Goal: Task Accomplishment & Management: Use online tool/utility

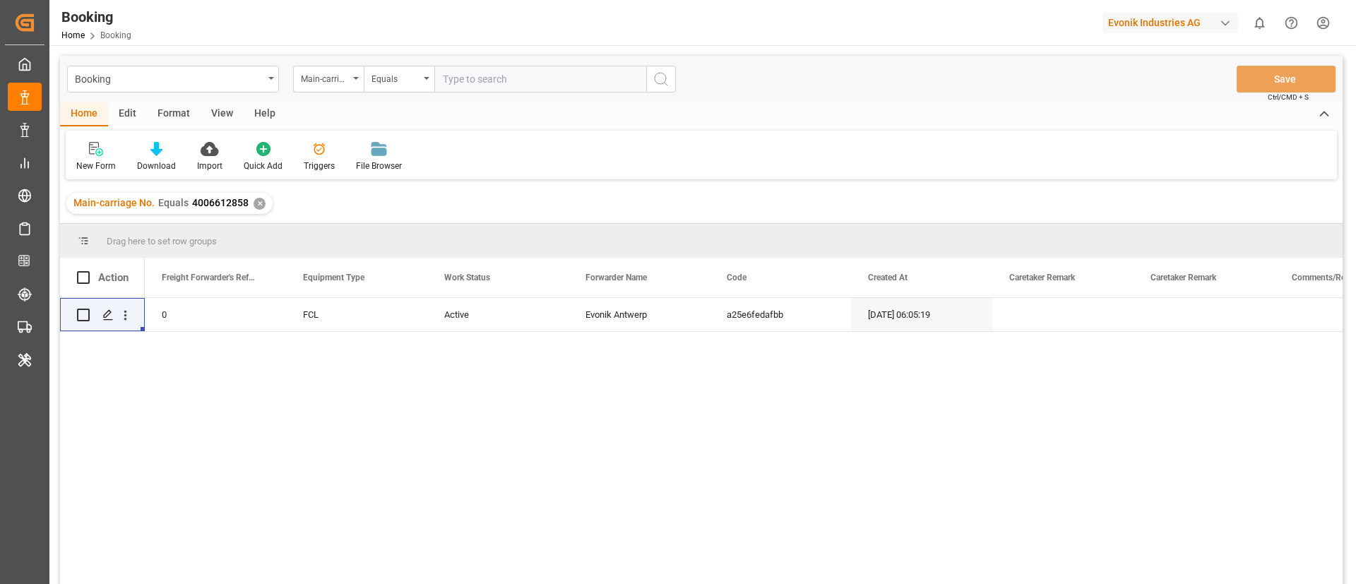
click at [463, 81] on input "text" at bounding box center [540, 79] width 212 height 27
paste input "YMLU3626096"
click at [481, 76] on input "YMLU3626096" at bounding box center [540, 79] width 212 height 27
paste input "4006686409"
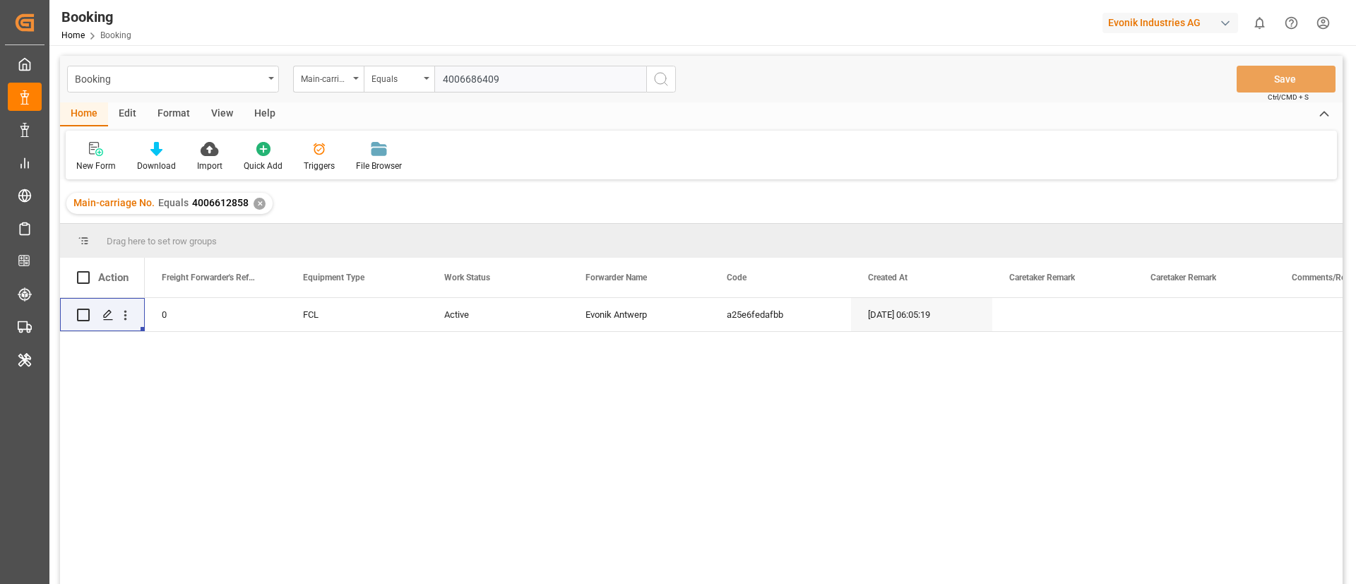
type input "4006686409"
click at [667, 78] on icon "search button" at bounding box center [661, 79] width 17 height 17
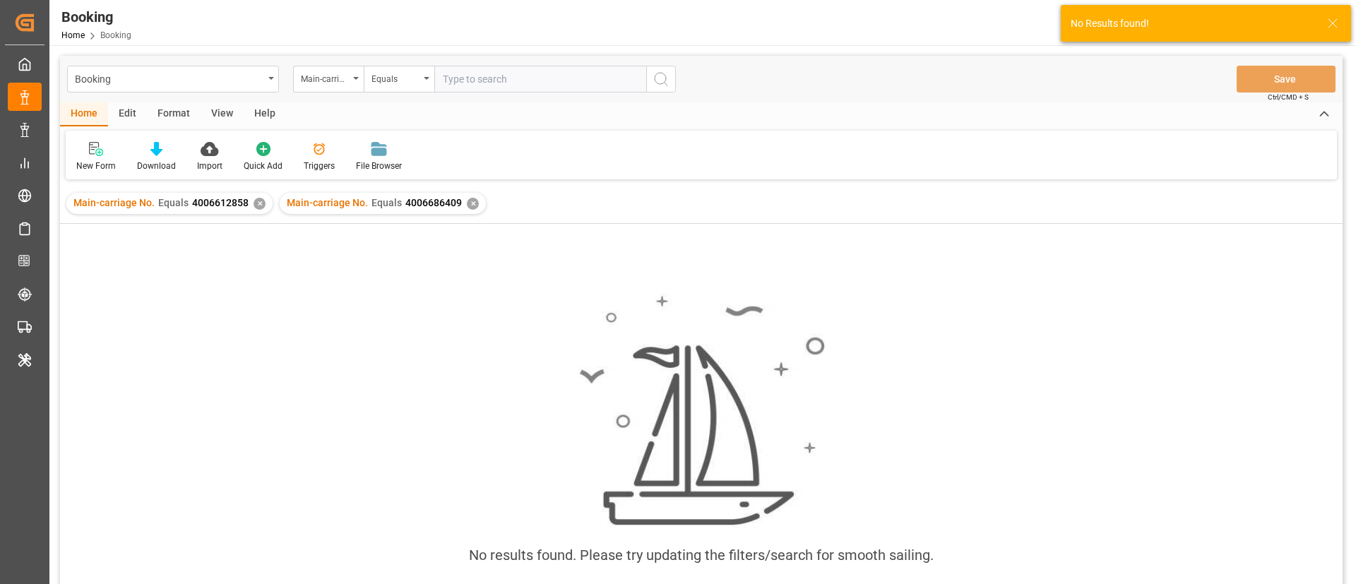
click at [257, 199] on div "✕" at bounding box center [260, 204] width 12 height 12
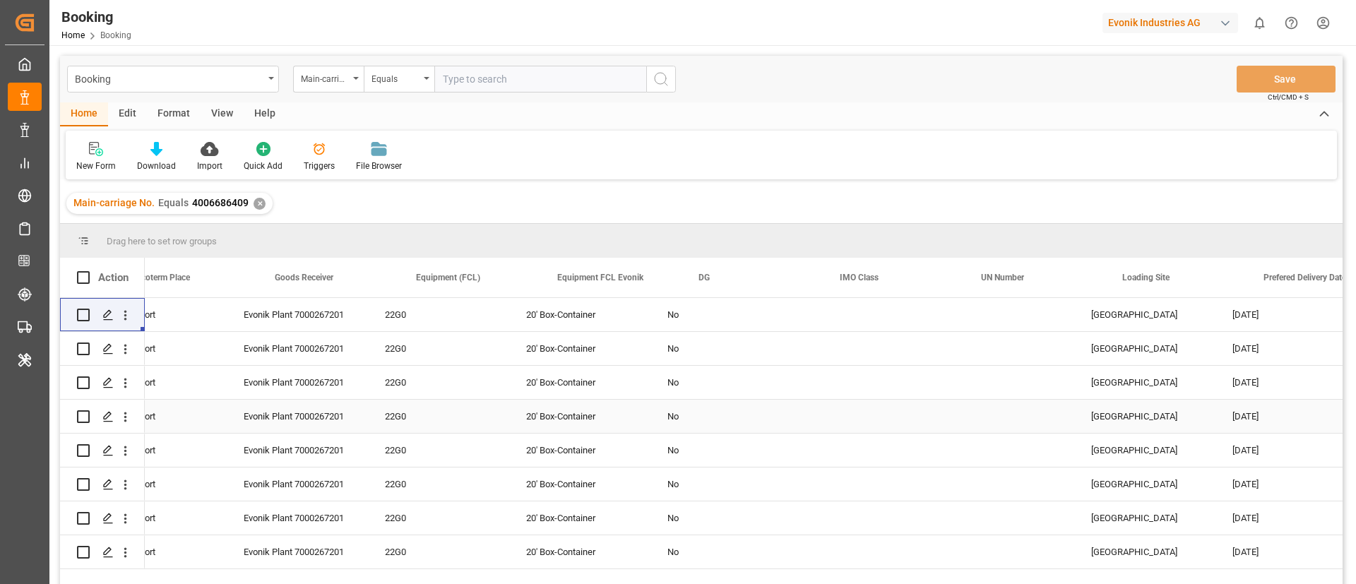
scroll to position [0, 2807]
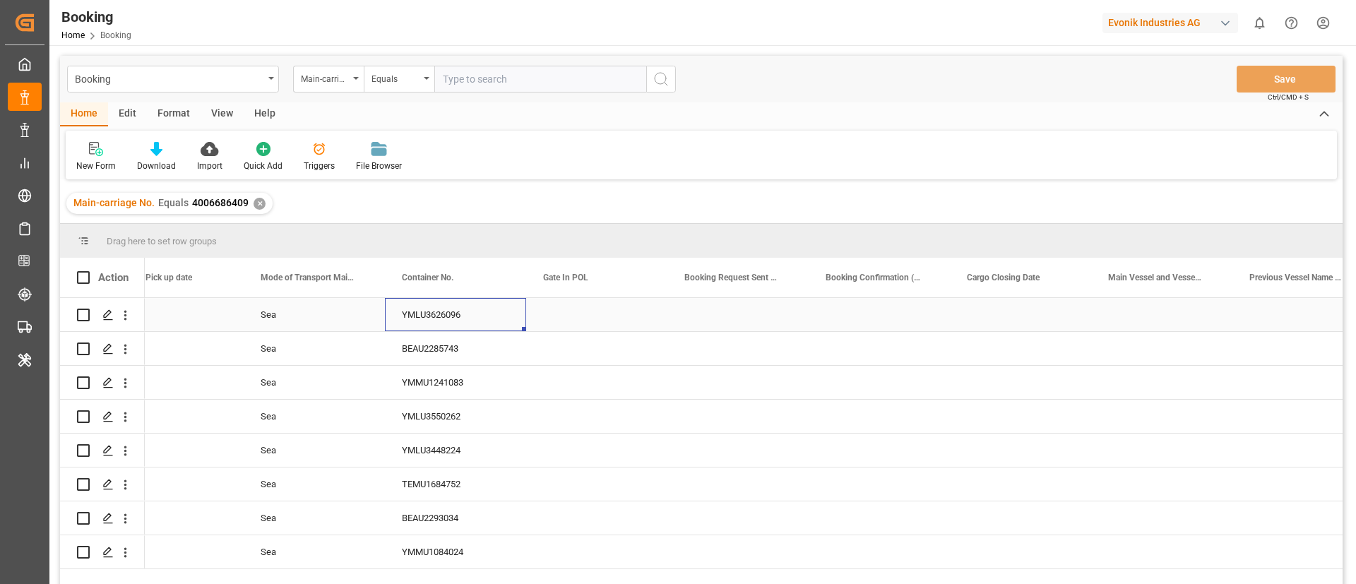
click at [450, 316] on div "YMLU3626096" at bounding box center [455, 314] width 141 height 33
click at [394, 349] on div "BEAU2285743" at bounding box center [455, 348] width 141 height 33
click at [427, 390] on div "YMMU1241083" at bounding box center [455, 382] width 141 height 33
click at [430, 422] on div "YMLU3550262" at bounding box center [455, 416] width 141 height 33
click at [438, 441] on div "YMLU3448224" at bounding box center [455, 450] width 141 height 33
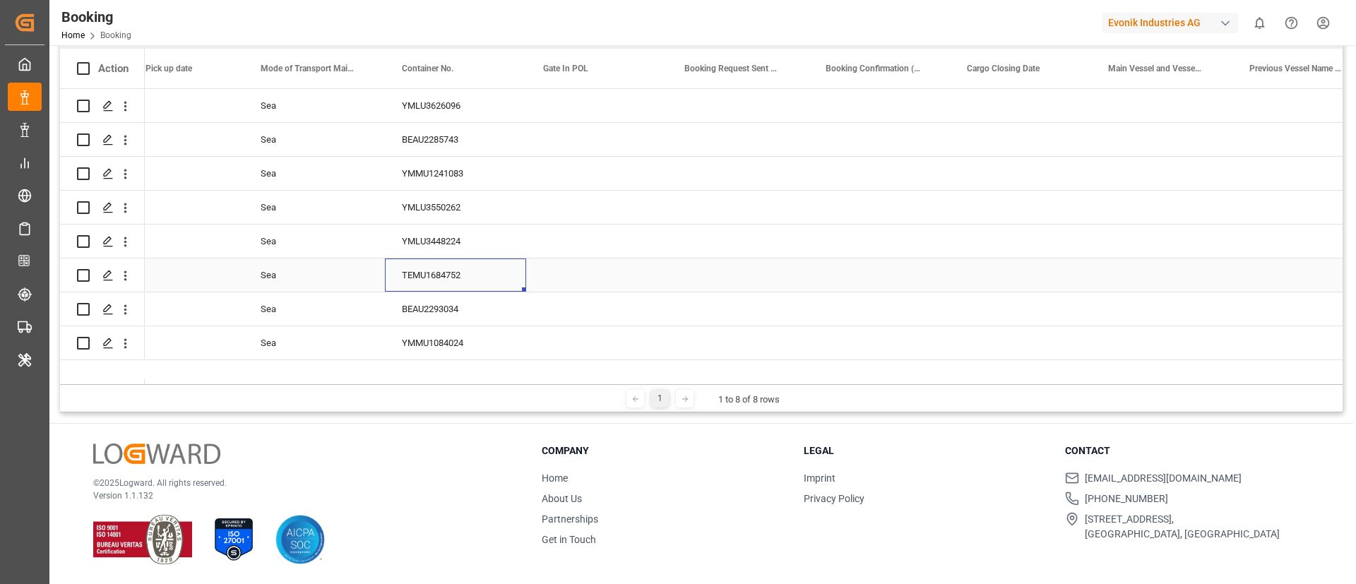
click at [447, 278] on div "TEMU1684752" at bounding box center [455, 275] width 141 height 33
click at [449, 304] on div "BEAU2293034" at bounding box center [455, 308] width 141 height 33
click at [451, 347] on div "YMMU1084024" at bounding box center [455, 342] width 141 height 33
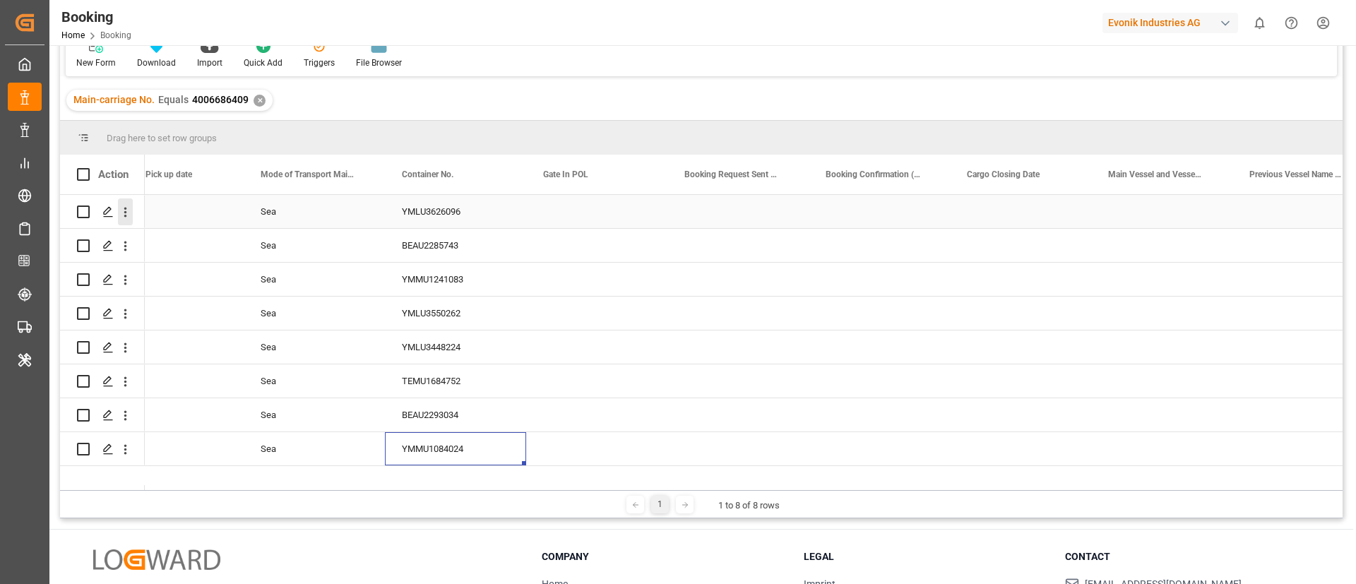
click at [122, 218] on icon "open menu" at bounding box center [125, 212] width 15 height 15
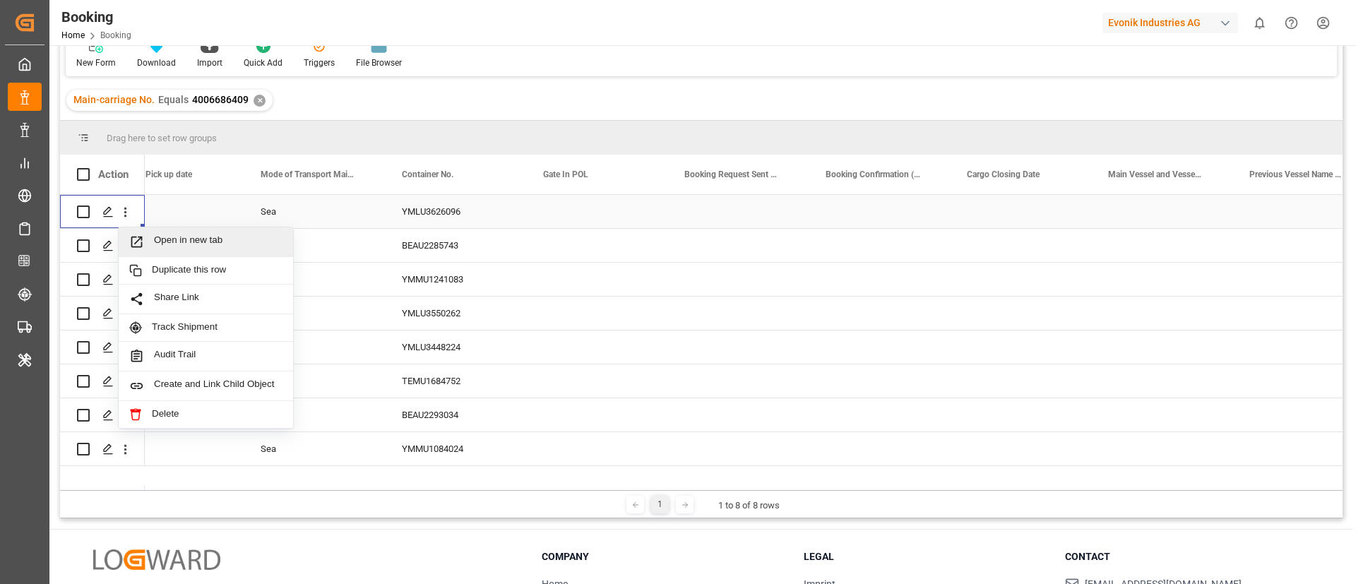
click at [212, 232] on div "Open in new tab" at bounding box center [206, 242] width 174 height 30
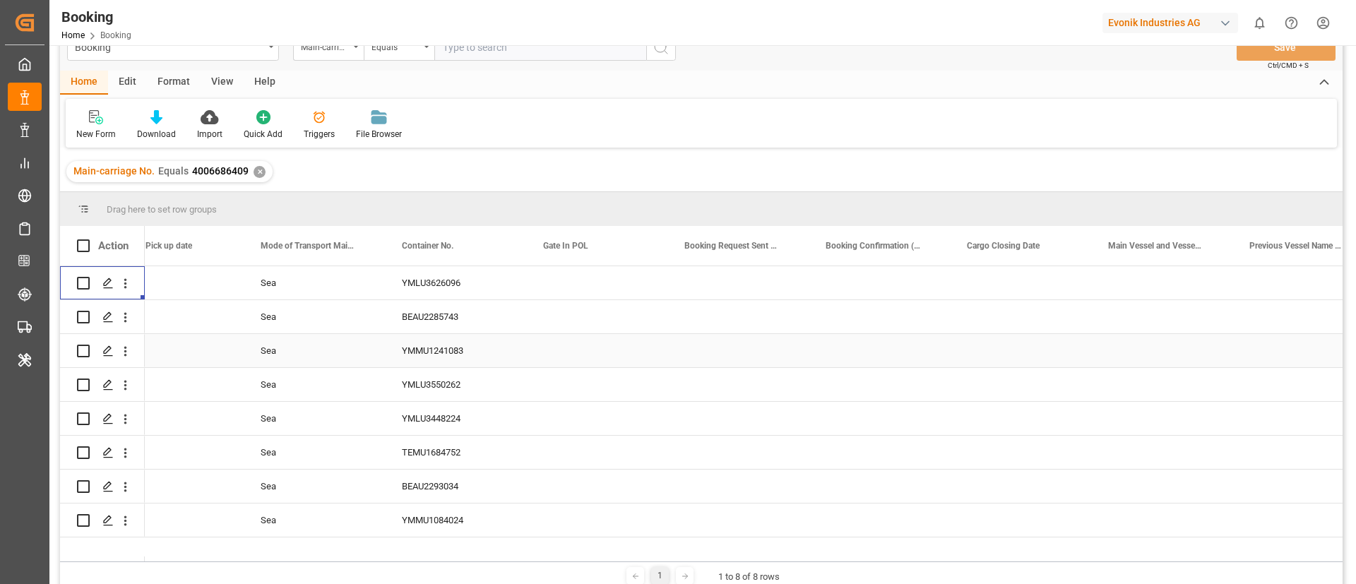
scroll to position [0, 0]
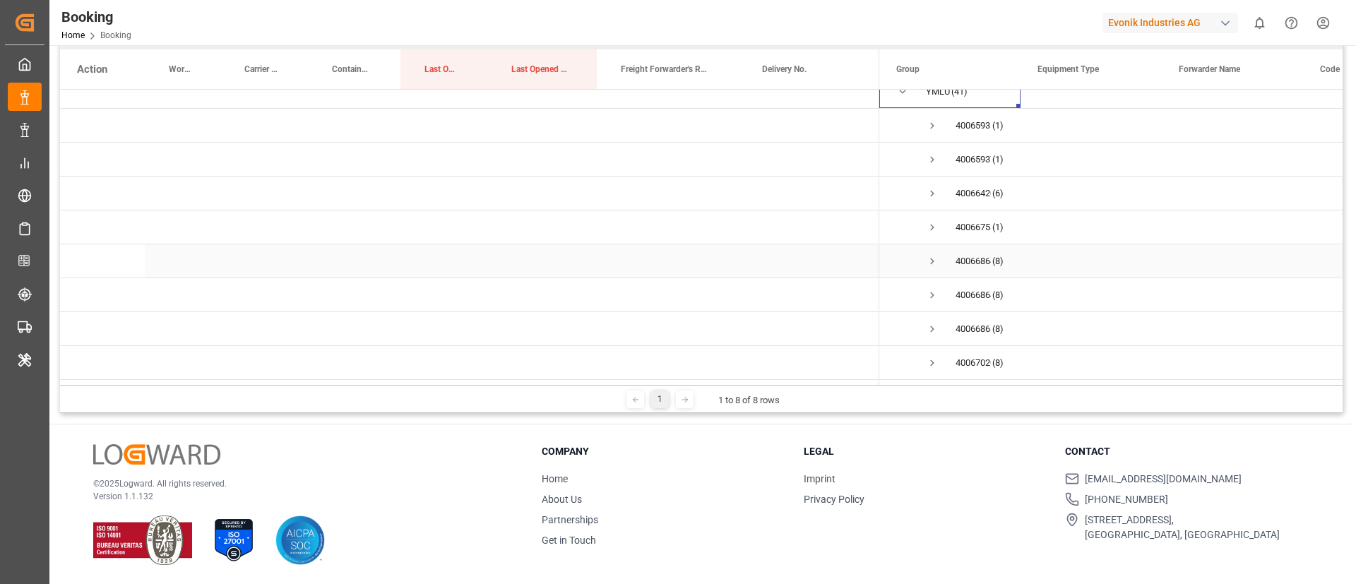
scroll to position [209, 0]
click at [929, 254] on span "Press SPACE to select this row." at bounding box center [932, 260] width 13 height 13
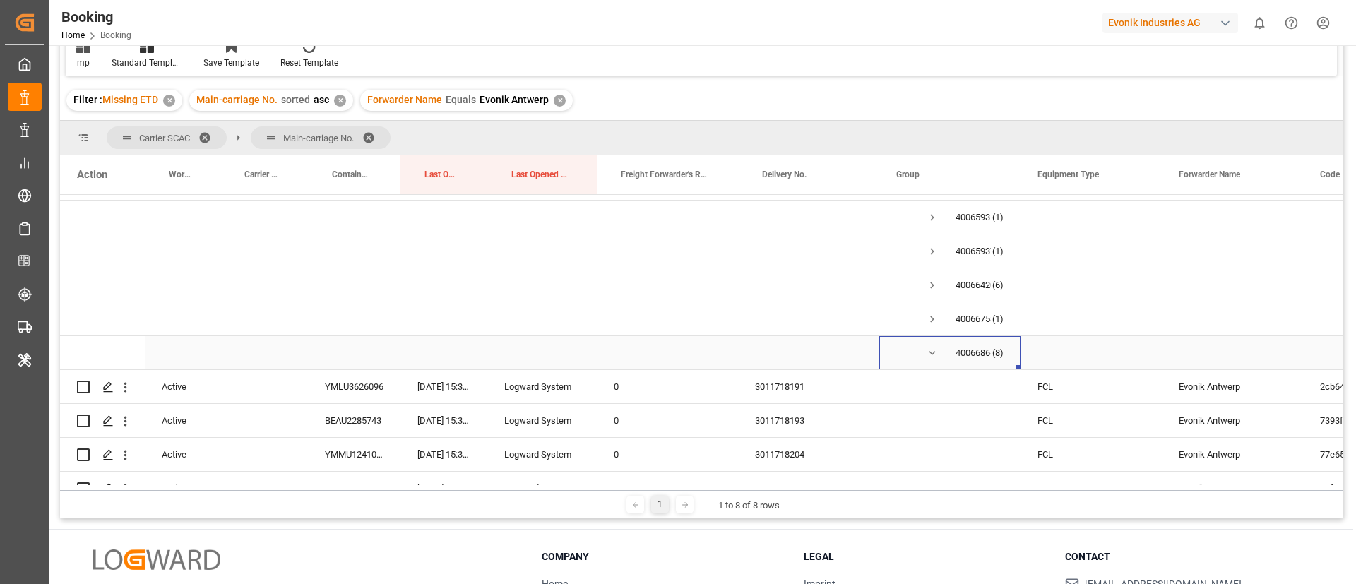
scroll to position [257, 0]
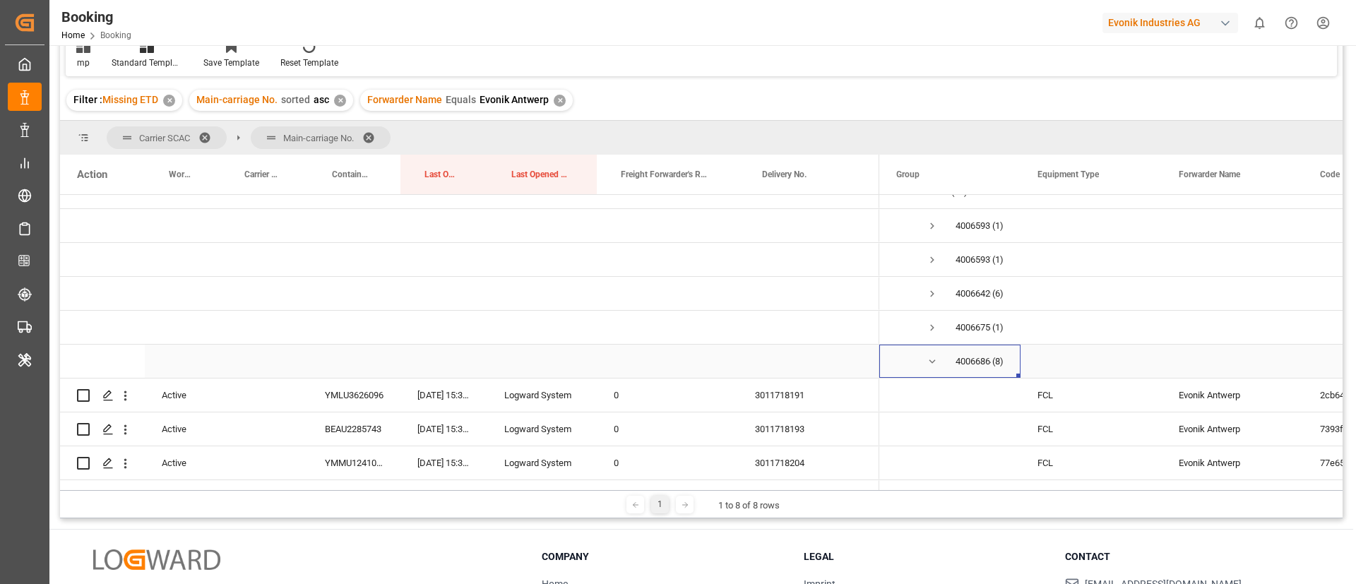
click at [942, 354] on span "4006686409 (8)" at bounding box center [949, 361] width 107 height 32
click at [927, 360] on span "Press SPACE to select this row." at bounding box center [932, 361] width 13 height 13
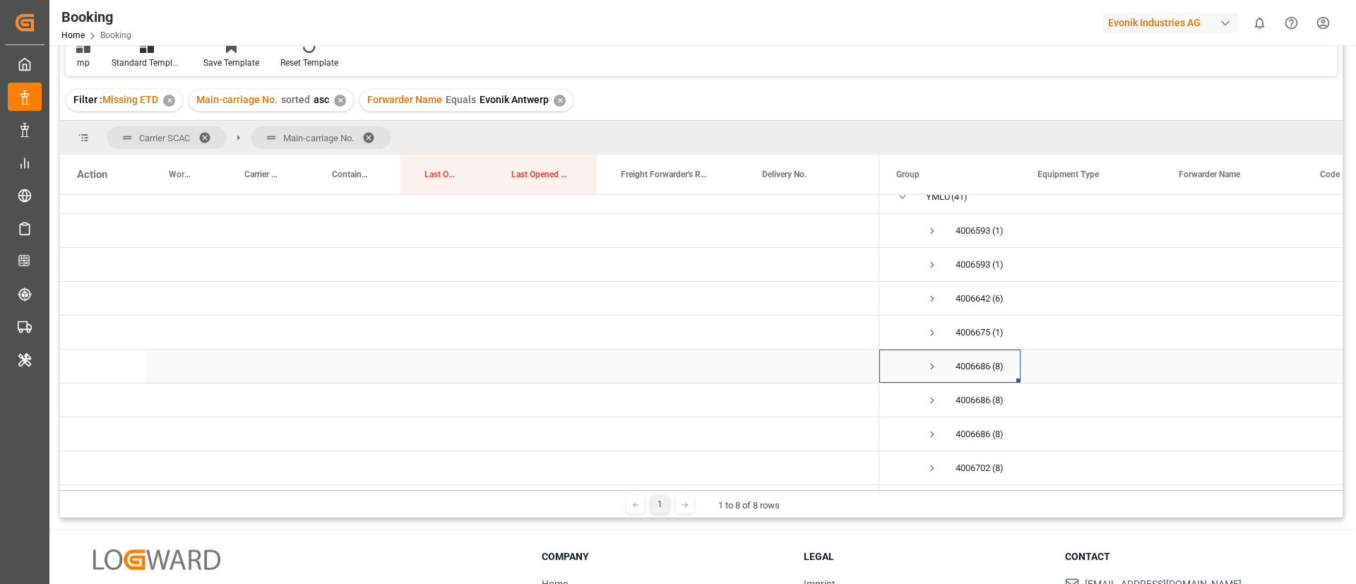
scroll to position [209, 0]
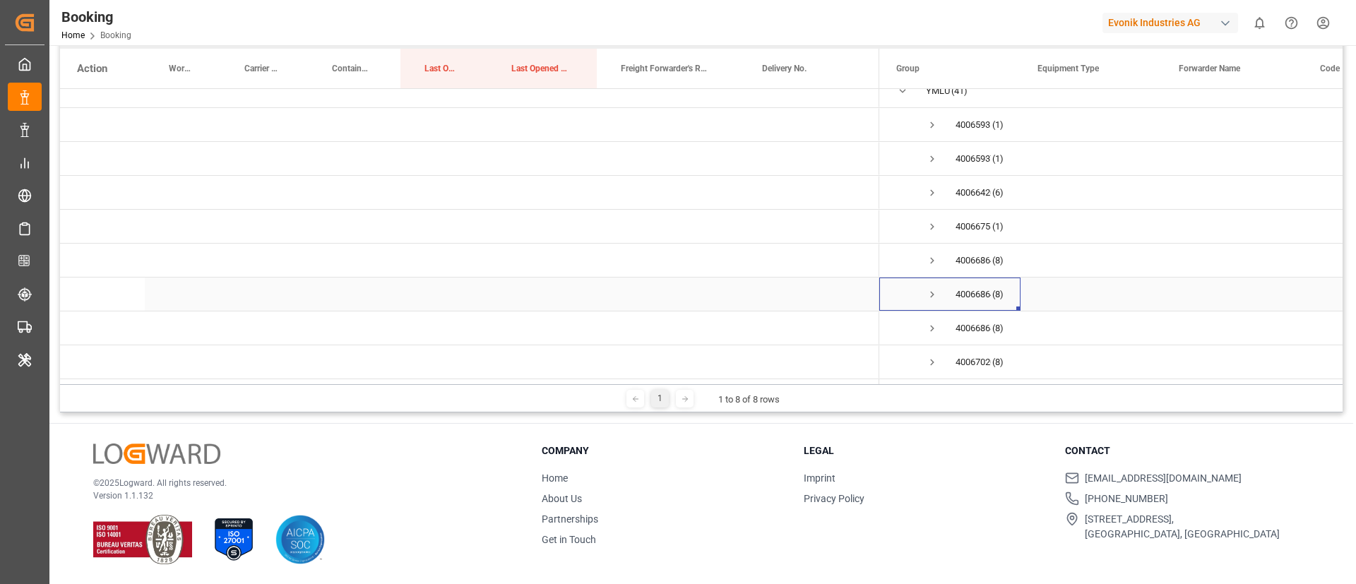
click at [932, 292] on span "Press SPACE to select this row." at bounding box center [932, 294] width 13 height 13
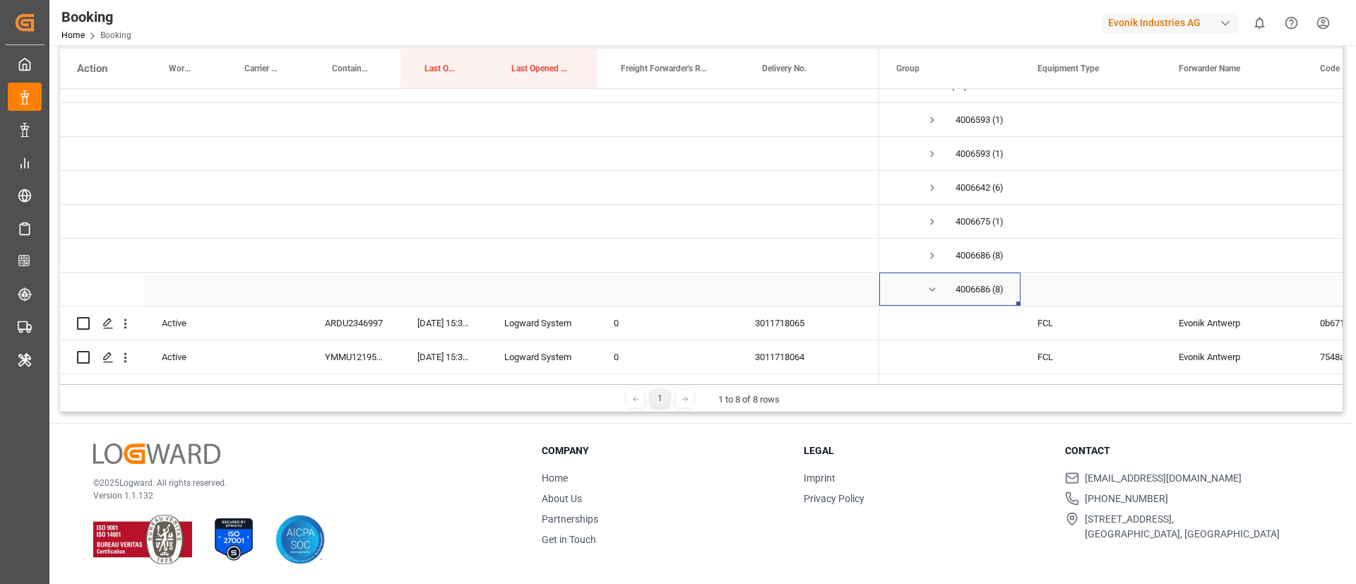
click at [932, 292] on span "Press SPACE to select this row." at bounding box center [932, 289] width 13 height 13
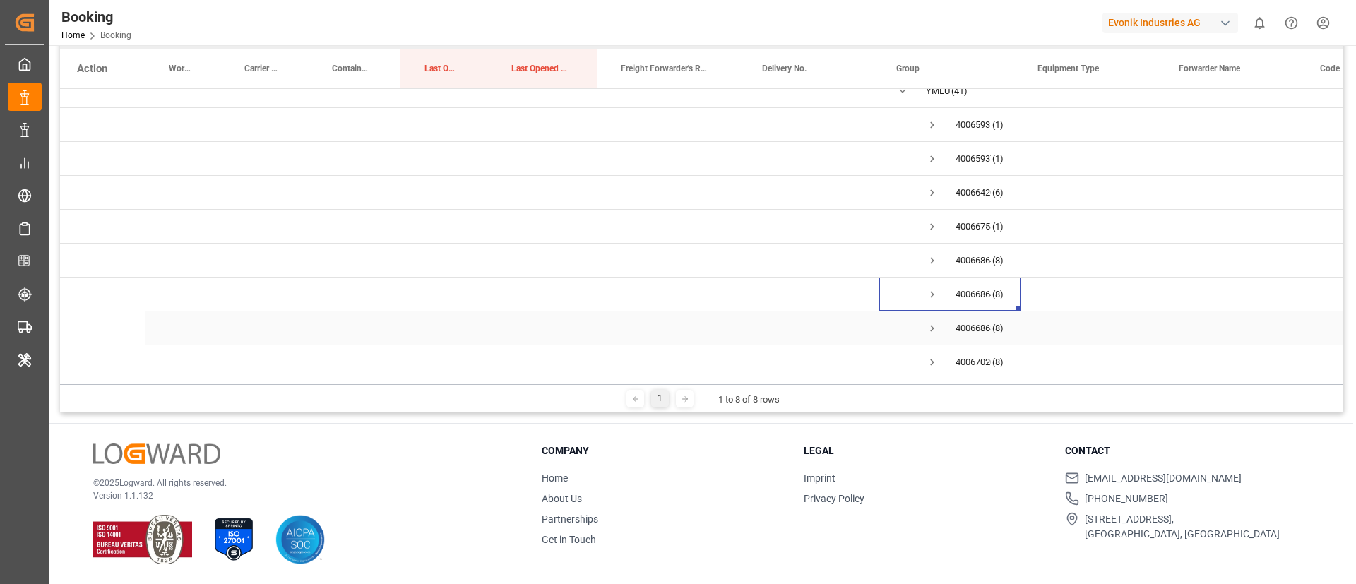
click at [932, 325] on span "Press SPACE to select this row." at bounding box center [932, 328] width 13 height 13
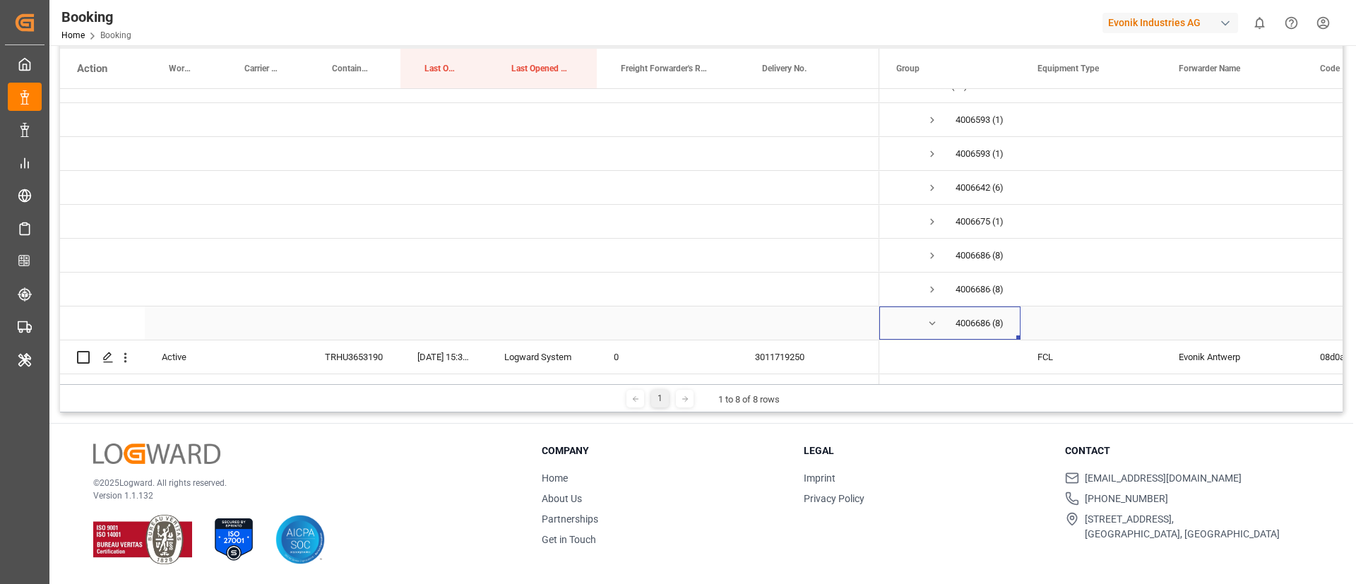
click at [932, 325] on span "Press SPACE to select this row." at bounding box center [932, 323] width 13 height 13
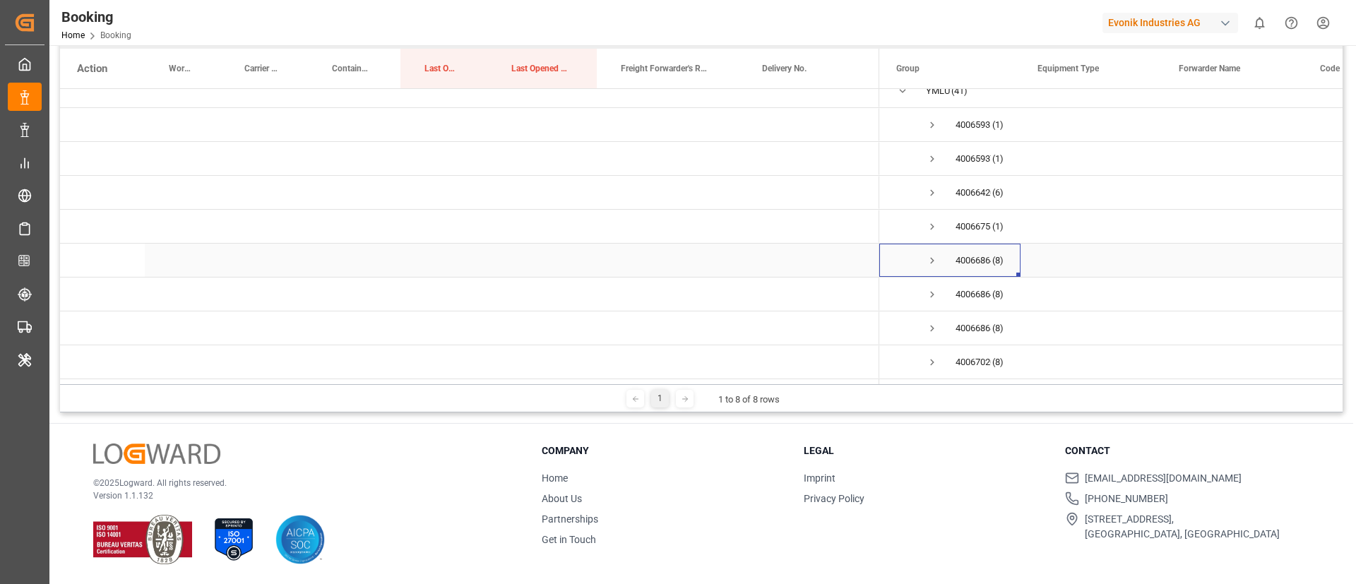
click at [936, 254] on span "Press SPACE to select this row." at bounding box center [932, 260] width 13 height 13
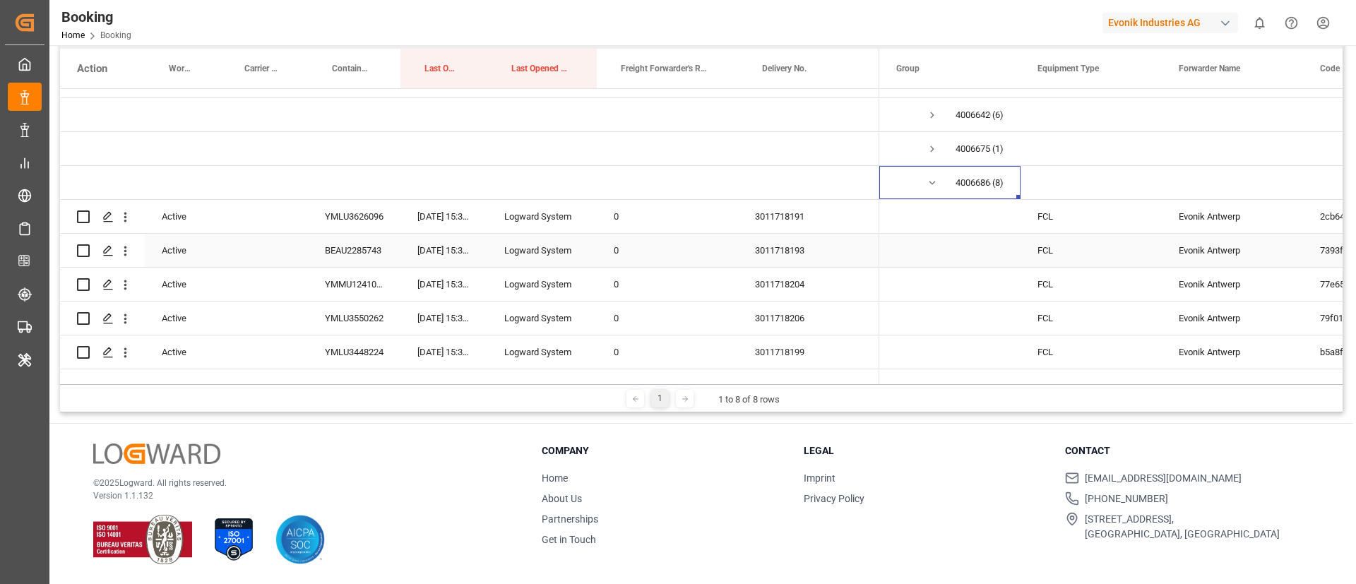
scroll to position [363, 0]
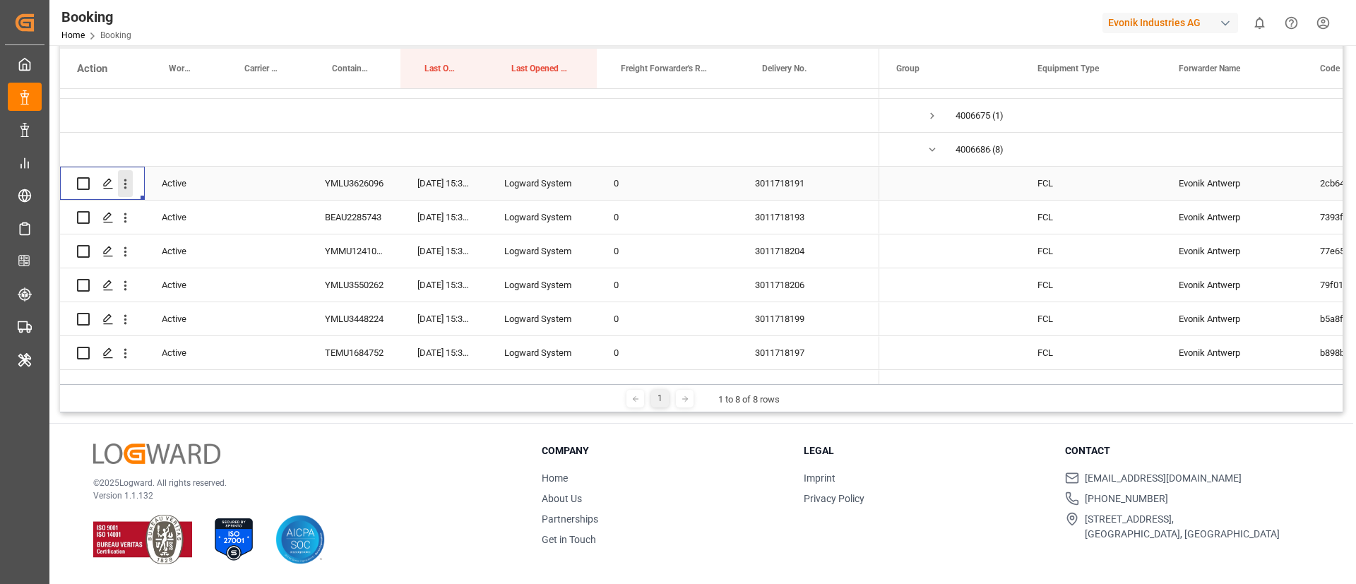
click at [120, 195] on button "open menu" at bounding box center [125, 183] width 15 height 27
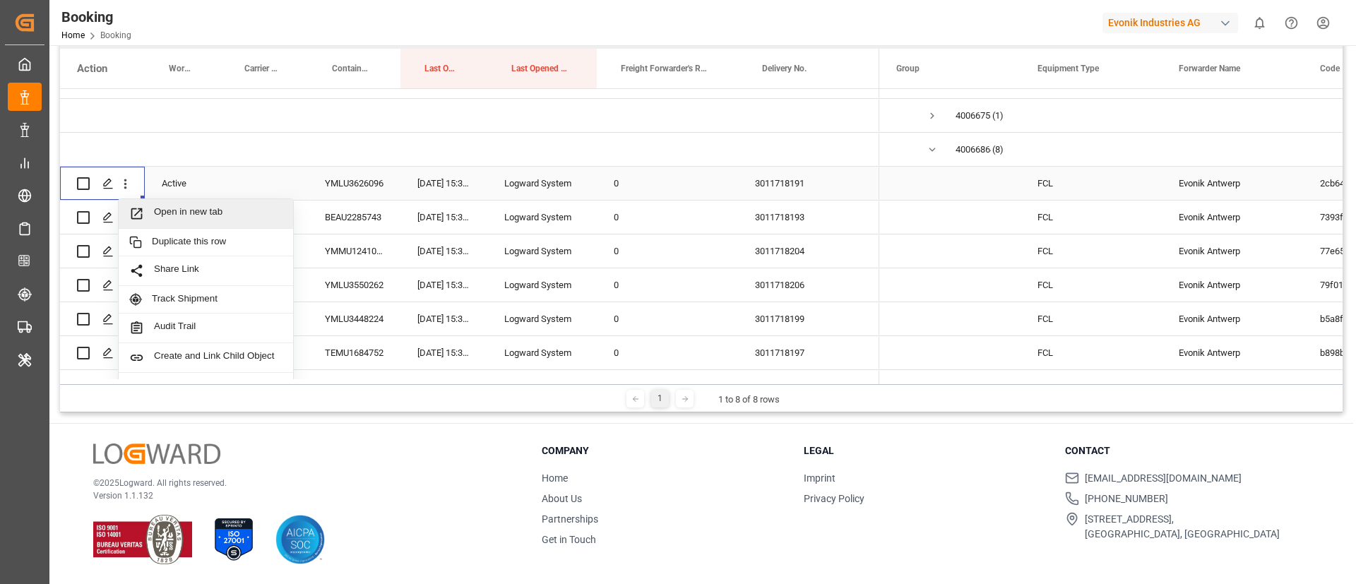
click at [185, 203] on div "Open in new tab" at bounding box center [206, 214] width 174 height 30
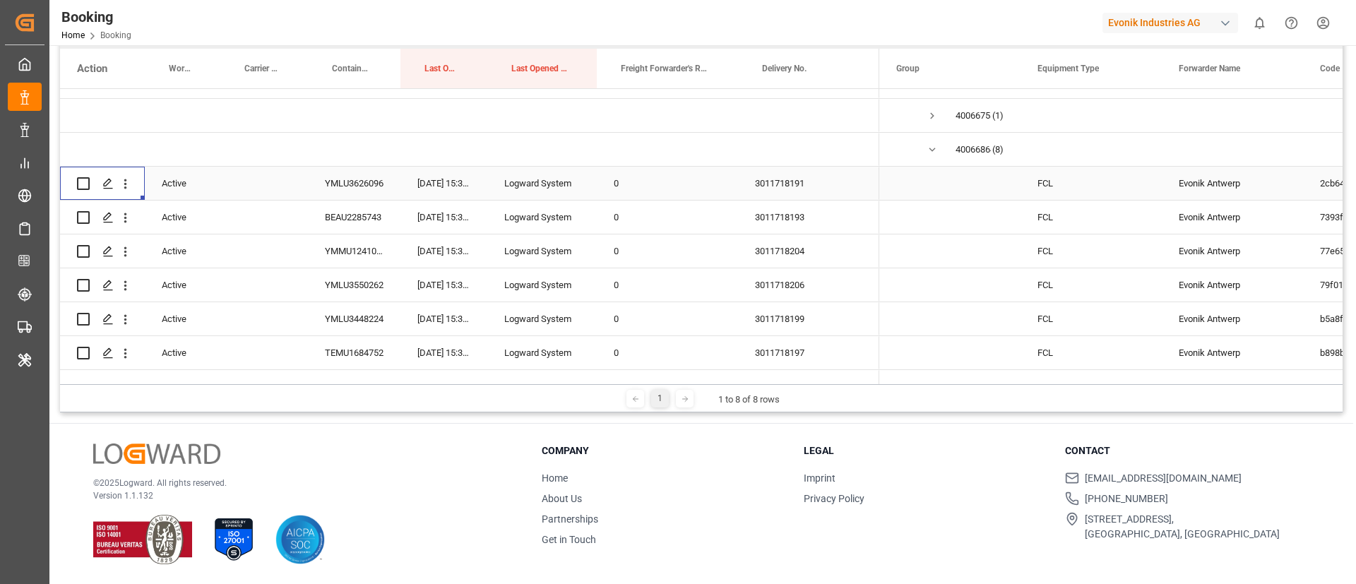
click at [364, 179] on div "YMLU3626096" at bounding box center [354, 183] width 93 height 33
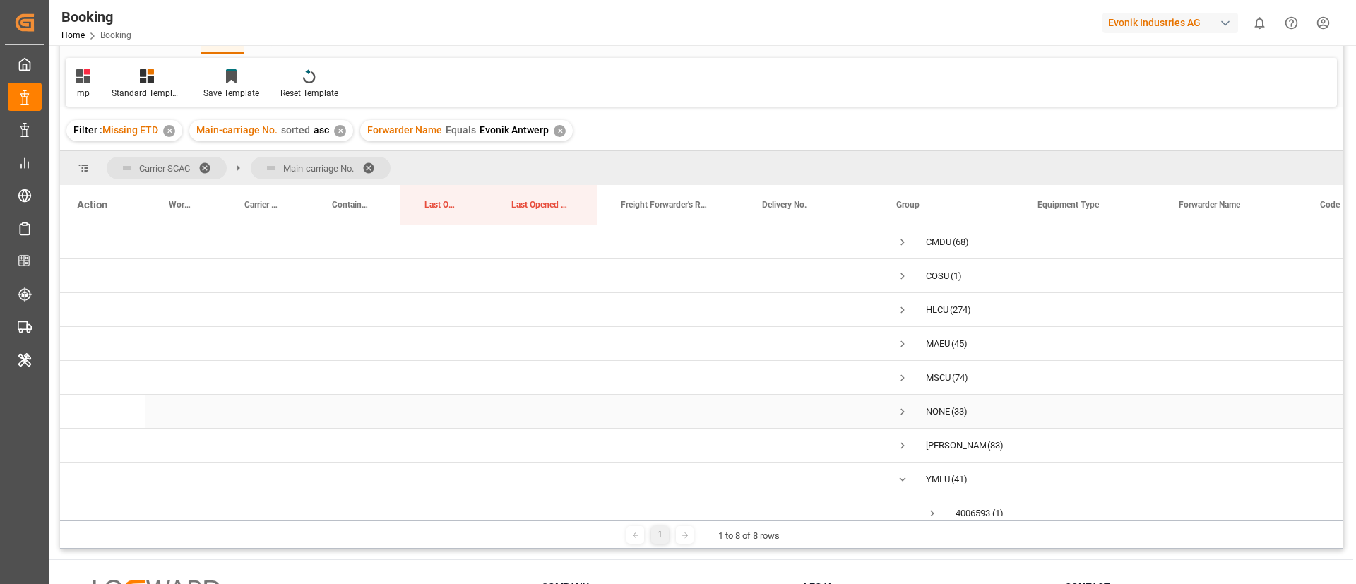
scroll to position [106, 0]
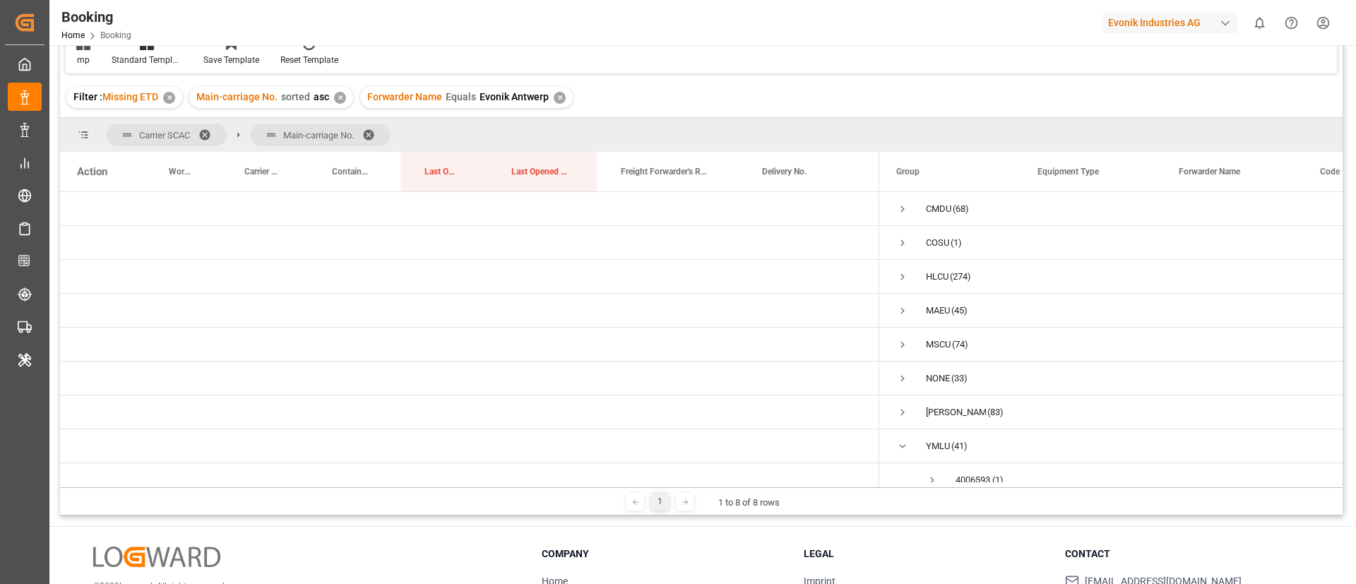
click at [370, 132] on span at bounding box center [373, 135] width 23 height 13
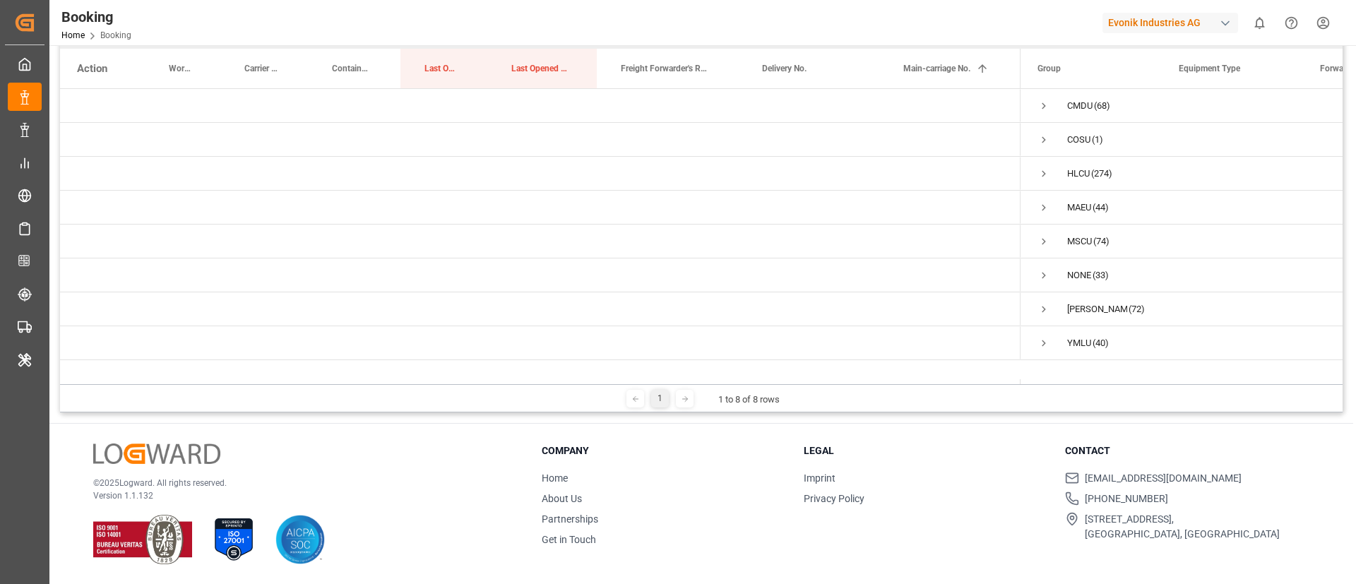
scroll to position [103, 0]
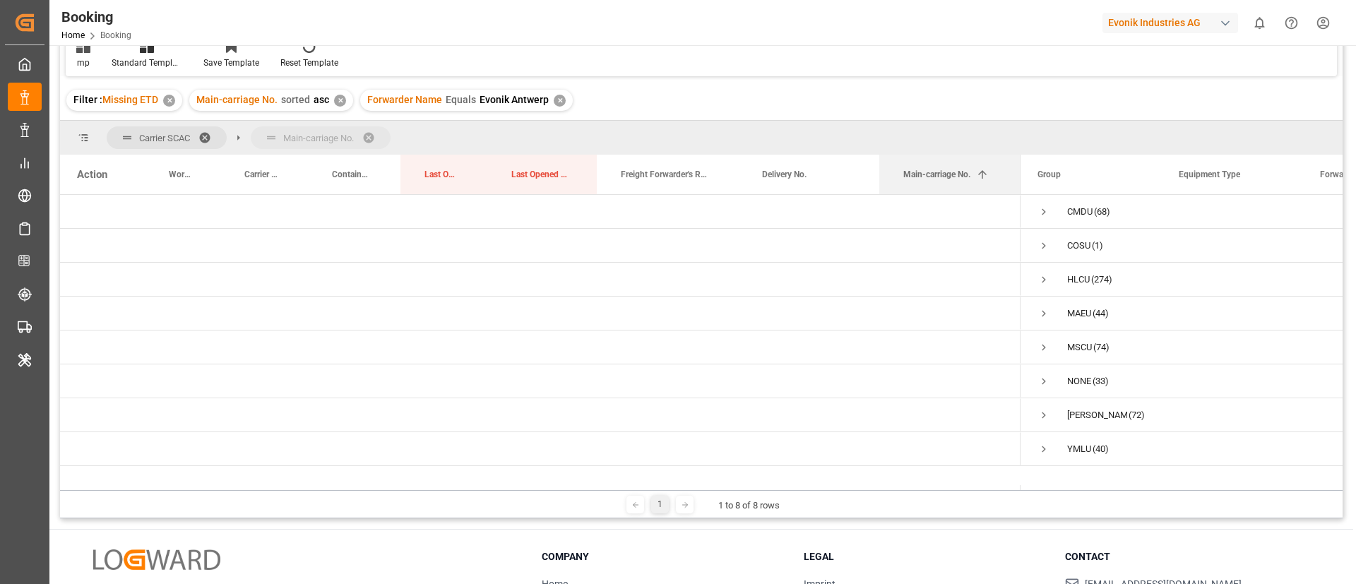
drag, startPoint x: 934, startPoint y: 173, endPoint x: 945, endPoint y: 131, distance: 43.9
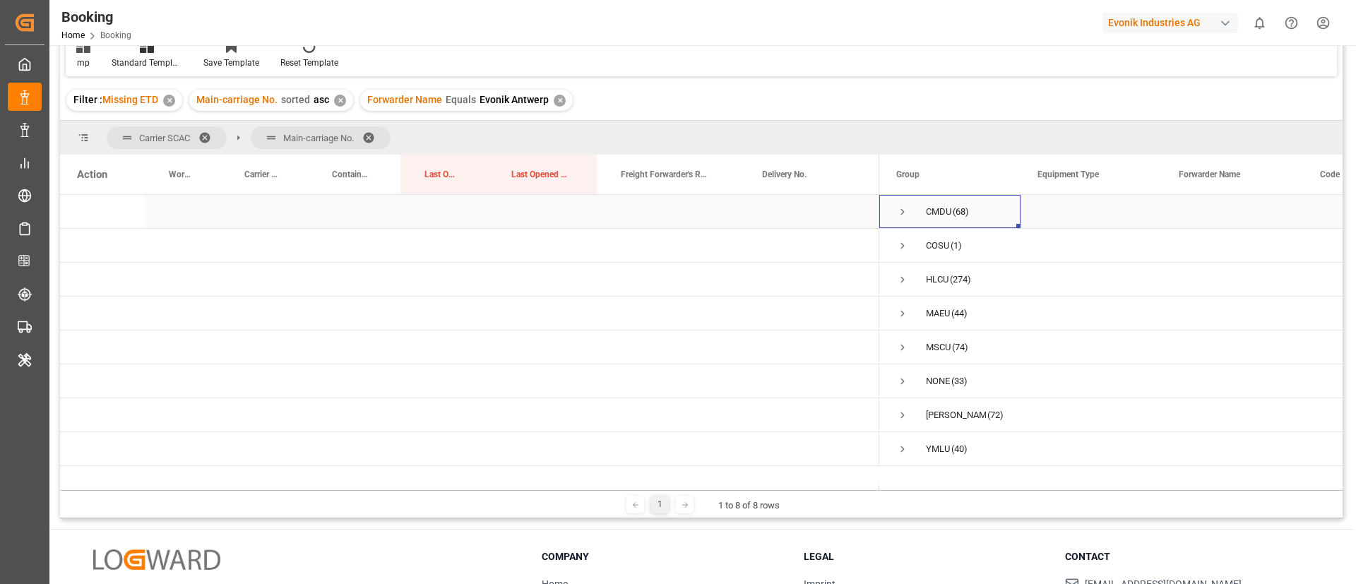
click at [901, 217] on span "Press SPACE to select this row." at bounding box center [902, 212] width 13 height 13
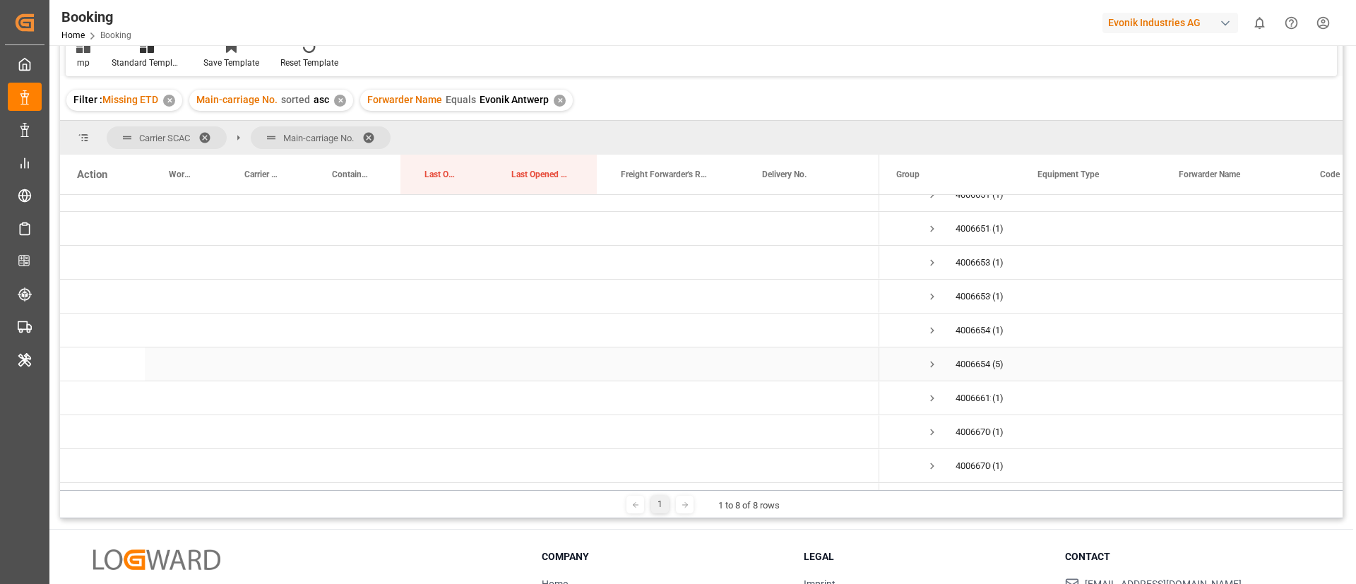
click at [930, 362] on span "Press SPACE to select this row." at bounding box center [932, 364] width 13 height 13
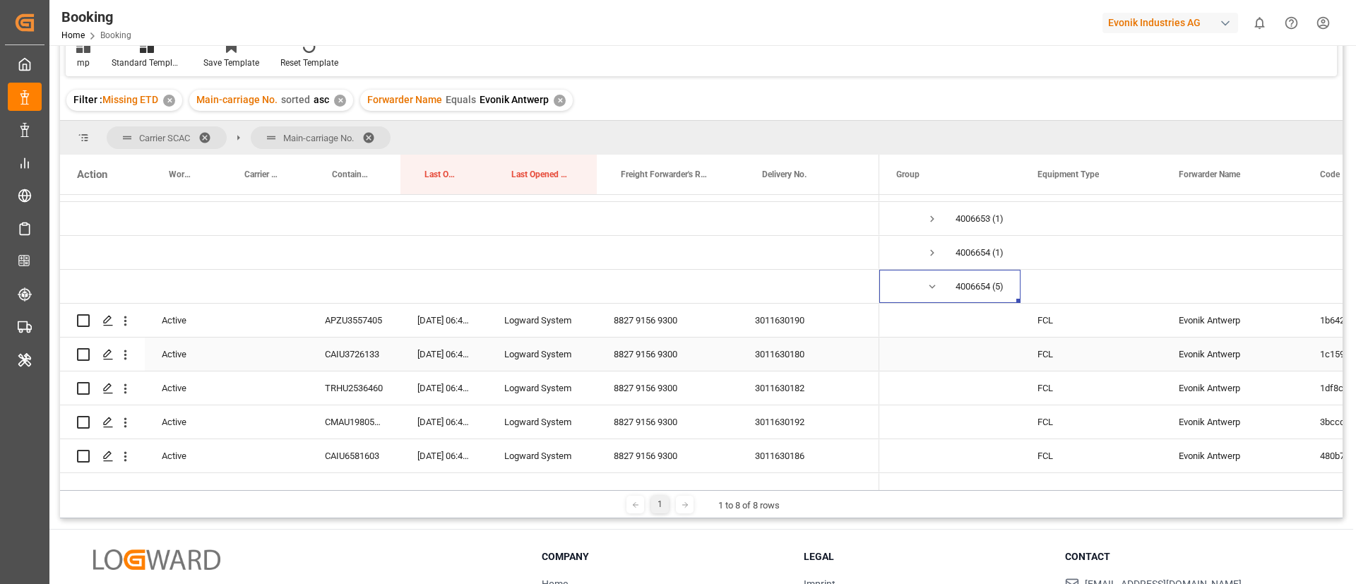
scroll to position [530, 0]
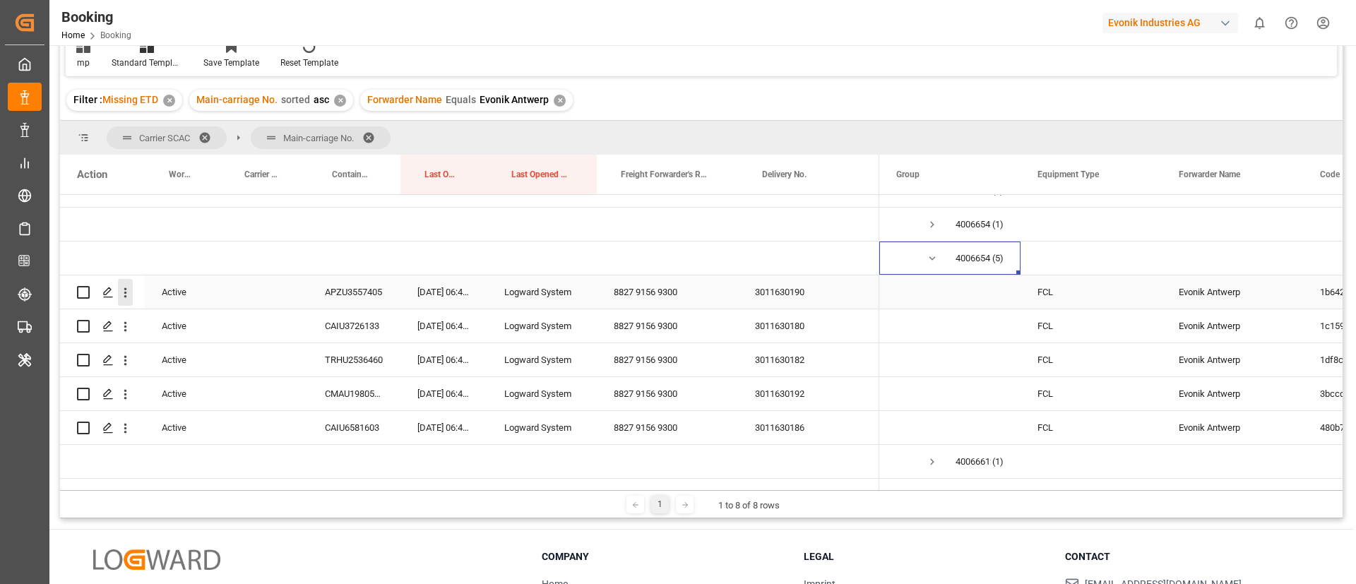
click at [128, 292] on icon "open menu" at bounding box center [125, 292] width 15 height 15
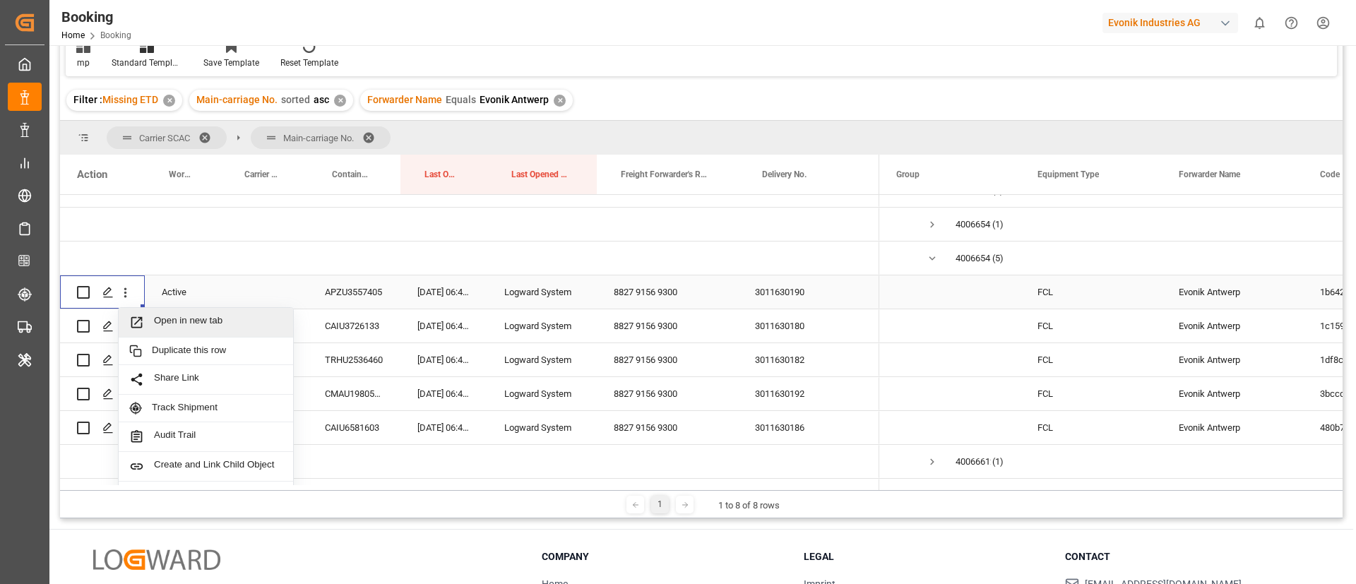
click at [167, 311] on div "Open in new tab" at bounding box center [206, 323] width 174 height 30
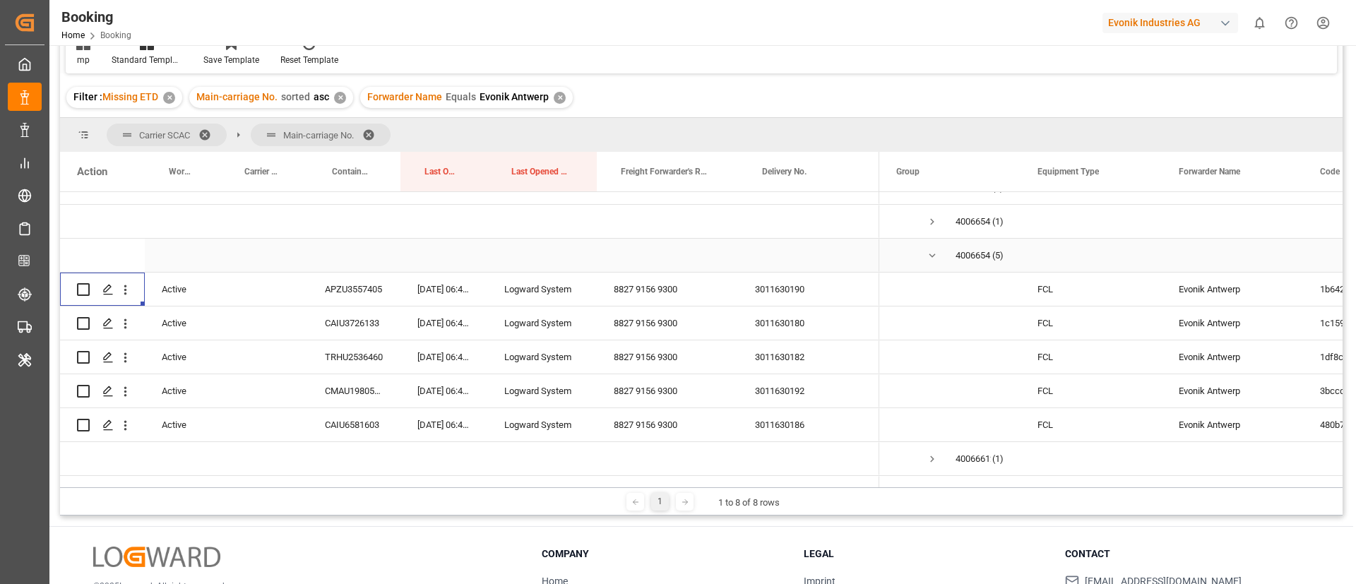
click at [920, 255] on span "4006654518 (5)" at bounding box center [949, 255] width 107 height 32
click at [930, 251] on span "Press SPACE to select this row." at bounding box center [932, 255] width 13 height 13
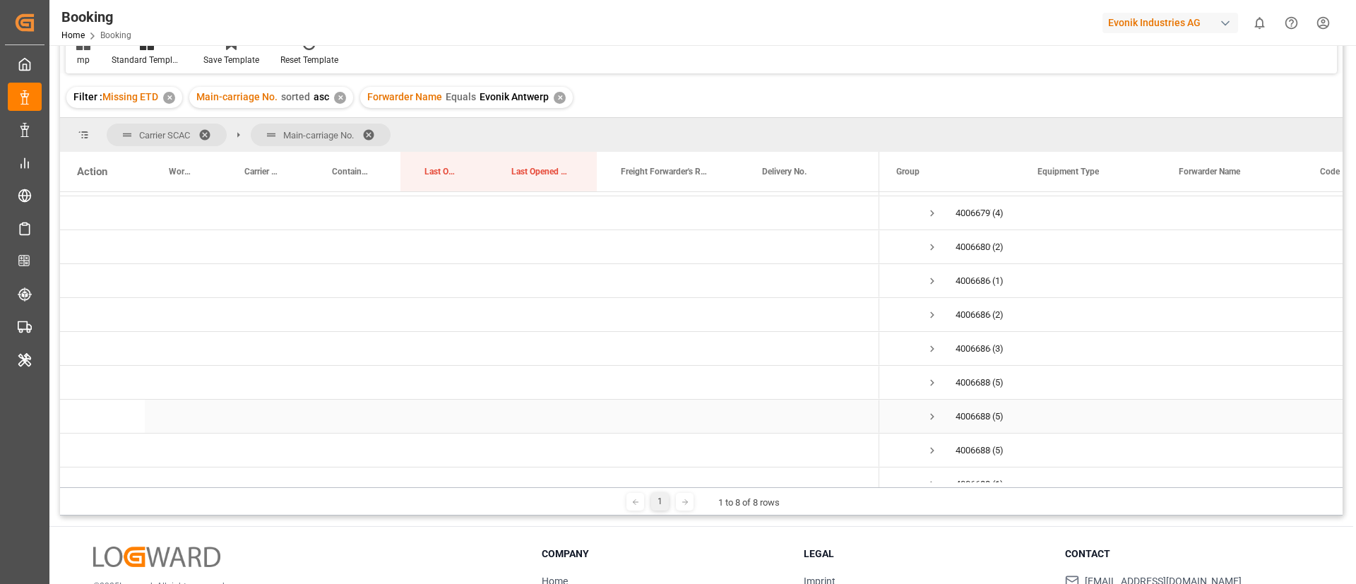
scroll to position [636, 0]
click at [924, 318] on span "4006679763 (4)" at bounding box center [949, 319] width 107 height 32
click at [937, 318] on span "Press SPACE to select this row." at bounding box center [932, 319] width 13 height 13
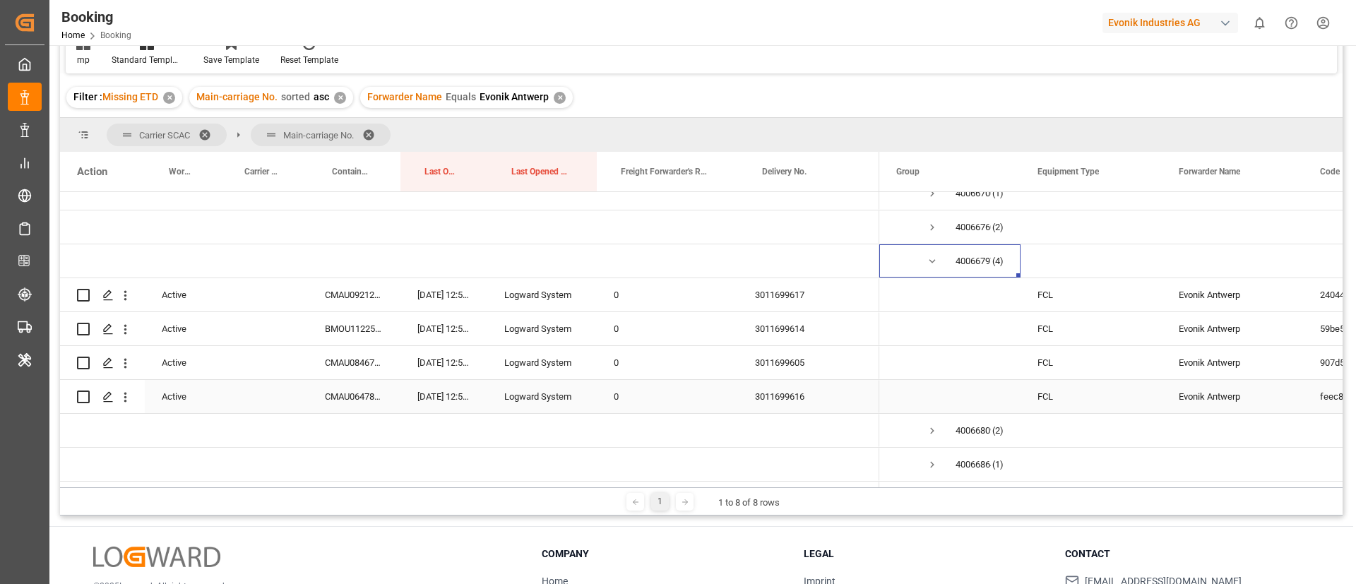
scroll to position [742, 0]
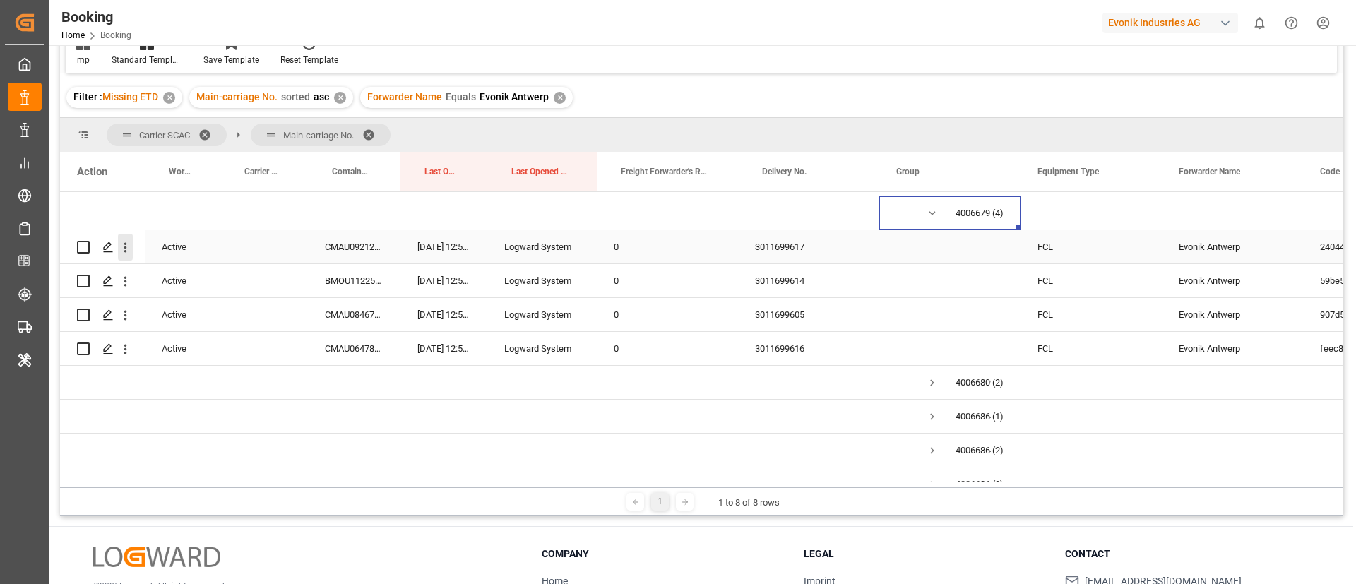
click at [127, 249] on icon "open menu" at bounding box center [125, 247] width 15 height 15
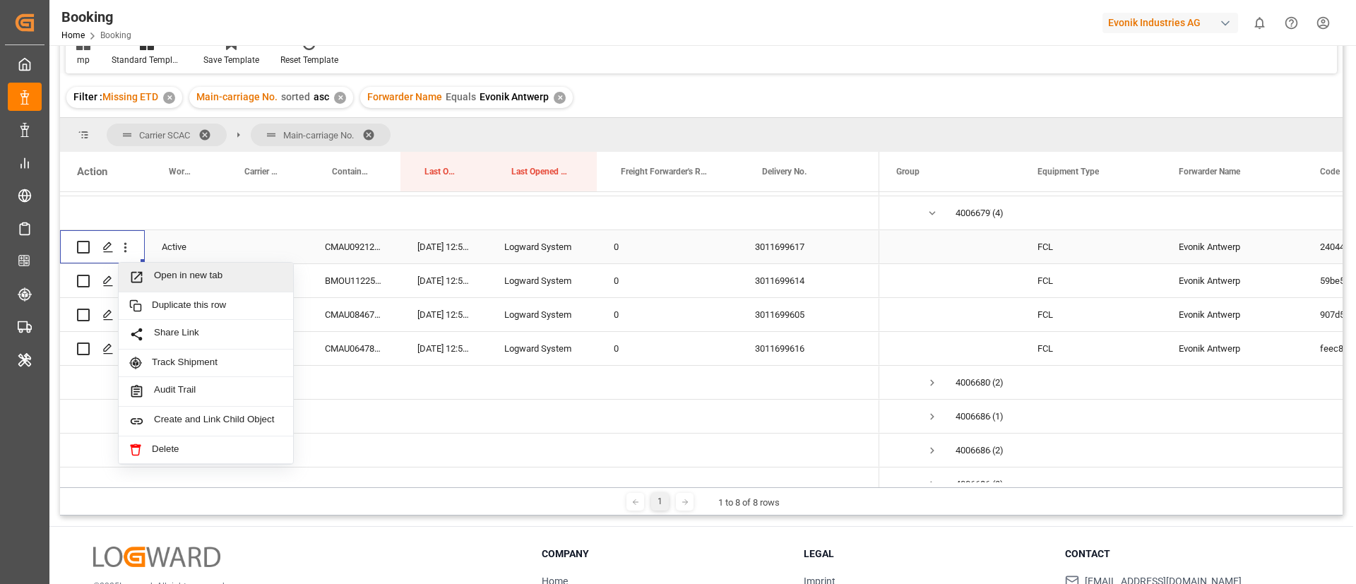
click at [207, 273] on span "Open in new tab" at bounding box center [218, 277] width 129 height 15
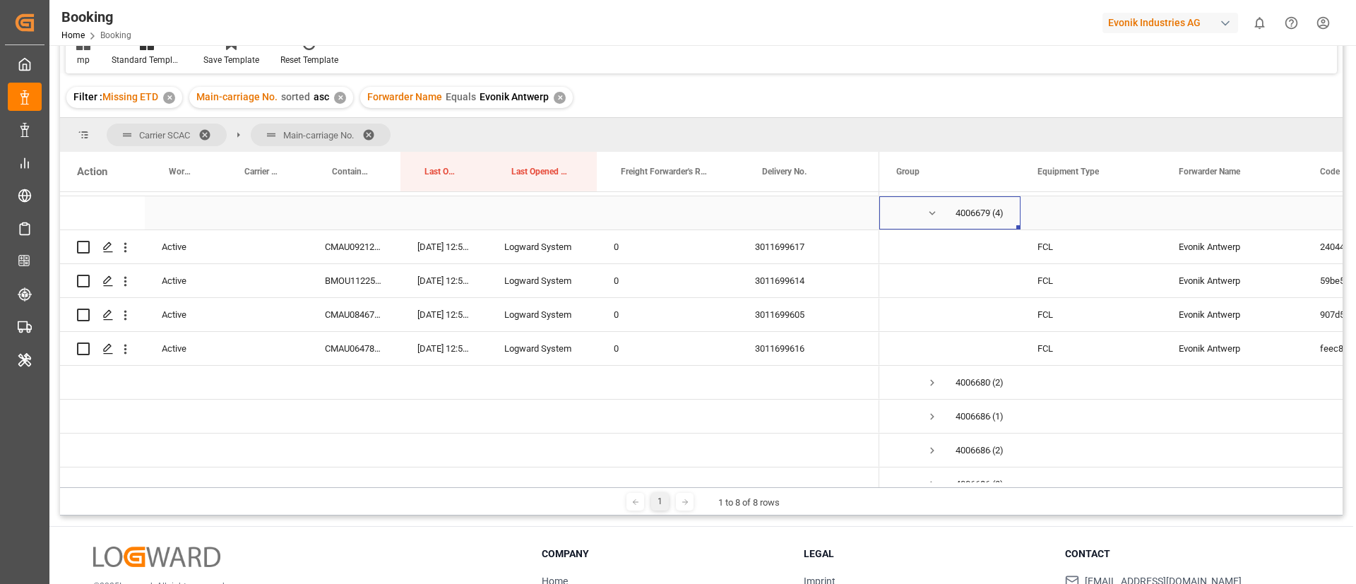
click at [930, 210] on span "Press SPACE to select this row." at bounding box center [932, 213] width 13 height 13
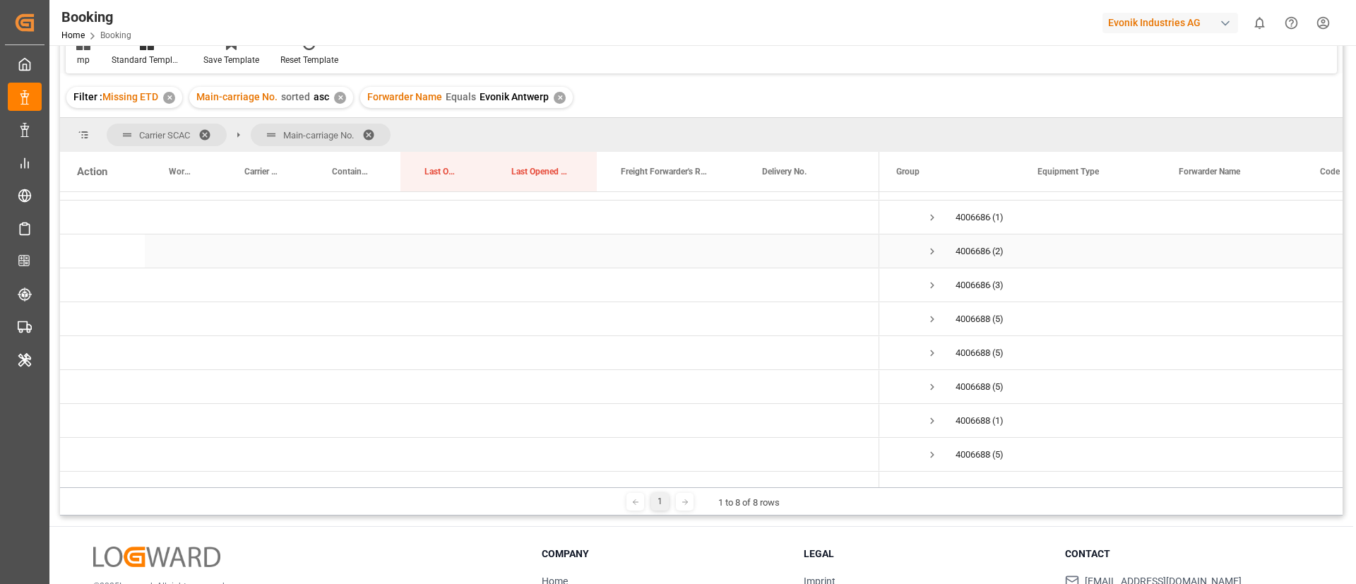
scroll to position [848, 0]
click at [934, 273] on span "Press SPACE to select this row." at bounding box center [932, 277] width 13 height 13
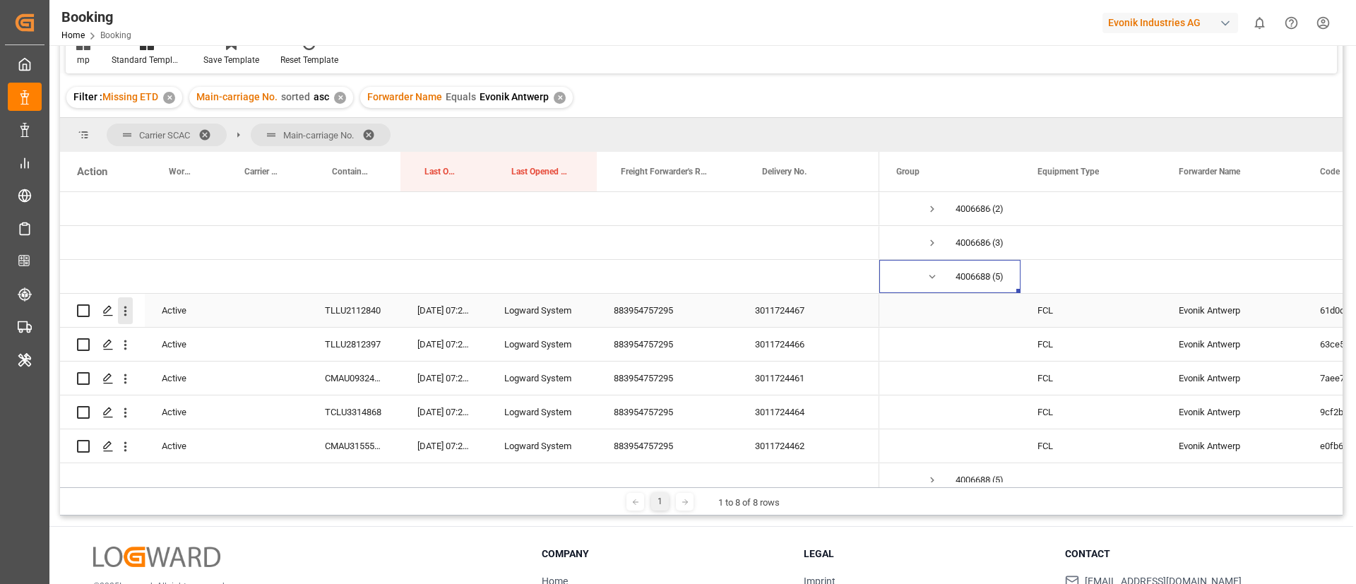
click at [120, 318] on icon "open menu" at bounding box center [125, 311] width 15 height 15
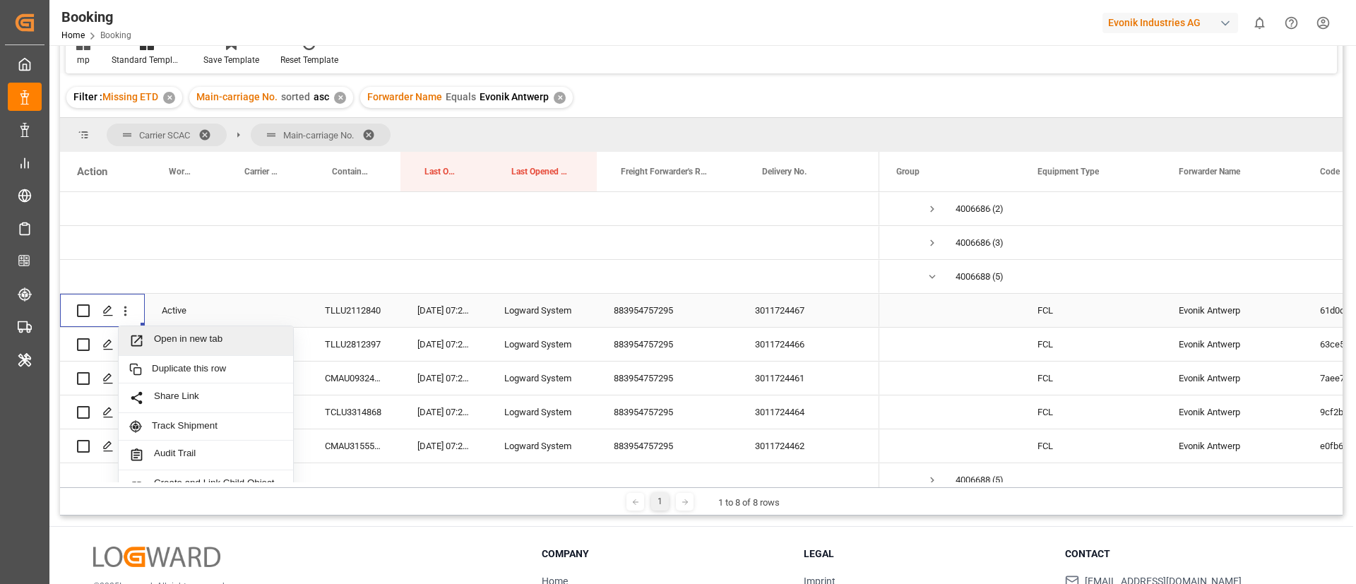
click at [175, 332] on div "Open in new tab" at bounding box center [206, 341] width 174 height 30
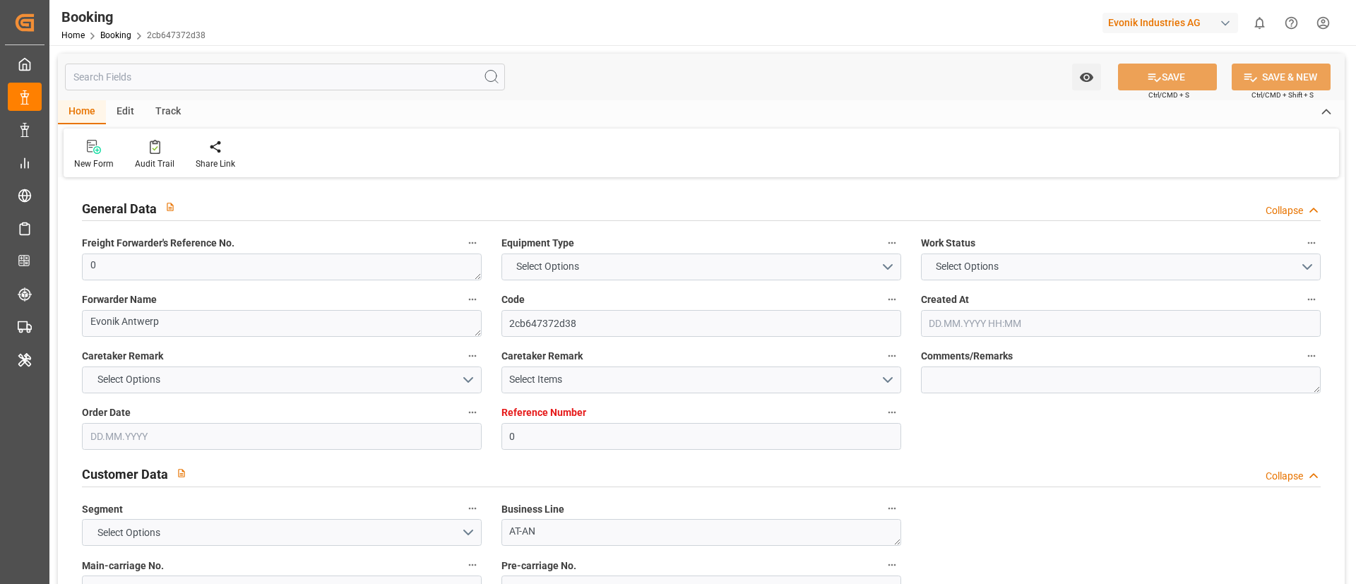
type input "0"
type input "[PERSON_NAME]"
type input "[PERSON_NAME] Marine Transport Corp."
type input "NLRTM"
type input "Dekheila port"
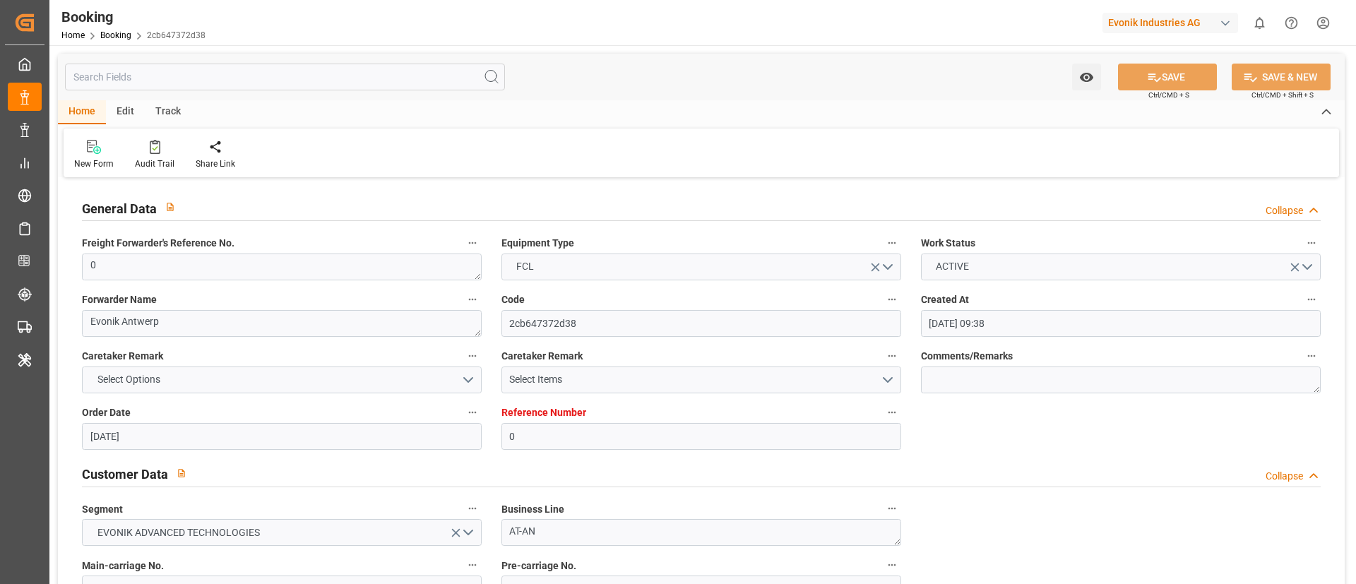
type input "[DATE] 09:38"
type input "[DATE]"
type input "[DATE] 15:36"
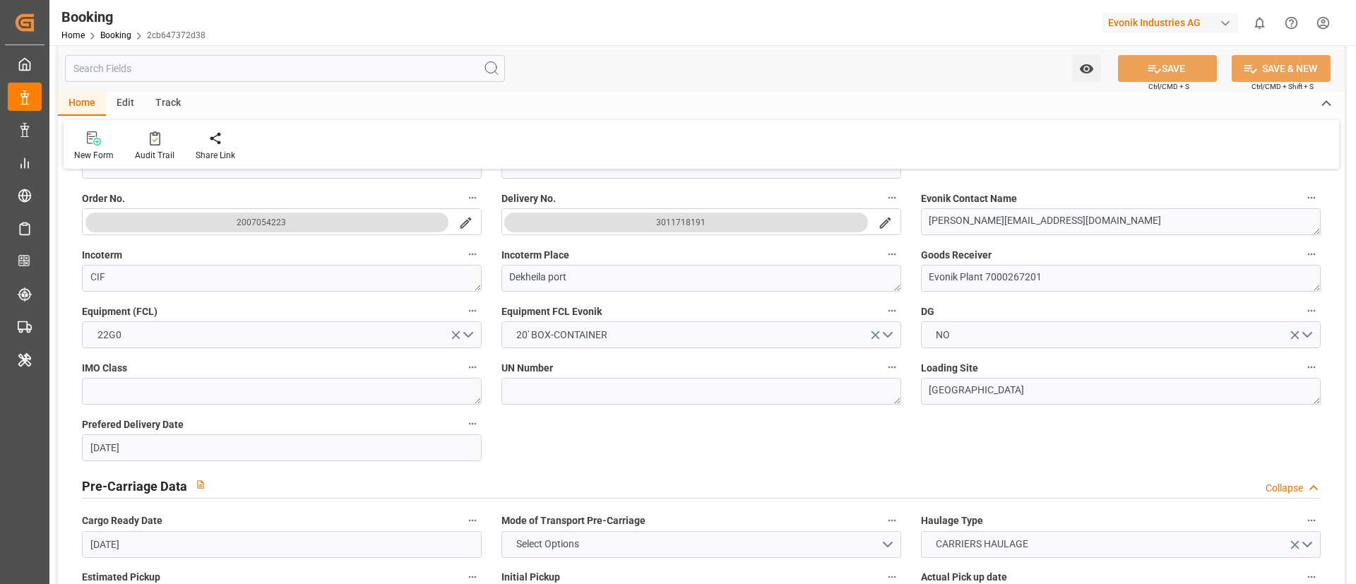
scroll to position [318, 0]
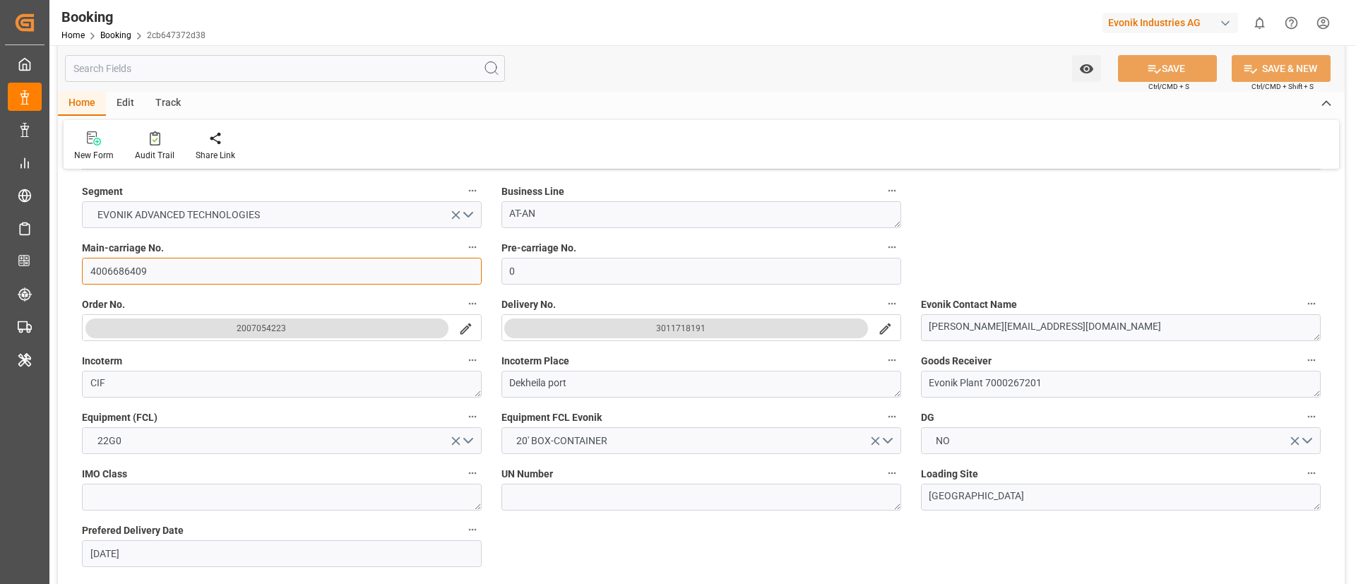
click at [150, 275] on input "4006686409" at bounding box center [282, 271] width 400 height 27
click at [196, 273] on input "4006686409" at bounding box center [282, 271] width 400 height 27
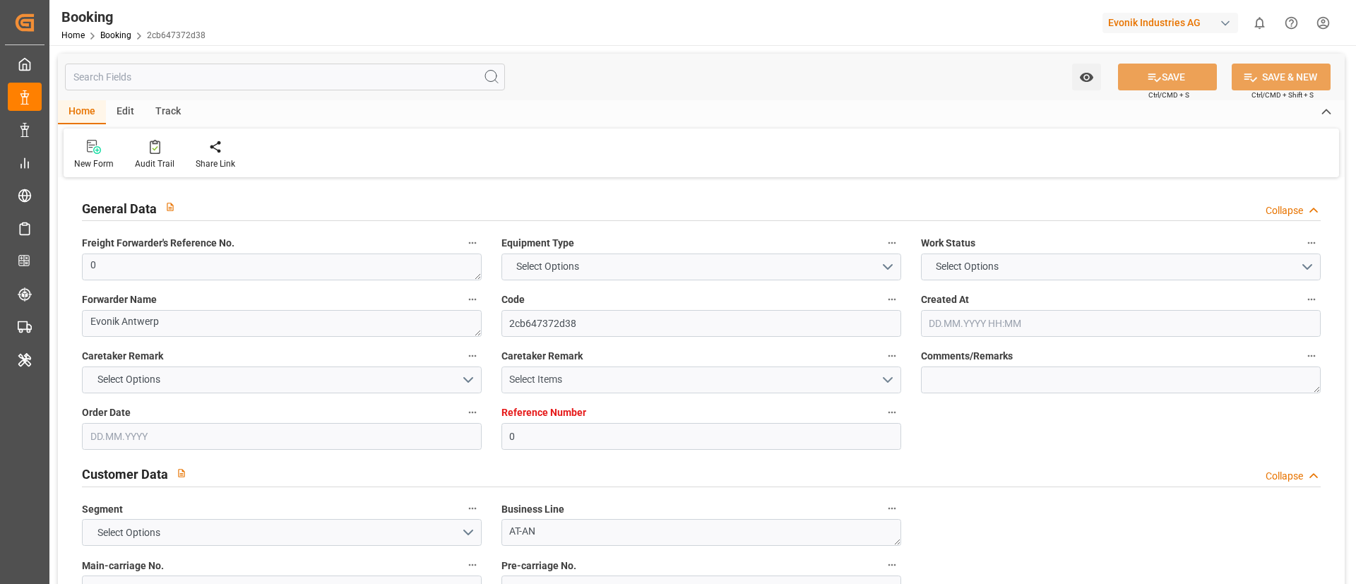
type input "0"
type input "[PERSON_NAME]"
type input "[PERSON_NAME] Marine Transport Corp."
type input "NLRTM"
type input "Dekheila port"
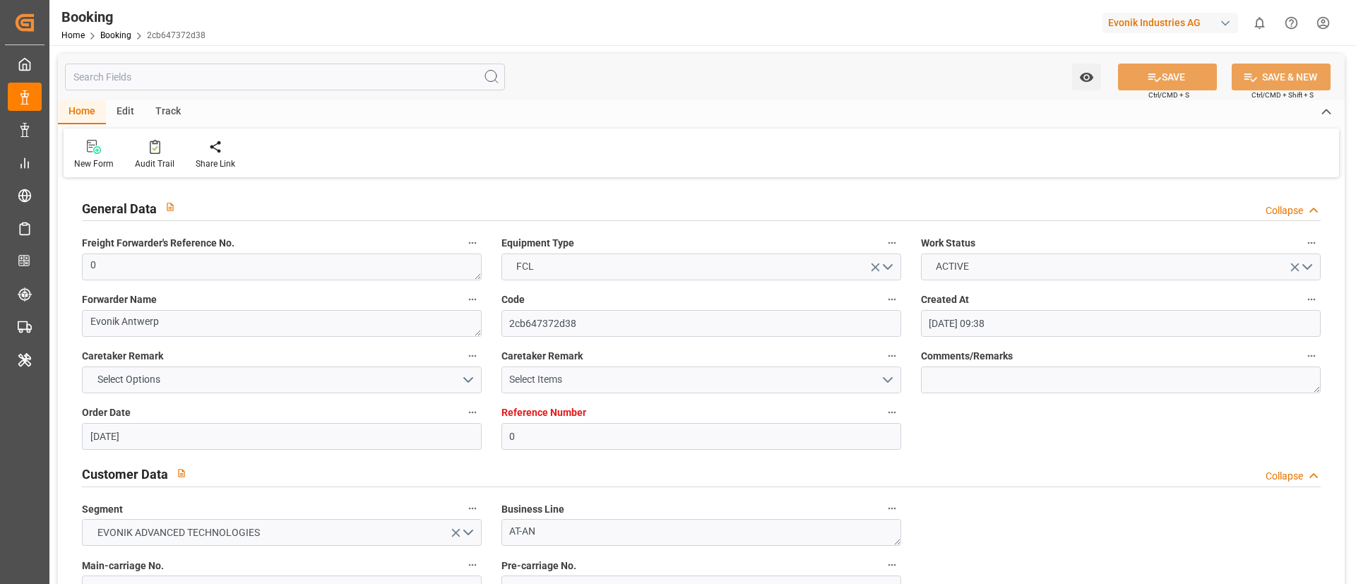
type input "[DATE] 09:38"
type input "[DATE]"
type input "[DATE] 15:36"
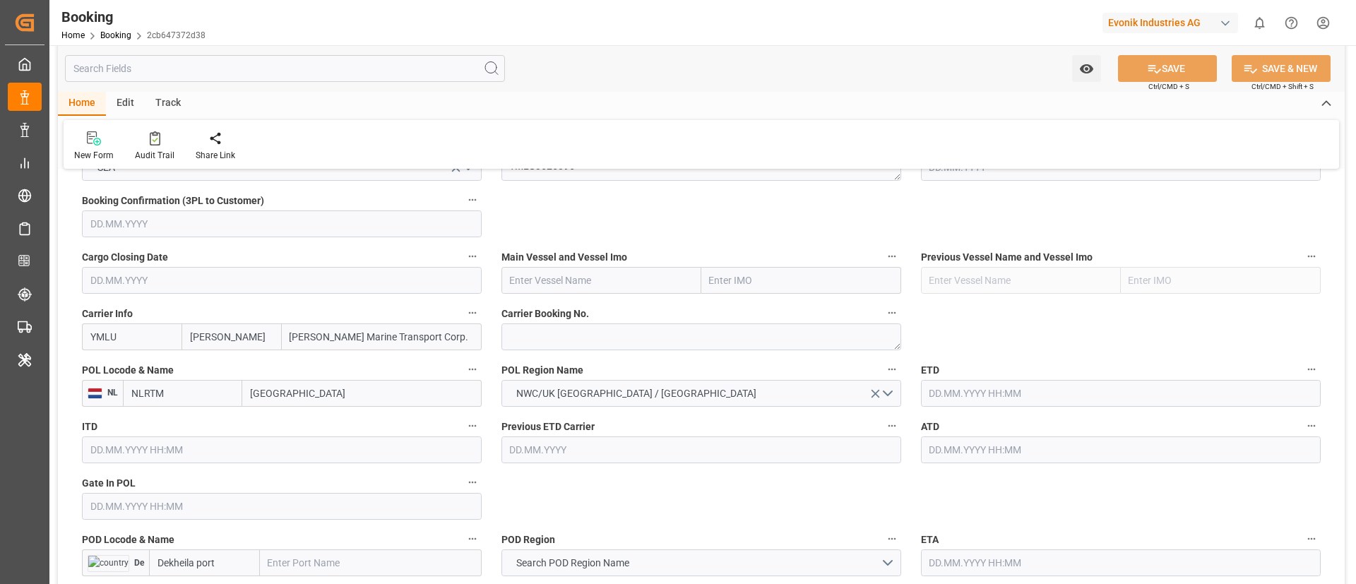
scroll to position [848, 0]
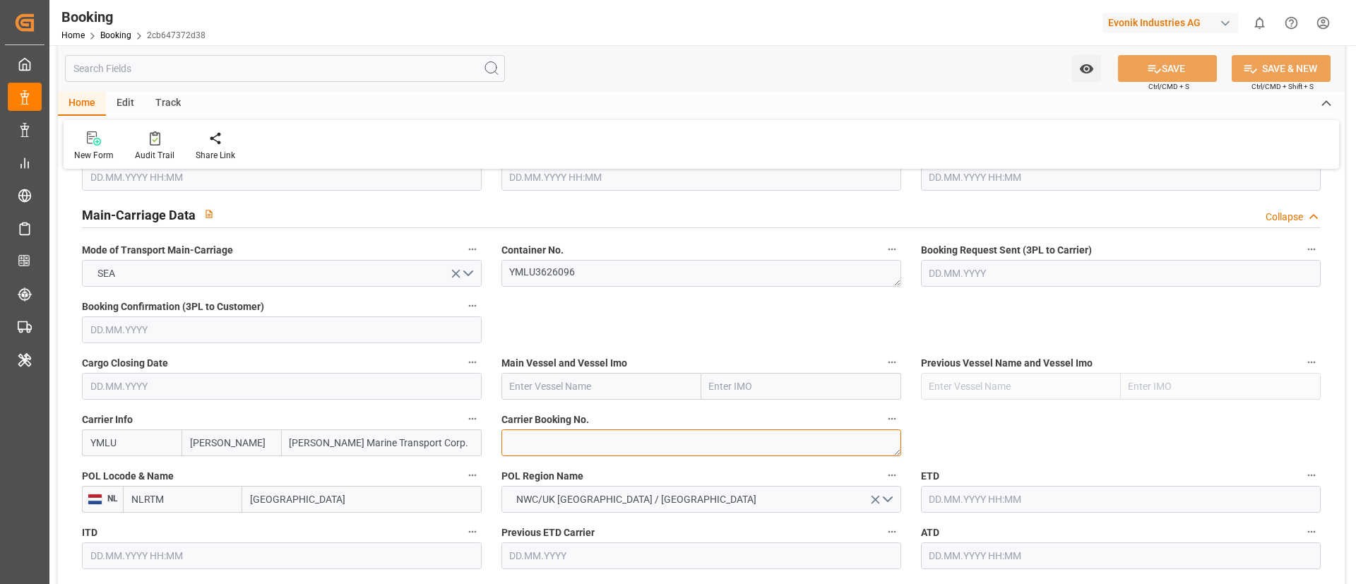
click at [527, 439] on textarea at bounding box center [701, 442] width 400 height 27
paste textarea "YMFANR0182896"
click at [507, 437] on textarea "YMFANR0182896" at bounding box center [701, 442] width 400 height 27
type textarea "YMFANR0182896"
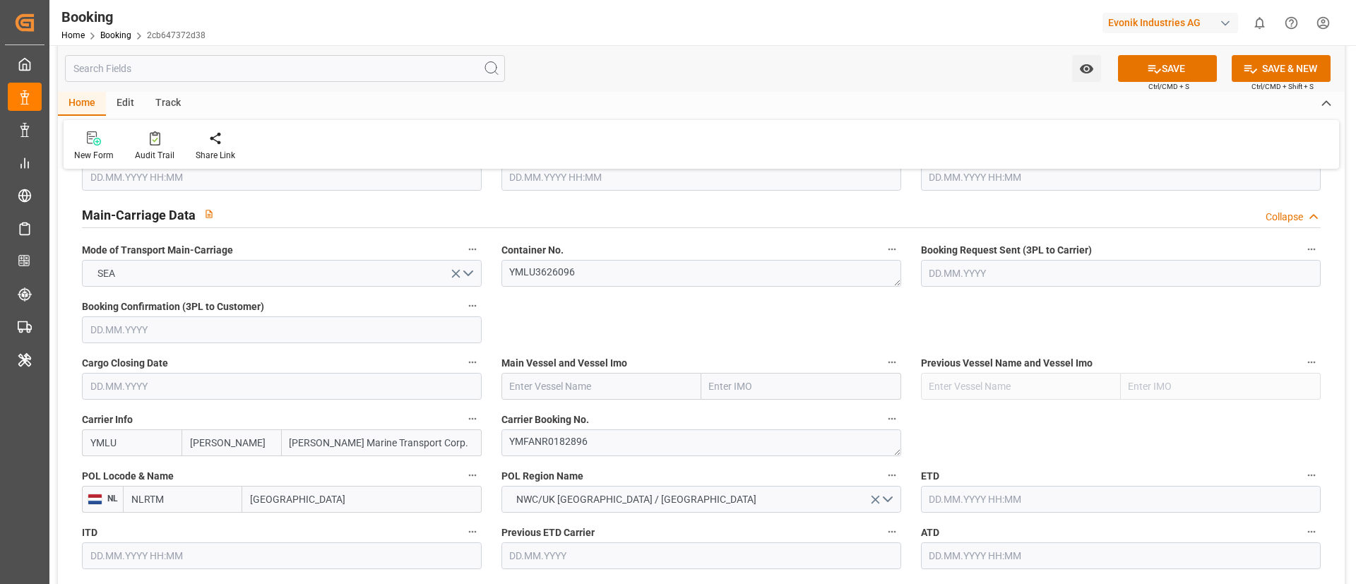
click at [158, 441] on input "YMLU" at bounding box center [132, 442] width 100 height 27
click at [107, 472] on b "YMLU" at bounding box center [104, 473] width 27 height 11
type input "YMLU"
click at [593, 279] on textarea "YMLU3626096" at bounding box center [701, 273] width 400 height 27
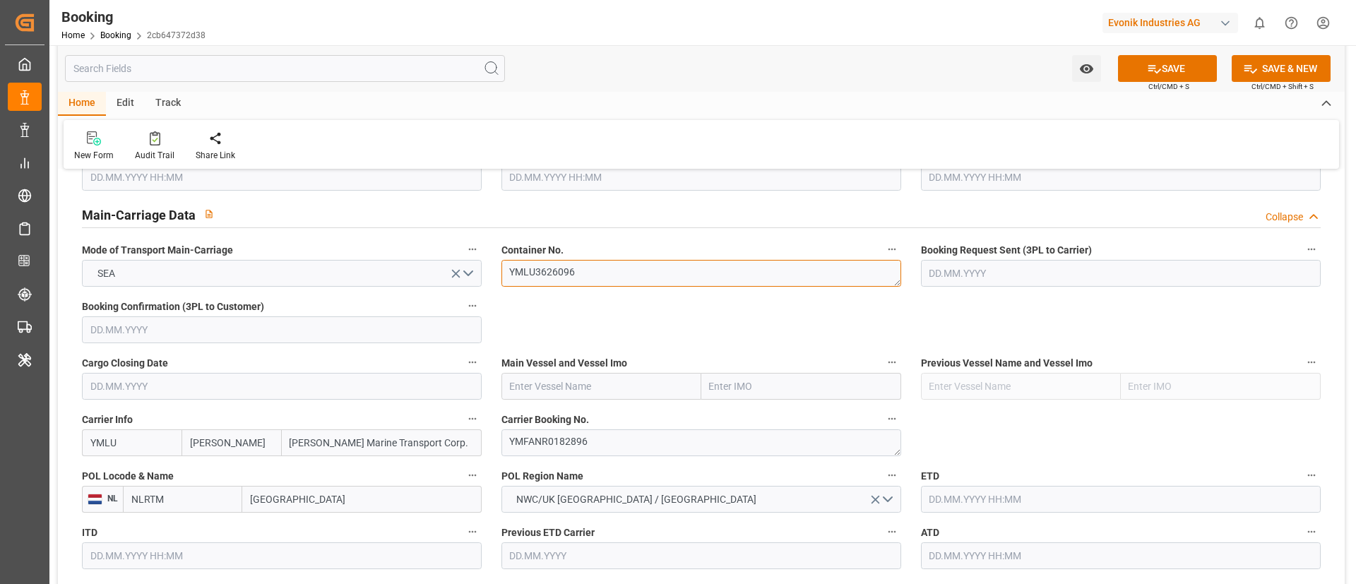
click at [623, 283] on textarea "YMLU3626096" at bounding box center [701, 273] width 400 height 27
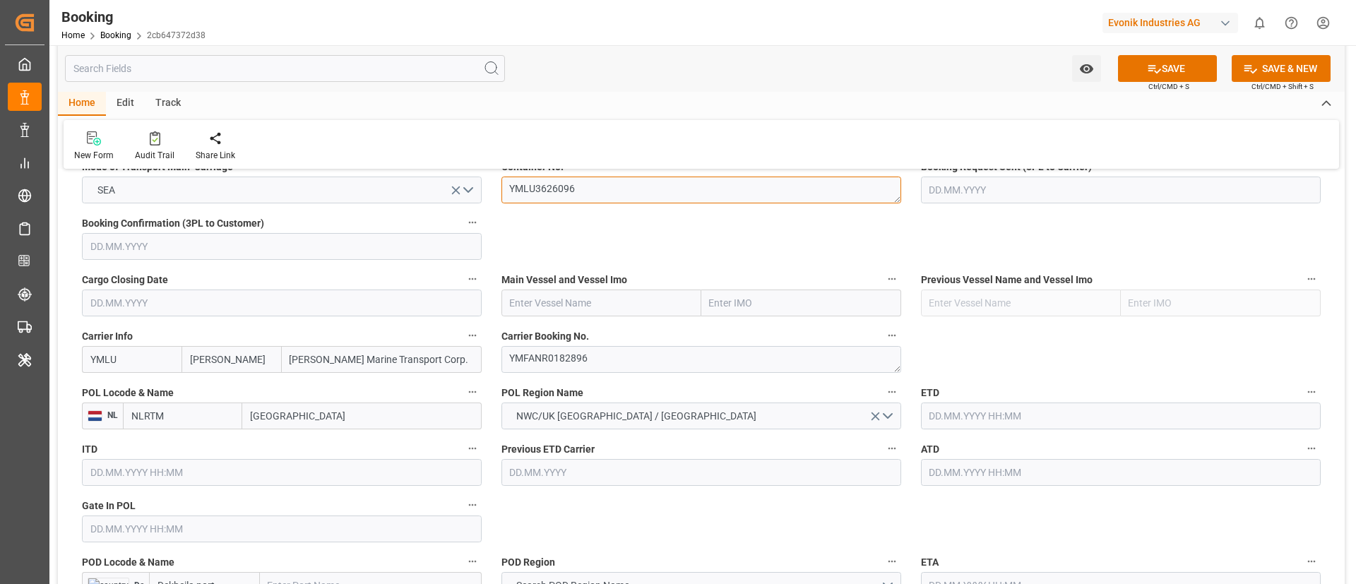
scroll to position [1059, 0]
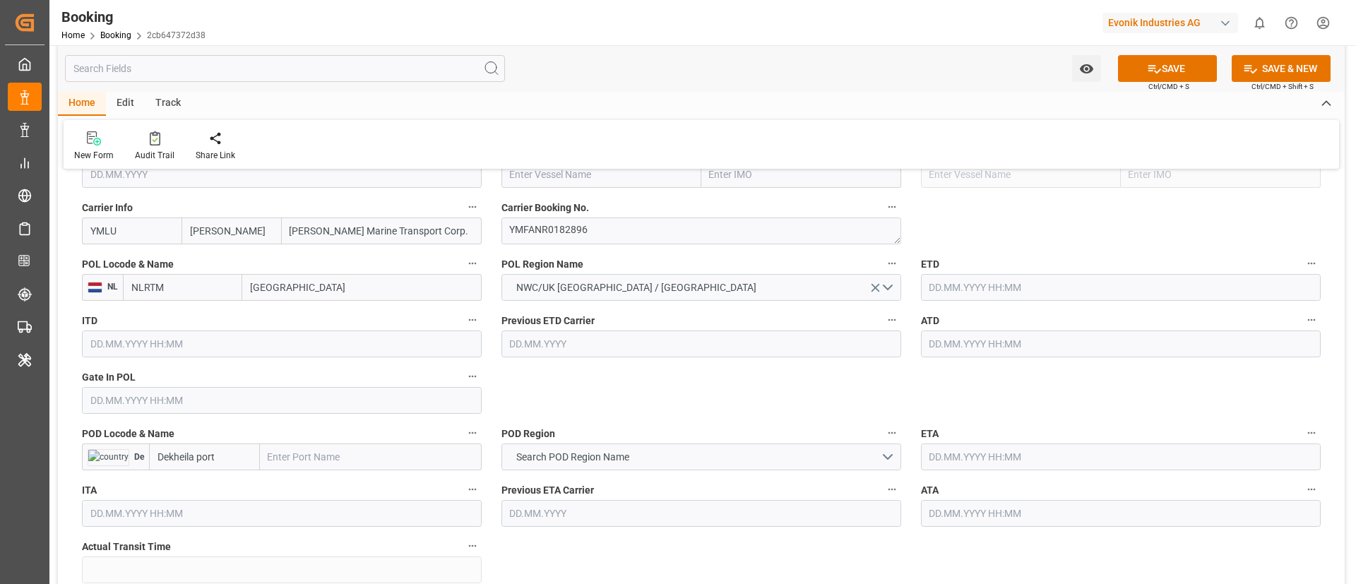
click at [292, 453] on input "text" at bounding box center [371, 457] width 222 height 27
paste input "EL DEKHEILA"
type input "EL DEKHEILA"
click at [325, 485] on span "El Dekheila - EGEDK" at bounding box center [311, 487] width 84 height 11
type input "EGEDK"
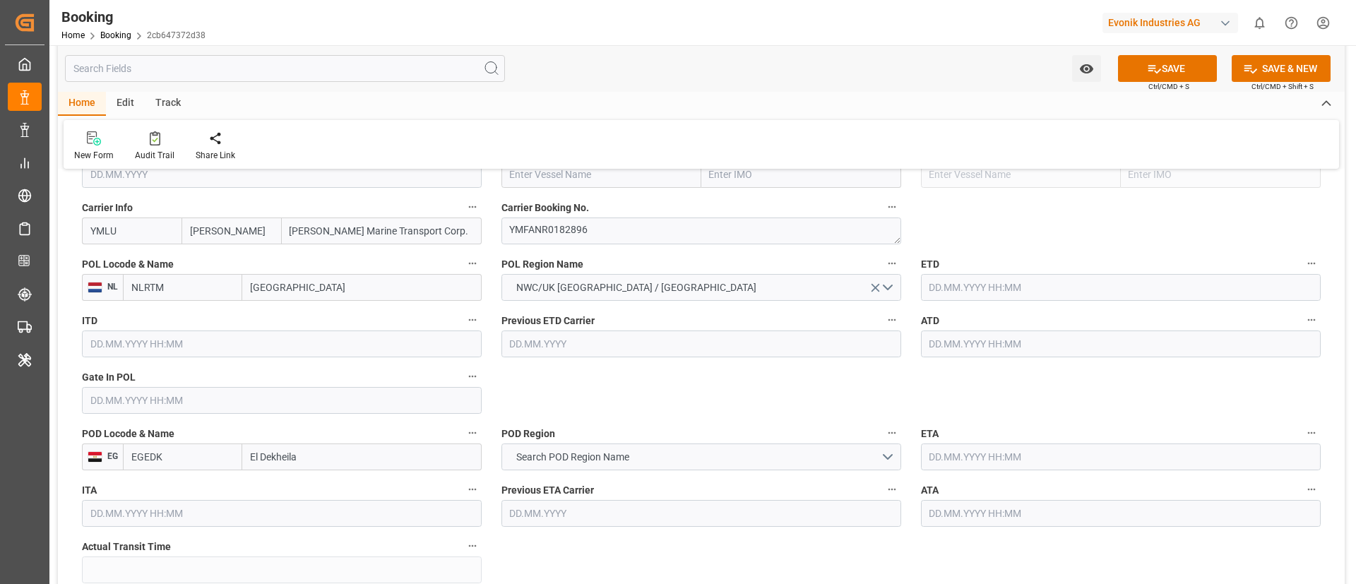
type input "El Dekheila"
click at [167, 451] on input "EGEDK" at bounding box center [182, 457] width 119 height 27
click at [617, 453] on span "Search POD Region Name" at bounding box center [572, 457] width 127 height 15
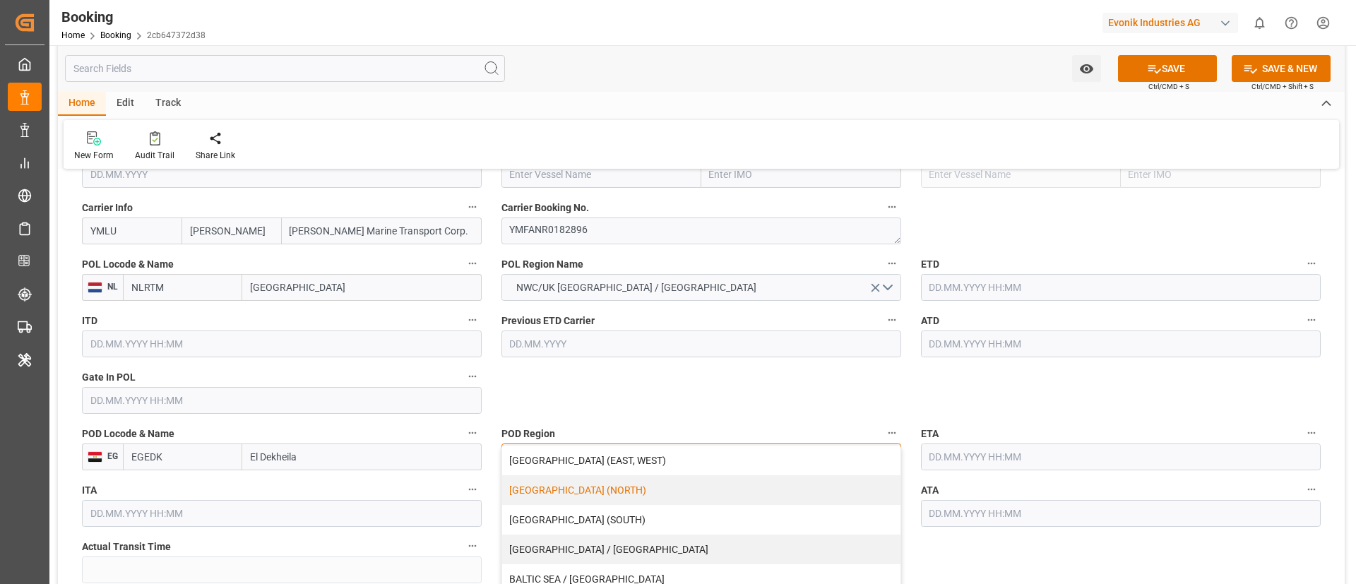
click at [655, 489] on div "AFRICA (NORTH)" at bounding box center [701, 490] width 398 height 30
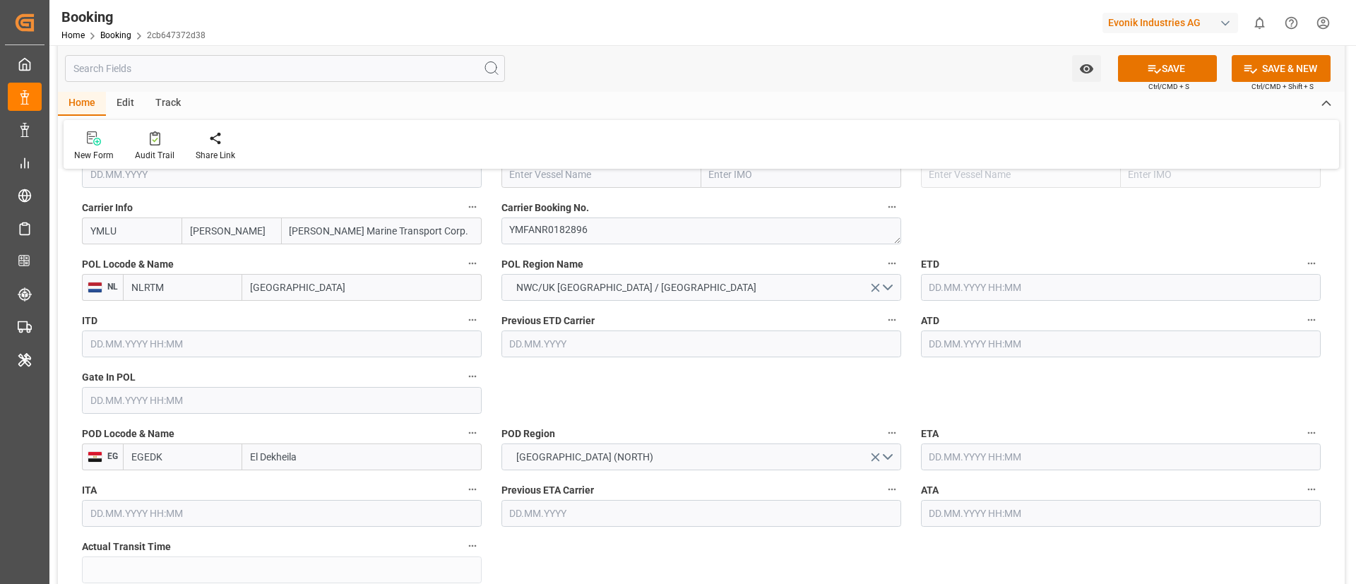
click at [292, 285] on input "[GEOGRAPHIC_DATA]" at bounding box center [361, 287] width 239 height 27
paste input "ANTWERPEN"
click at [340, 294] on input "ANTWERPEN" at bounding box center [361, 287] width 239 height 27
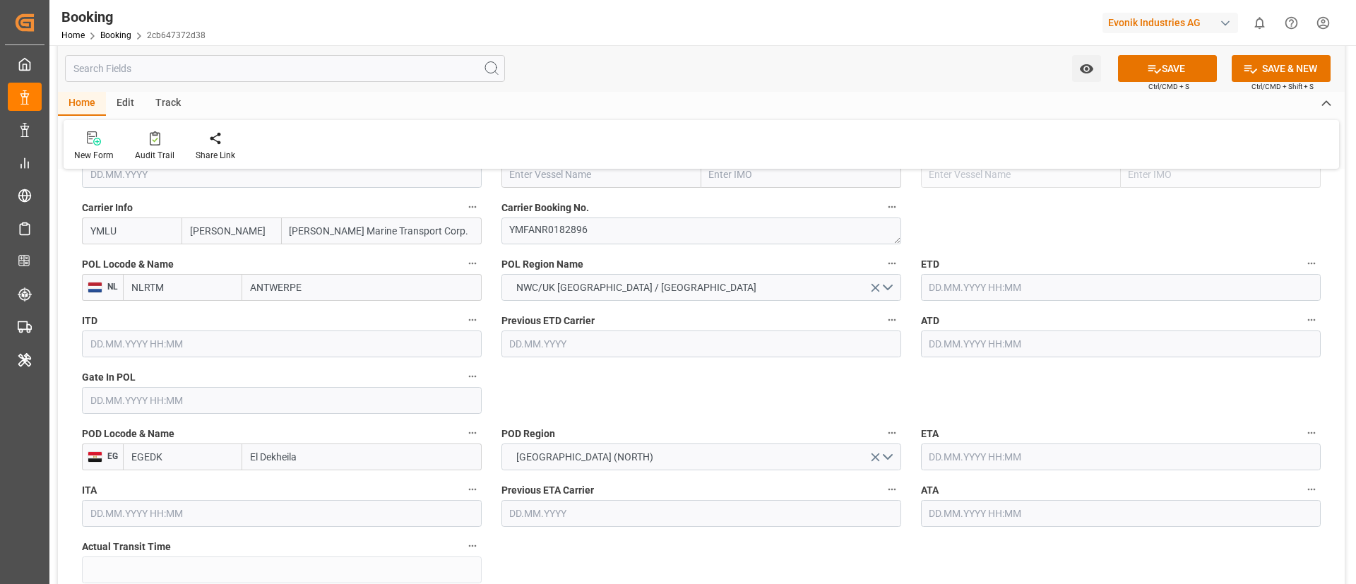
type input "ANTWERP"
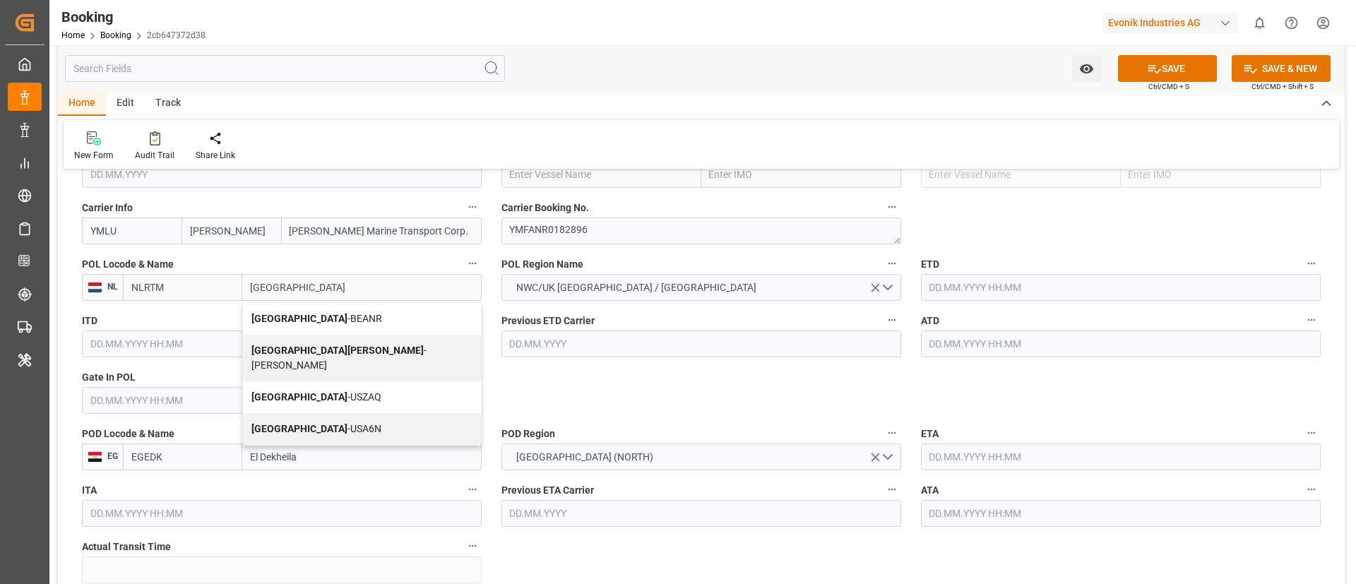
click at [365, 314] on div "Antwerp - BEANR" at bounding box center [362, 319] width 238 height 32
type input "BEANR"
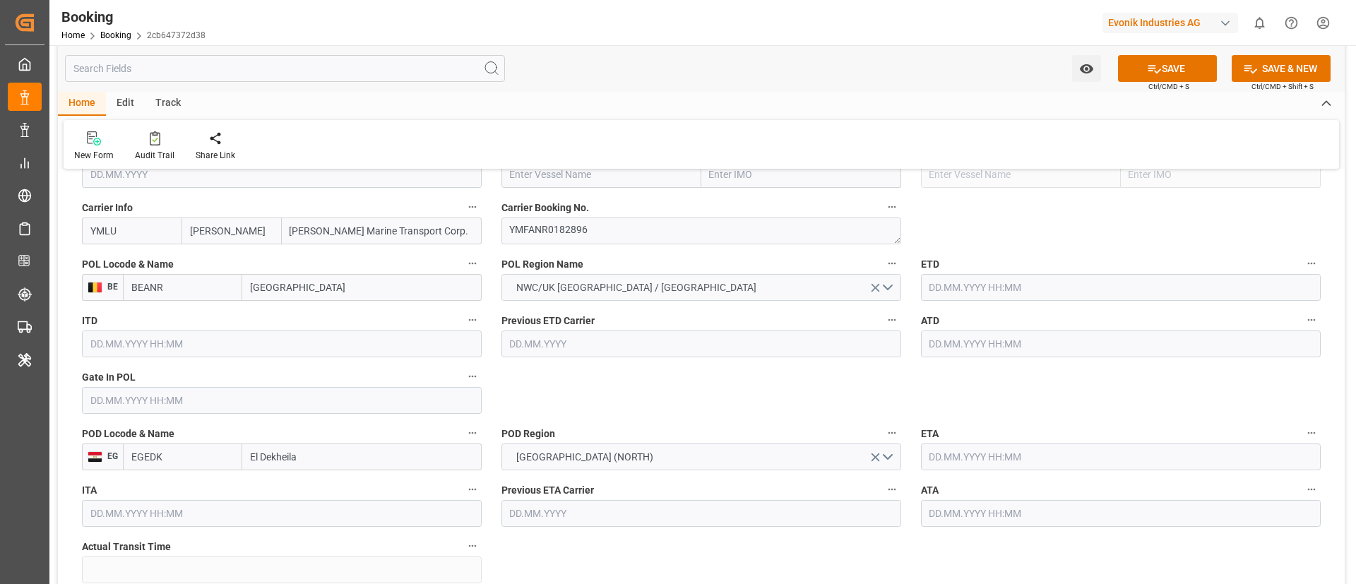
type input "[GEOGRAPHIC_DATA]"
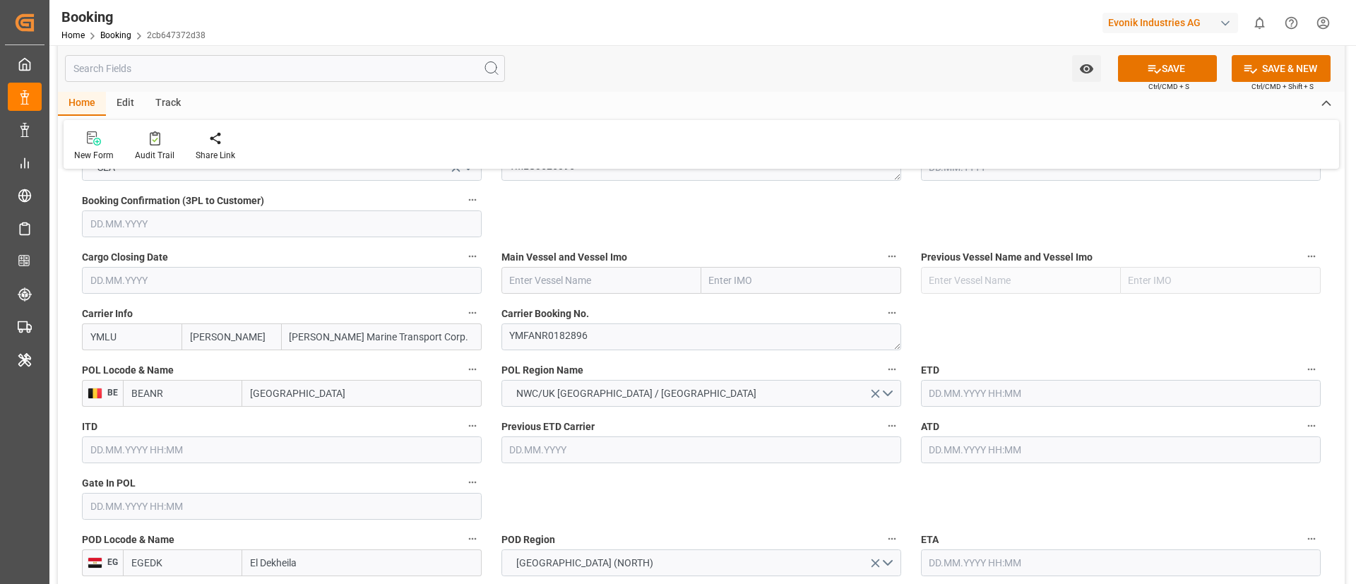
click at [520, 291] on input "text" at bounding box center [601, 280] width 200 height 27
paste input "HSL NIKE"
click at [578, 302] on div "HSL Nike - 9301457" at bounding box center [552, 312] width 101 height 32
type input "HSL Nike"
type input "9301457"
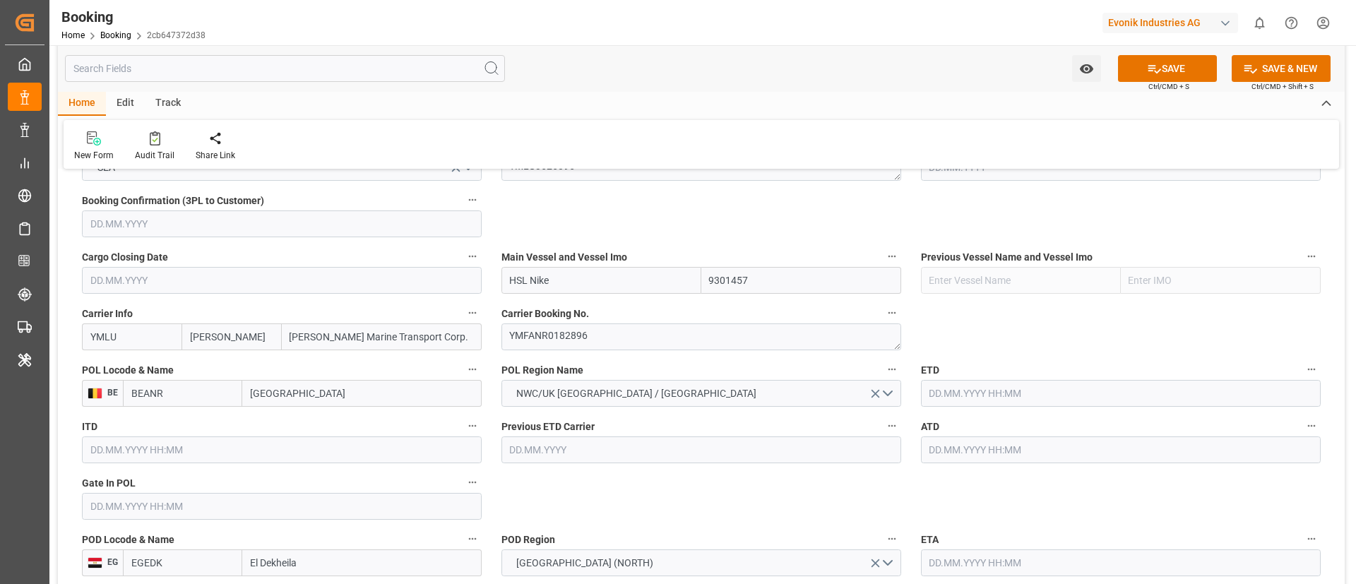
type input "HSL Nike"
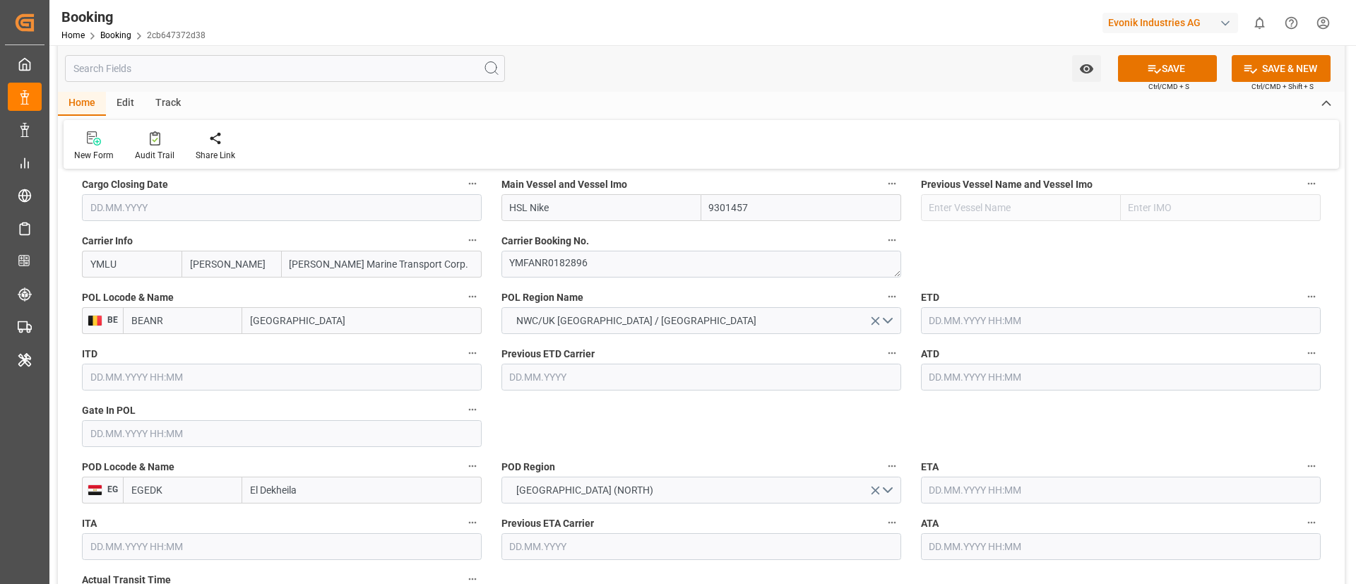
scroll to position [1059, 0]
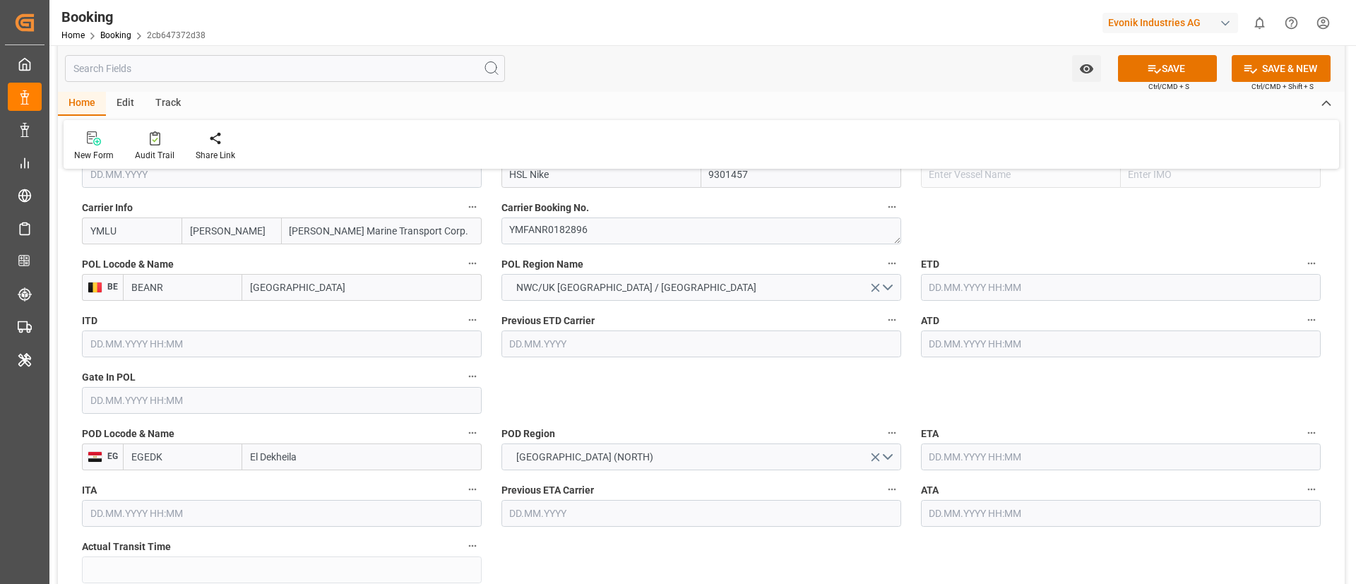
click at [123, 405] on input "text" at bounding box center [282, 400] width 400 height 27
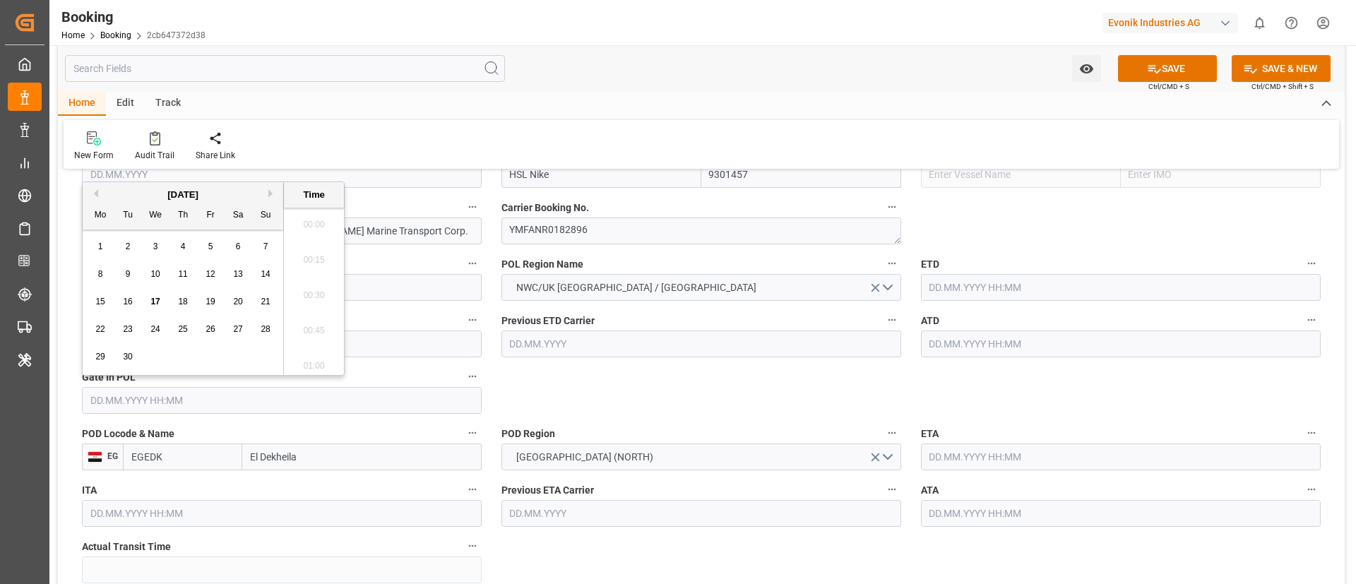
scroll to position [1912, 0]
click at [96, 196] on button "Previous Month" at bounding box center [94, 193] width 8 height 8
click at [209, 355] on span "29" at bounding box center [210, 357] width 9 height 10
type input "29.08.2025 00:00"
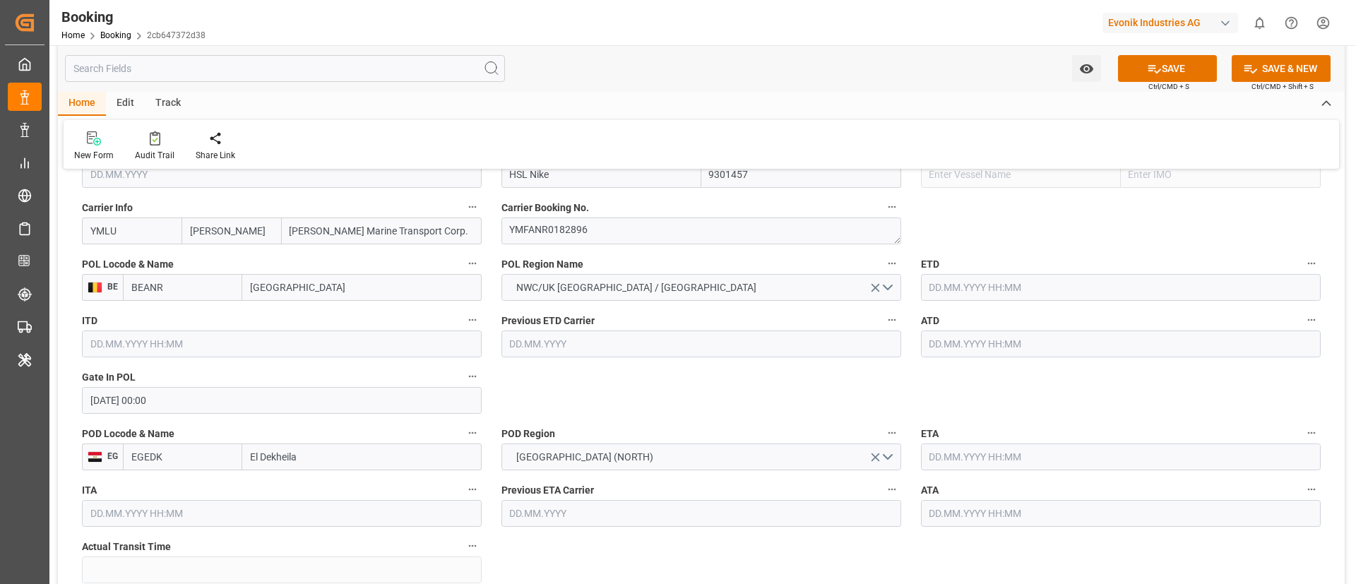
click at [934, 295] on input "text" at bounding box center [1121, 287] width 400 height 27
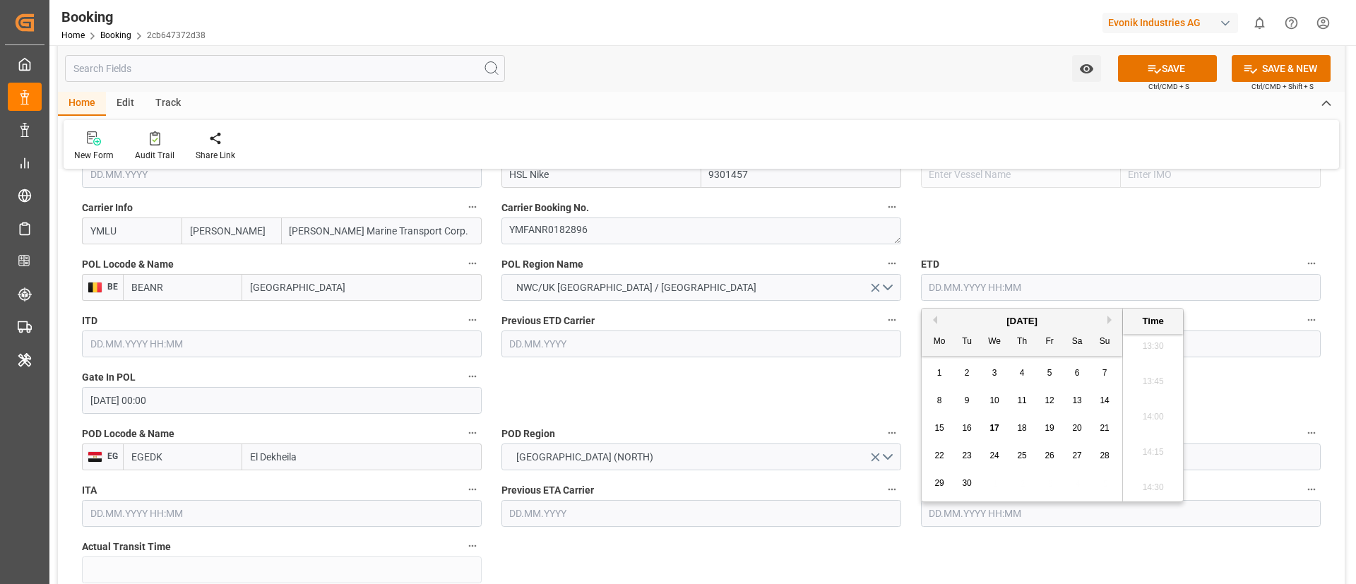
click at [1110, 316] on button "Next Month" at bounding box center [1111, 320] width 8 height 8
click at [1111, 316] on button "Next Month" at bounding box center [1111, 320] width 8 height 8
click at [934, 324] on div "November 2025" at bounding box center [1022, 321] width 201 height 14
click at [933, 319] on button "Previous Month" at bounding box center [933, 320] width 8 height 8
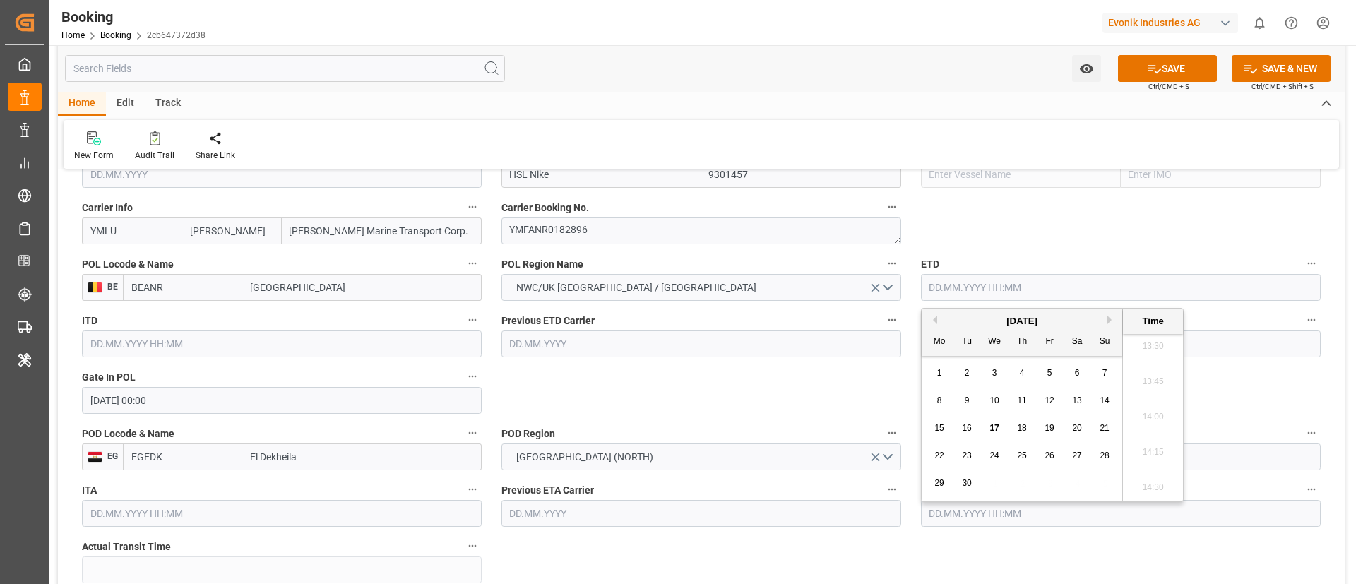
click at [965, 379] on div "2" at bounding box center [967, 373] width 18 height 17
type input "02.09.2025 00:00"
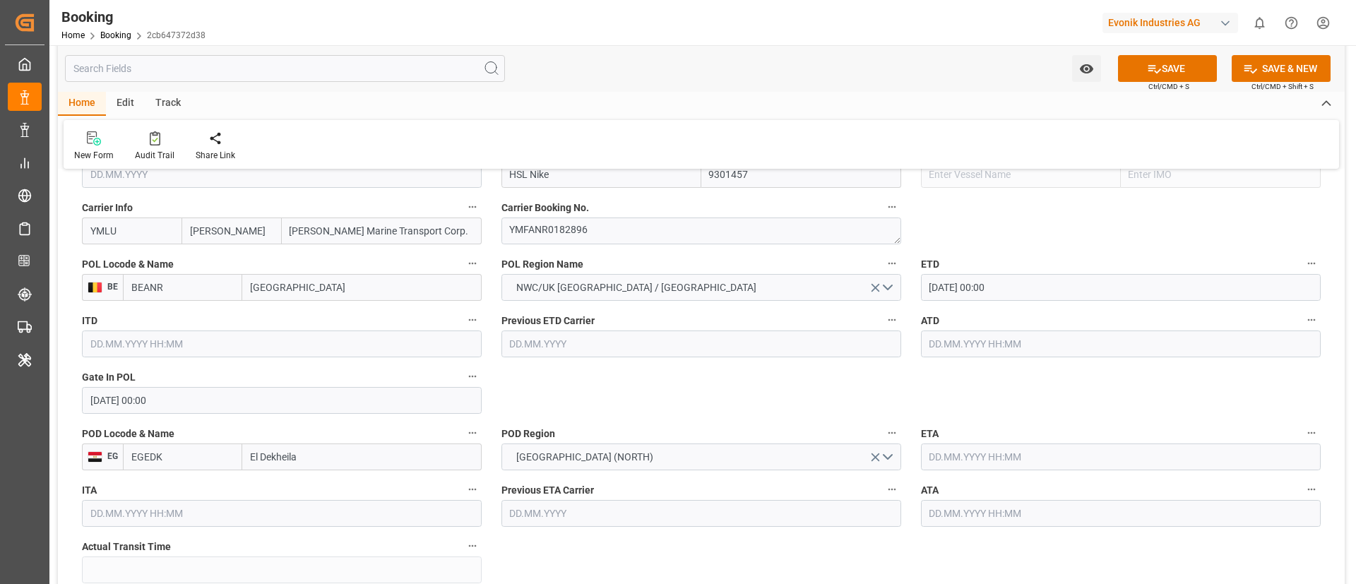
click at [1055, 296] on input "02.09.2025 00:00" at bounding box center [1121, 287] width 400 height 27
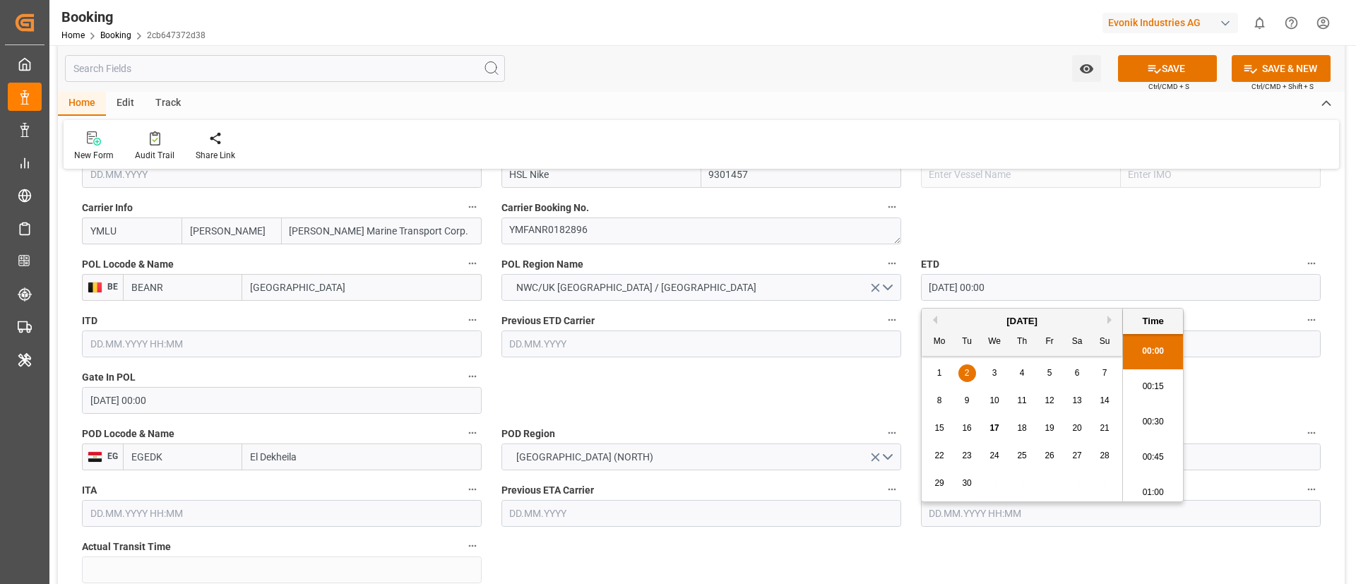
click at [1055, 296] on input "02.09.2025 00:00" at bounding box center [1121, 287] width 400 height 27
click at [1236, 345] on input "text" at bounding box center [1121, 344] width 400 height 27
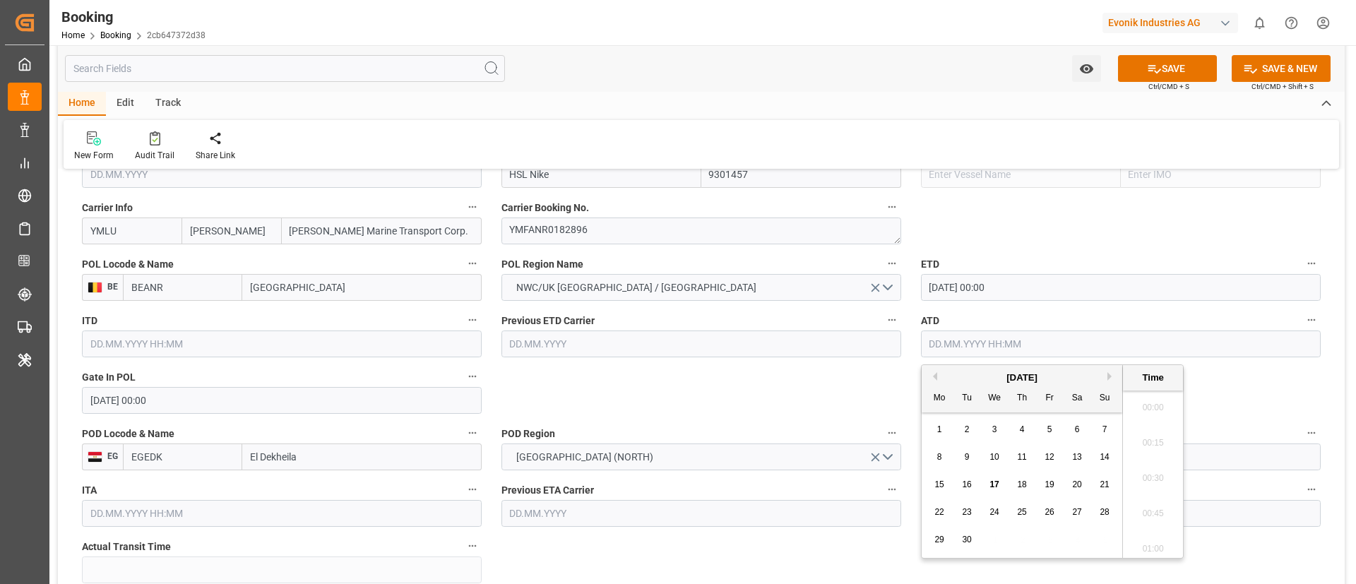
paste input "02.09.2025 00:00"
type input "02.09.2025 00:00"
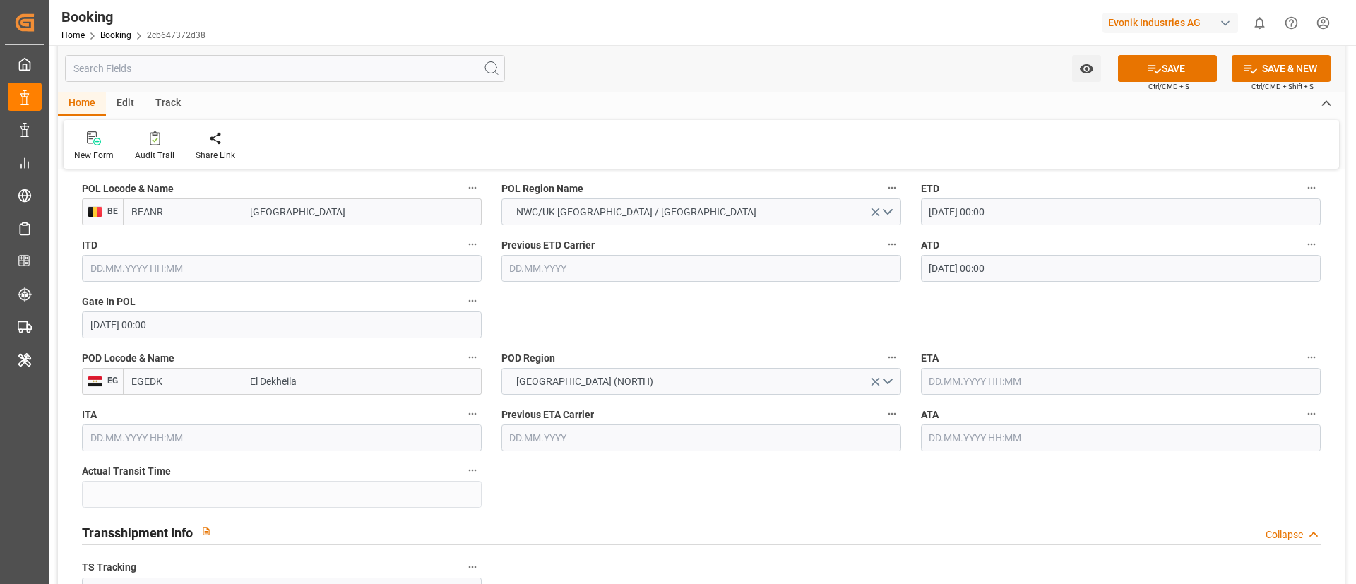
scroll to position [1165, 0]
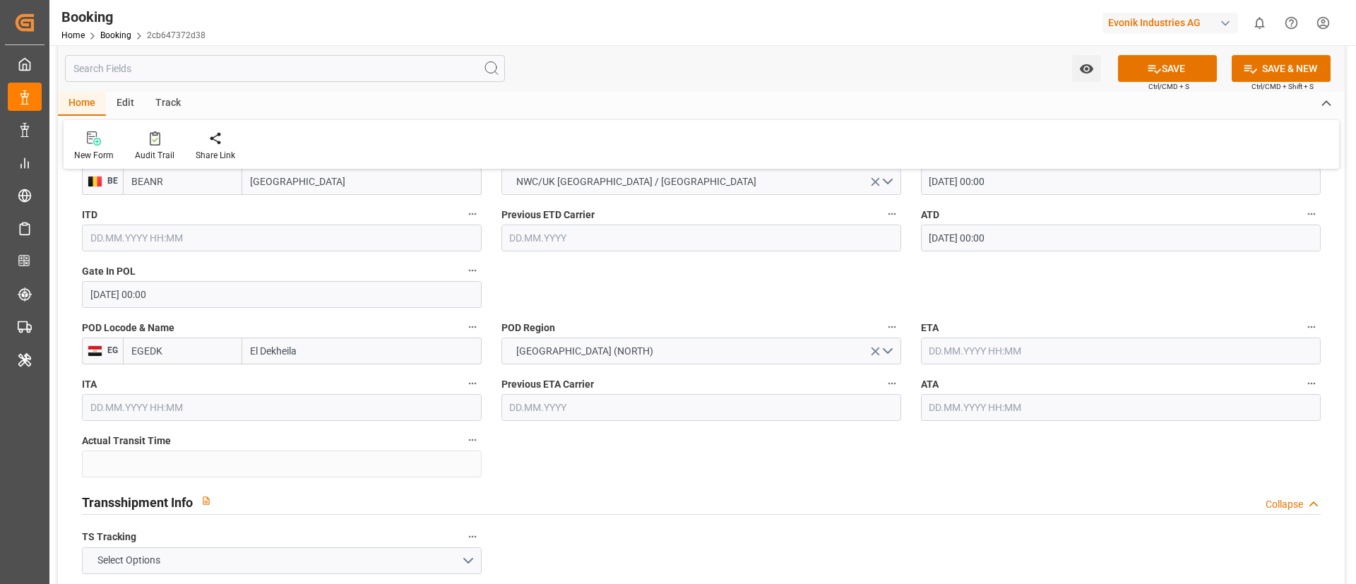
click at [956, 356] on input "text" at bounding box center [1121, 351] width 400 height 27
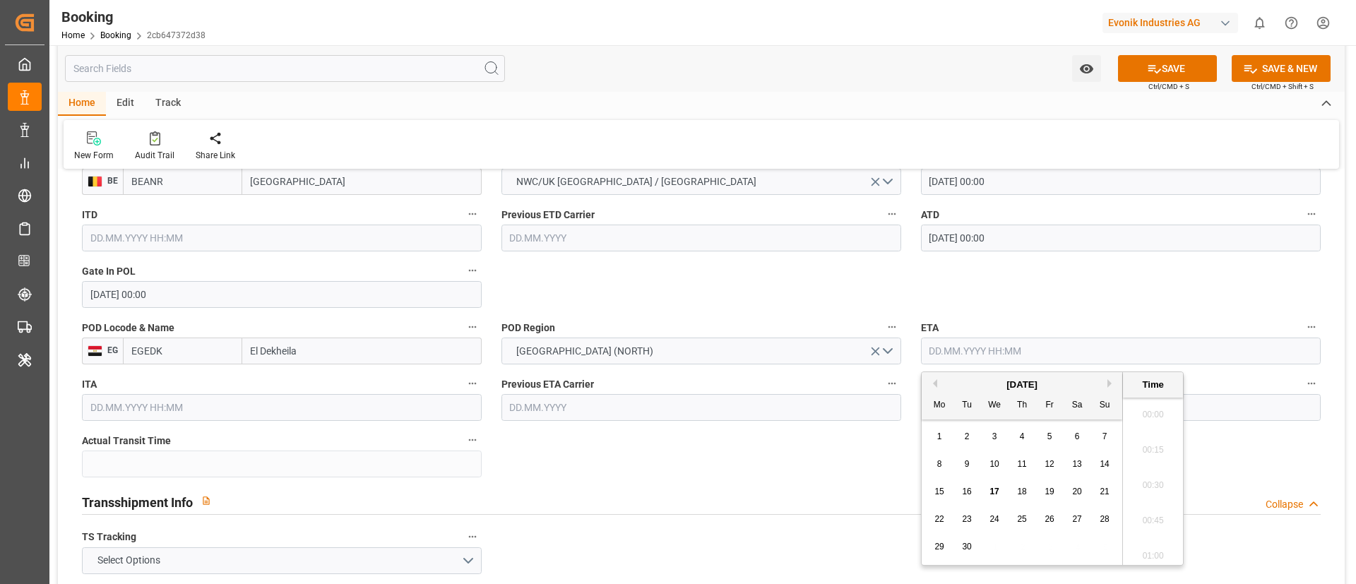
scroll to position [1912, 0]
click at [942, 492] on span "15" at bounding box center [938, 492] width 9 height 10
type input "15.09.2025 00:00"
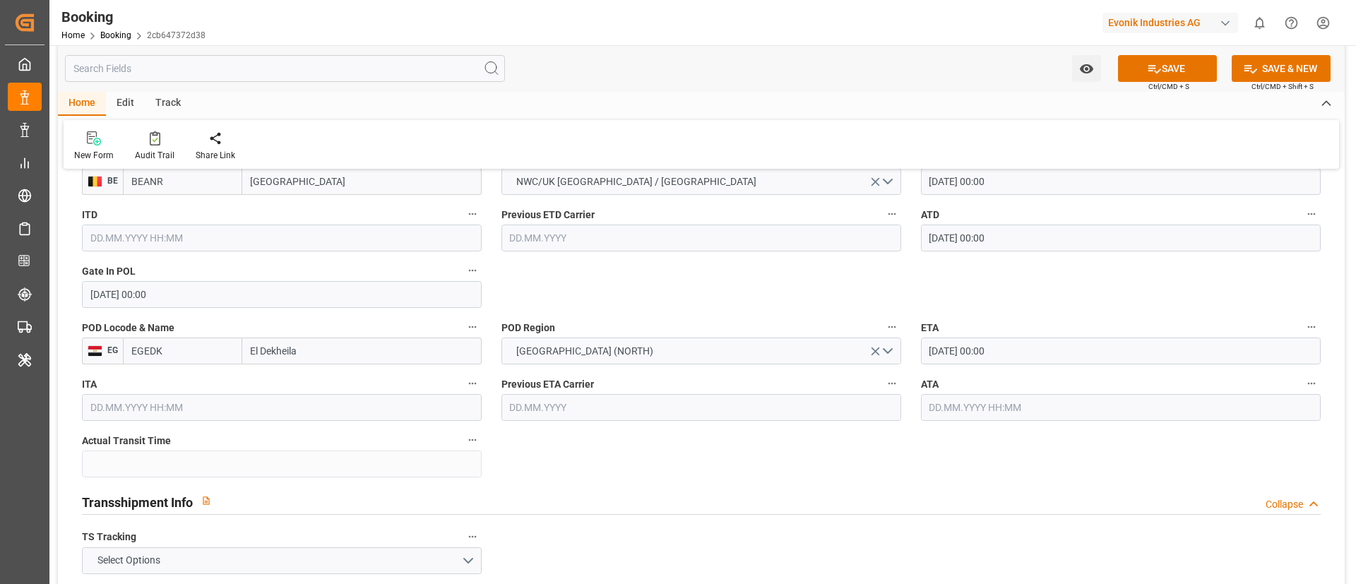
click at [756, 486] on div "Transshipment Info Collapse" at bounding box center [701, 502] width 1259 height 40
click at [963, 405] on input "text" at bounding box center [1121, 407] width 400 height 27
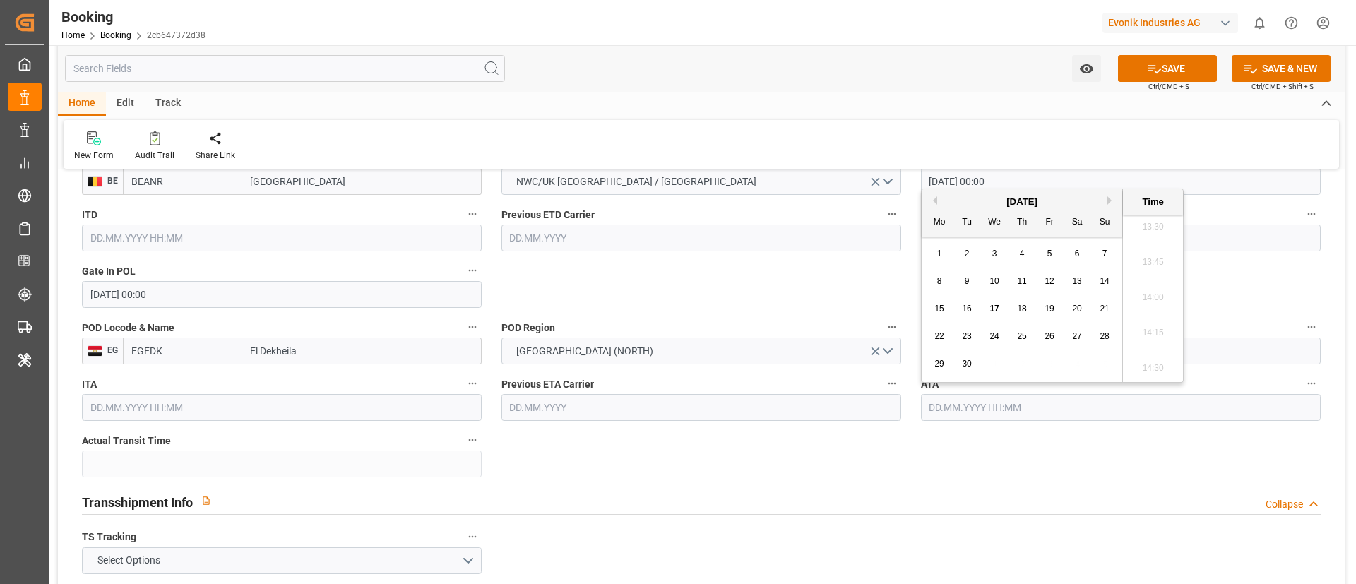
click at [938, 301] on div "15" at bounding box center [940, 309] width 18 height 17
type input "15.09.2025 00:00"
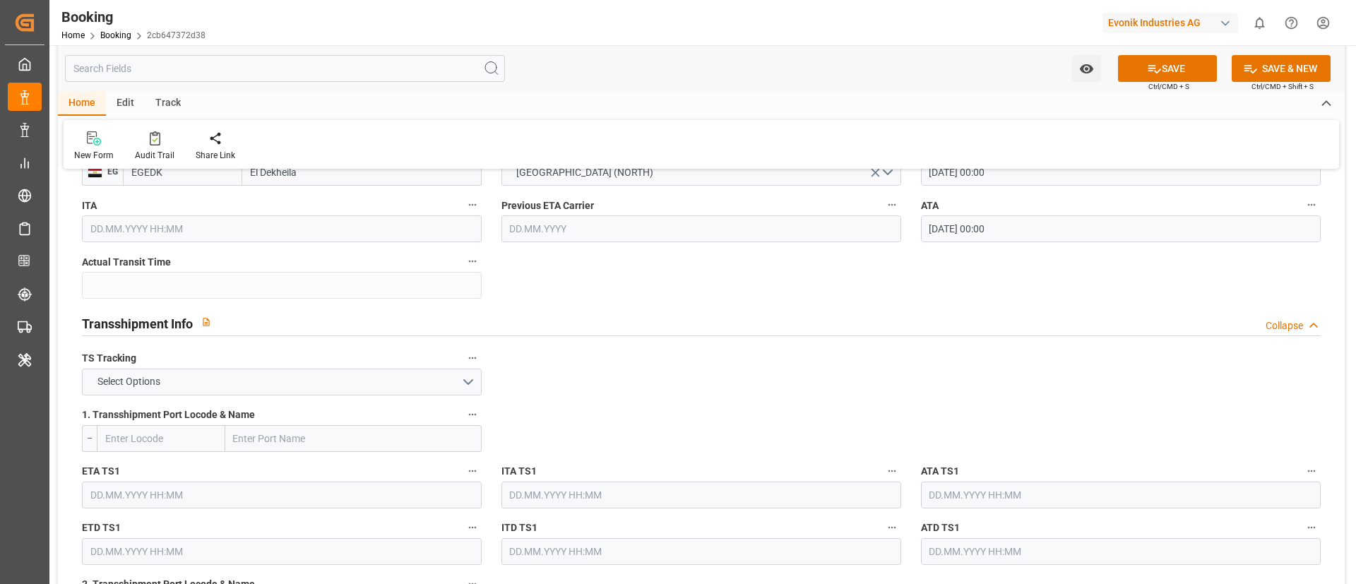
scroll to position [1377, 0]
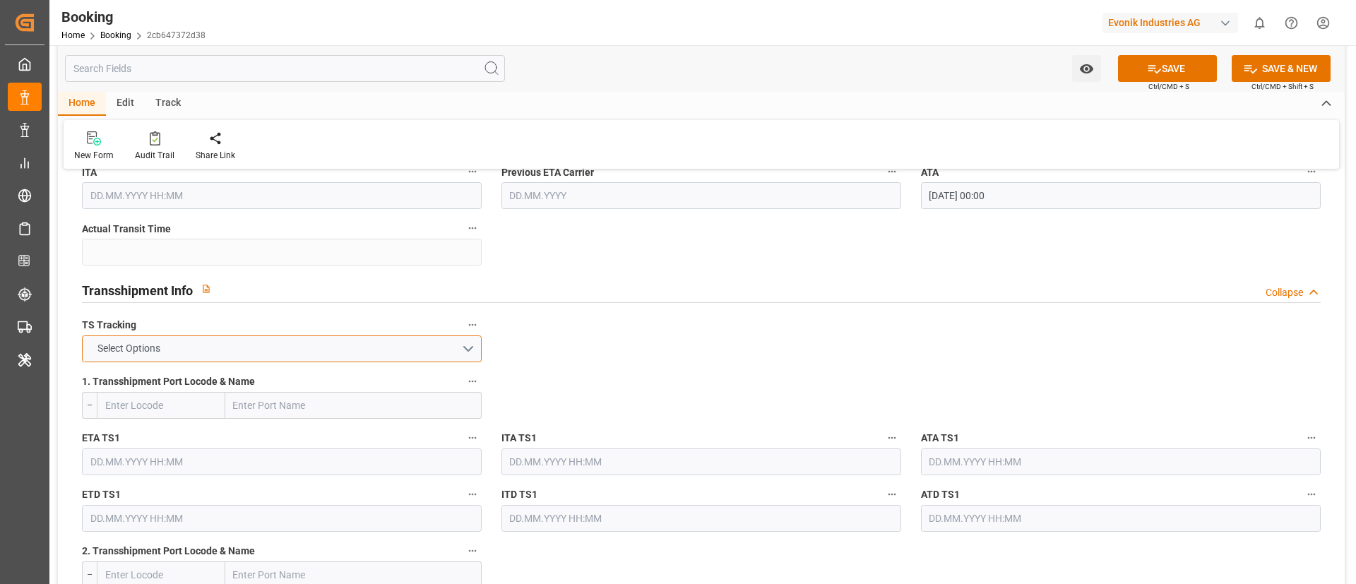
click at [191, 348] on button "Select Options" at bounding box center [282, 348] width 400 height 27
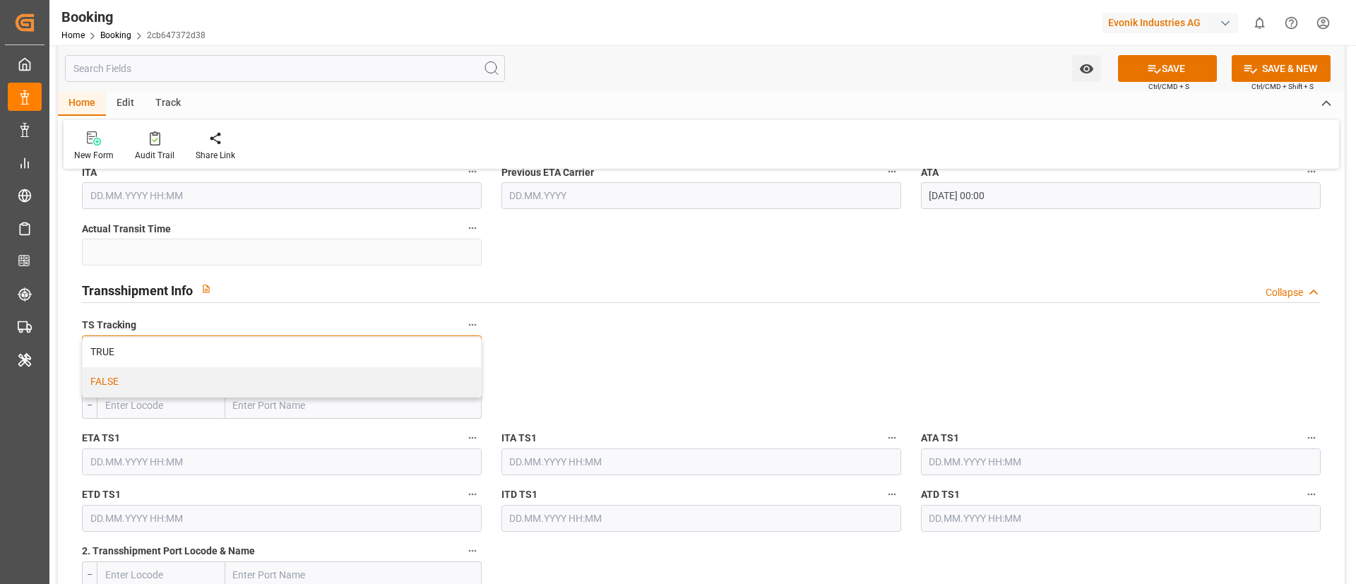
click at [159, 384] on div "FALSE" at bounding box center [282, 382] width 398 height 30
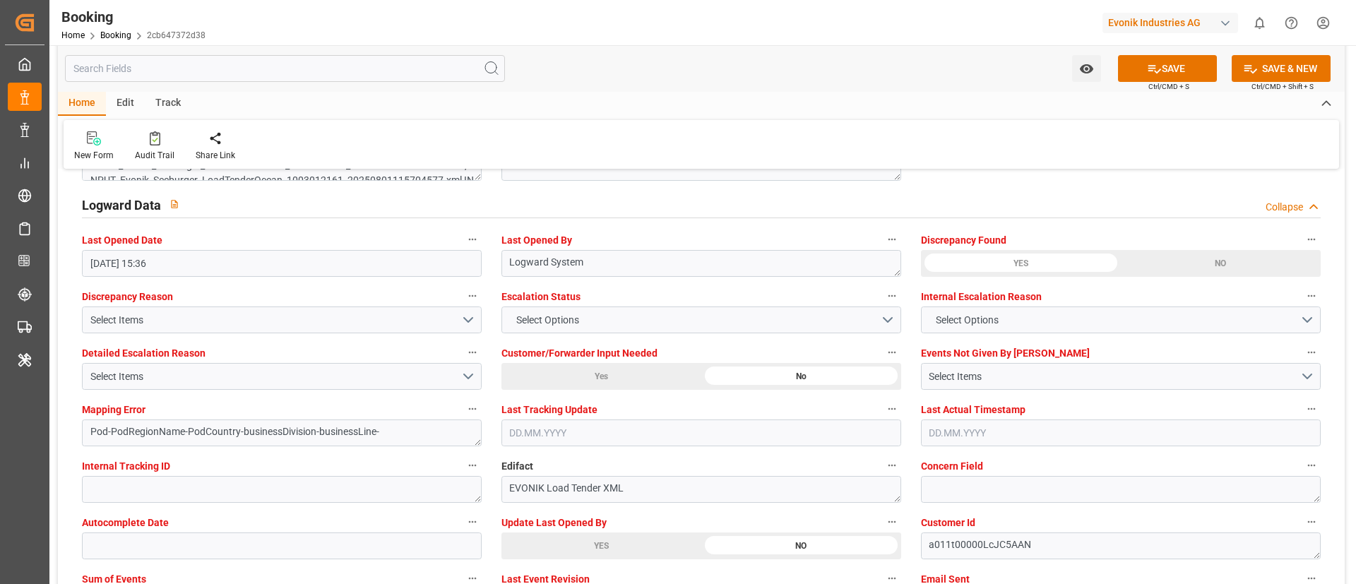
scroll to position [2649, 0]
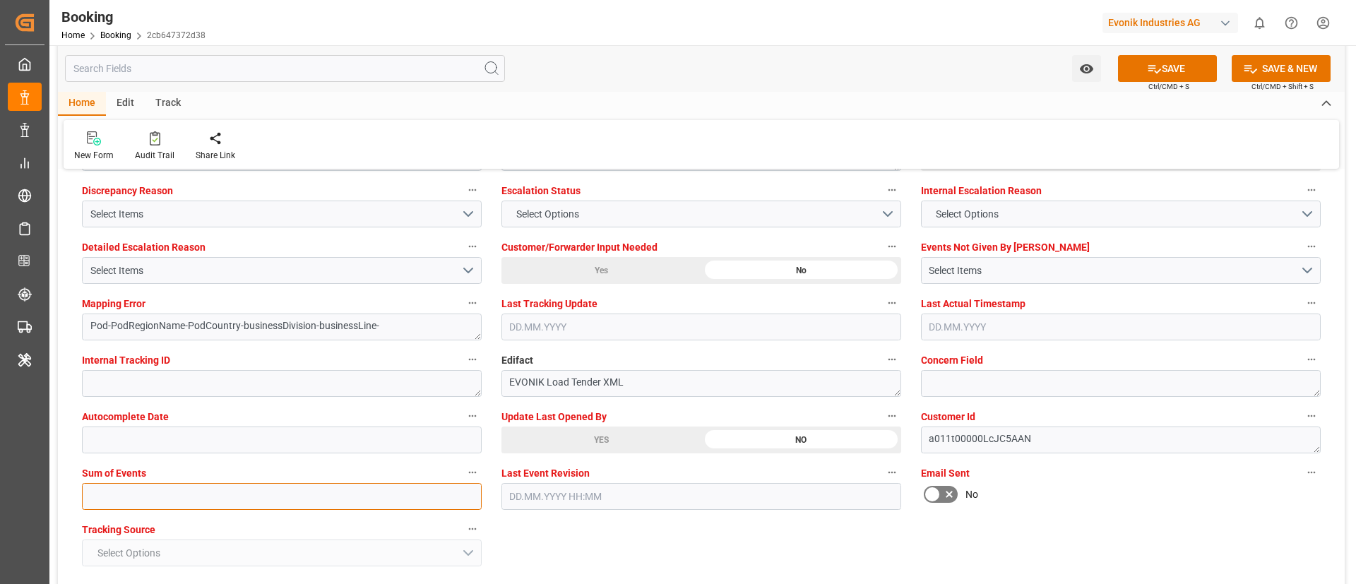
click at [127, 502] on input "text" at bounding box center [282, 496] width 400 height 27
type input "0"
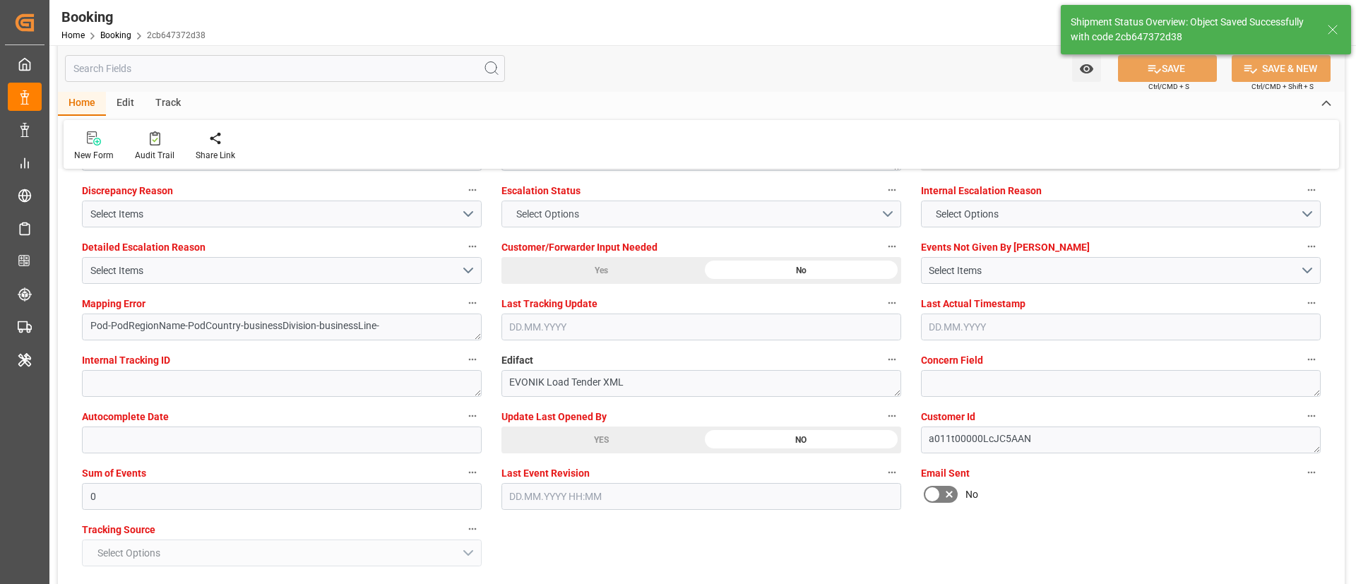
type textarea "NWC/UK North West Continent / UK_EGEDK_YMLU_AT-AN"
type textarea "[PERSON_NAME]"
type textarea "businessDivision-businessLine-"
type input "13"
type input "02.09.2025 00:00"
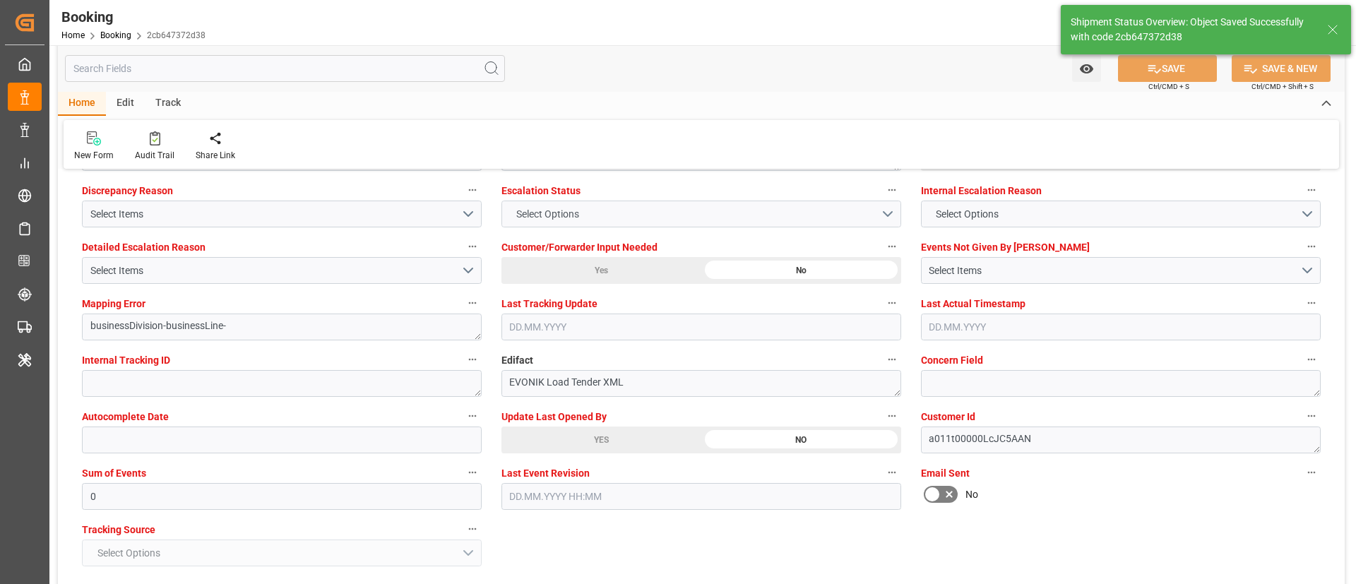
type input "15.09.2025 00:00"
type input "17.09.2025 08:33"
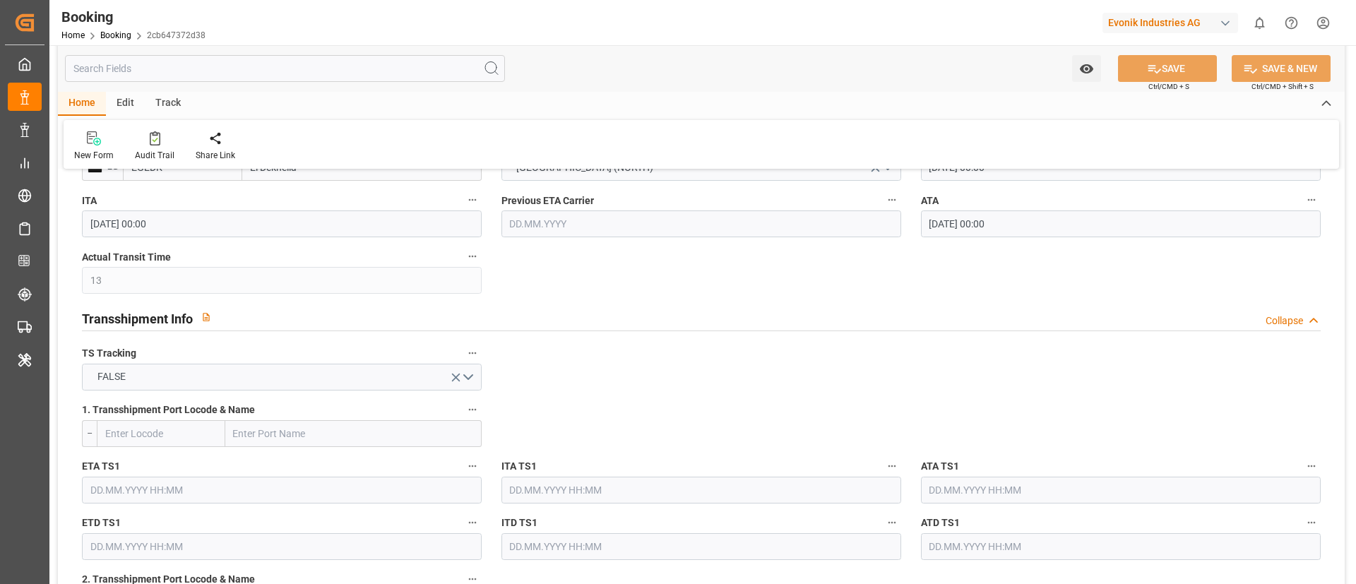
scroll to position [1377, 0]
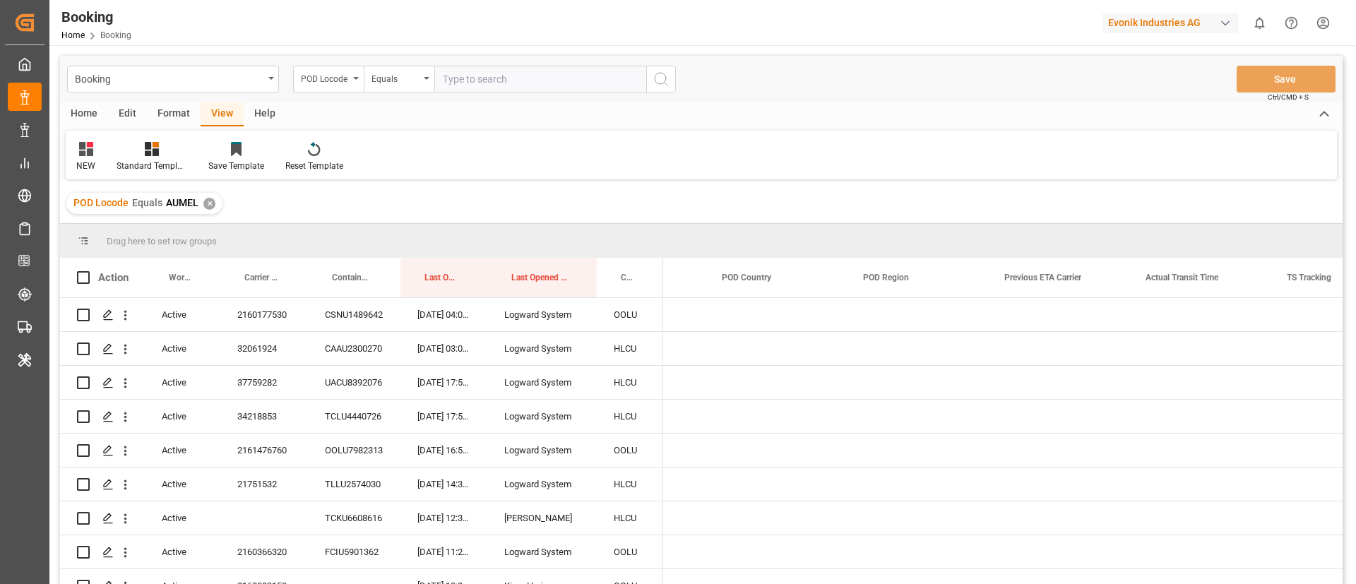
scroll to position [0, 5973]
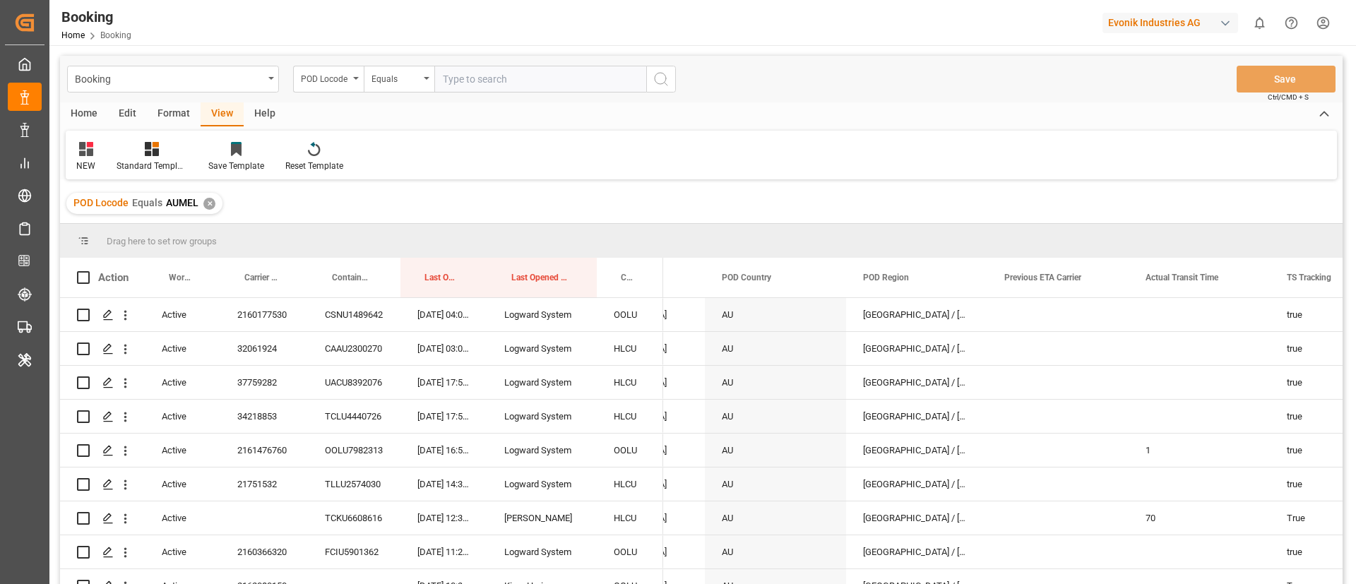
click at [485, 69] on input "text" at bounding box center [540, 79] width 212 height 27
paste input "EGEDK"
type input "EGEDK"
click at [665, 76] on icon "search button" at bounding box center [661, 79] width 17 height 17
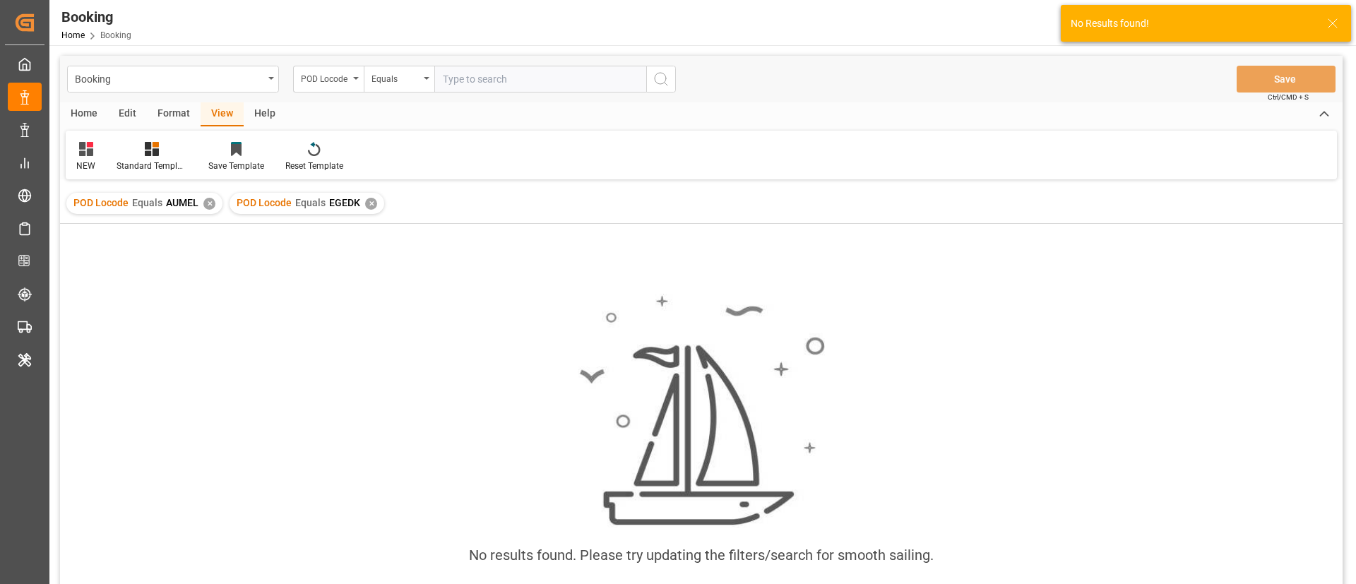
click at [206, 204] on div "✕" at bounding box center [209, 204] width 12 height 12
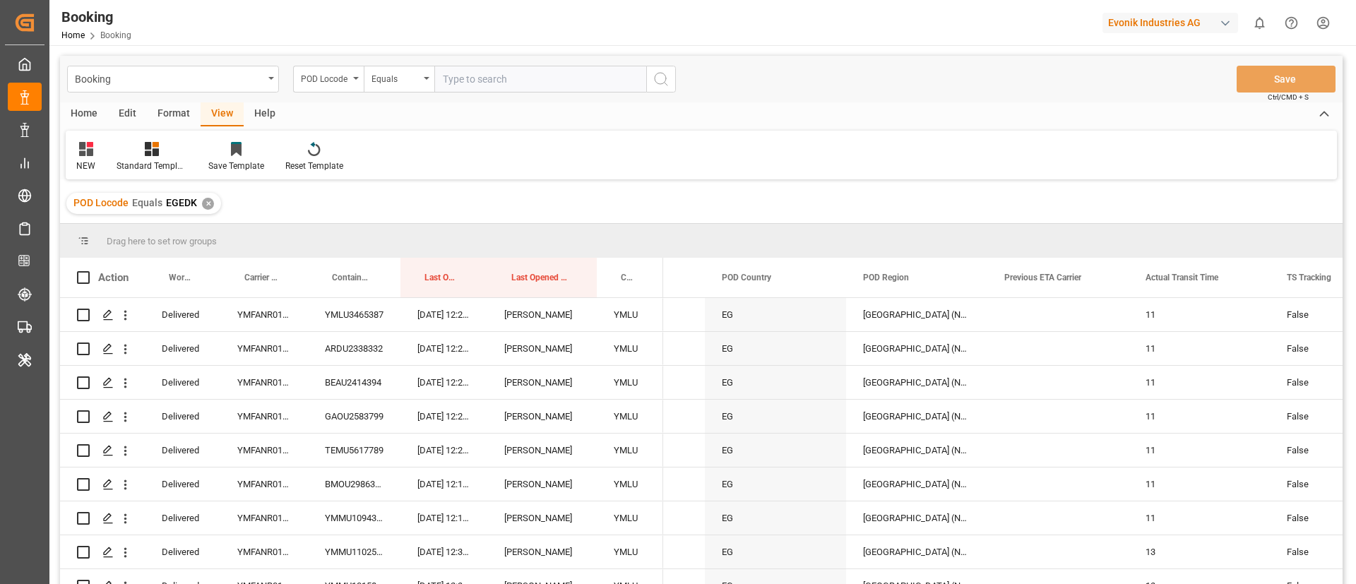
click at [483, 71] on input "text" at bounding box center [540, 79] width 212 height 27
paste input "TNSFA"
type input "TNSFA"
click at [662, 73] on icon "search button" at bounding box center [661, 79] width 17 height 17
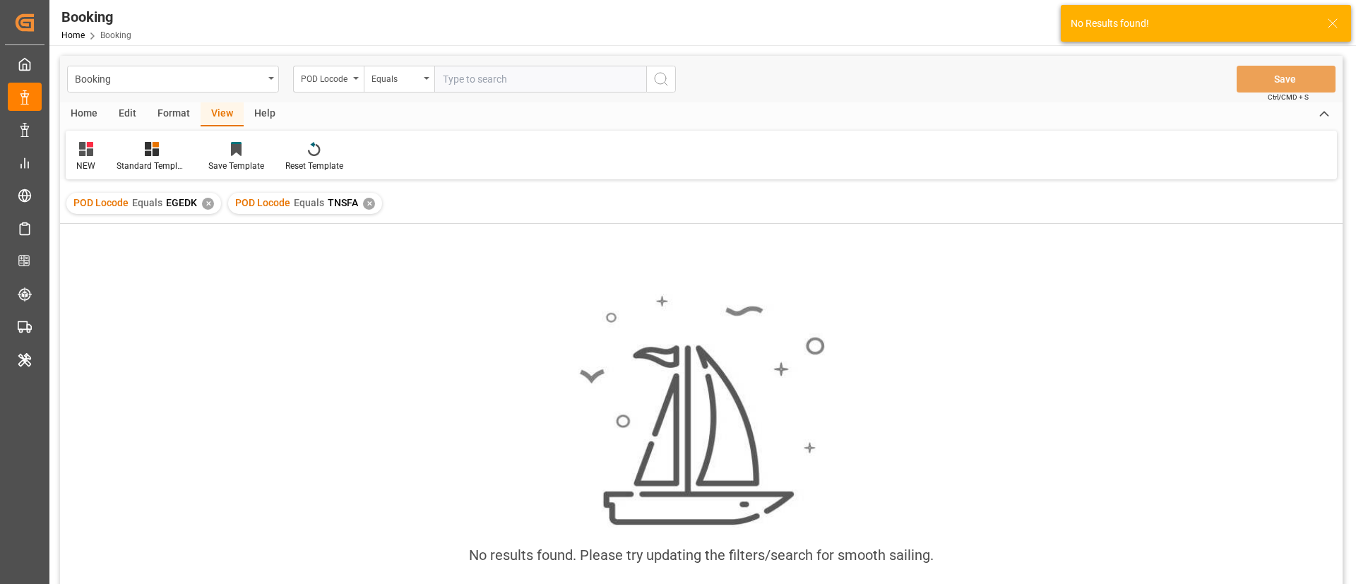
click at [208, 202] on div "✕" at bounding box center [208, 204] width 12 height 12
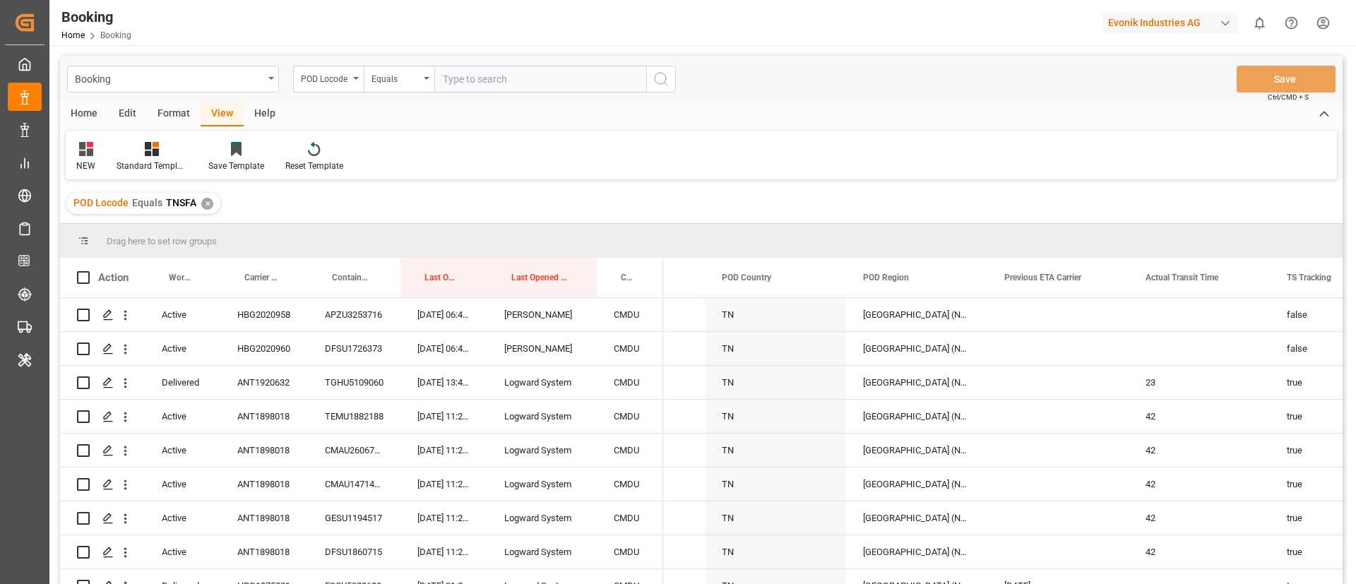
click at [489, 75] on input "text" at bounding box center [540, 79] width 212 height 27
paste input "EGALY"
type input "EGALY"
click at [659, 76] on icon "search button" at bounding box center [661, 79] width 17 height 17
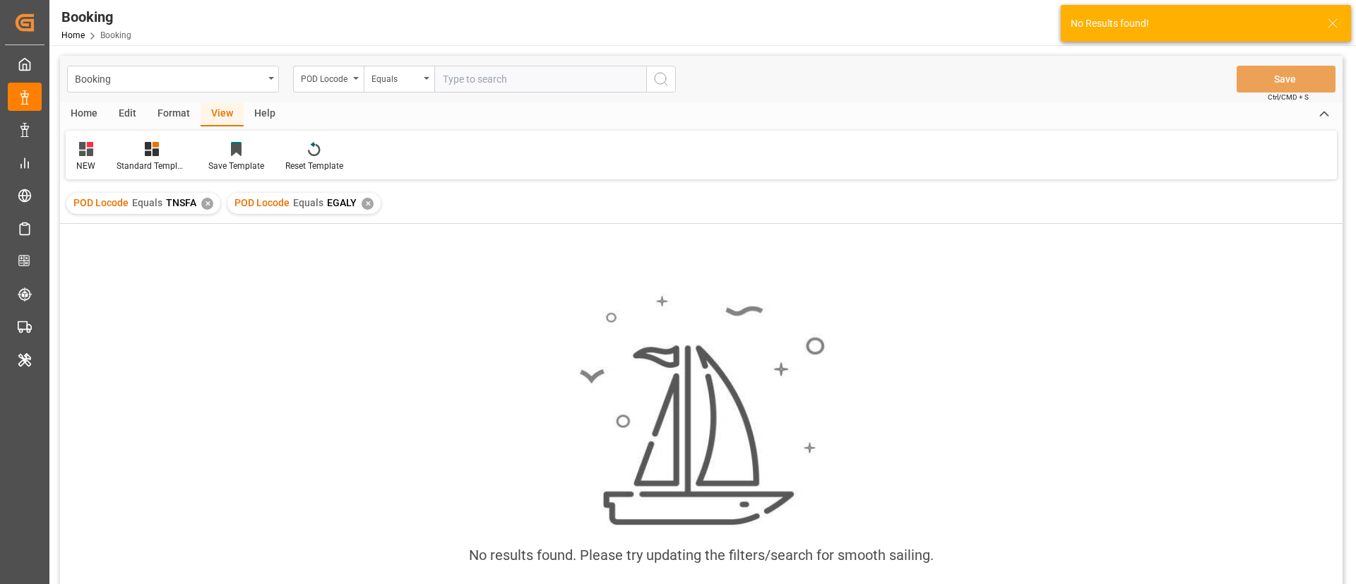
click at [208, 205] on div "✕" at bounding box center [207, 204] width 12 height 12
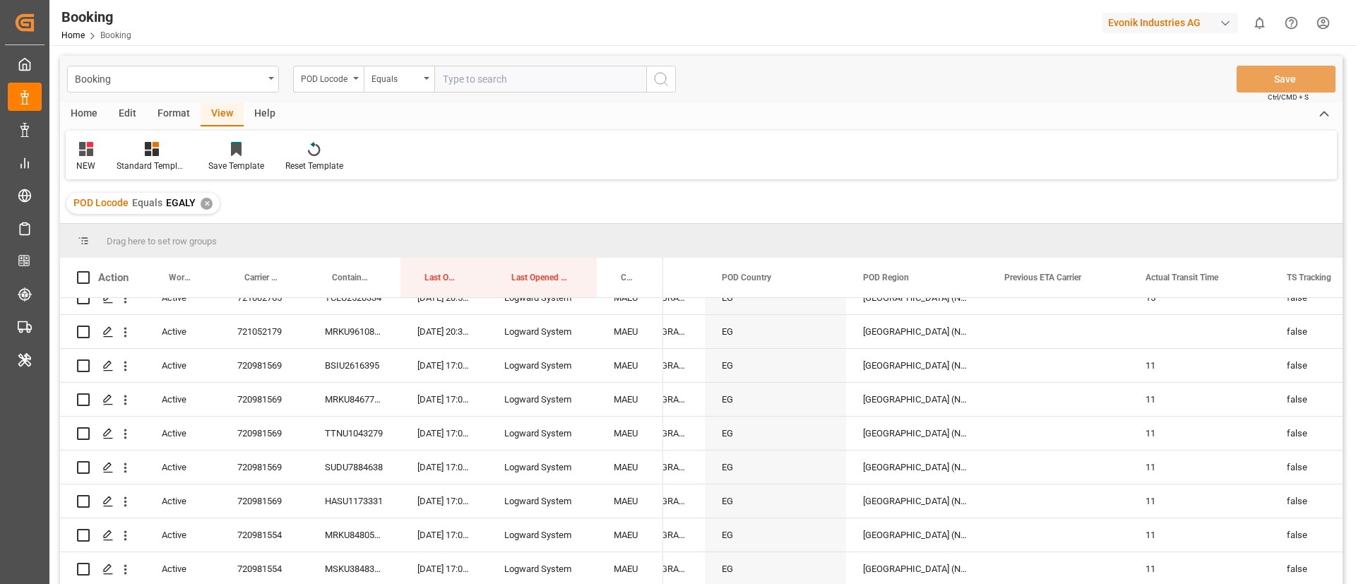
scroll to position [1907, 0]
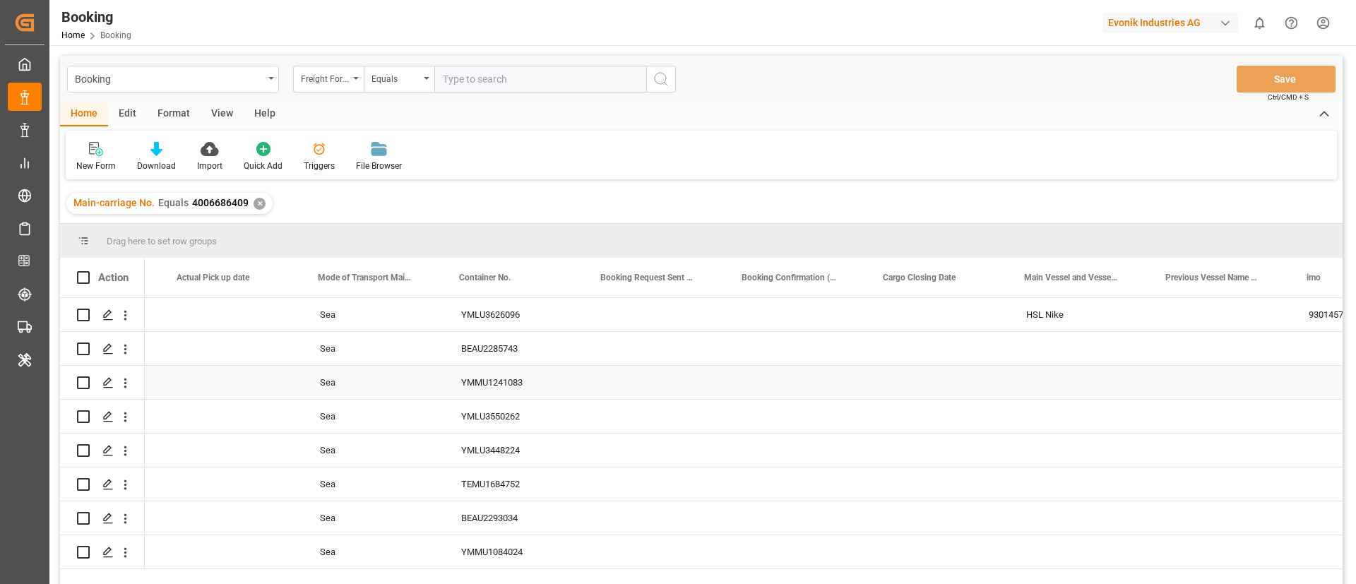
scroll to position [0, 4669]
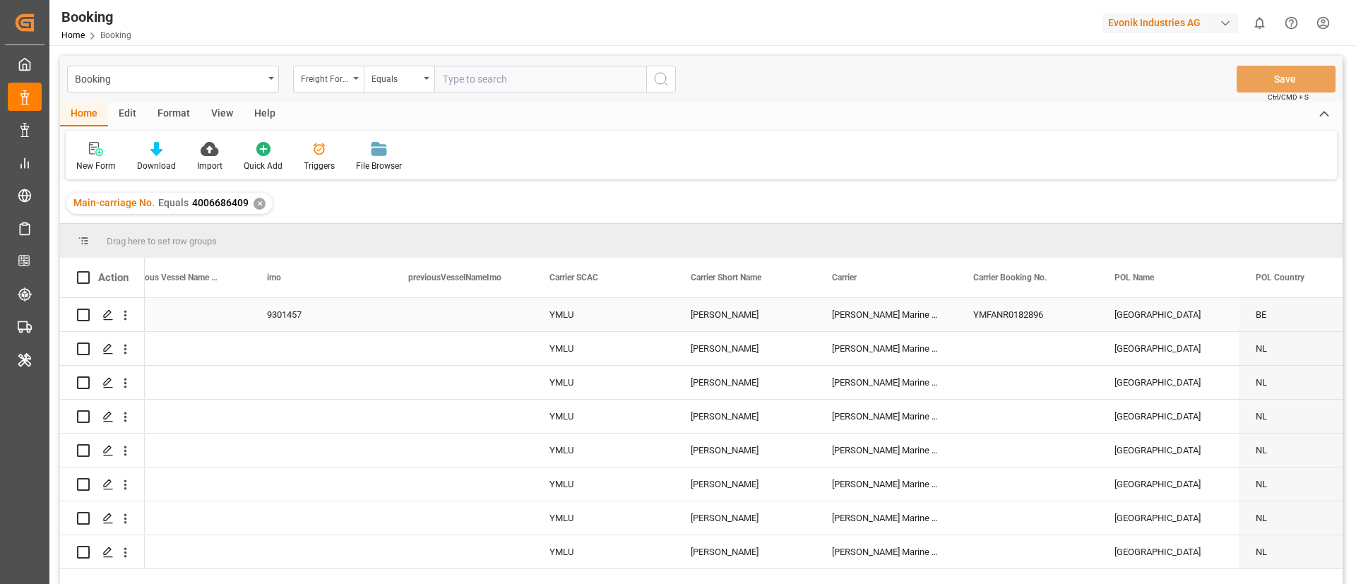
click at [1009, 317] on div "YMFANR0182896" at bounding box center [1026, 314] width 141 height 33
click at [994, 311] on div "YMFANR0182896" at bounding box center [1026, 314] width 141 height 33
click at [487, 76] on input "text" at bounding box center [540, 79] width 212 height 27
click at [310, 81] on div "Freight Forwarder's Reference No." at bounding box center [325, 77] width 48 height 16
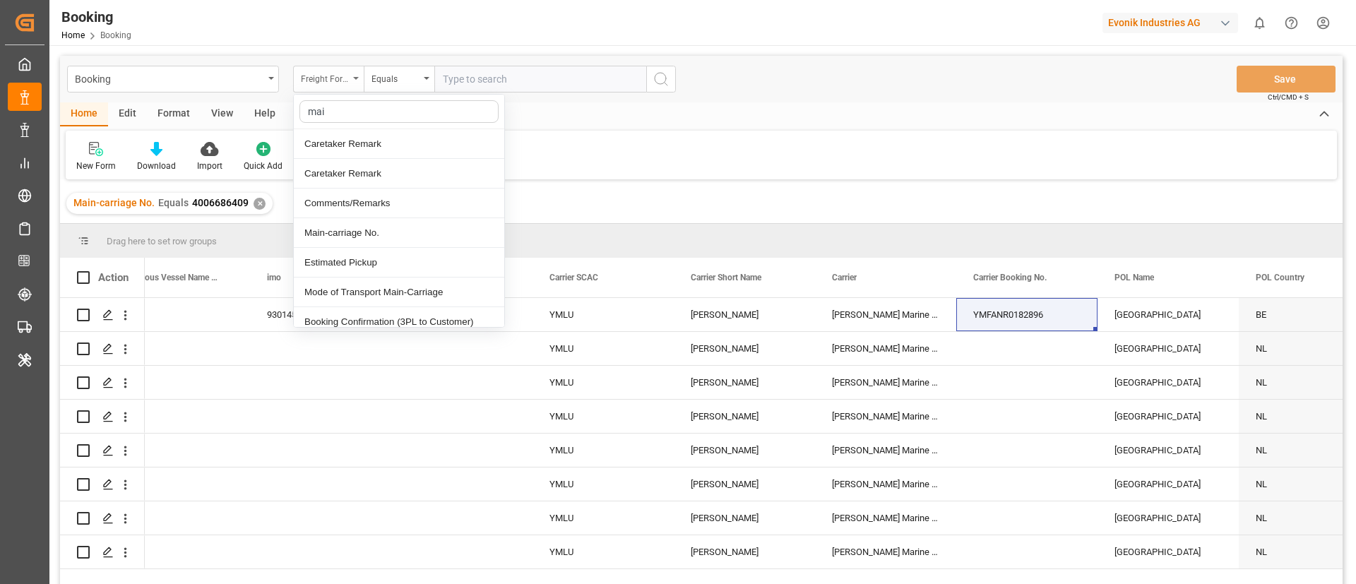
type input "main"
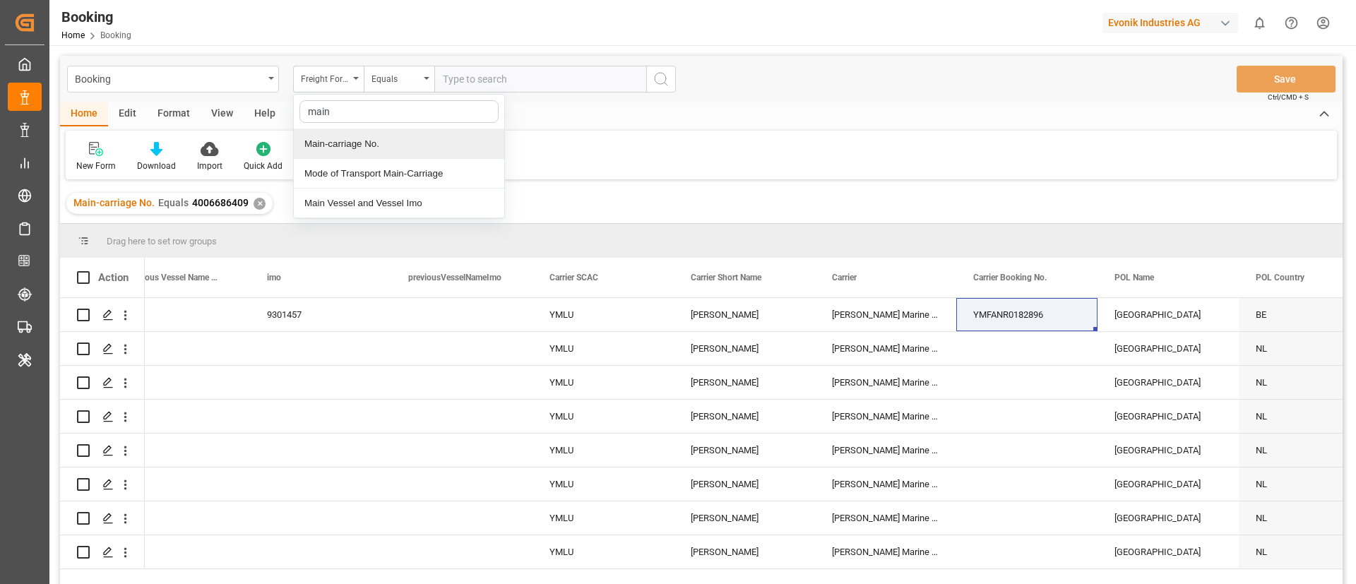
click at [356, 142] on div "Main-carriage No." at bounding box center [399, 144] width 210 height 30
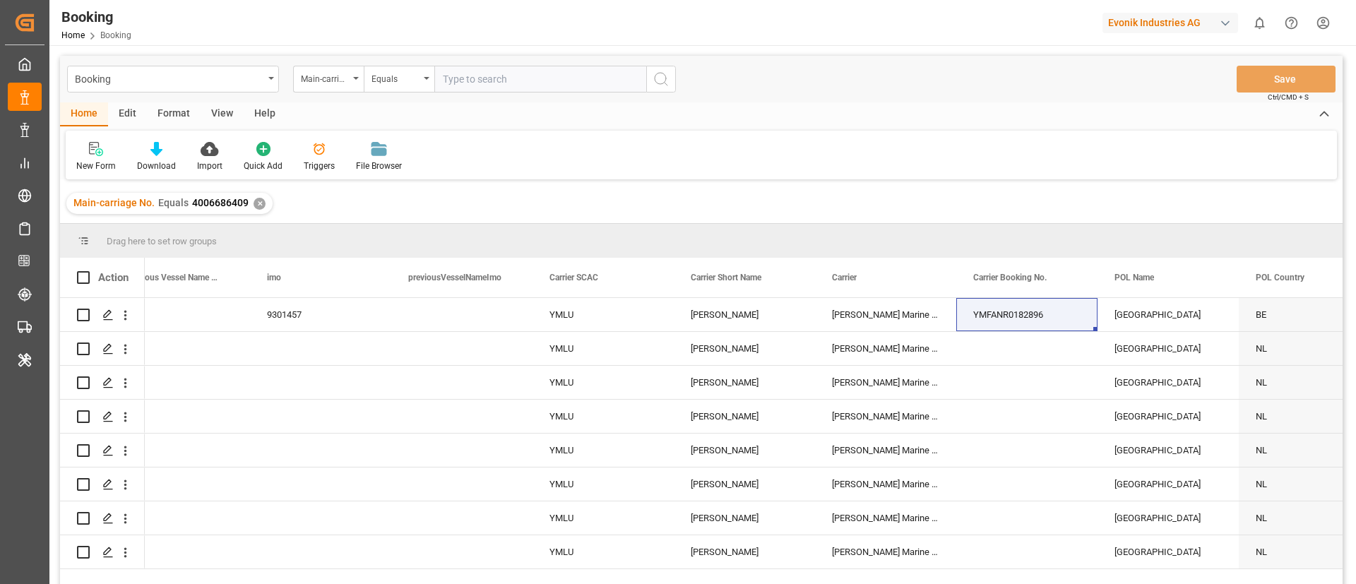
click at [460, 84] on input "text" at bounding box center [540, 79] width 212 height 27
paste input "4006654518"
type input "4006654518"
click at [658, 69] on button "search button" at bounding box center [661, 79] width 30 height 27
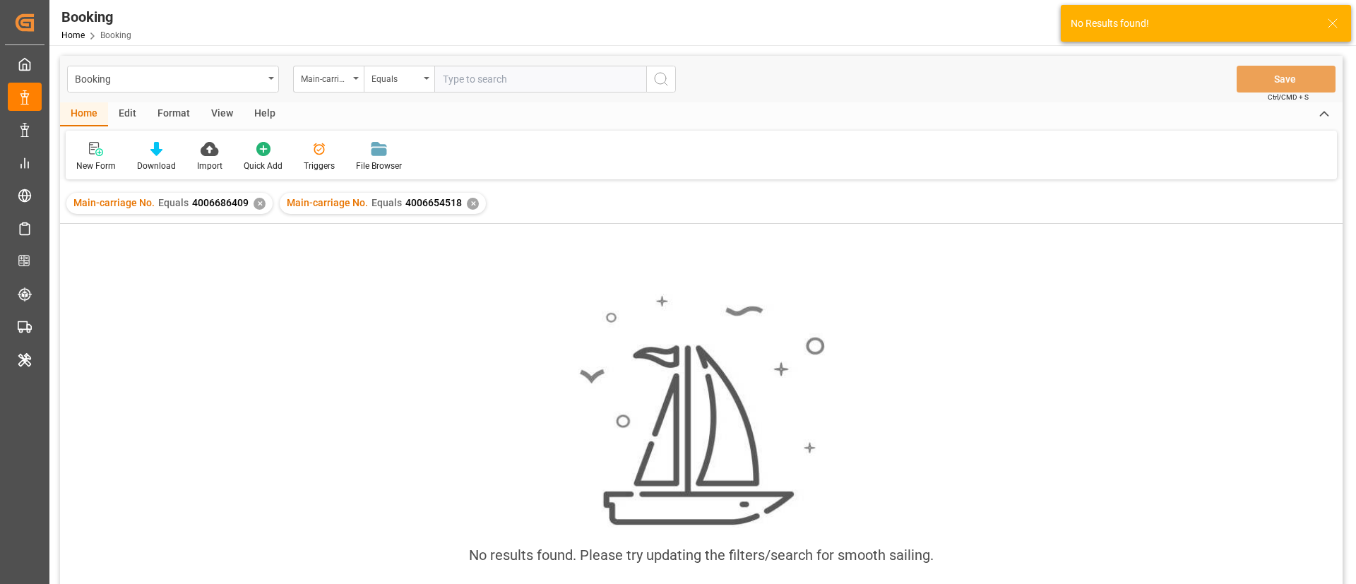
click at [254, 200] on div "✕" at bounding box center [260, 204] width 12 height 12
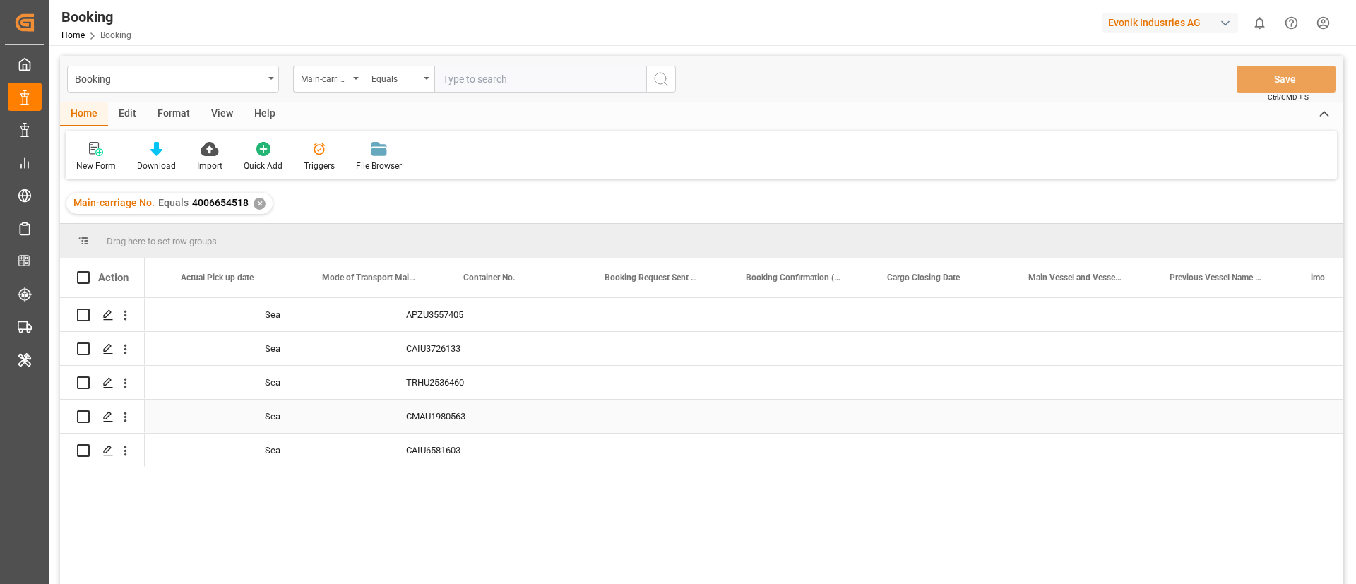
scroll to position [0, 4595]
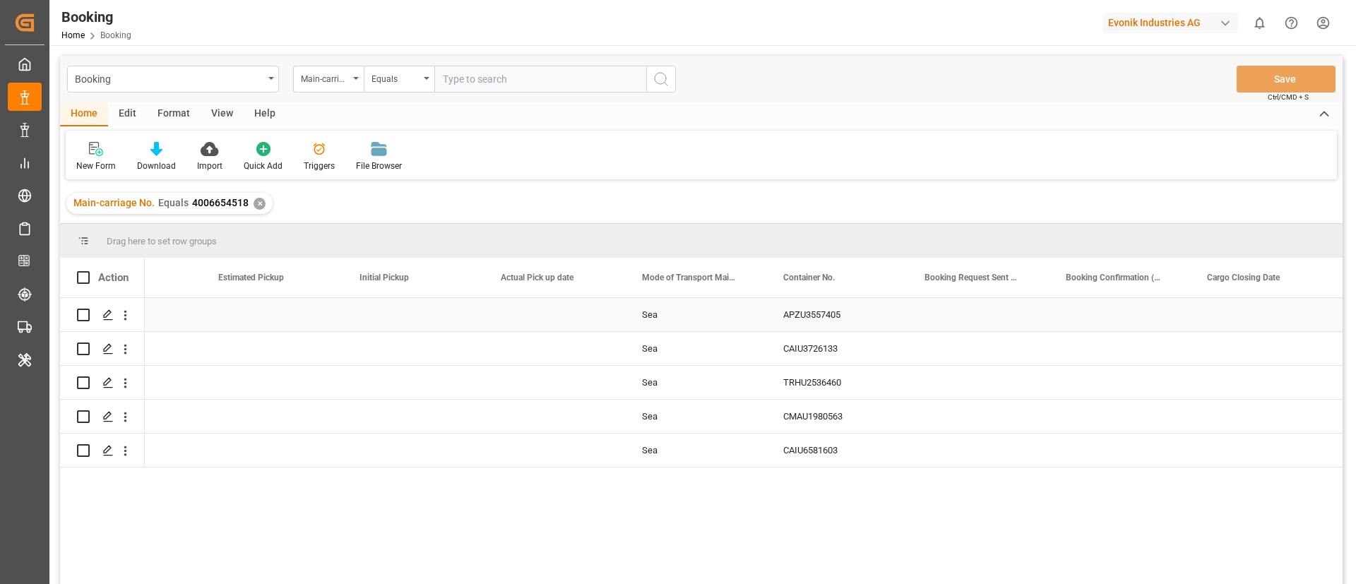
click at [806, 321] on div "APZU3557405" at bounding box center [836, 314] width 141 height 33
click at [821, 352] on div "CAIU3726133" at bounding box center [836, 348] width 141 height 33
click at [804, 379] on div "TRHU2536460" at bounding box center [836, 382] width 141 height 33
click at [804, 412] on div "CMAU1980563" at bounding box center [836, 416] width 141 height 33
click at [804, 443] on div "CAIU6581603" at bounding box center [836, 450] width 141 height 33
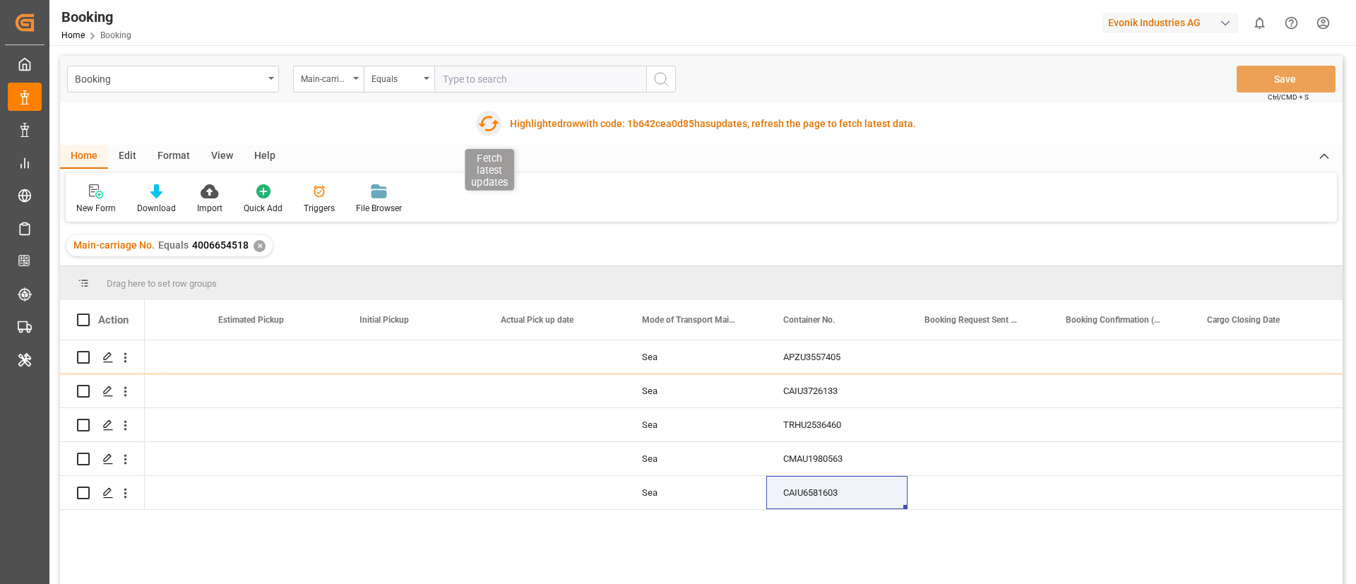
click at [487, 120] on icon "button" at bounding box center [488, 123] width 23 height 23
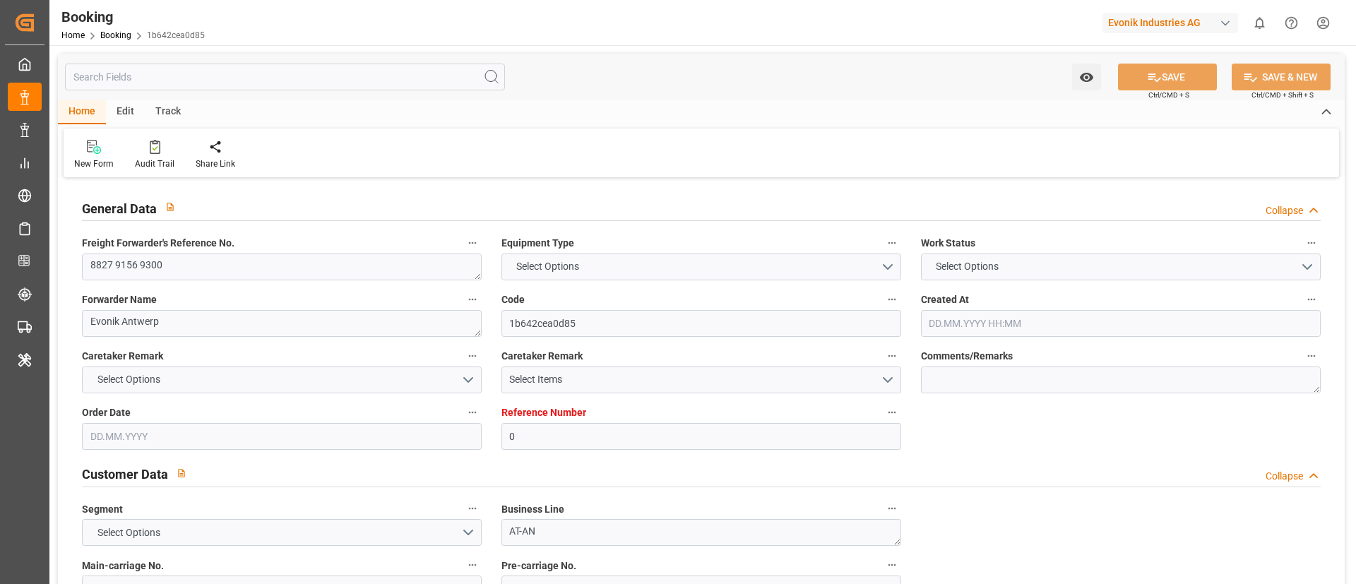
type input "0"
type input "CMACGM"
type input "CMA CGM Group"
type input "NLRTM"
type input "TNSFA"
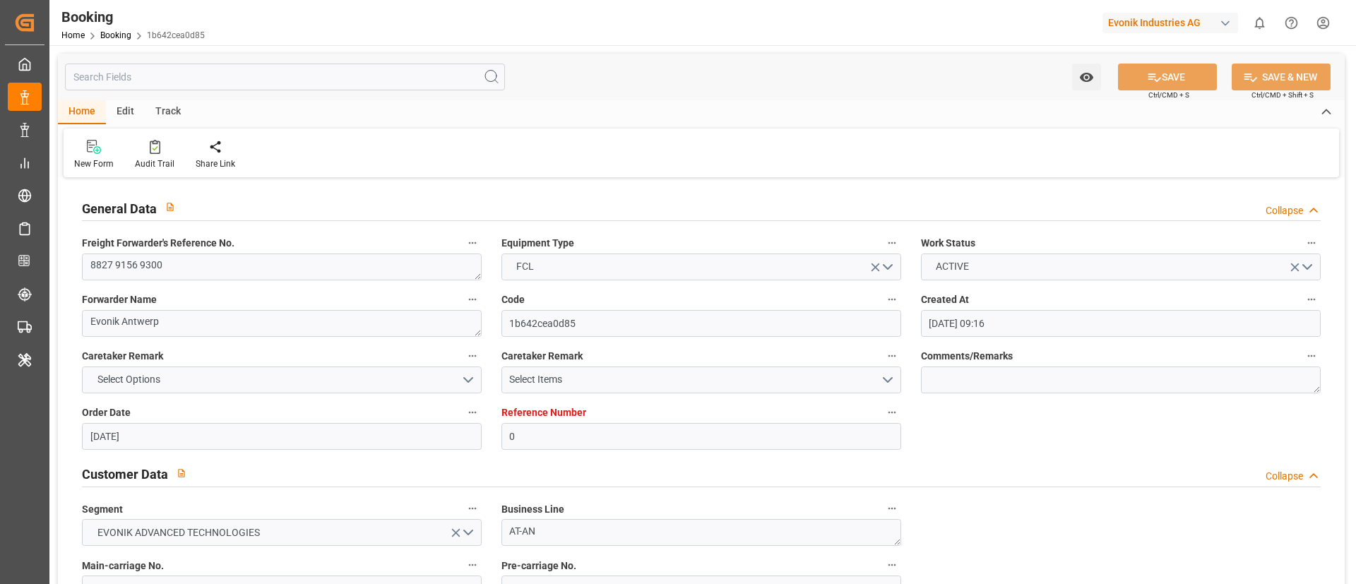
type input "01.07.2025 09:16"
type input "[DATE]"
type input "18.07.2025 06:41"
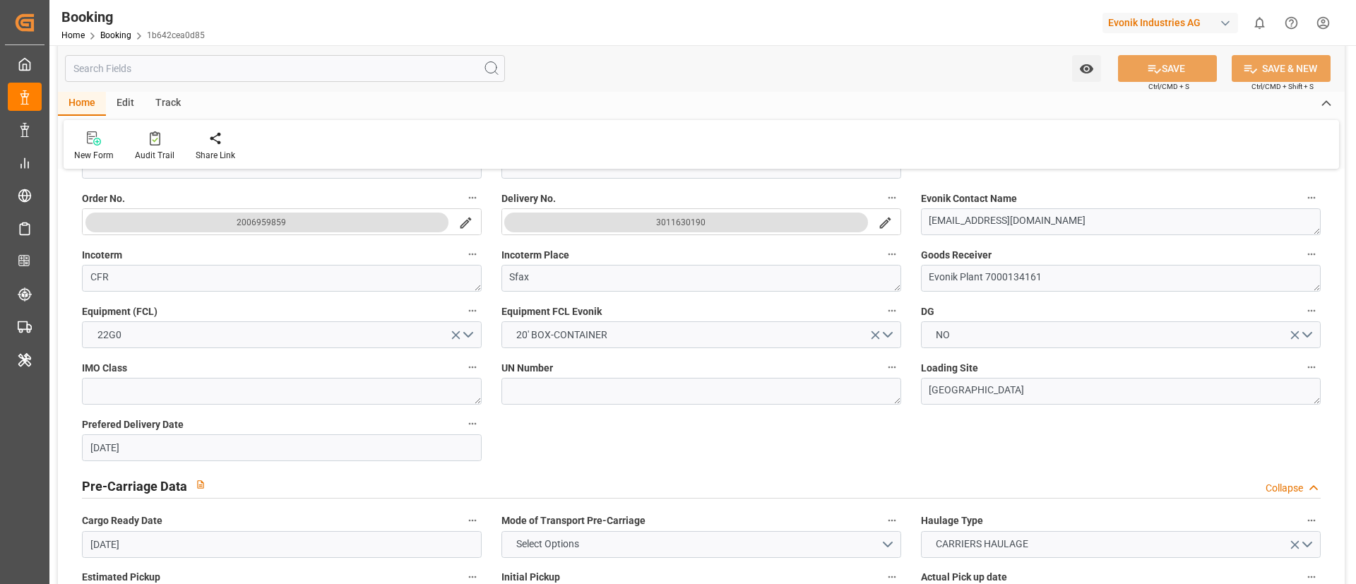
scroll to position [318, 0]
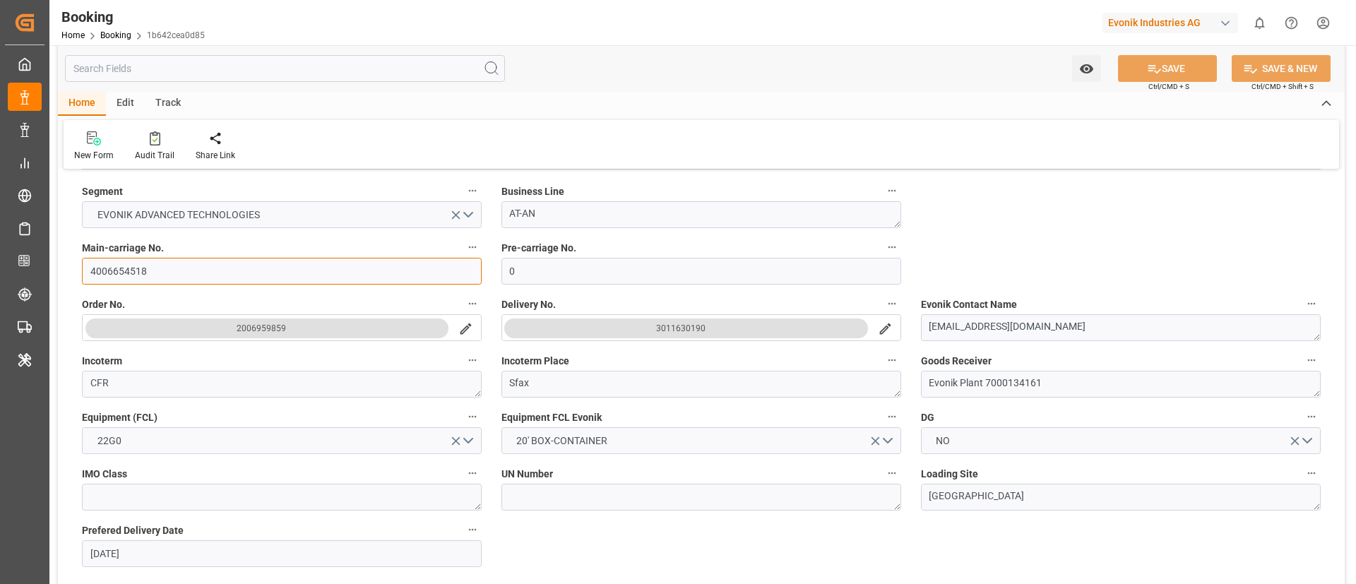
click at [171, 280] on input "4006654518" at bounding box center [282, 271] width 400 height 27
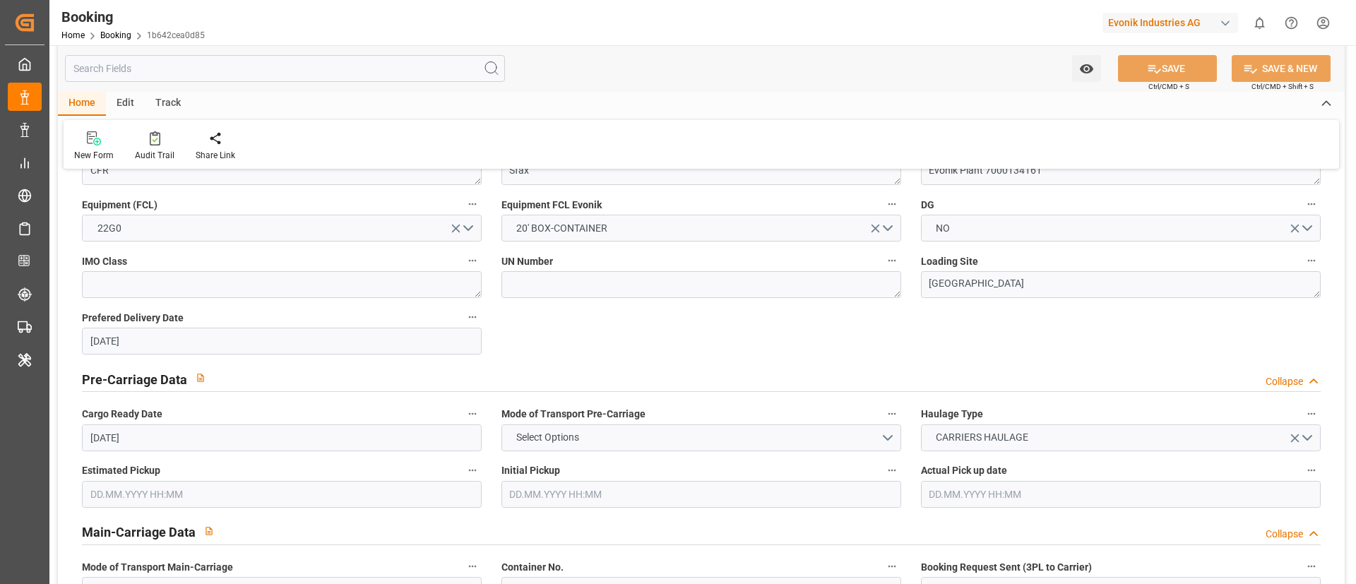
scroll to position [636, 0]
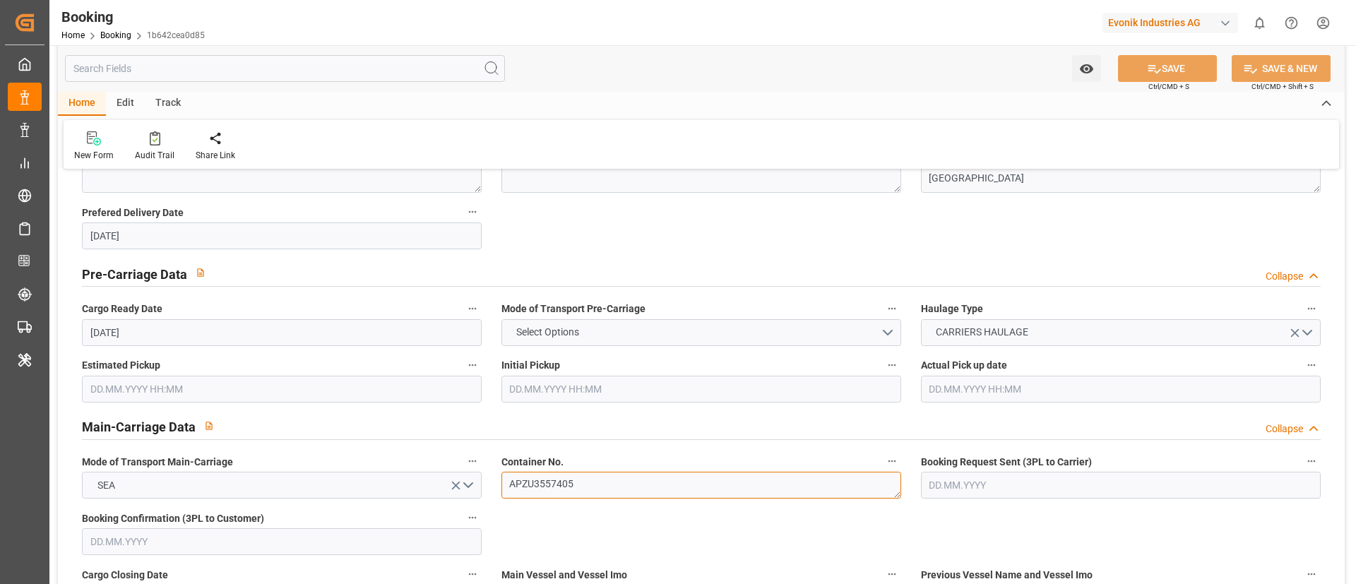
click at [590, 478] on textarea "APZU3557405" at bounding box center [701, 485] width 400 height 27
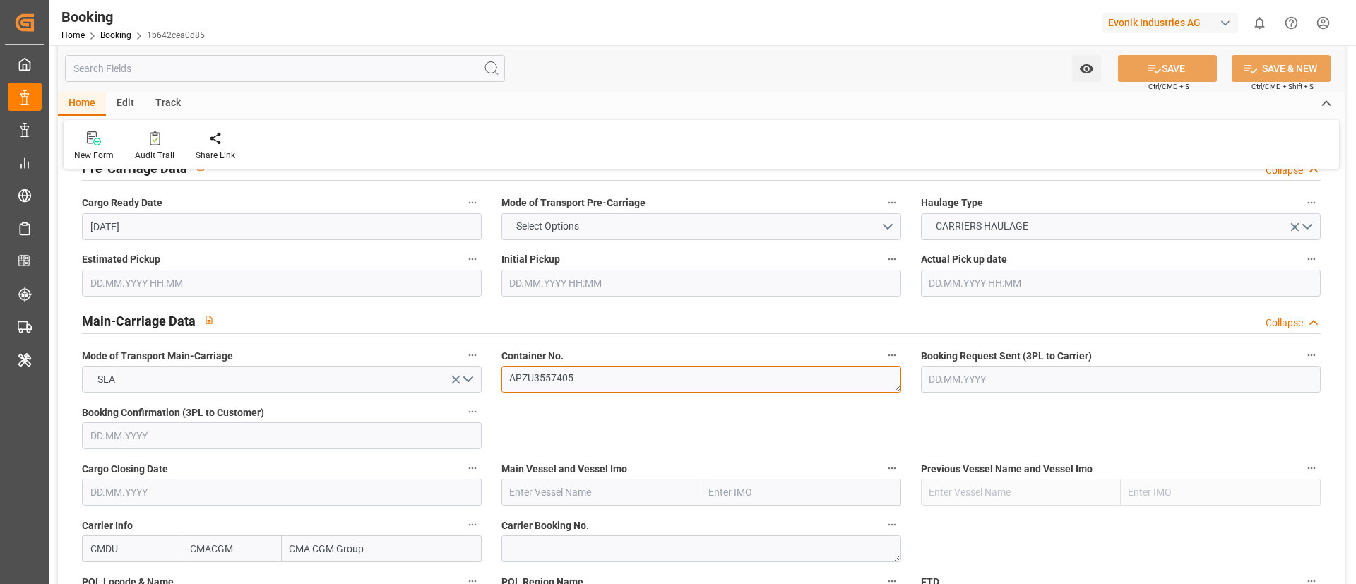
scroll to position [848, 0]
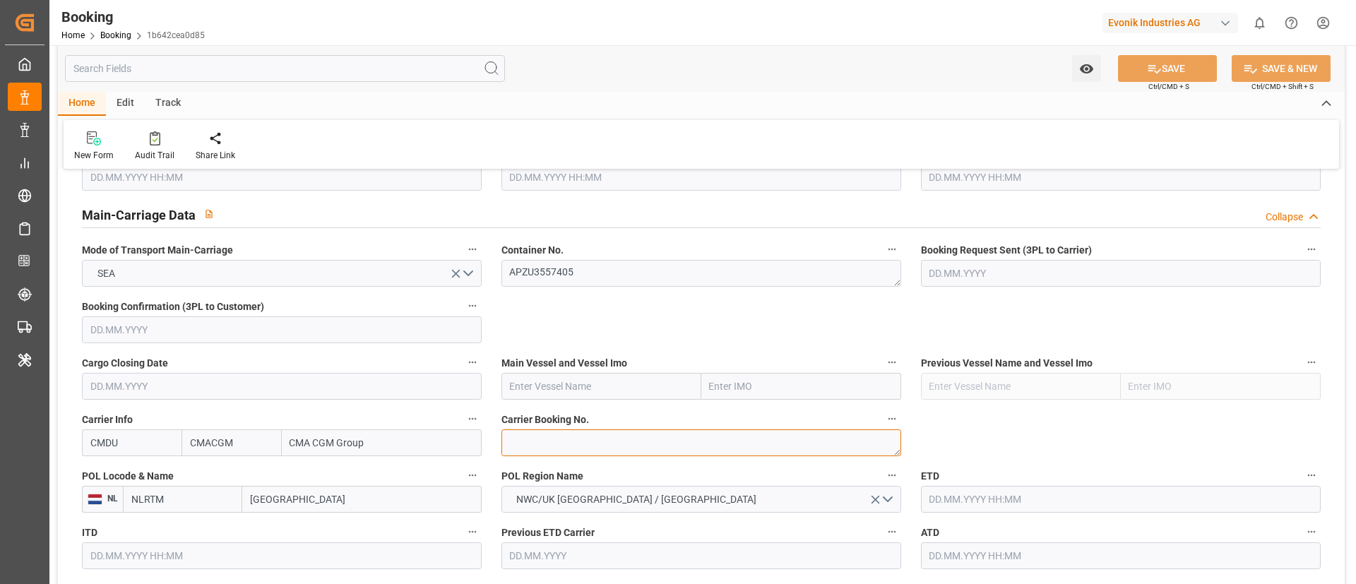
click at [527, 454] on textarea at bounding box center [701, 442] width 400 height 27
paste textarea "ANT1914993"
type textarea "ANT1914993"
click at [540, 380] on input "text" at bounding box center [601, 386] width 200 height 27
paste input "CMA CGM MONTOIR"
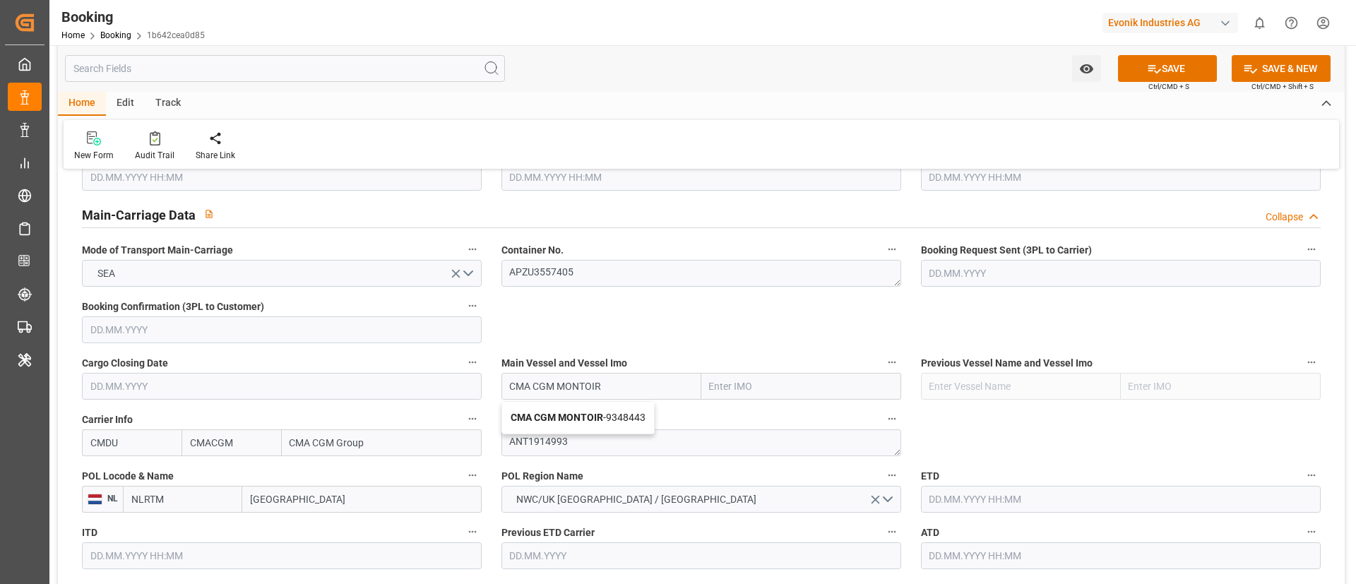
click at [586, 409] on div "CMA CGM MONTOIR - 9348443" at bounding box center [578, 418] width 152 height 32
type input "CMA CGM MONTOIR"
type input "9348443"
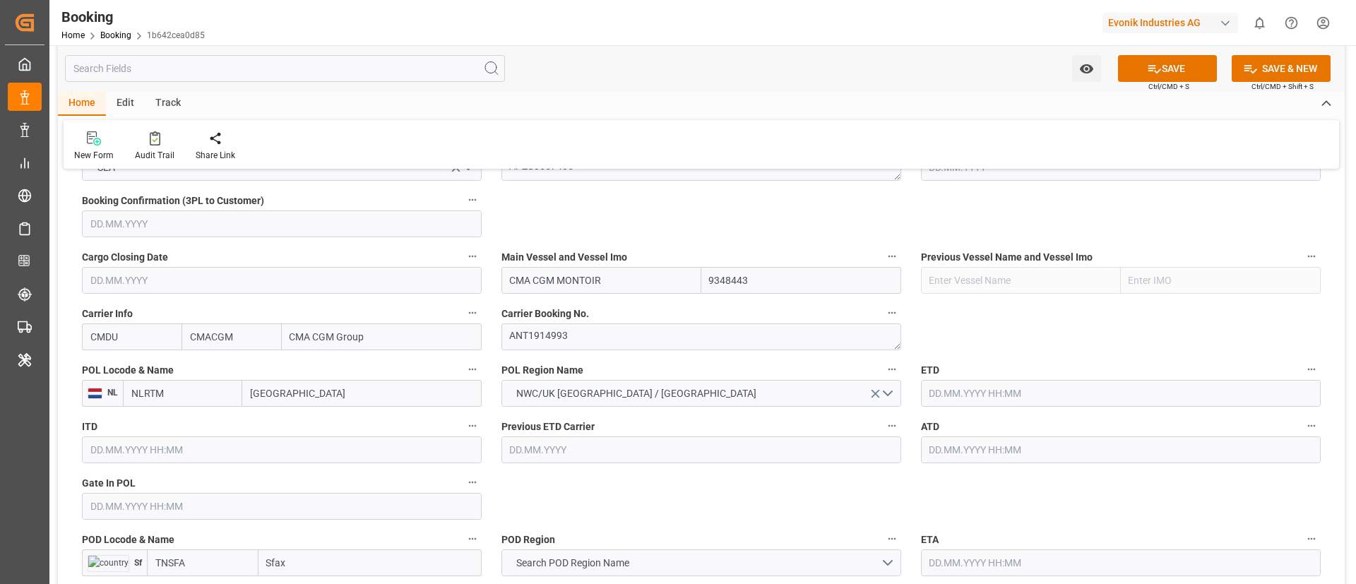
type input "CMA CGM MONTOIR"
click at [286, 396] on input "Rotterdam" at bounding box center [361, 393] width 239 height 27
paste input "ANTWERP"
type input "ANTWERP"
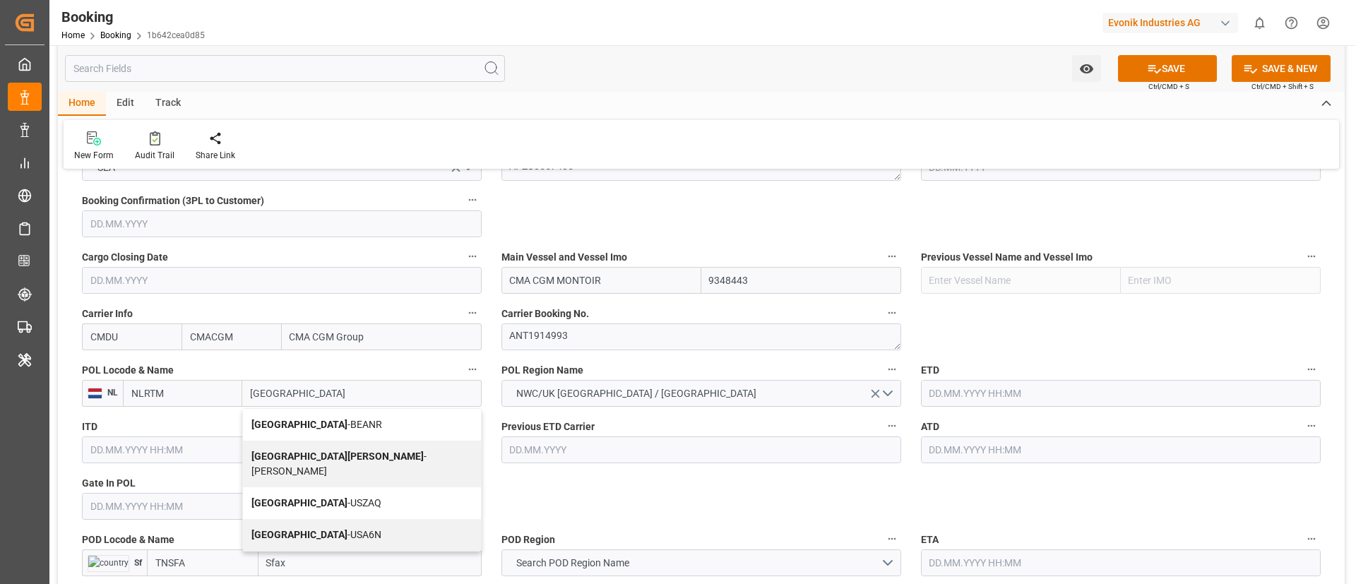
click at [339, 424] on div "Antwerp - BEANR" at bounding box center [362, 425] width 238 height 32
type input "BEANR"
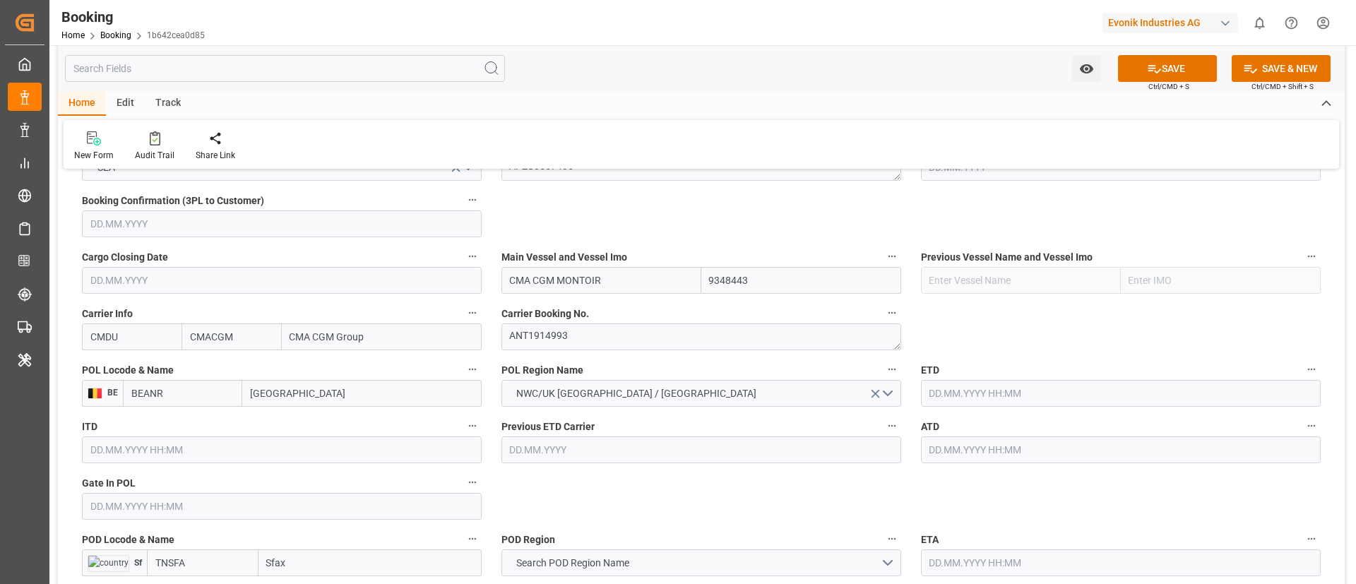
type input "[GEOGRAPHIC_DATA]"
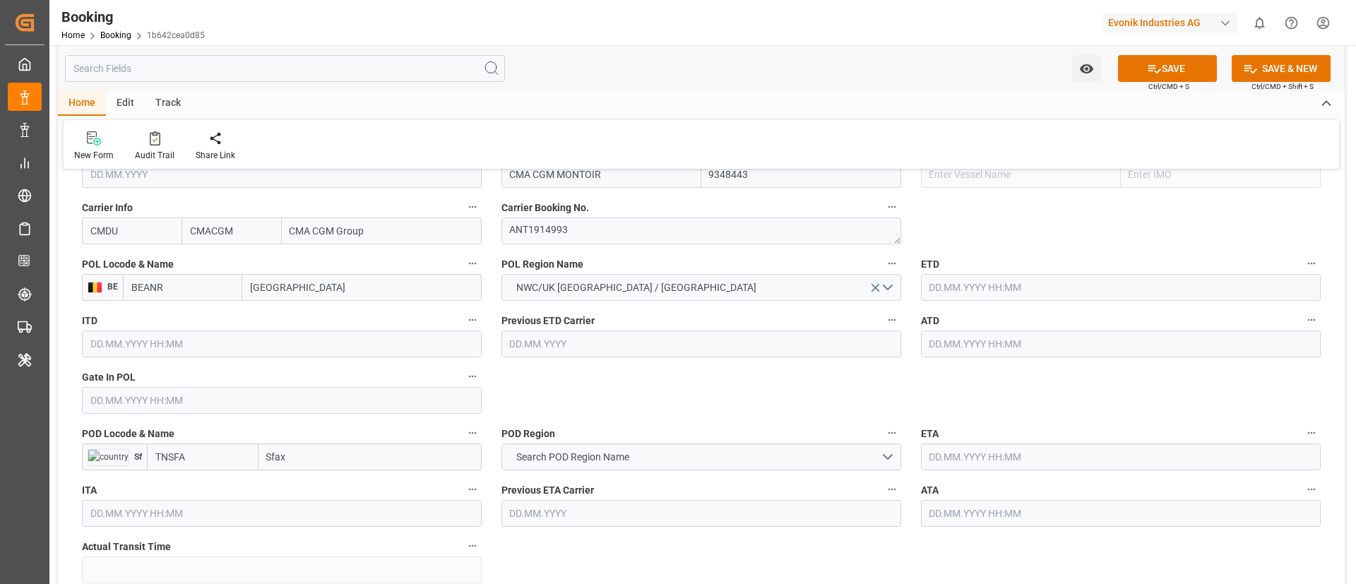
click at [319, 458] on input "Sfax" at bounding box center [370, 457] width 223 height 27
paste input "FAX"
click at [305, 484] on span "Sfax - TNSFA" at bounding box center [294, 487] width 53 height 11
type input "Sfax"
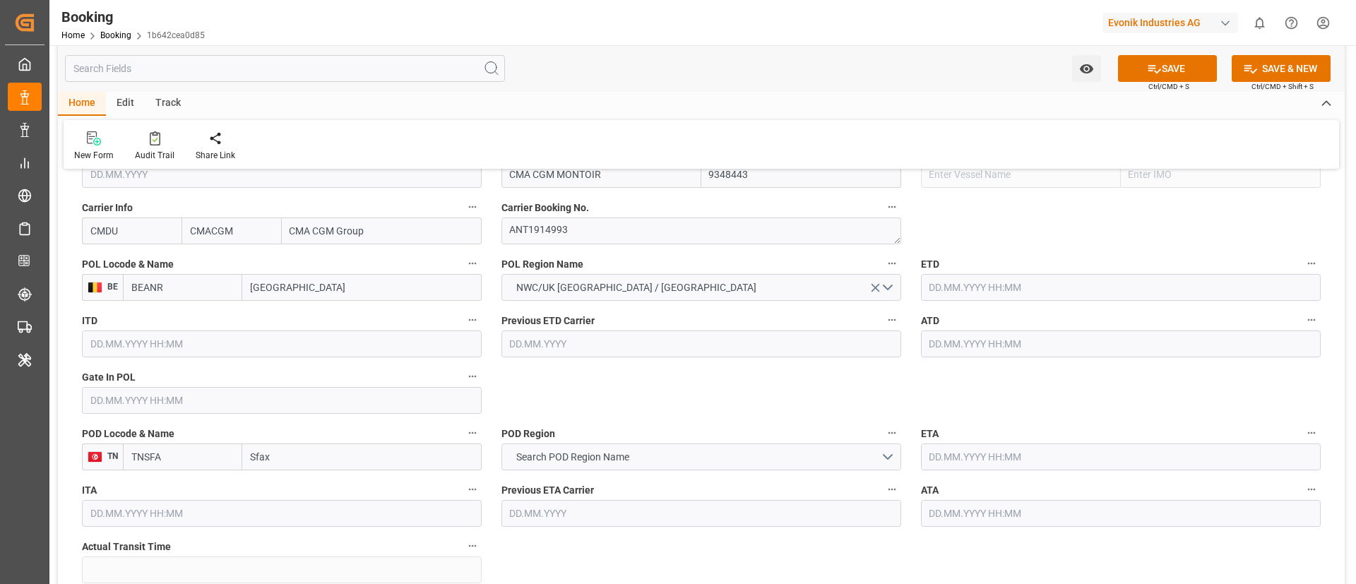
click at [216, 461] on input "TNSFA" at bounding box center [182, 457] width 119 height 27
click at [628, 455] on span "Search POD Region Name" at bounding box center [572, 457] width 127 height 15
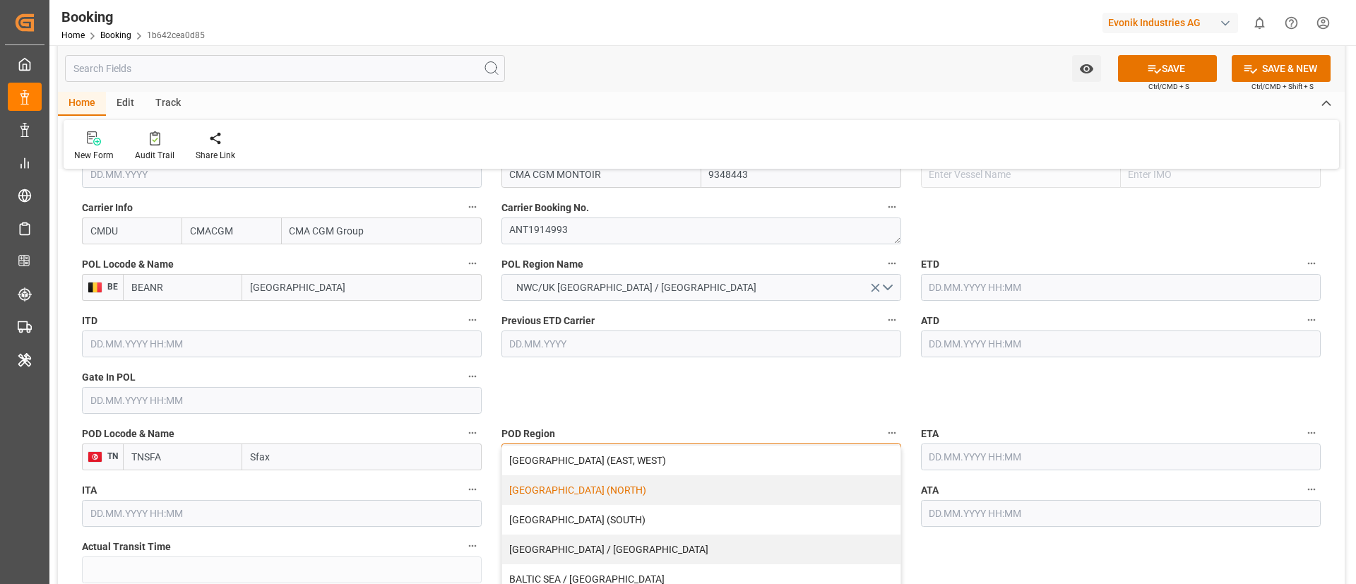
click at [631, 489] on div "[GEOGRAPHIC_DATA] (NORTH)" at bounding box center [701, 490] width 398 height 30
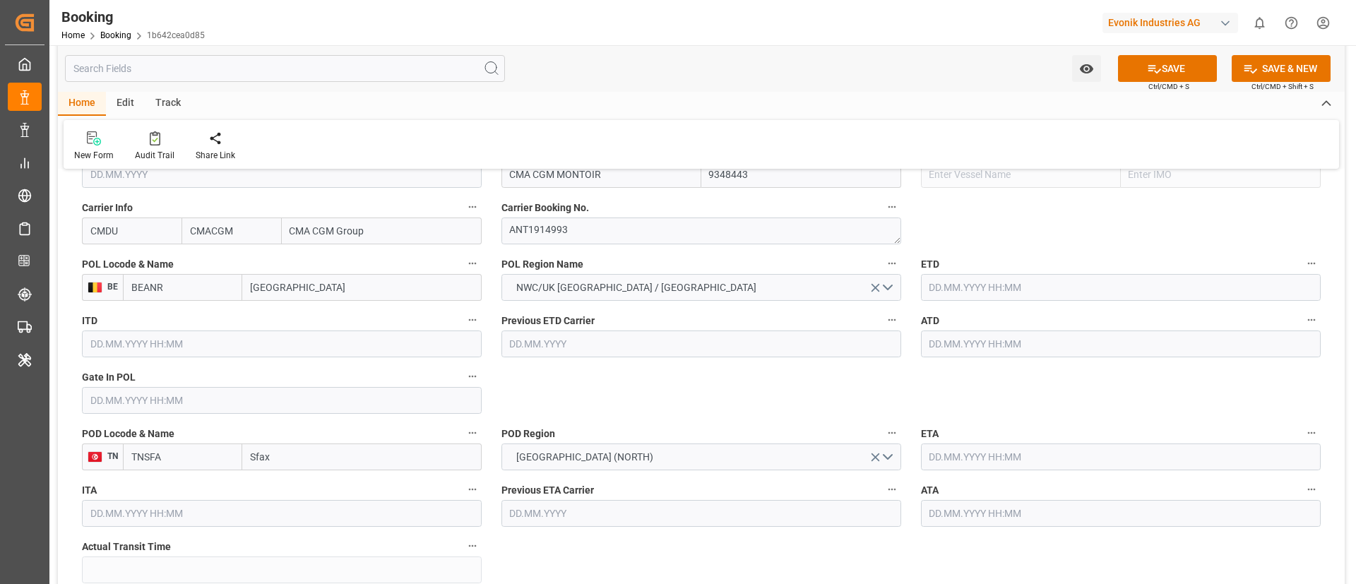
click at [139, 406] on input "text" at bounding box center [282, 400] width 400 height 27
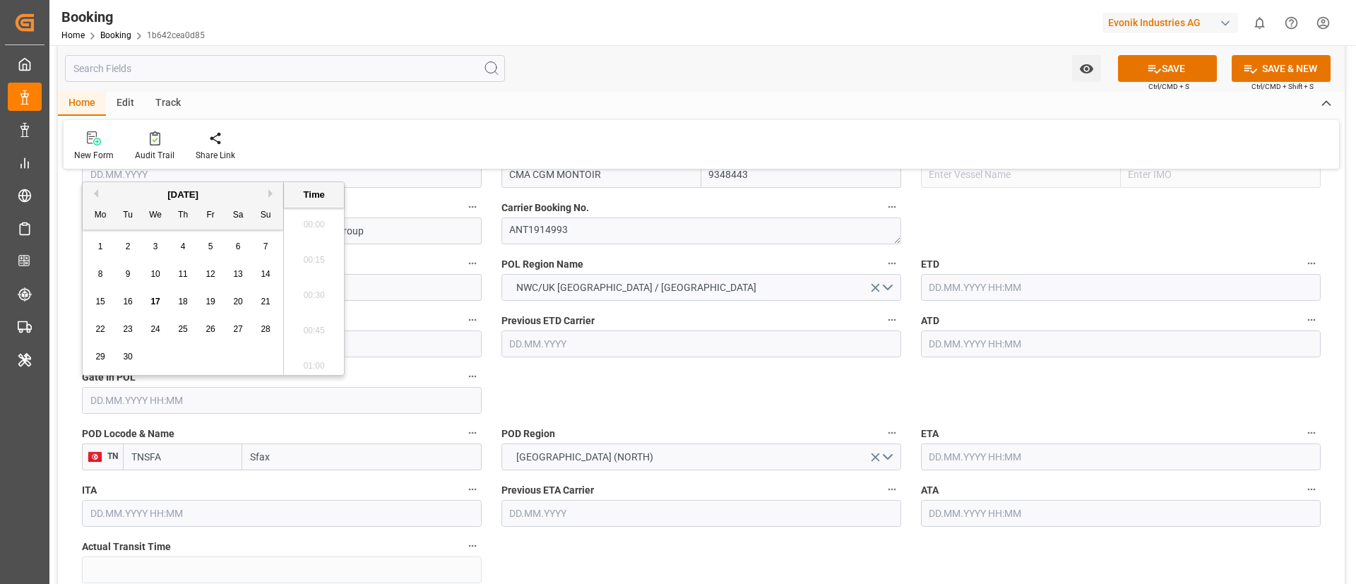
scroll to position [1947, 0]
click at [93, 191] on button "Previous Month" at bounding box center [94, 193] width 8 height 8
click at [179, 283] on div "10" at bounding box center [183, 274] width 18 height 17
type input "10.07.2025 00:00"
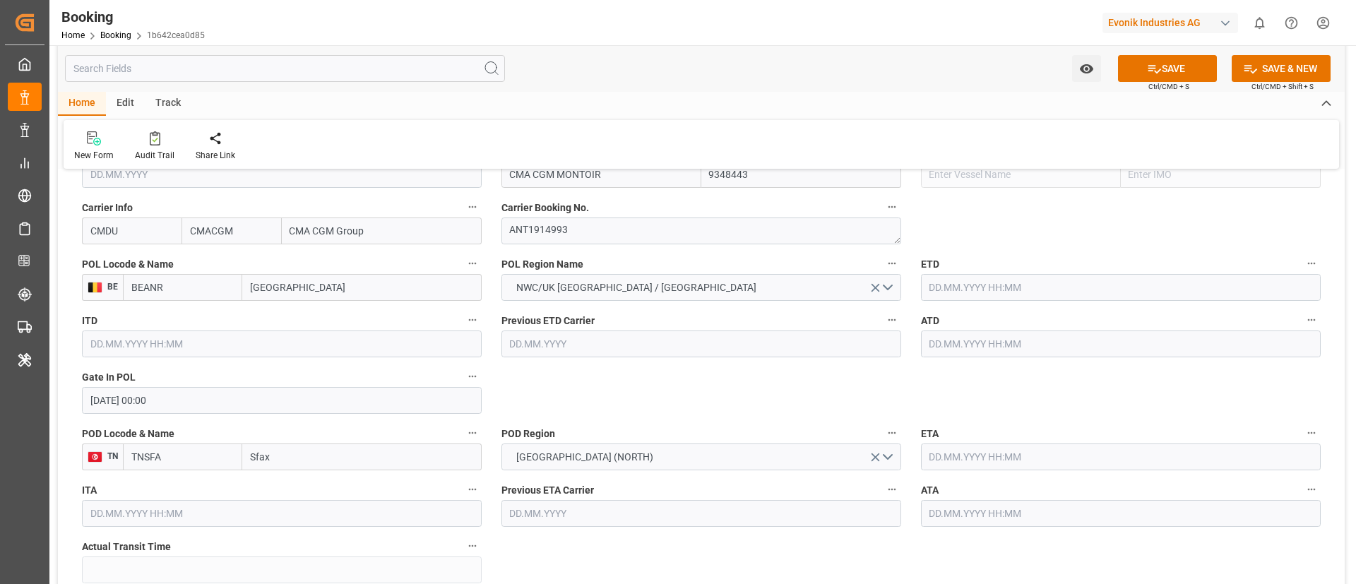
click at [926, 285] on input "text" at bounding box center [1121, 287] width 400 height 27
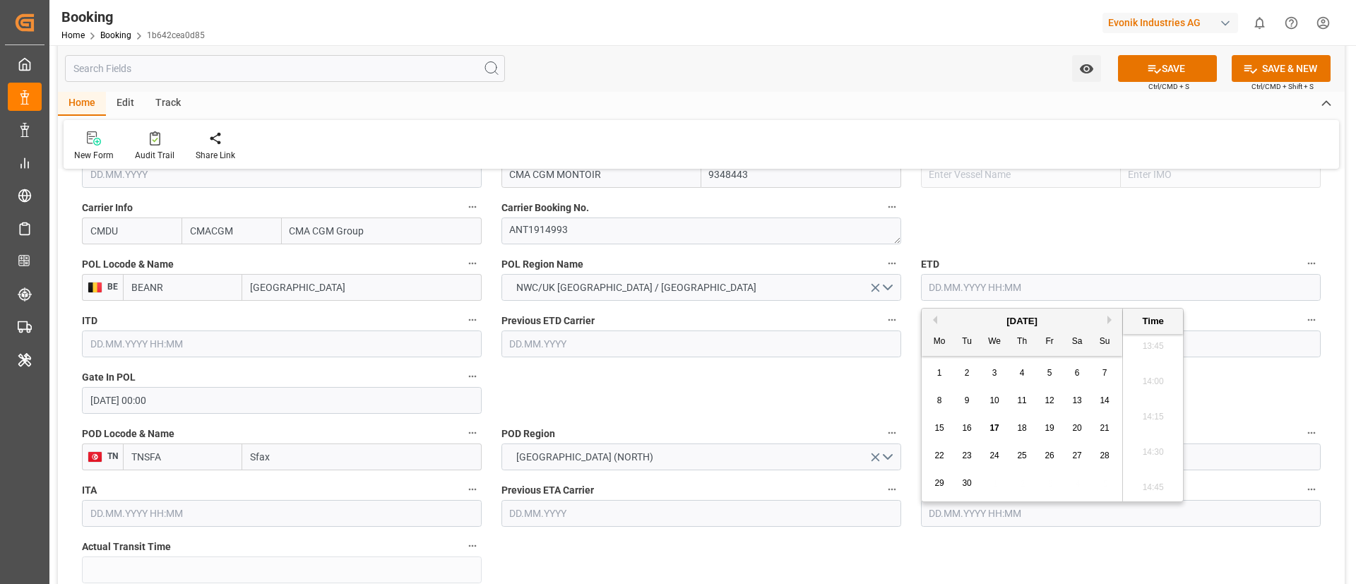
click at [930, 320] on button "Previous Month" at bounding box center [933, 320] width 8 height 8
click at [1083, 430] on div "19" at bounding box center [1078, 428] width 18 height 17
type input "[DATE] 00:00"
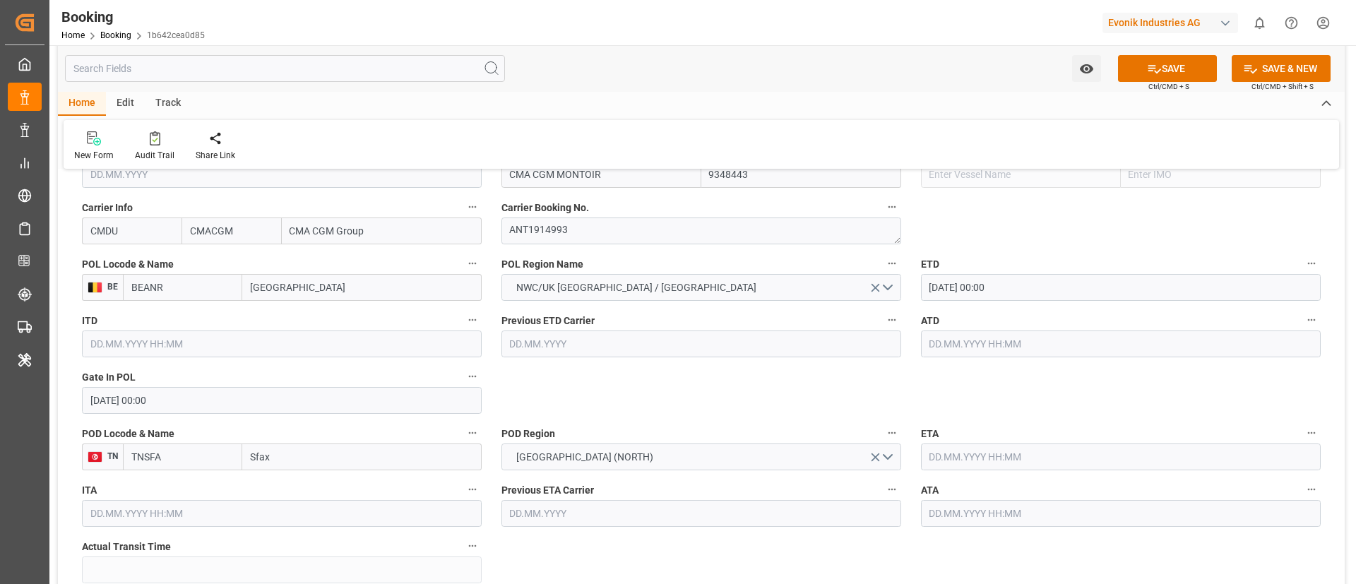
click at [1033, 287] on input "[DATE] 00:00" at bounding box center [1121, 287] width 400 height 27
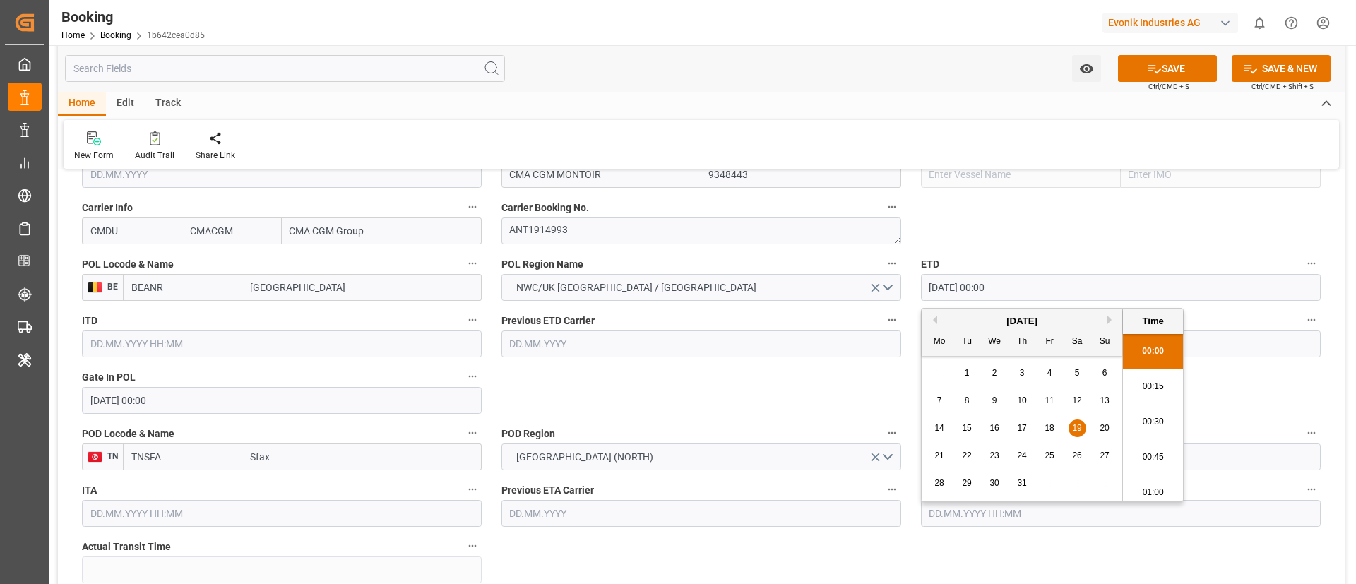
click at [1033, 287] on input "[DATE] 00:00" at bounding box center [1121, 287] width 400 height 27
click at [1250, 346] on input "text" at bounding box center [1121, 344] width 400 height 27
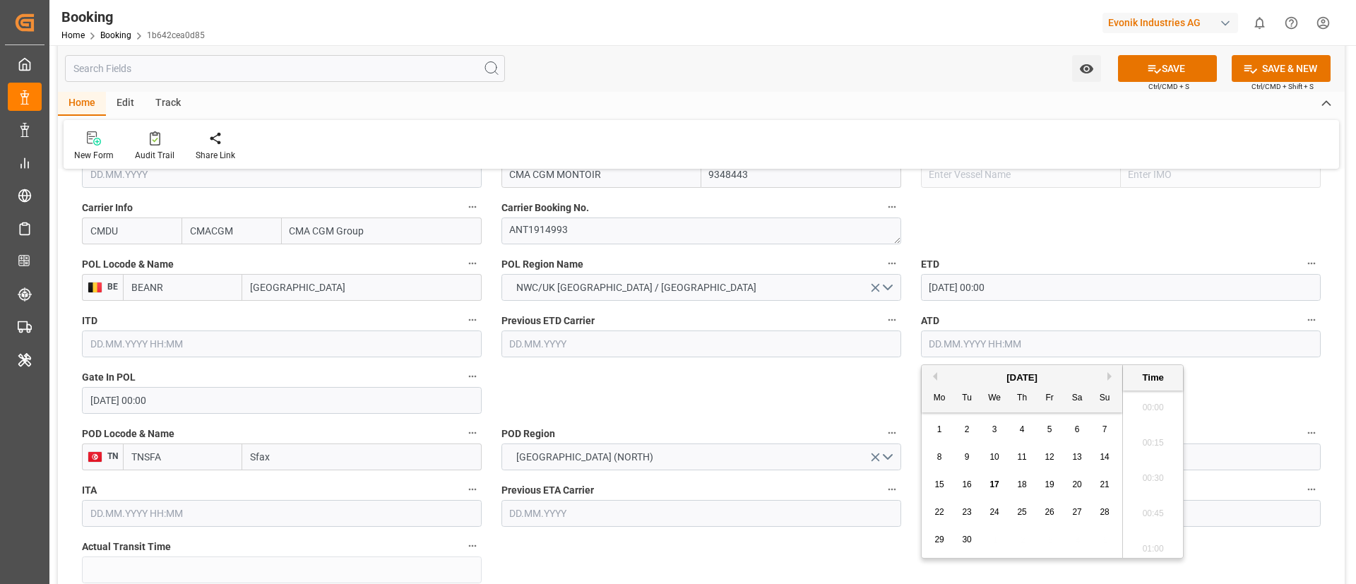
paste input "[DATE] 00:00"
type input "[DATE] 00:00"
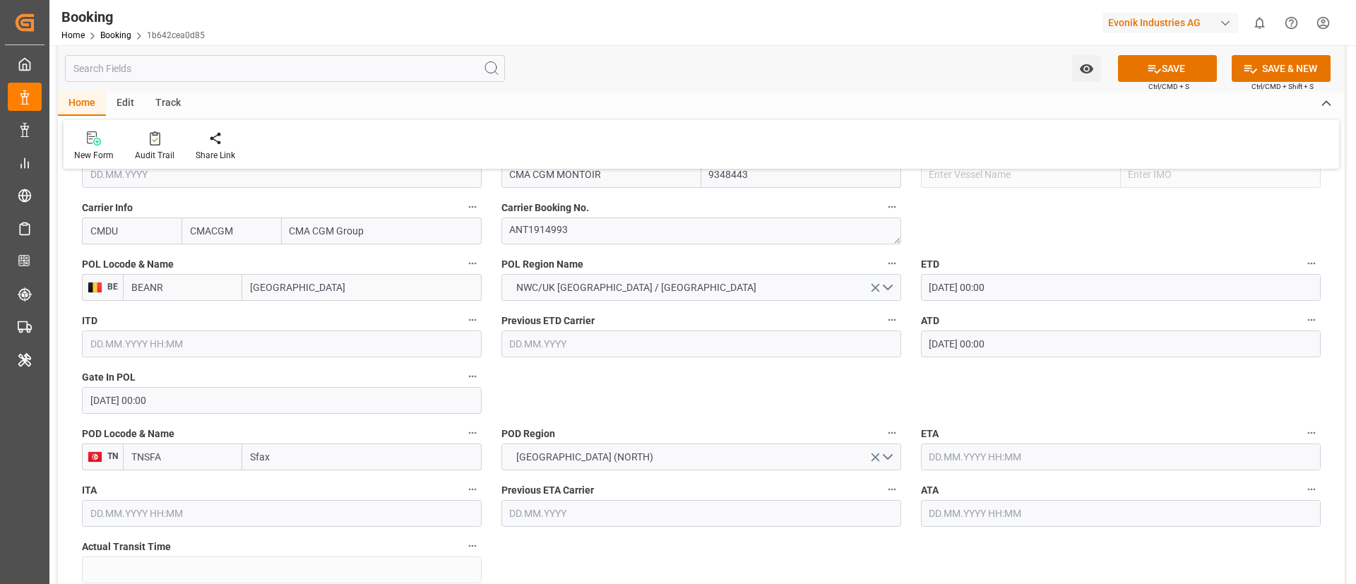
scroll to position [1165, 0]
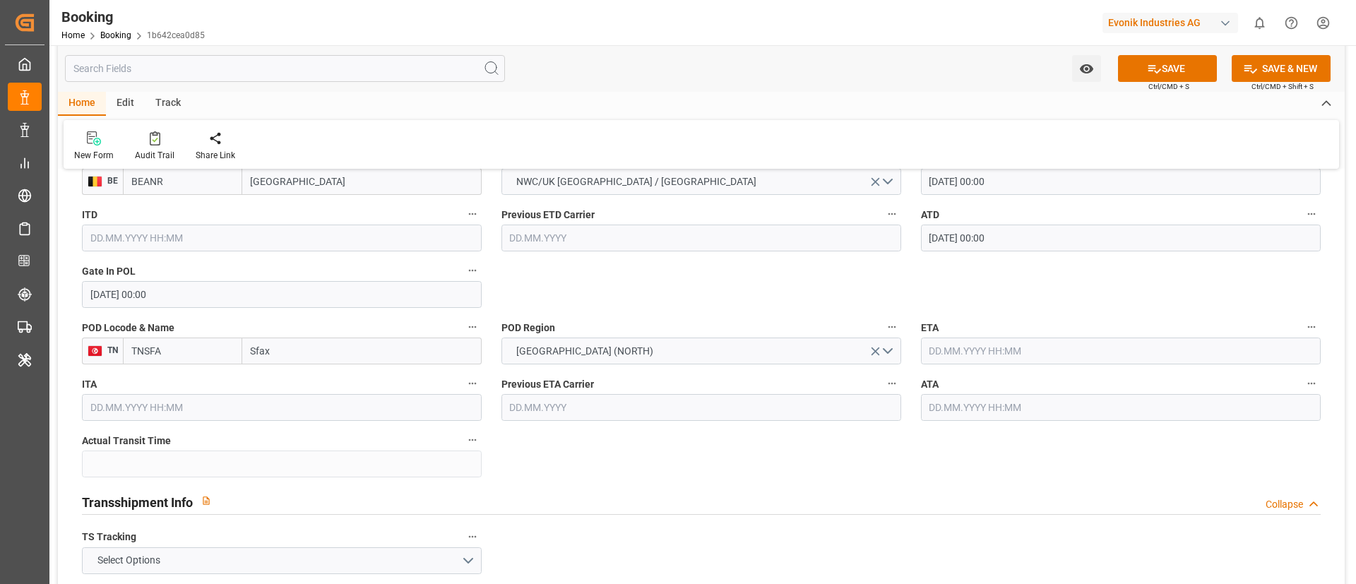
click at [977, 362] on input "text" at bounding box center [1121, 351] width 400 height 27
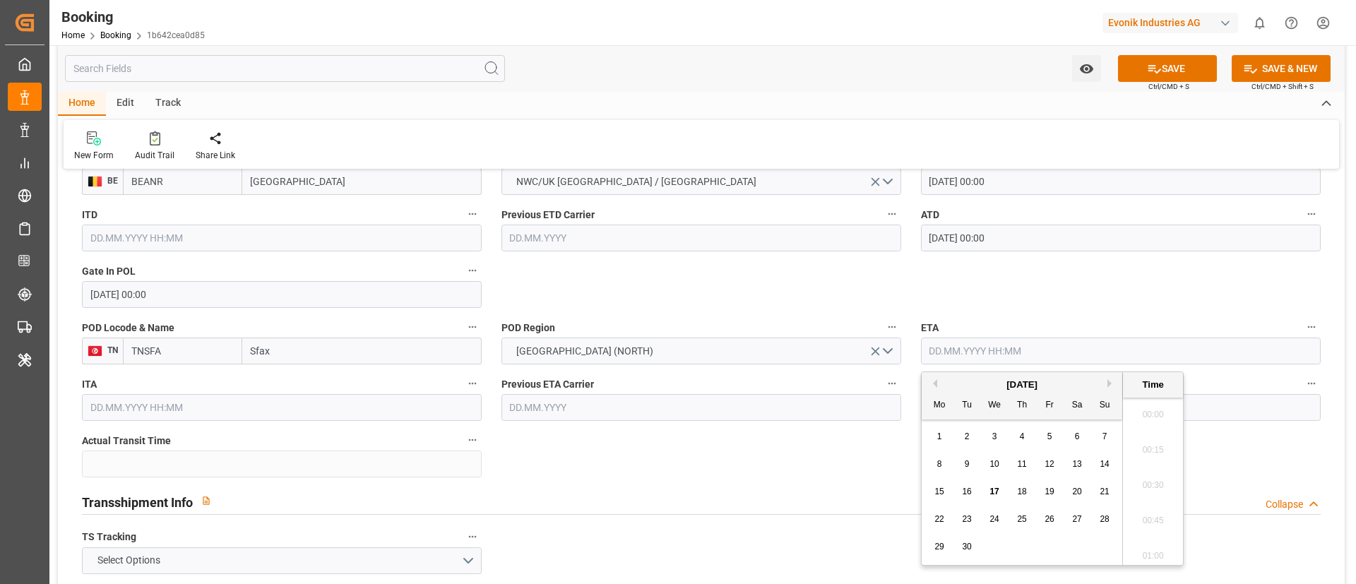
scroll to position [1947, 0]
click at [1018, 434] on div "4" at bounding box center [1023, 437] width 18 height 17
type input "[DATE] 00:00"
click at [831, 487] on div "Transshipment Info Collapse" at bounding box center [701, 500] width 1239 height 27
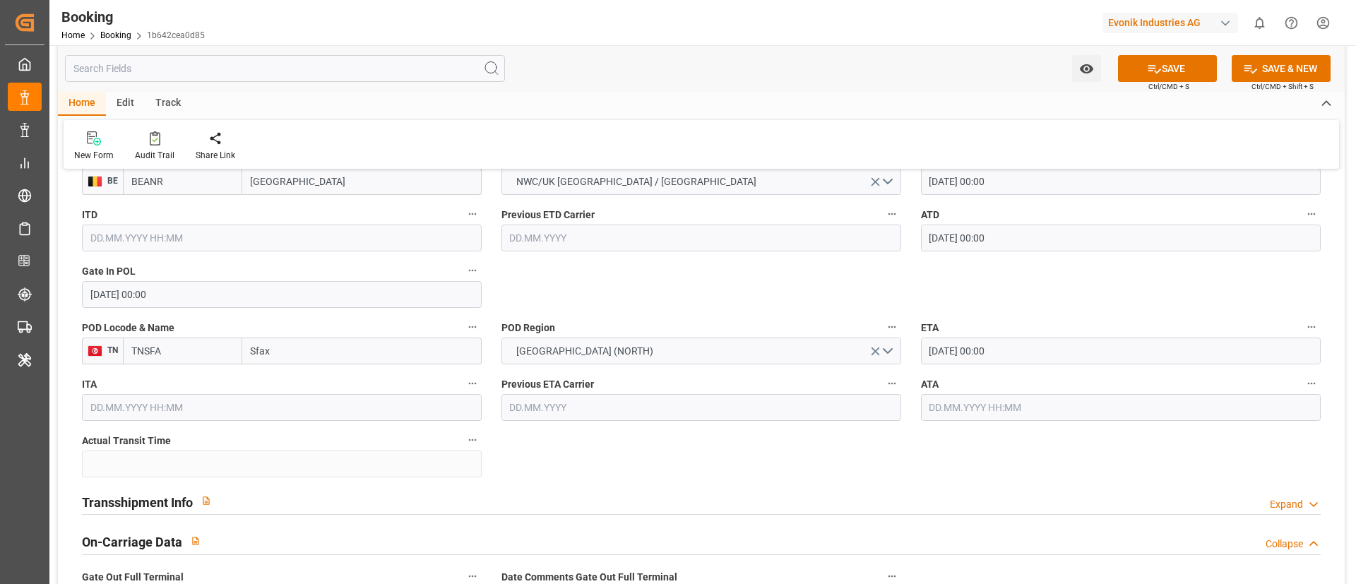
click at [950, 418] on input "text" at bounding box center [1121, 407] width 400 height 27
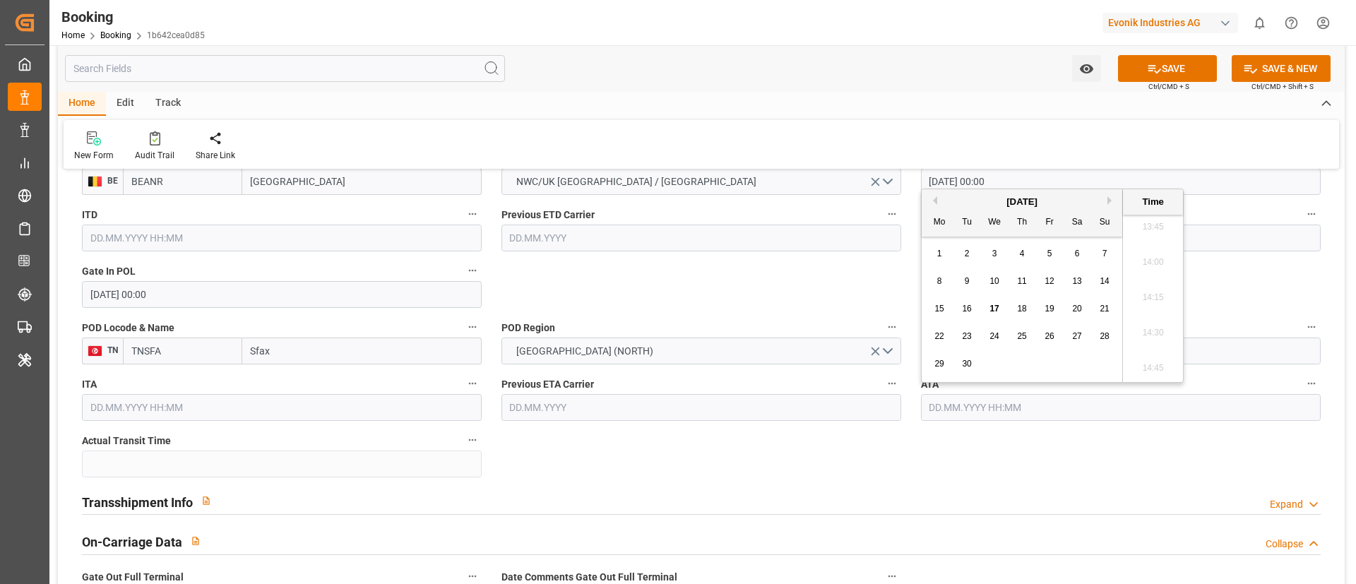
click at [1024, 250] on span "4" at bounding box center [1022, 254] width 5 height 10
type input "[DATE] 00:00"
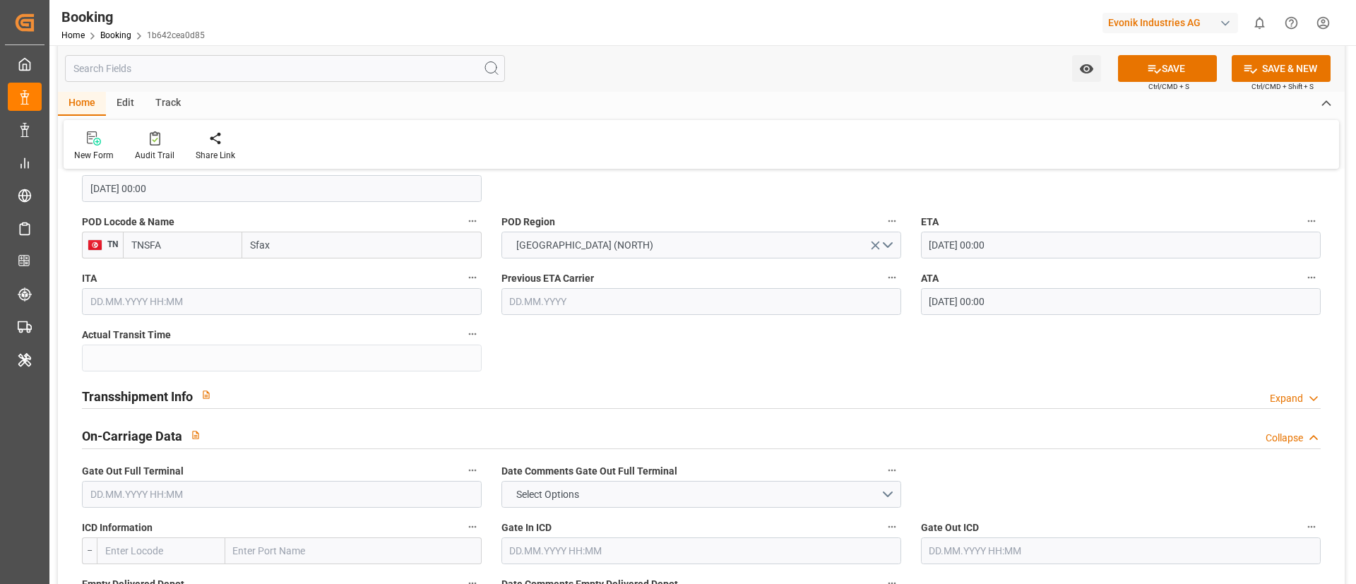
click at [309, 407] on div "Transshipment Info Expand" at bounding box center [701, 394] width 1239 height 27
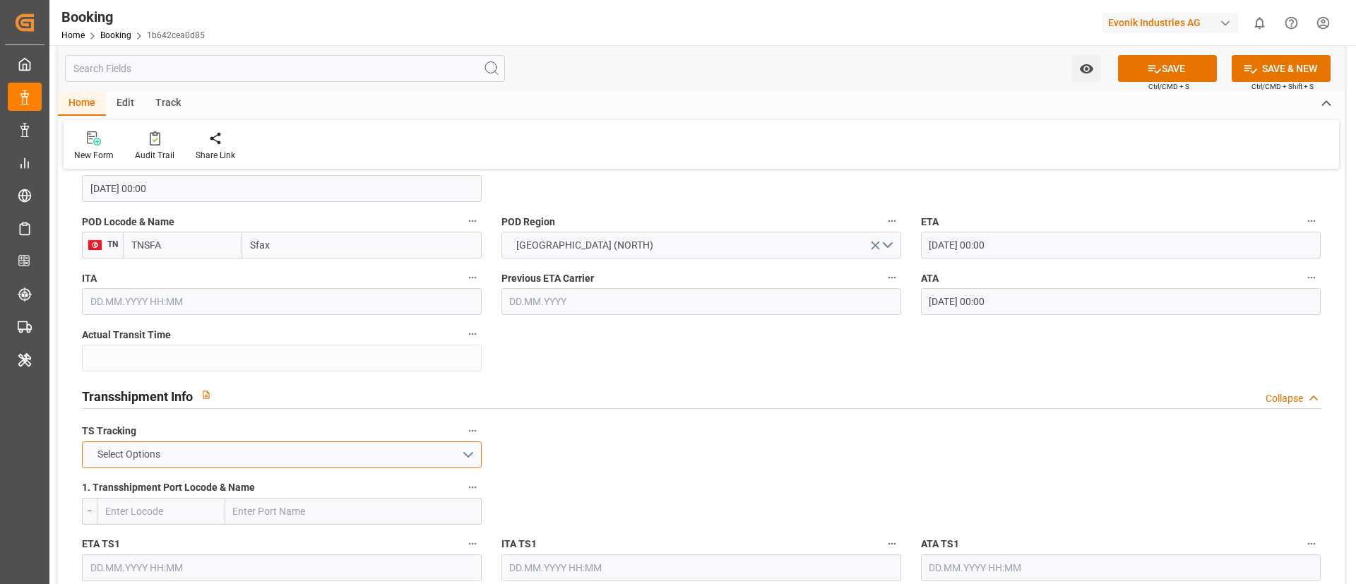
click at [179, 458] on button "Select Options" at bounding box center [282, 454] width 400 height 27
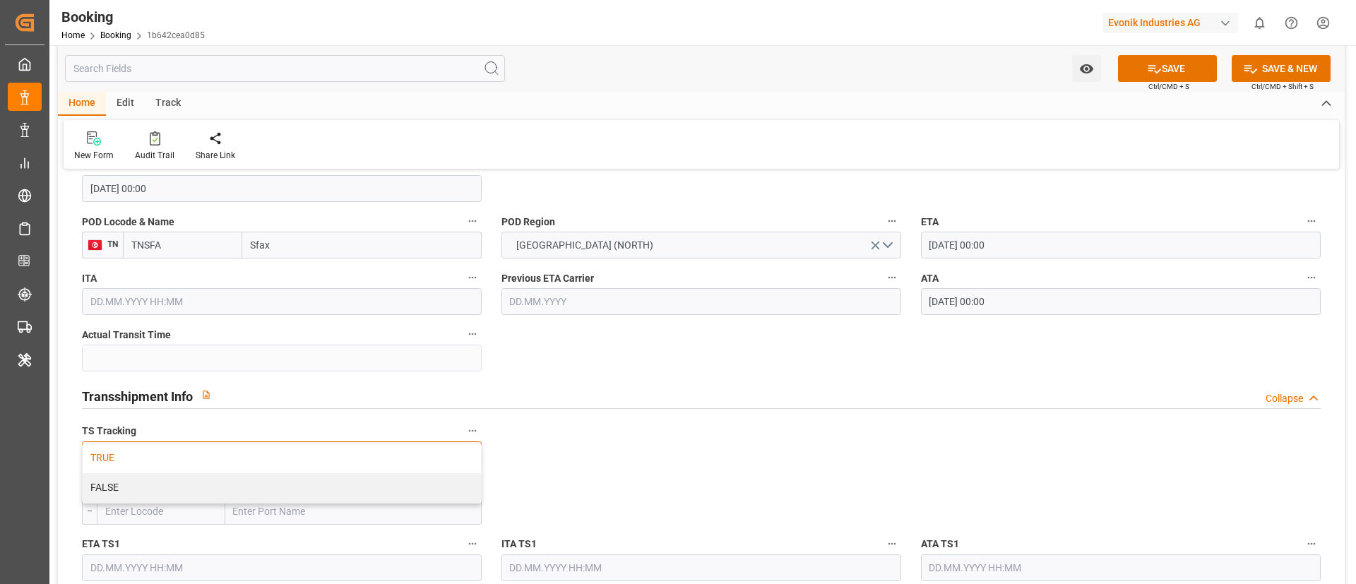
click at [148, 458] on div "TRUE" at bounding box center [282, 459] width 398 height 30
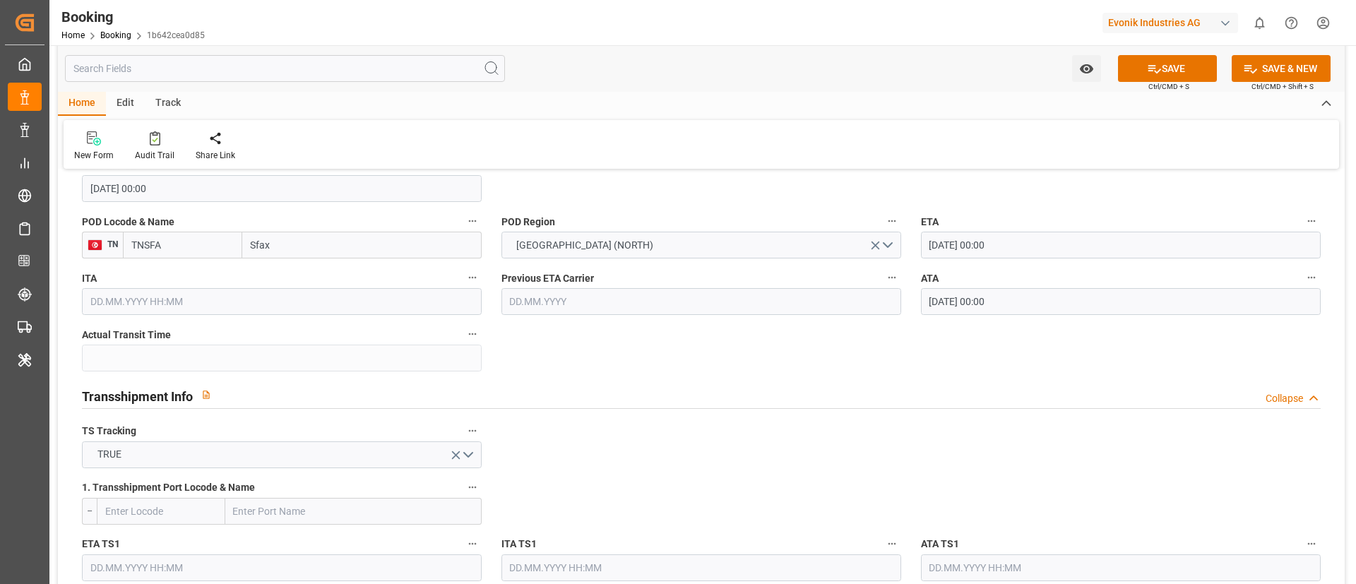
click at [259, 504] on input "text" at bounding box center [353, 511] width 256 height 27
paste input "MALTA(FREEPORT)"
type input "MALTA(FREEPORT)"
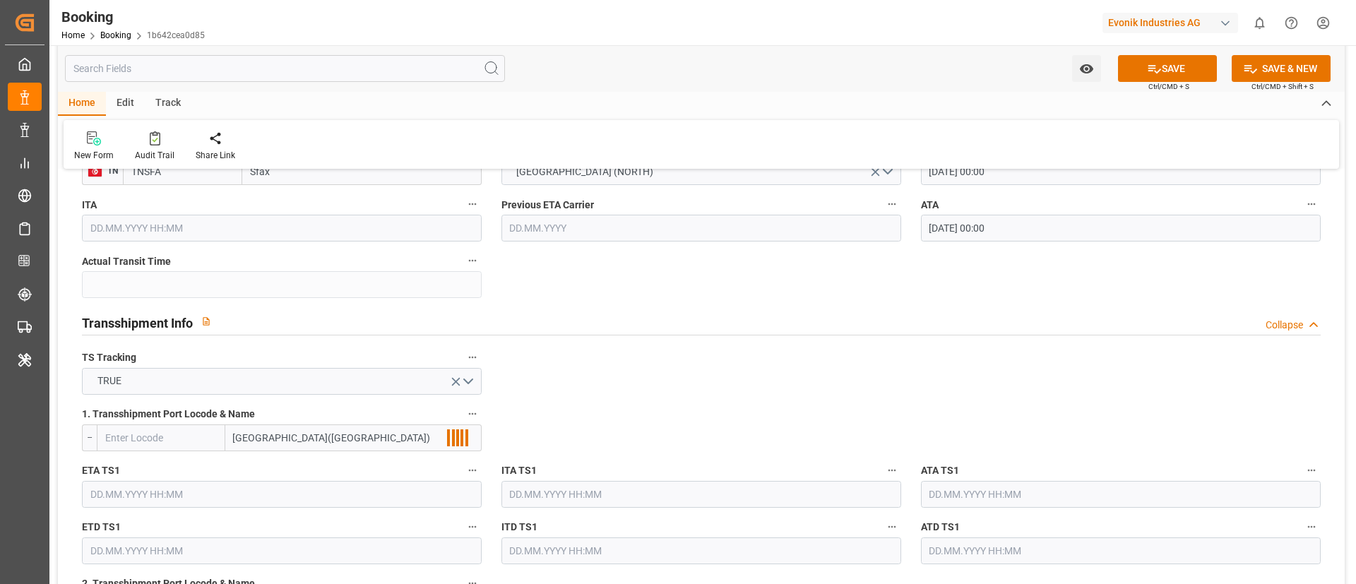
scroll to position [1377, 0]
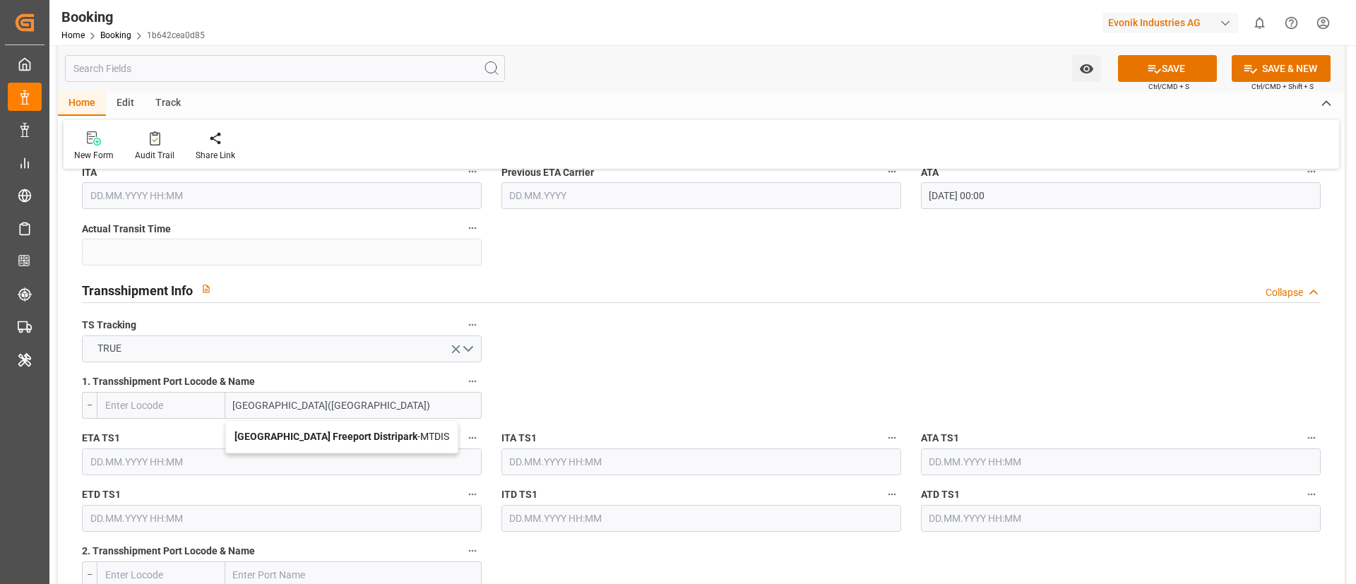
click at [375, 410] on input "MALTA(FREEPORT)" at bounding box center [353, 405] width 256 height 27
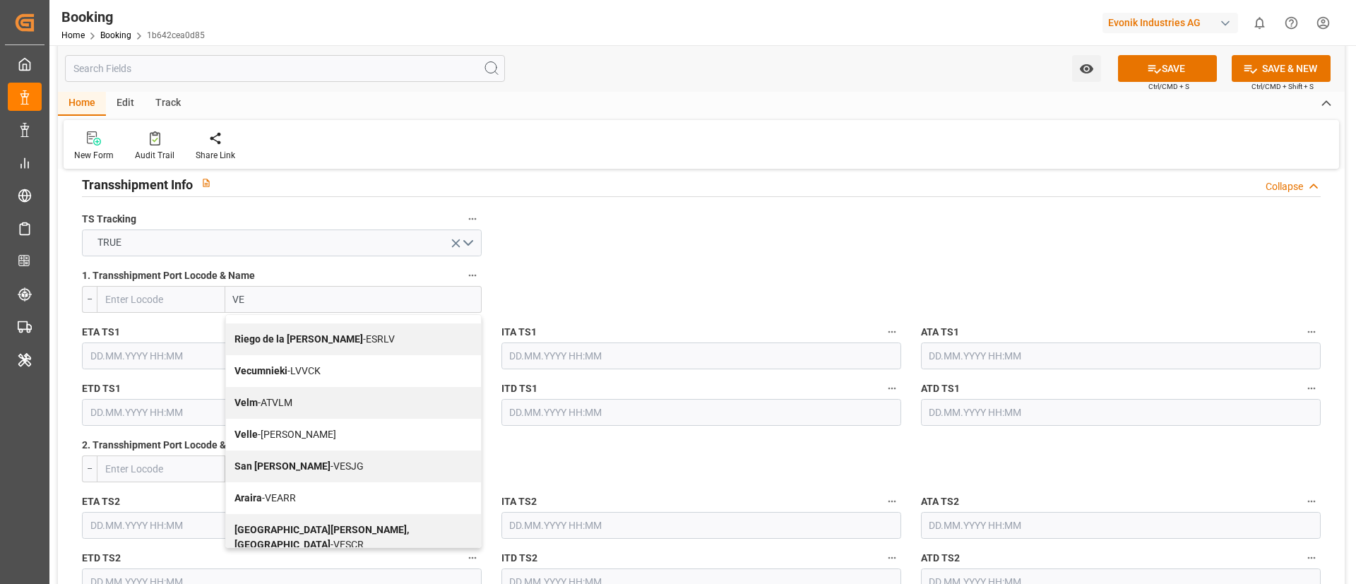
scroll to position [0, 0]
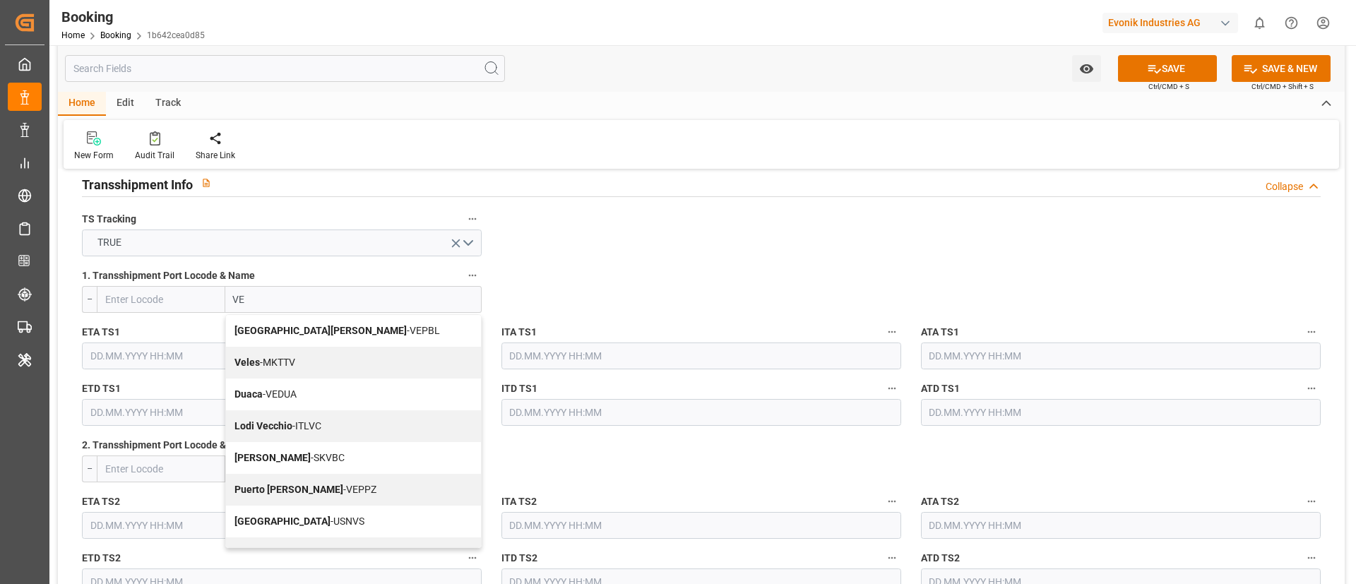
type input "VE"
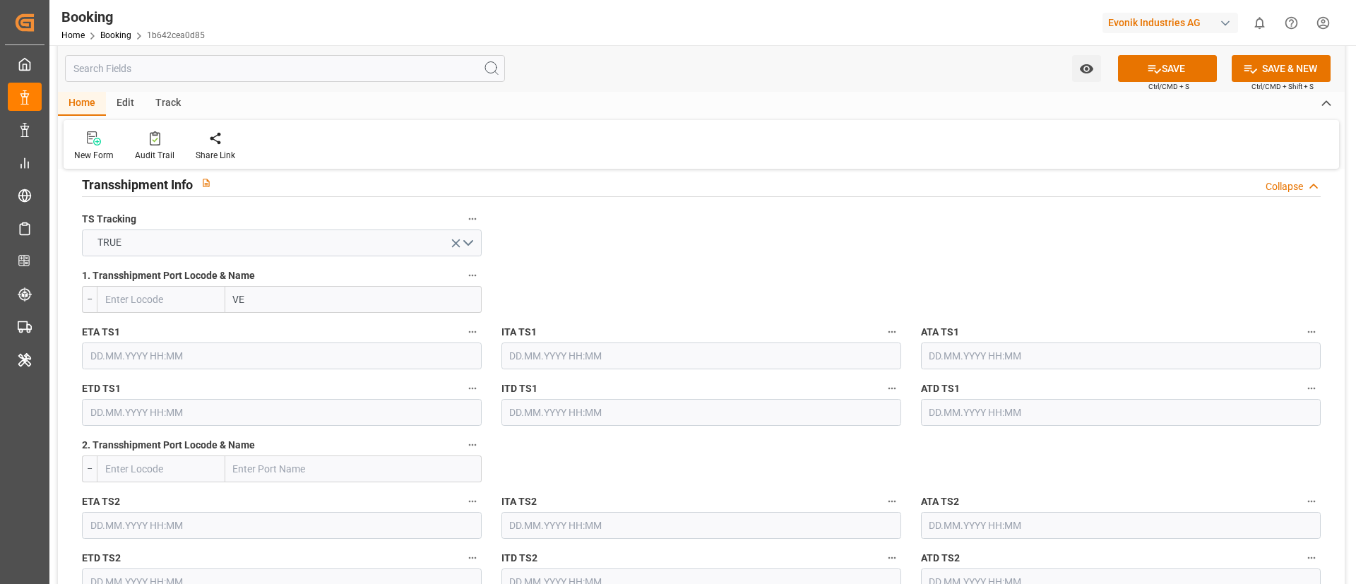
click at [137, 293] on input "text" at bounding box center [161, 299] width 129 height 27
paste input "MTDIS"
type input "MTDIS"
click at [148, 348] on span "MTDIS - Malta Freeport Distripark" at bounding box center [153, 345] width 95 height 41
type input "Malta Freeport Distripark"
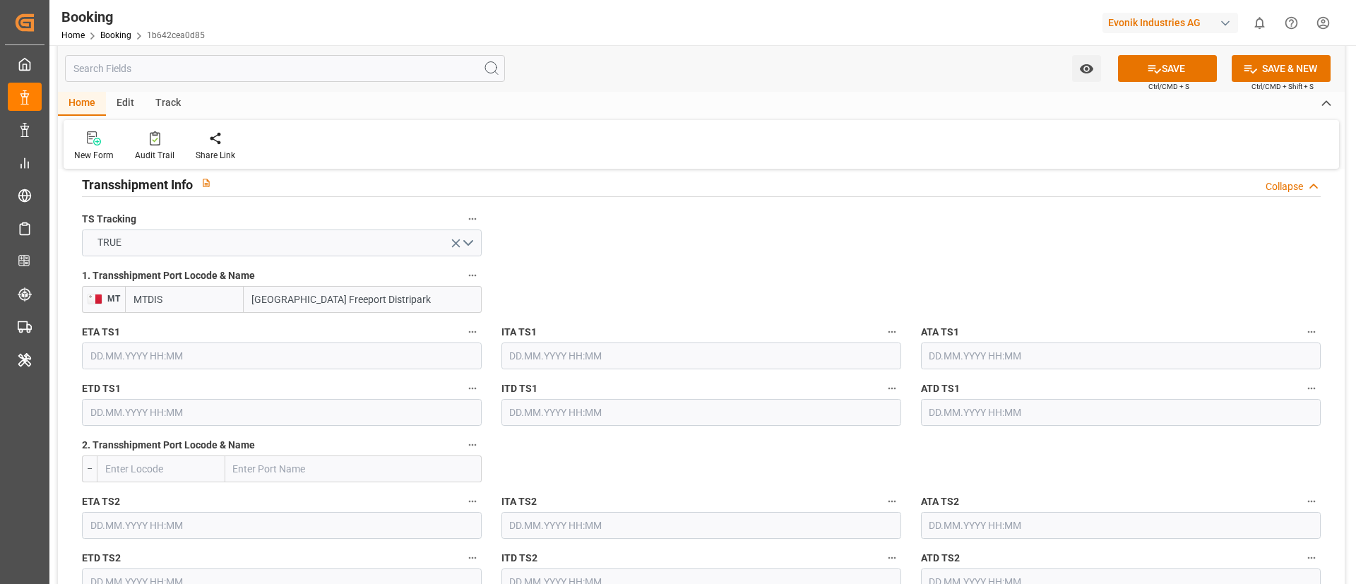
click at [178, 307] on input "MTDIS" at bounding box center [184, 299] width 119 height 27
paste input "MLA"
type input "MTMLA"
click at [188, 330] on span "MTMLA - Valletta" at bounding box center [170, 330] width 72 height 11
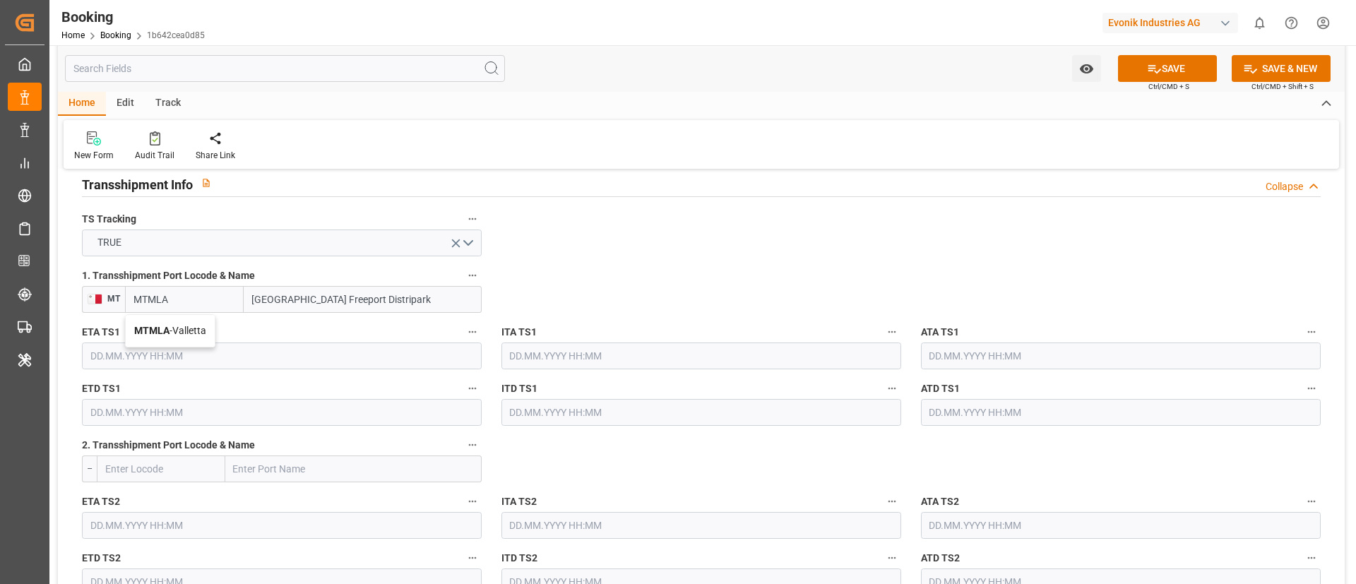
type input "Valletta"
click at [333, 292] on input "Valletta" at bounding box center [363, 299] width 238 height 27
click at [195, 298] on input "MTMLA" at bounding box center [184, 299] width 119 height 27
click at [175, 329] on span "MTMLA - Valletta" at bounding box center [170, 330] width 72 height 11
type input "MTMLA"
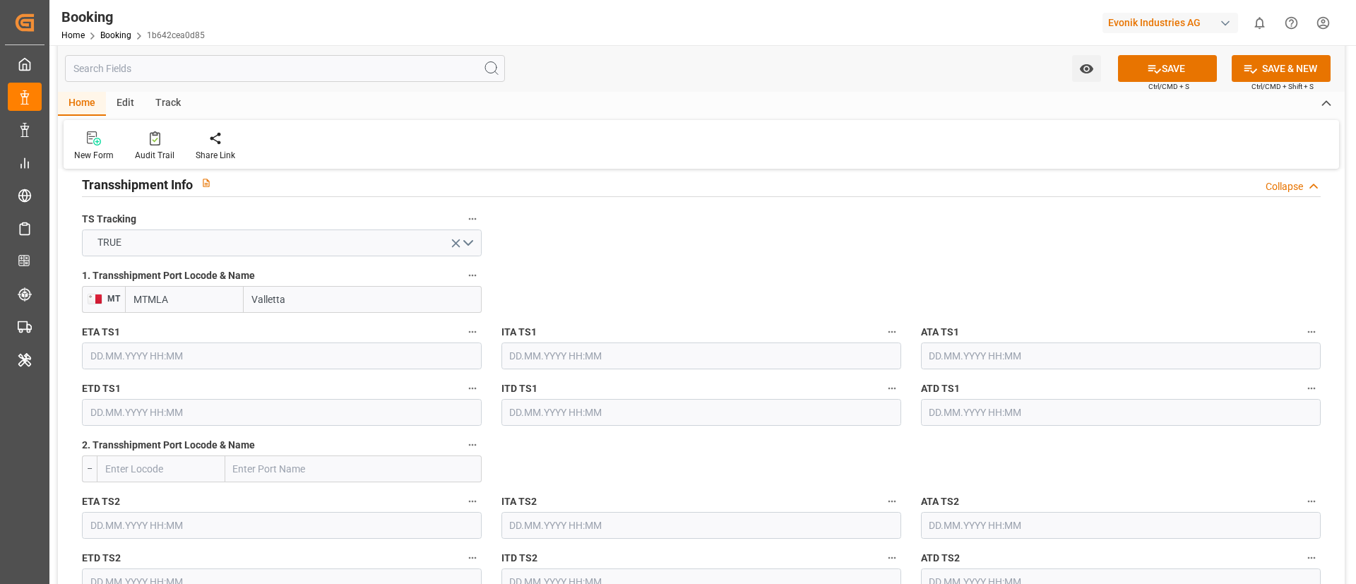
click at [174, 362] on input "text" at bounding box center [282, 356] width 400 height 27
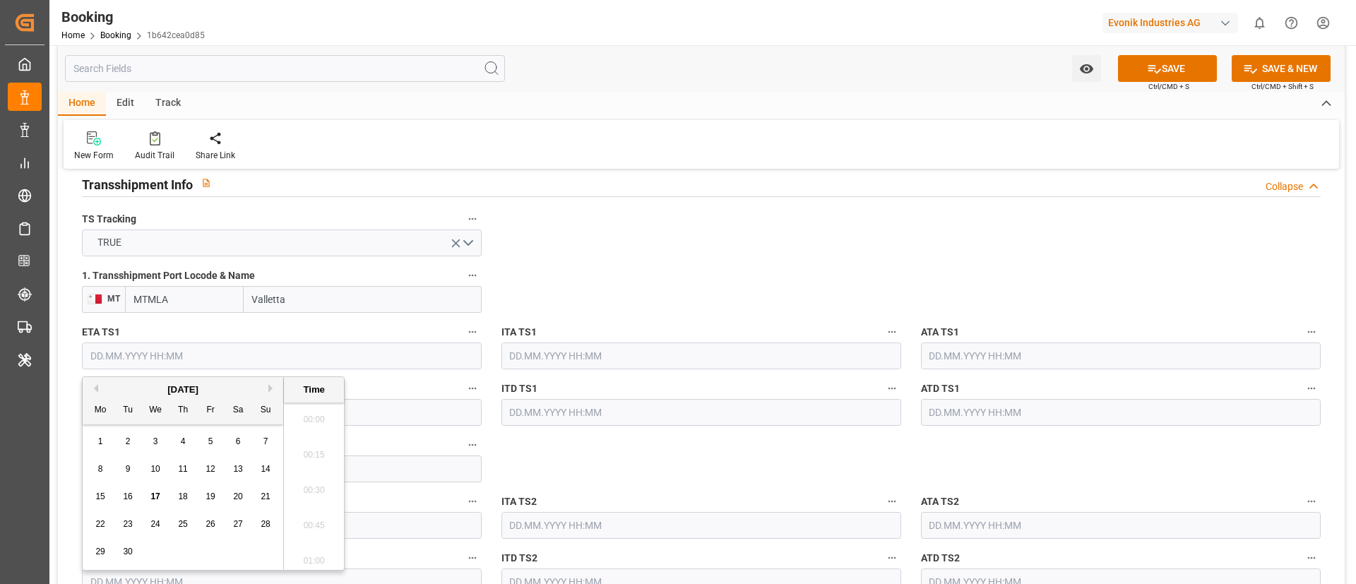
scroll to position [1947, 0]
click at [166, 356] on input "text" at bounding box center [282, 356] width 400 height 27
click at [92, 390] on button "Previous Month" at bounding box center [94, 388] width 8 height 8
click at [233, 468] on div "9" at bounding box center [239, 469] width 18 height 17
type input "09.08.2025 00:00"
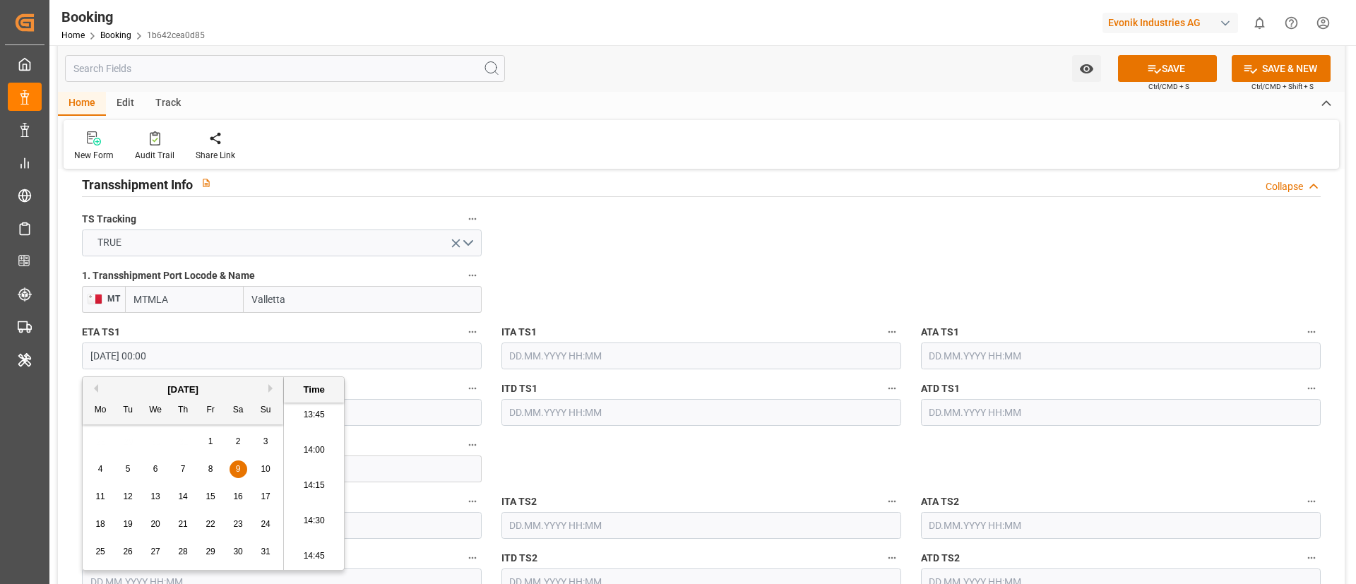
click at [194, 359] on input "09.08.2025 00:00" at bounding box center [282, 356] width 400 height 27
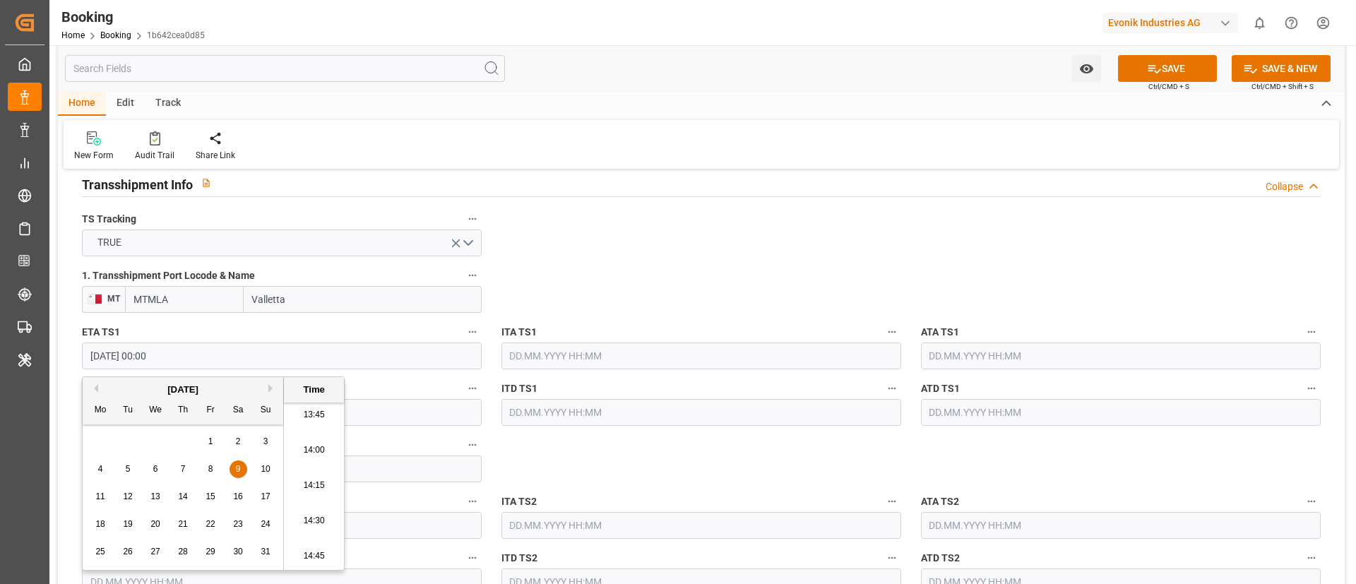
click at [194, 359] on input "09.08.2025 00:00" at bounding box center [282, 356] width 400 height 27
click at [1006, 354] on input "text" at bounding box center [1121, 356] width 400 height 27
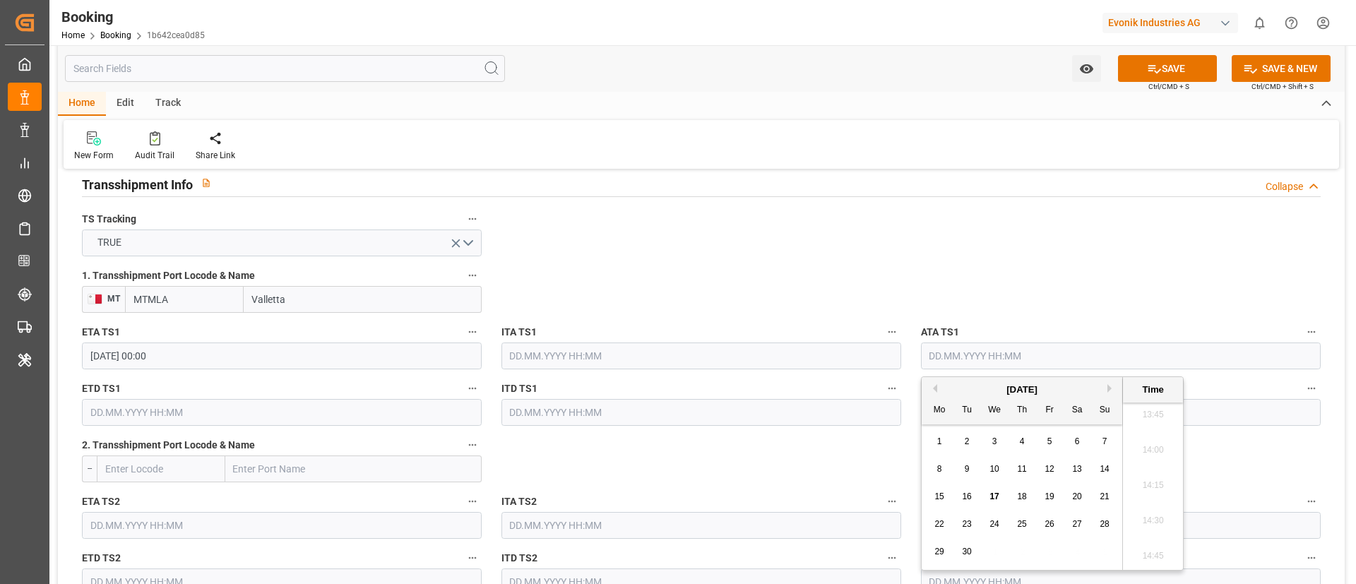
paste input "09.08.2025 00:00"
type input "09.08.2025 00:00"
click at [133, 415] on input "text" at bounding box center [282, 412] width 400 height 27
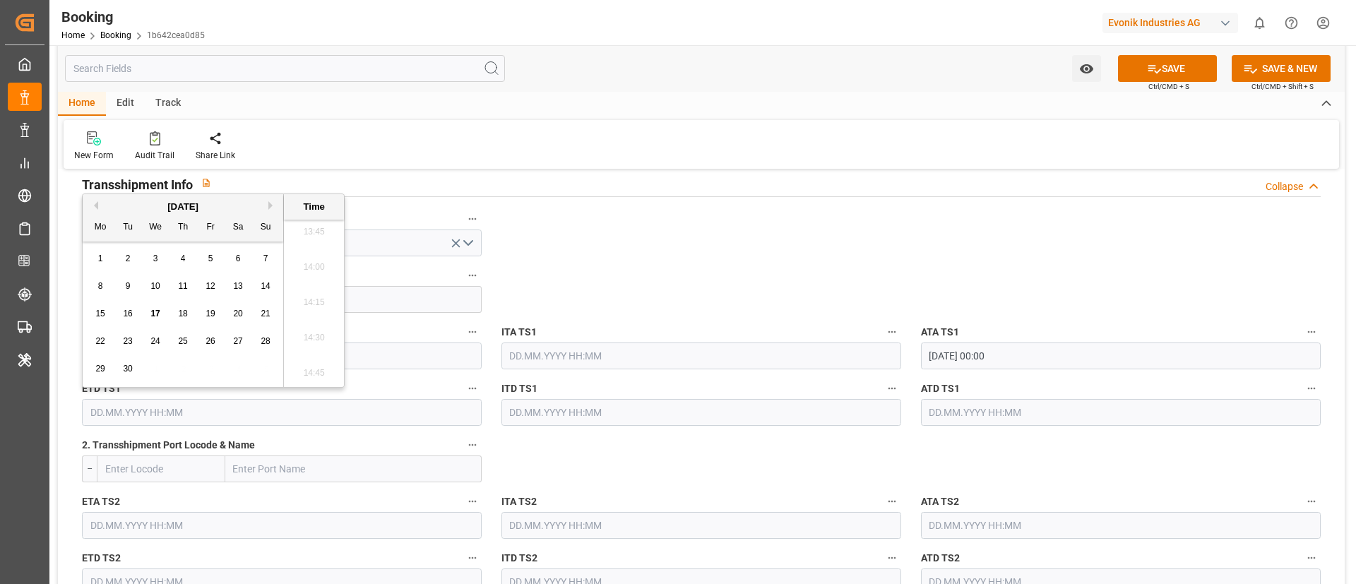
click at [181, 259] on span "4" at bounding box center [183, 259] width 5 height 10
type input "04.09.2025 00:00"
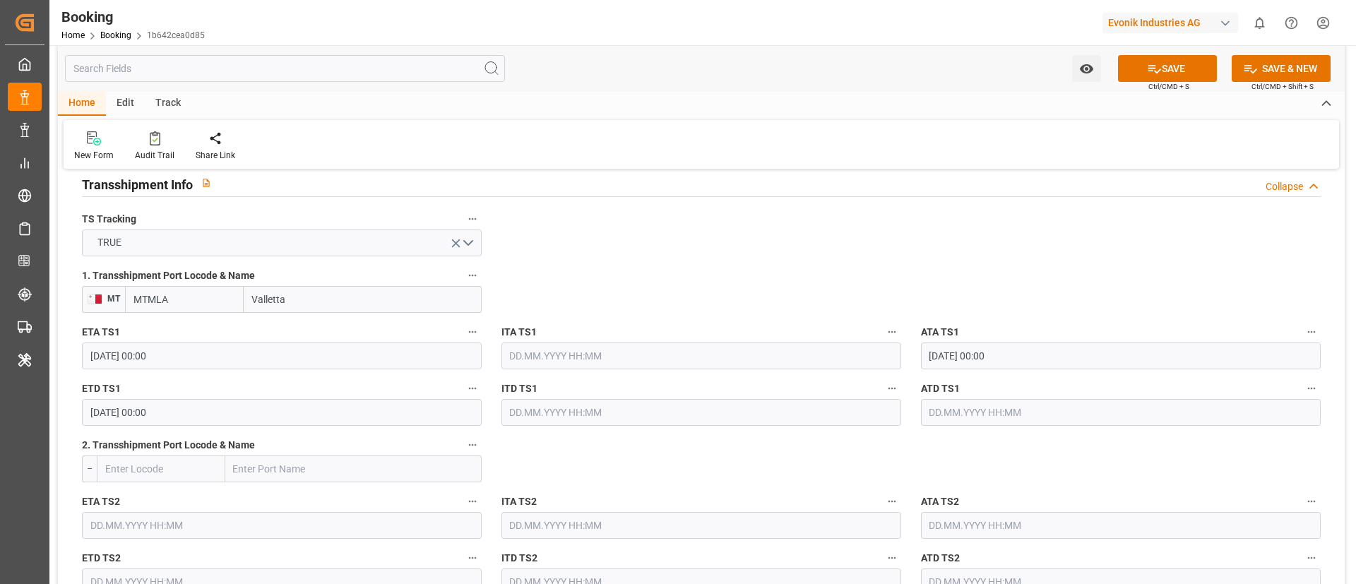
click at [941, 398] on body "Created by potrace 1.15, written by Peter Selinger 2001-2017 Created by potrace…" at bounding box center [678, 292] width 1356 height 584
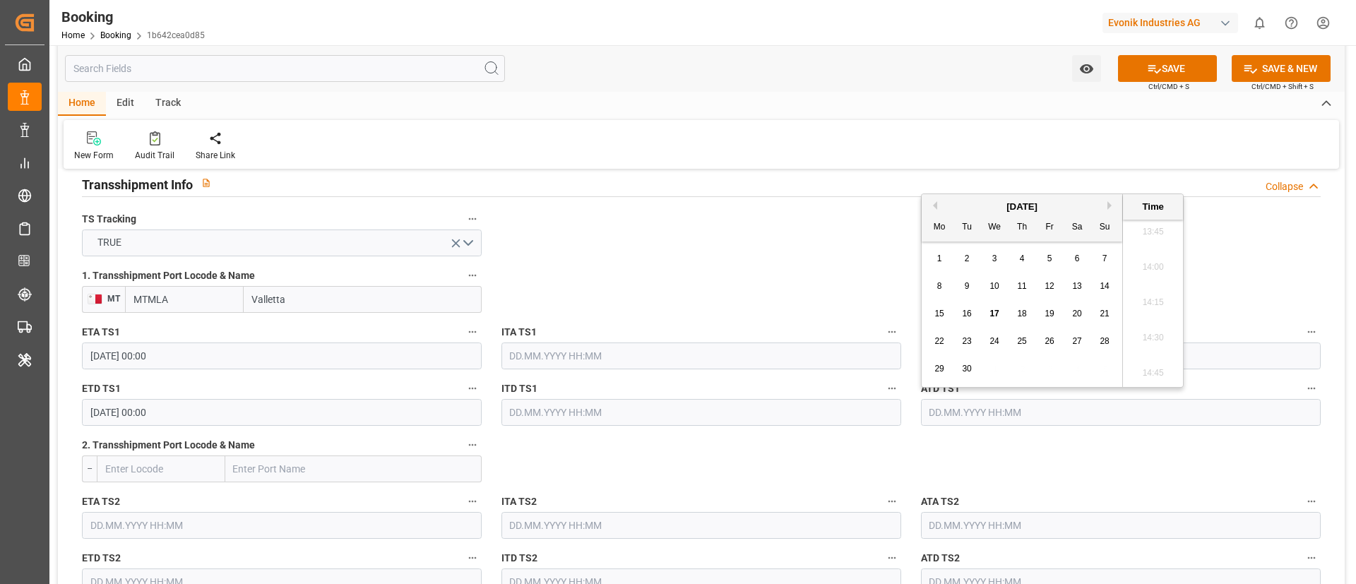
click at [1014, 256] on div "4" at bounding box center [1023, 259] width 18 height 17
type input "04.09.2025 00:00"
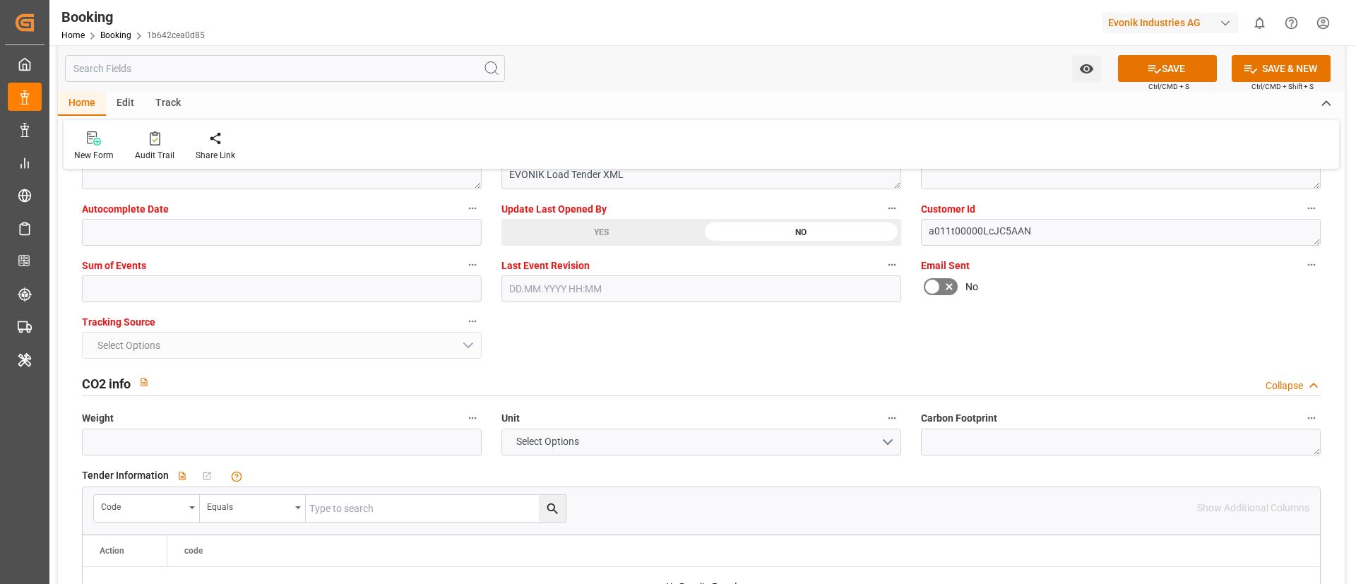
scroll to position [2861, 0]
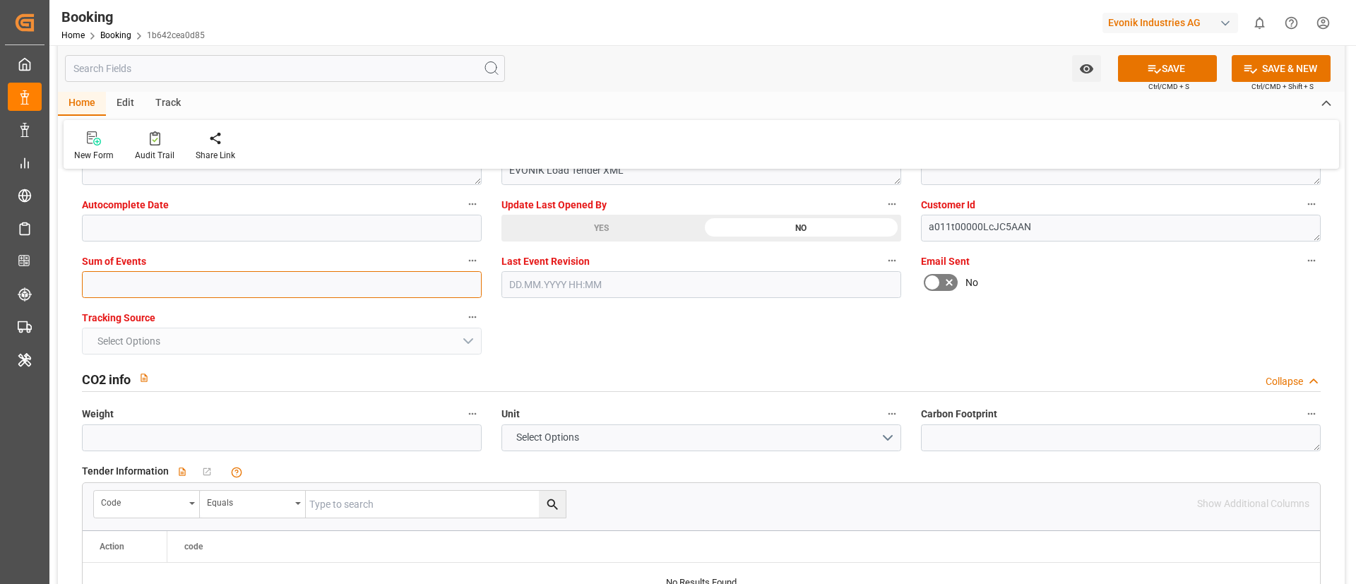
click at [117, 280] on input "text" at bounding box center [282, 284] width 400 height 27
type input "0"
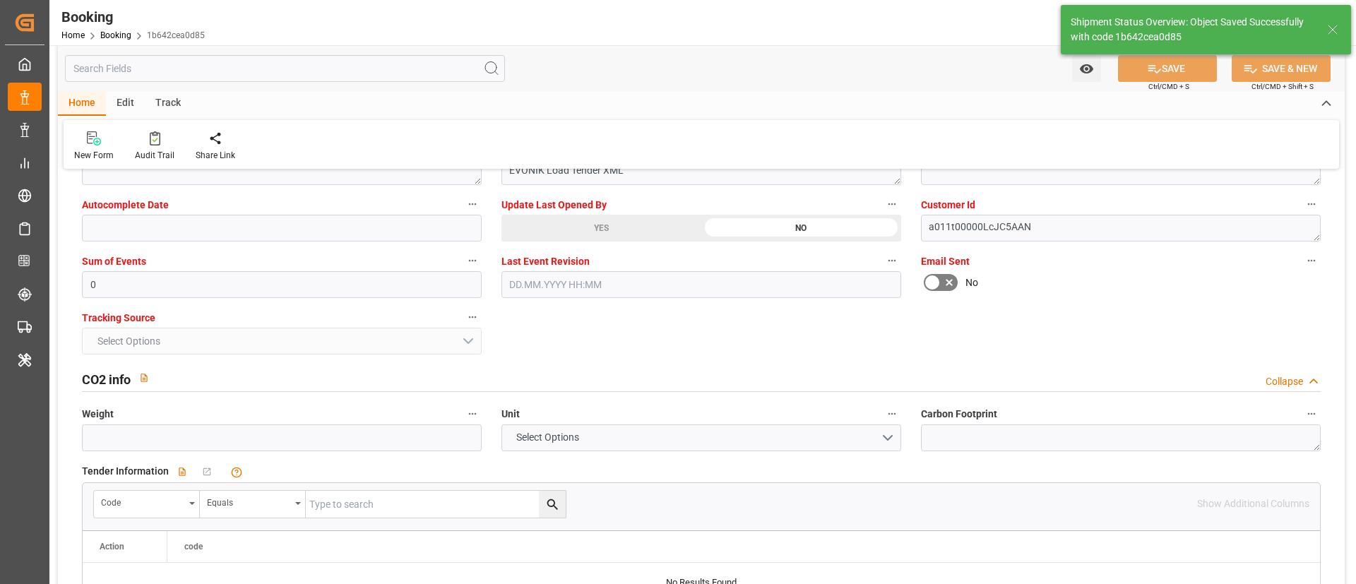
type textarea "Meenakshi Manjunatha"
type textarea "businessDivision-businessLine-"
type textarea "Yes"
type input "47"
type input "19.07.2025 00:00"
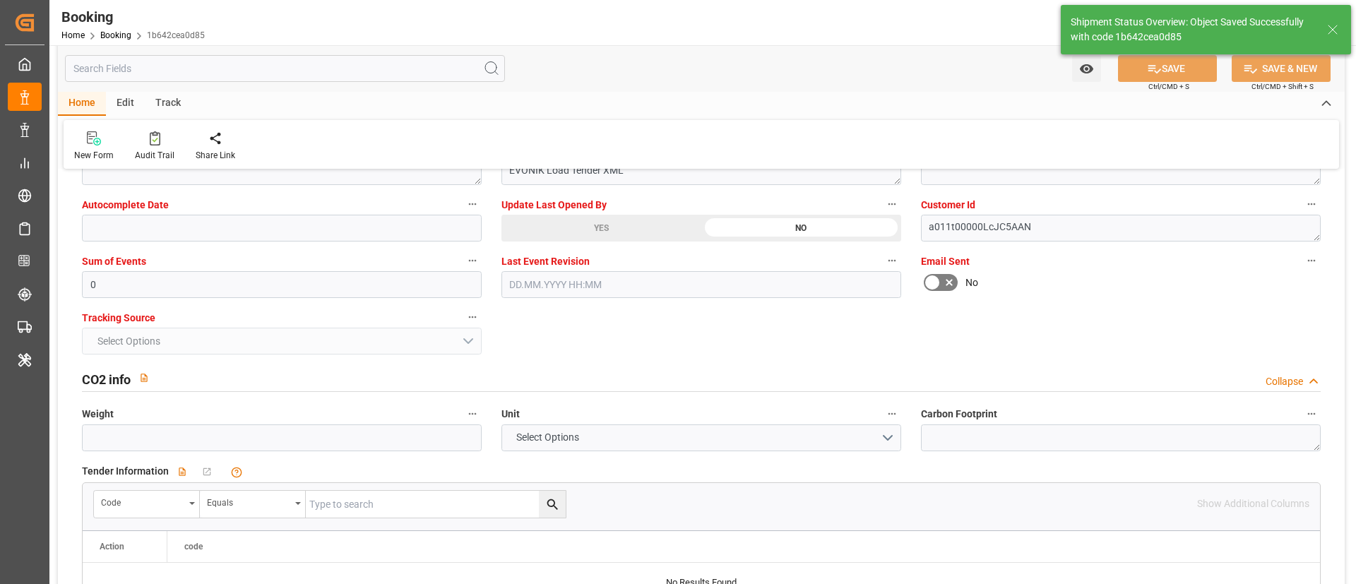
type input "04.09.2025 00:00"
type input "09.08.2025 00:00"
type input "04.09.2025 00:00"
type input "17.09.2025 08:50"
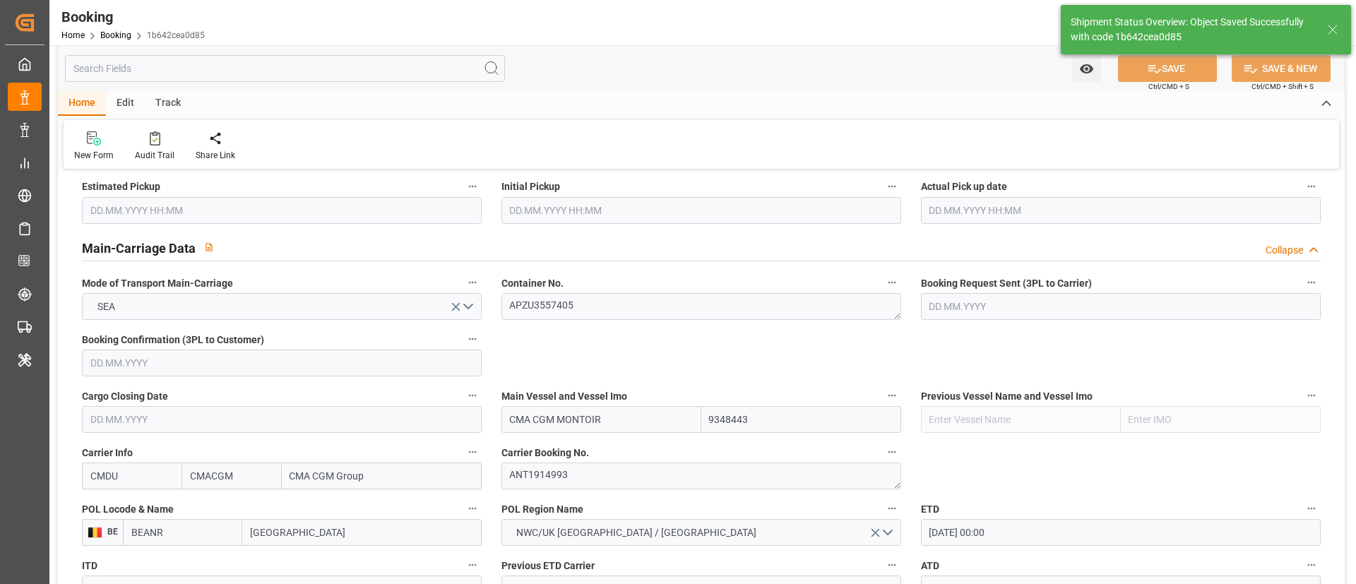
scroll to position [848, 0]
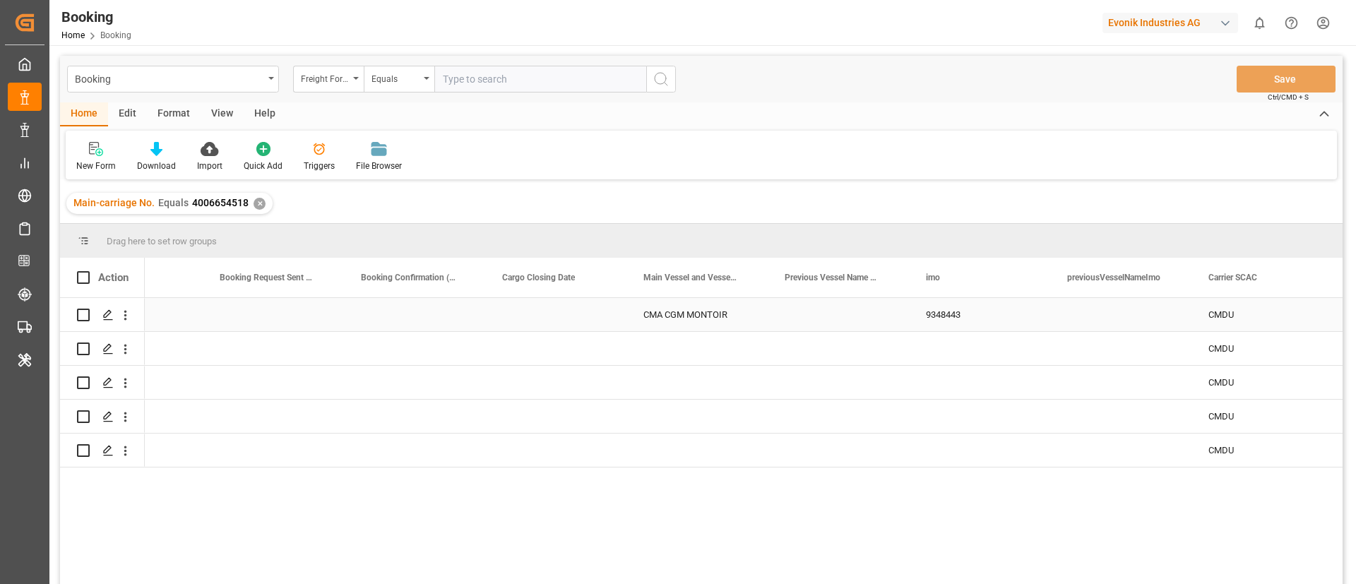
click at [697, 323] on div "CMA CGM MONTOIR" at bounding box center [696, 314] width 141 height 33
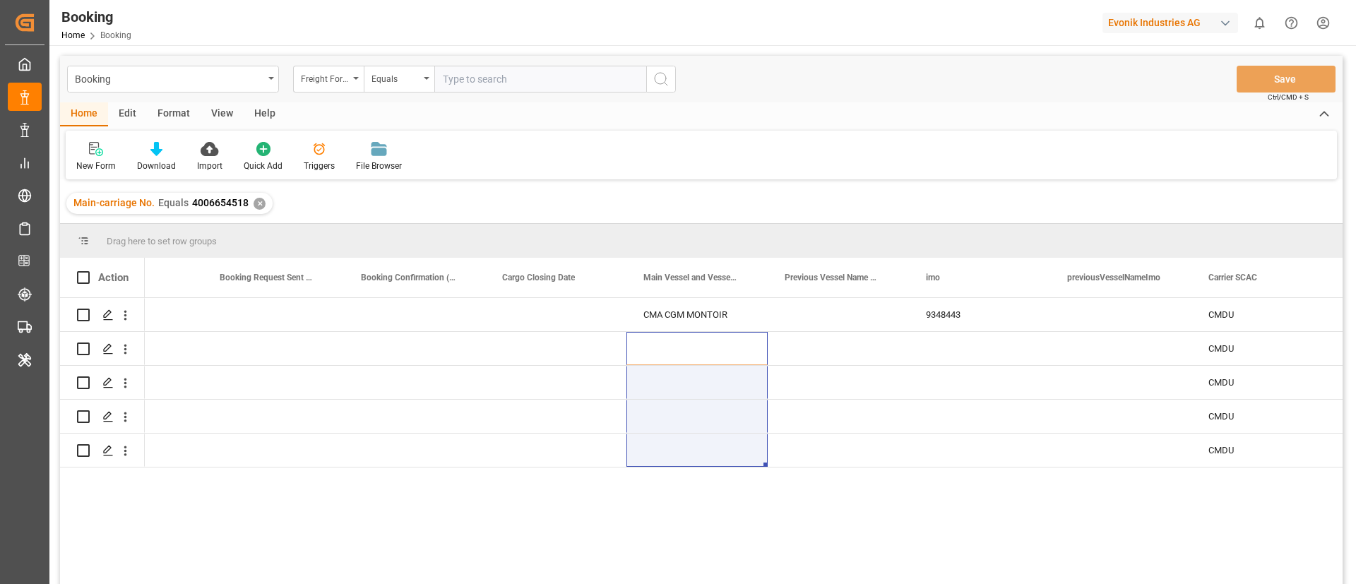
drag, startPoint x: 691, startPoint y: 343, endPoint x: 696, endPoint y: 470, distance: 126.5
click at [696, 470] on div "Sea APZU3557405 CMA CGM MONTOIR 9348443 CMDU CMACGM CMA CGM Group Sea CAIU37261…" at bounding box center [744, 445] width 1198 height 295
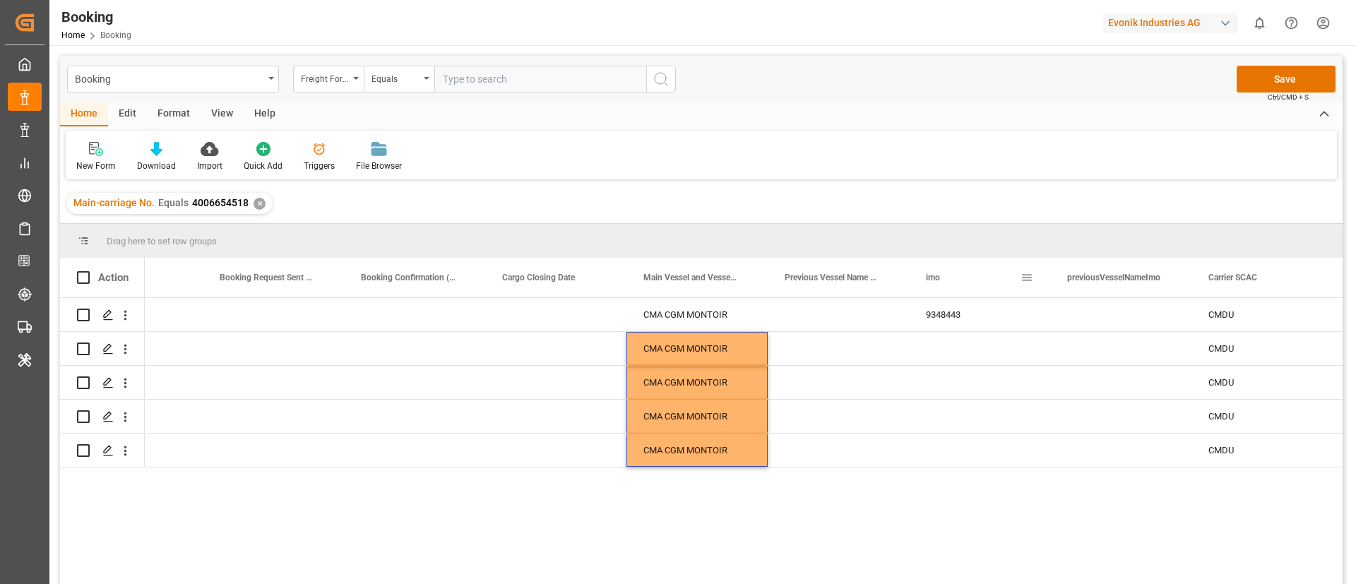
click at [973, 287] on div "imo" at bounding box center [973, 278] width 95 height 40
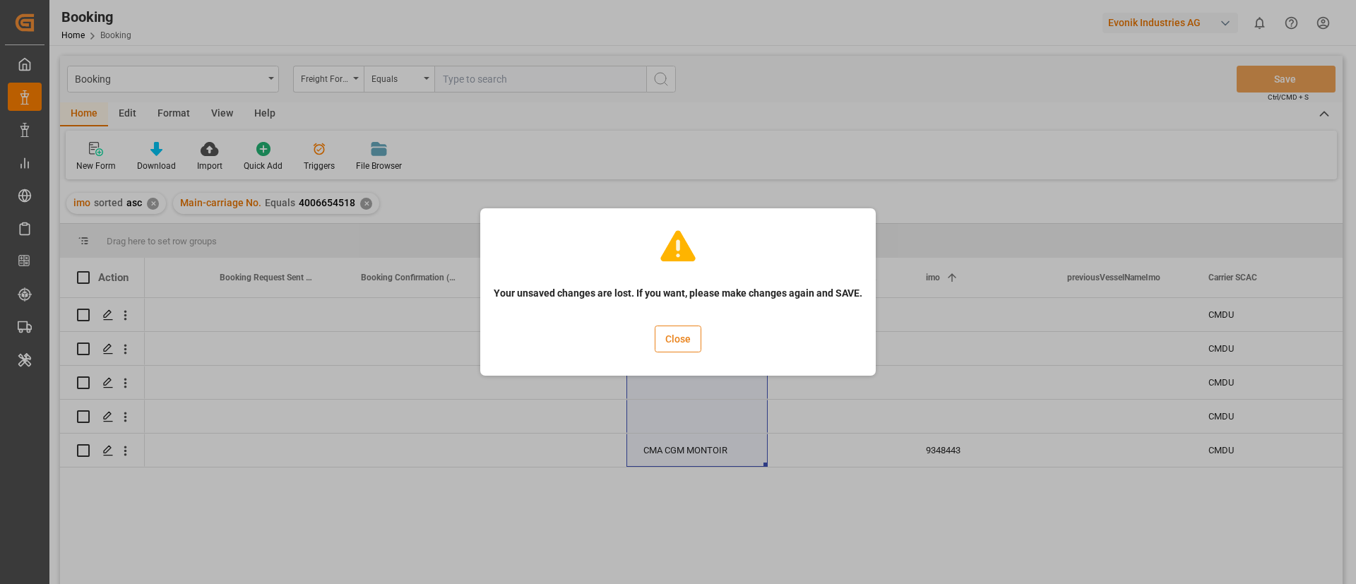
click at [670, 336] on button "Close" at bounding box center [678, 339] width 47 height 27
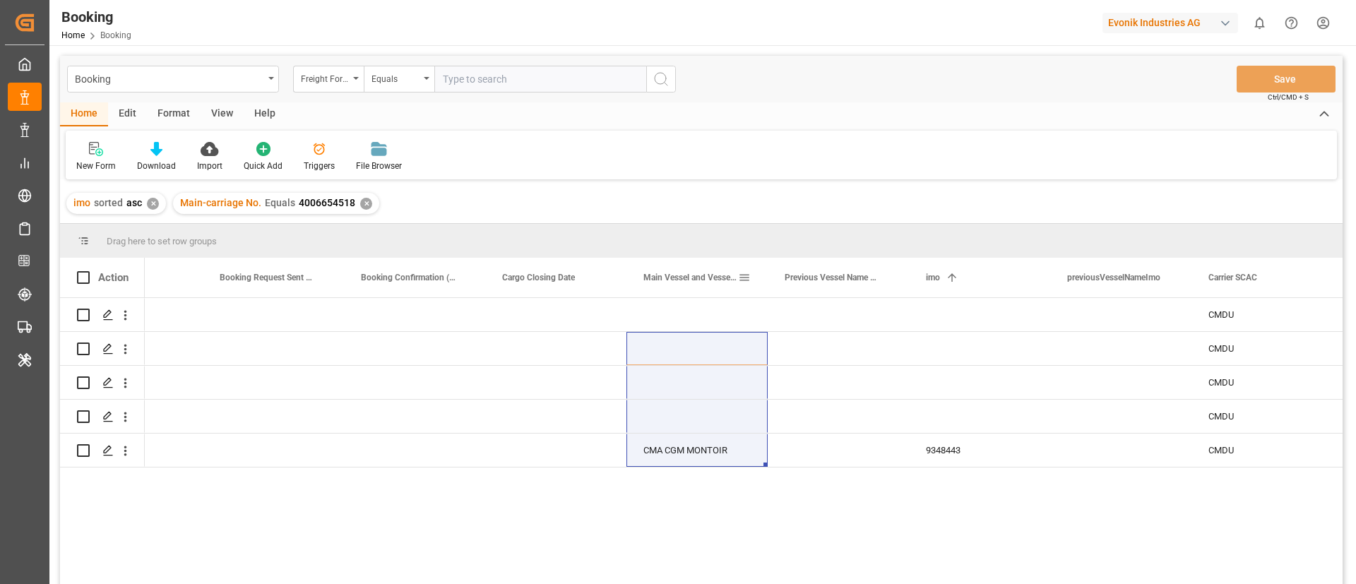
click at [683, 281] on span "Main Vessel and Vessel Imo" at bounding box center [690, 278] width 95 height 10
click at [930, 283] on div "imo" at bounding box center [973, 278] width 95 height 40
click at [941, 278] on div "imo 1" at bounding box center [973, 278] width 95 height 40
click at [688, 311] on div "CMA CGM MONTOIR" at bounding box center [696, 314] width 141 height 33
drag, startPoint x: 691, startPoint y: 403, endPoint x: 685, endPoint y: 471, distance: 68.1
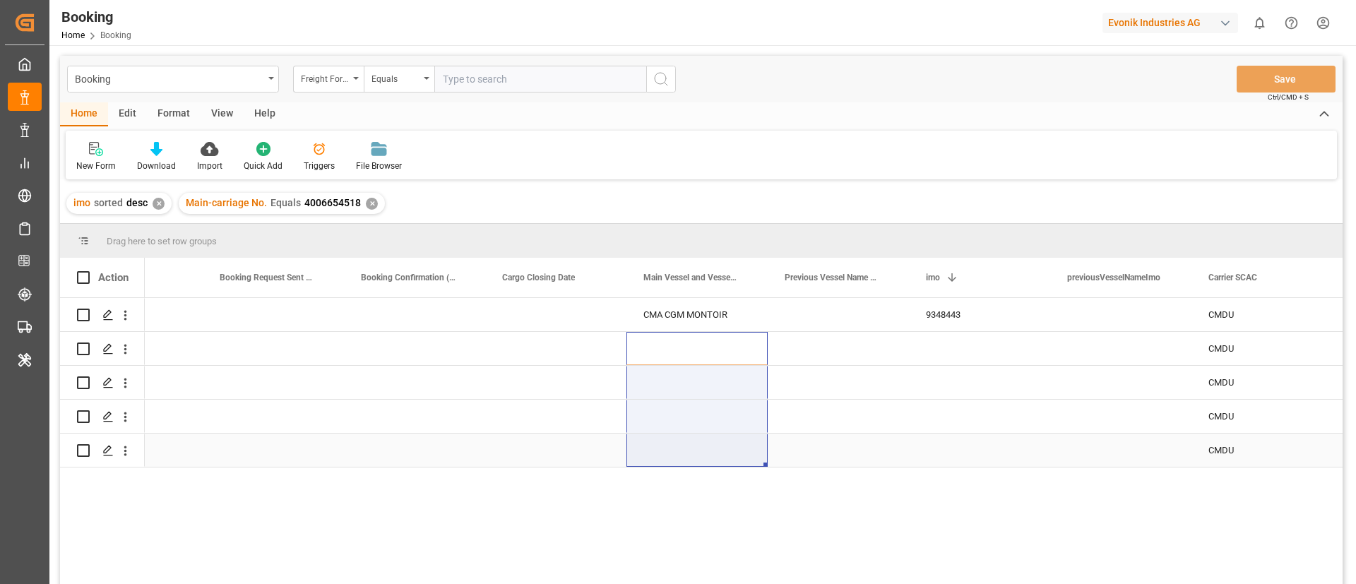
click at [685, 471] on div "Sea APZU3557405 CMA CGM MONTOIR 9348443 CMDU CMACGM CMA CGM Group Sea CAIU37261…" at bounding box center [744, 445] width 1198 height 295
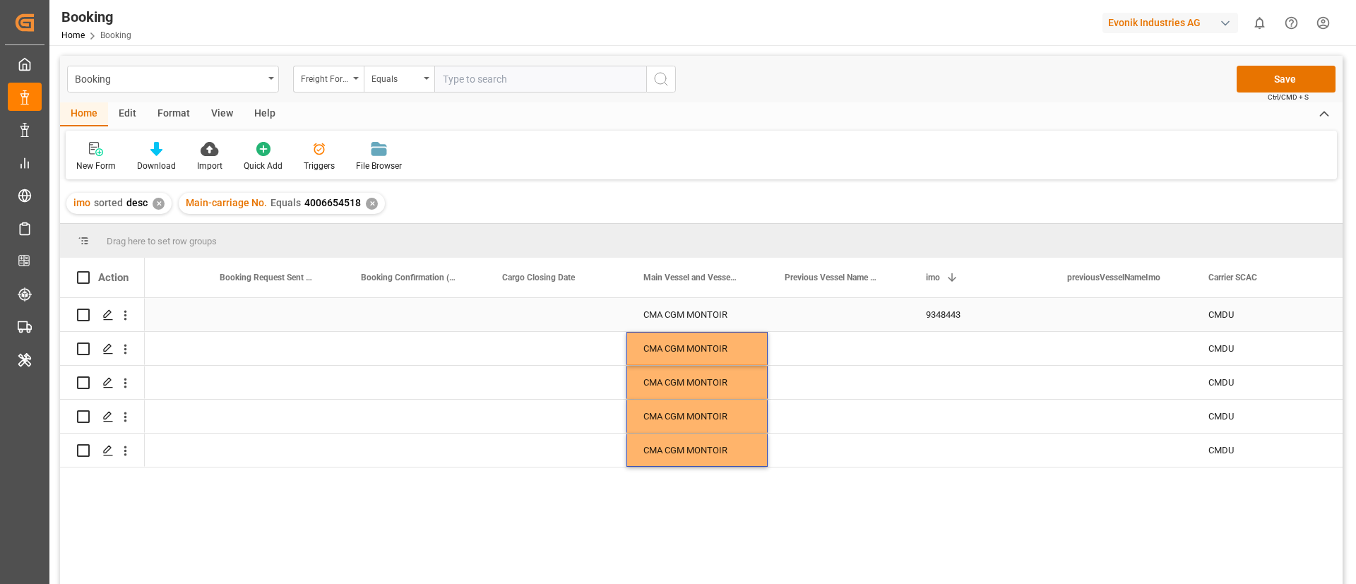
click at [939, 312] on div "9348443" at bounding box center [979, 314] width 141 height 33
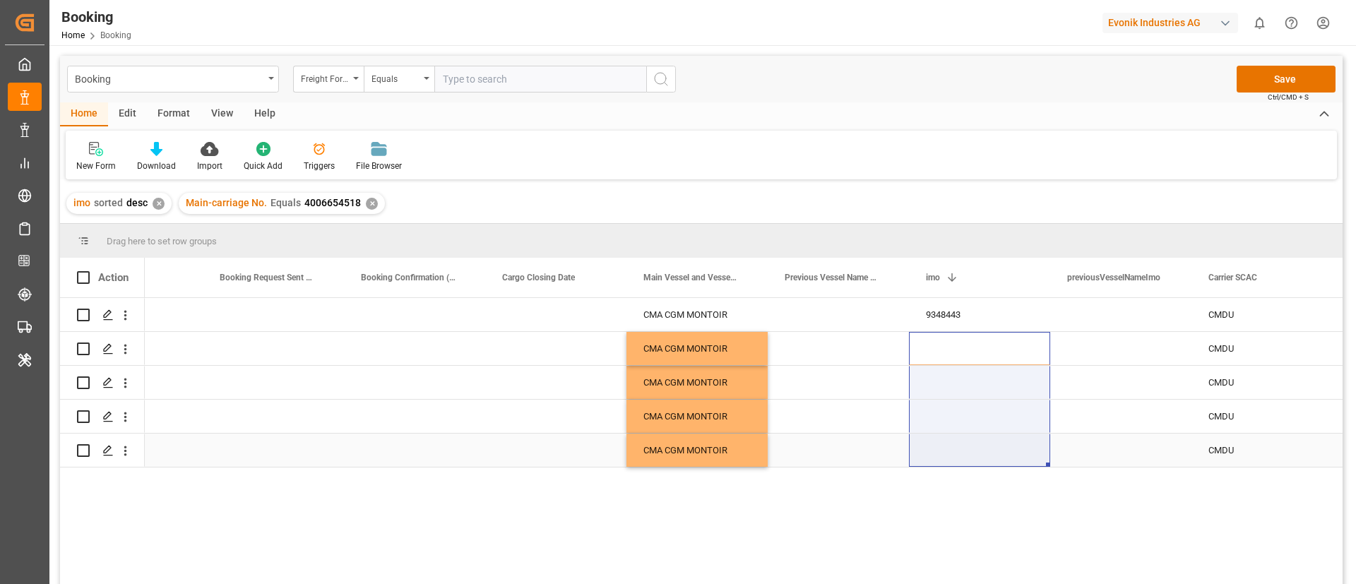
drag, startPoint x: 953, startPoint y: 342, endPoint x: 970, endPoint y: 460, distance: 119.2
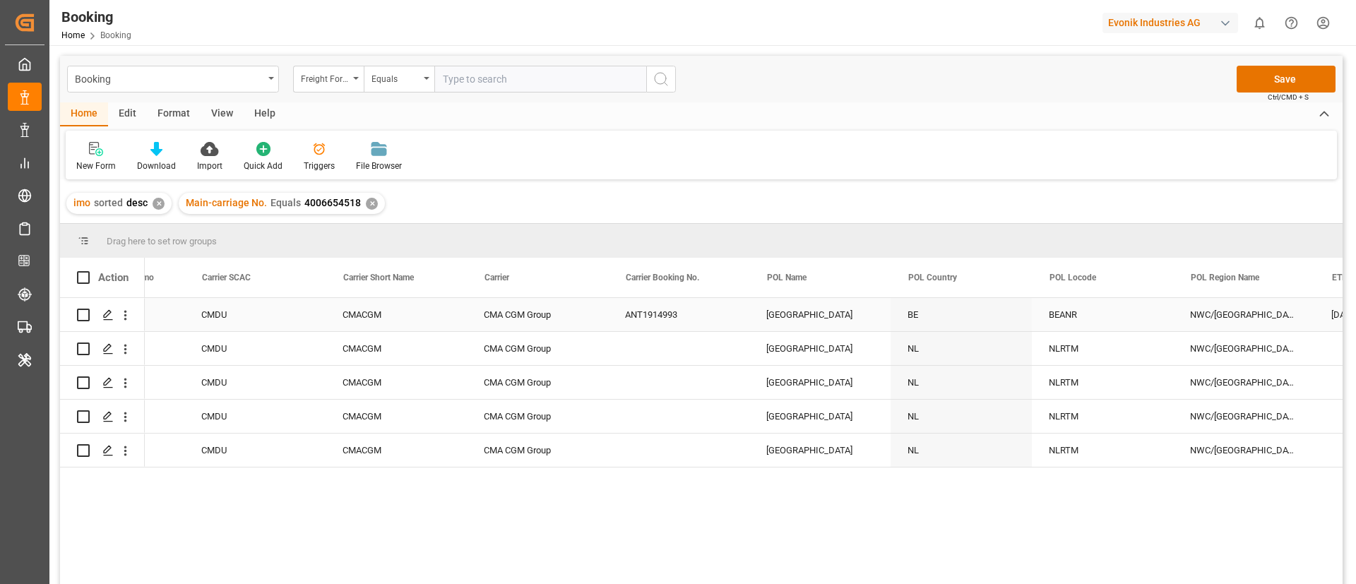
click at [643, 319] on div "ANT1914993" at bounding box center [678, 314] width 141 height 33
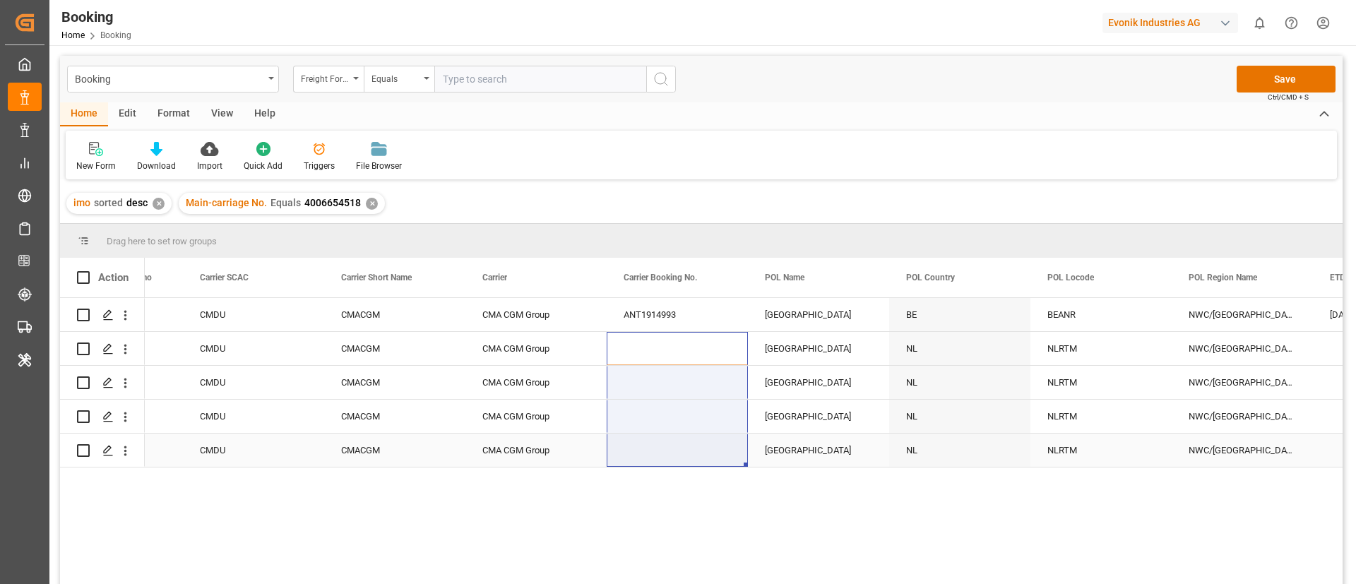
drag, startPoint x: 646, startPoint y: 349, endPoint x: 643, endPoint y: 464, distance: 115.2
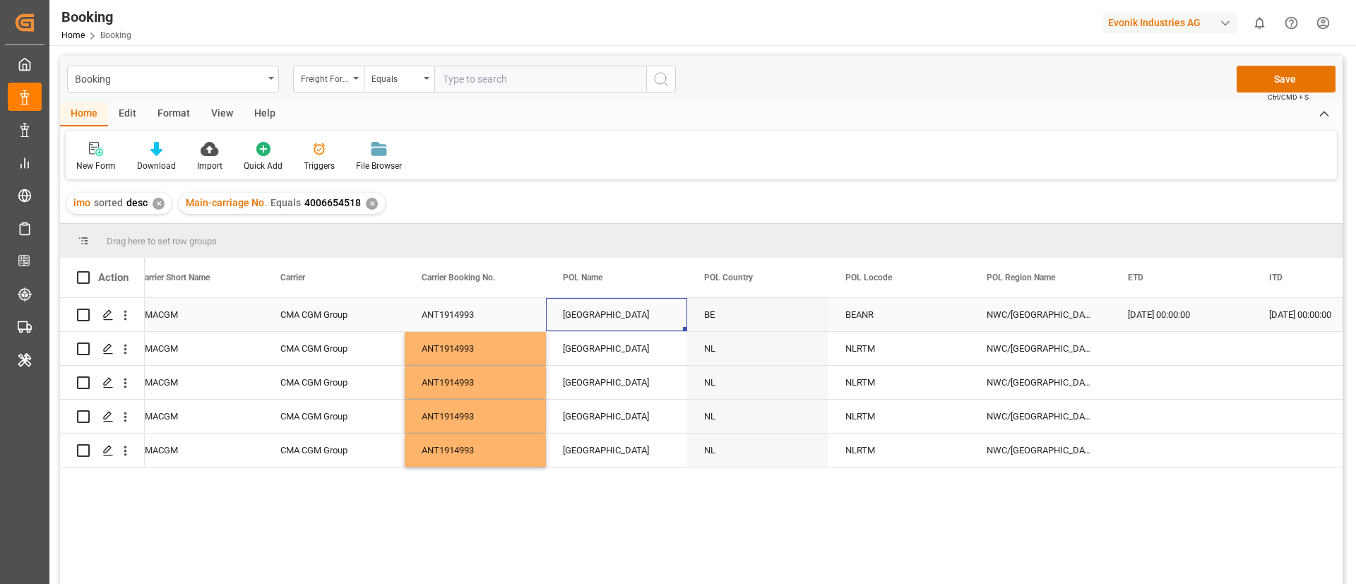
click at [600, 322] on div "[GEOGRAPHIC_DATA]" at bounding box center [616, 314] width 141 height 33
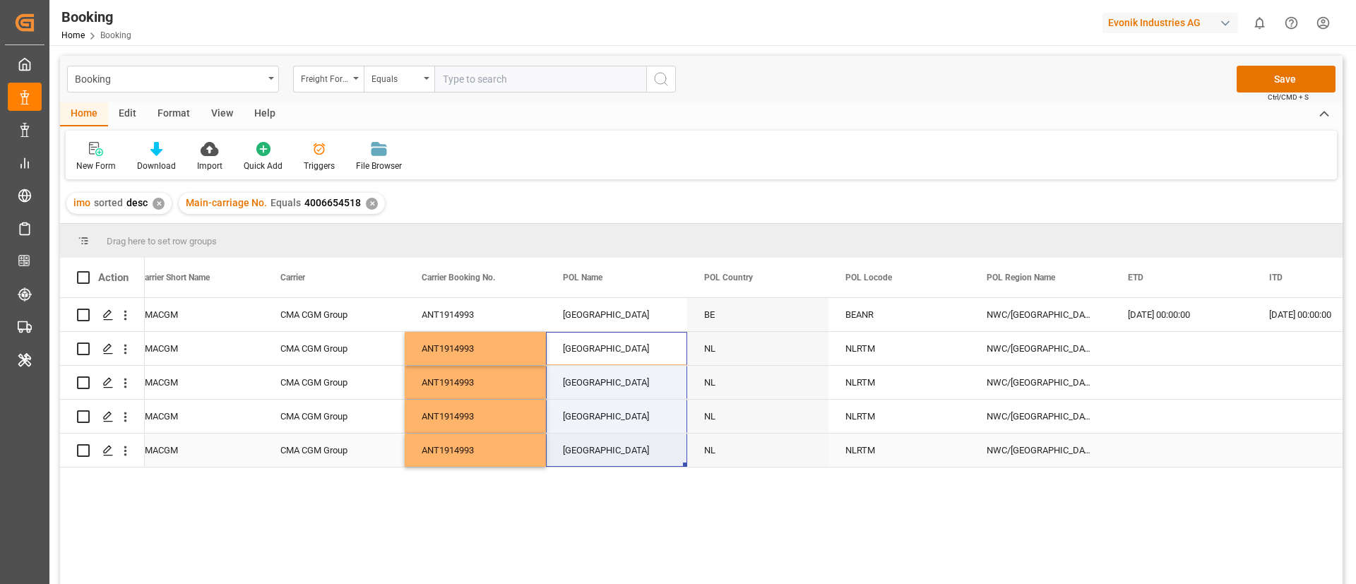
drag, startPoint x: 603, startPoint y: 352, endPoint x: 610, endPoint y: 454, distance: 102.6
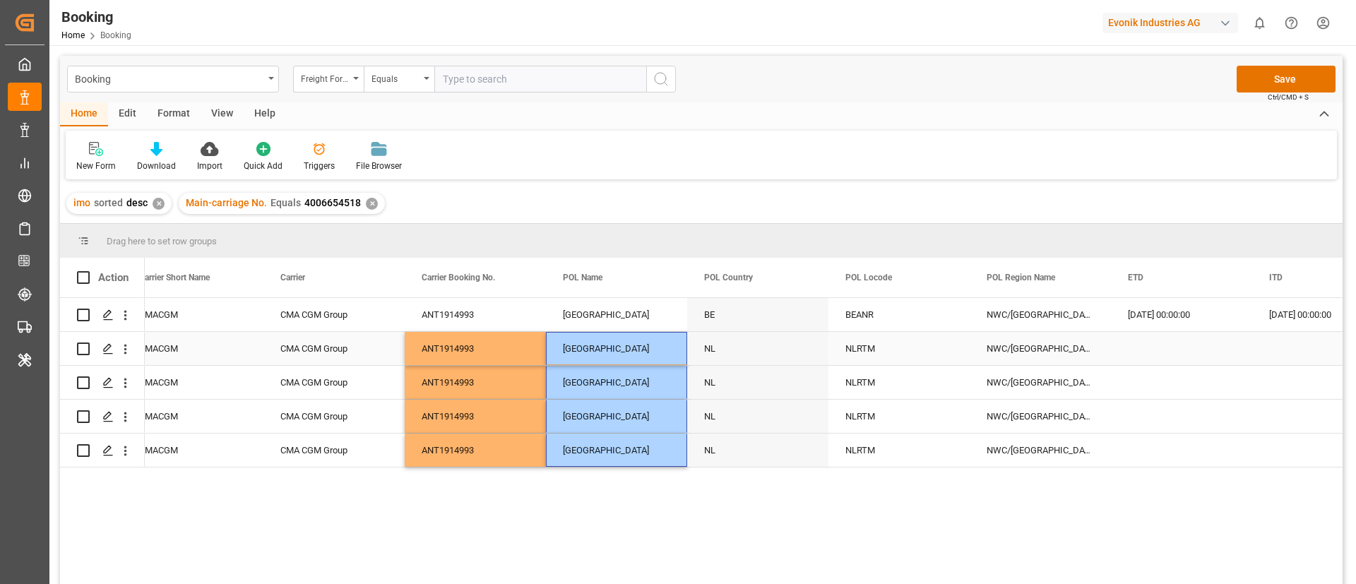
click at [866, 310] on div "BEANR" at bounding box center [899, 314] width 141 height 33
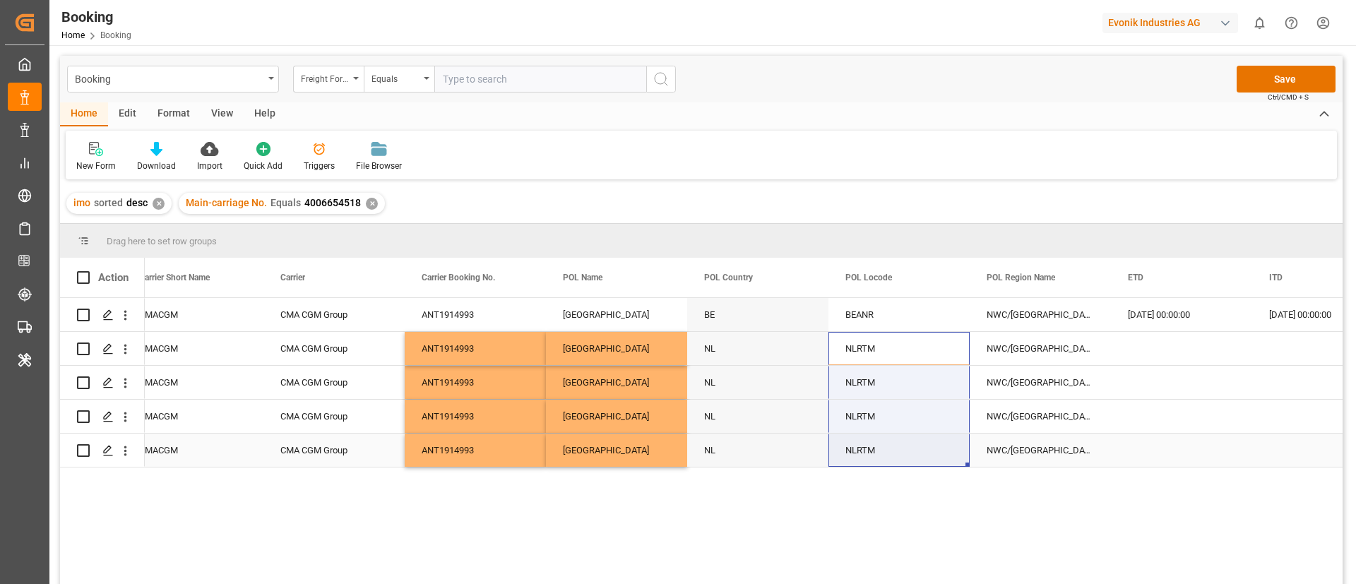
drag, startPoint x: 879, startPoint y: 349, endPoint x: 883, endPoint y: 468, distance: 119.4
click at [883, 468] on div "ANT1914993 [GEOGRAPHIC_DATA] BE BEANR NWC/[GEOGRAPHIC_DATA] [GEOGRAPHIC_DATA] /…" at bounding box center [744, 445] width 1198 height 295
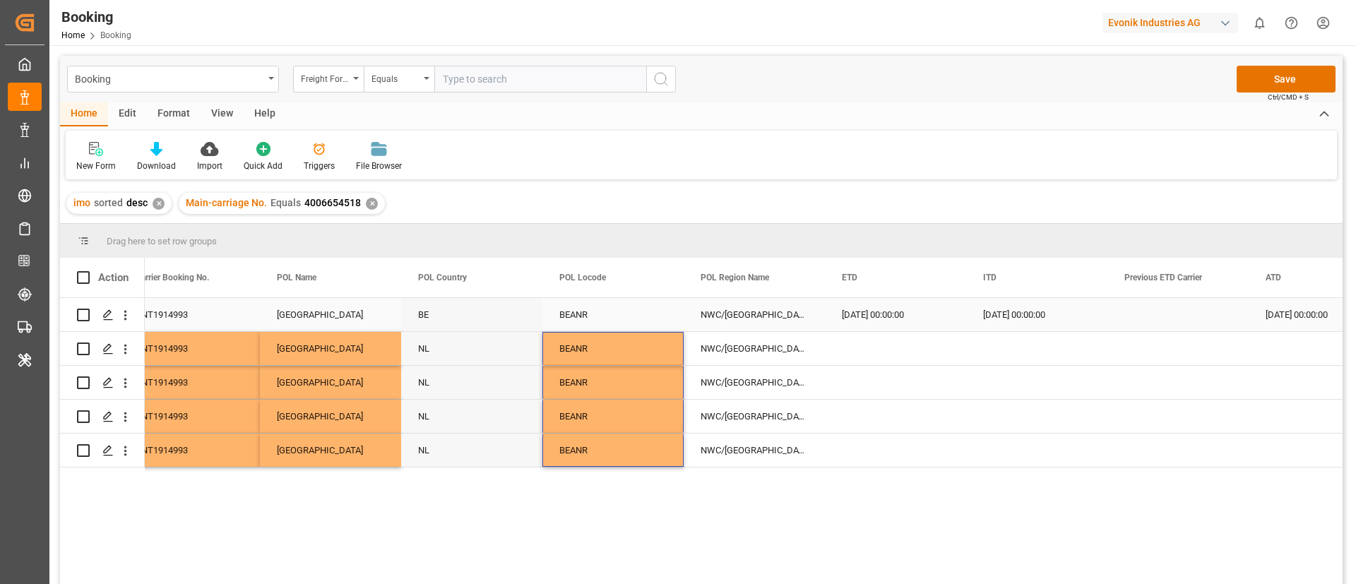
click at [843, 316] on div "[DATE] 00:00:00" at bounding box center [895, 314] width 141 height 33
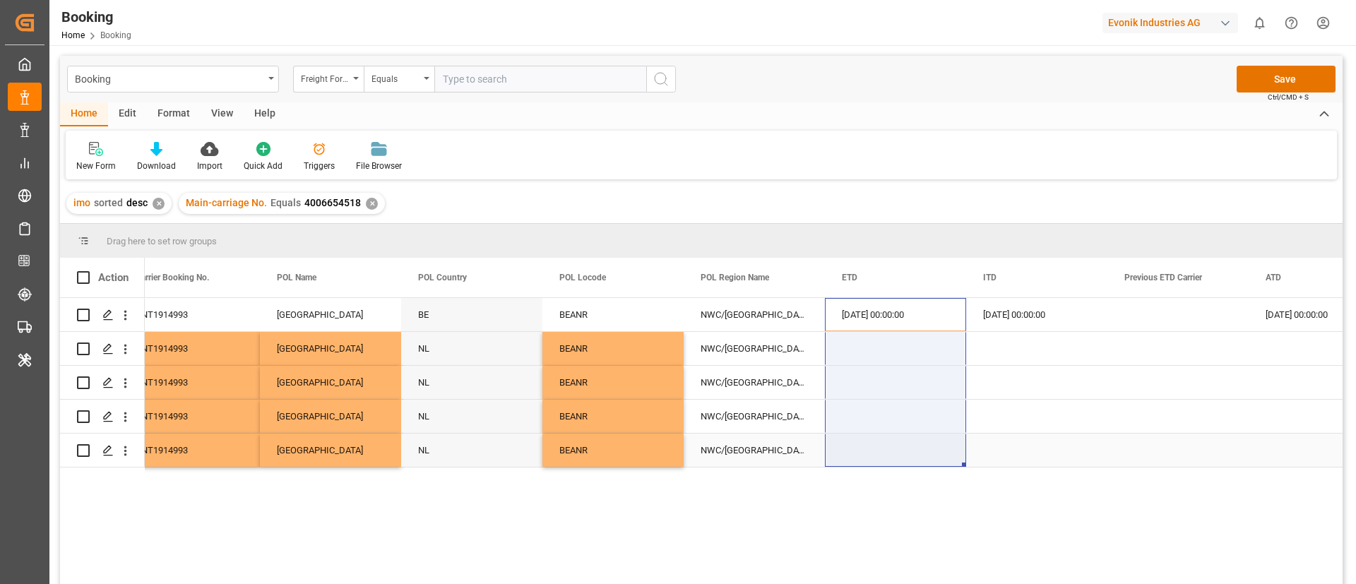
drag, startPoint x: 868, startPoint y: 323, endPoint x: 869, endPoint y: 453, distance: 130.0
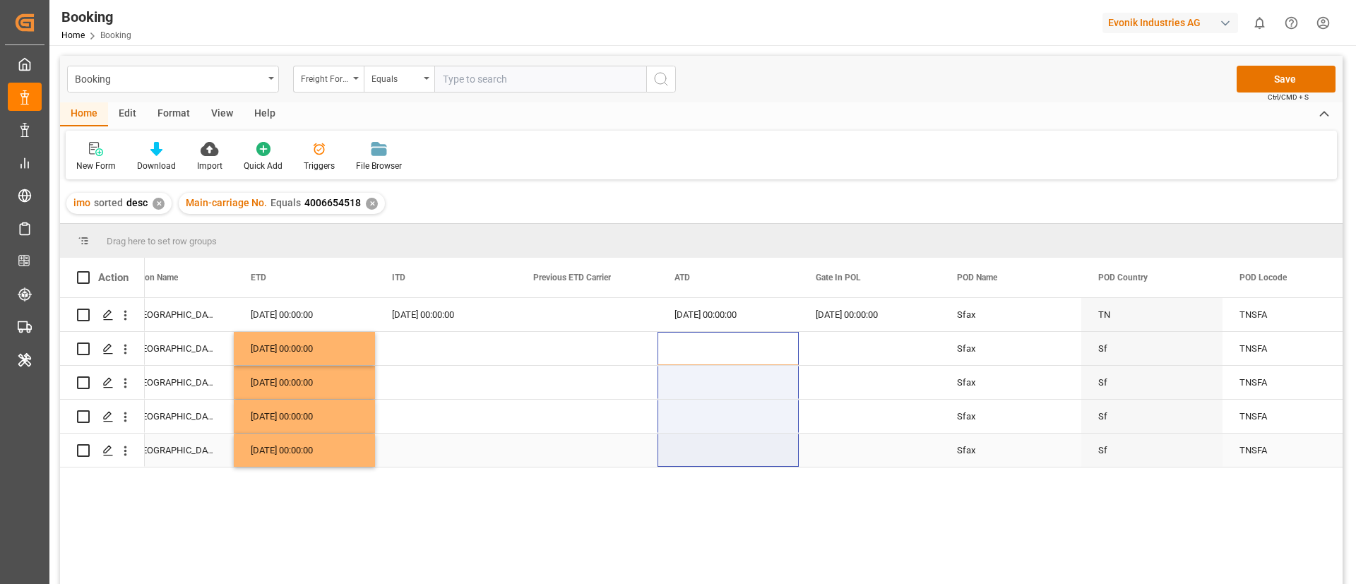
drag, startPoint x: 700, startPoint y: 339, endPoint x: 699, endPoint y: 453, distance: 113.7
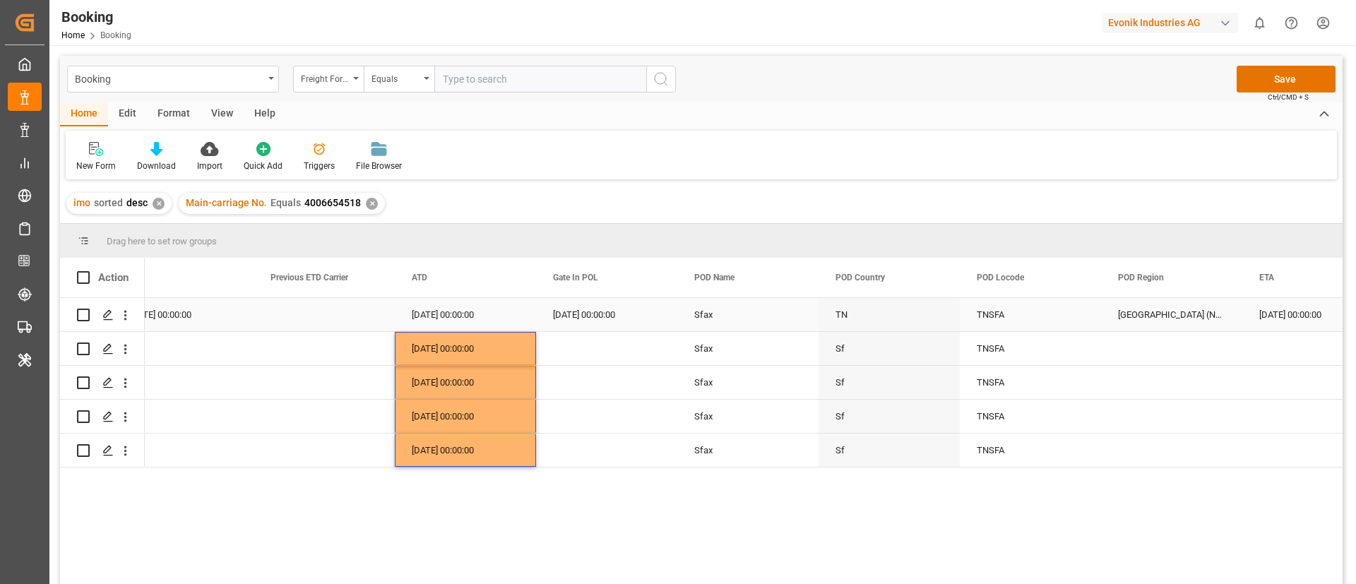
click at [1134, 318] on div "[GEOGRAPHIC_DATA] (North)" at bounding box center [1171, 314] width 141 height 33
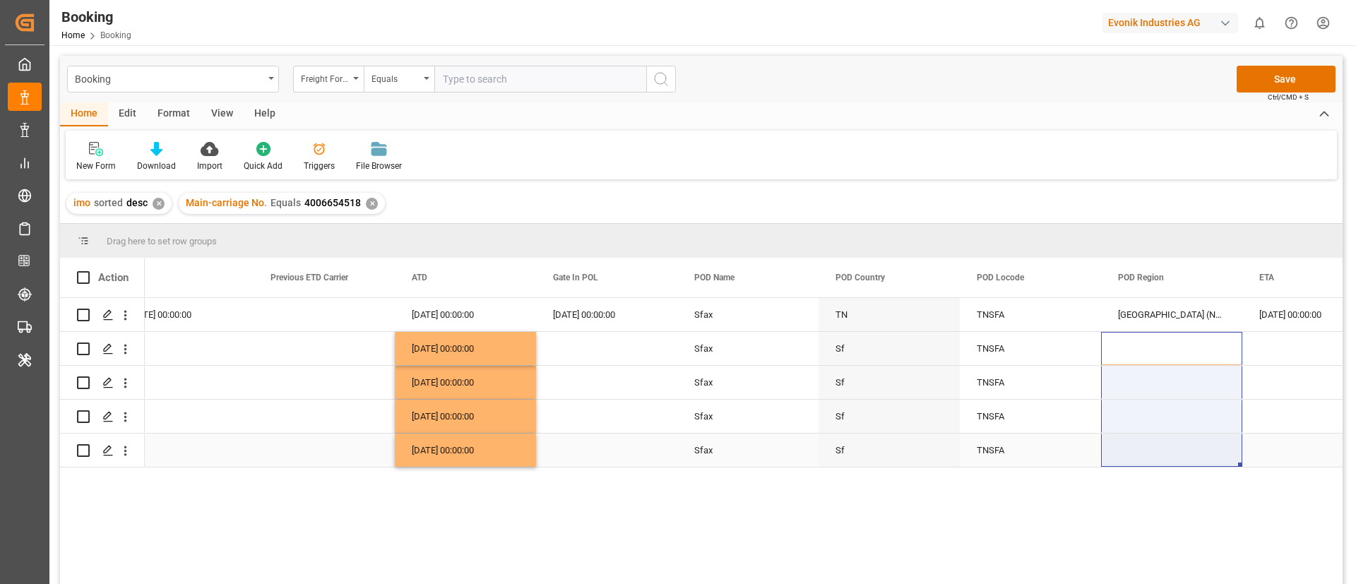
drag, startPoint x: 1139, startPoint y: 343, endPoint x: 1125, endPoint y: 451, distance: 108.9
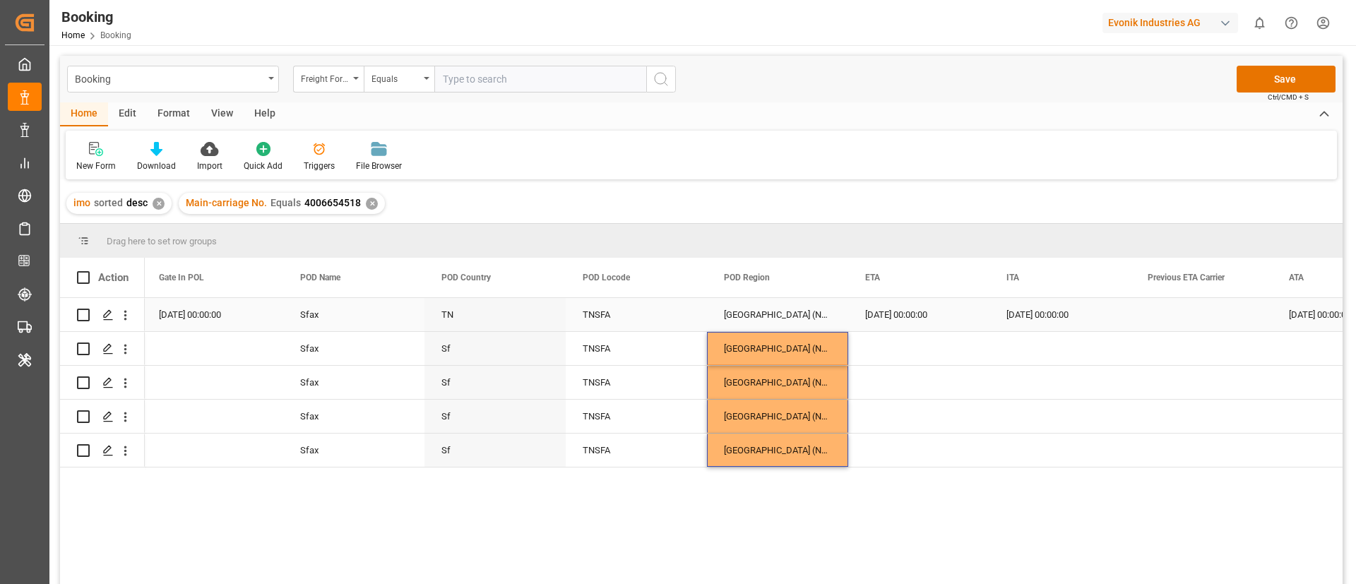
click at [910, 307] on div "[DATE] 00:00:00" at bounding box center [918, 314] width 141 height 33
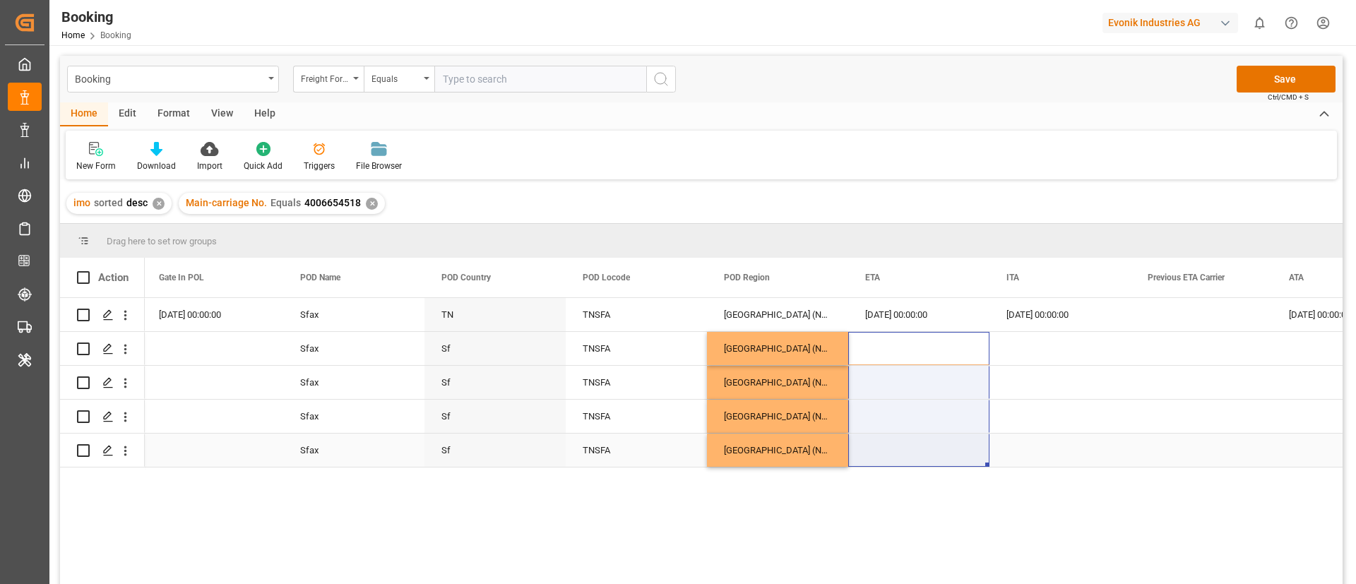
drag, startPoint x: 912, startPoint y: 350, endPoint x: 914, endPoint y: 458, distance: 107.4
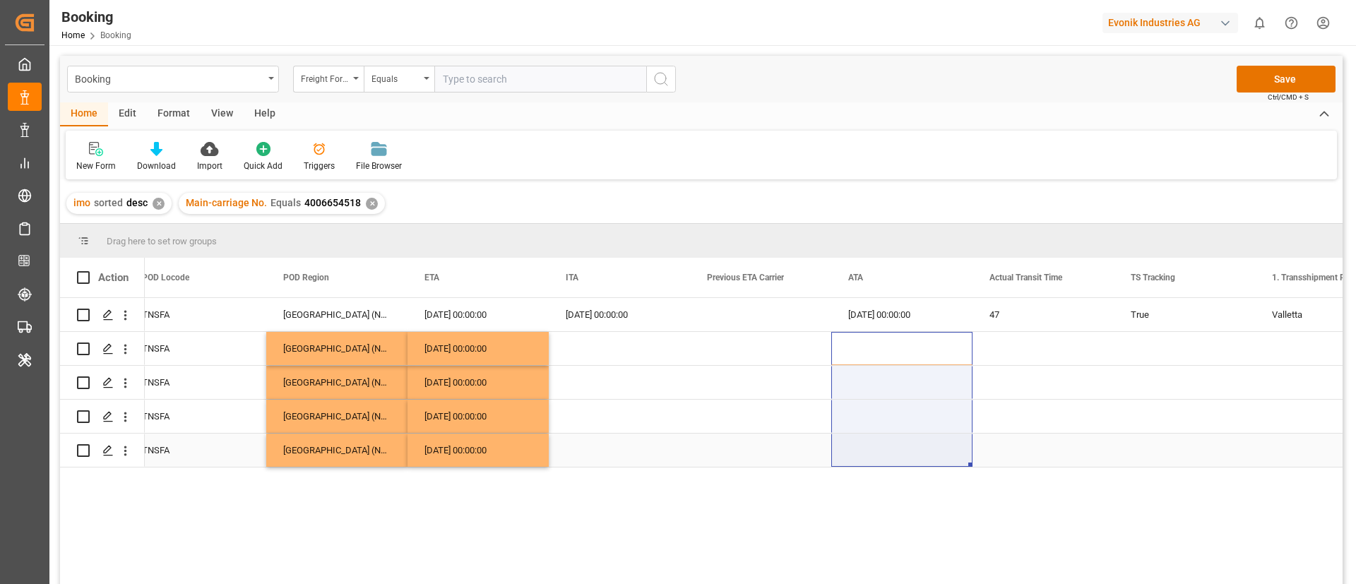
drag, startPoint x: 869, startPoint y: 341, endPoint x: 860, endPoint y: 466, distance: 125.3
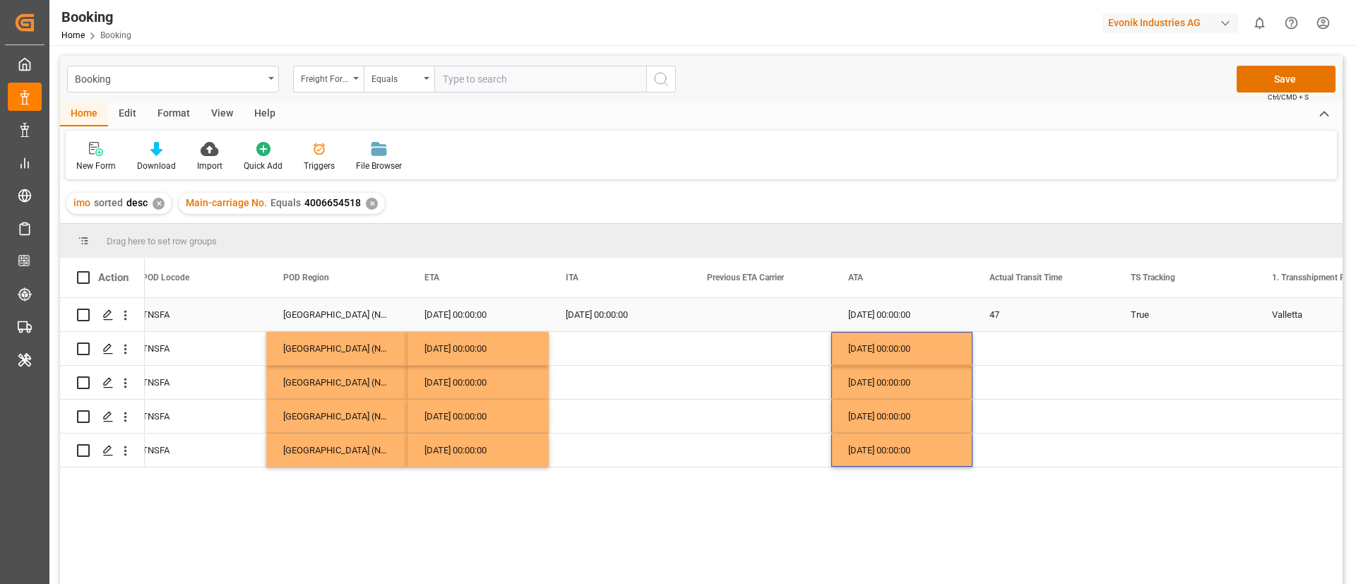
click at [1149, 313] on div "True" at bounding box center [1184, 314] width 141 height 33
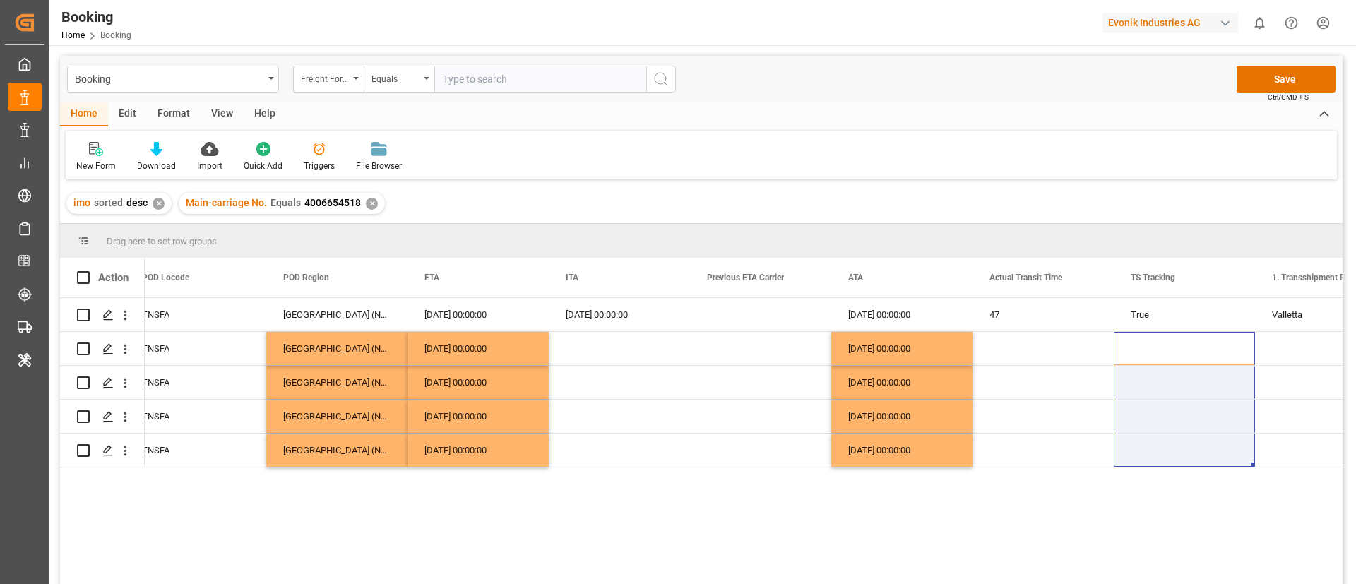
drag, startPoint x: 1163, startPoint y: 348, endPoint x: 1164, endPoint y: 499, distance: 151.2
click at [1164, 499] on div "TN TNSFA [GEOGRAPHIC_DATA] ([GEOGRAPHIC_DATA]) [DATE] 00:00:00 [DATE] 00:00:00 …" at bounding box center [744, 445] width 1198 height 295
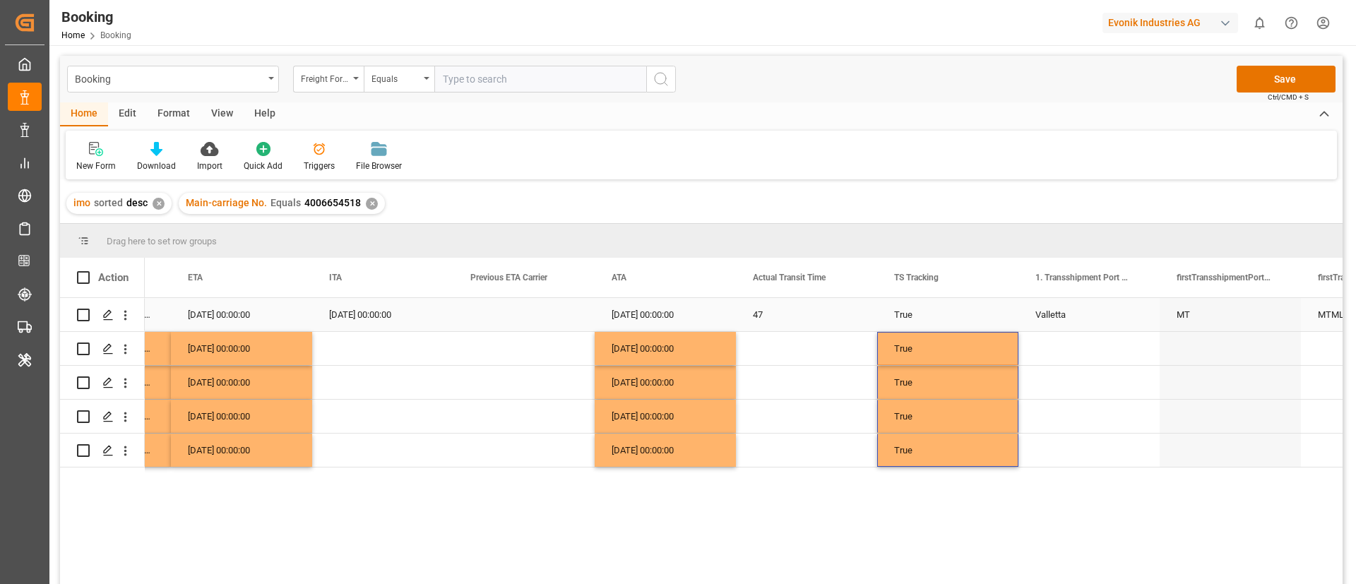
click at [1049, 311] on div "Valletta" at bounding box center [1089, 314] width 141 height 33
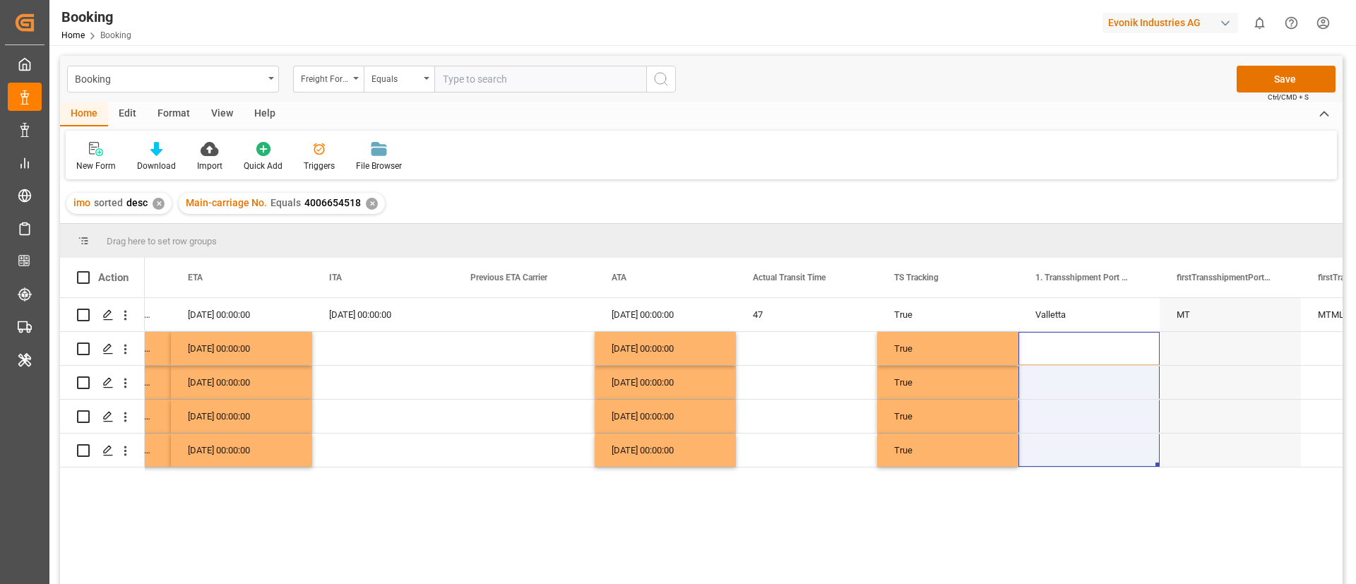
drag, startPoint x: 1063, startPoint y: 375, endPoint x: 1088, endPoint y: 475, distance: 103.3
click at [1088, 475] on div "TNSFA [GEOGRAPHIC_DATA] ([GEOGRAPHIC_DATA]) [DATE] 00:00:00 [DATE] 00:00:00 [DA…" at bounding box center [744, 445] width 1198 height 295
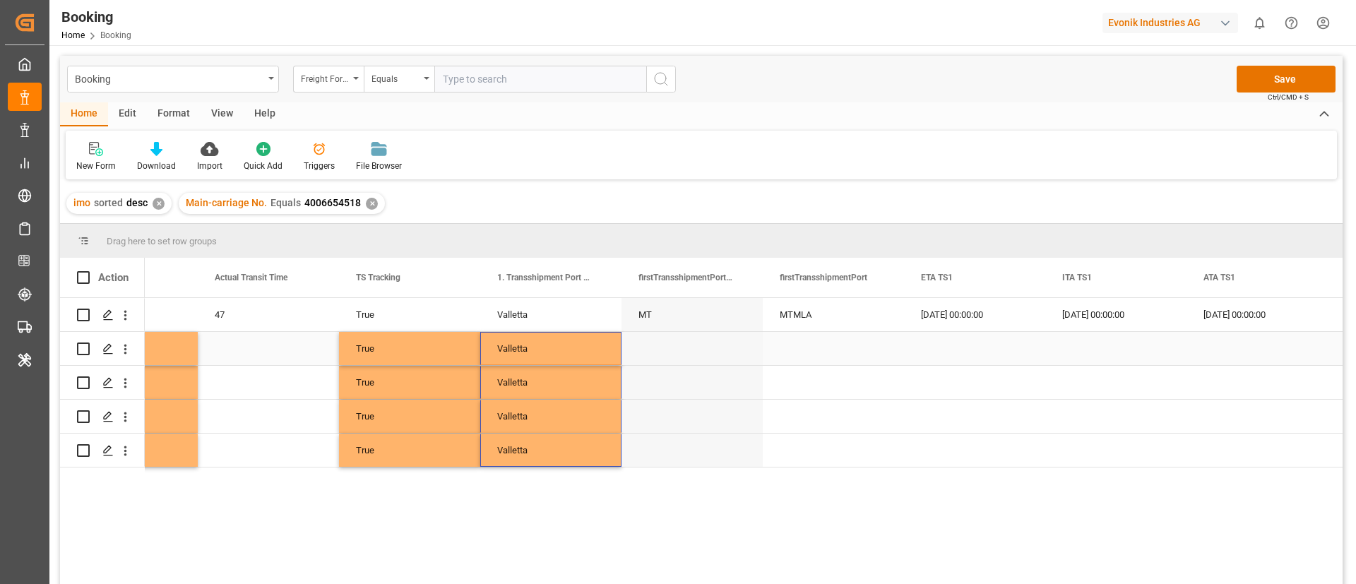
click at [810, 317] on div "MTMLA" at bounding box center [833, 314] width 141 height 33
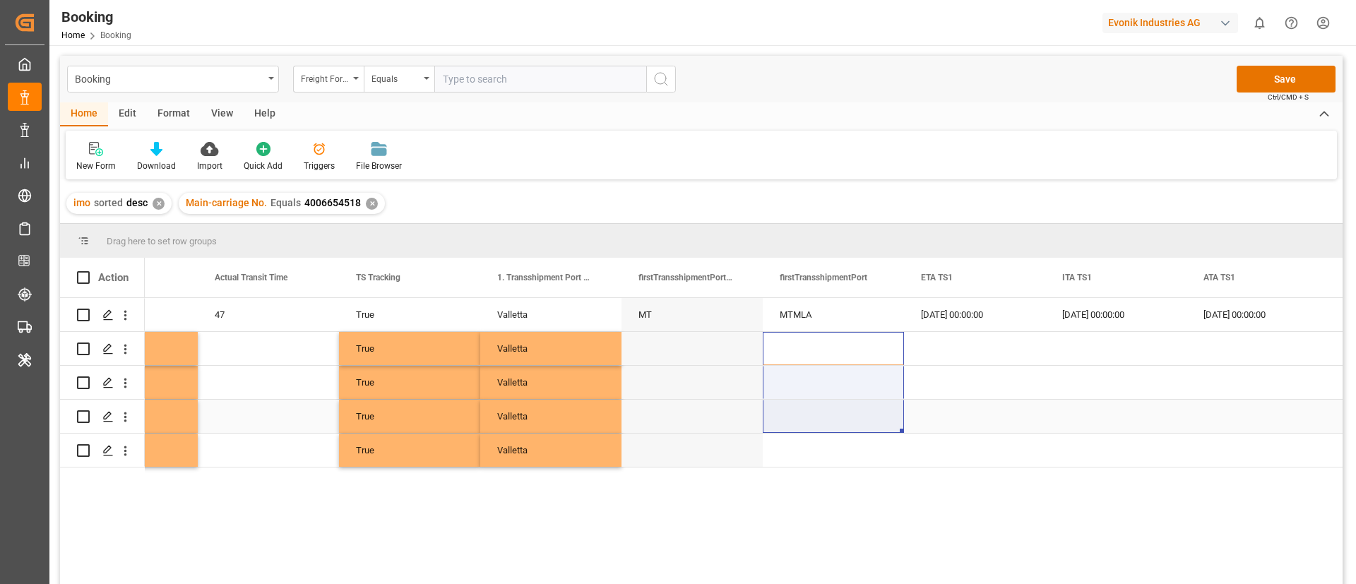
drag, startPoint x: 810, startPoint y: 346, endPoint x: 807, endPoint y: 453, distance: 106.7
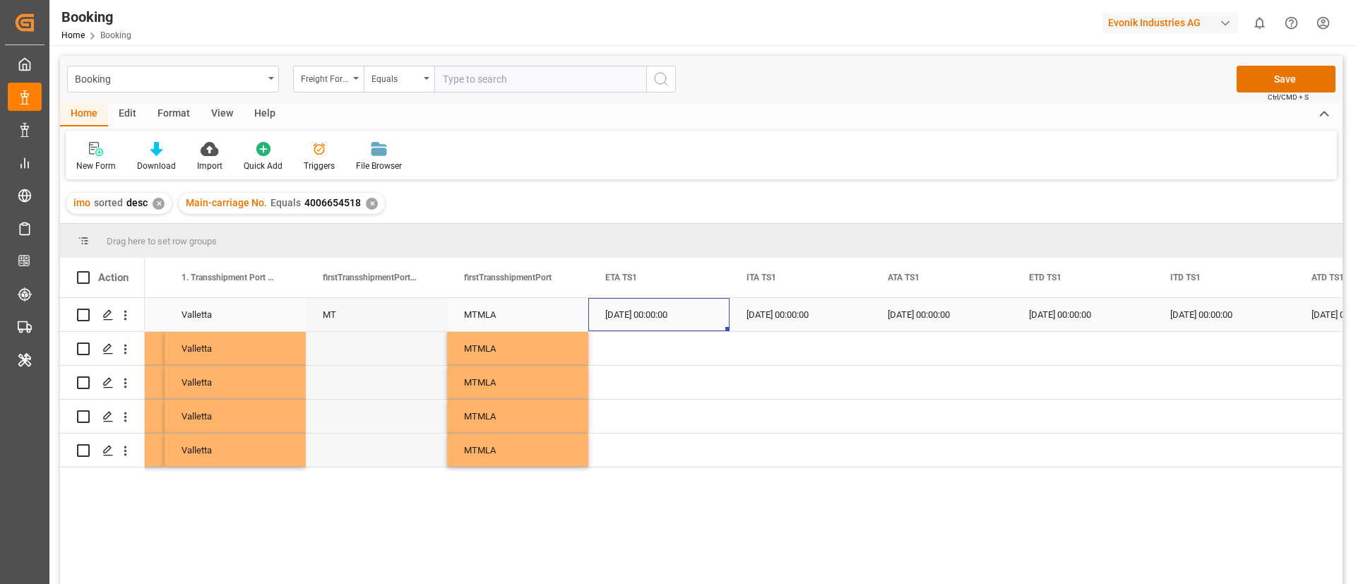
click at [659, 323] on div "[DATE] 00:00:00" at bounding box center [658, 314] width 141 height 33
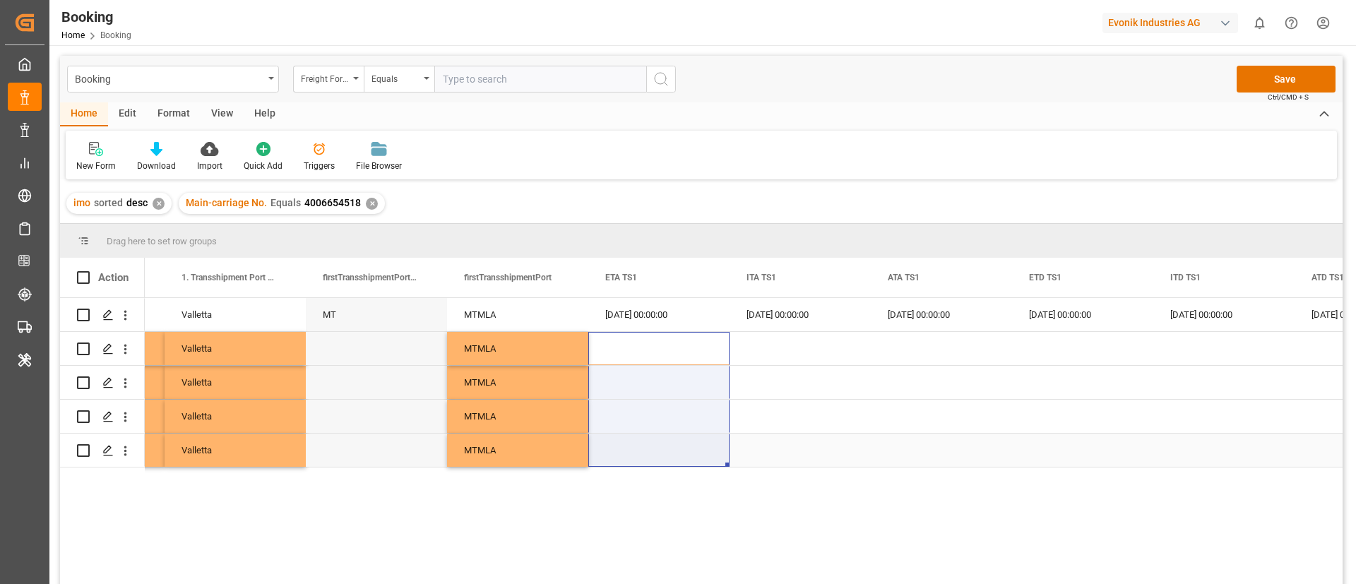
drag, startPoint x: 671, startPoint y: 350, endPoint x: 658, endPoint y: 460, distance: 110.9
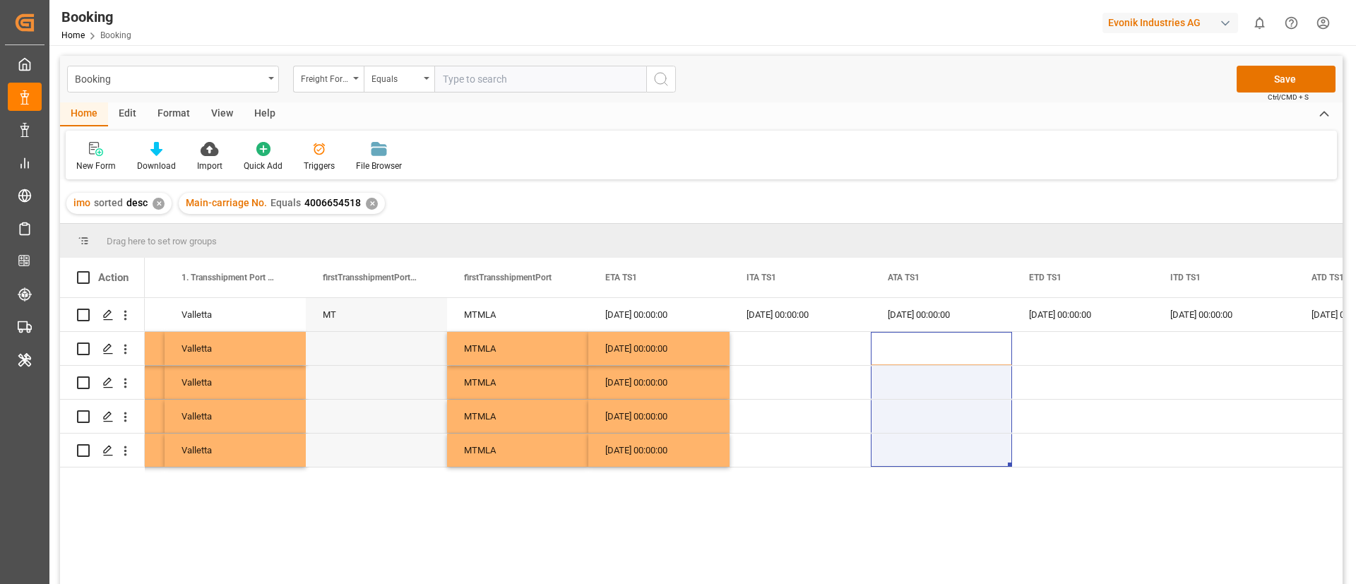
drag, startPoint x: 922, startPoint y: 345, endPoint x: 915, endPoint y: 475, distance: 130.9
click at [915, 475] on div "47 True Valletta MT MTMLA [DATE] 00:00:00 [DATE] 00:00:00 [DATE] 00:00:00 [DATE…" at bounding box center [744, 445] width 1198 height 295
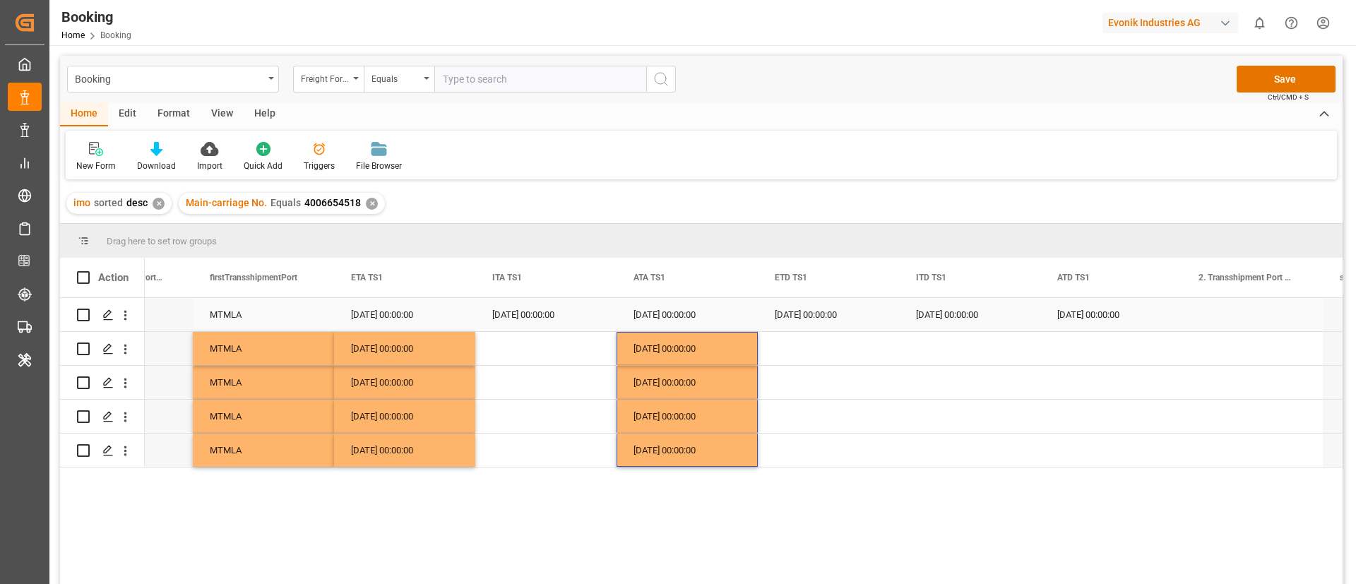
click at [816, 323] on div "[DATE] 00:00:00" at bounding box center [828, 314] width 141 height 33
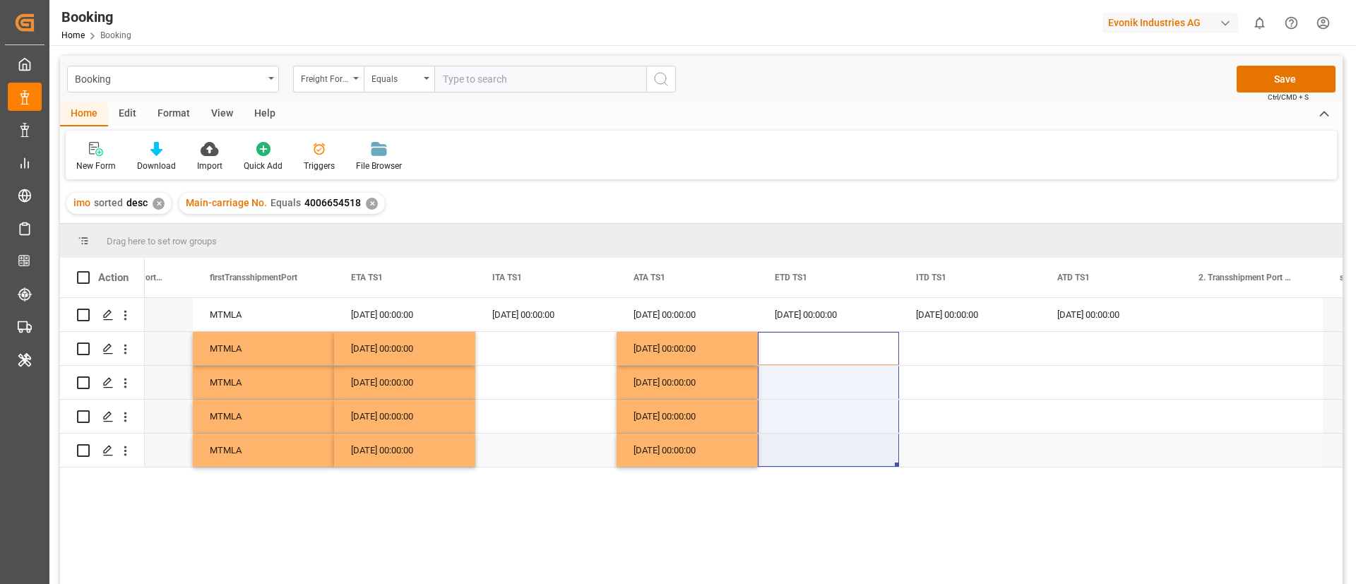
drag, startPoint x: 816, startPoint y: 337, endPoint x: 808, endPoint y: 453, distance: 116.1
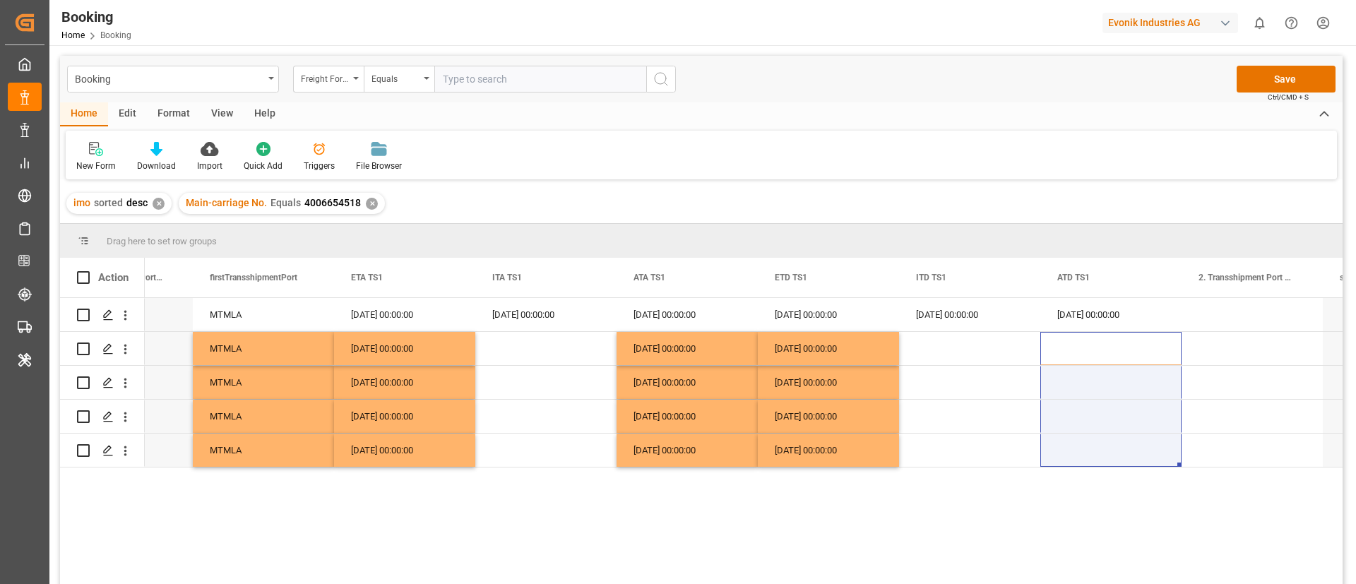
drag, startPoint x: 1088, startPoint y: 386, endPoint x: 1086, endPoint y: 476, distance: 89.7
click at [1086, 476] on div "Valletta MT MTMLA [DATE] 00:00:00 [DATE] 00:00:00 [DATE] 00:00:00 [DATE] 00:00:…" at bounding box center [744, 445] width 1198 height 295
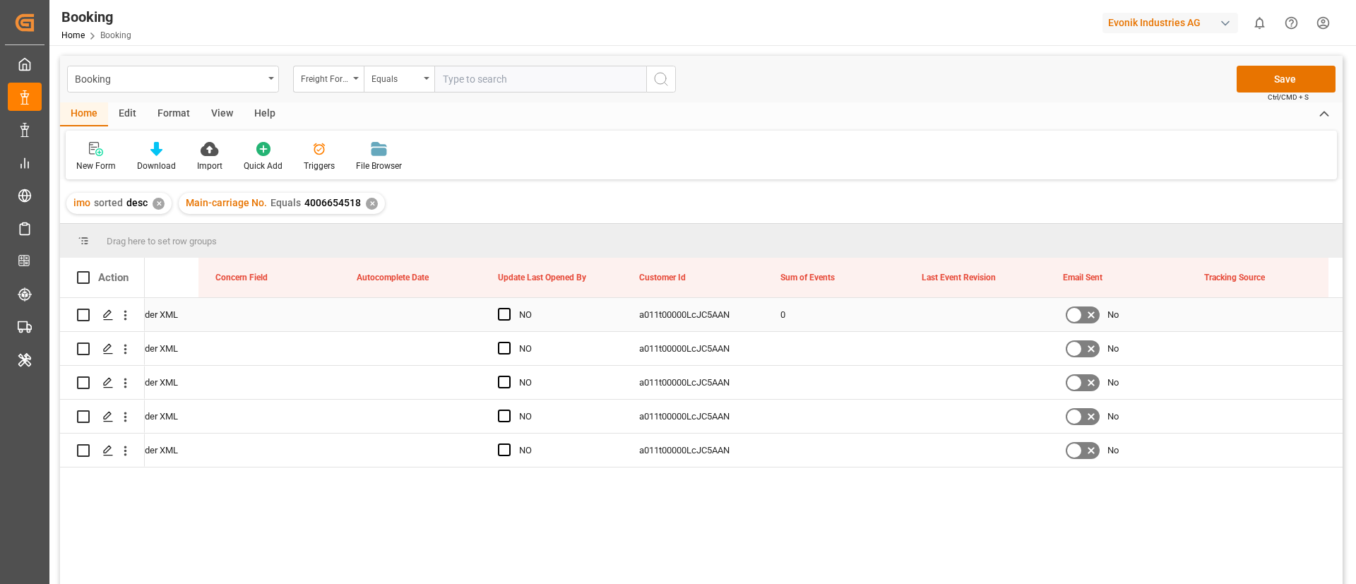
click at [797, 314] on div "0" at bounding box center [834, 314] width 141 height 33
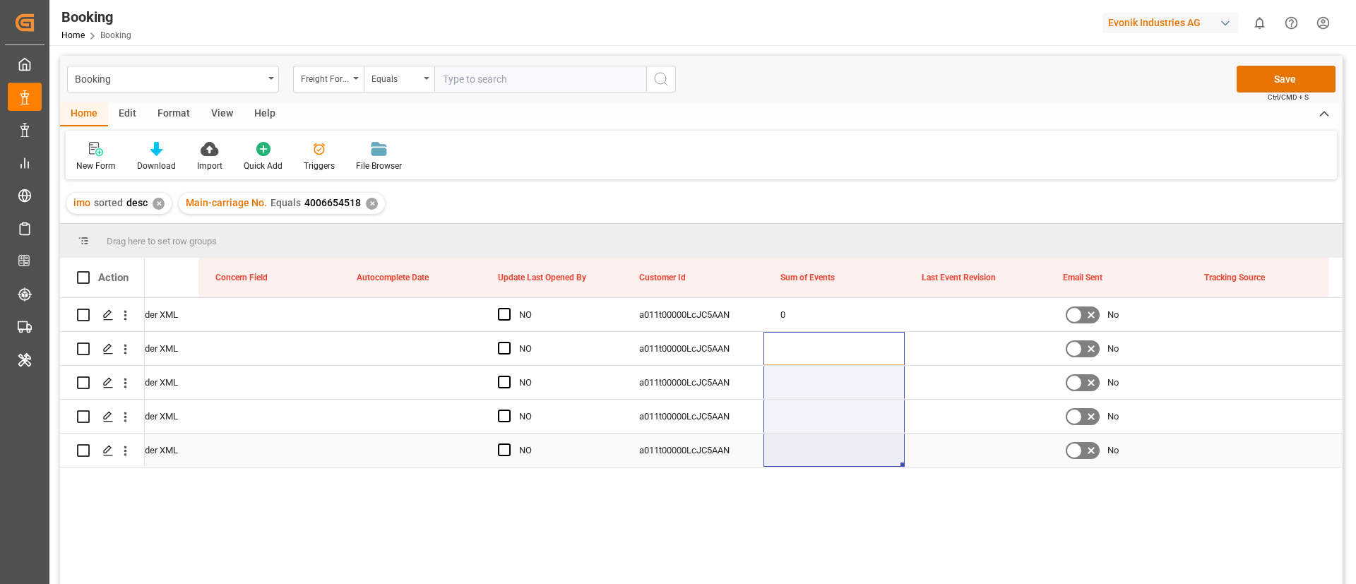
drag, startPoint x: 797, startPoint y: 344, endPoint x: 800, endPoint y: 463, distance: 118.7
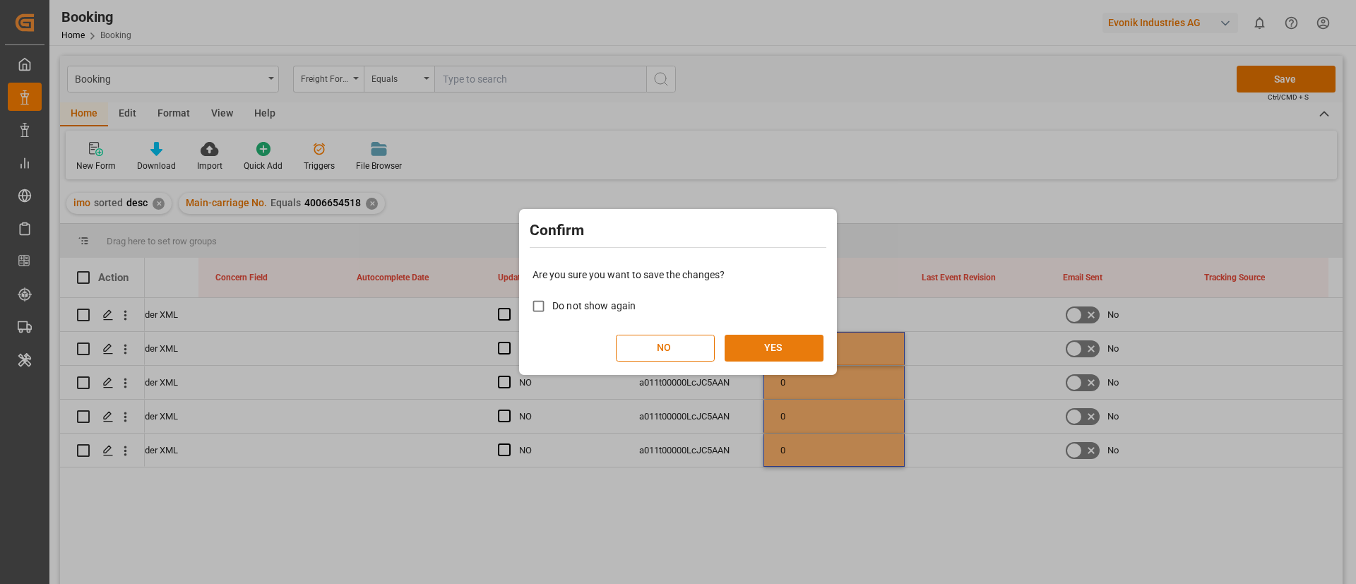
click at [769, 348] on button "YES" at bounding box center [774, 348] width 99 height 27
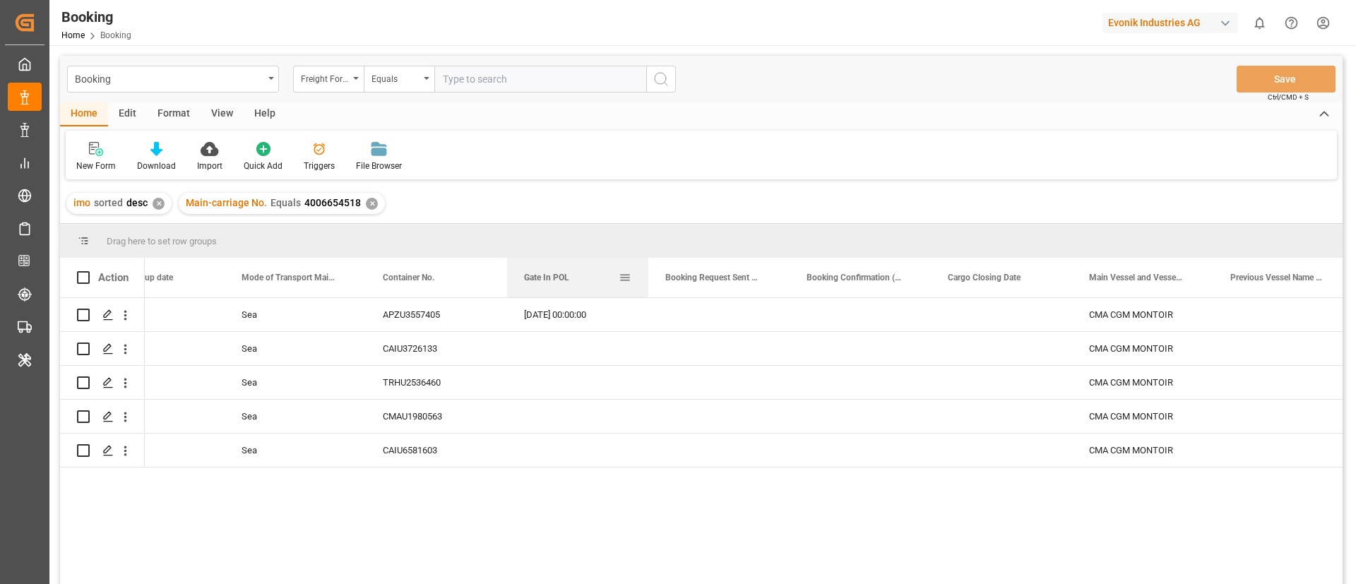
drag, startPoint x: 660, startPoint y: 275, endPoint x: 564, endPoint y: 284, distance: 95.7
click at [564, 284] on div "Gate In POL" at bounding box center [571, 278] width 95 height 40
click at [408, 338] on div "CAIU3726133" at bounding box center [436, 348] width 141 height 33
click at [570, 323] on div "[DATE] 00:00:00" at bounding box center [577, 314] width 141 height 33
click at [545, 341] on div "Press SPACE to select this row." at bounding box center [577, 348] width 141 height 33
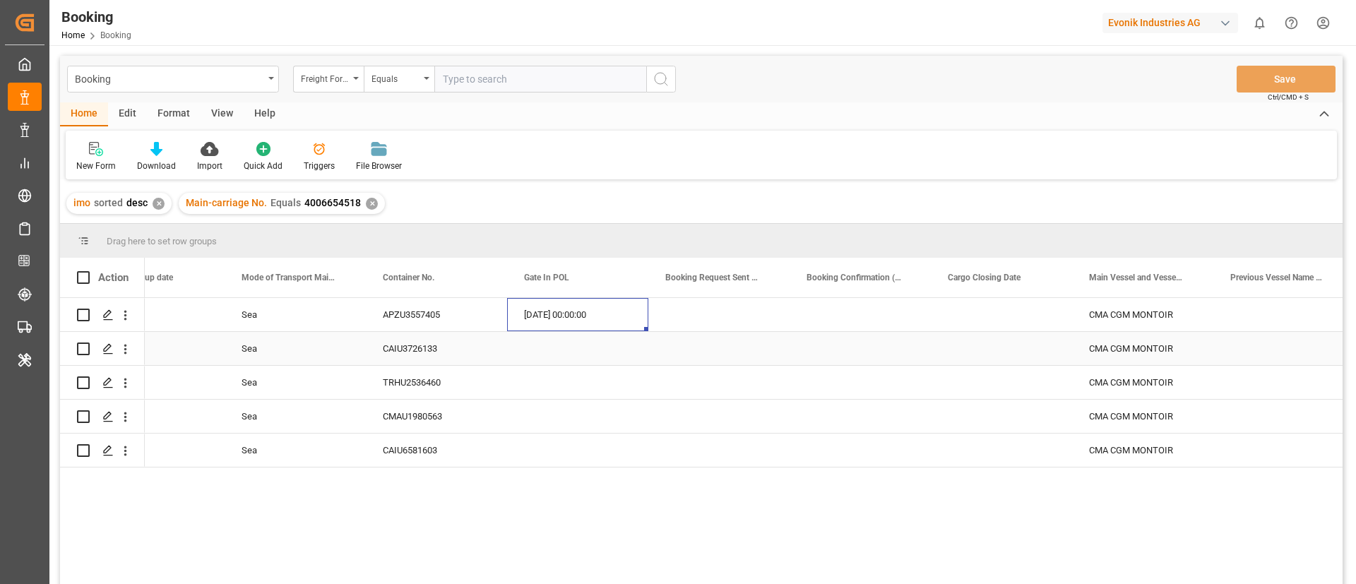
click at [545, 341] on div "Press SPACE to select this row." at bounding box center [577, 348] width 141 height 33
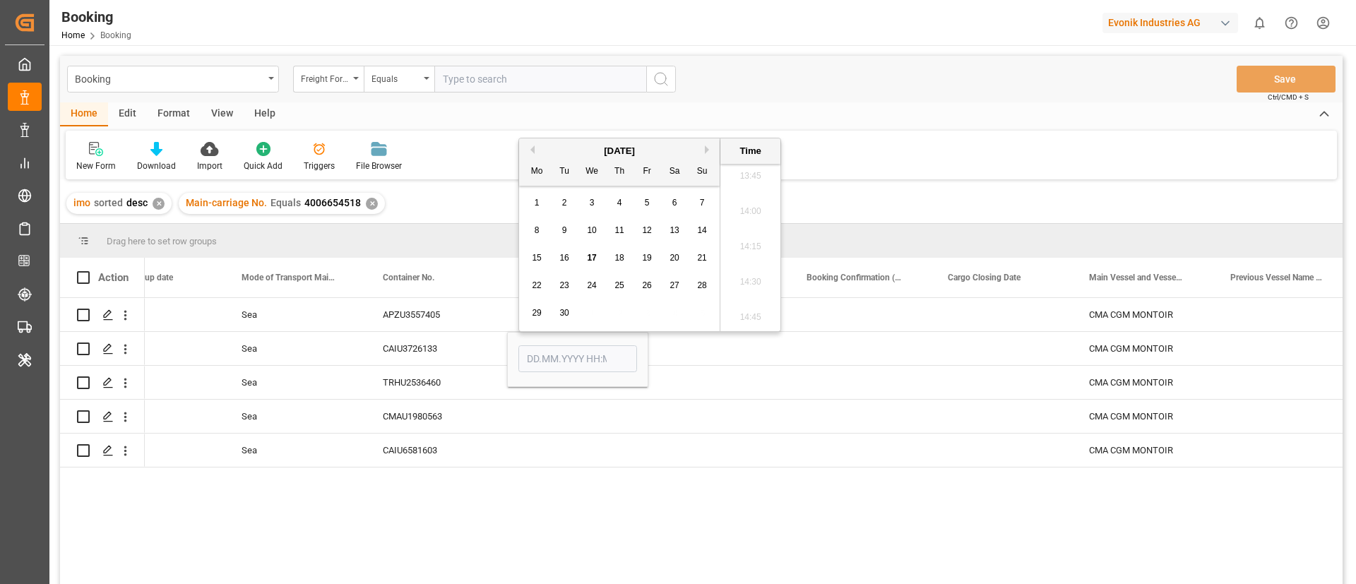
click at [533, 150] on button "Previous Month" at bounding box center [530, 150] width 8 height 8
click at [706, 150] on button "Next Month" at bounding box center [709, 150] width 8 height 8
click at [671, 232] on div "9" at bounding box center [675, 230] width 18 height 17
type input "[DATE] 00:00"
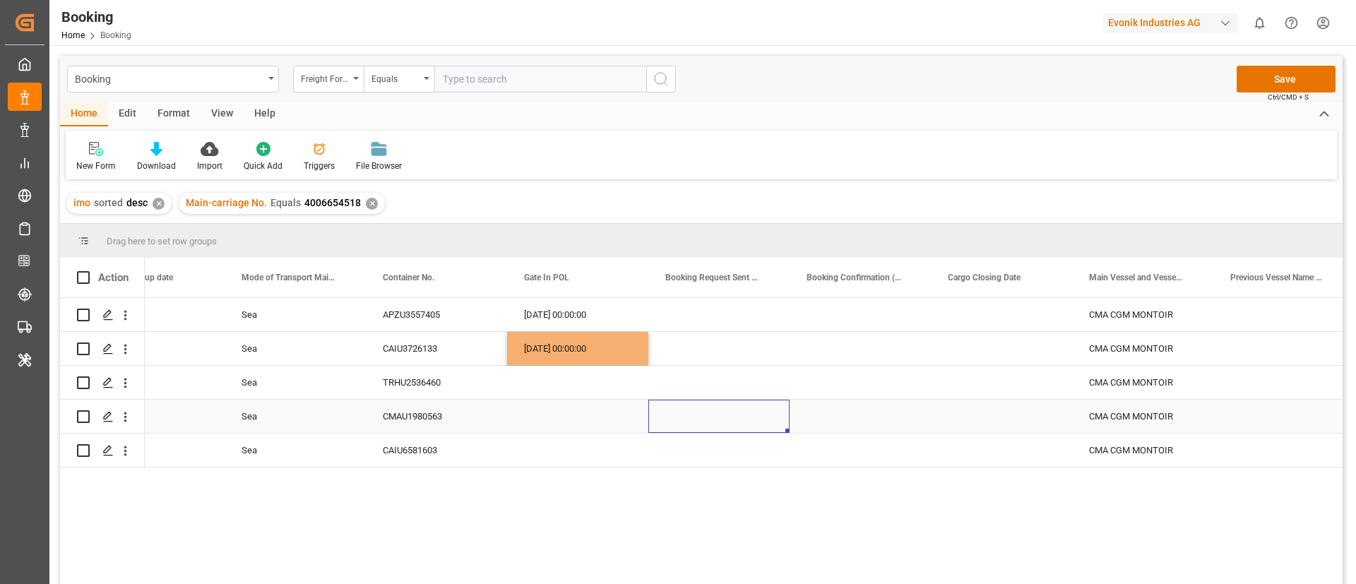
click at [716, 413] on div "Press SPACE to select this row." at bounding box center [718, 416] width 141 height 33
click at [588, 347] on div "[DATE] 00:00:00" at bounding box center [577, 348] width 141 height 33
click at [527, 345] on div "[DATE] 00:00:00" at bounding box center [577, 348] width 141 height 33
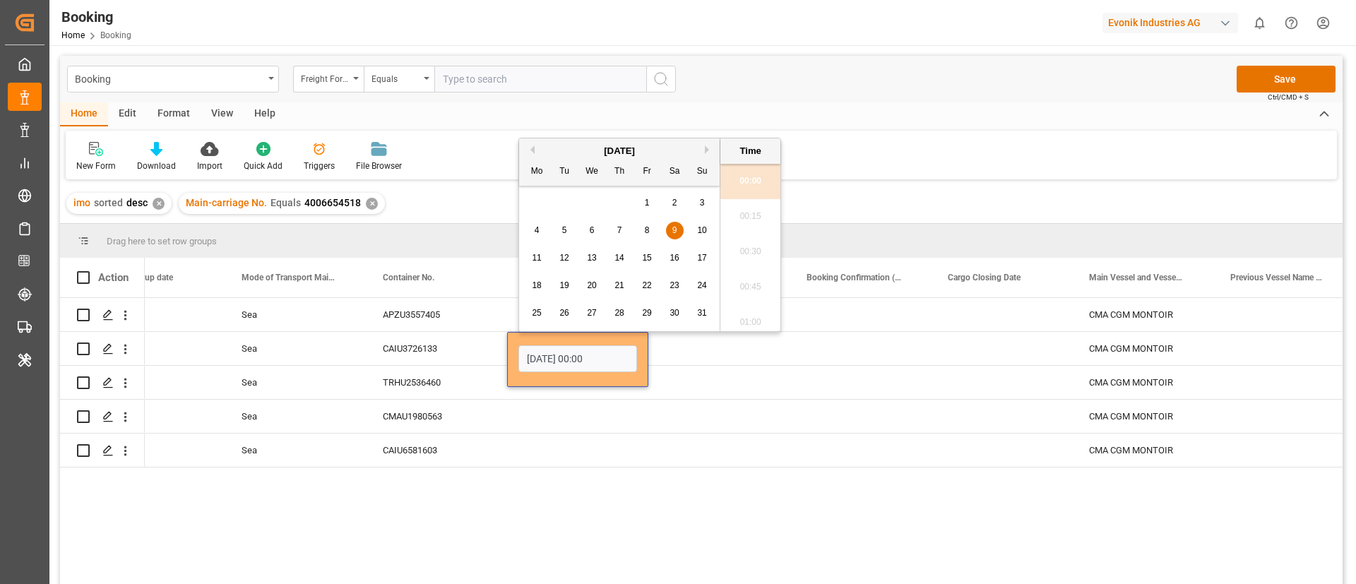
click at [531, 146] on button "Previous Month" at bounding box center [530, 150] width 8 height 8
click at [595, 235] on div "9" at bounding box center [592, 230] width 18 height 17
type input "[DATE] 00:00"
click at [651, 408] on div "Press SPACE to select this row." at bounding box center [718, 416] width 141 height 33
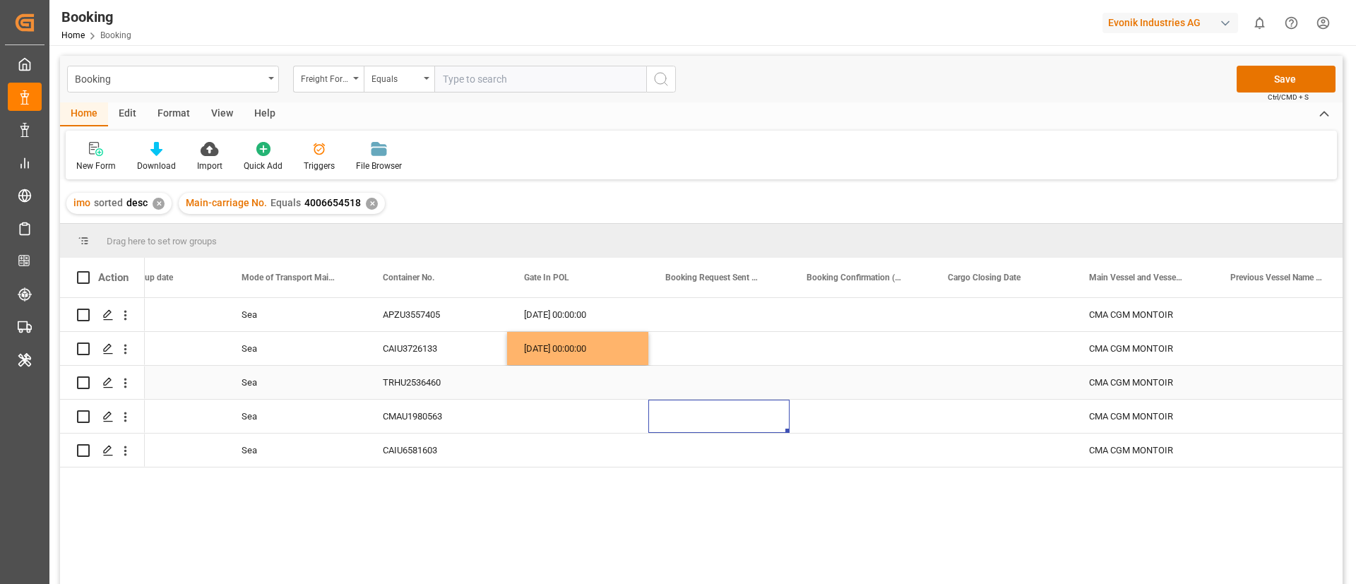
click at [416, 370] on div "TRHU2536460" at bounding box center [436, 382] width 141 height 33
click at [541, 374] on div "Press SPACE to select this row." at bounding box center [577, 382] width 141 height 33
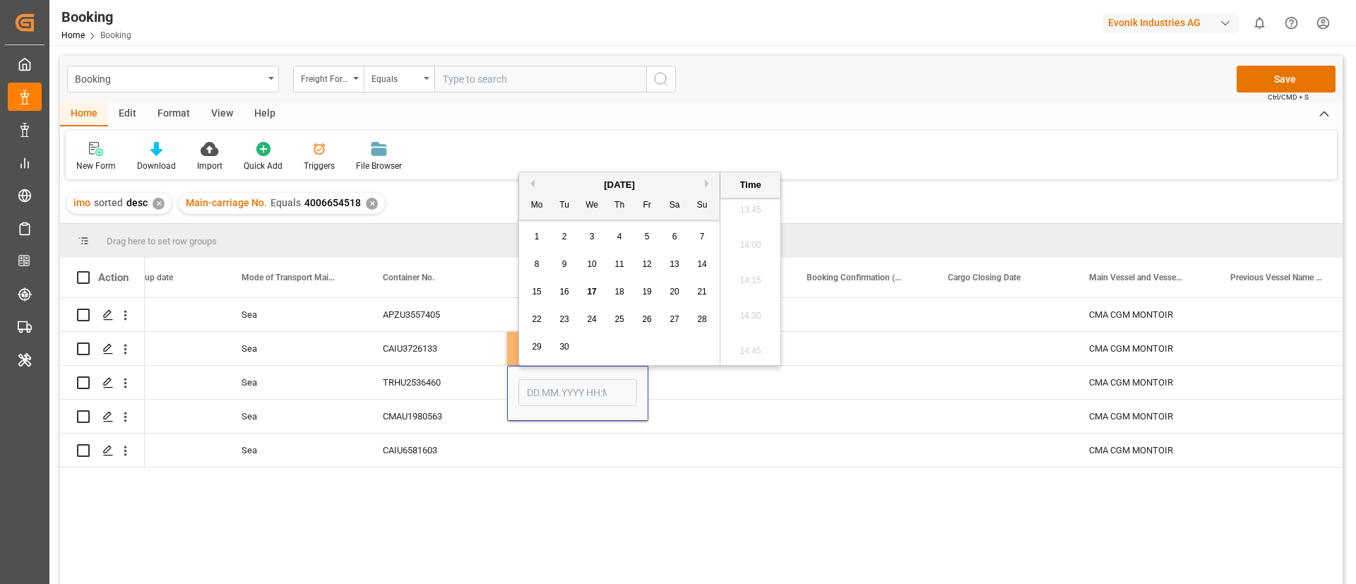
click at [528, 183] on button "Previous Month" at bounding box center [530, 183] width 8 height 8
click at [643, 265] on span "11" at bounding box center [646, 264] width 9 height 10
type input "[DATE] 00:00"
click at [443, 416] on div "CMAU1980563" at bounding box center [436, 416] width 141 height 33
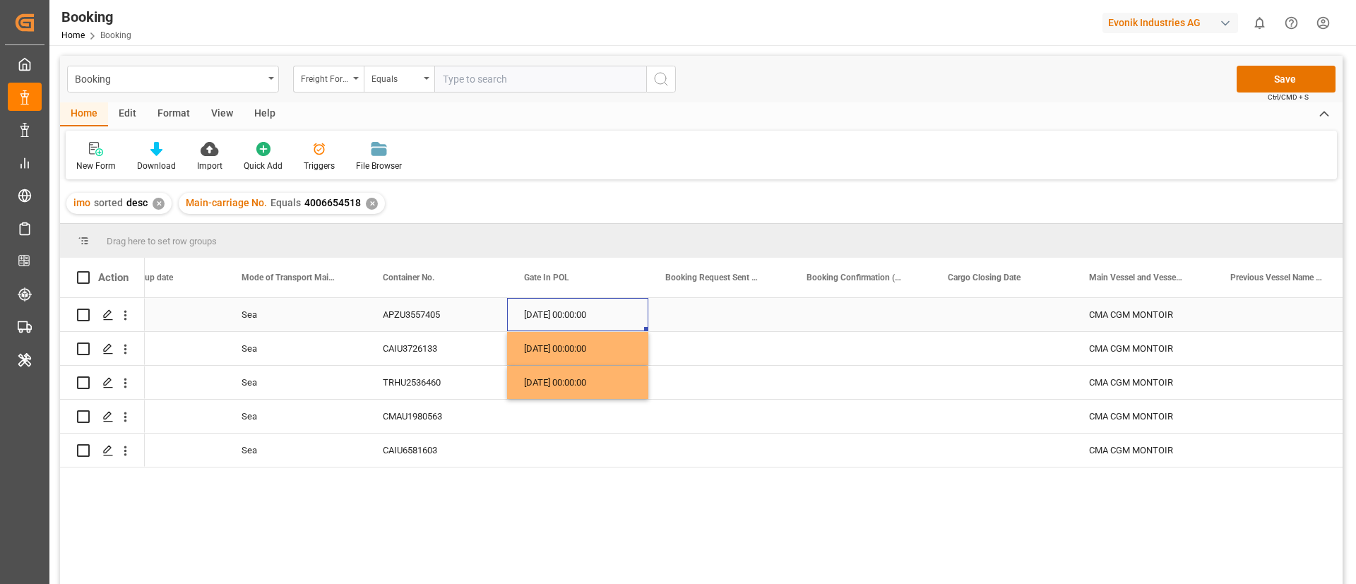
click at [578, 315] on div "[DATE] 00:00:00" at bounding box center [577, 314] width 141 height 33
click at [554, 412] on div "Press SPACE to select this row." at bounding box center [577, 416] width 141 height 33
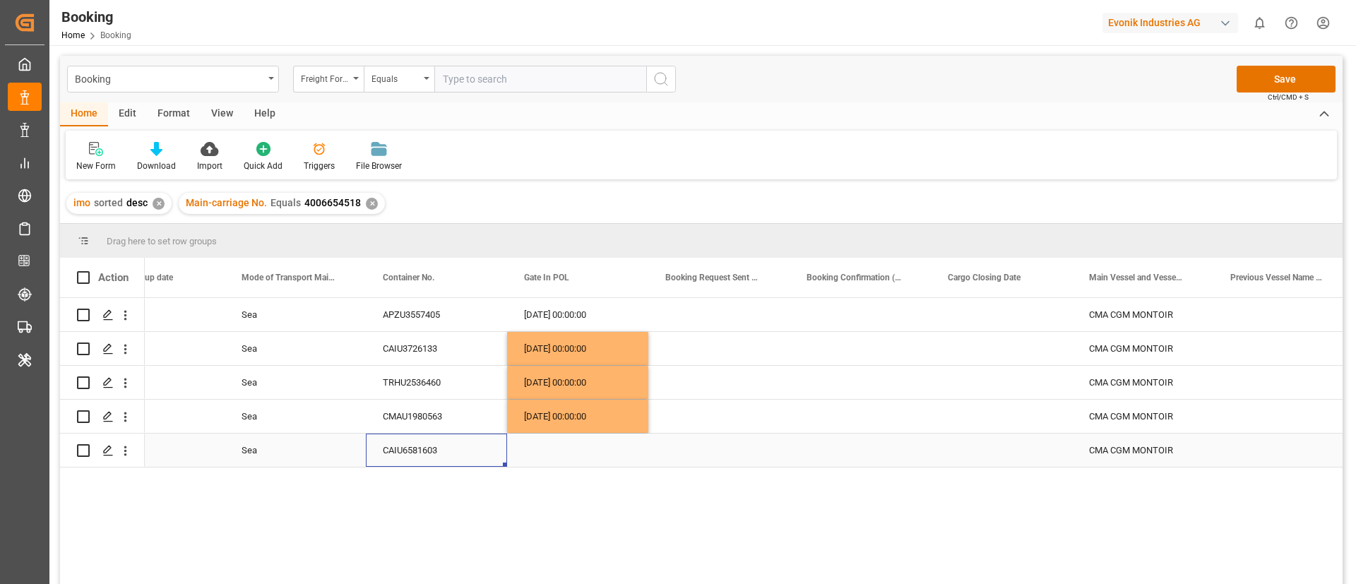
click at [405, 457] on div "CAIU6581603" at bounding box center [436, 450] width 141 height 33
click at [554, 348] on div "[DATE] 00:00:00" at bounding box center [577, 348] width 141 height 33
click at [553, 450] on div "Press SPACE to select this row." at bounding box center [577, 450] width 141 height 33
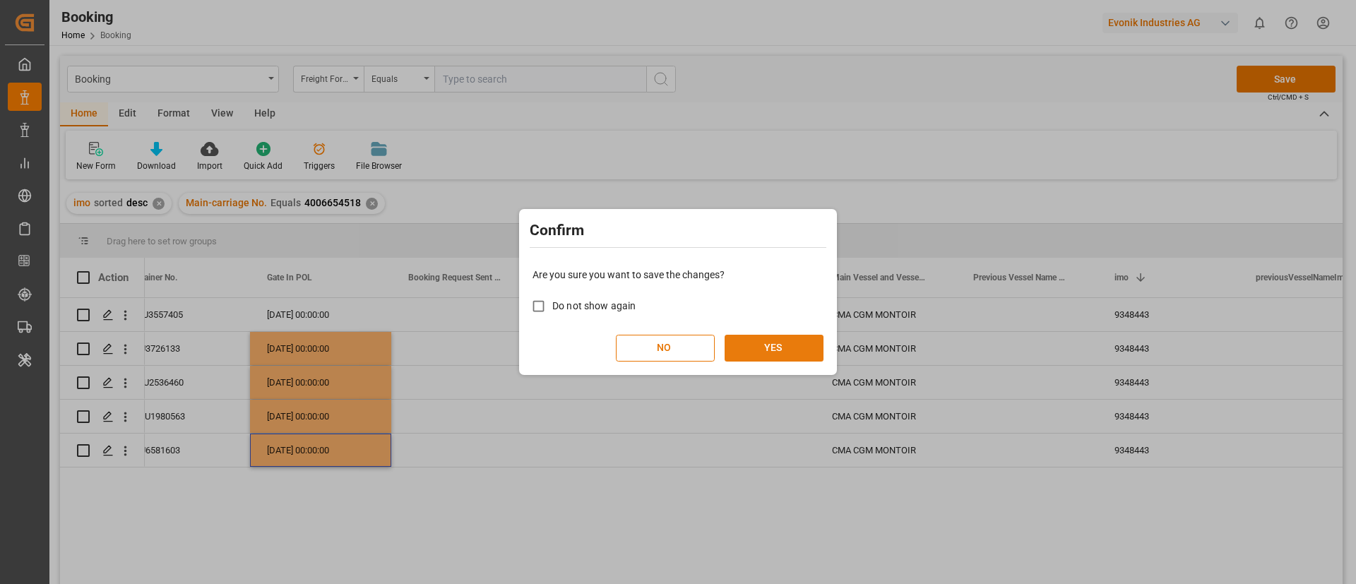
click at [780, 353] on button "YES" at bounding box center [774, 348] width 99 height 27
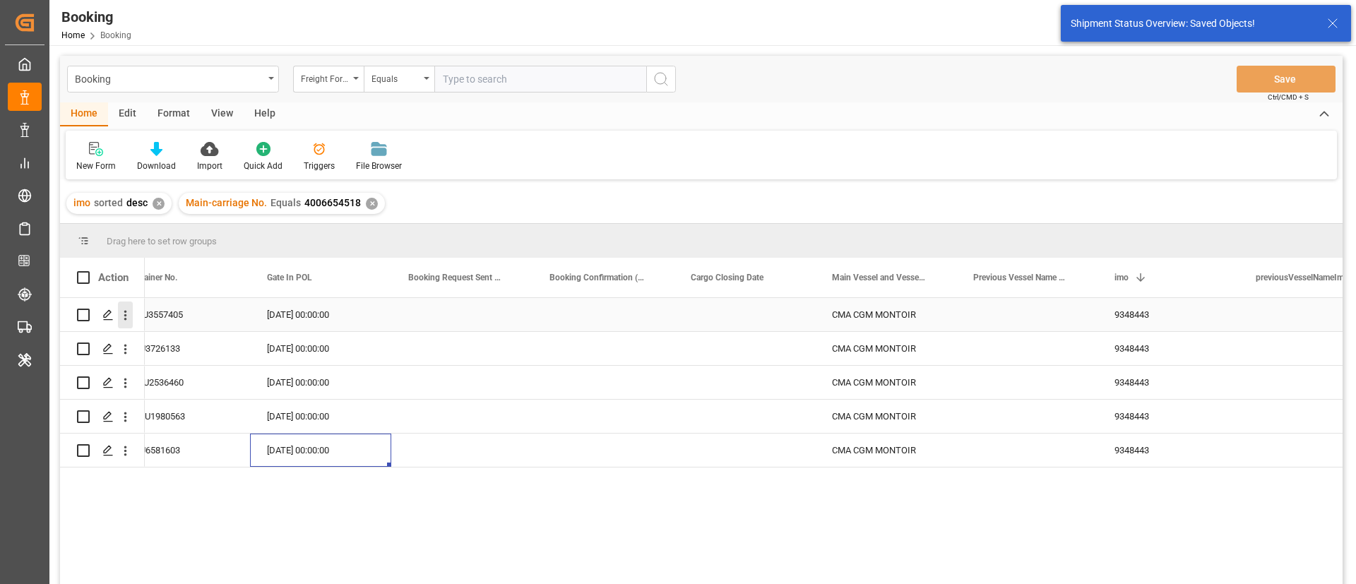
click at [129, 321] on icon "open menu" at bounding box center [125, 315] width 15 height 15
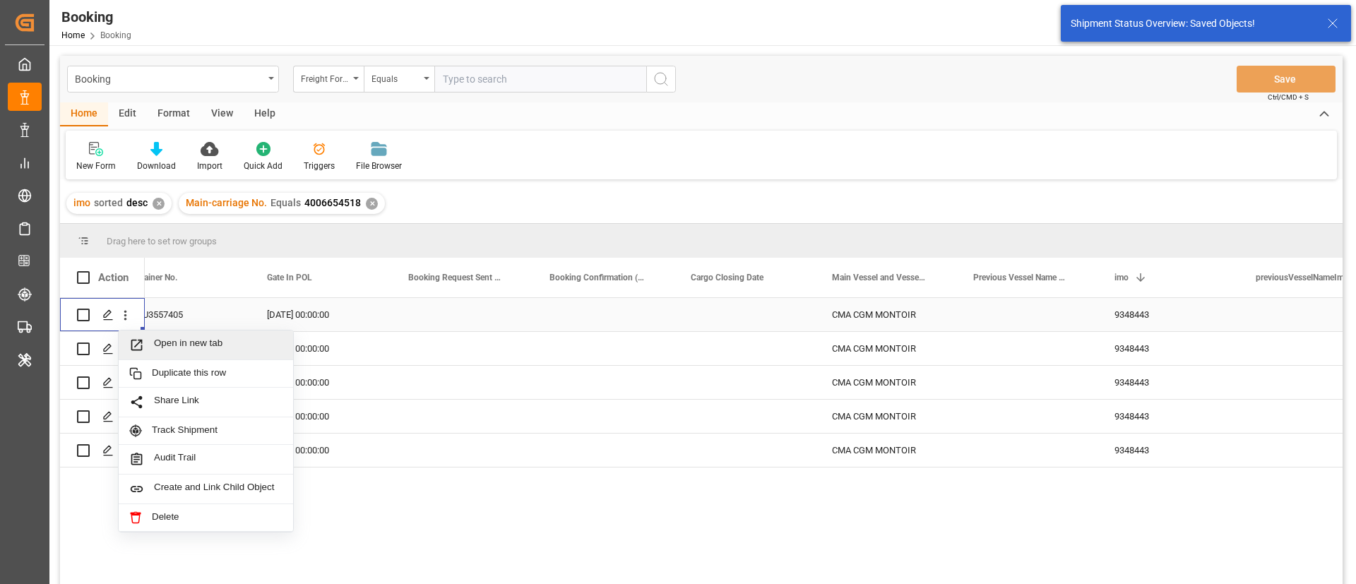
click at [225, 352] on span "Open in new tab" at bounding box center [218, 345] width 129 height 15
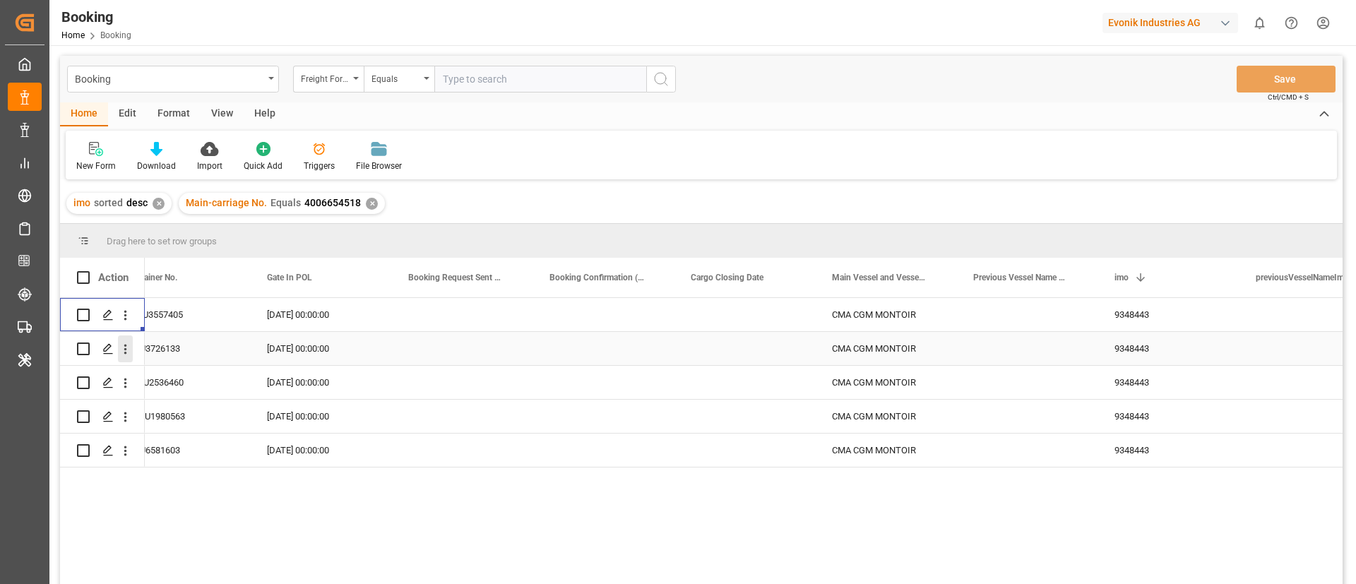
click at [125, 354] on icon "open menu" at bounding box center [125, 350] width 3 height 10
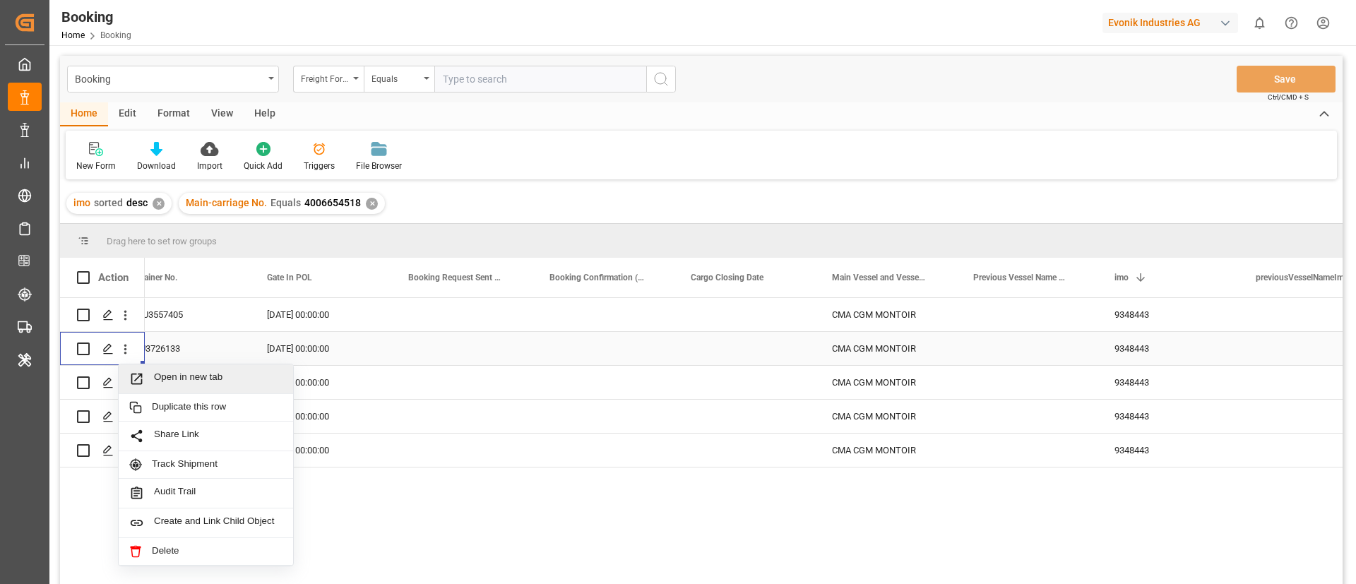
click at [176, 382] on span "Open in new tab" at bounding box center [218, 379] width 129 height 15
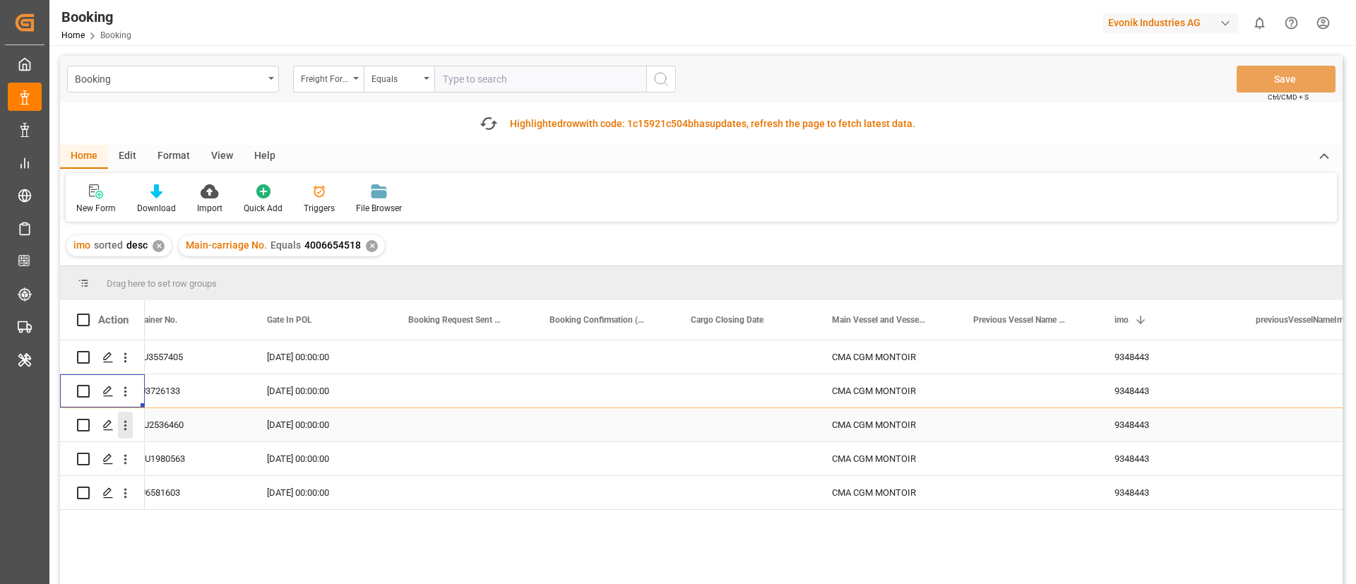
click at [122, 430] on icon "open menu" at bounding box center [125, 425] width 15 height 15
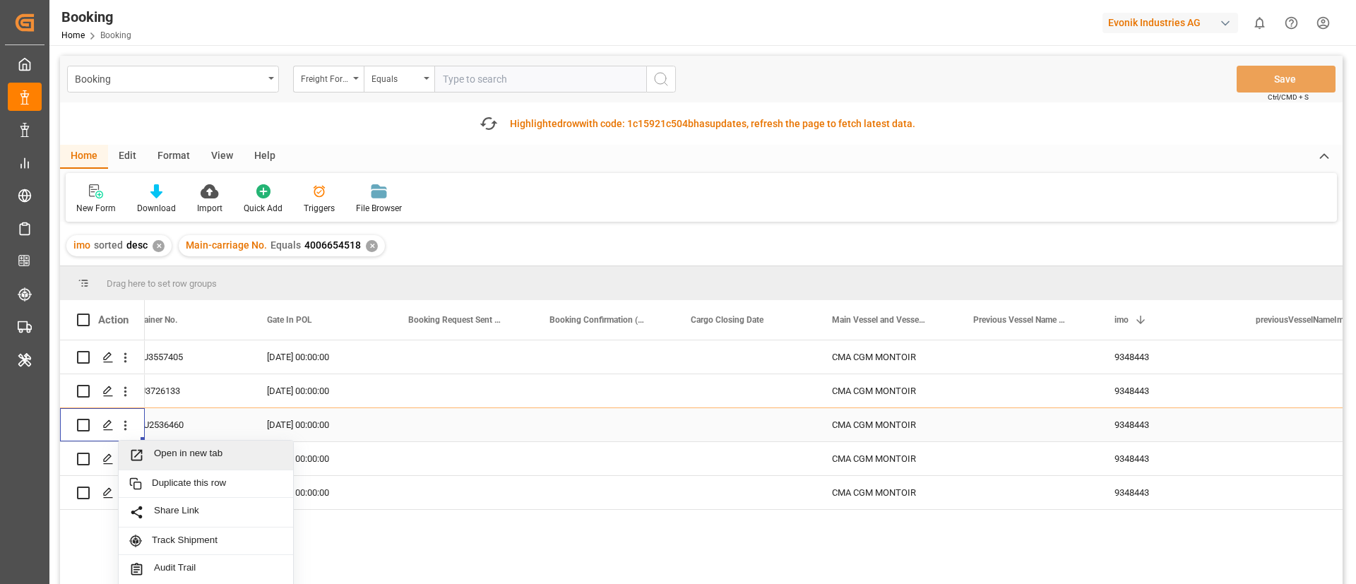
click at [162, 444] on div "Open in new tab" at bounding box center [206, 456] width 174 height 30
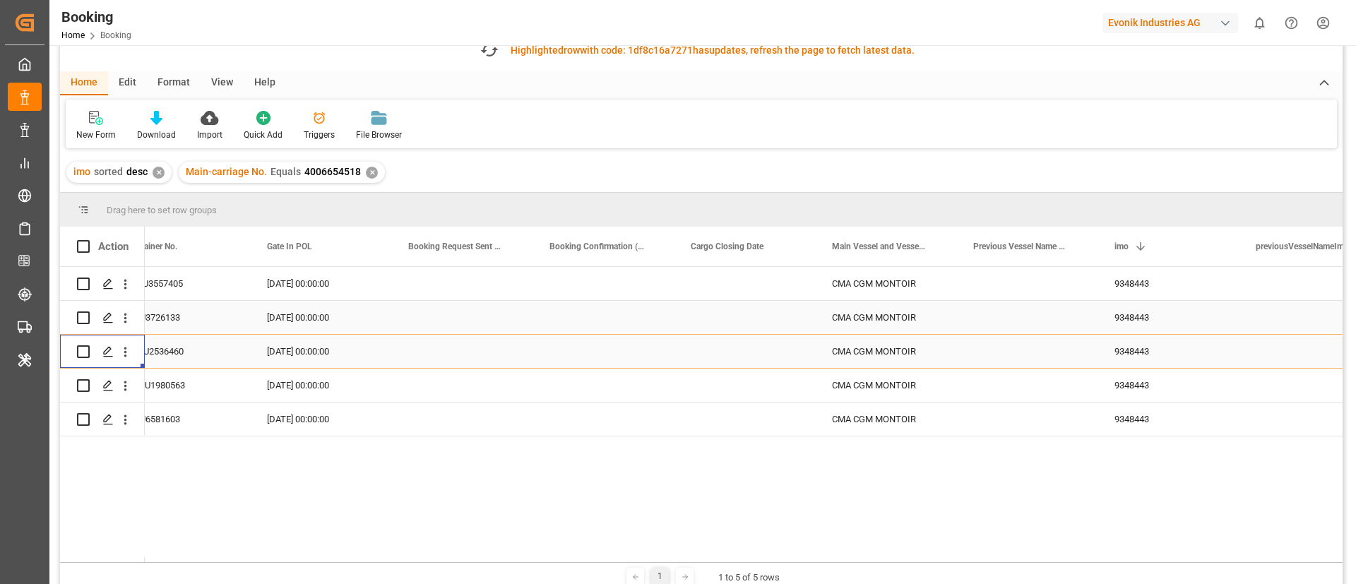
scroll to position [106, 0]
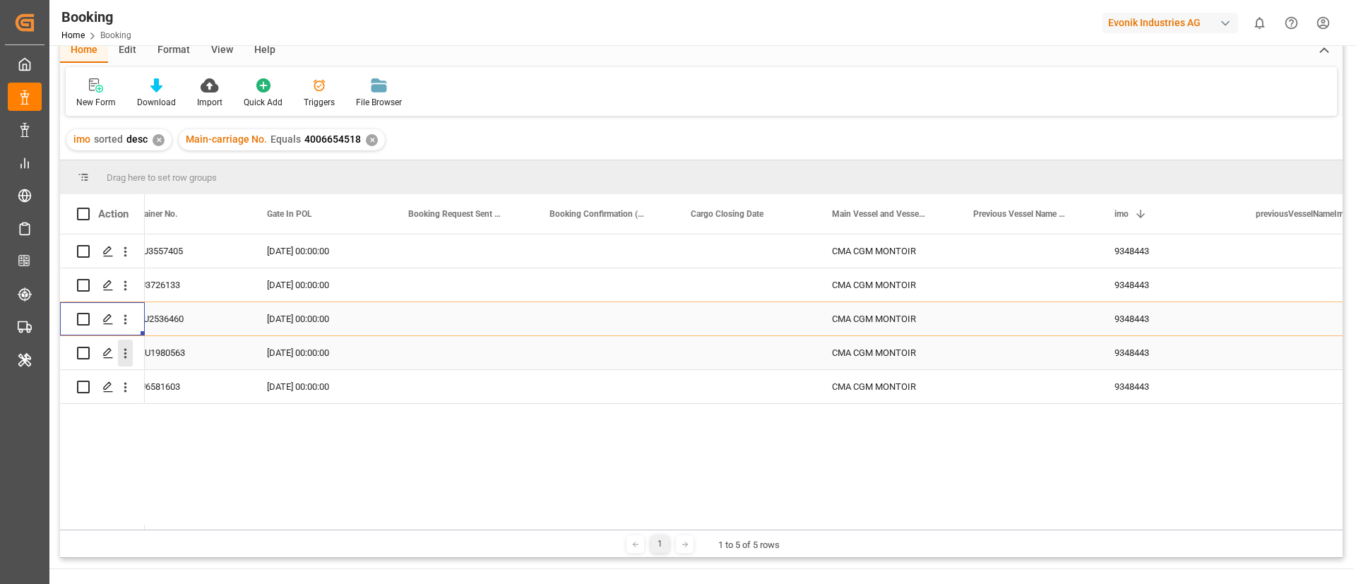
click at [119, 356] on icon "open menu" at bounding box center [125, 353] width 15 height 15
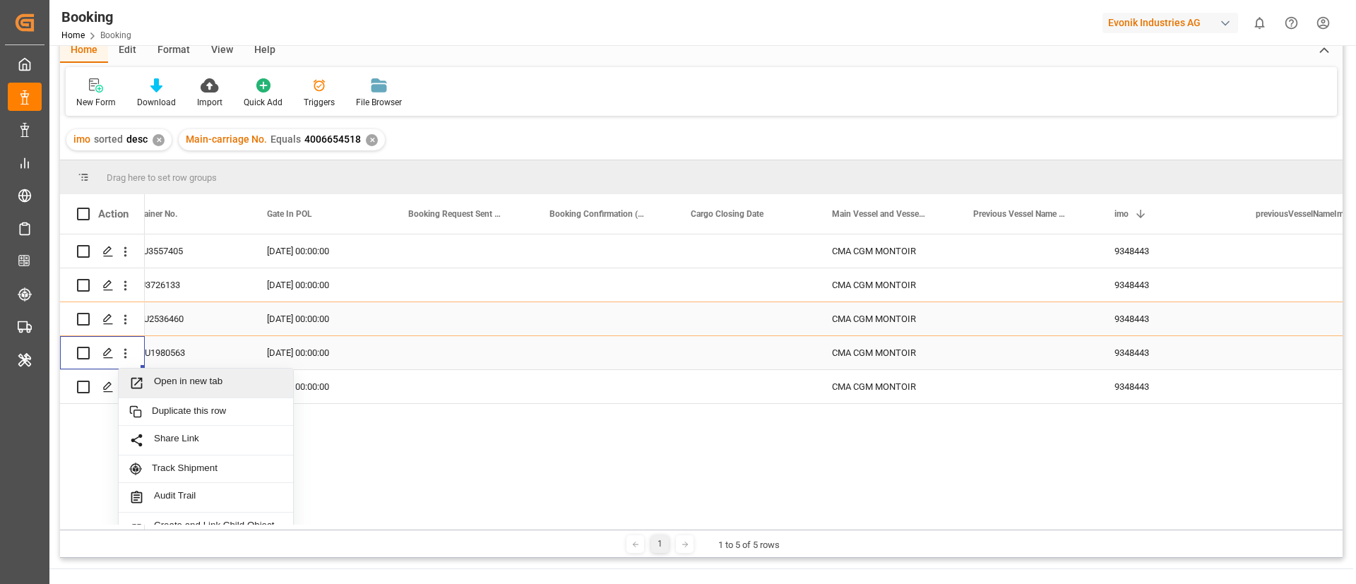
click at [182, 382] on span "Open in new tab" at bounding box center [218, 383] width 129 height 15
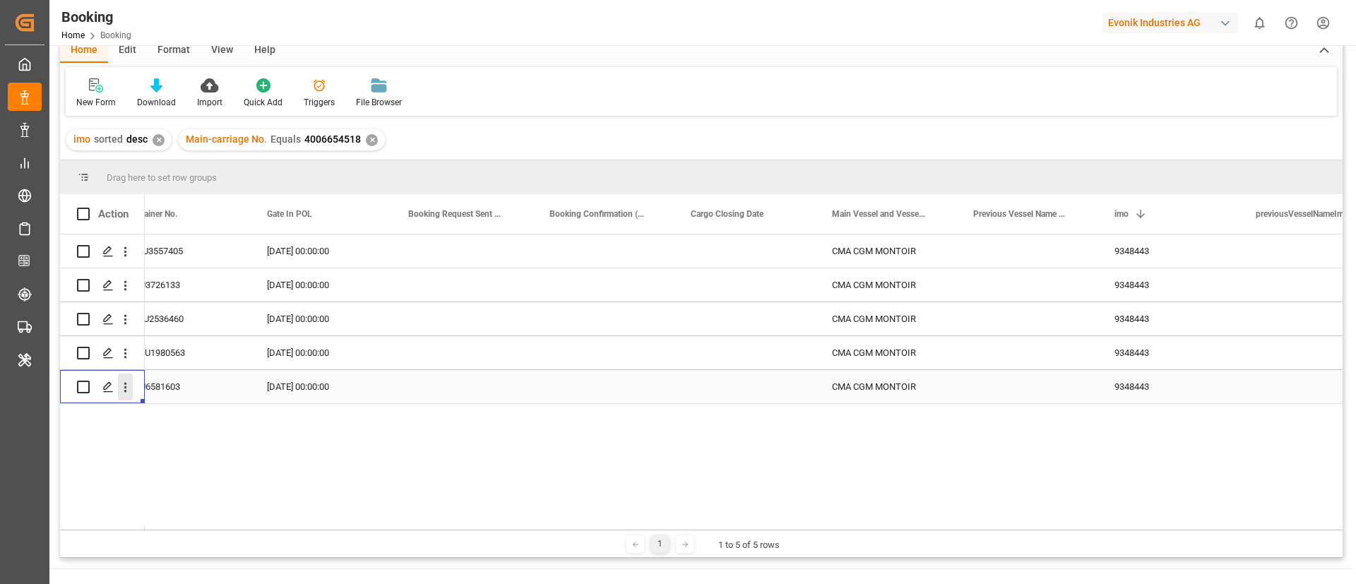
click at [123, 397] on button "open menu" at bounding box center [125, 387] width 15 height 27
click at [191, 418] on span "Open in new tab" at bounding box center [218, 417] width 129 height 15
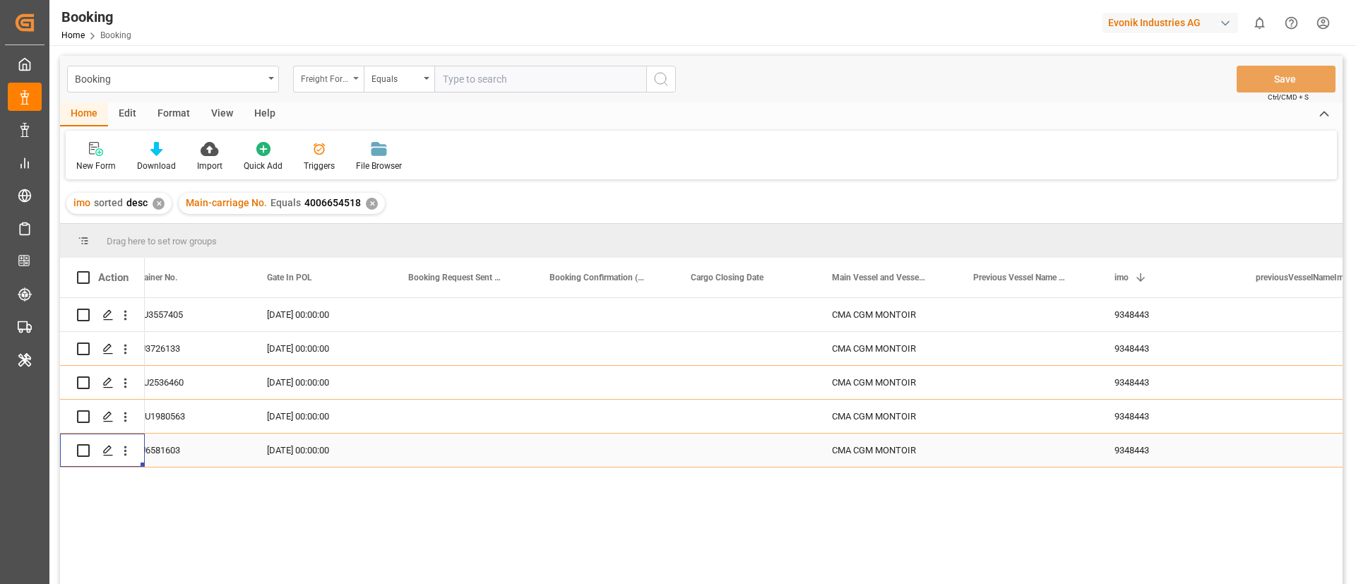
click at [323, 71] on div "Freight Forwarder's Reference No." at bounding box center [325, 77] width 48 height 16
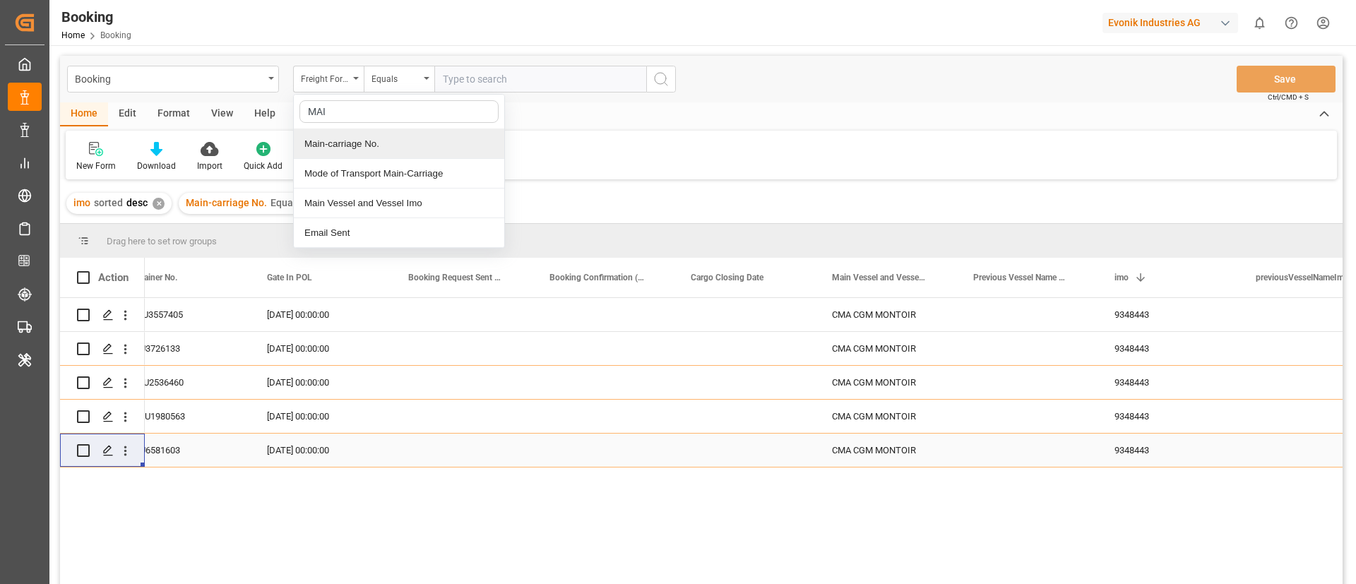
type input "MAIN"
click at [393, 134] on div "Main-carriage No." at bounding box center [399, 144] width 210 height 30
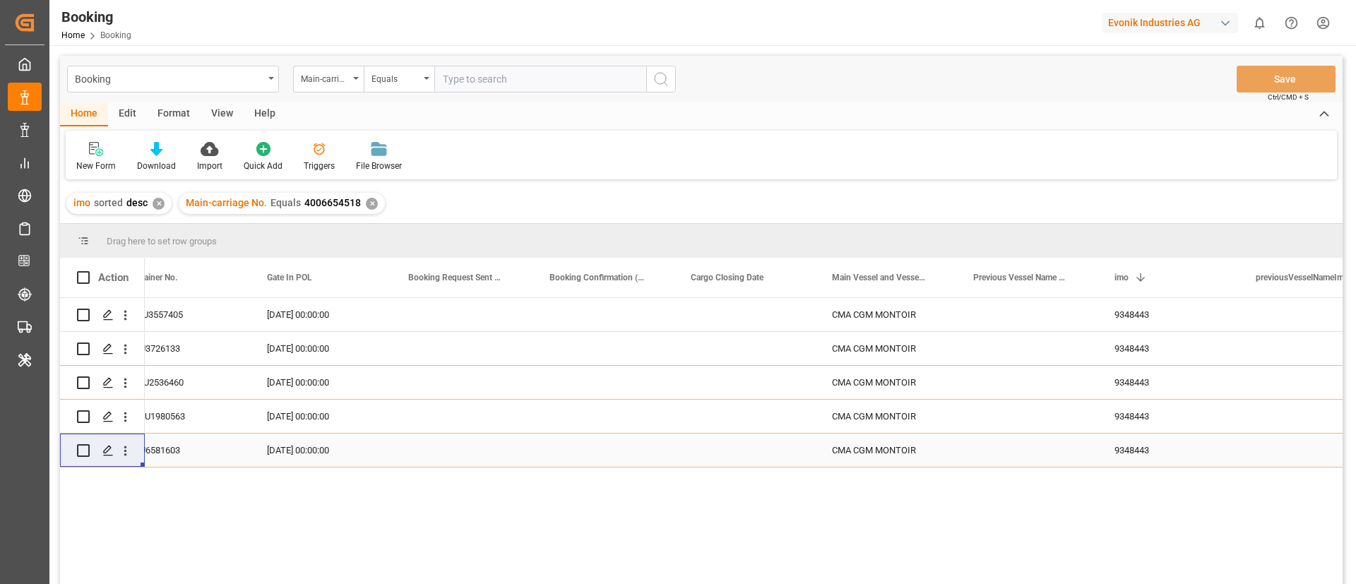
click at [506, 86] on input "text" at bounding box center [540, 79] width 212 height 27
paste input "ANT1924594"
type input "ANT1924594"
click at [663, 81] on icon "search button" at bounding box center [661, 79] width 17 height 17
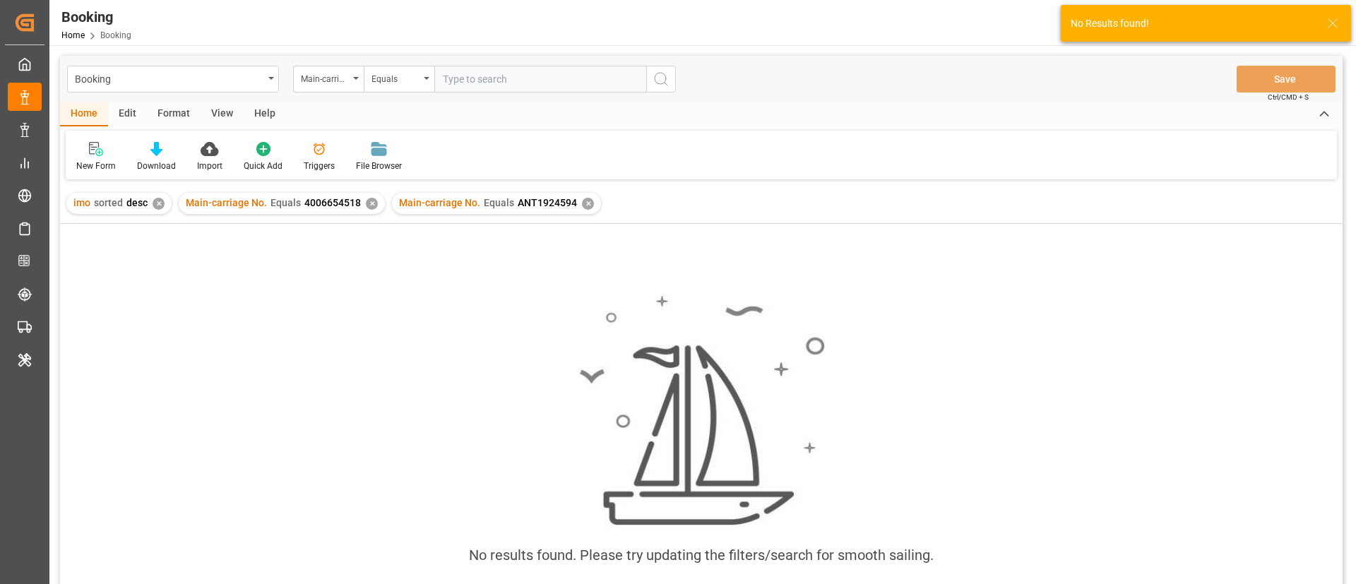
click at [368, 207] on div "✕" at bounding box center [372, 204] width 12 height 12
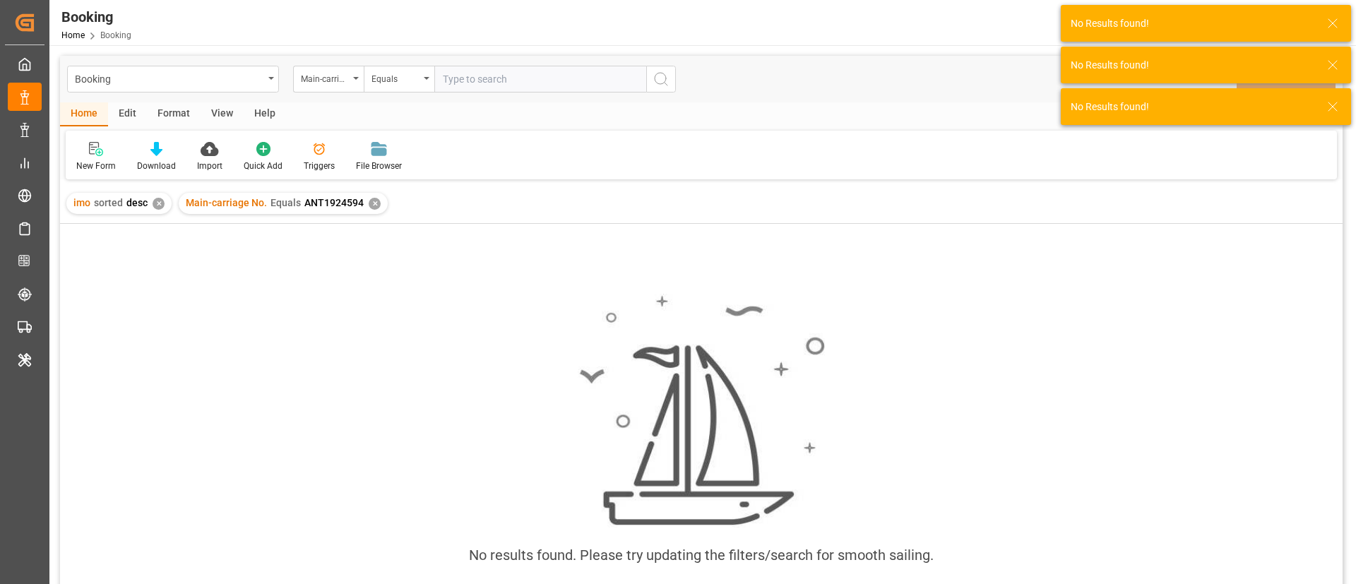
click at [160, 203] on div "✕" at bounding box center [159, 204] width 12 height 12
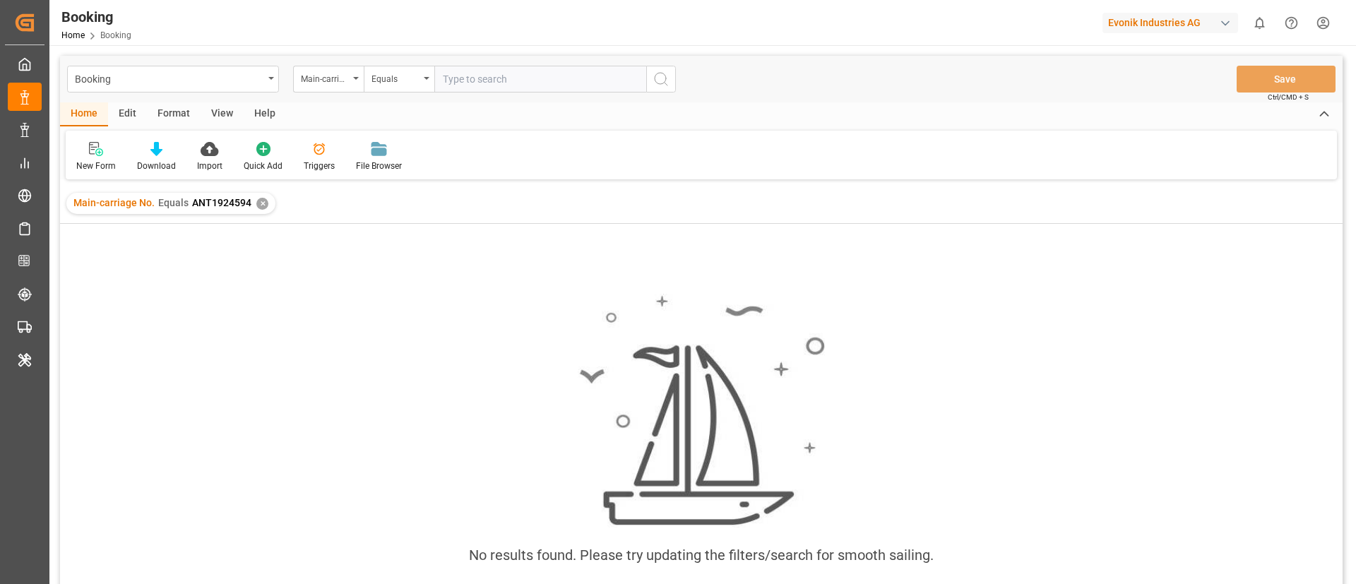
click at [454, 85] on input "text" at bounding box center [540, 79] width 212 height 27
paste input "4006688088"
type input "4006688088"
click at [665, 71] on icon "search button" at bounding box center [661, 79] width 17 height 17
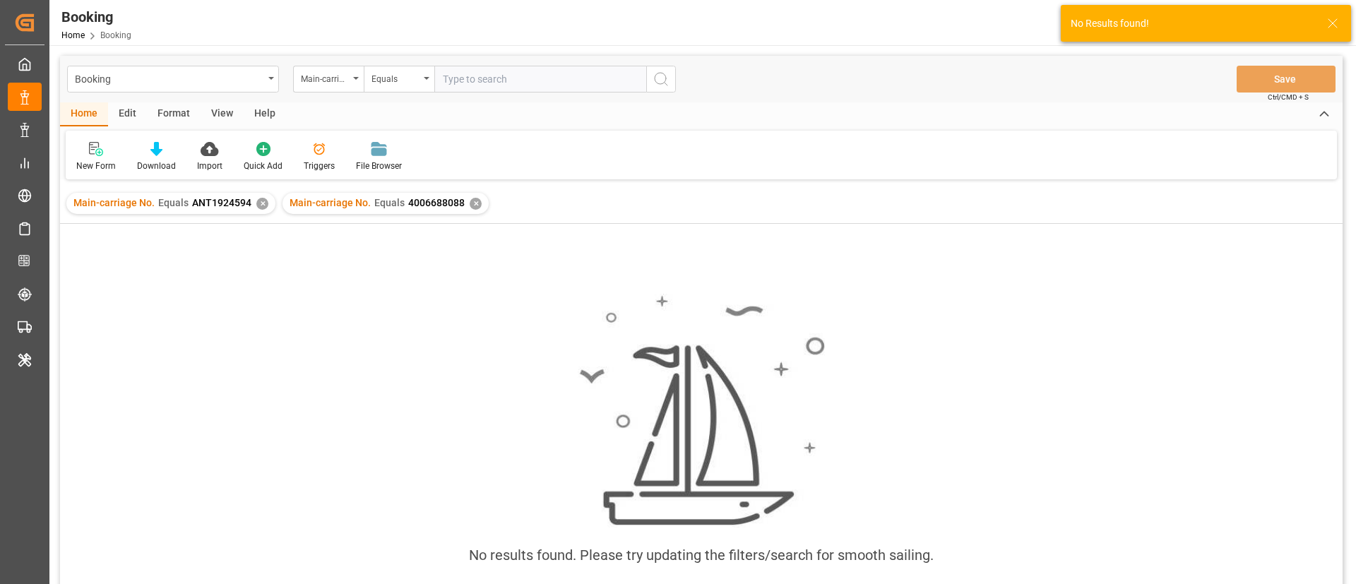
click at [259, 201] on div "✕" at bounding box center [262, 204] width 12 height 12
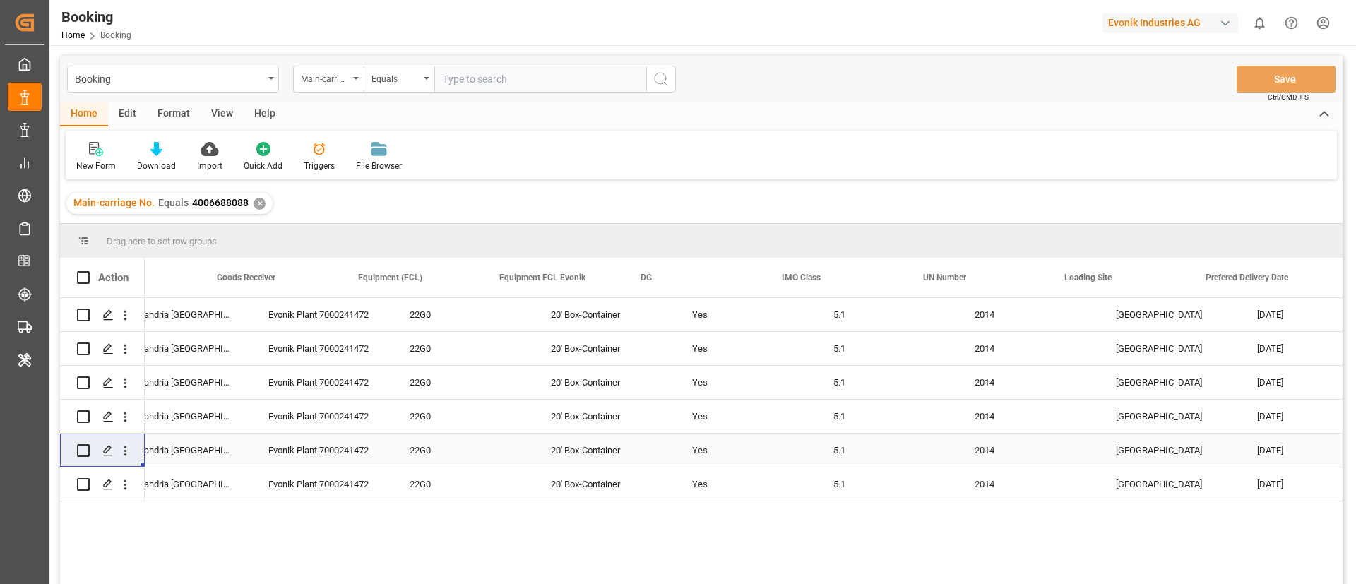
scroll to position [0, 2672]
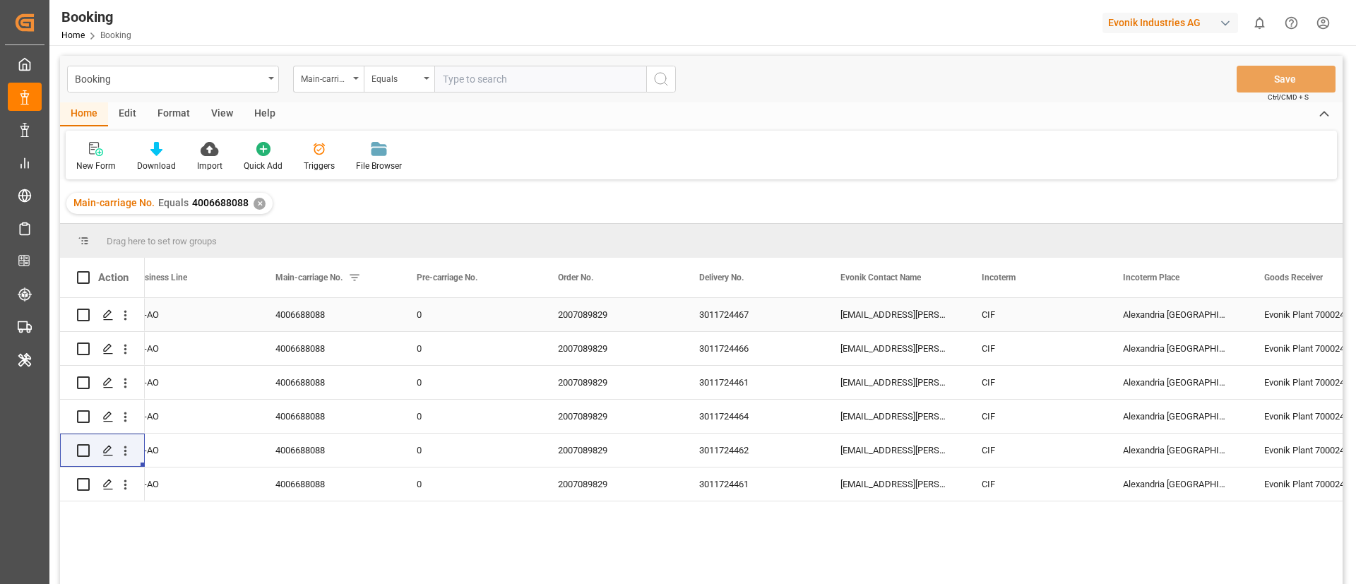
click at [724, 317] on div "3011724467" at bounding box center [752, 314] width 141 height 33
click at [703, 352] on div "3011724466" at bounding box center [752, 348] width 141 height 33
click at [710, 384] on div "3011724461" at bounding box center [752, 382] width 141 height 33
click at [759, 378] on div "3011724461" at bounding box center [752, 382] width 141 height 33
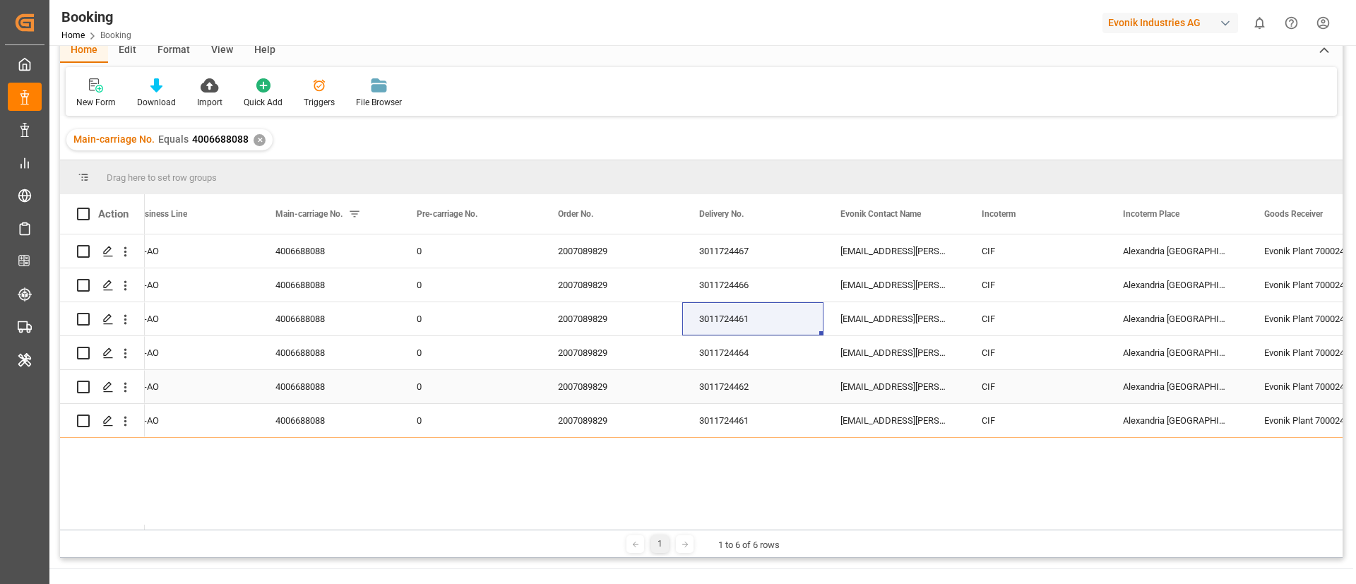
click at [740, 355] on div "3011724464" at bounding box center [752, 352] width 141 height 33
click at [732, 372] on div "3011724462" at bounding box center [752, 386] width 141 height 33
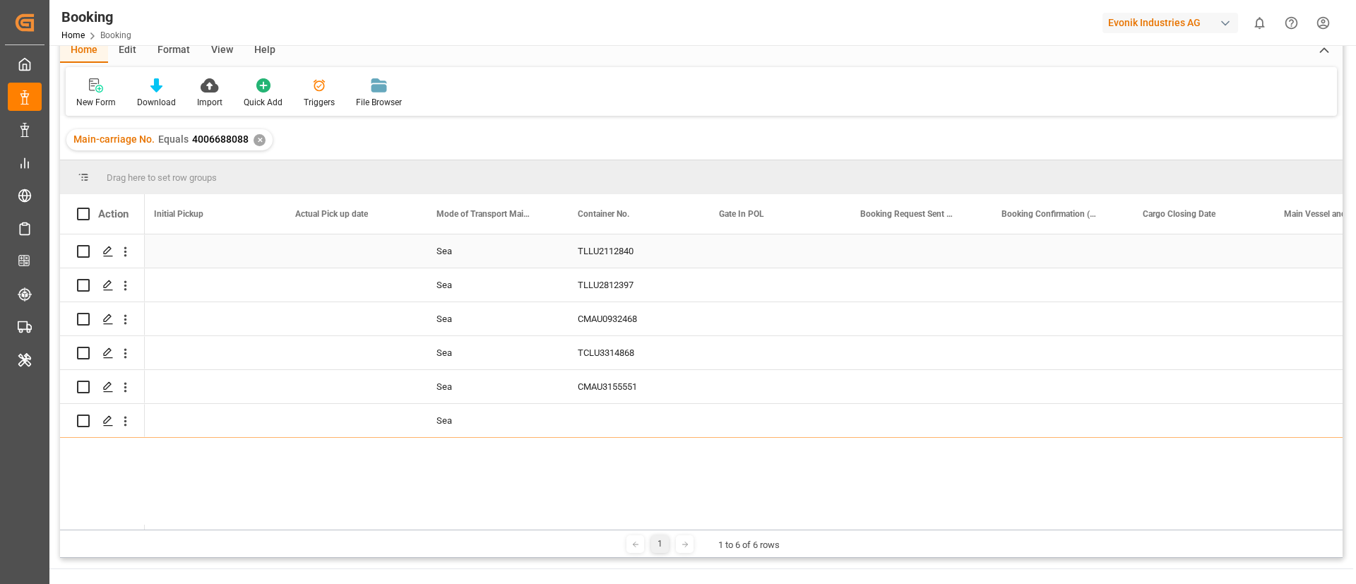
click at [622, 254] on div "TLLU2112840" at bounding box center [631, 250] width 141 height 33
click at [616, 286] on div "TLLU2812397" at bounding box center [631, 284] width 141 height 33
click at [610, 312] on div "CMAU0932468" at bounding box center [631, 318] width 141 height 33
click at [610, 348] on div "TCLU3314868" at bounding box center [631, 352] width 141 height 33
click at [605, 388] on div "CMAU3155551" at bounding box center [631, 386] width 141 height 33
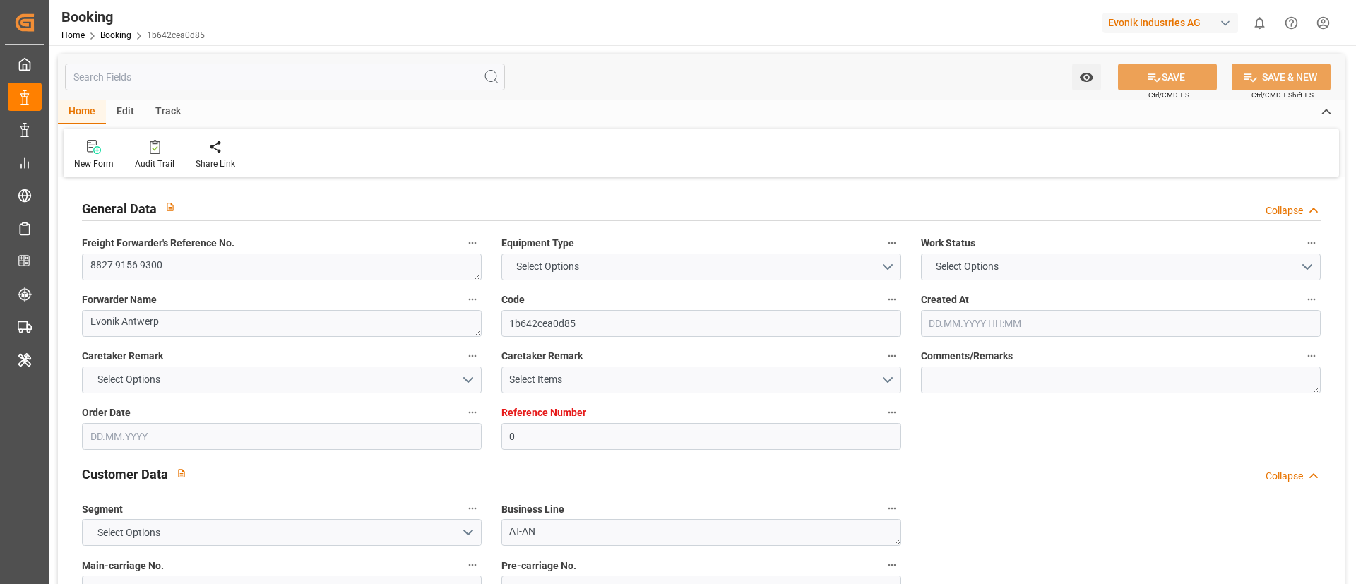
type input "0"
type input "9348443"
type input "CMACGM"
type input "CMA CGM Group"
type input "BEANR"
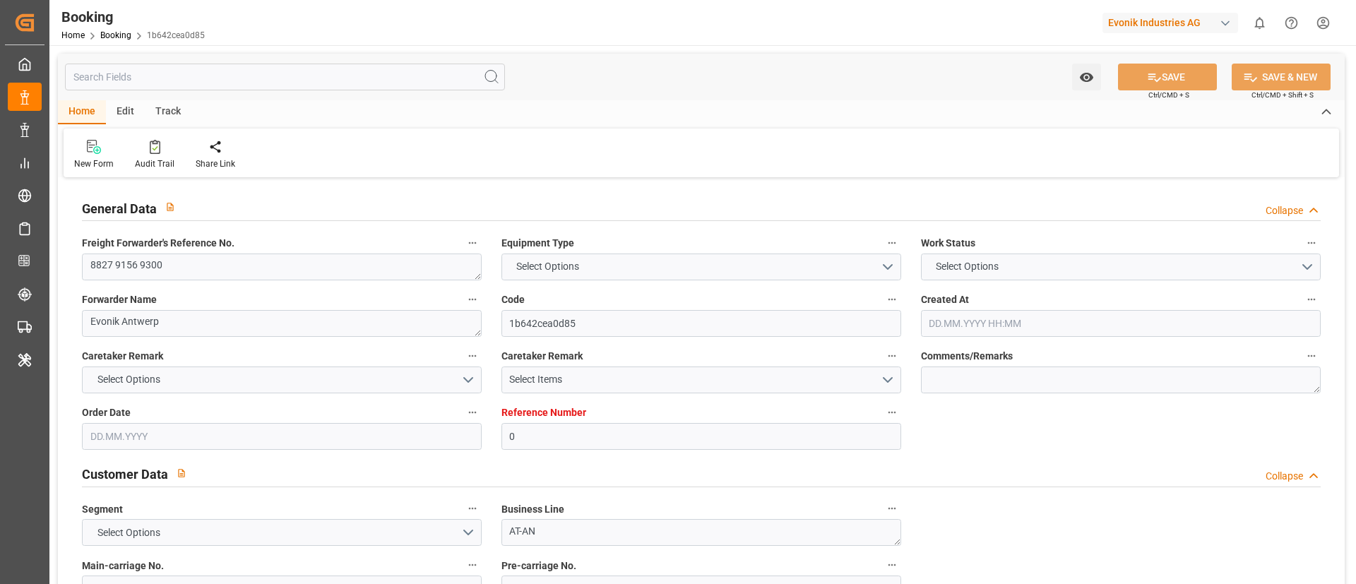
type input "TNSFA"
type input "47"
type input "MTMLA"
type input "0"
type input "[DATE] 09:16"
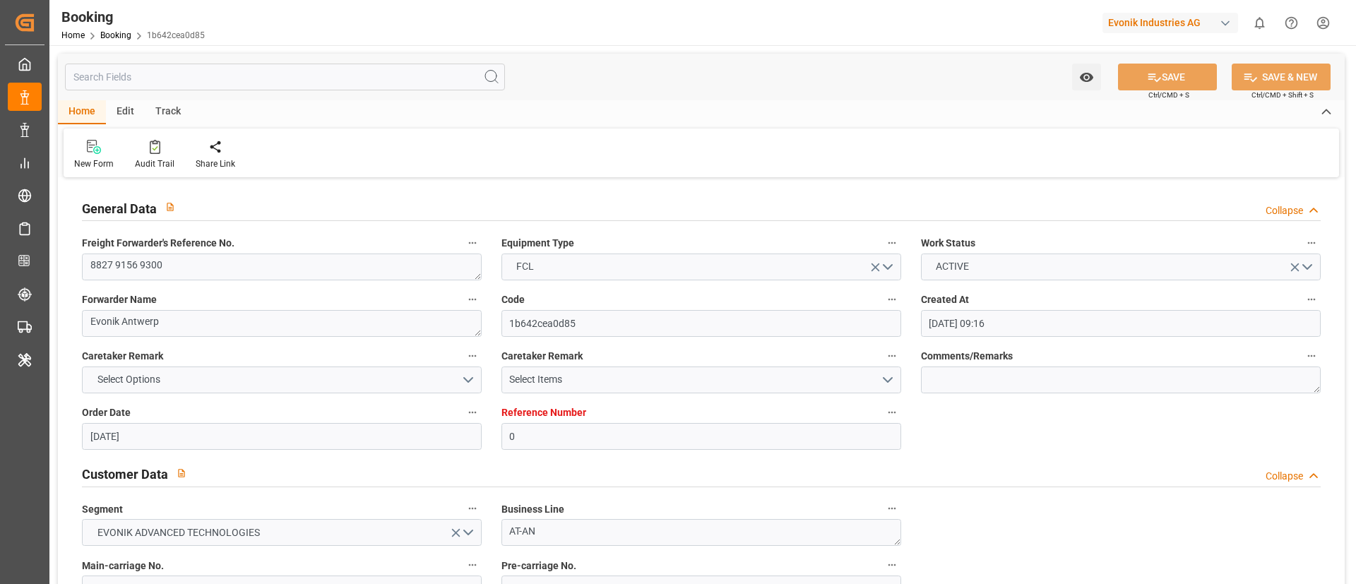
type input "[DATE]"
type input "[DATE] 00:00"
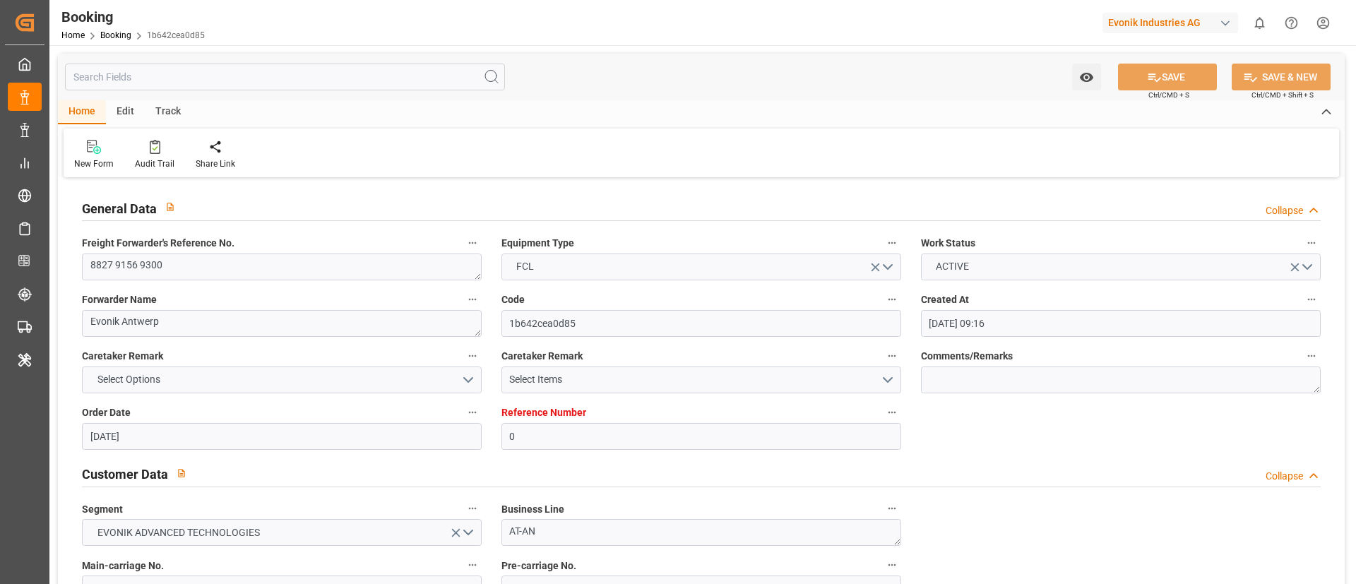
type input "[DATE] 00:00"
type input "10.07.2025 00:00"
type input "[DATE] 00:00"
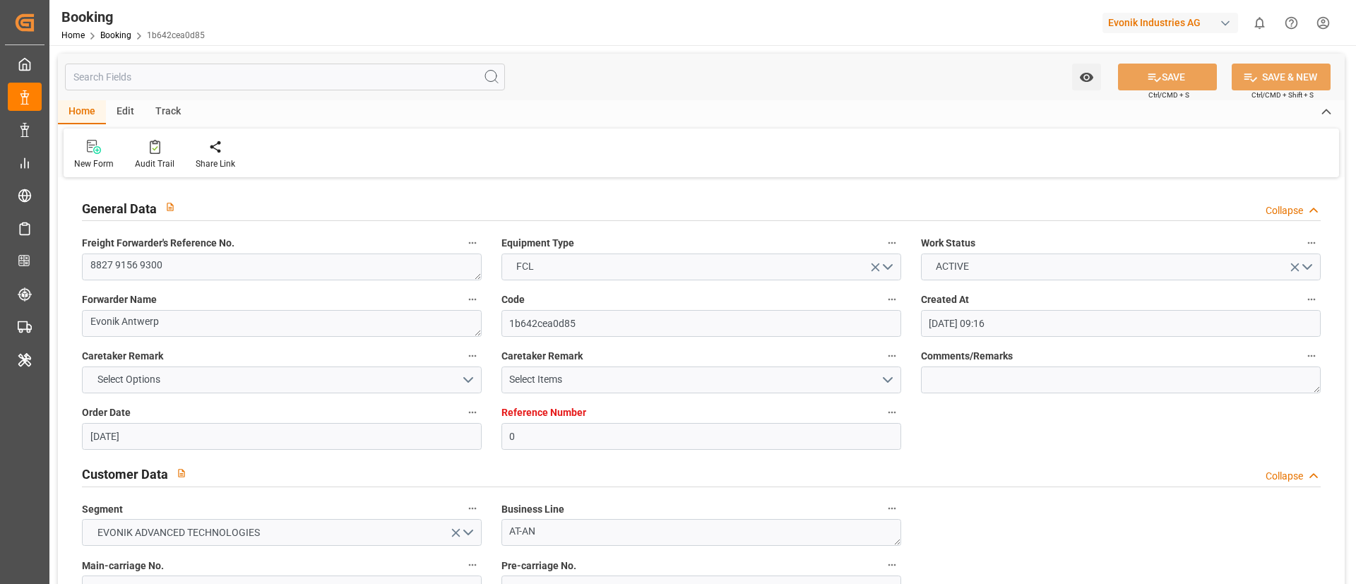
type input "[DATE] 00:00"
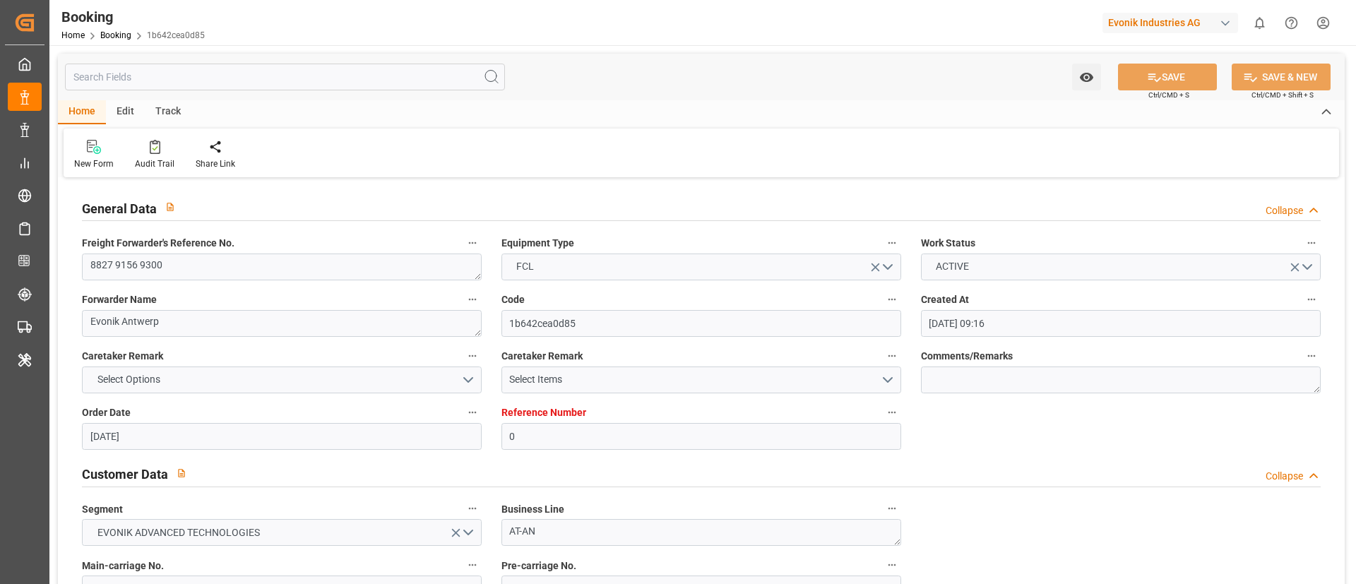
type input "[DATE] 00:00"
type input "17.09.2025 08:50"
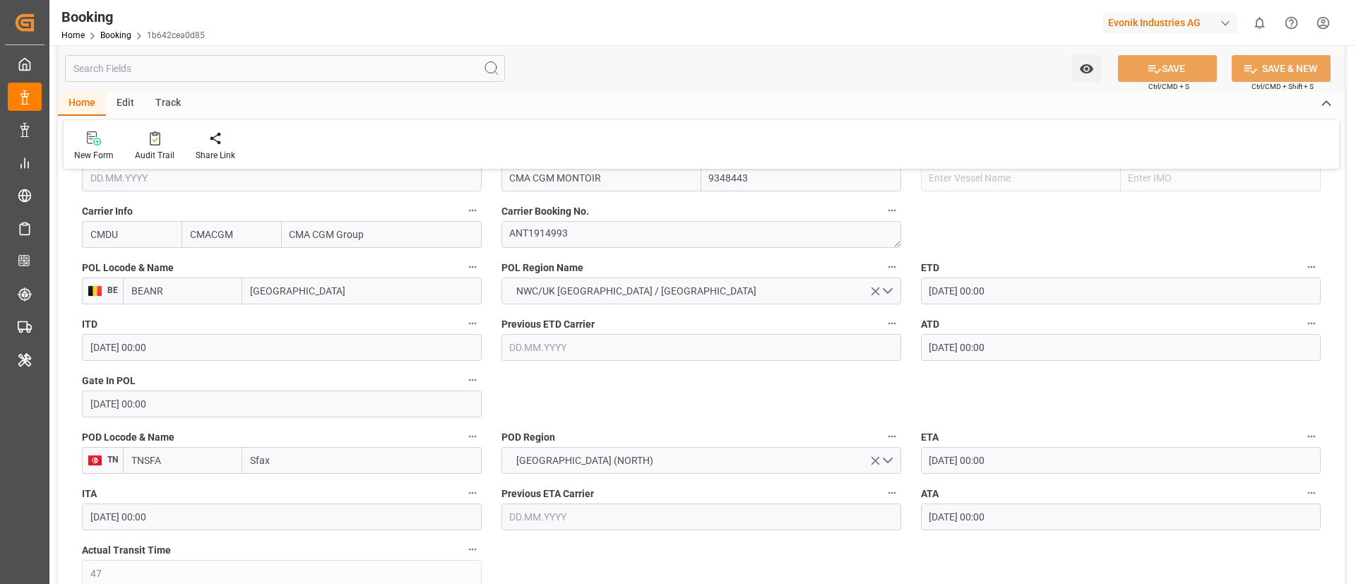
scroll to position [1165, 0]
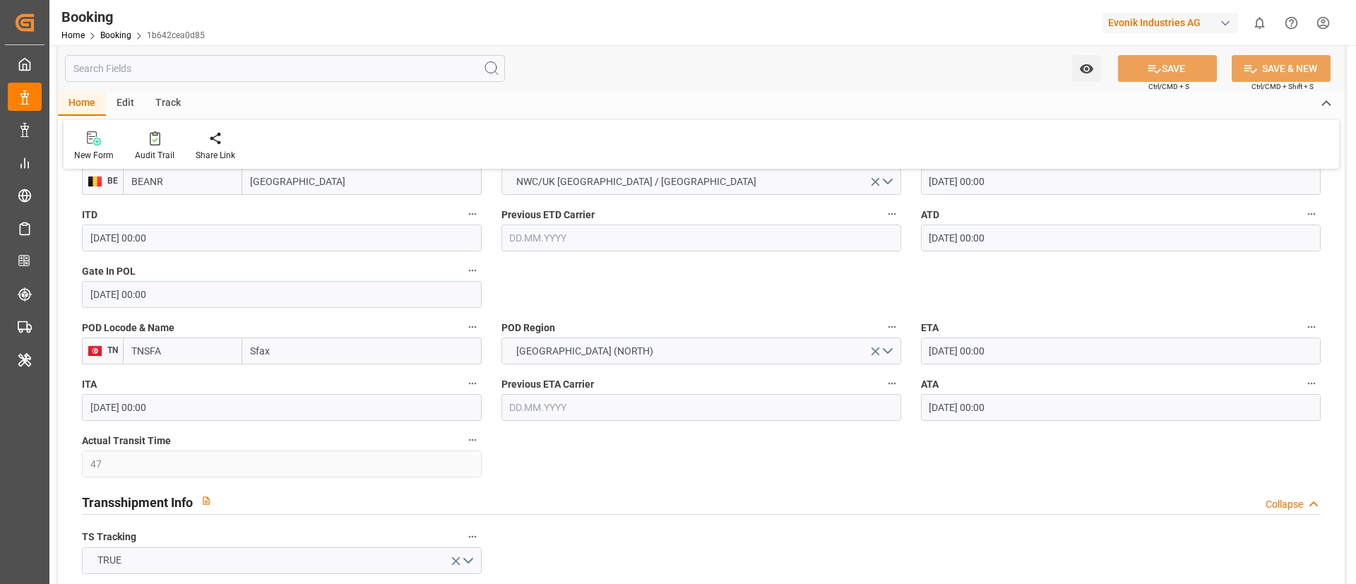
click at [184, 354] on input "TNSFA" at bounding box center [182, 351] width 119 height 27
click at [183, 378] on span "TNSFA - Sfax" at bounding box center [159, 381] width 54 height 11
type input "TNSFA"
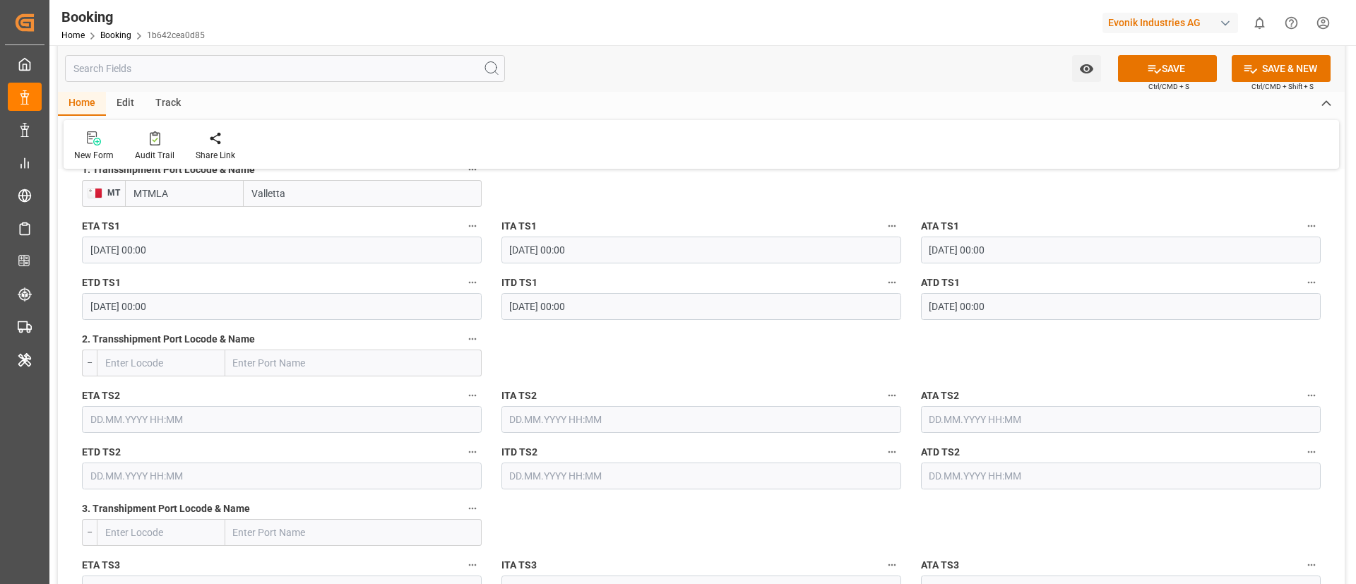
scroll to position [1059, 0]
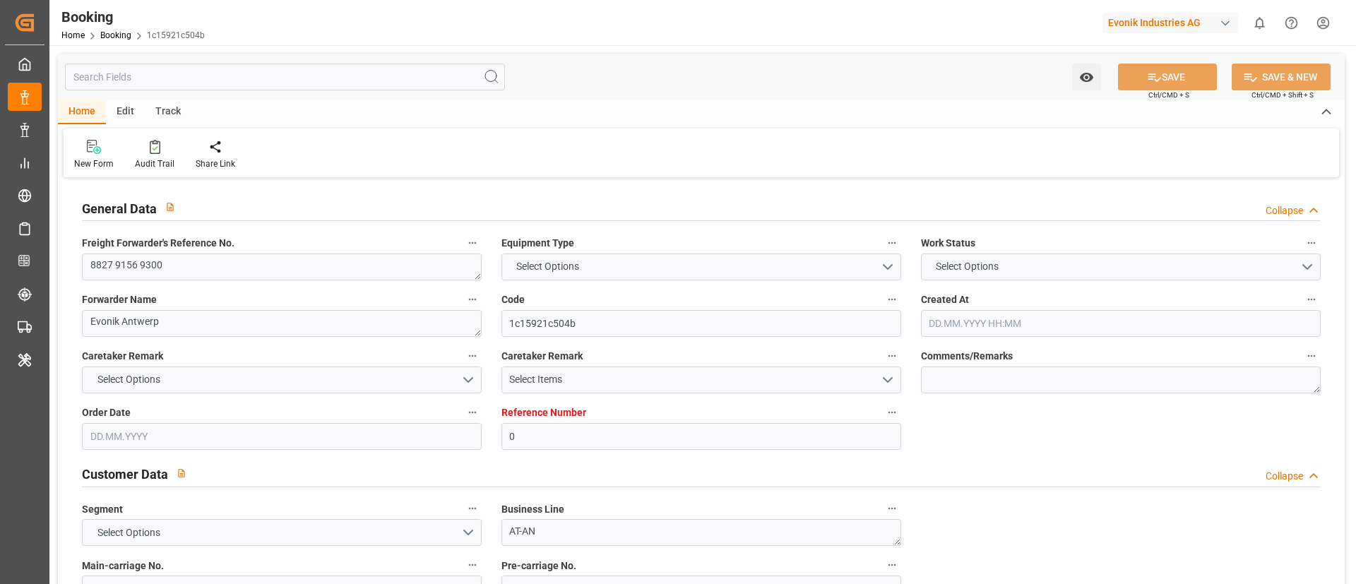
type input "0"
type input "9348443"
type input "CMACGM"
type input "CMA CGM Group"
type input "BEANR"
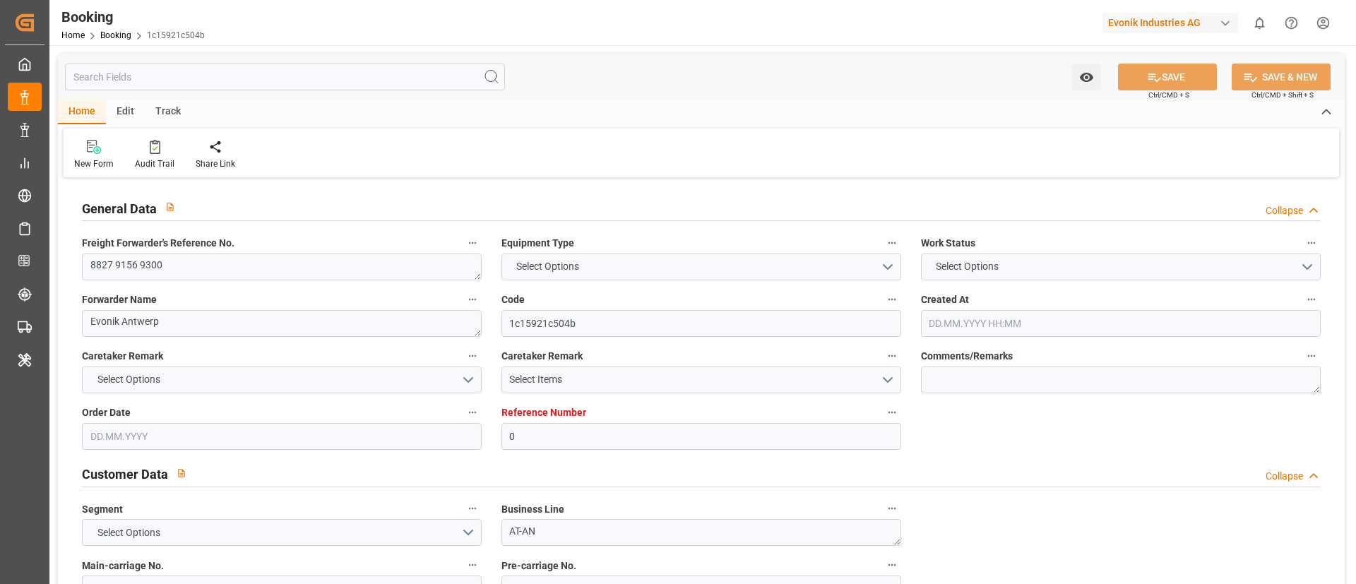
type input "TNSFA"
type input "47"
type input "MTMLA"
type input "0"
type input "[DATE] 09:16"
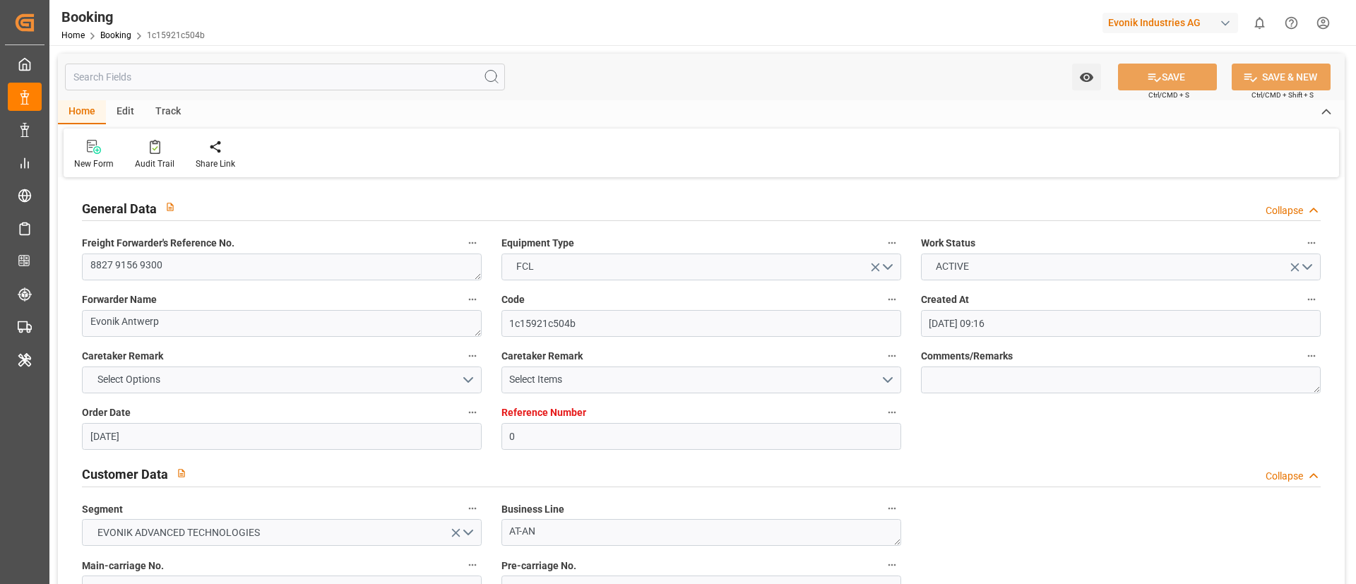
type input "[DATE]"
type input "[DATE] 00:00"
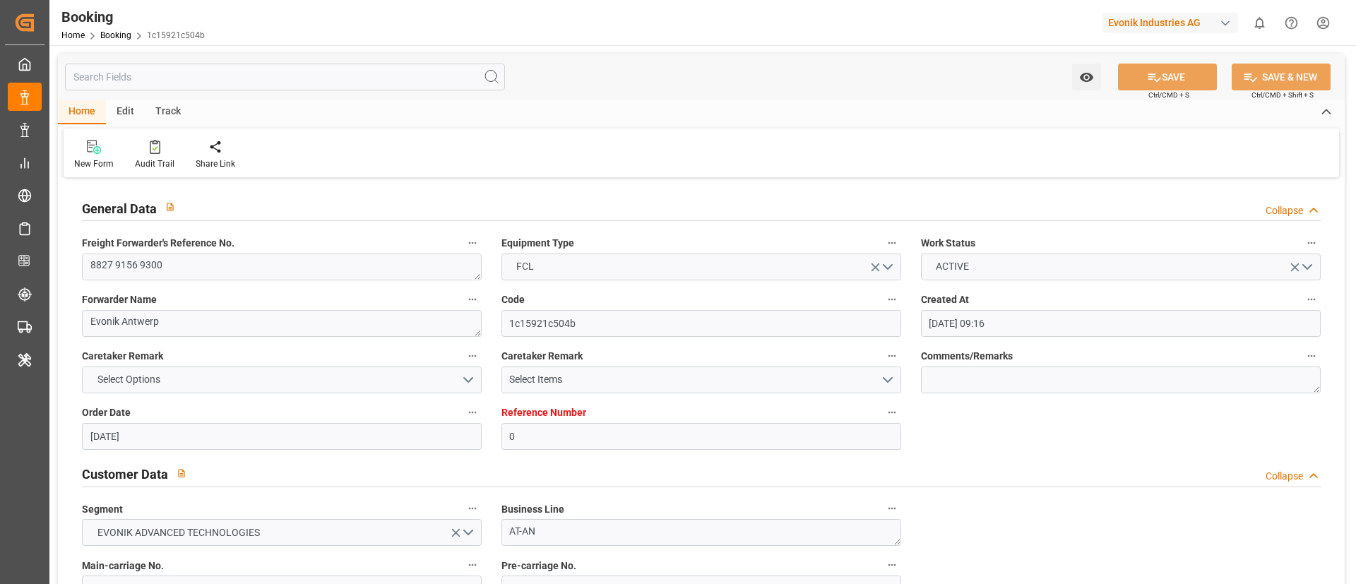
type input "[DATE] 00:00"
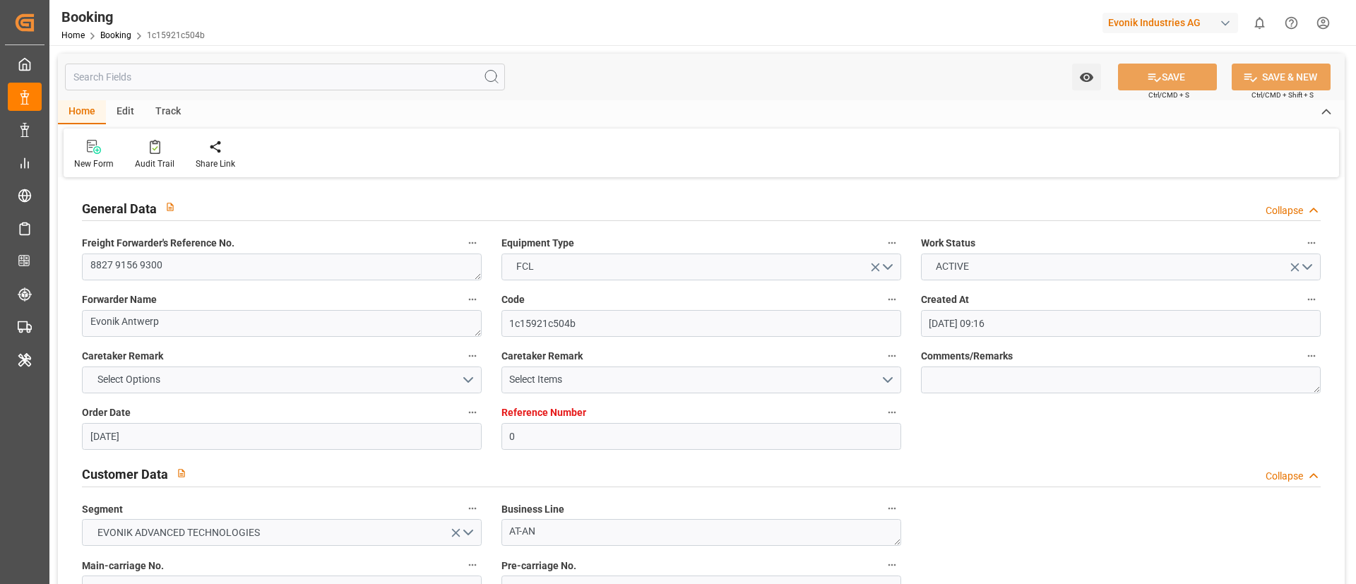
type input "[DATE] 00:00"
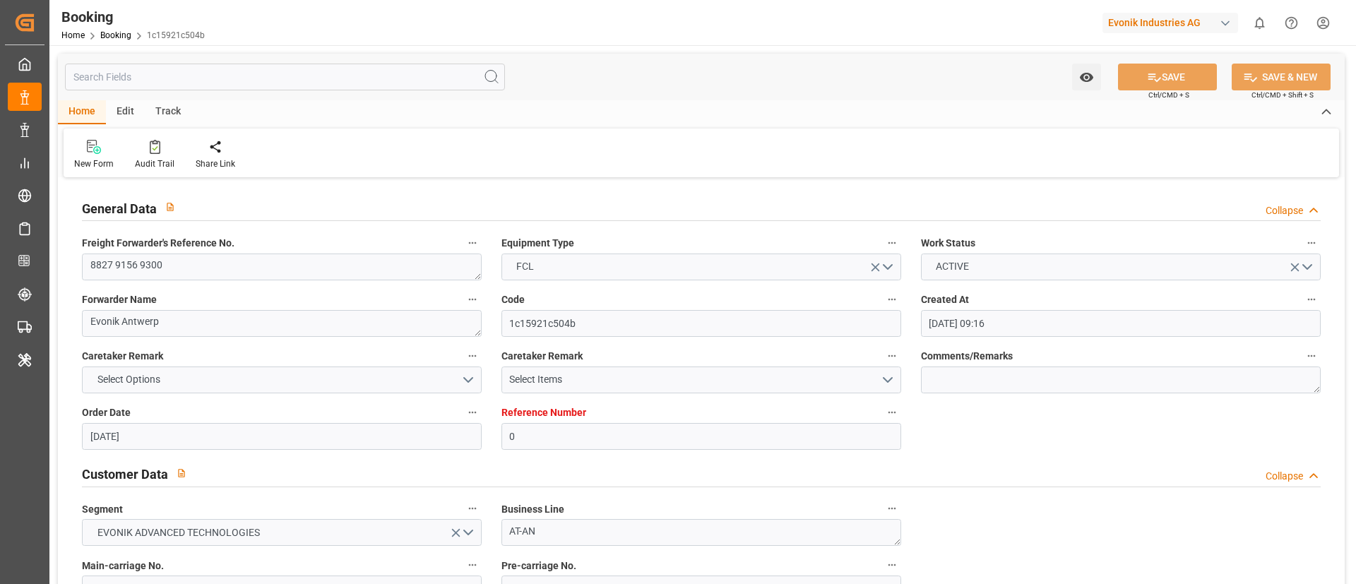
type input "[DATE] 00:00"
type input "[DATE] 08:53"
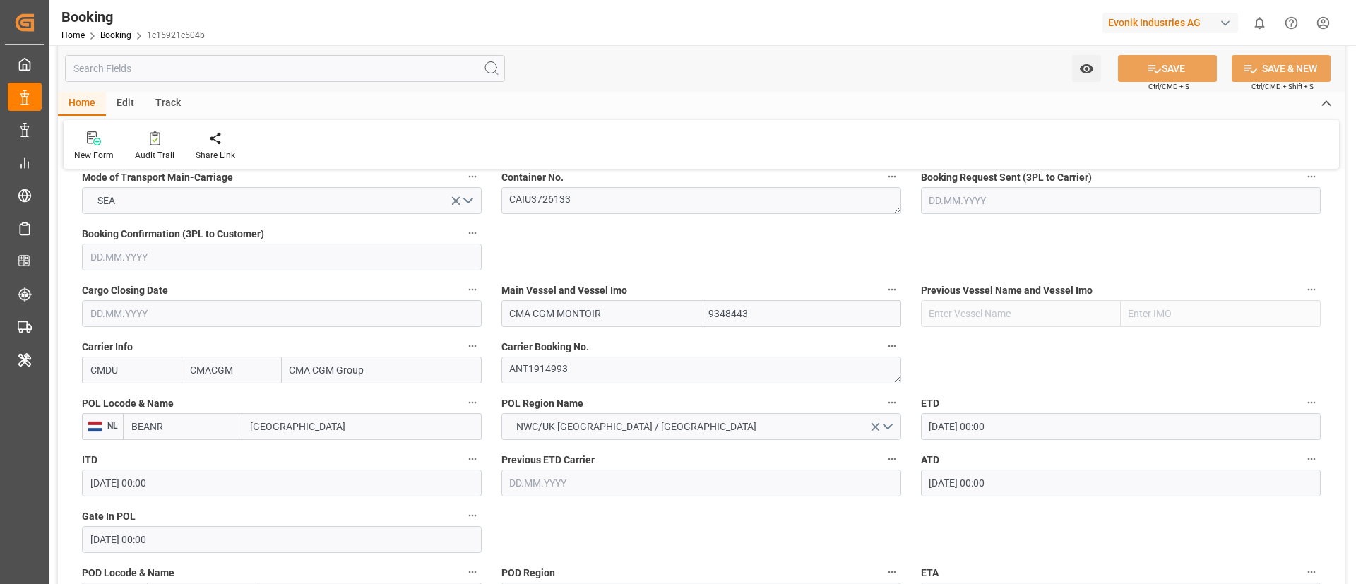
scroll to position [954, 0]
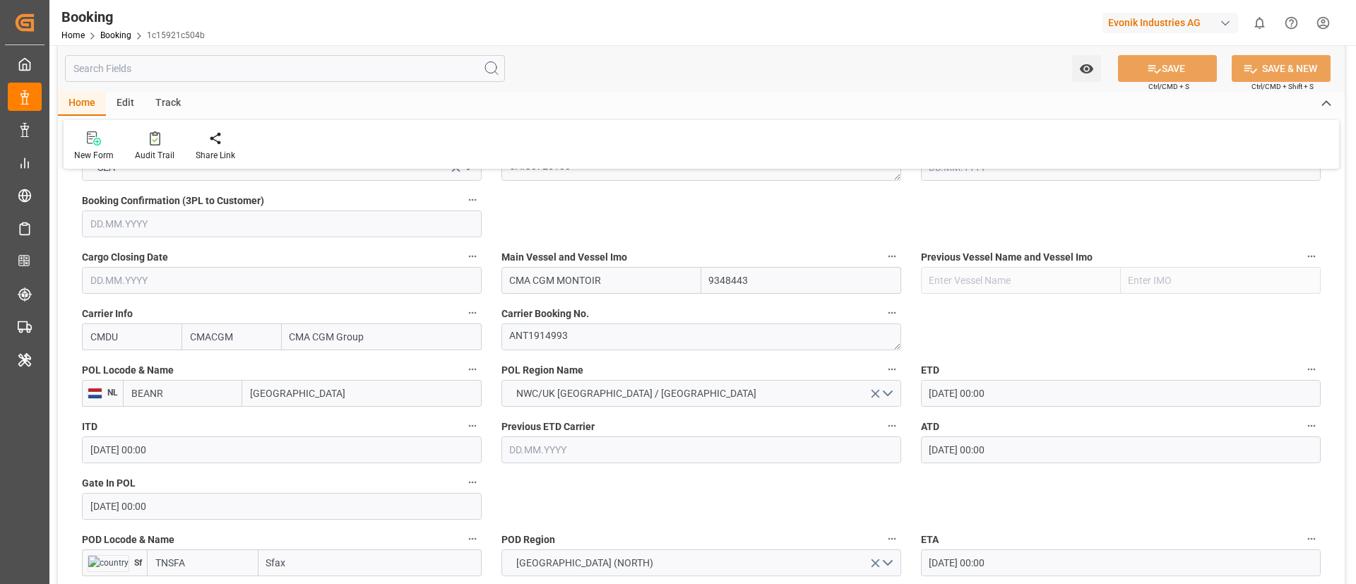
click at [180, 394] on input "BEANR" at bounding box center [182, 393] width 119 height 27
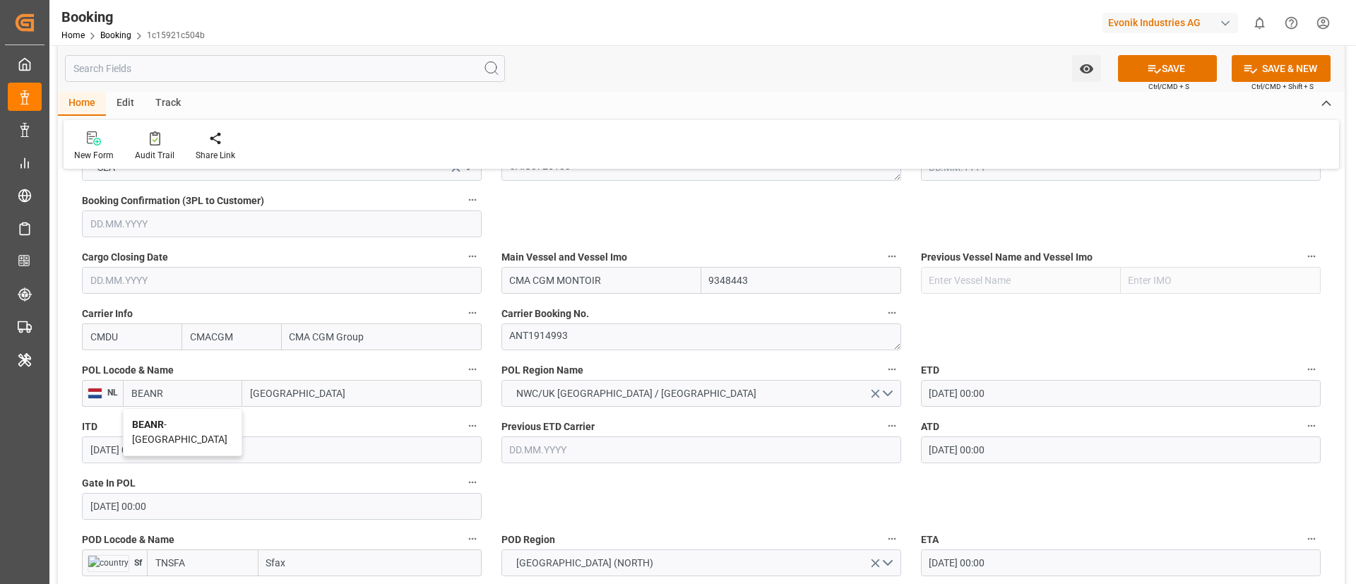
click at [179, 429] on span "BEANR - [GEOGRAPHIC_DATA]" at bounding box center [179, 432] width 95 height 26
type input "BEANR"
click at [194, 554] on input "TNSFA" at bounding box center [203, 563] width 112 height 27
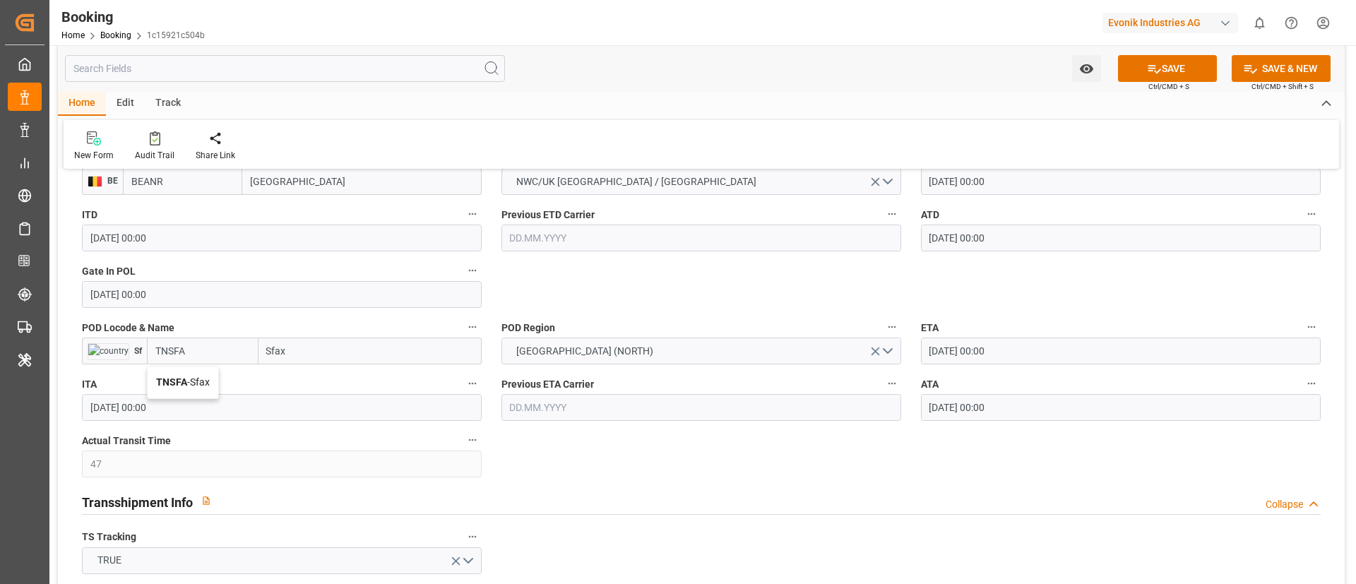
click at [188, 388] on div "TNSFA - Sfax" at bounding box center [183, 383] width 71 height 32
type input "TNSFA"
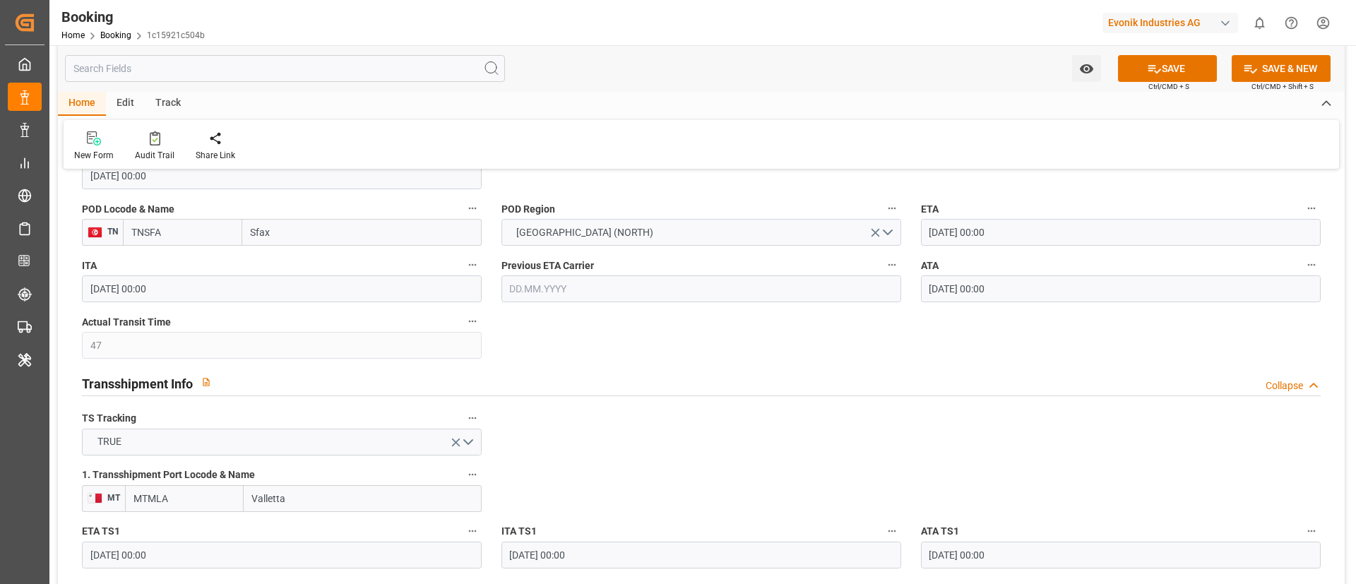
scroll to position [1483, 0]
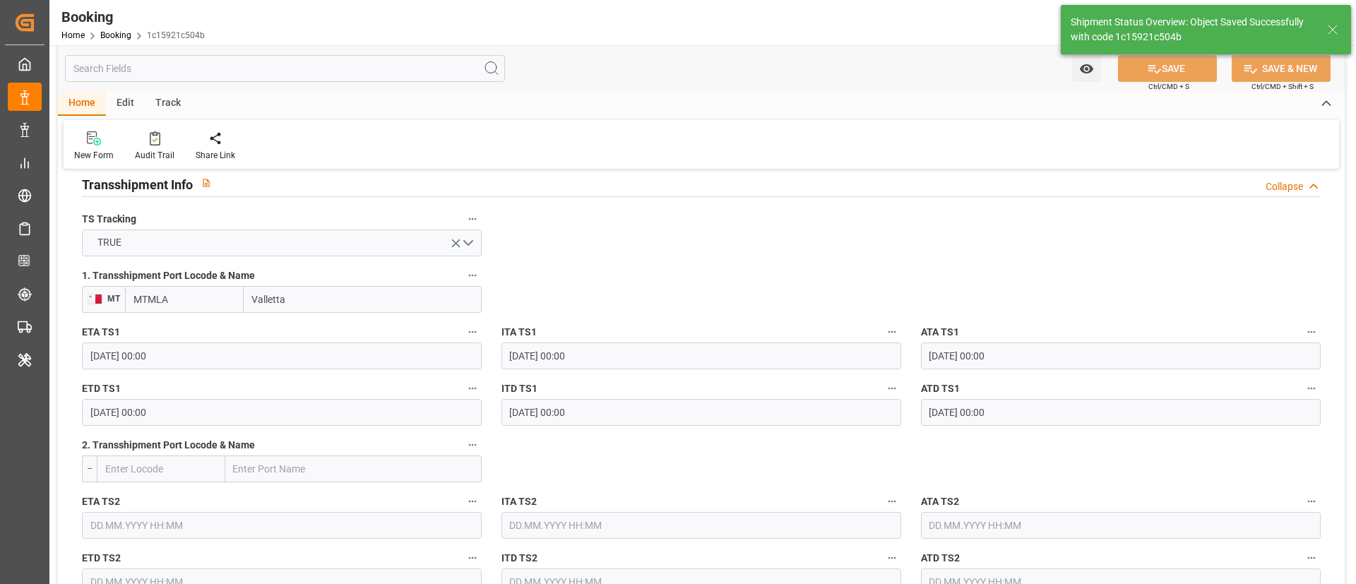
type textarea "businessDivision-businessLine-"
type input "[DATE] 08:54"
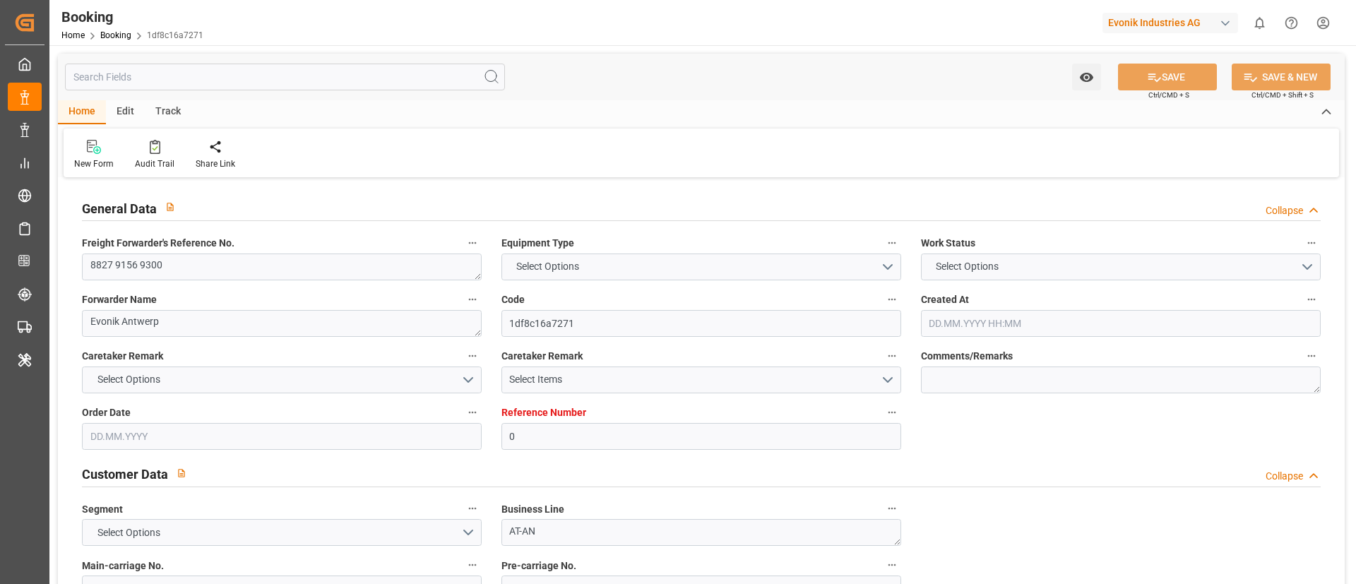
type input "0"
type input "9348443"
type input "CMACGM"
type input "CMA CGM Group"
type input "BEANR"
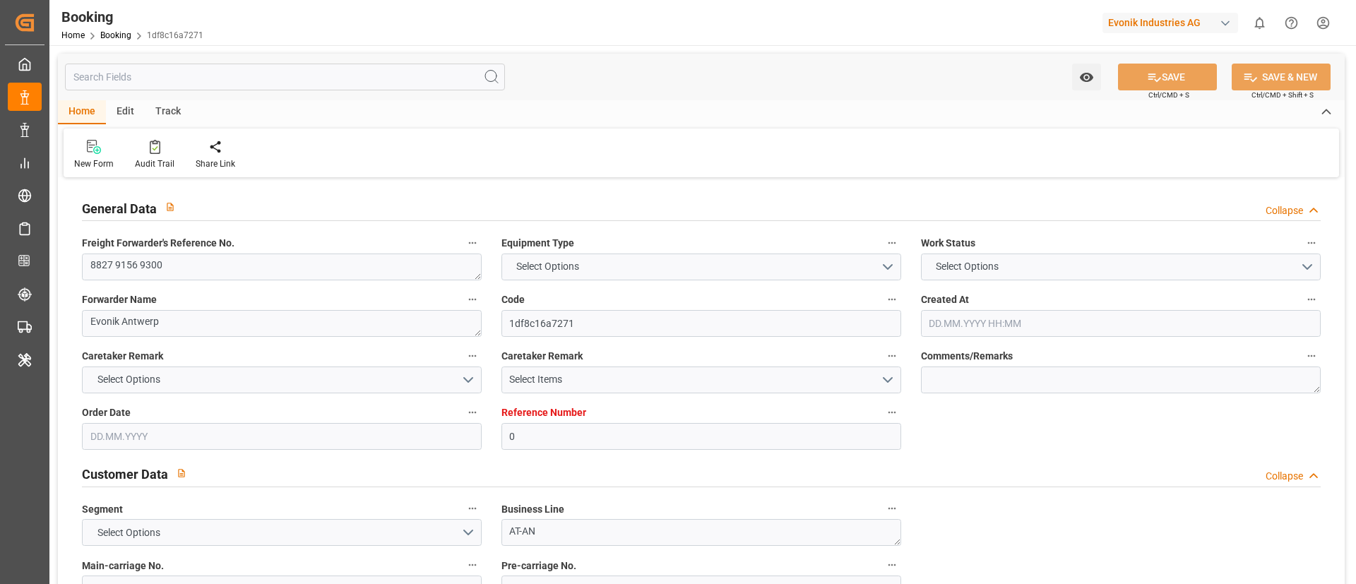
type input "TNSFA"
type input "47"
type input "MTMLA"
type input "0"
type input "[DATE] 09:16"
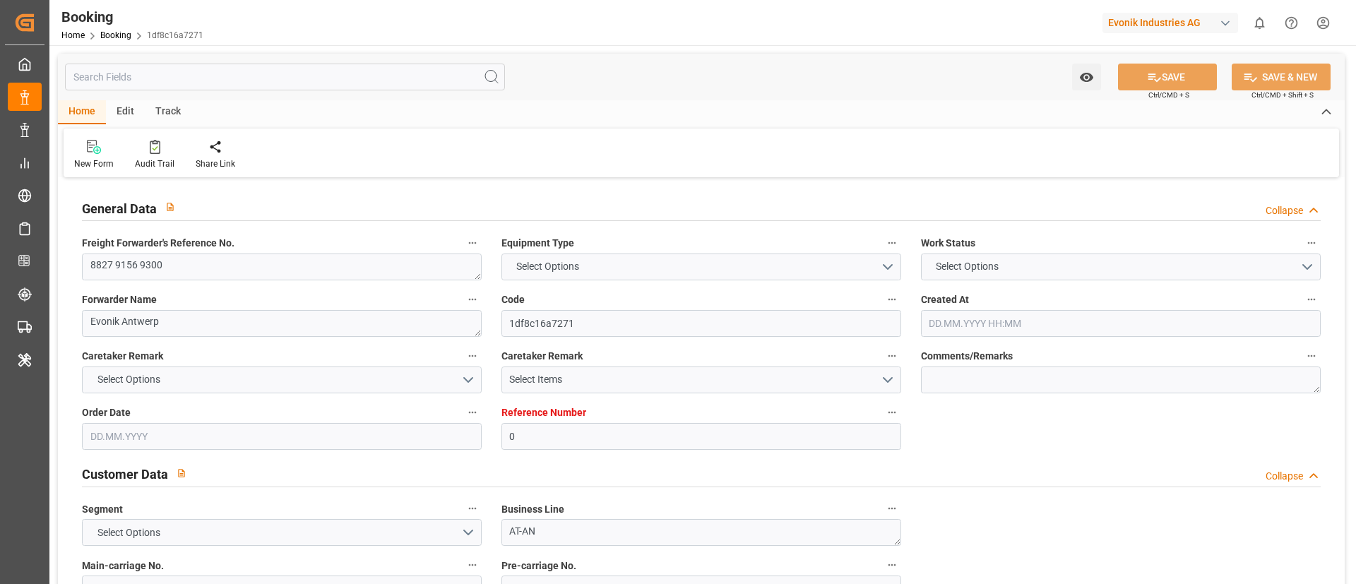
type input "[DATE]"
type input "[DATE] 00:00"
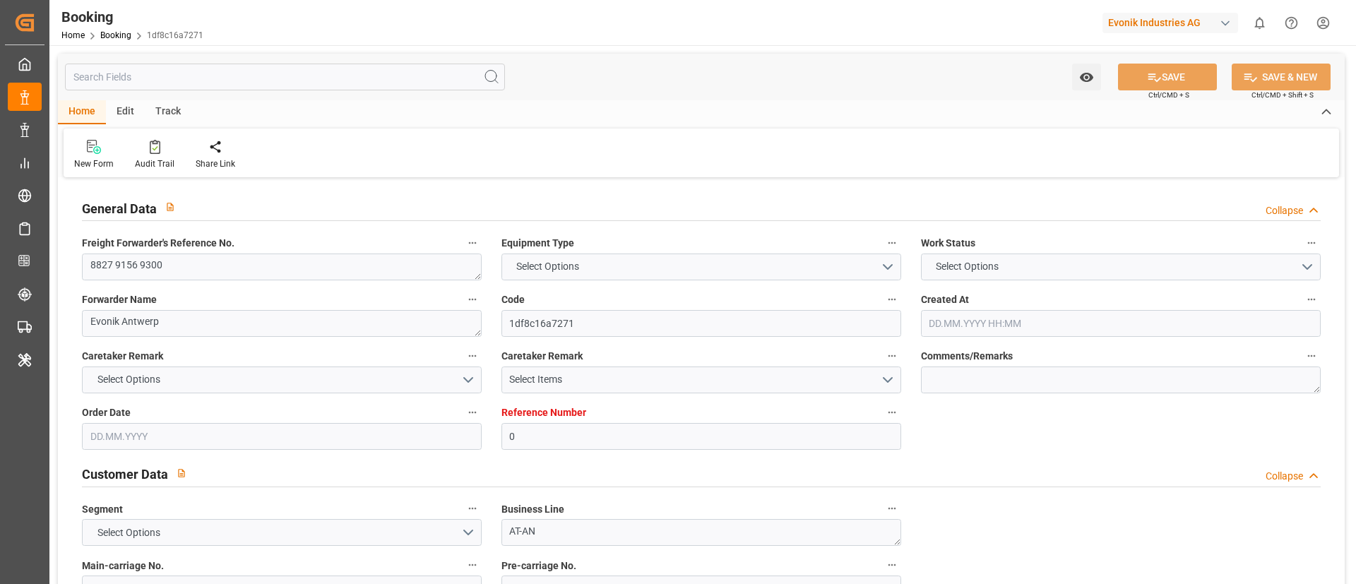
type input "[DATE] 00:00"
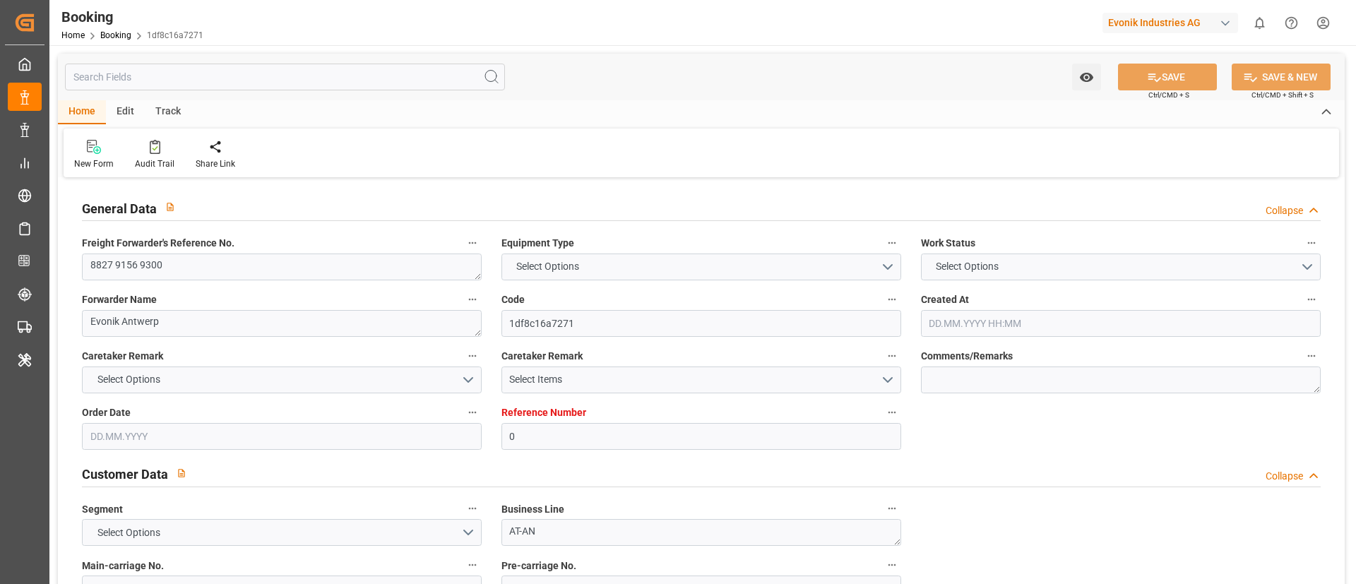
type input "[DATE] 00:00"
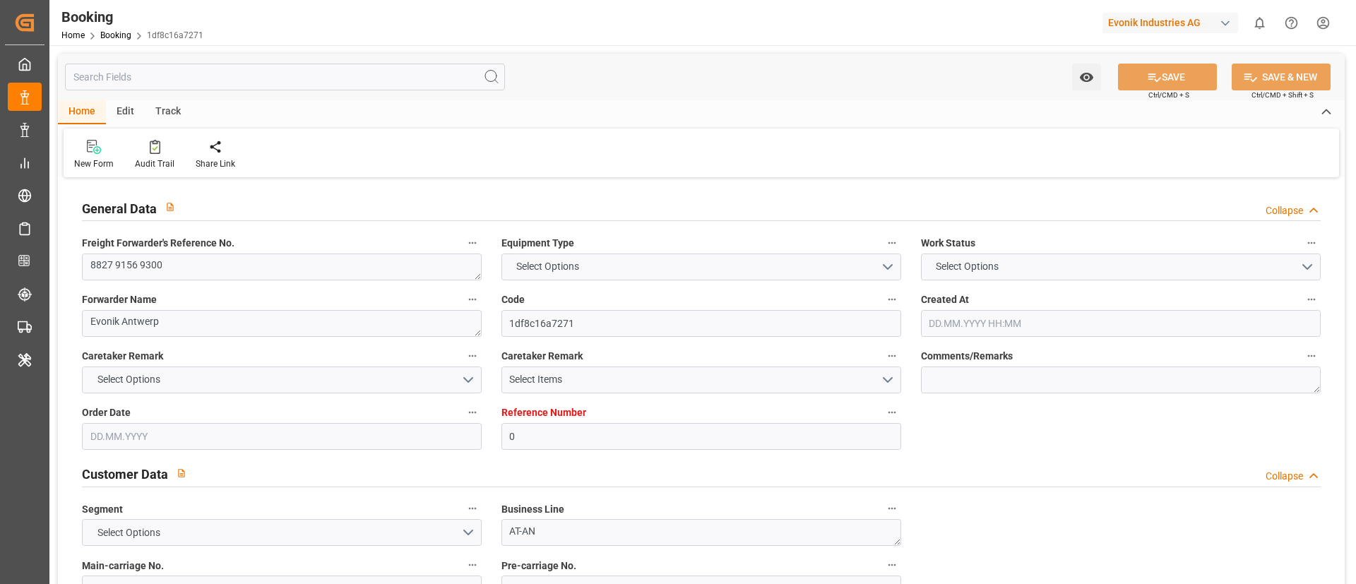
type input "[DATE] 00:00"
type input "[DATE] 08:53"
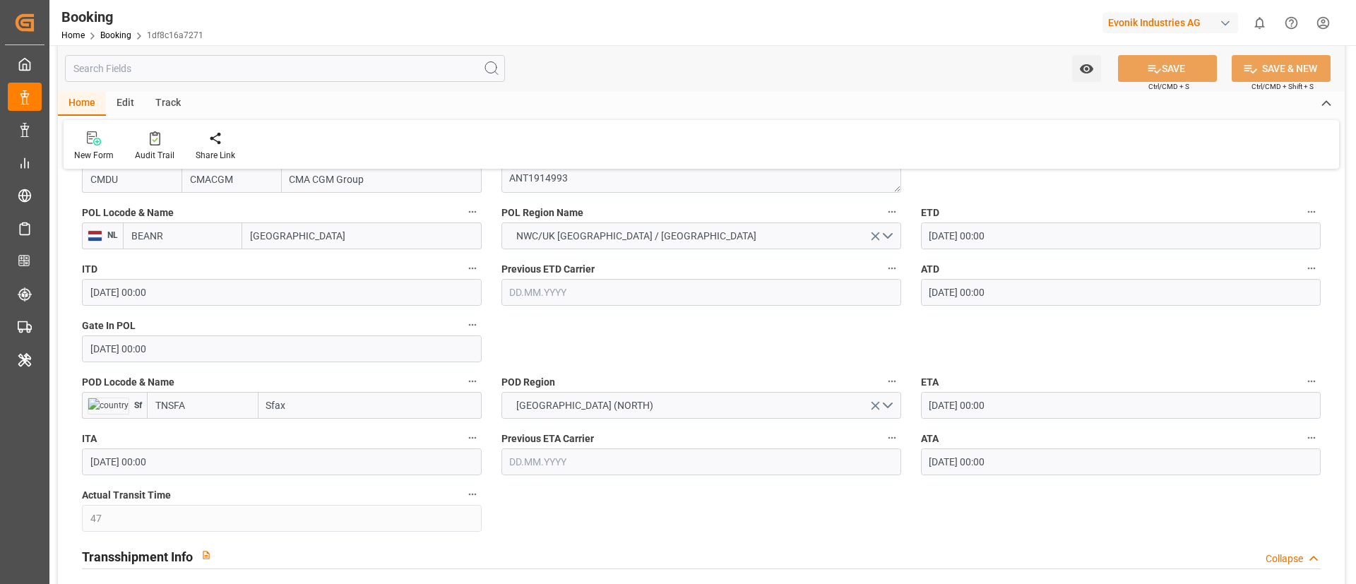
scroll to position [1165, 0]
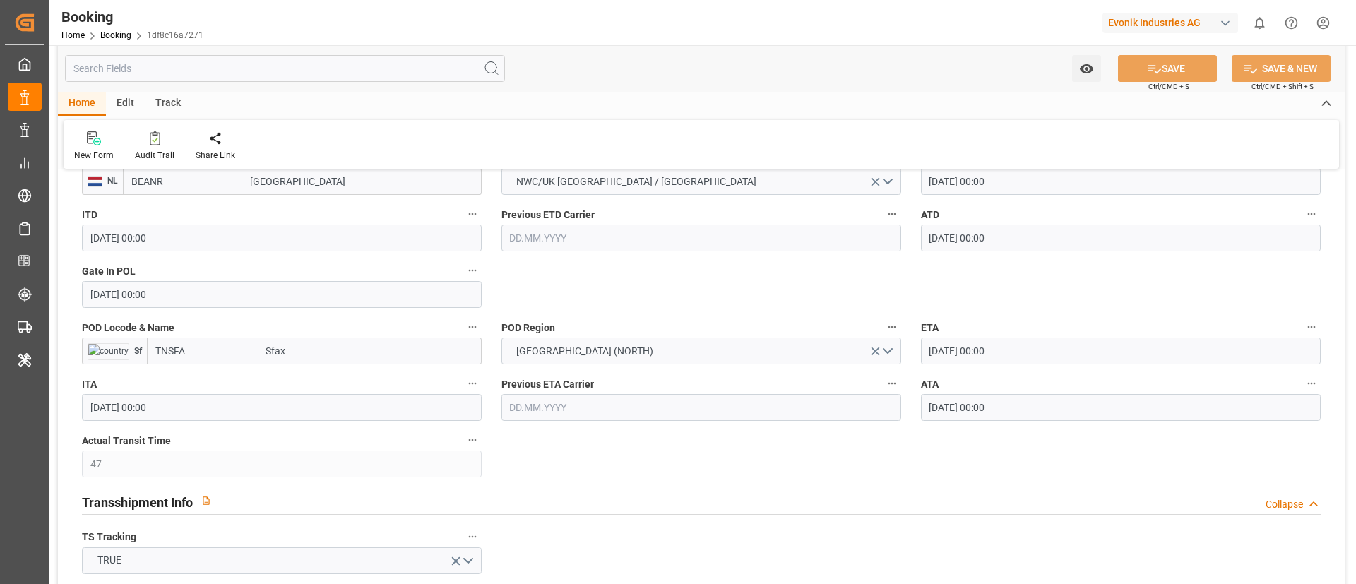
click at [174, 186] on input "BEANR" at bounding box center [182, 181] width 119 height 27
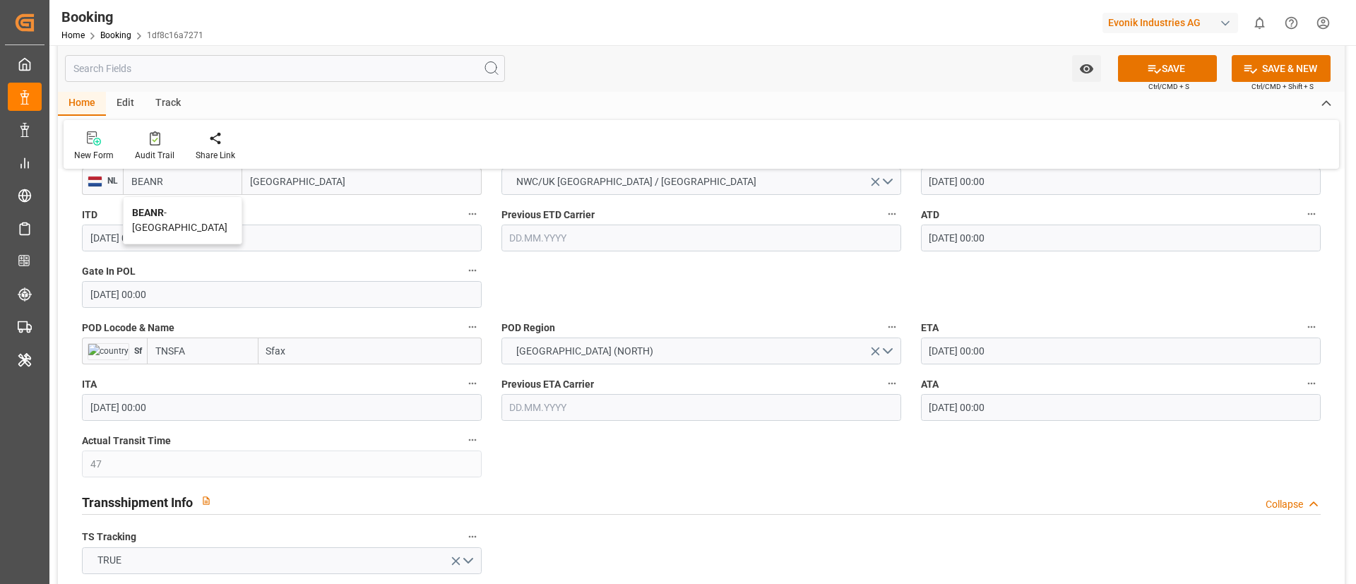
click at [179, 225] on div "BEANR - [GEOGRAPHIC_DATA]" at bounding box center [183, 220] width 118 height 47
type input "BEANR"
click at [209, 360] on input "TNSFA" at bounding box center [203, 351] width 112 height 27
click at [182, 370] on div "TNSFA - Sfax" at bounding box center [183, 383] width 71 height 32
type input "TNSFA"
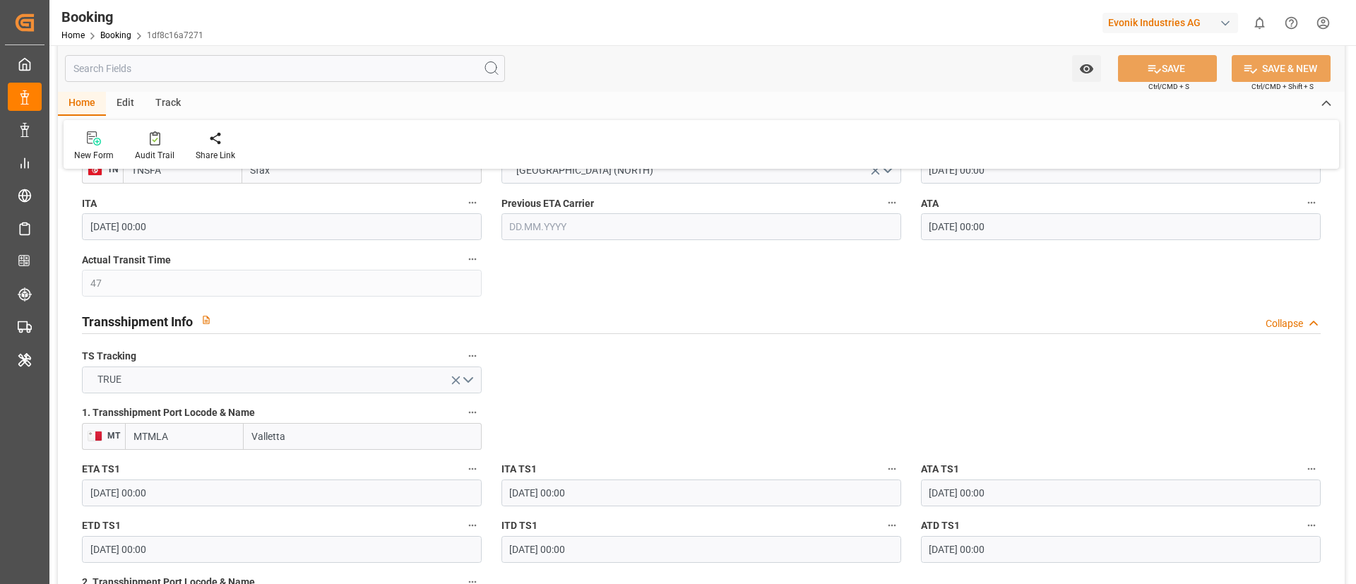
scroll to position [1377, 0]
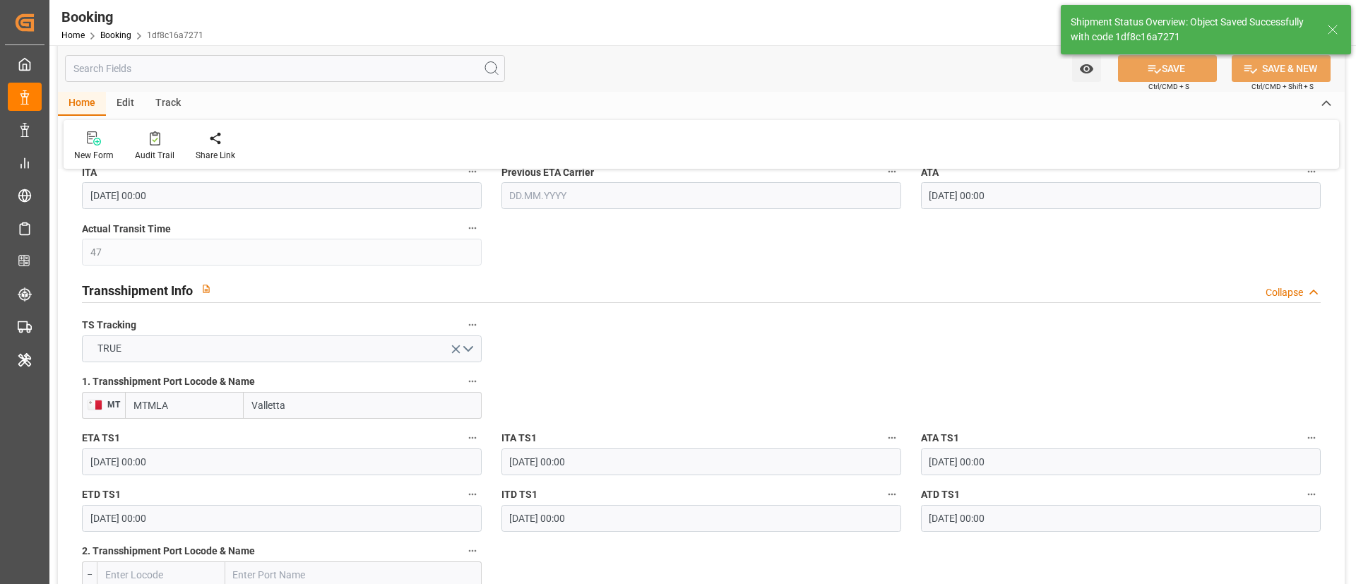
type input "[DATE] 08:54"
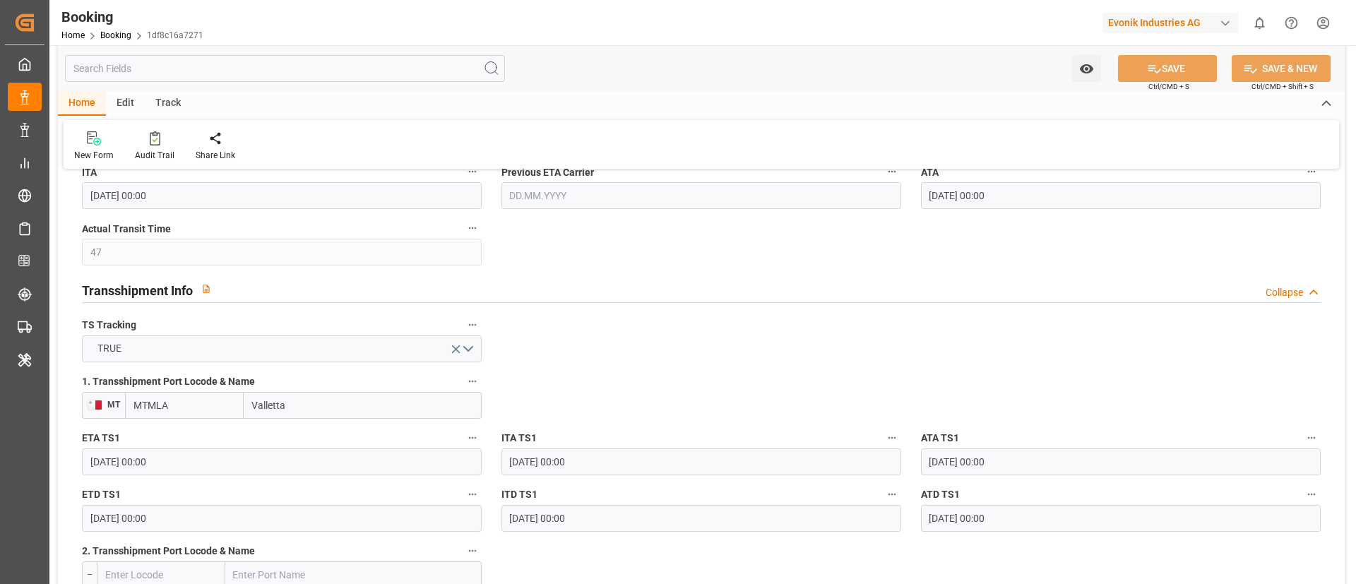
scroll to position [954, 0]
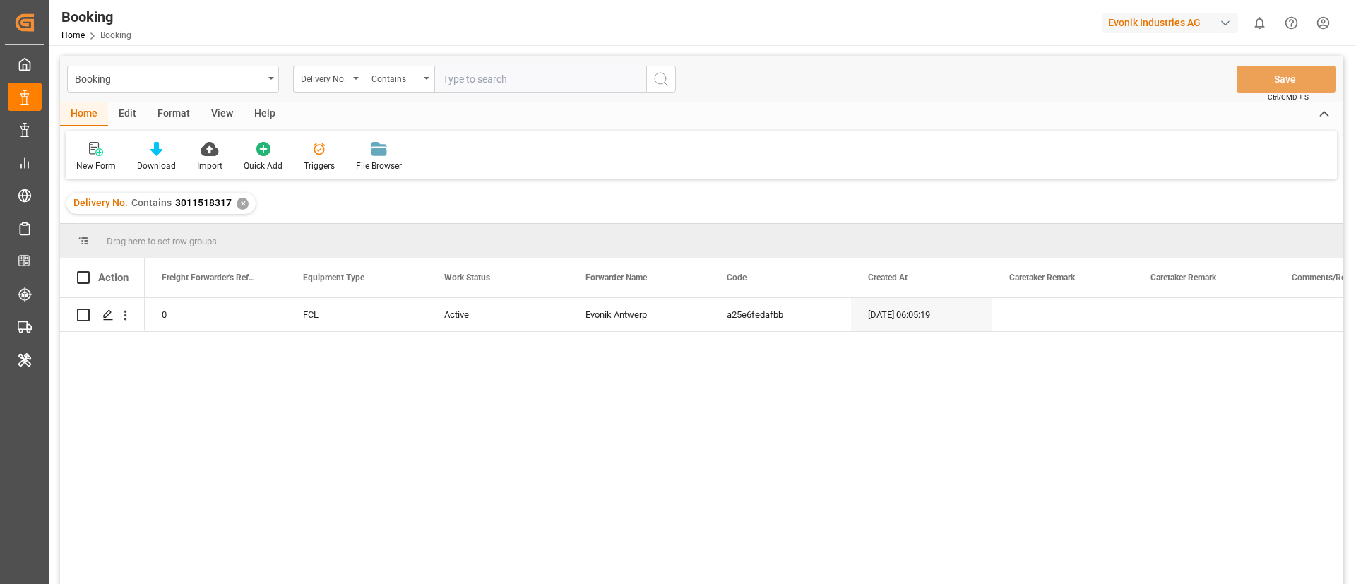
click at [462, 73] on input "text" at bounding box center [540, 79] width 212 height 27
paste input "3011724467"
type input "3011724467"
click at [664, 77] on icon "search button" at bounding box center [661, 79] width 17 height 17
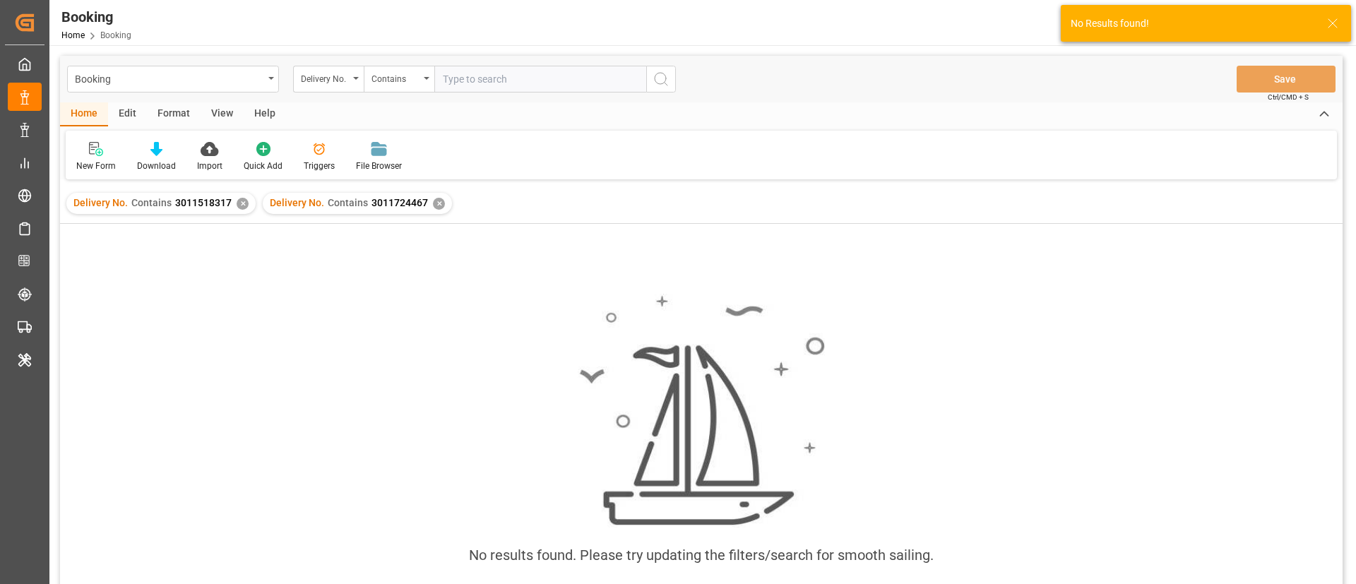
click at [239, 198] on div "✕" at bounding box center [243, 204] width 12 height 12
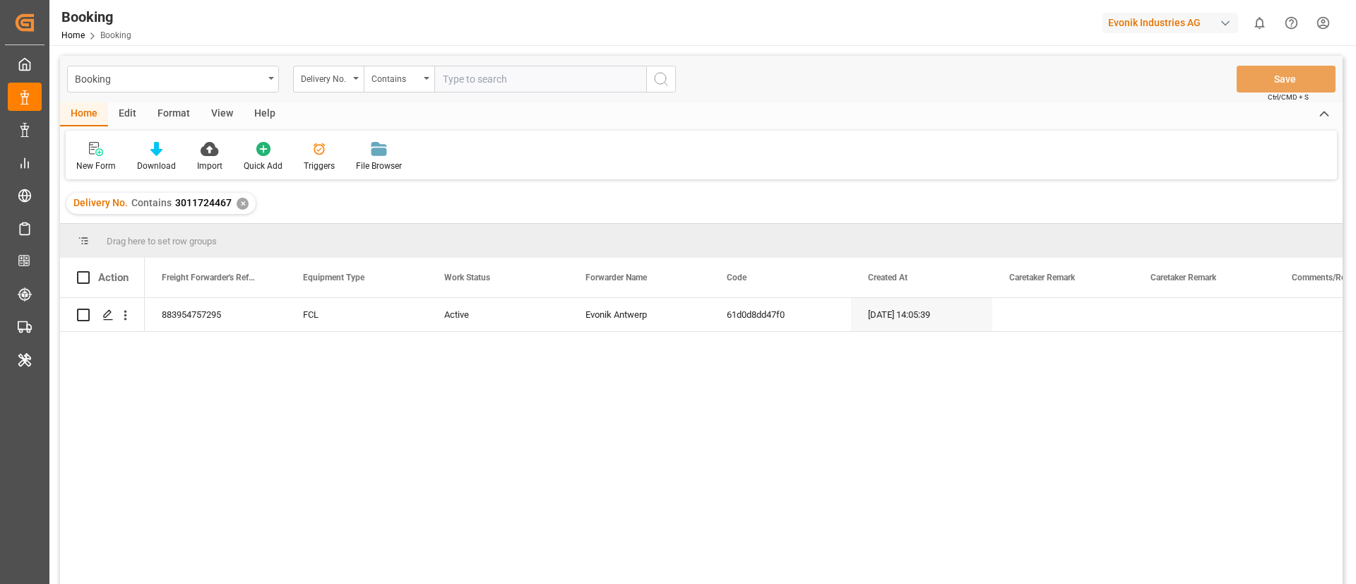
click at [499, 80] on input "text" at bounding box center [540, 79] width 212 height 27
paste input "3011724466"
type input "3011724466"
click at [670, 77] on button "search button" at bounding box center [661, 79] width 30 height 27
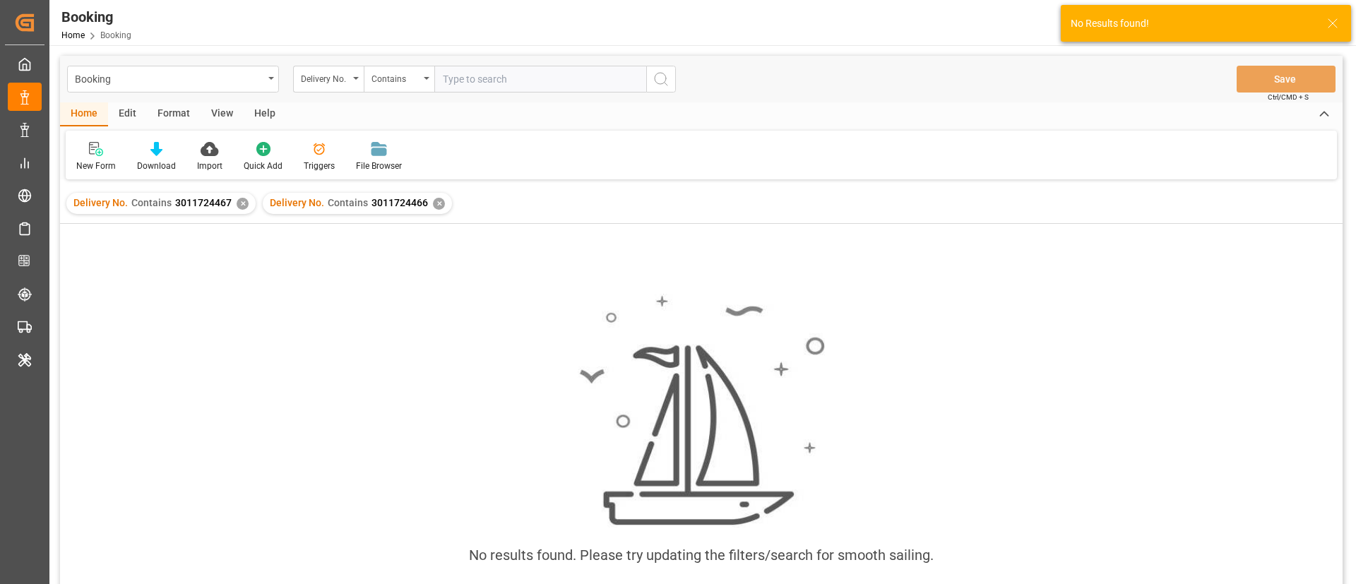
click at [239, 210] on div "Delivery No. Contains 3011724467 ✕" at bounding box center [160, 203] width 189 height 21
click at [239, 200] on div "✕" at bounding box center [243, 204] width 12 height 12
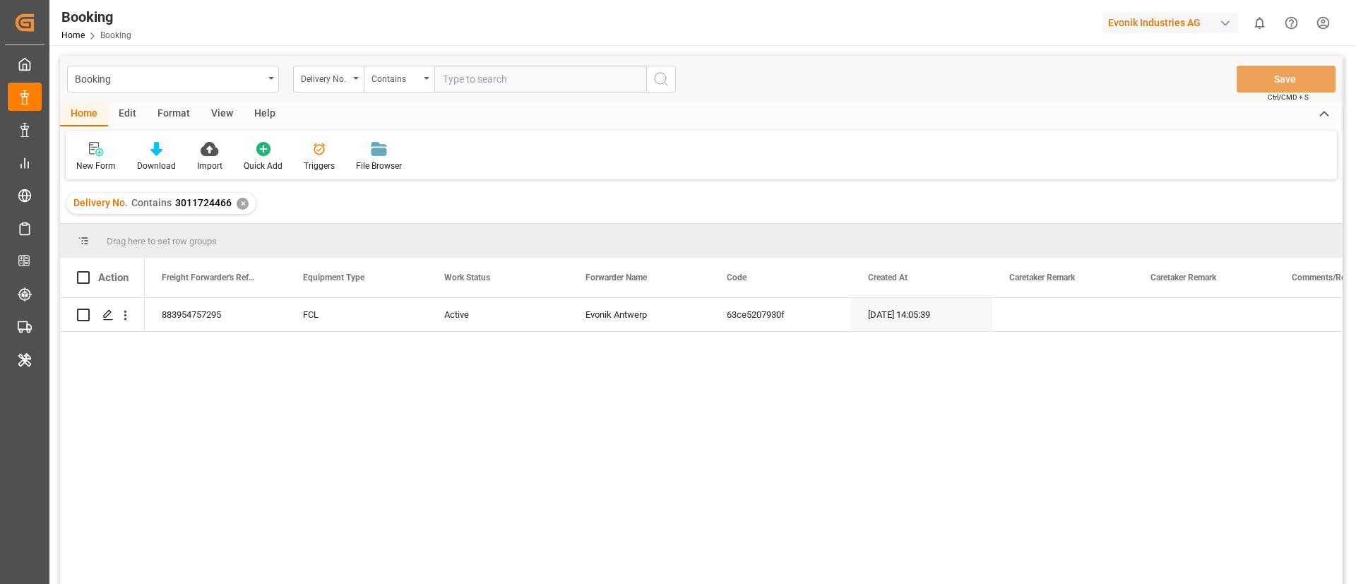
click at [487, 80] on input "text" at bounding box center [540, 79] width 212 height 27
paste input "3011724461"
type input "3011724461"
click at [660, 82] on icon "search button" at bounding box center [661, 79] width 17 height 17
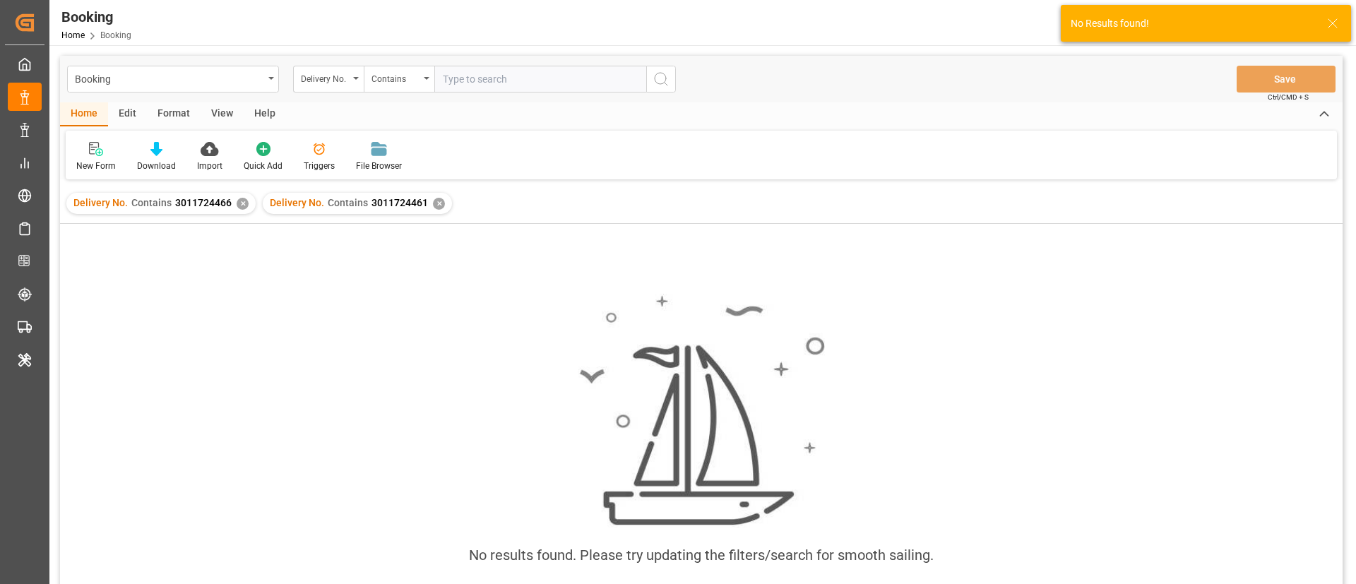
click at [237, 206] on div "✕" at bounding box center [243, 204] width 12 height 12
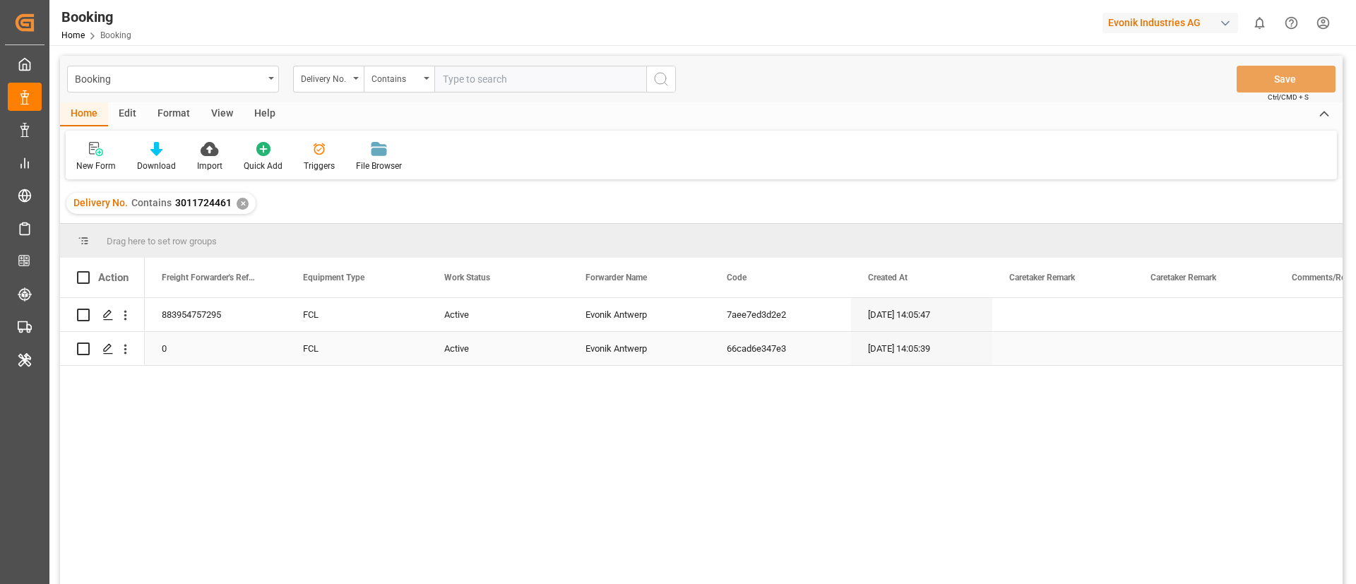
click at [469, 354] on div "Active" at bounding box center [497, 348] width 141 height 33
click at [469, 343] on span "Active" at bounding box center [462, 340] width 27 height 15
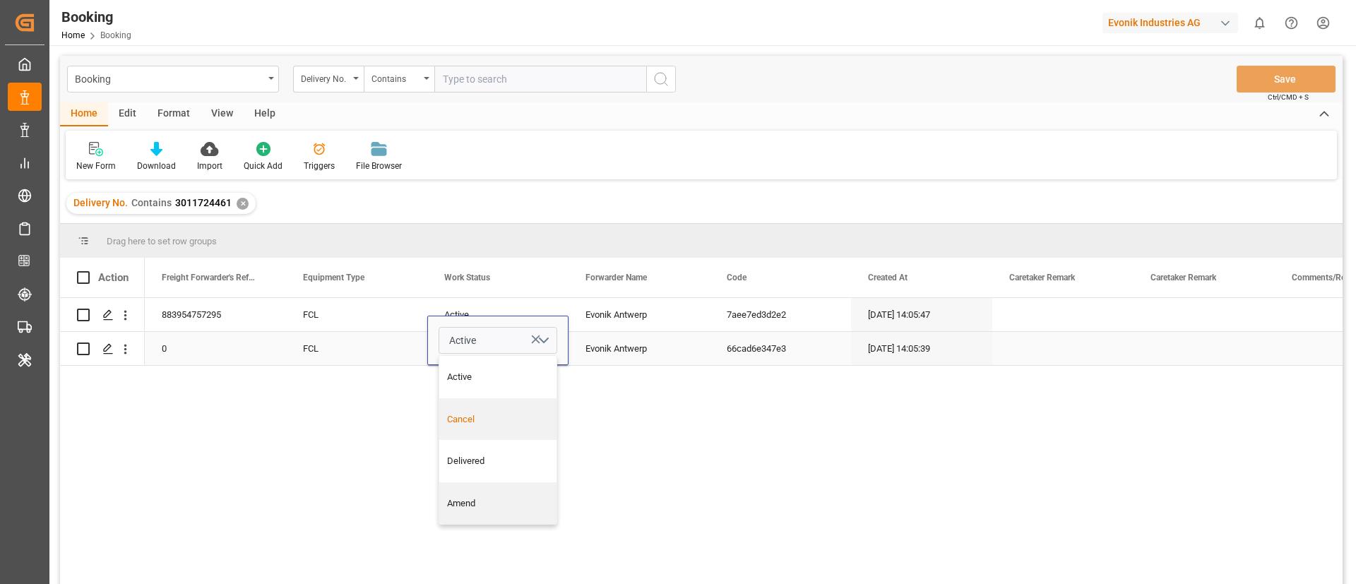
click at [486, 412] on div "Cancel" at bounding box center [498, 419] width 102 height 14
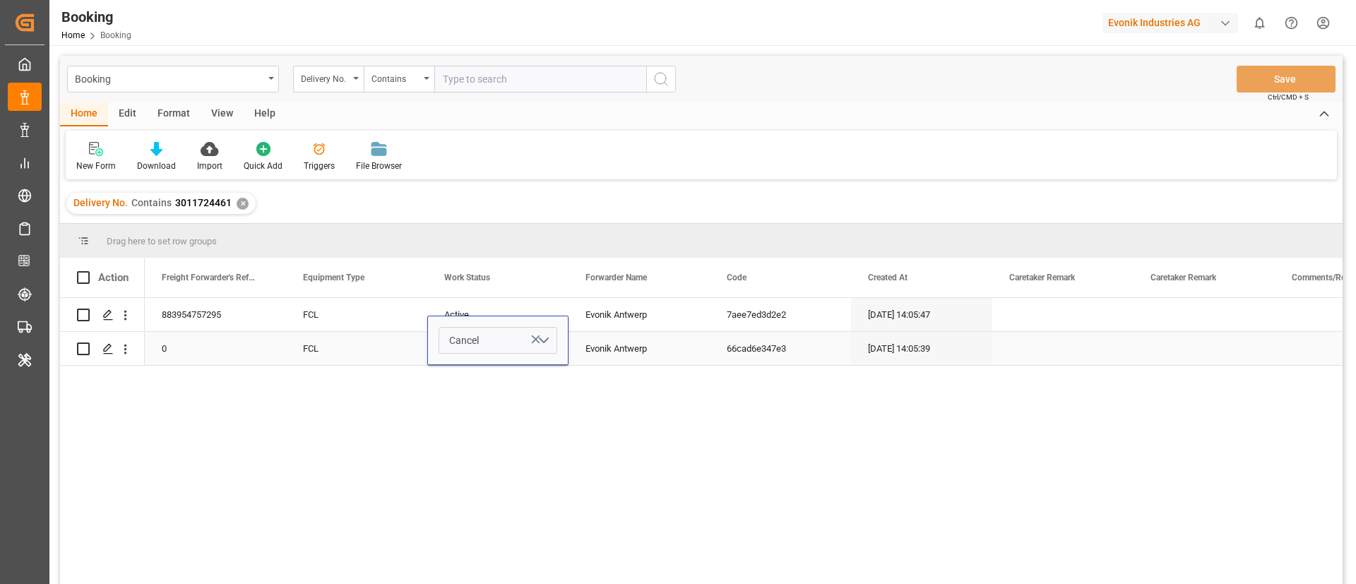
click at [743, 347] on div "66cad6e347e3" at bounding box center [780, 348] width 141 height 33
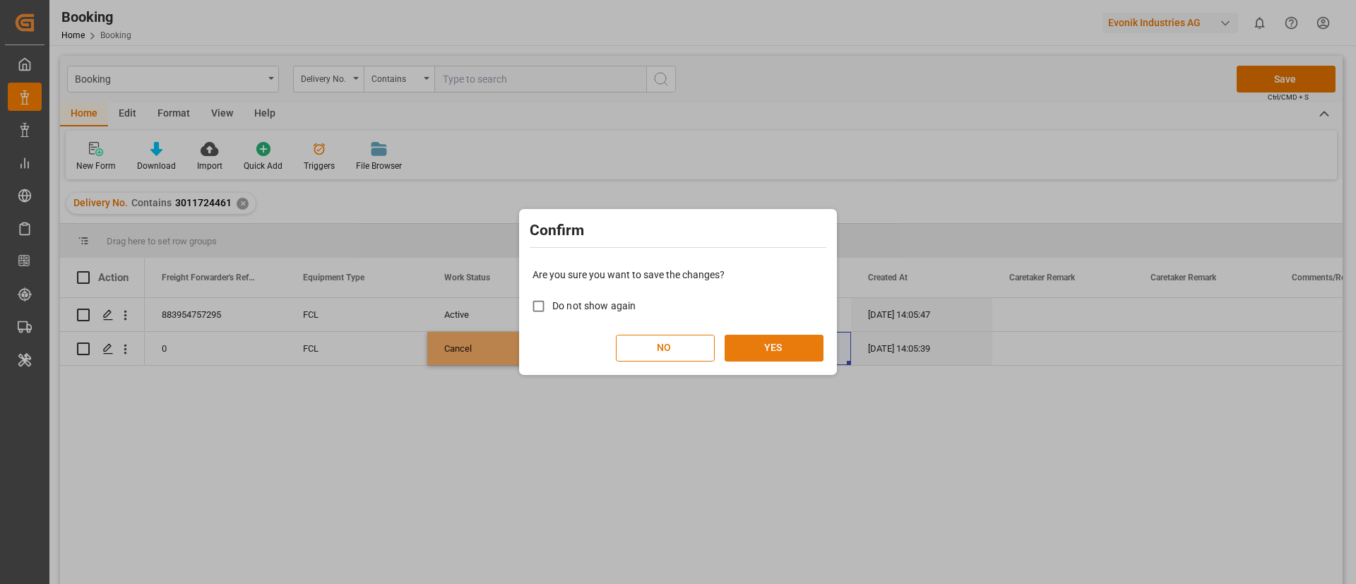
click at [774, 350] on button "YES" at bounding box center [774, 348] width 99 height 27
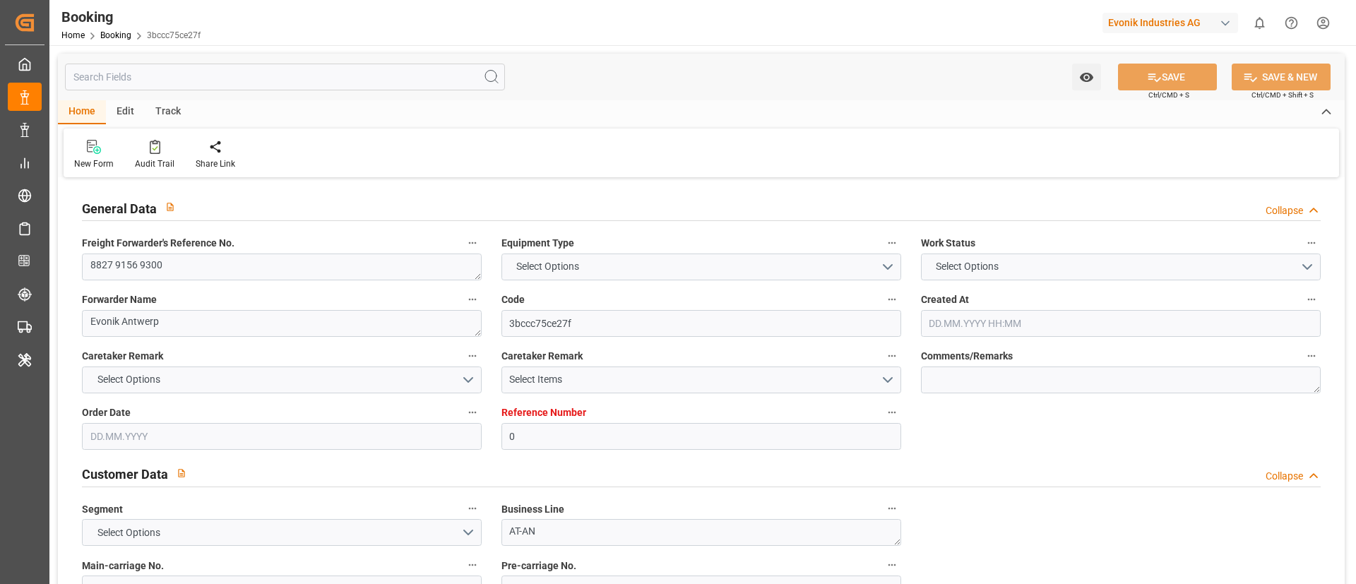
type input "0"
type input "9348443"
type input "CMACGM"
type input "CMA CGM Group"
type input "BEANR"
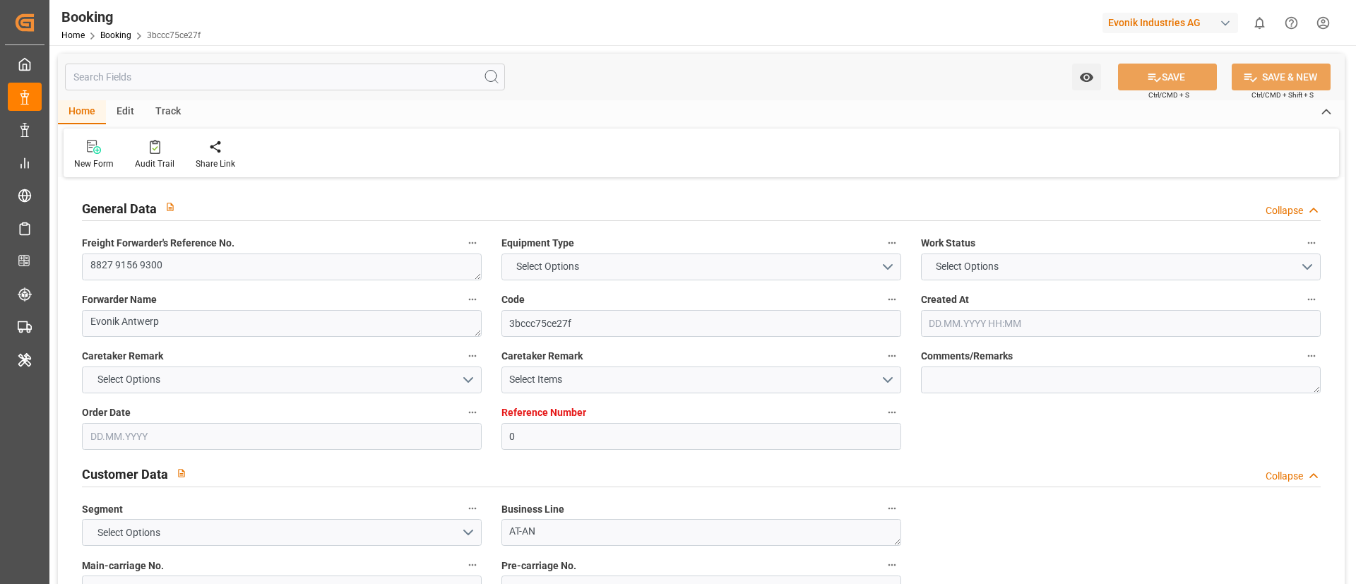
type input "TNSFA"
type input "47"
type input "MTMLA"
type input "0"
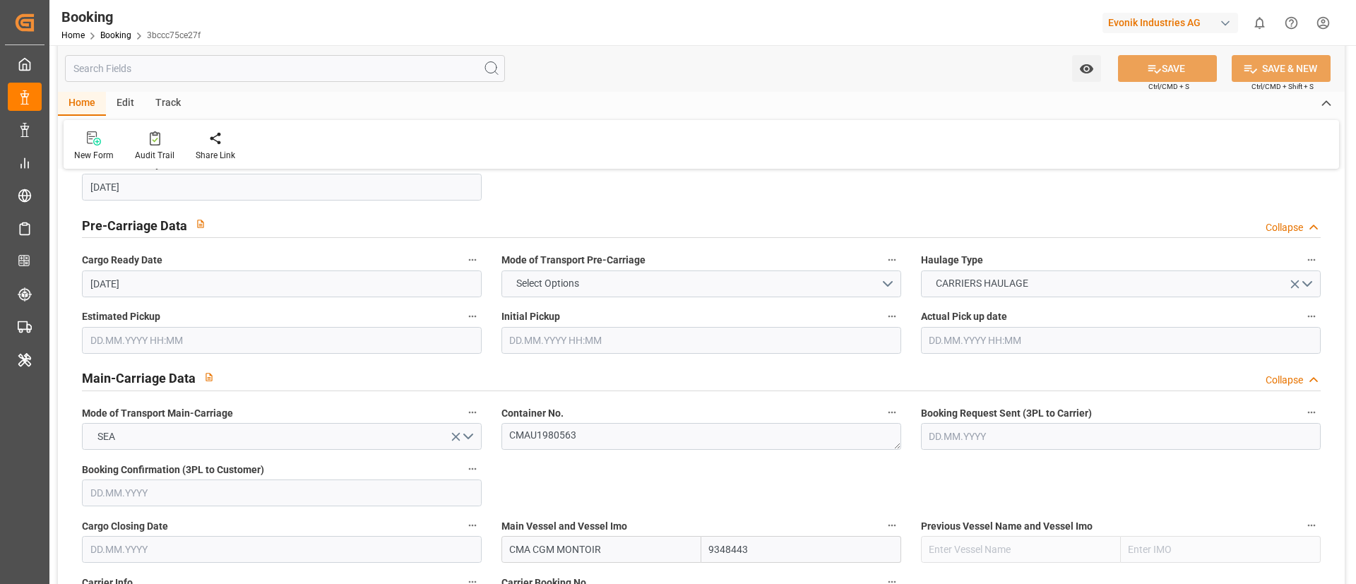
type input "[DATE] 09:16"
type input "[DATE]"
type input "[DATE] 00:00"
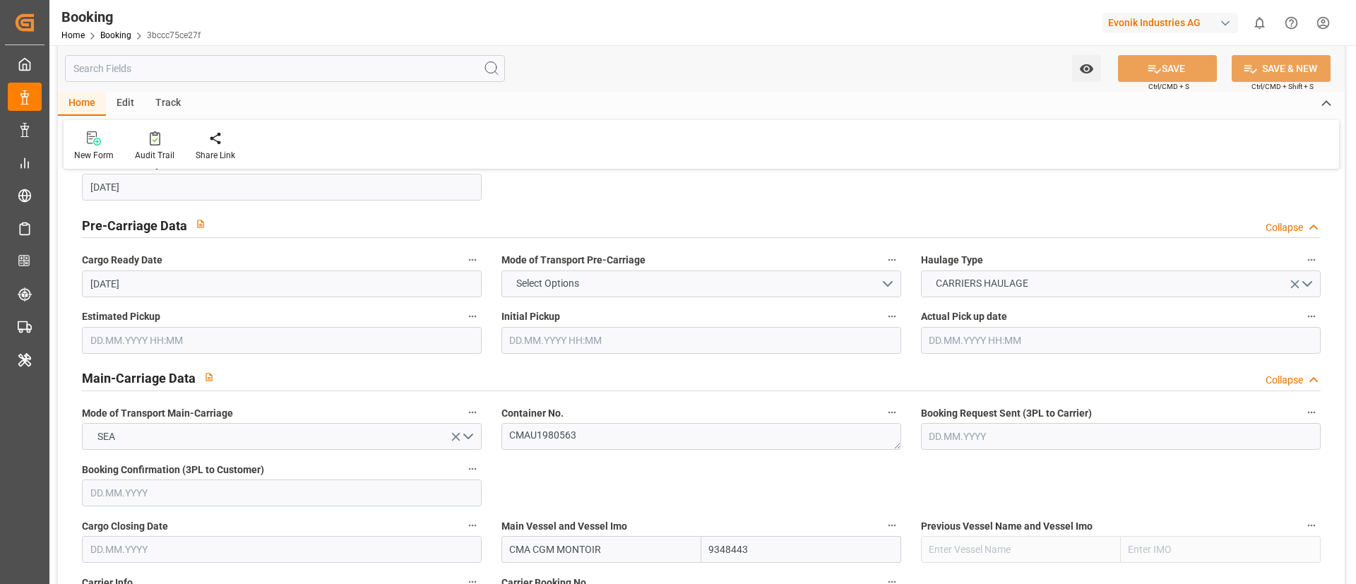
type input "[DATE] 00:00"
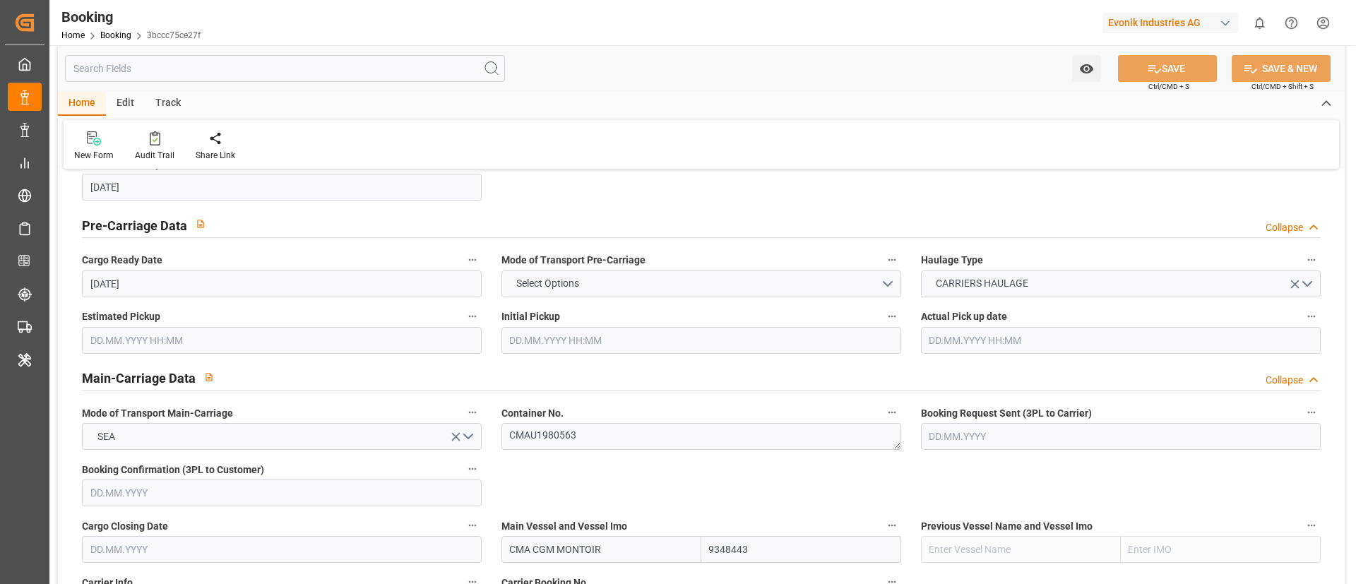
type input "[DATE] 00:00"
type input "09.08.2025 00:00"
type input "04.09.2025 00:00"
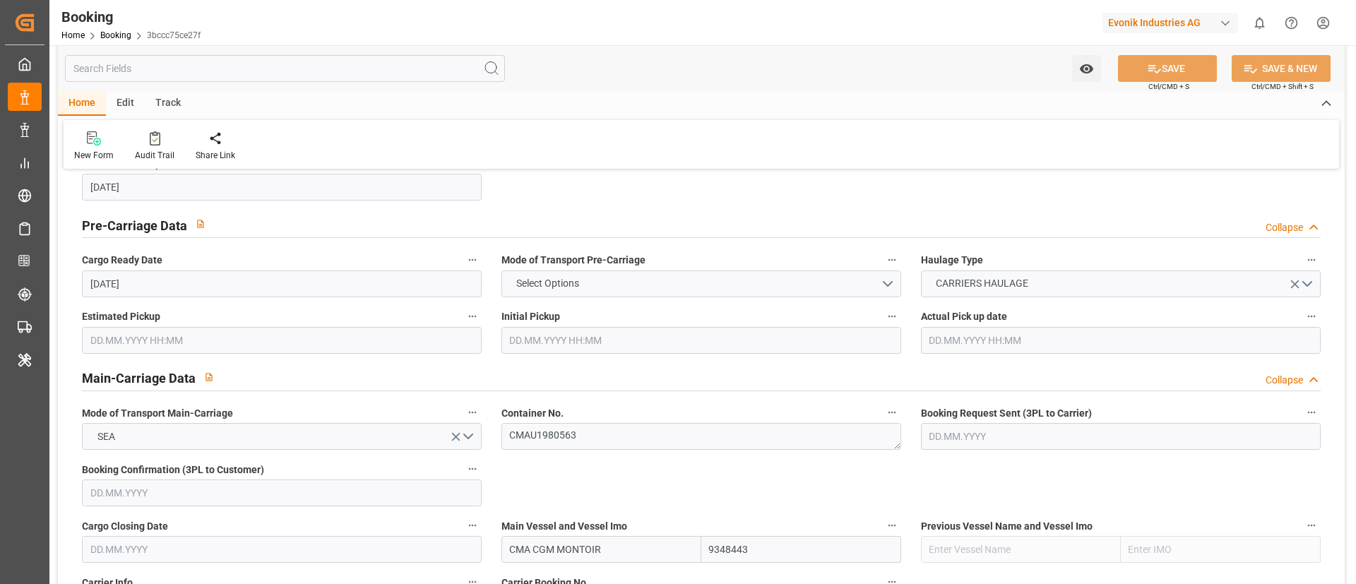
type input "04.09.2025 00:00"
type input "17.09.2025 08:53"
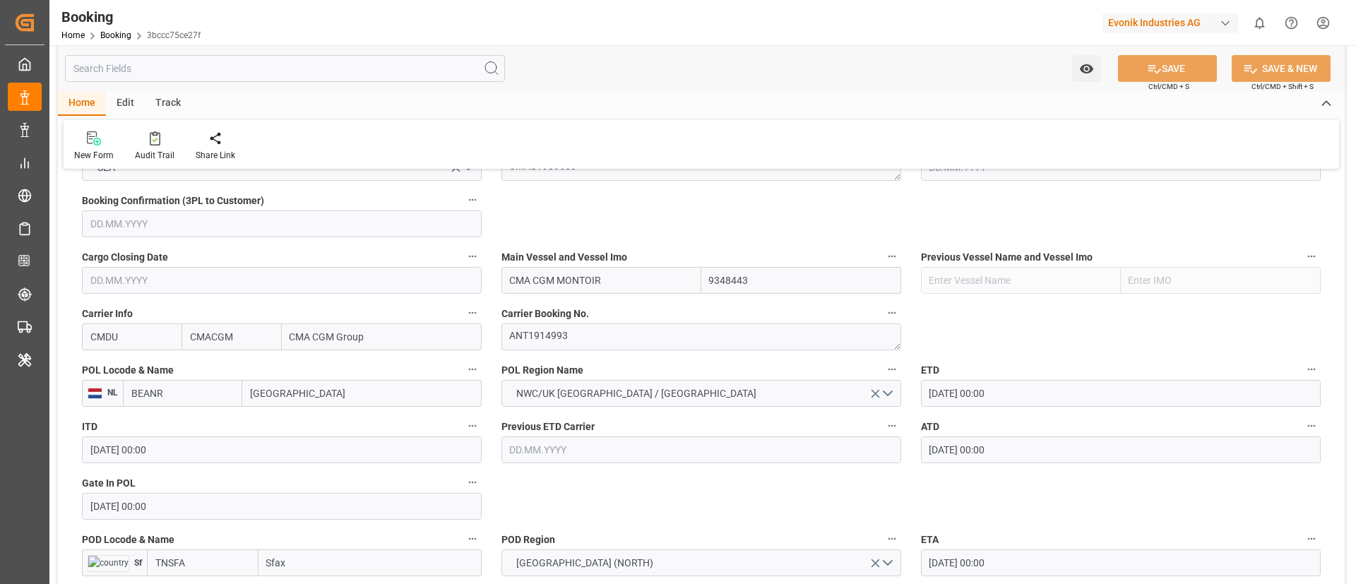
click at [186, 386] on input "BEANR" at bounding box center [182, 393] width 119 height 27
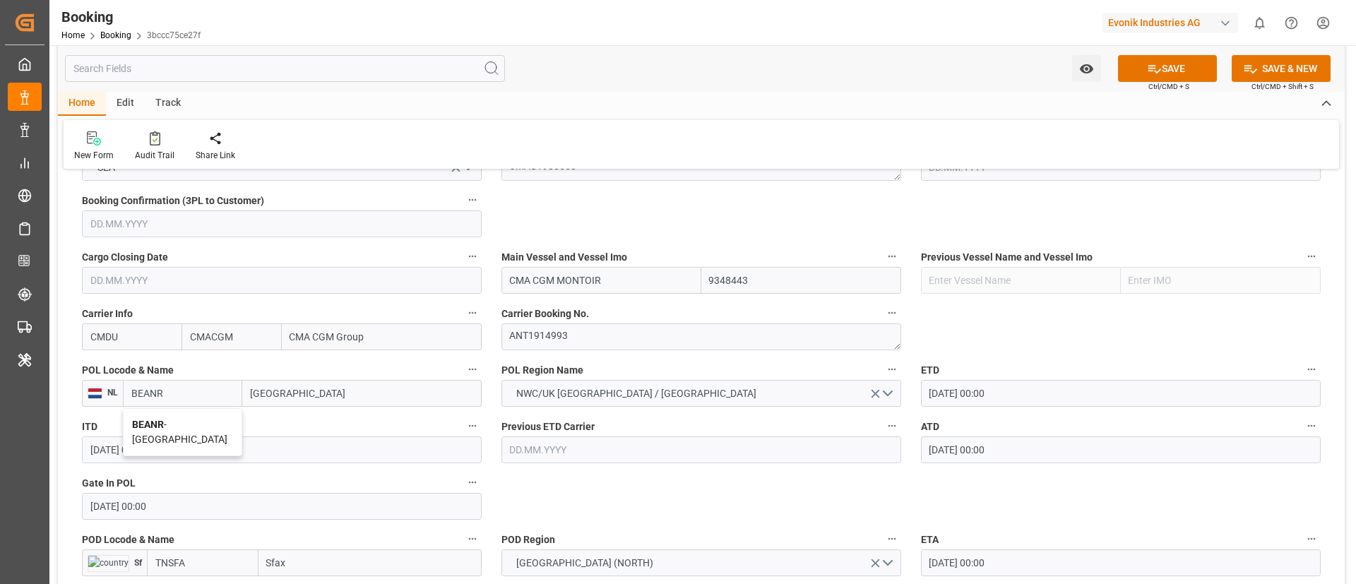
click at [173, 432] on div "BEANR - Antwerp" at bounding box center [183, 432] width 118 height 47
type input "BEANR"
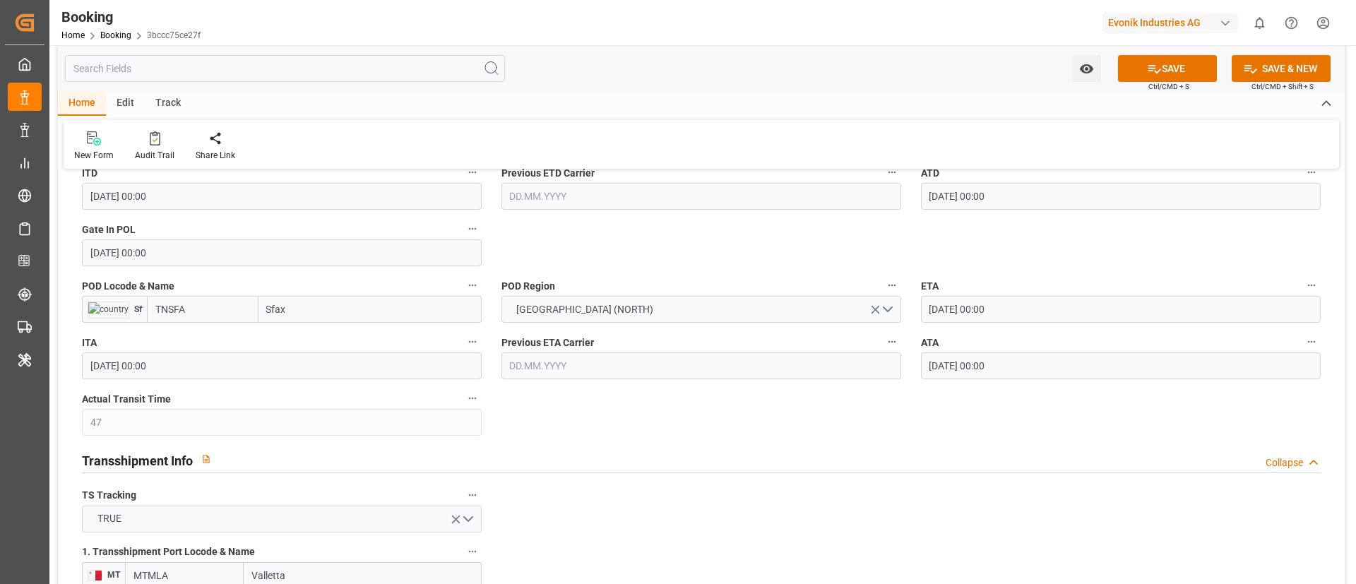
scroll to position [1271, 0]
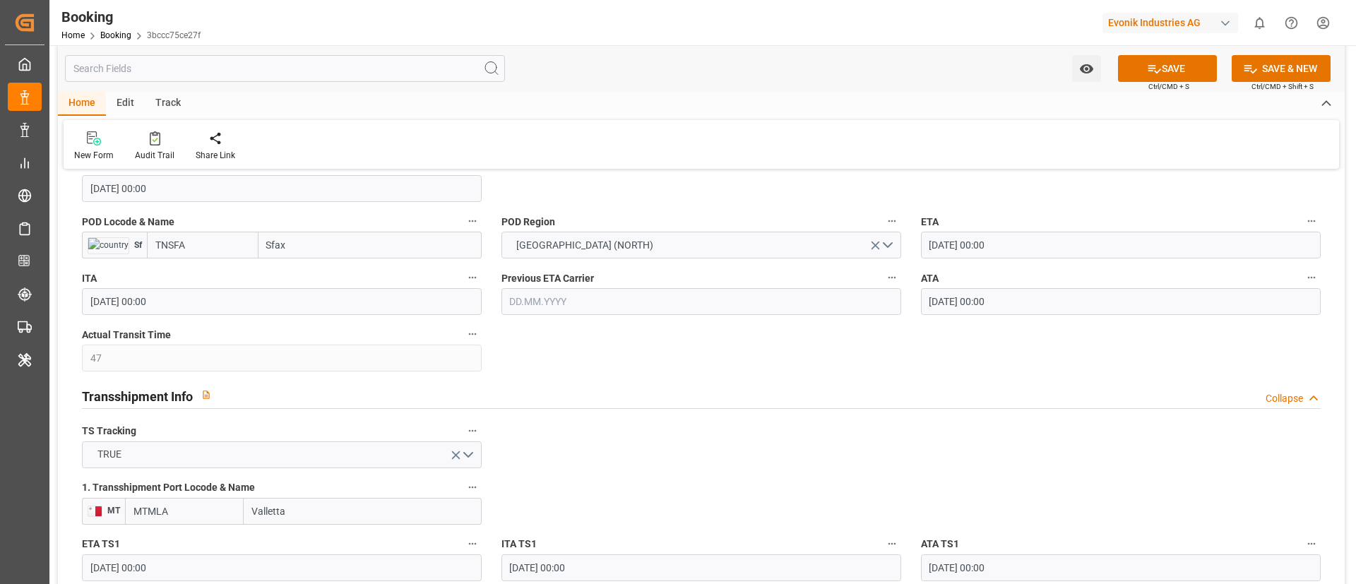
click at [197, 250] on input "TNSFA" at bounding box center [203, 245] width 112 height 27
click at [208, 278] on span "TNSFA - Sfax" at bounding box center [183, 276] width 54 height 11
type input "TNSFA"
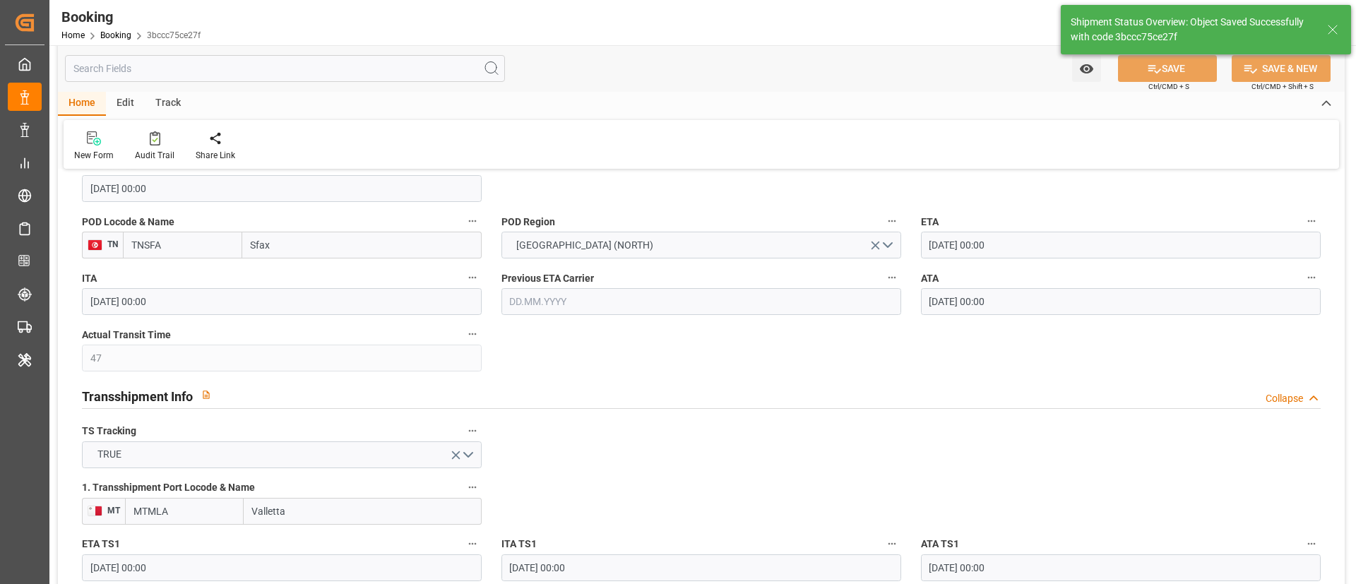
type textarea "businessDivision-businessLine-"
type input "17.09.2025 08:54"
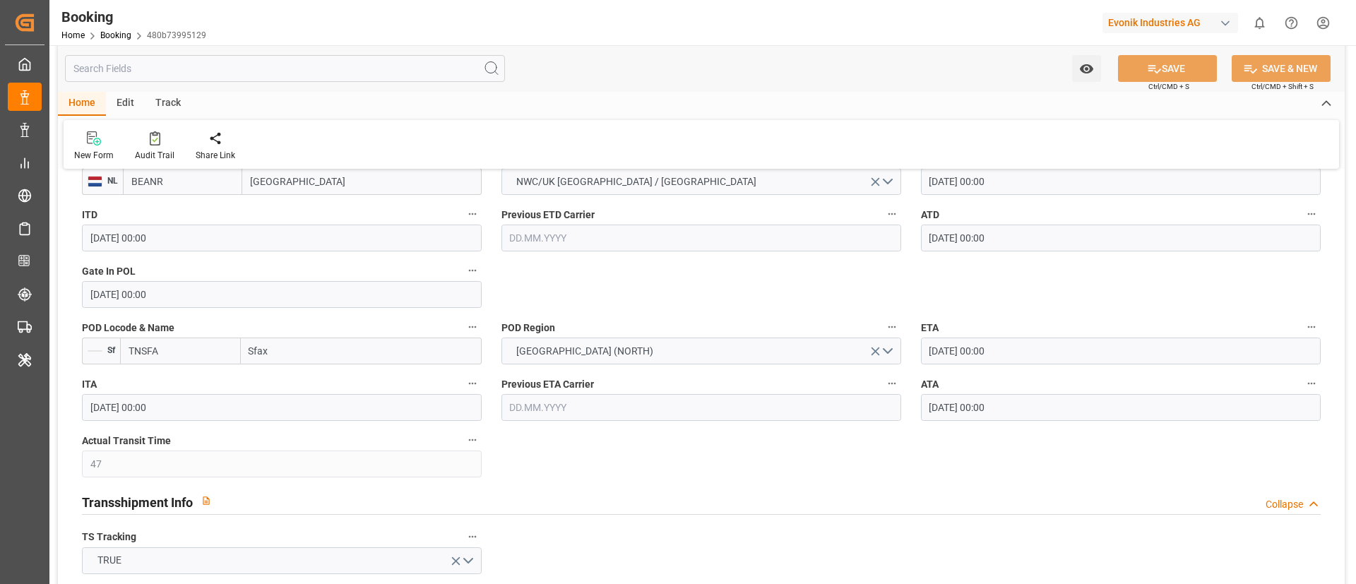
scroll to position [954, 0]
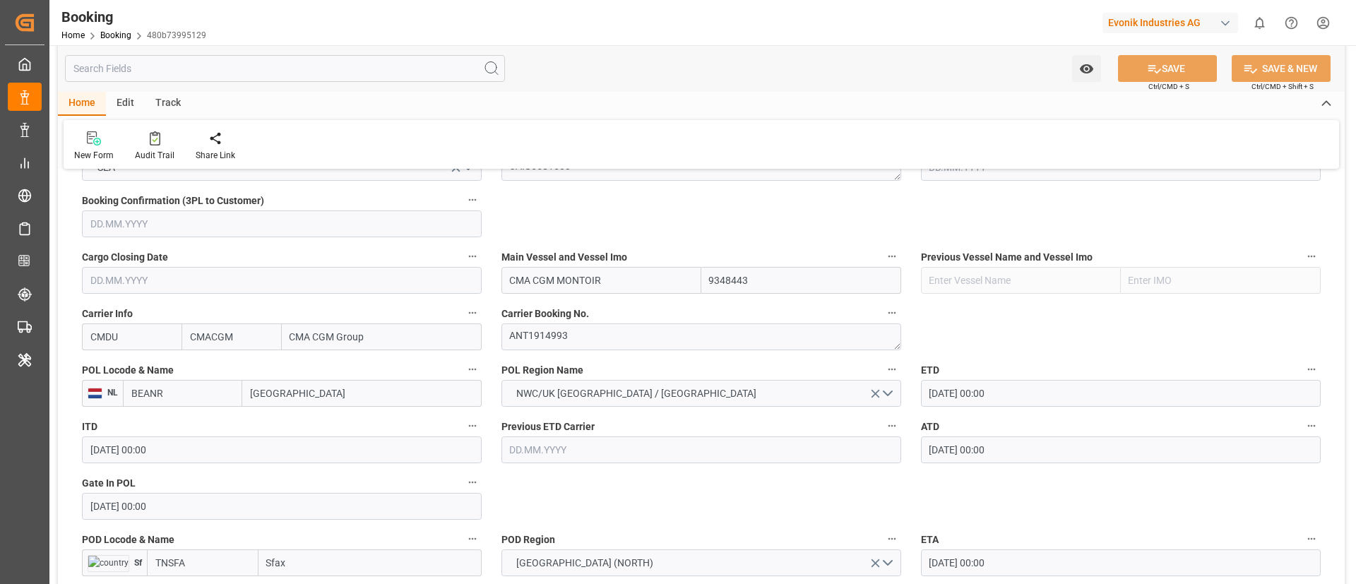
click at [171, 388] on input "BEANR" at bounding box center [182, 393] width 119 height 27
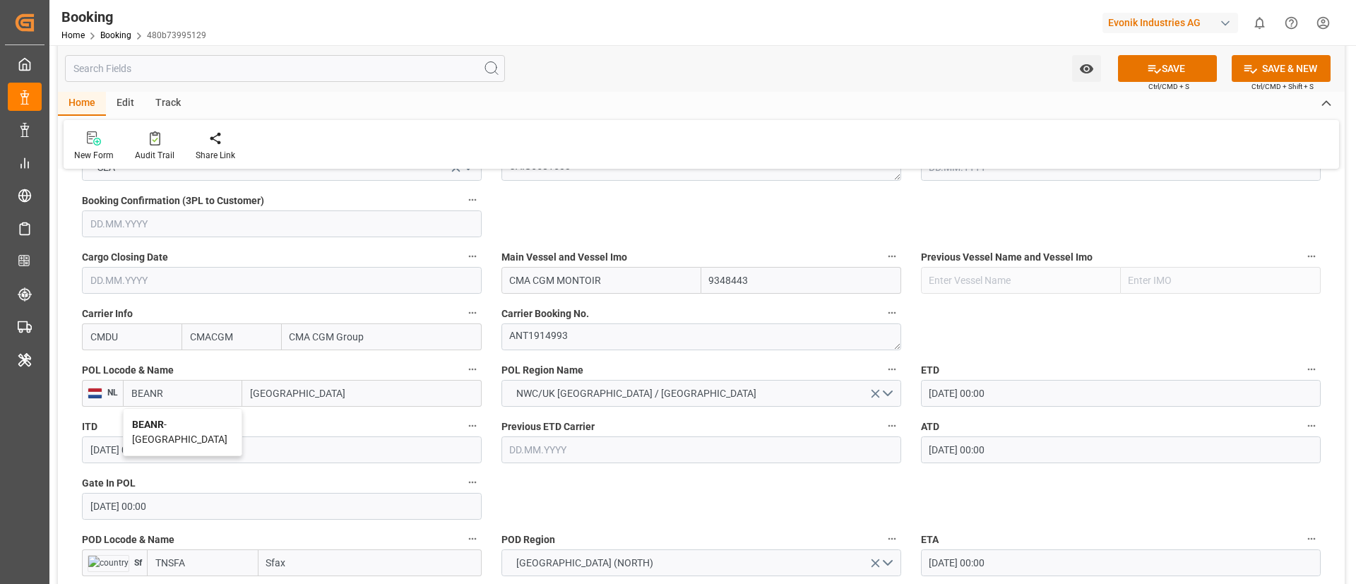
click at [206, 425] on span "BEANR - Antwerp" at bounding box center [179, 432] width 95 height 26
type input "BEANR"
click at [217, 566] on input "TNSFA" at bounding box center [203, 563] width 112 height 27
click at [222, 558] on input "TNSFA" at bounding box center [203, 563] width 112 height 27
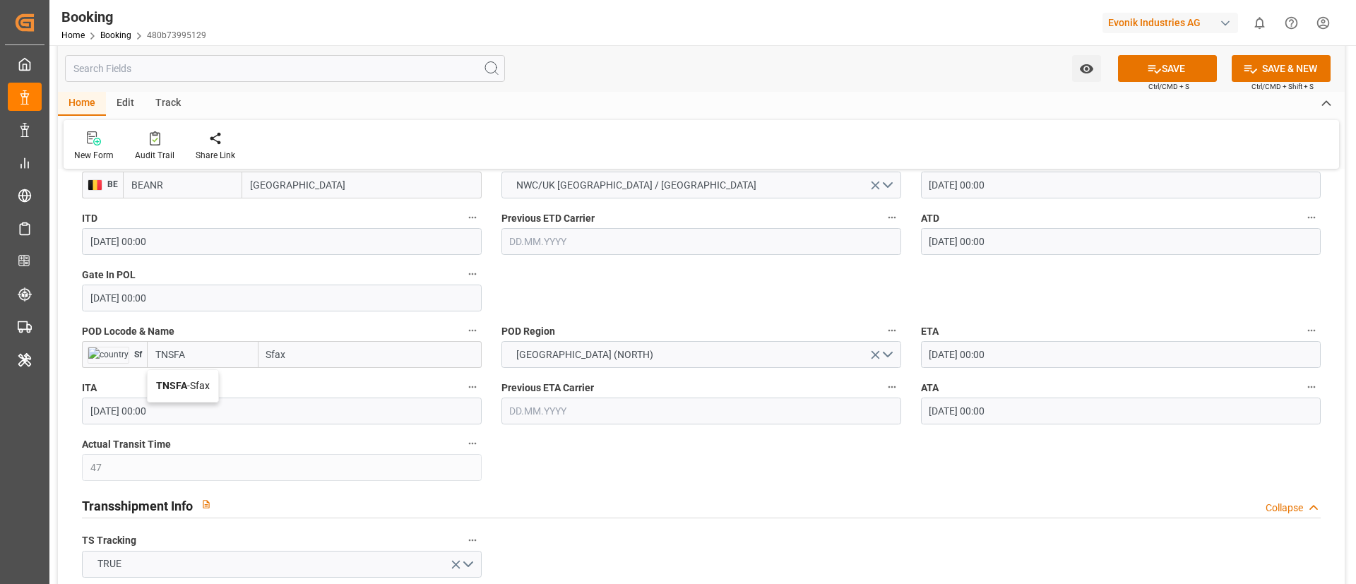
scroll to position [1165, 0]
click at [177, 388] on div "TNSFA - Sfax" at bounding box center [183, 383] width 71 height 32
type input "TNSFA"
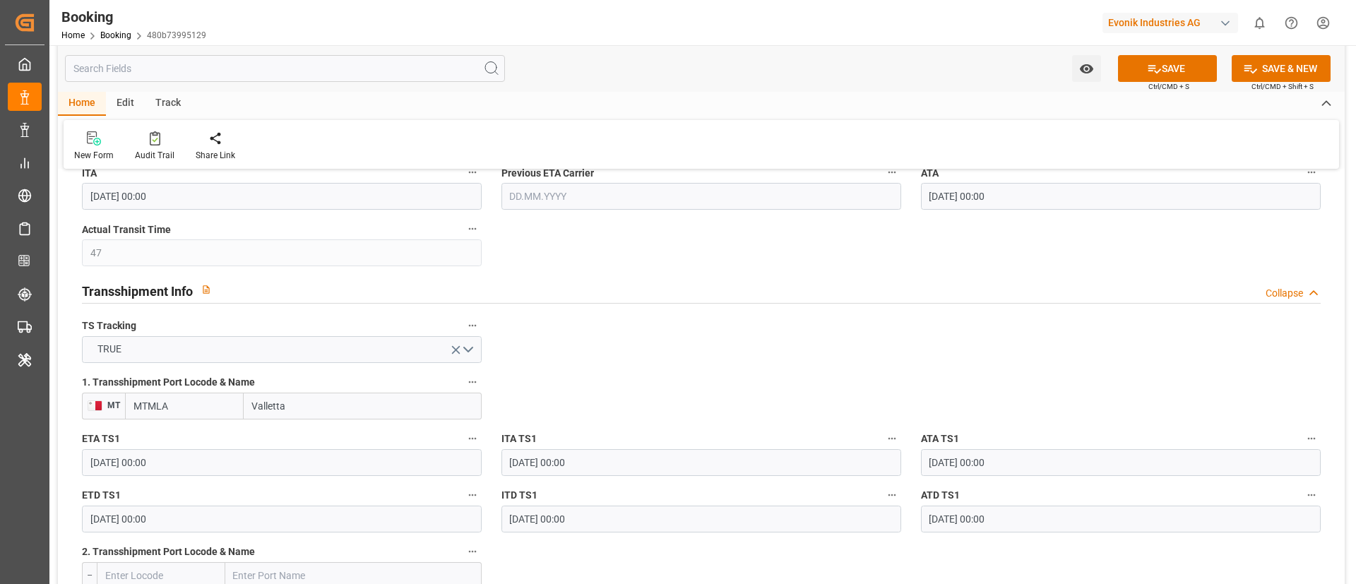
scroll to position [1377, 0]
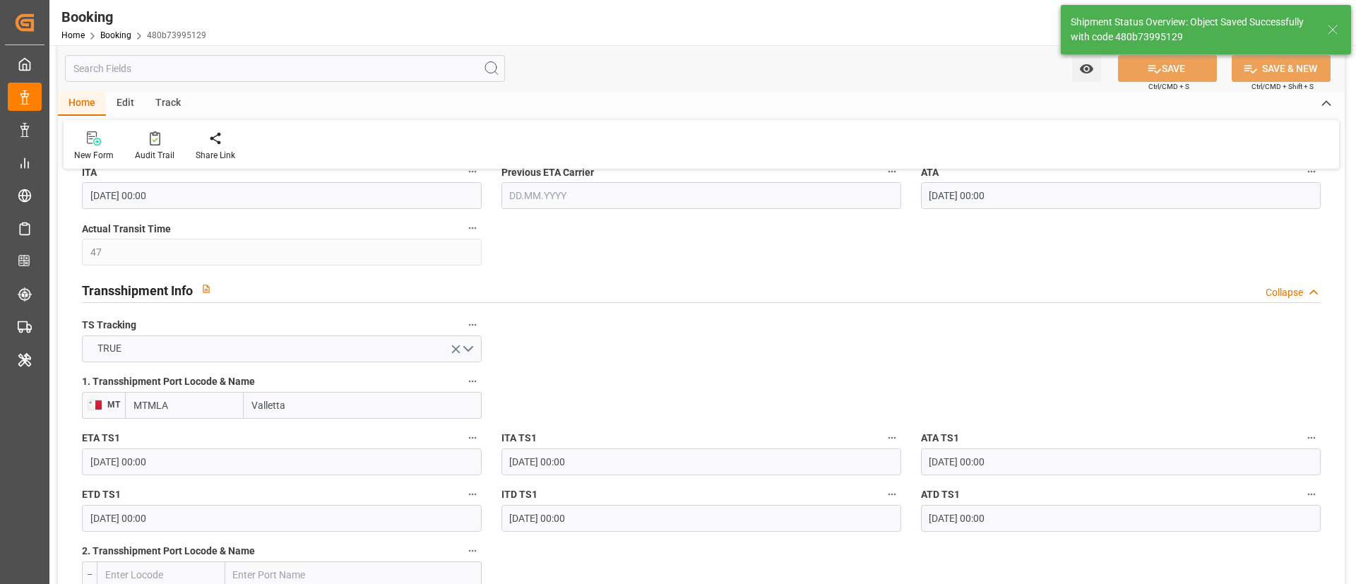
type textarea "businessDivision-businessLine-"
type input "17.09.2025 08:55"
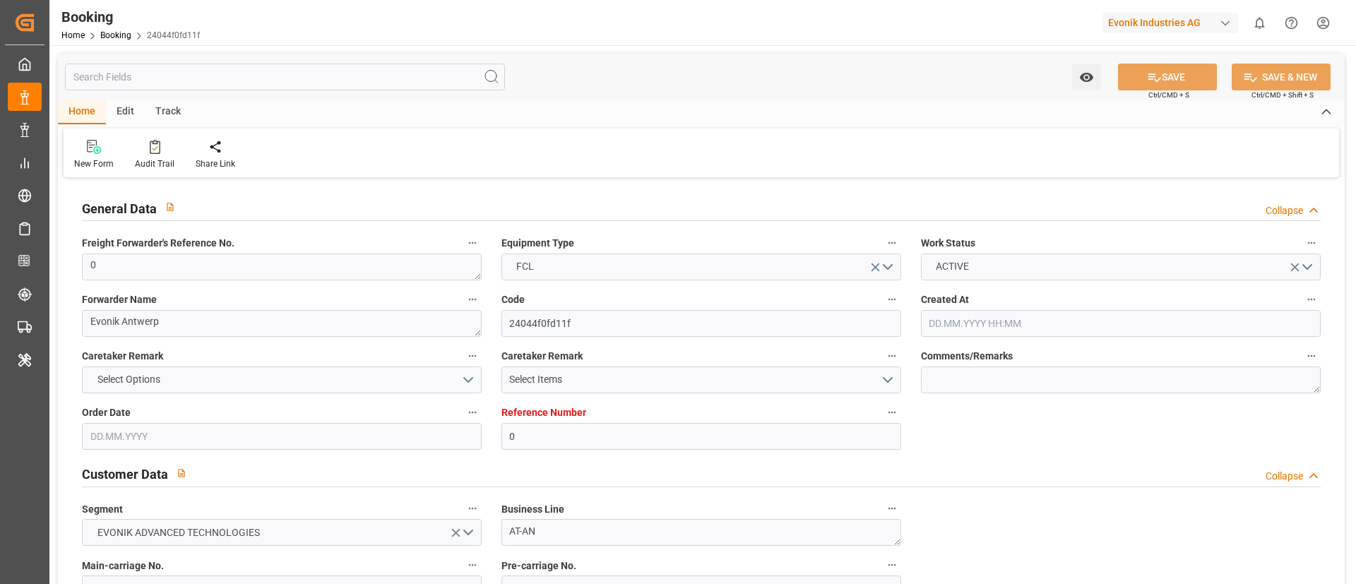
type input "0"
type input "CMACGM"
type input "CMA CGM Group"
type input "NLRTM"
type input "NIMGA"
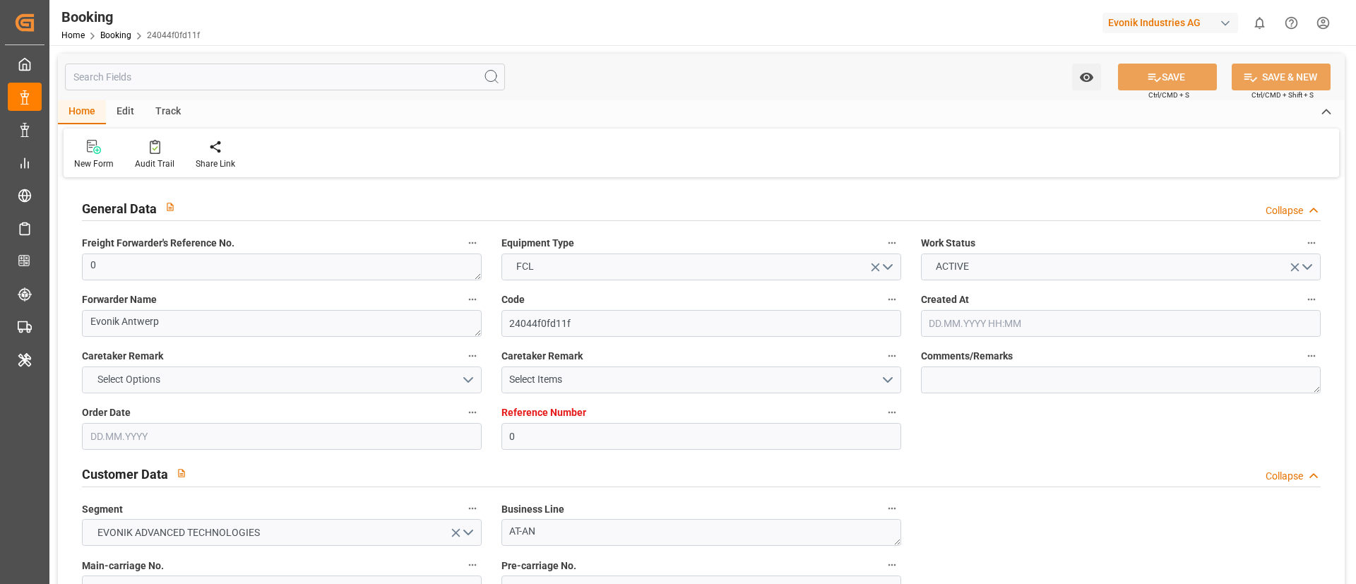
type input "[DATE] 12:56"
type input "[DATE]"
type input "[DATE] 12:57"
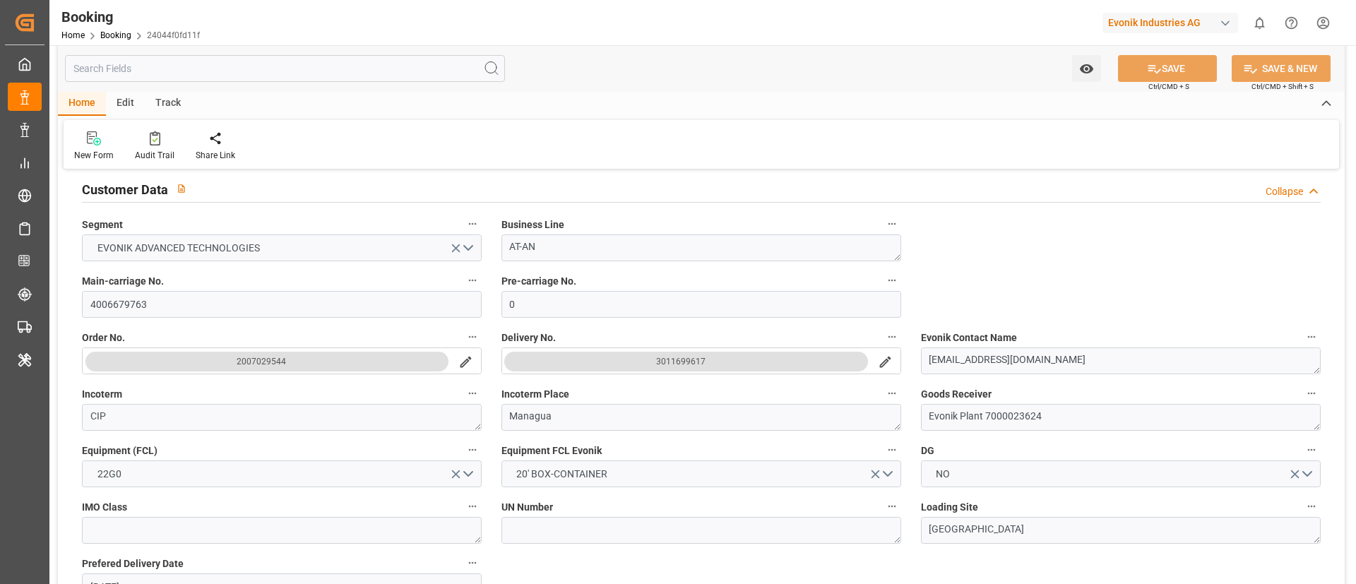
scroll to position [318, 0]
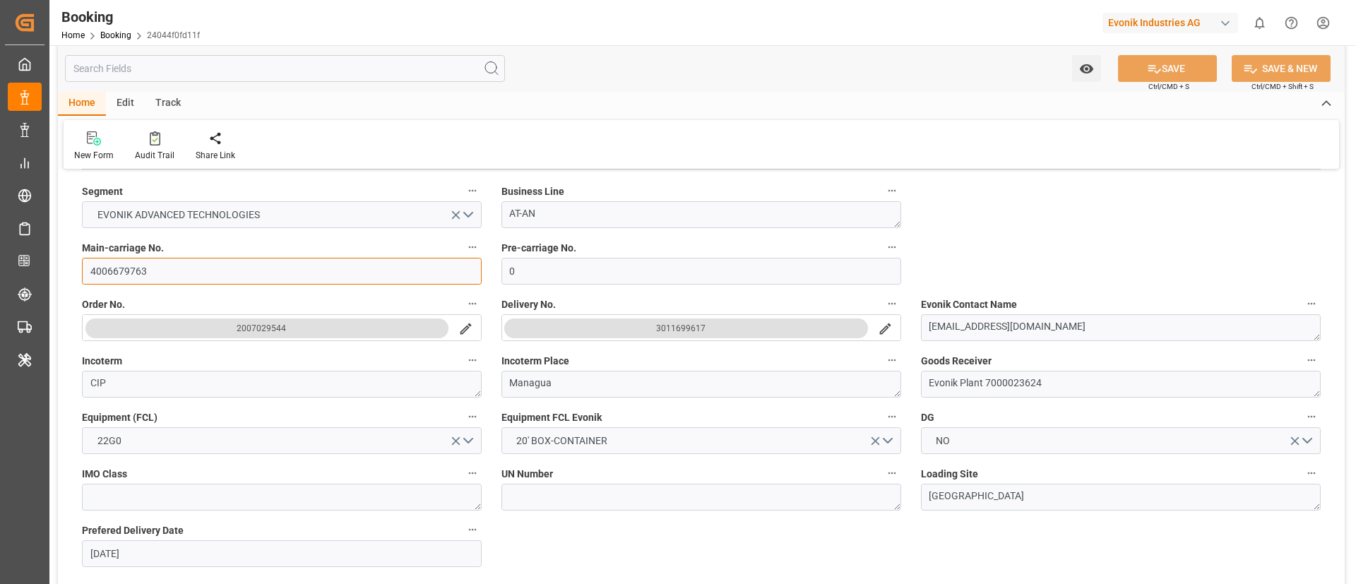
click at [197, 272] on input "4006679763" at bounding box center [282, 271] width 400 height 27
click at [162, 267] on input "4006679763" at bounding box center [282, 271] width 400 height 27
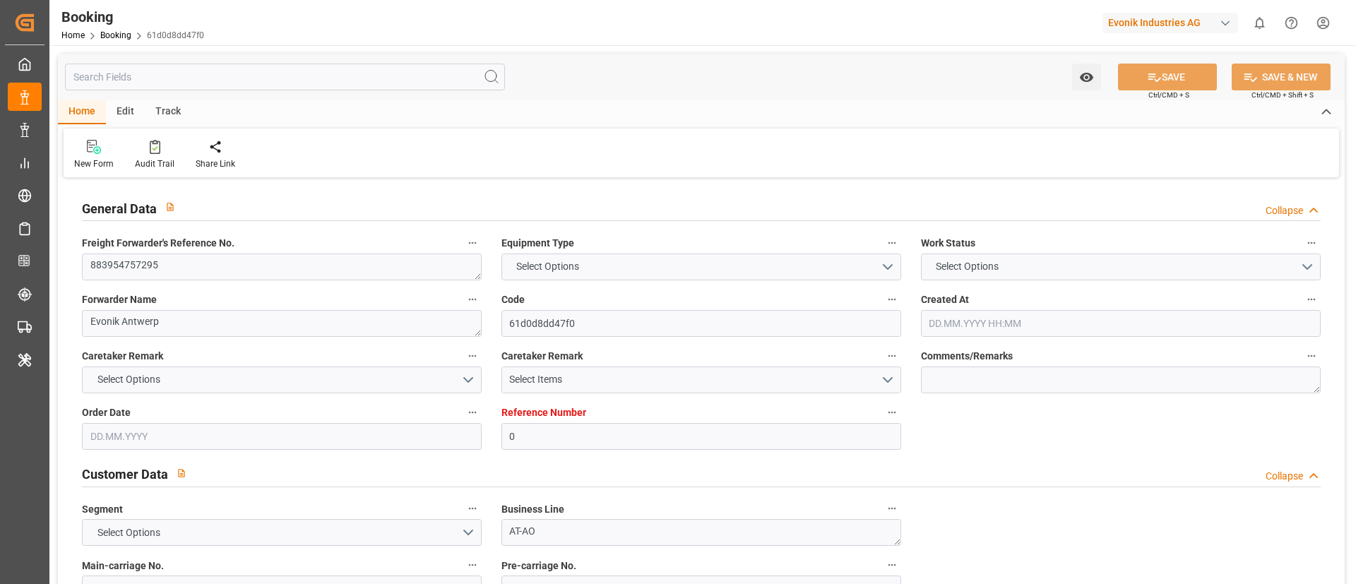
type input "0"
type input "CMACGM"
type input "CMA CGM Group"
type input "NLRTM"
type input "EGALY"
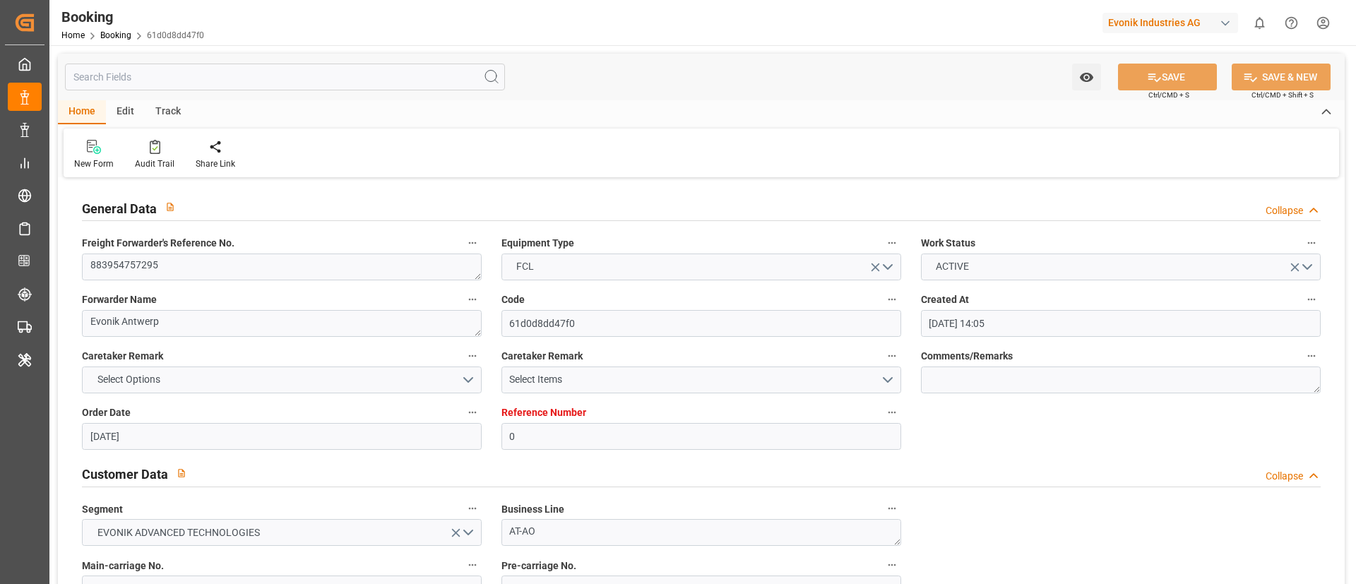
type input "[DATE] 14:05"
type input "[DATE]"
type input "[DATE] 07:28"
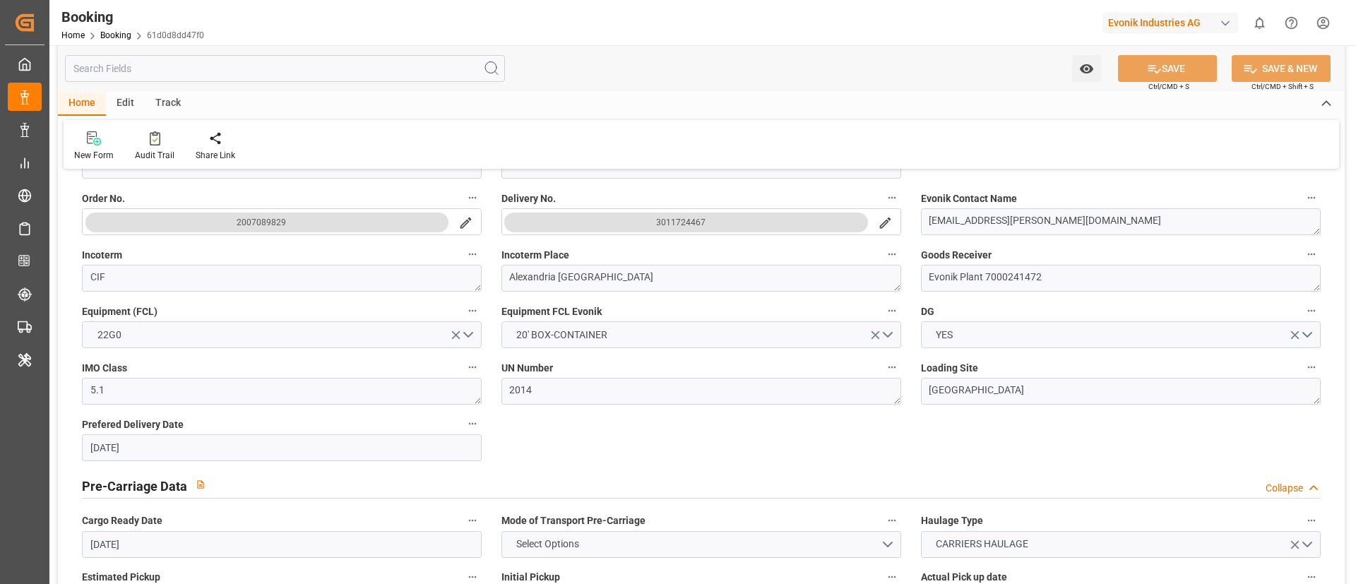
scroll to position [318, 0]
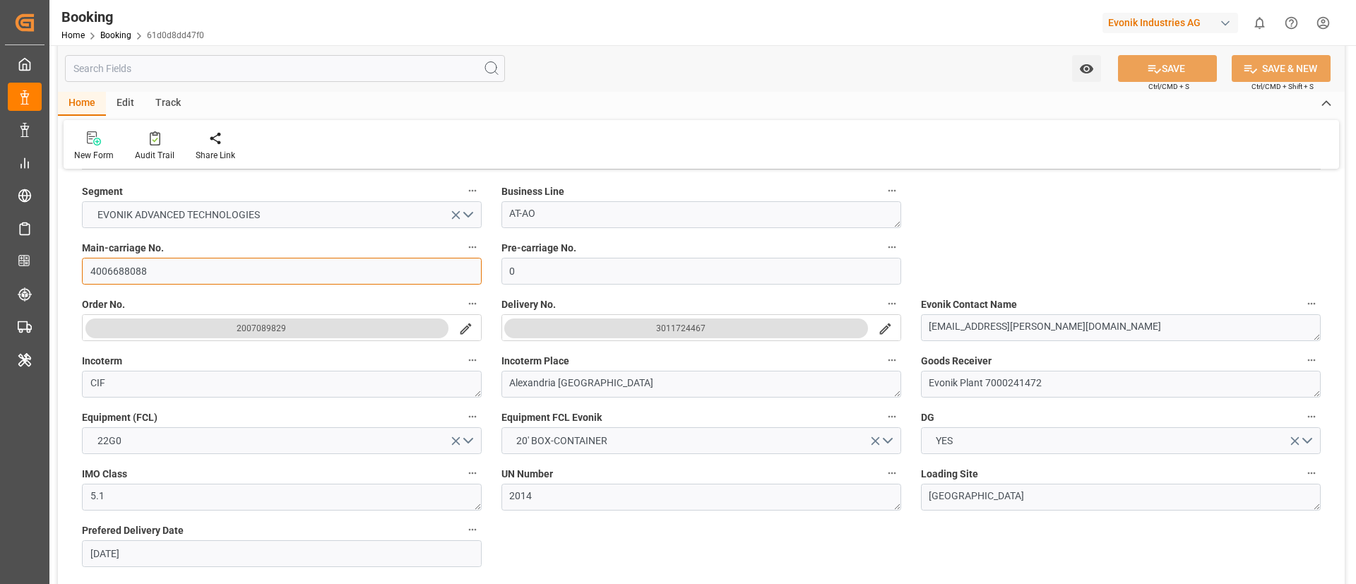
click at [162, 275] on input "4006688088" at bounding box center [282, 271] width 400 height 27
click at [191, 264] on input "4006688088" at bounding box center [282, 271] width 400 height 27
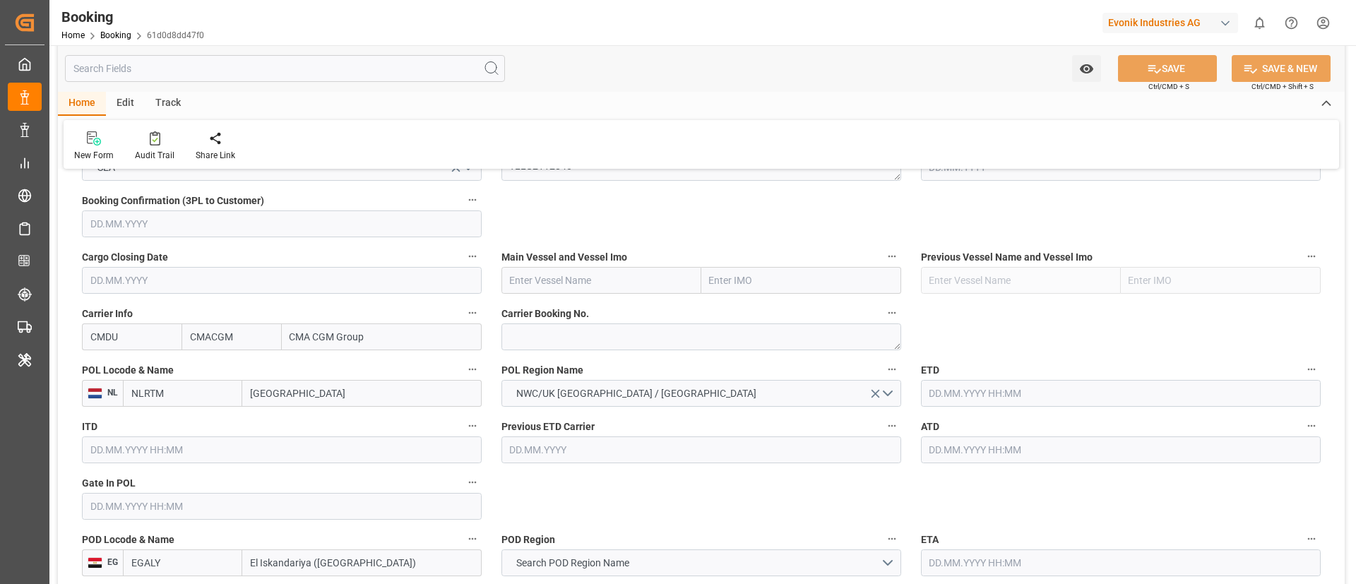
scroll to position [742, 0]
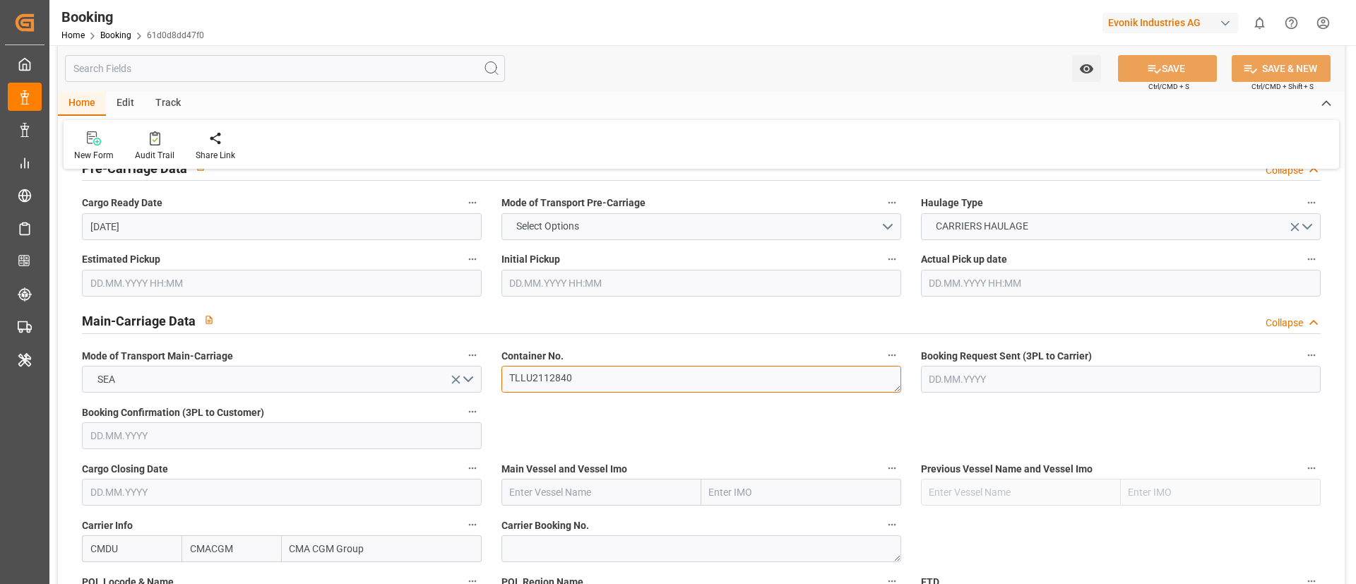
click at [585, 378] on textarea "TLLU2112840" at bounding box center [701, 379] width 400 height 27
click at [528, 489] on input "text" at bounding box center [601, 492] width 200 height 27
paste input "CMA CGM MUSSET"
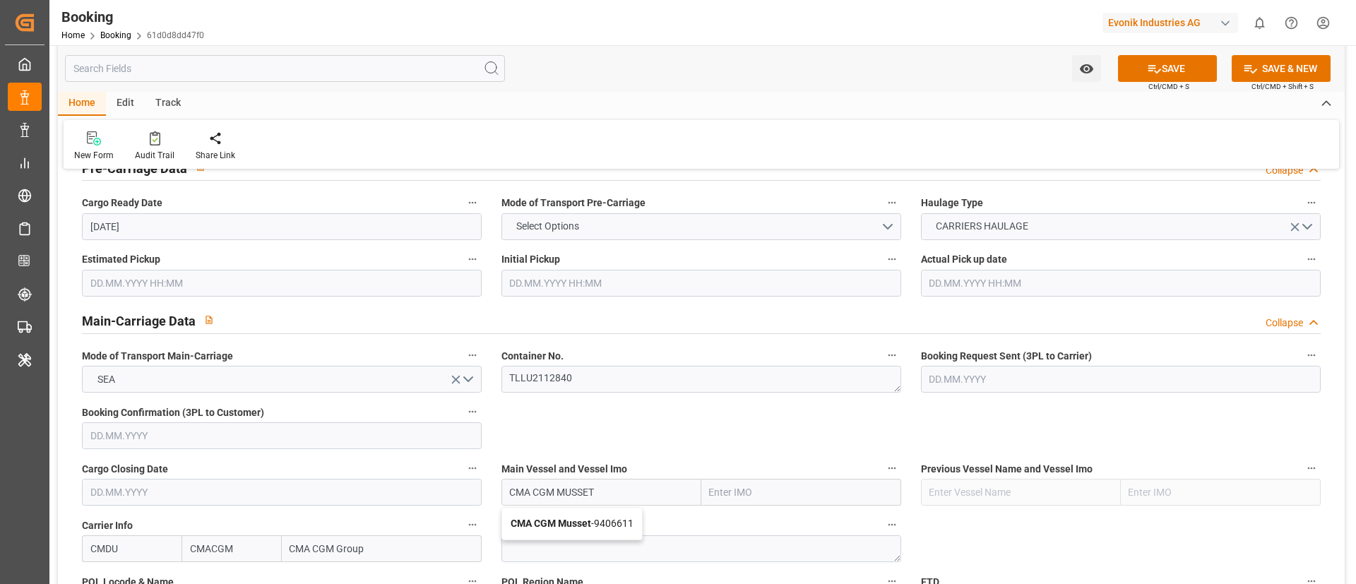
scroll to position [848, 0]
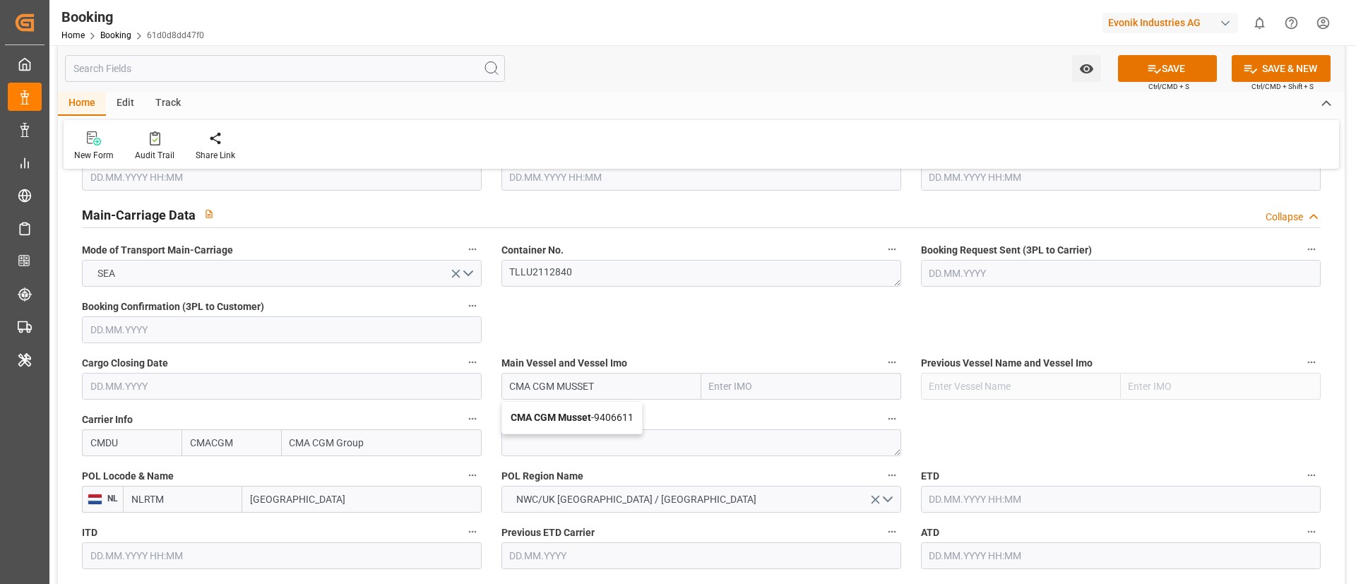
click at [561, 412] on b "CMA CGM Musset" at bounding box center [551, 417] width 81 height 11
type input "CMA CGM Musset"
type input "9406611"
type input "CMA CGM Musset"
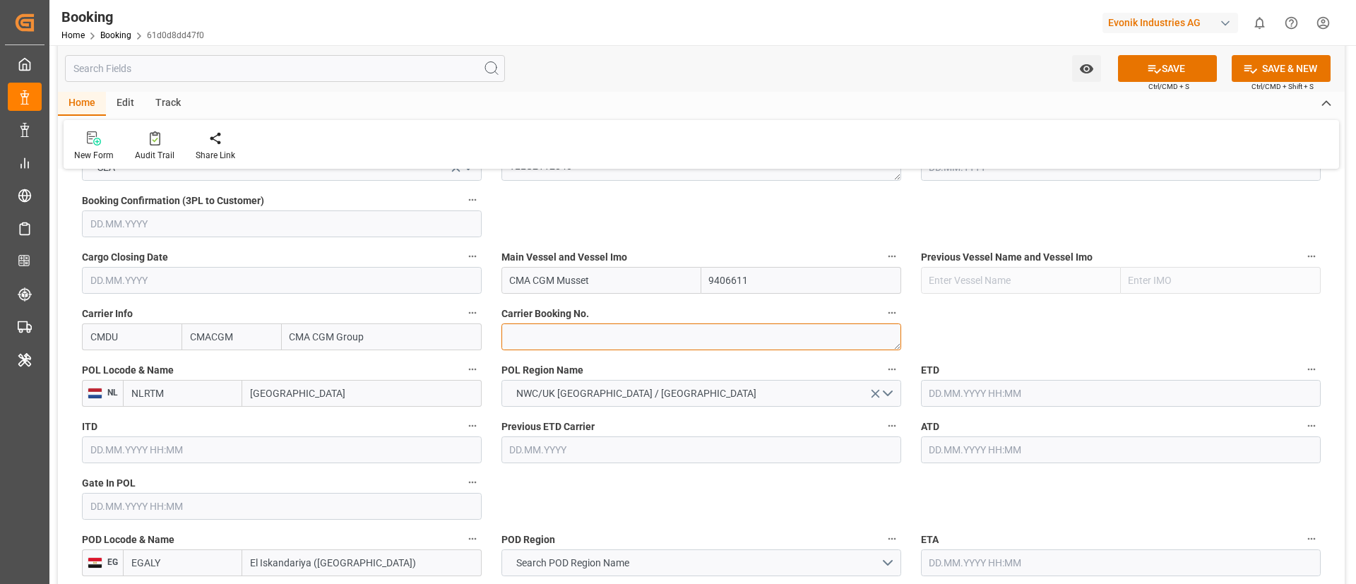
click at [532, 336] on textarea at bounding box center [701, 336] width 400 height 27
paste textarea "ANT1924594"
type textarea "ANT1924594"
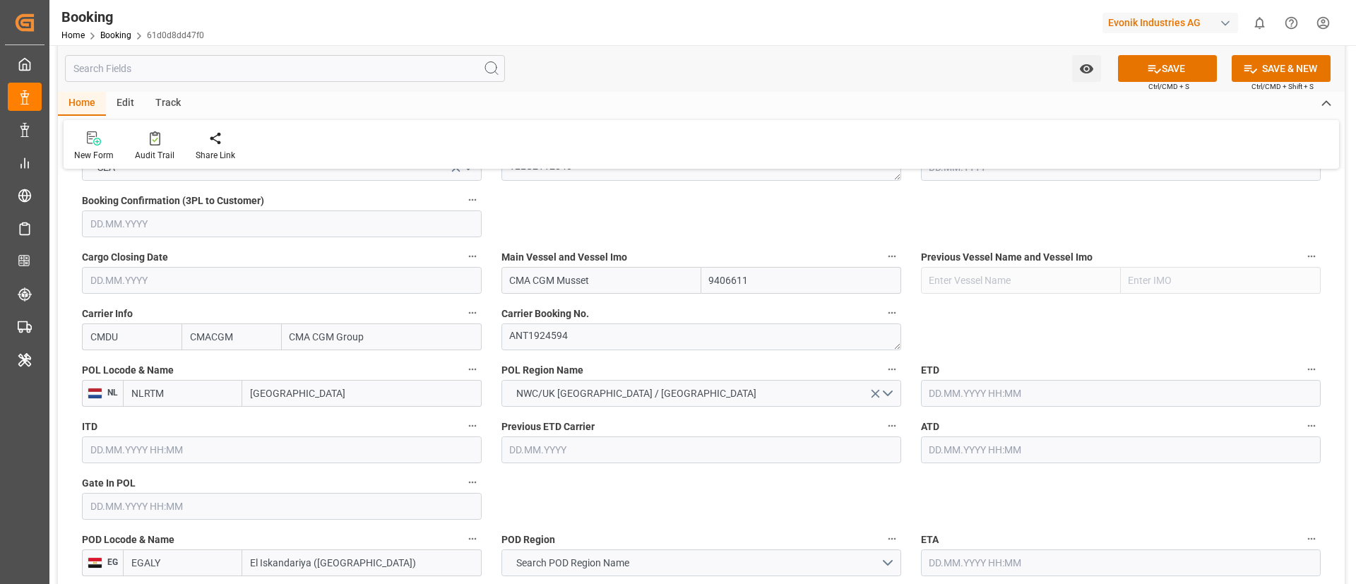
click at [302, 398] on input "Rotterdam" at bounding box center [361, 393] width 239 height 27
paste input "ANTWERP"
type input "ANTWERP"
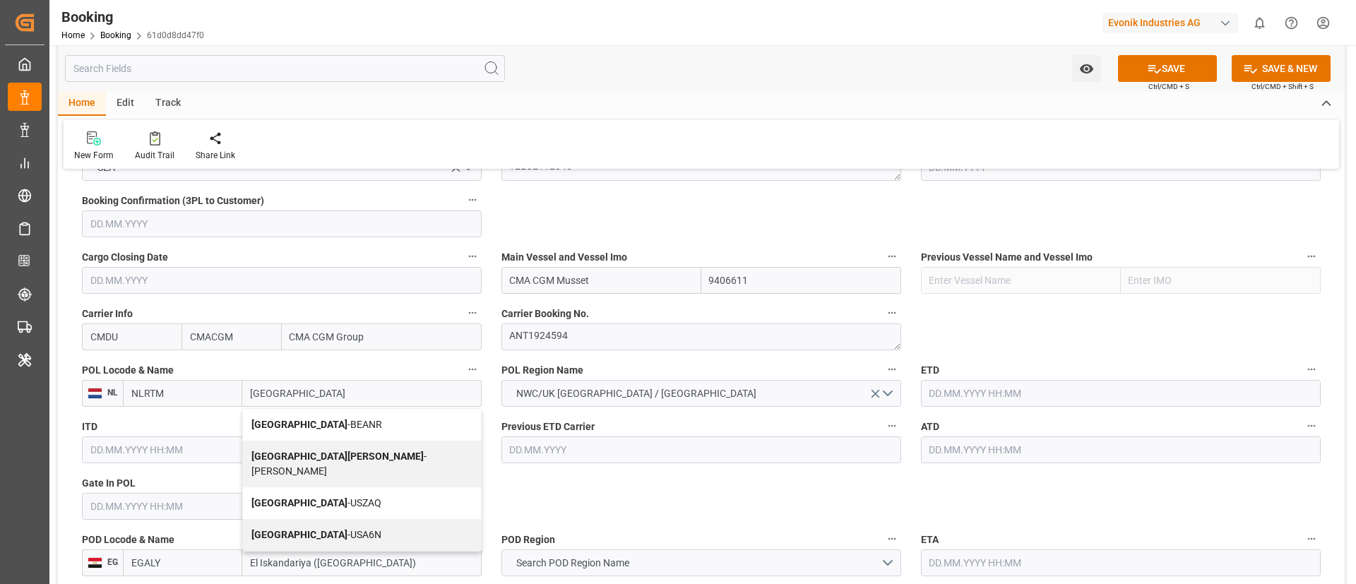
click at [319, 420] on span "Antwerp - BEANR" at bounding box center [316, 424] width 131 height 11
type input "BEANR"
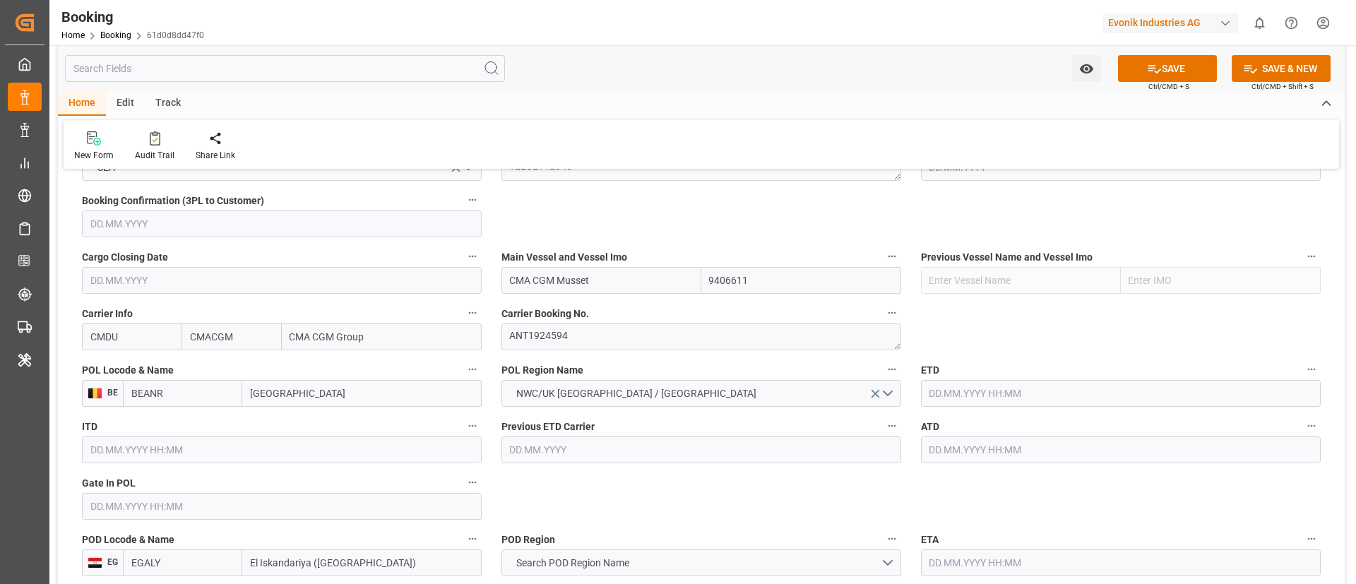
type input "Antwerp"
click at [106, 511] on input "text" at bounding box center [282, 506] width 400 height 27
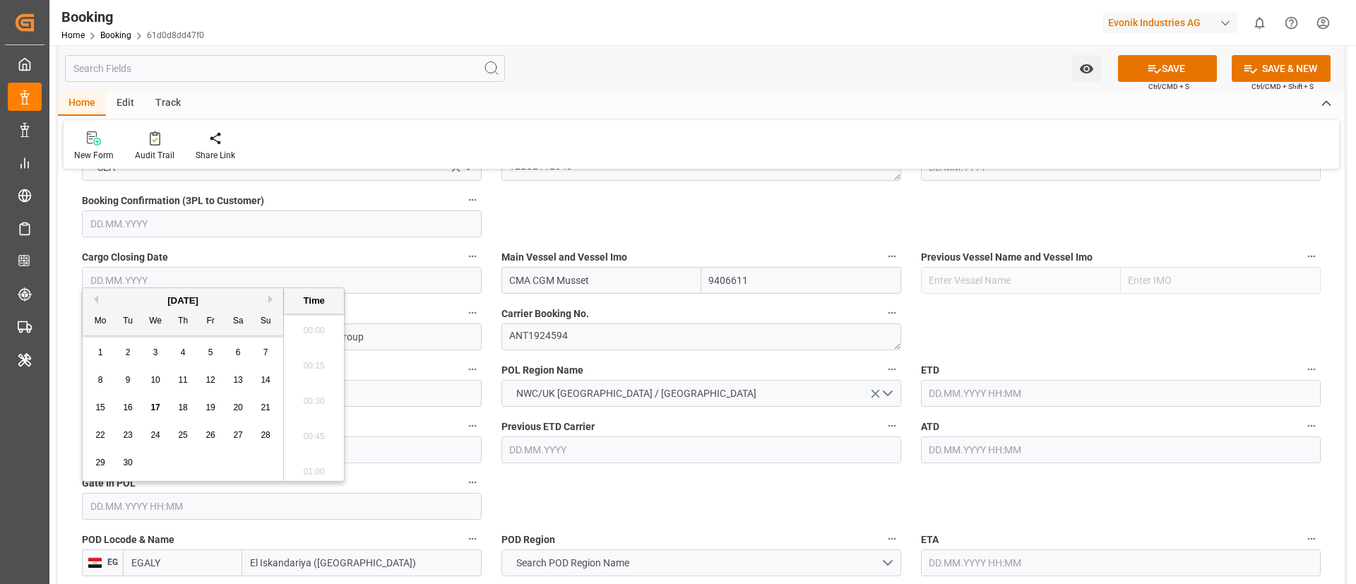
scroll to position [1983, 0]
click at [93, 299] on button "Previous Month" at bounding box center [94, 299] width 8 height 8
click at [158, 432] on span "20" at bounding box center [154, 435] width 9 height 10
type input "20.08.2025 00:00"
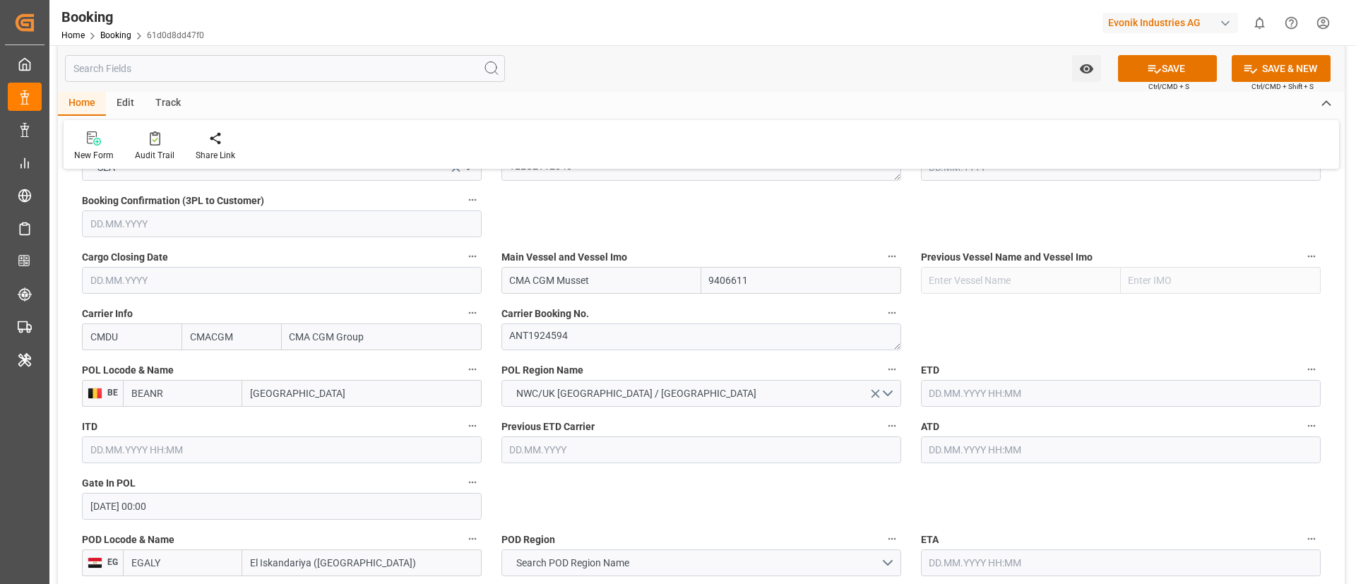
scroll to position [2226, 0]
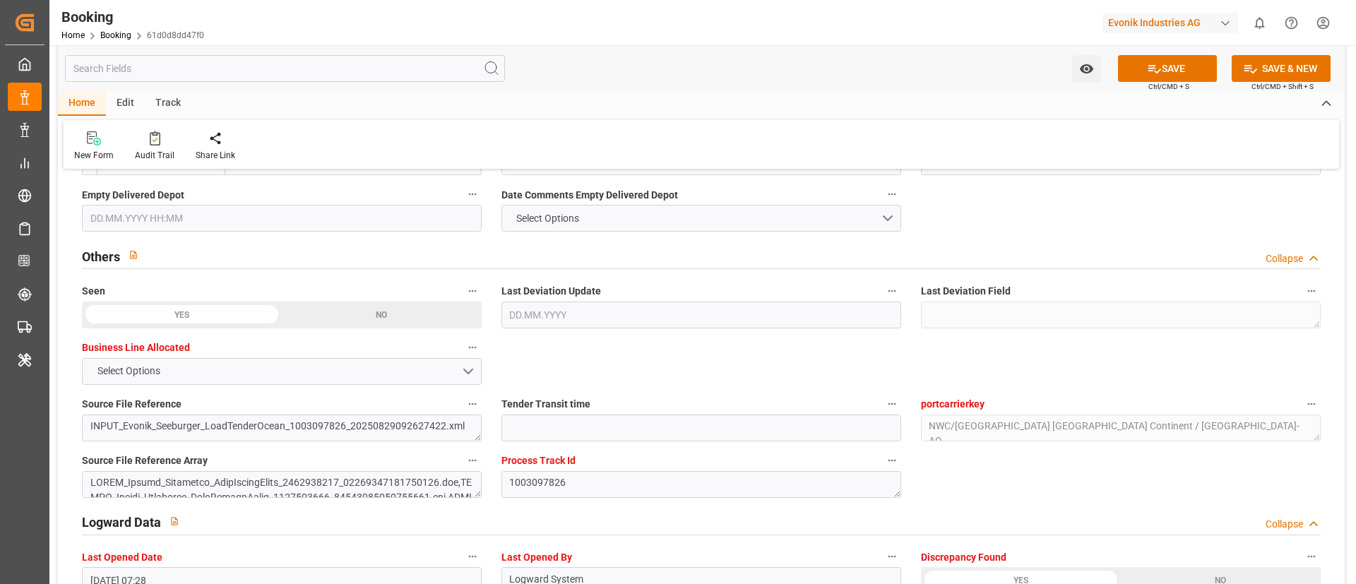
click at [664, 392] on div "Tender Transit time" at bounding box center [702, 418] width 420 height 57
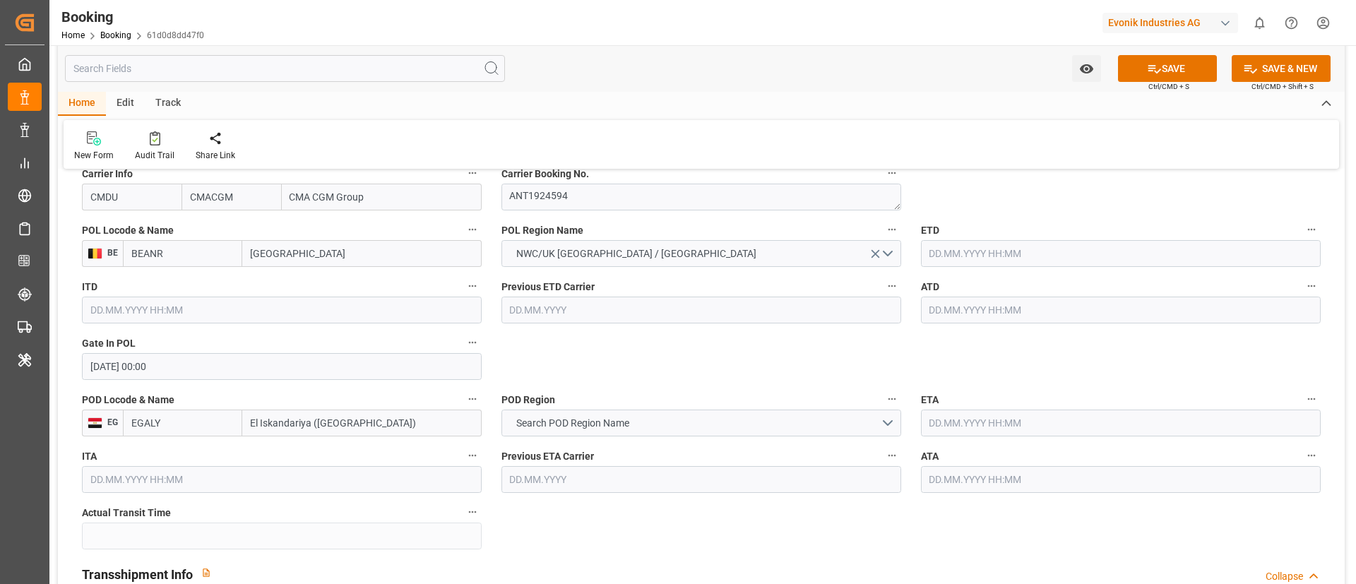
scroll to position [1060, 0]
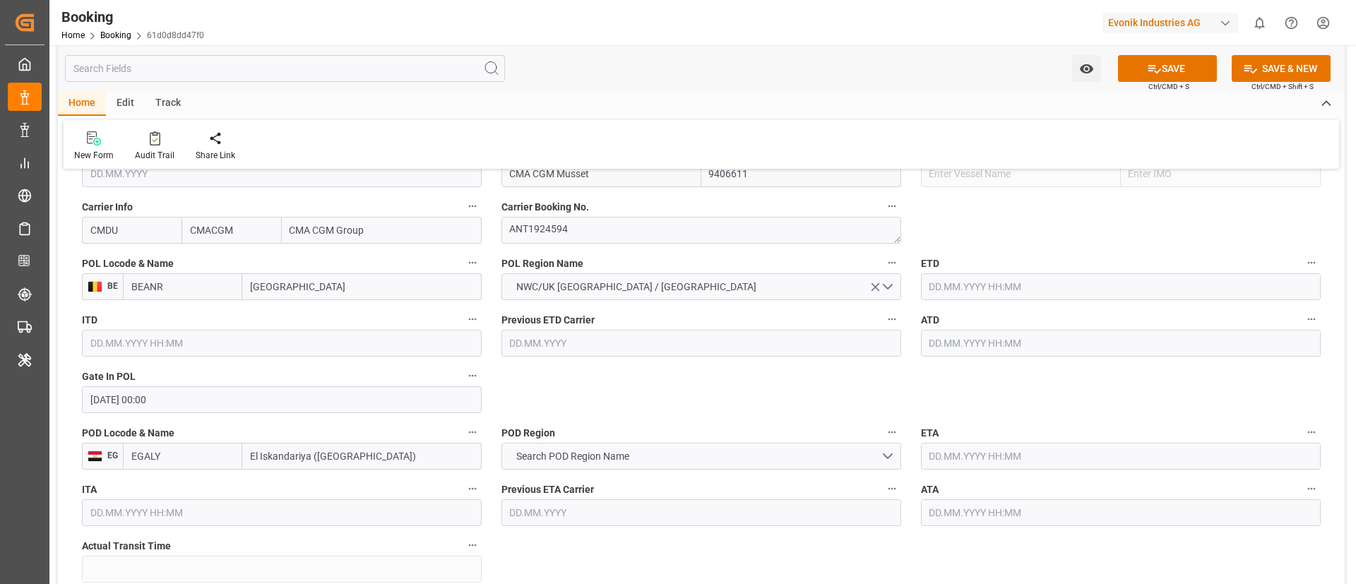
click at [958, 288] on input "text" at bounding box center [1121, 286] width 400 height 27
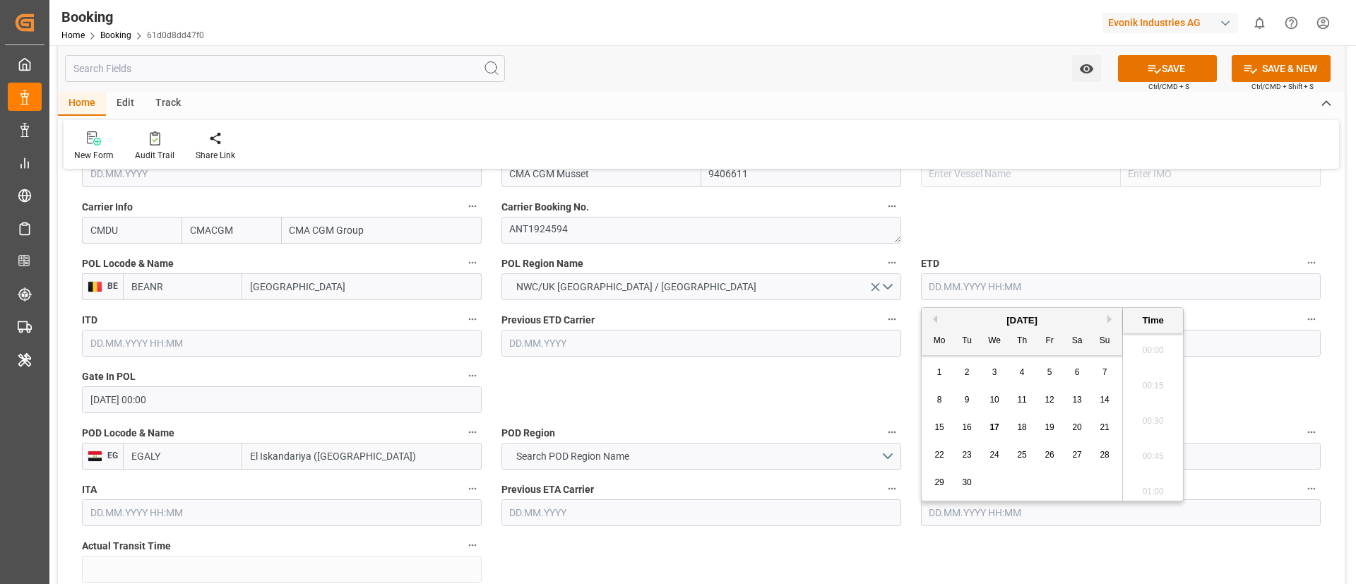
scroll to position [1983, 0]
click at [935, 321] on button "Previous Month" at bounding box center [933, 319] width 8 height 8
click at [1100, 455] on span "24" at bounding box center [1104, 455] width 9 height 10
type input "24.08.2025 00:00"
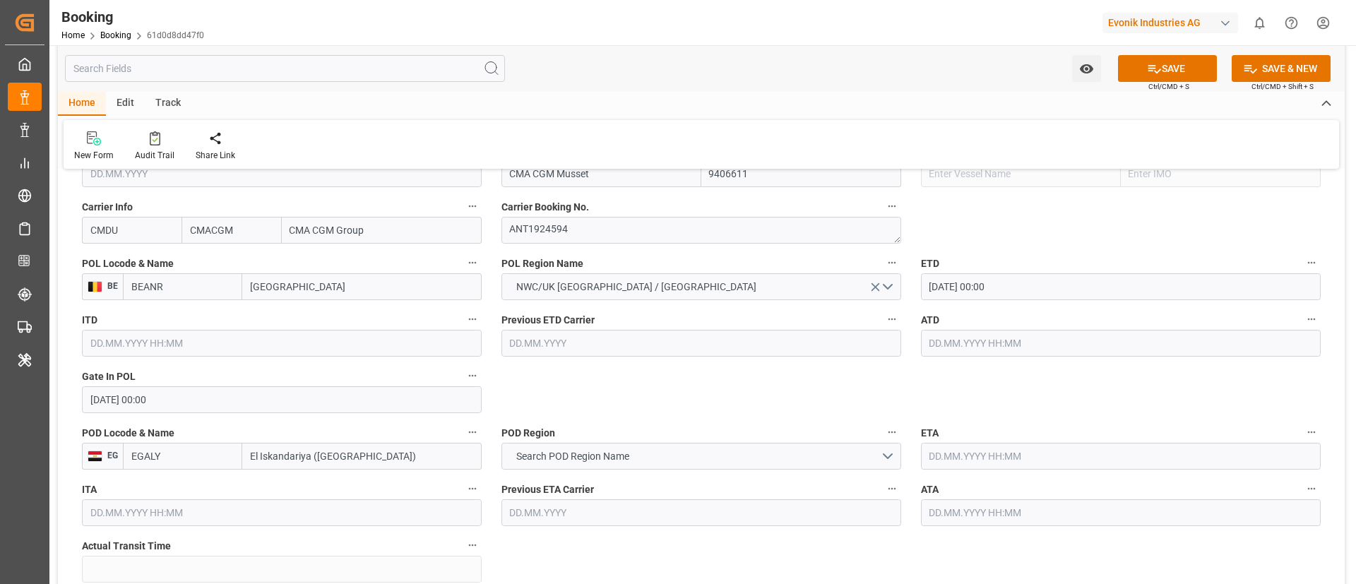
click at [1058, 275] on input "24.08.2025 00:00" at bounding box center [1121, 286] width 400 height 27
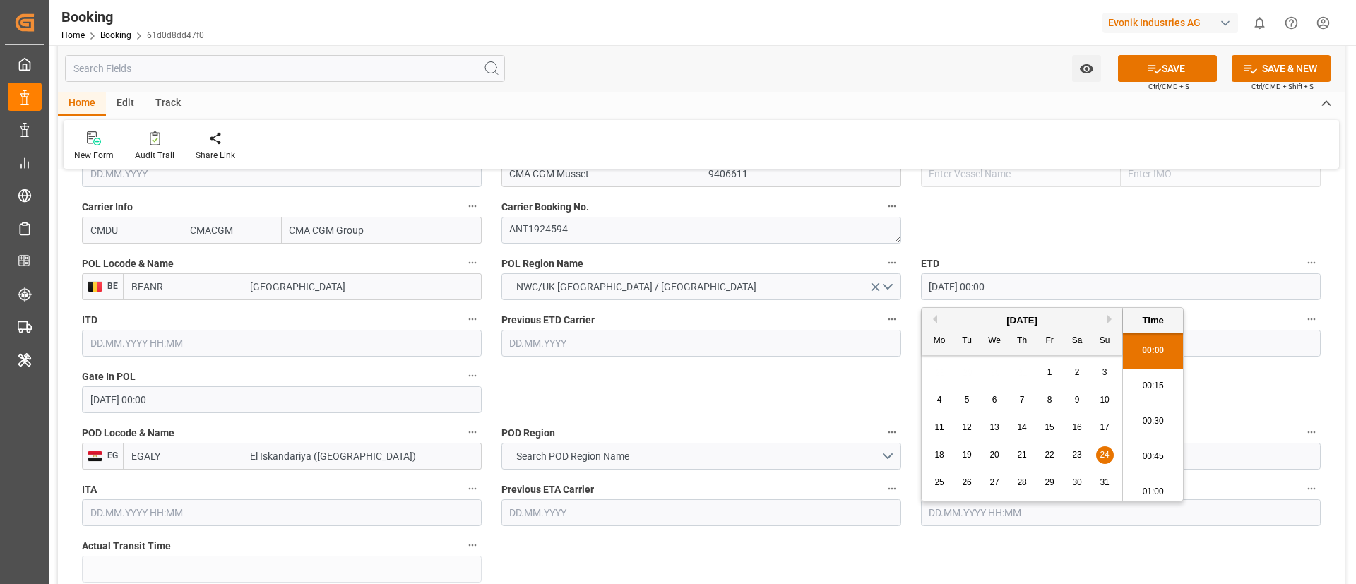
click at [1058, 275] on input "[DATE] 00:00" at bounding box center [1121, 286] width 400 height 27
click at [1058, 275] on input "24.08.2025 00:00" at bounding box center [1121, 286] width 400 height 27
click at [1278, 342] on input "text" at bounding box center [1121, 343] width 400 height 27
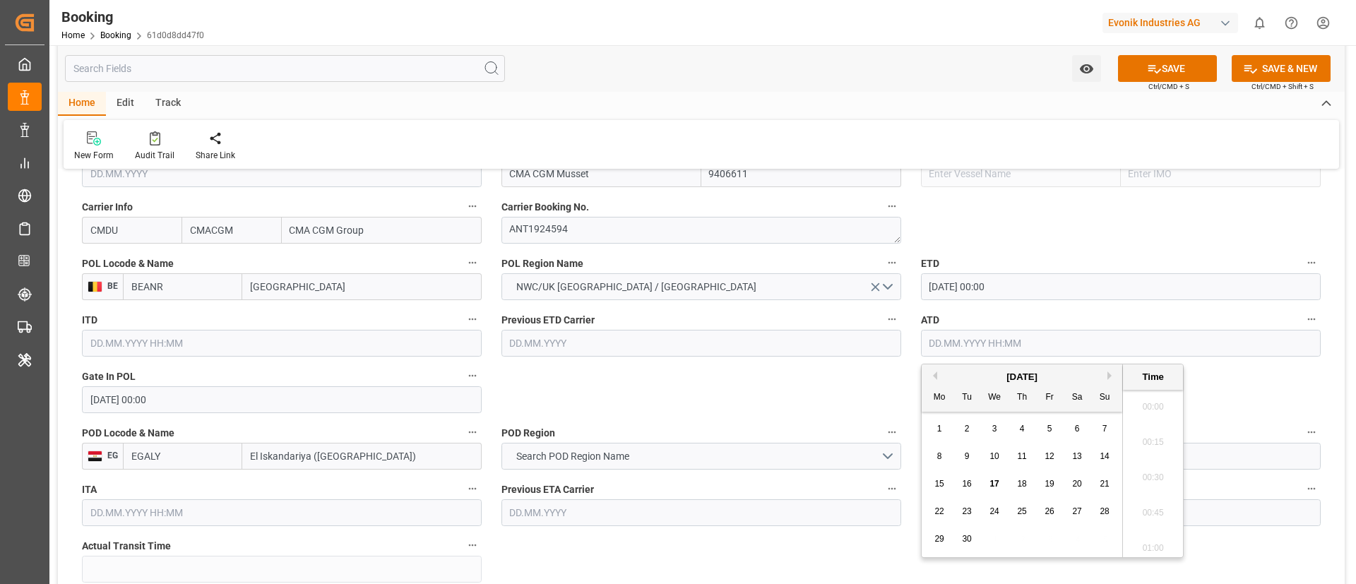
paste input "24.08.2025 00:00"
type input "24.08.2025 00:00"
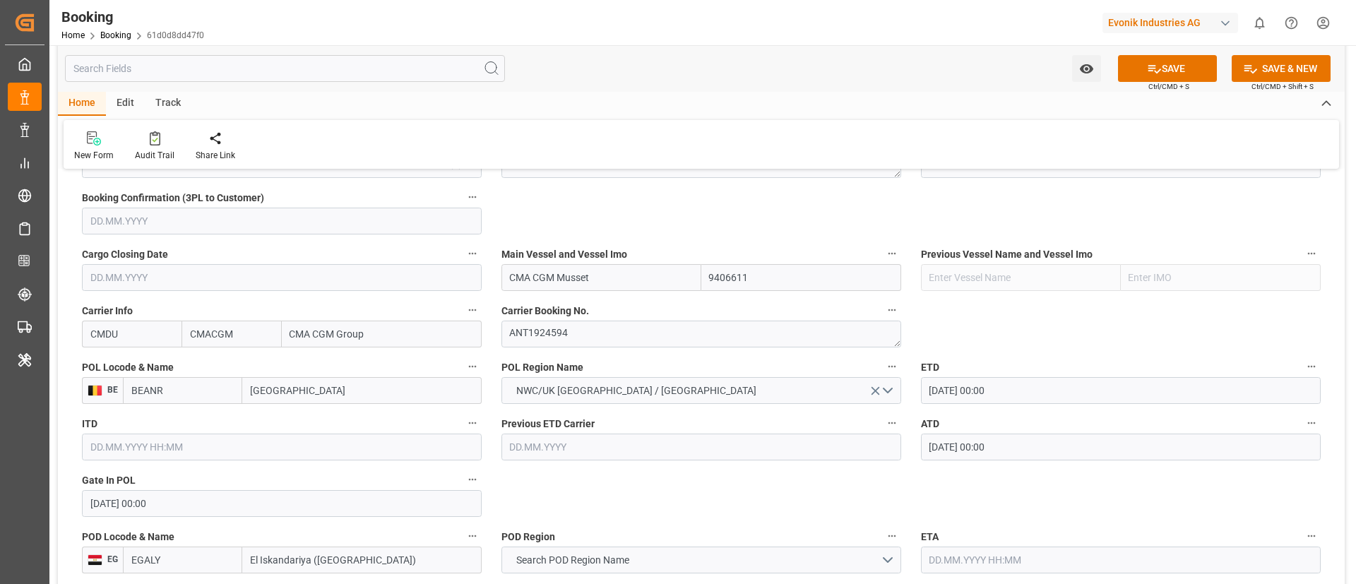
scroll to position [1060, 0]
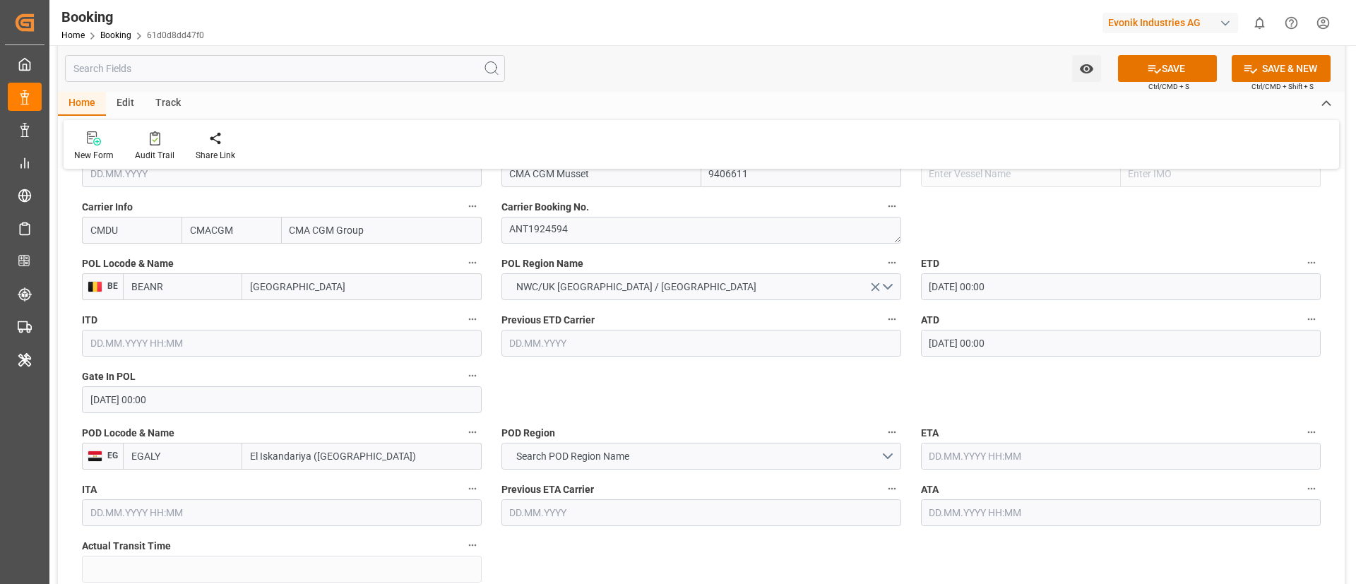
click at [174, 453] on input "EGALY" at bounding box center [182, 456] width 119 height 27
click at [174, 493] on span "EGALY - El Iskandariya (Alexandria)" at bounding box center [183, 495] width 102 height 26
type input "EGALY"
click at [196, 451] on input "EGALY" at bounding box center [182, 456] width 119 height 27
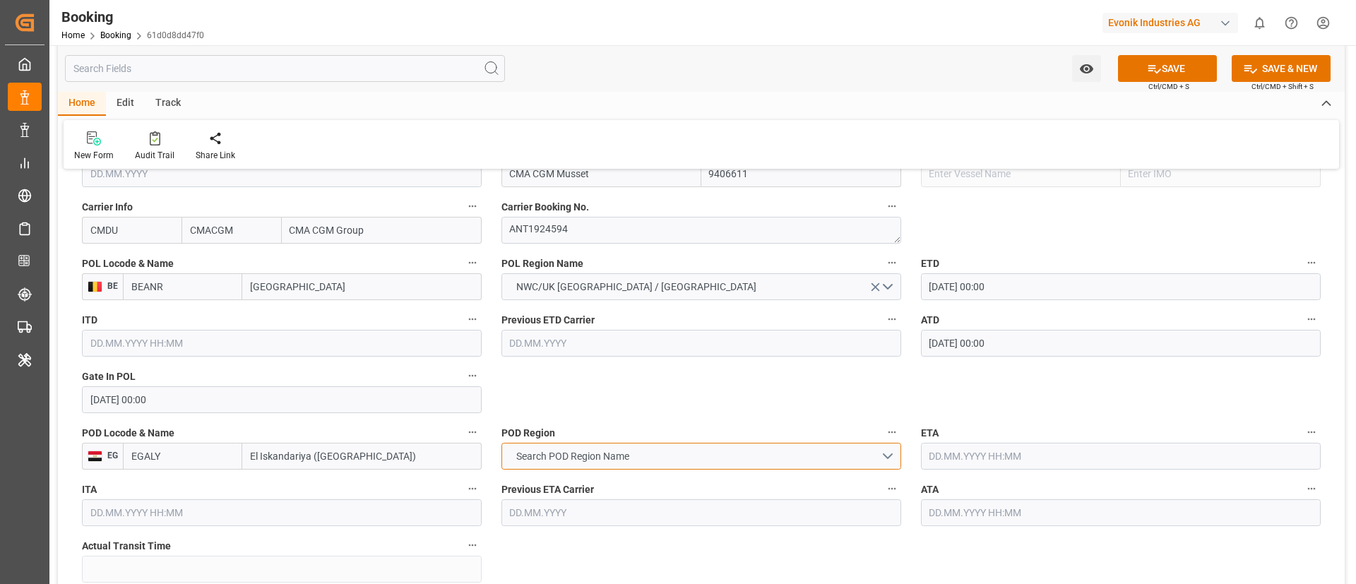
click at [628, 447] on button "Search POD Region Name" at bounding box center [701, 456] width 400 height 27
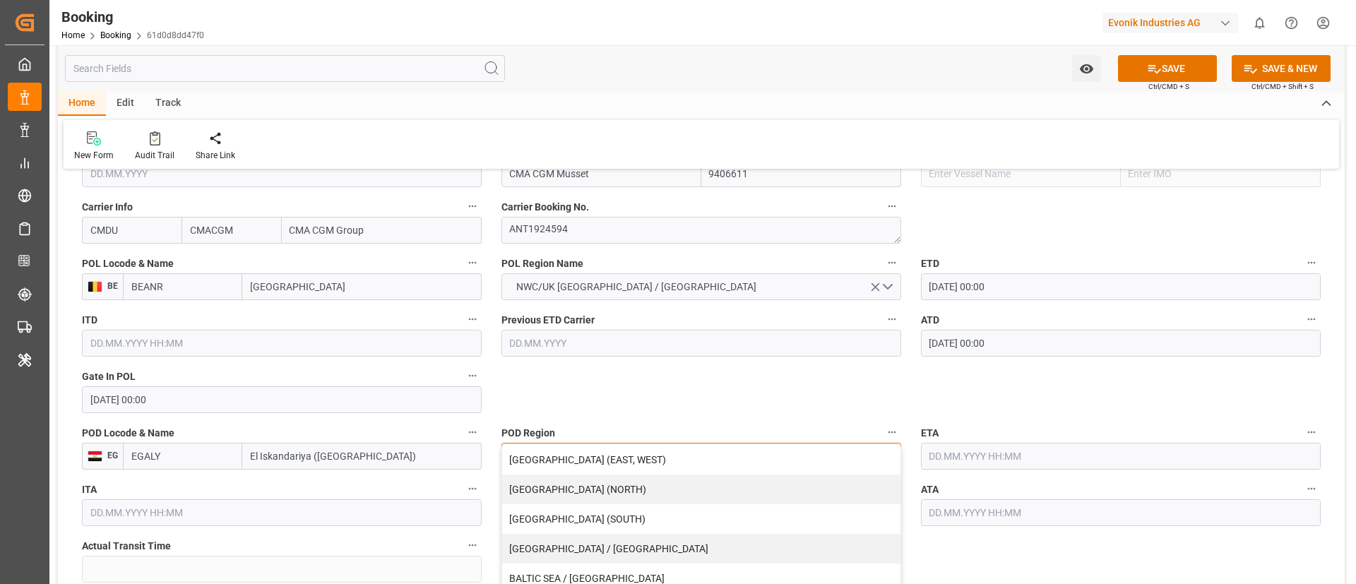
scroll to position [1272, 0]
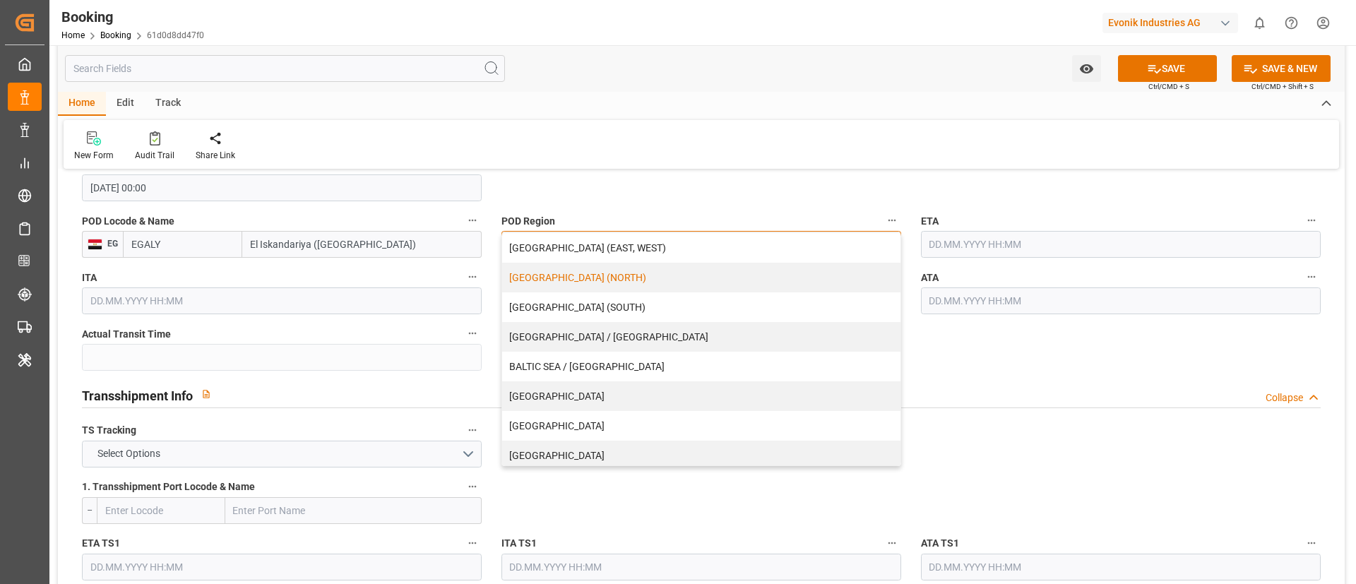
click at [624, 281] on div "AFRICA (NORTH)" at bounding box center [701, 278] width 398 height 30
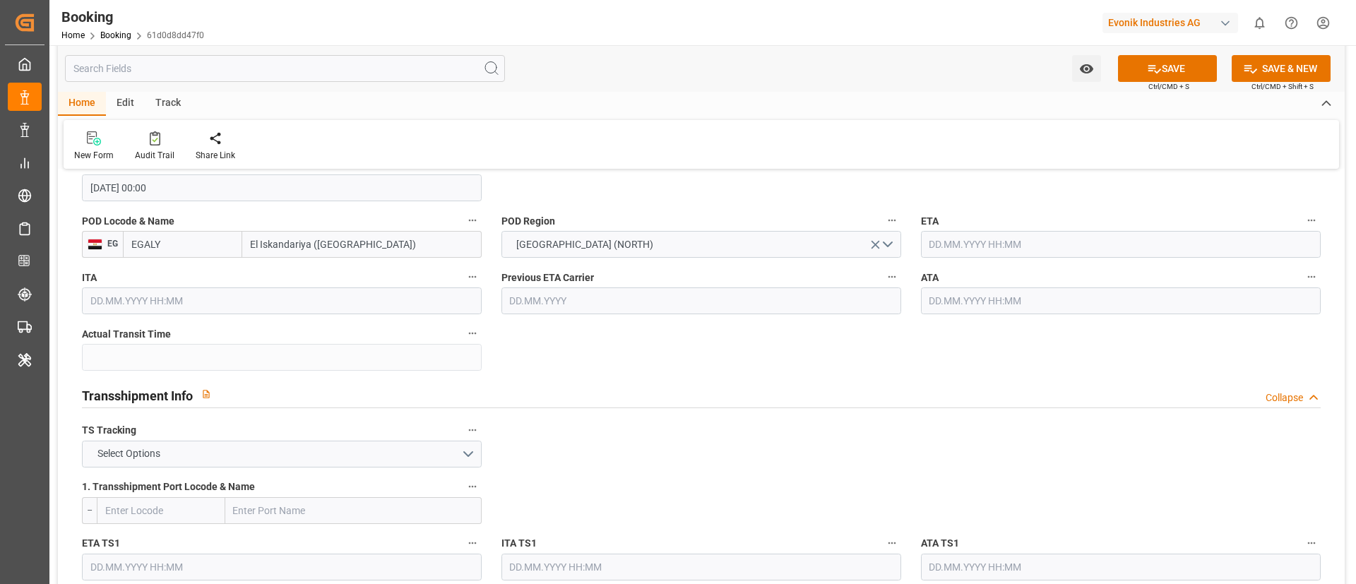
click at [674, 394] on div "Transshipment Info Collapse" at bounding box center [701, 394] width 1239 height 27
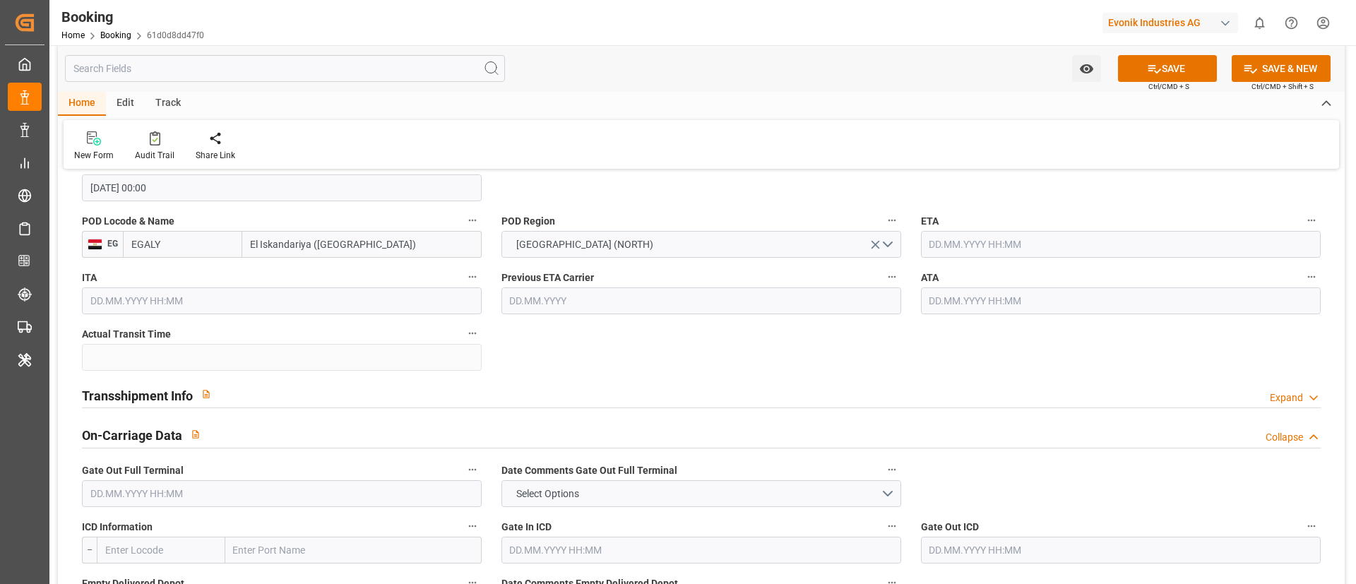
click at [952, 234] on input "text" at bounding box center [1121, 244] width 400 height 27
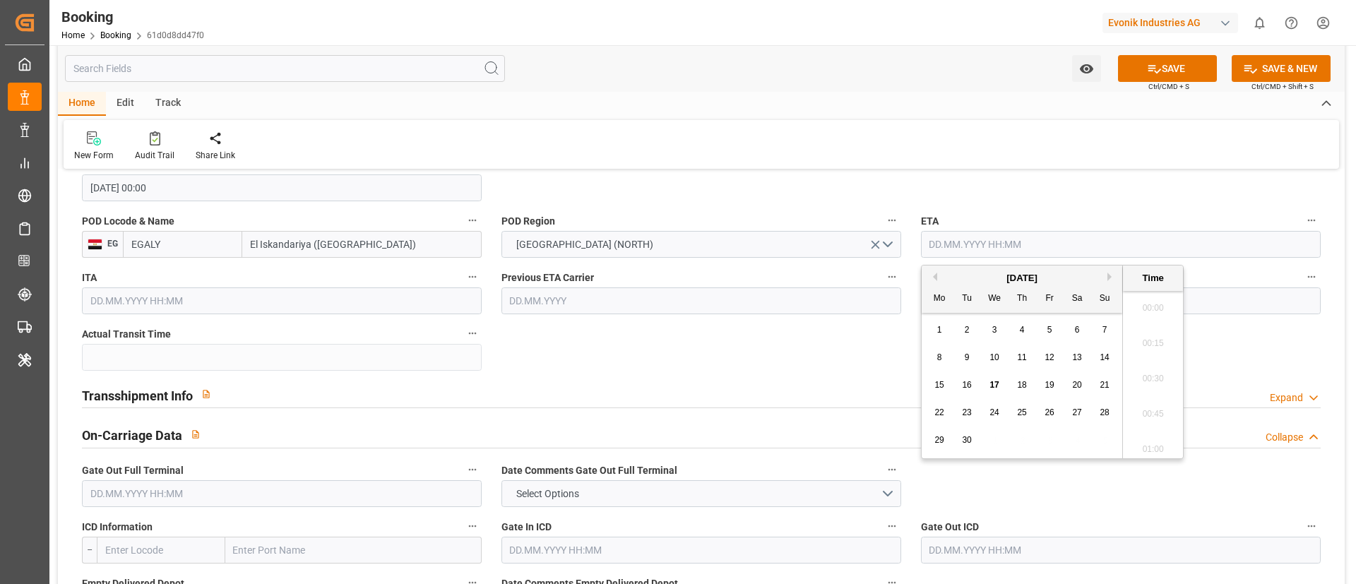
scroll to position [1983, 0]
click at [999, 357] on div "10" at bounding box center [995, 358] width 18 height 17
type input "10.09.2025 00:00"
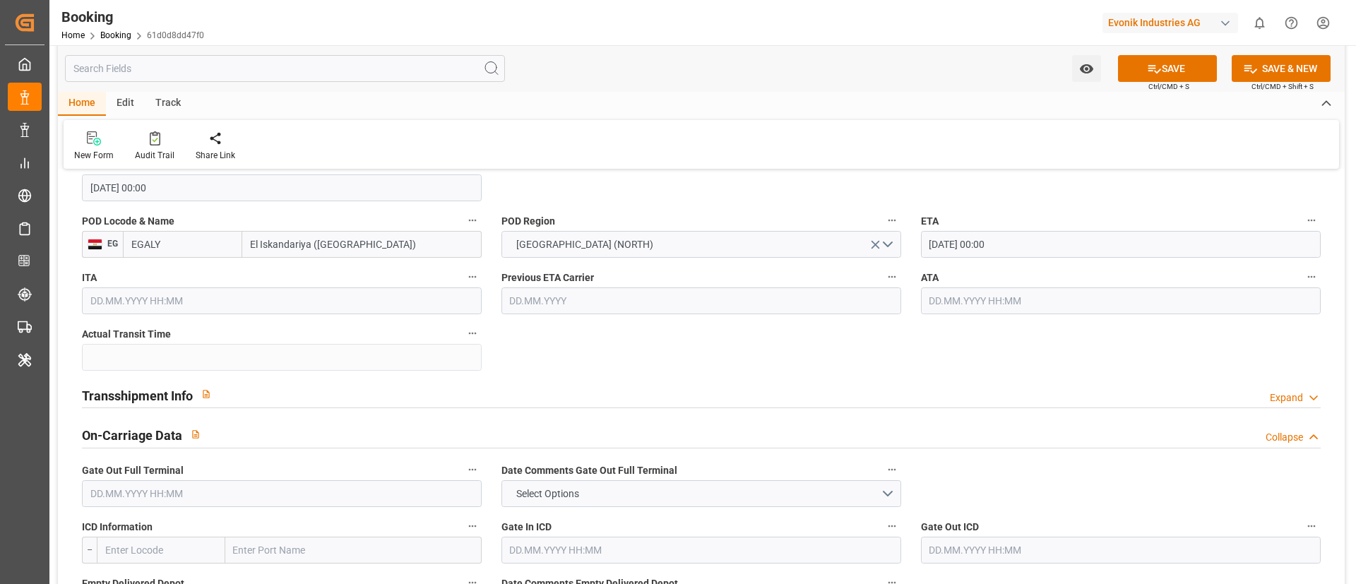
click at [958, 297] on input "text" at bounding box center [1121, 300] width 400 height 27
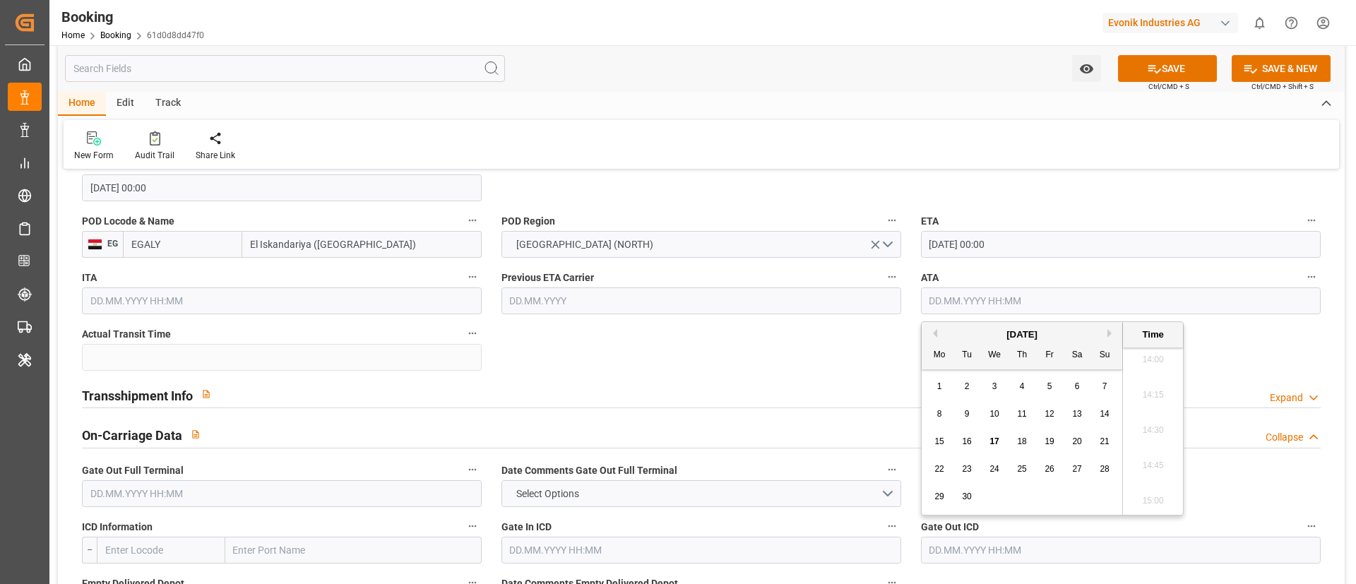
click at [994, 415] on span "10" at bounding box center [994, 414] width 9 height 10
type input "10.09.2025 00:00"
click at [776, 391] on div "Transshipment Info Expand" at bounding box center [701, 394] width 1239 height 27
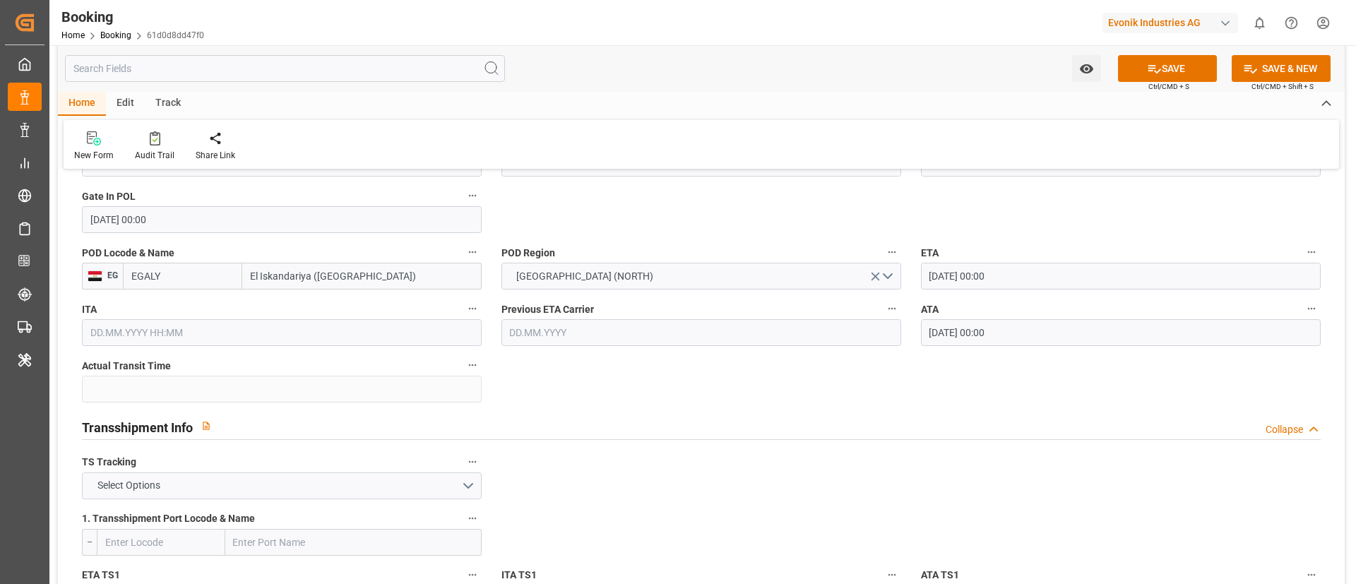
scroll to position [1272, 0]
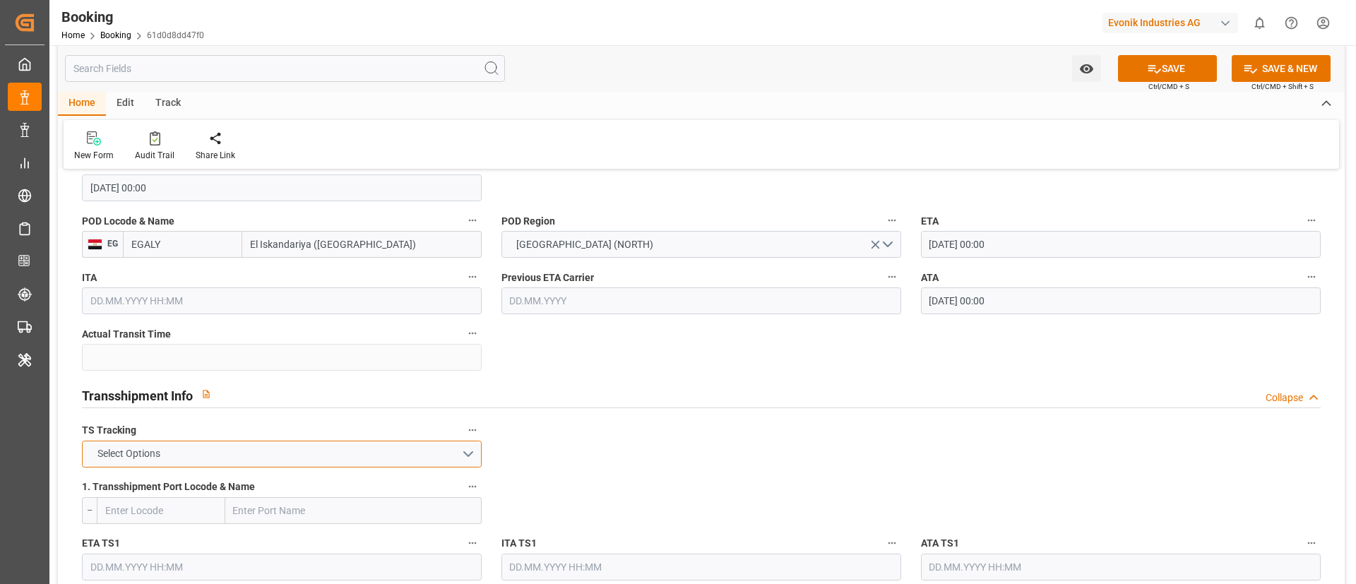
click at [203, 463] on button "Select Options" at bounding box center [282, 454] width 400 height 27
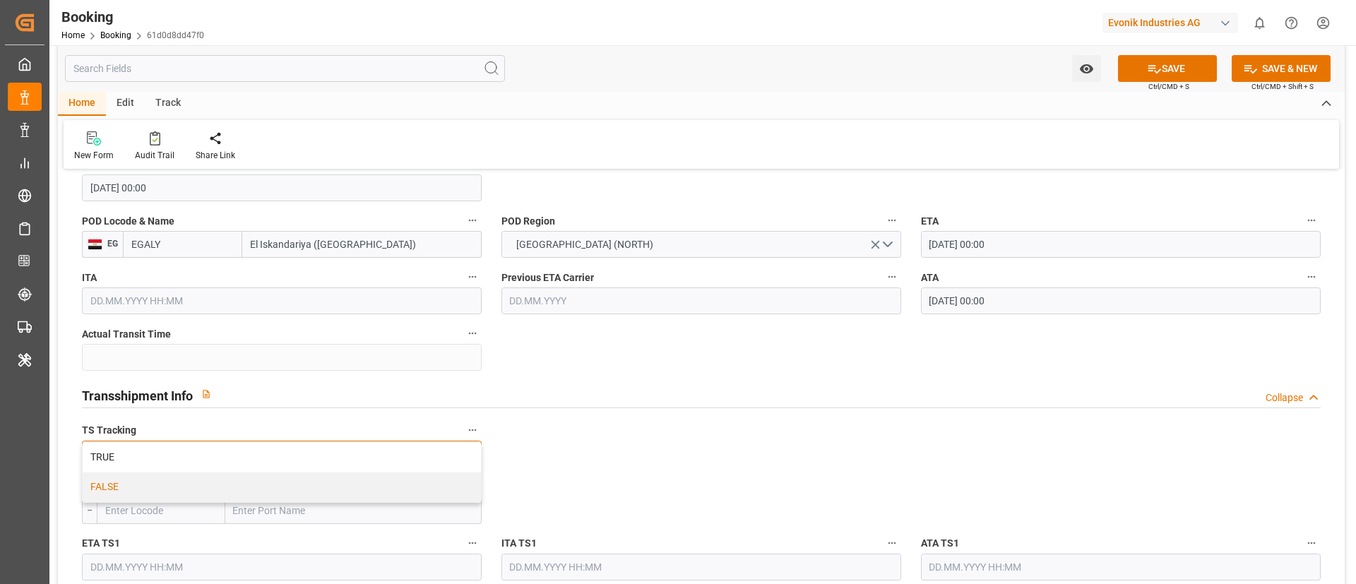
click at [134, 478] on div "FALSE" at bounding box center [282, 488] width 398 height 30
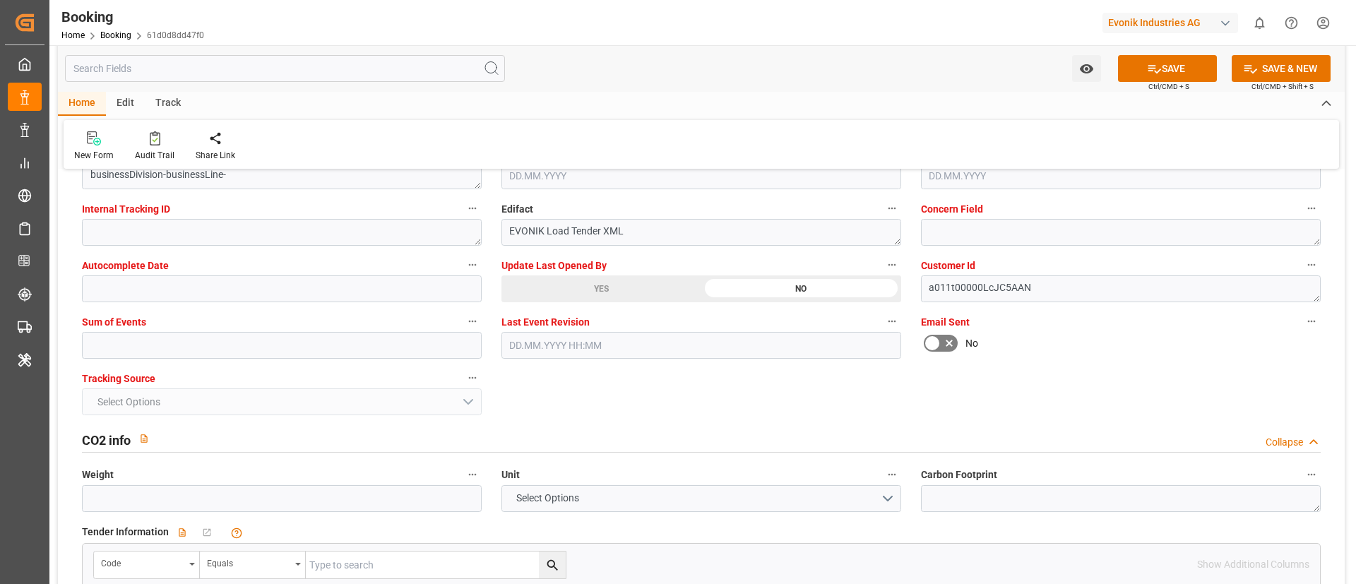
scroll to position [2755, 0]
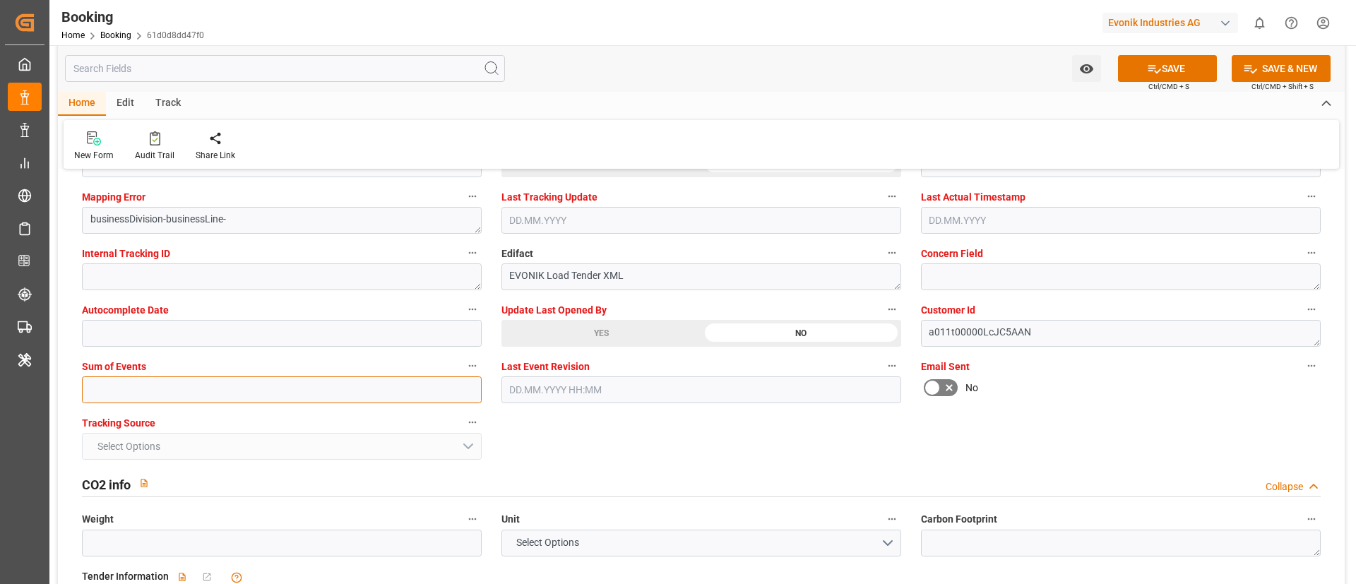
click at [135, 393] on input "text" at bounding box center [282, 389] width 400 height 27
type input "0"
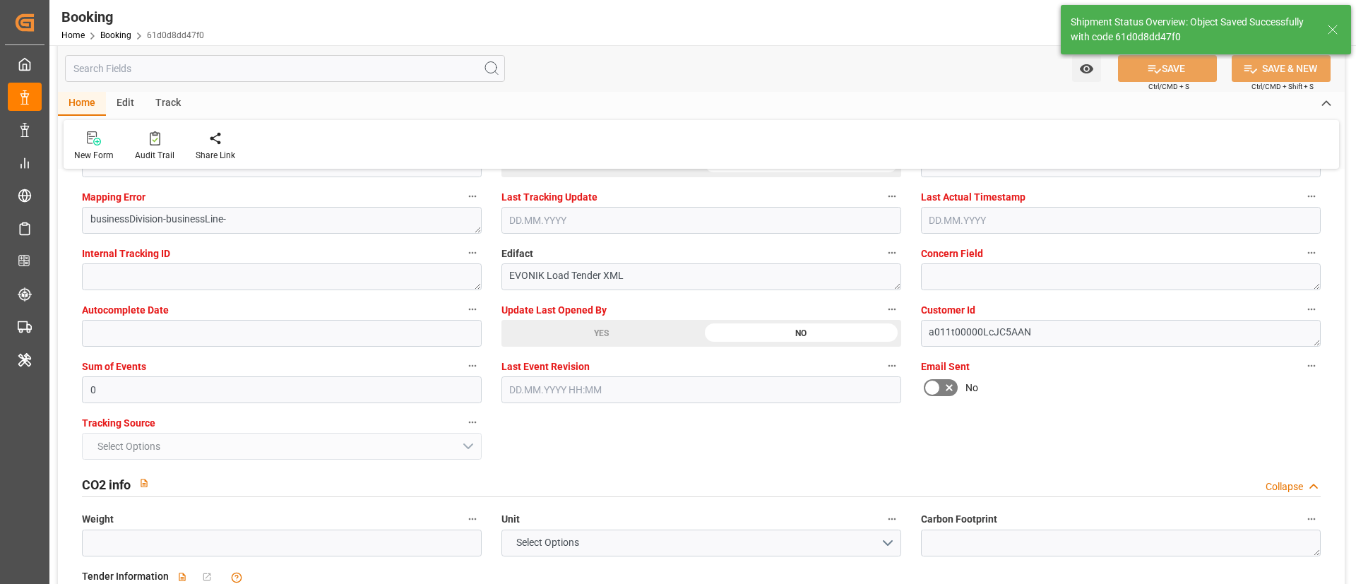
type textarea "[PERSON_NAME]"
type input "17"
type input "24.08.2025 00:00"
type input "10.09.2025 00:00"
type input "17.09.2025 09:01"
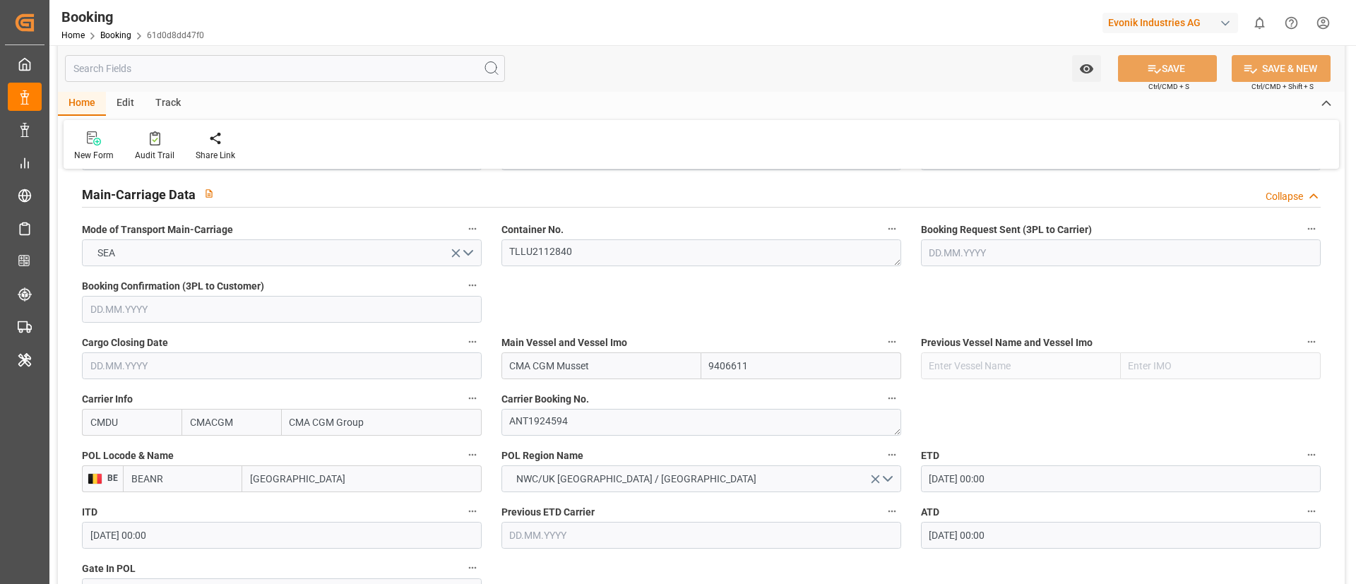
scroll to position [848, 0]
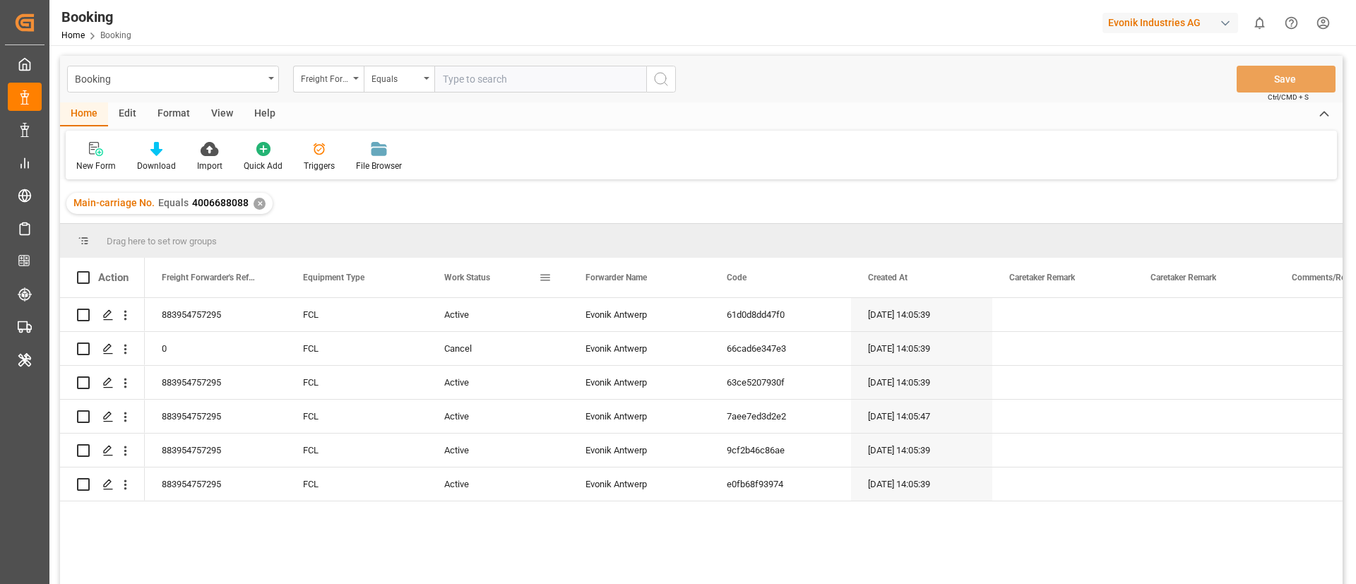
click at [468, 283] on div "Work Status" at bounding box center [491, 278] width 95 height 40
click at [445, 285] on div "Work Status 1" at bounding box center [491, 278] width 95 height 40
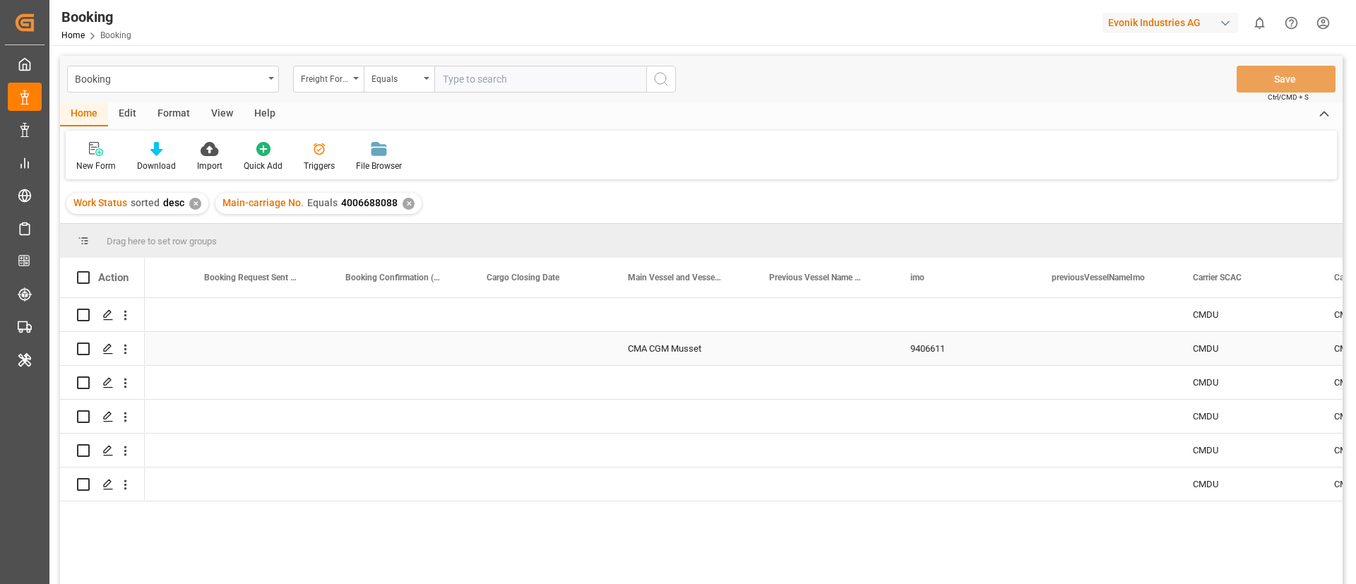
click at [679, 353] on div "CMA CGM Musset" at bounding box center [681, 348] width 141 height 33
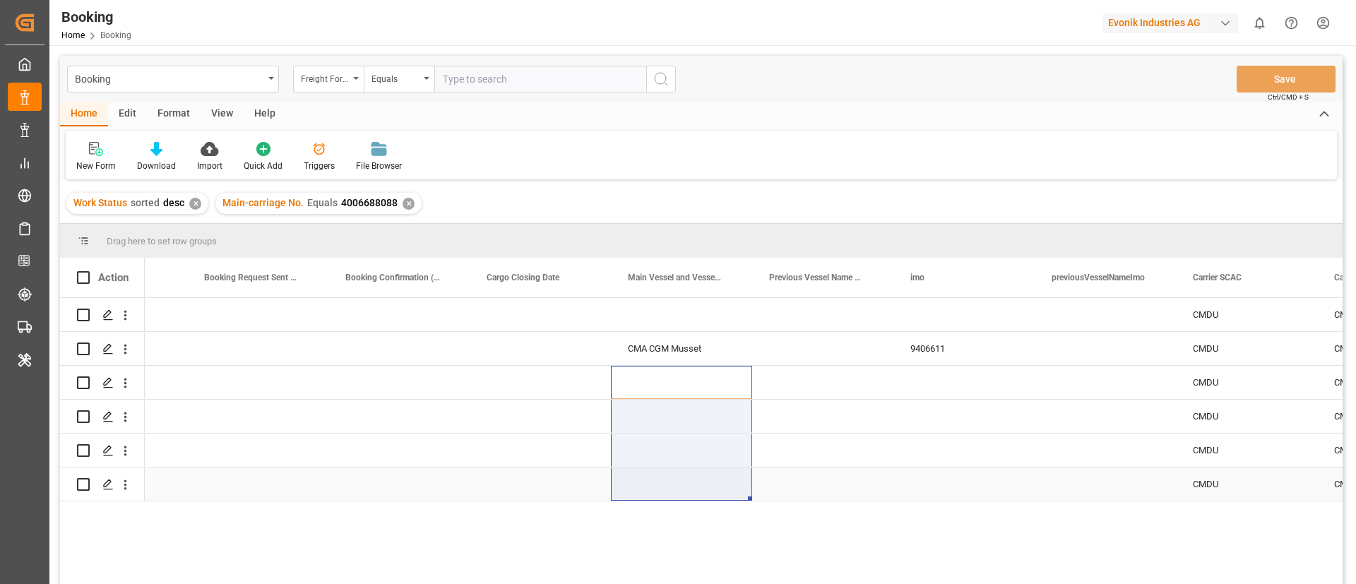
drag, startPoint x: 684, startPoint y: 390, endPoint x: 691, endPoint y: 489, distance: 99.8
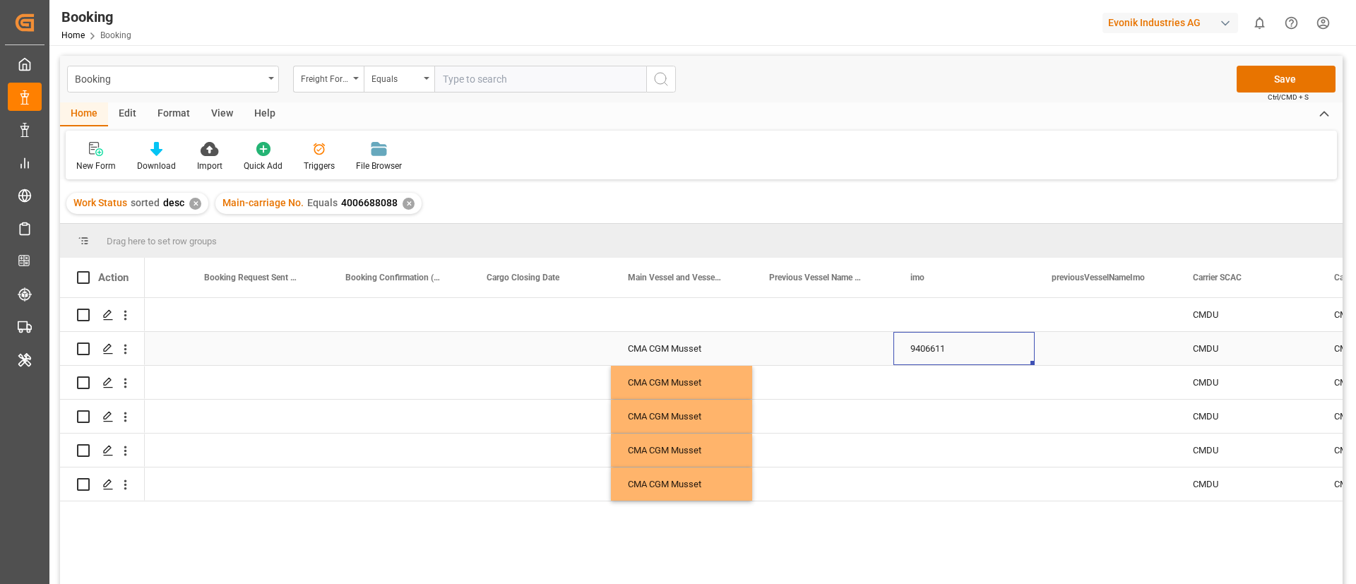
click at [927, 340] on div "9406611" at bounding box center [963, 348] width 141 height 33
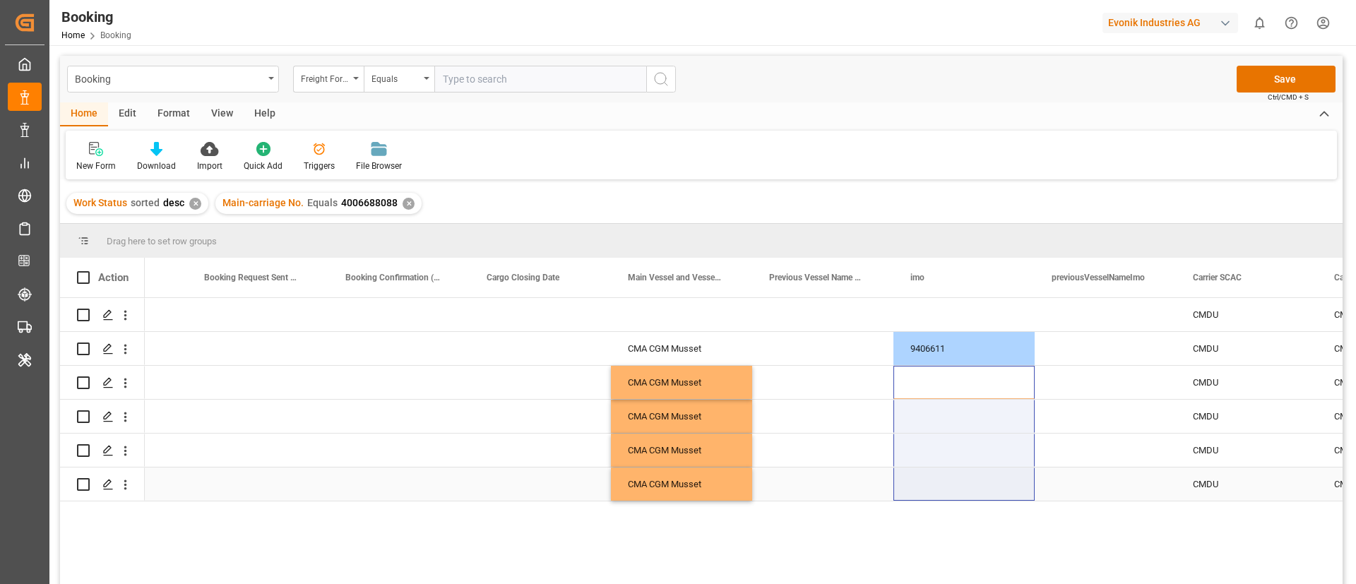
drag, startPoint x: 927, startPoint y: 376, endPoint x: 931, endPoint y: 491, distance: 115.2
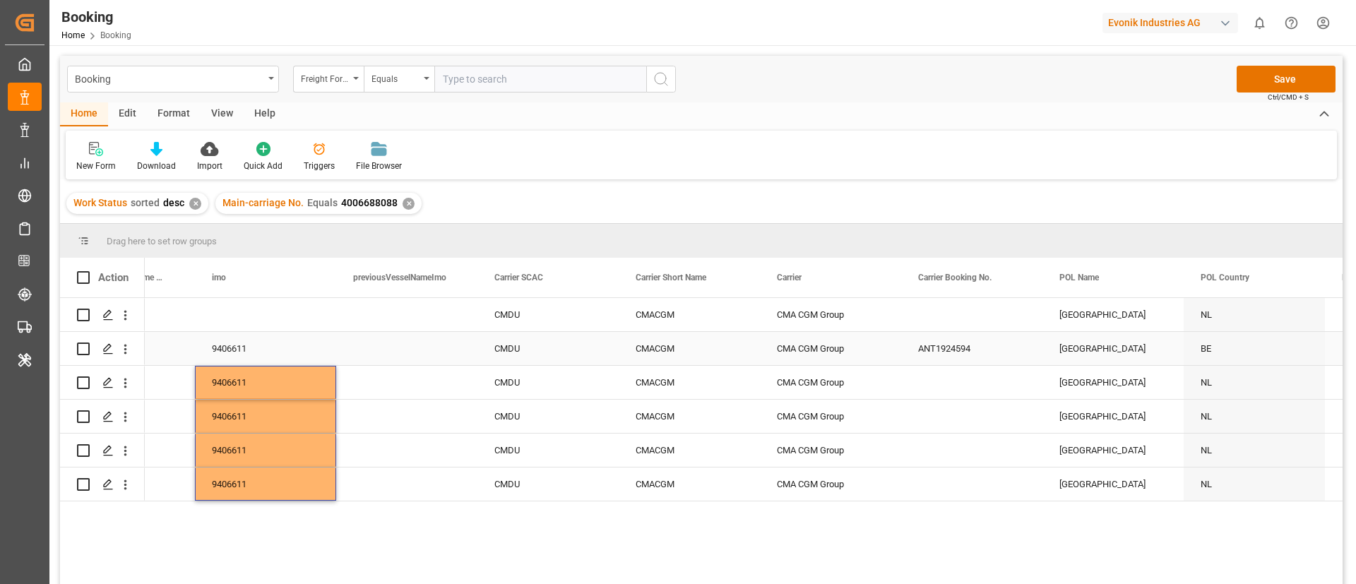
click at [934, 358] on div "ANT1924594" at bounding box center [971, 348] width 141 height 33
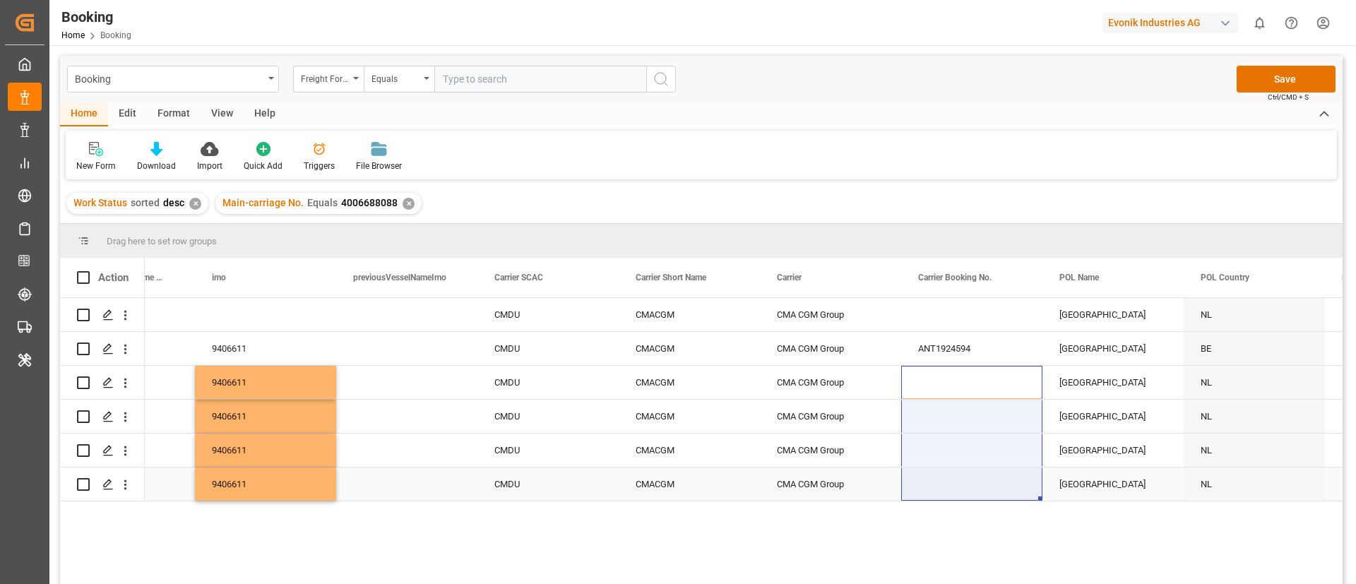
drag, startPoint x: 936, startPoint y: 383, endPoint x: 930, endPoint y: 486, distance: 103.3
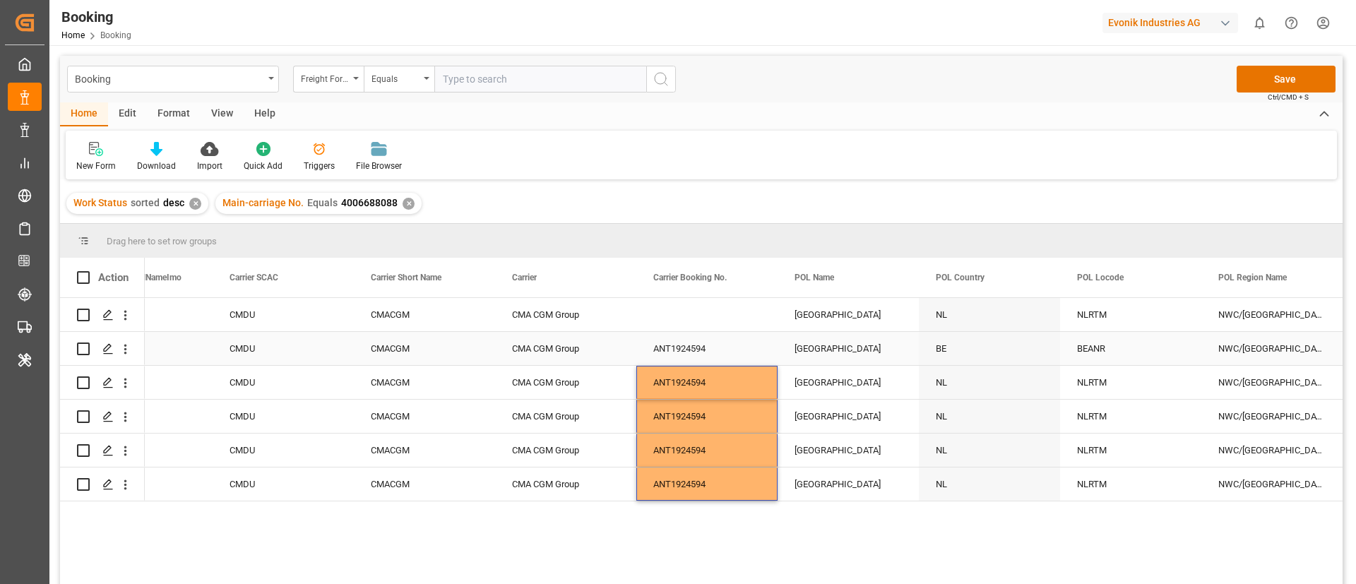
click at [844, 358] on div "[GEOGRAPHIC_DATA]" at bounding box center [848, 348] width 141 height 33
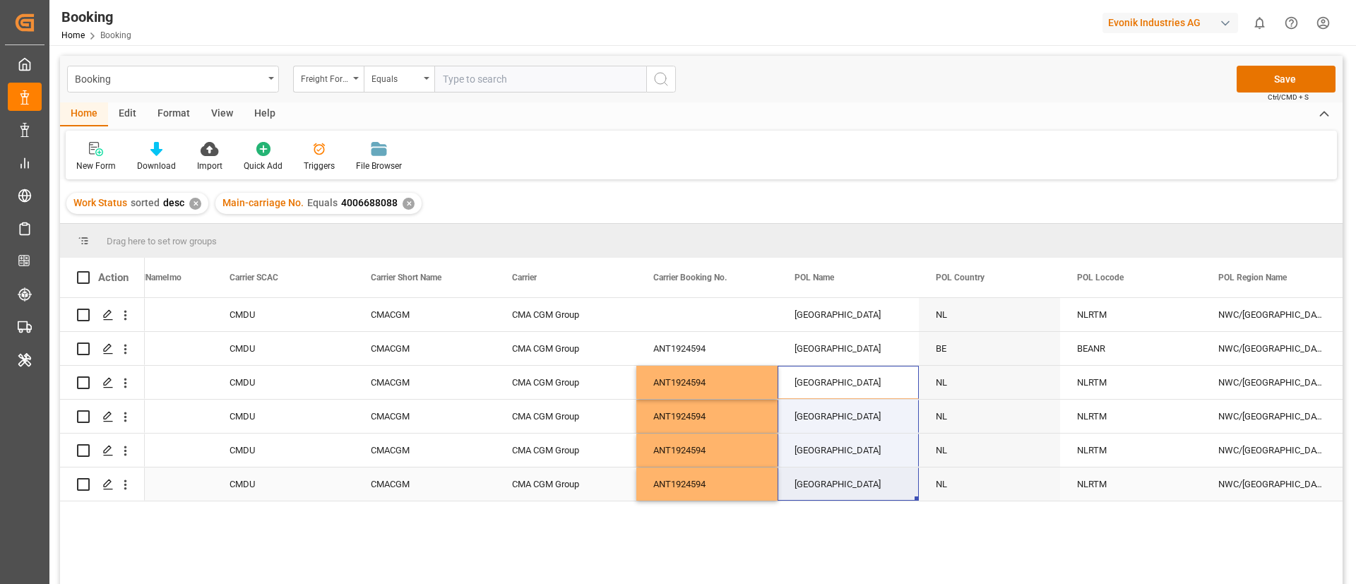
drag, startPoint x: 840, startPoint y: 398, endPoint x: 840, endPoint y: 489, distance: 90.4
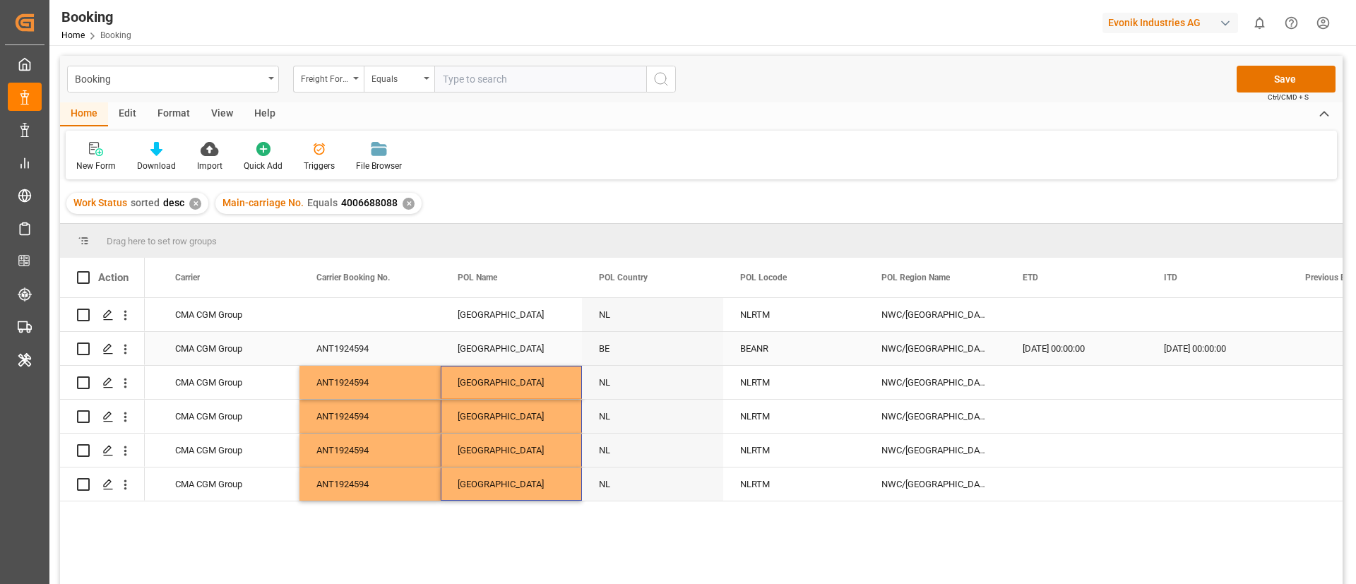
click at [770, 345] on div "BEANR" at bounding box center [793, 348] width 141 height 33
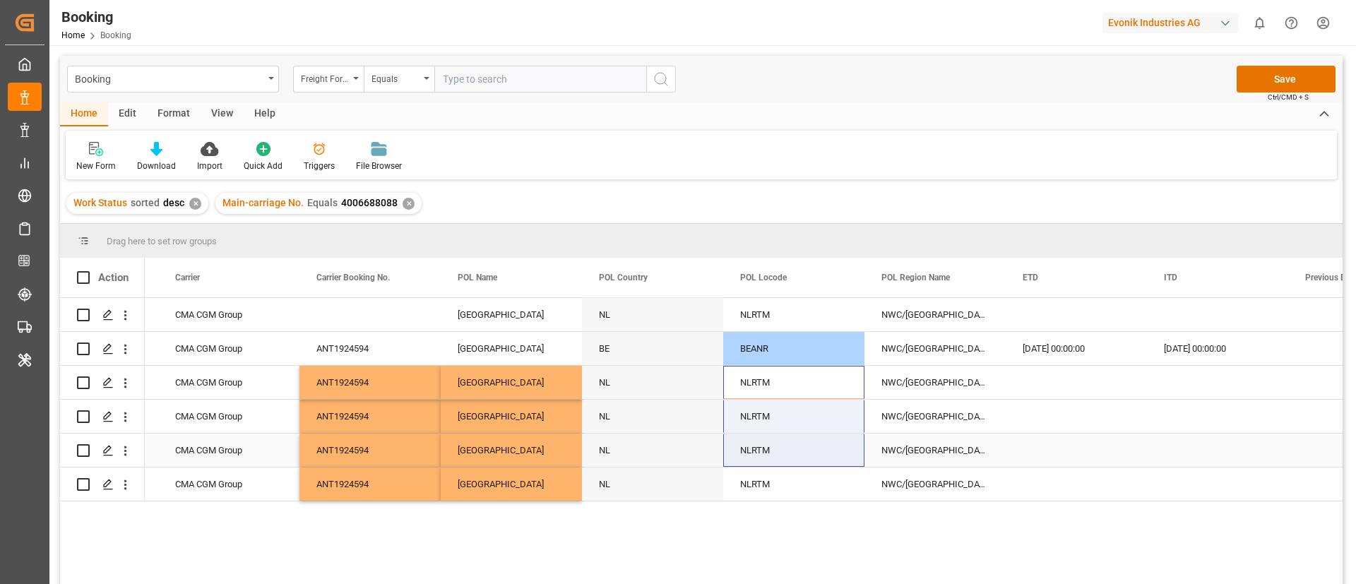
drag, startPoint x: 783, startPoint y: 376, endPoint x: 783, endPoint y: 475, distance: 99.6
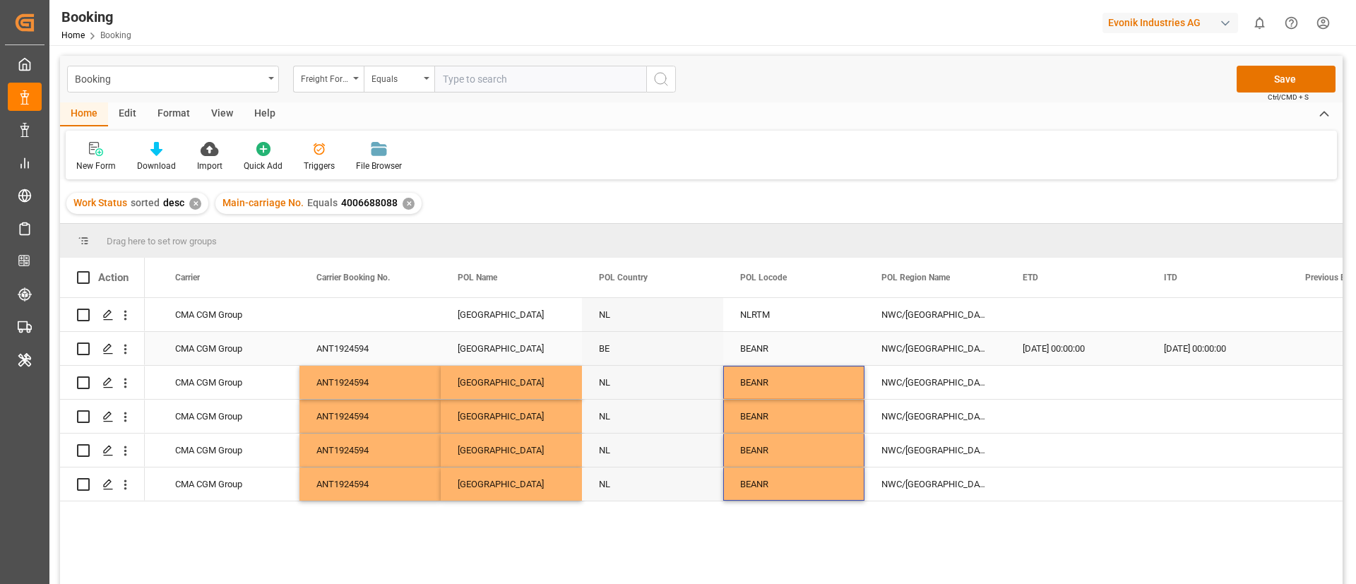
click at [1070, 348] on div "[DATE] 00:00:00" at bounding box center [1076, 348] width 141 height 33
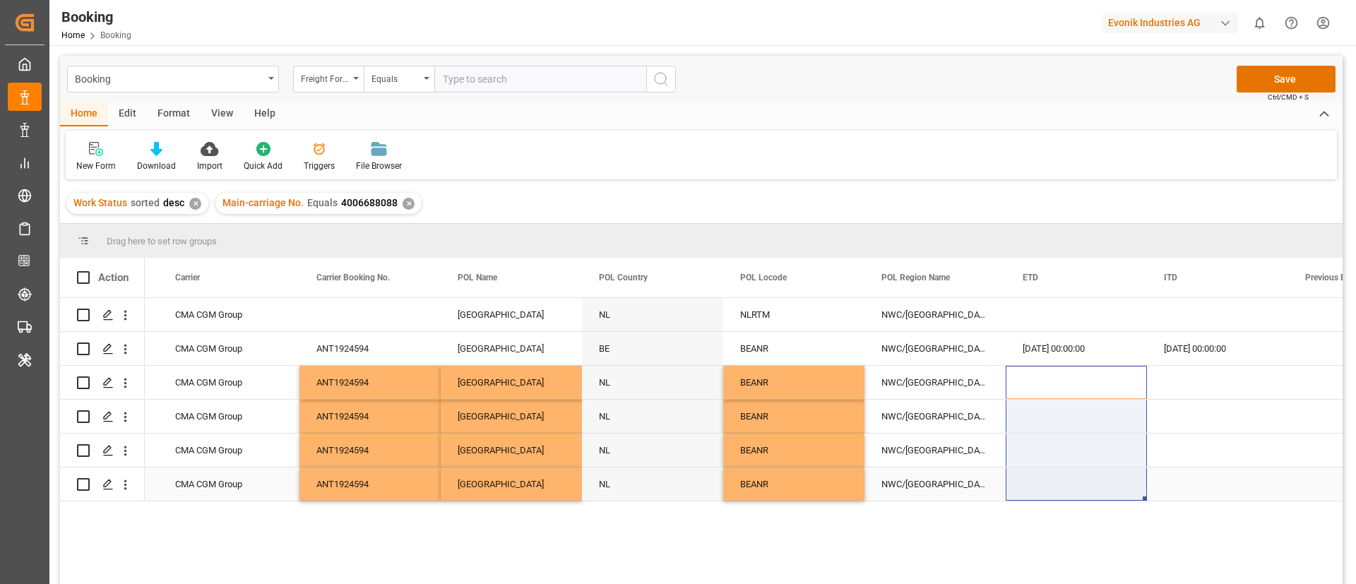
drag, startPoint x: 1069, startPoint y: 385, endPoint x: 1052, endPoint y: 501, distance: 117.7
click at [1052, 501] on div "CMDU CMACGM CMA CGM Group [GEOGRAPHIC_DATA] [GEOGRAPHIC_DATA] NLRTM NWC/[GEOGRA…" at bounding box center [744, 445] width 1198 height 295
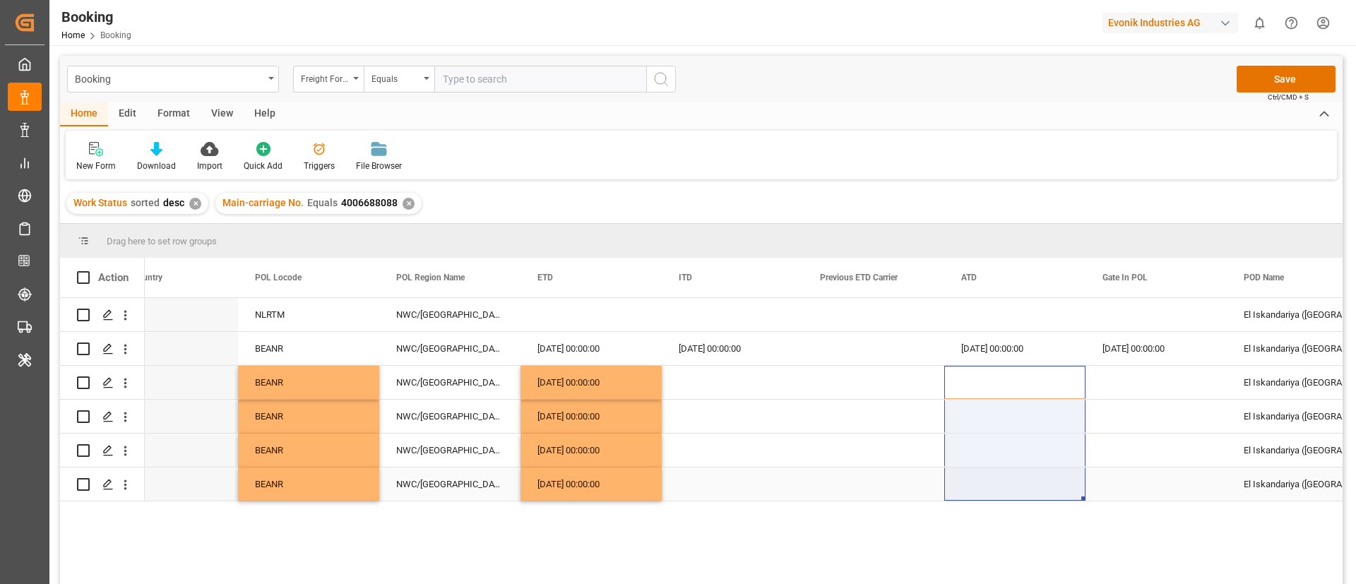
drag, startPoint x: 992, startPoint y: 398, endPoint x: 990, endPoint y: 489, distance: 91.1
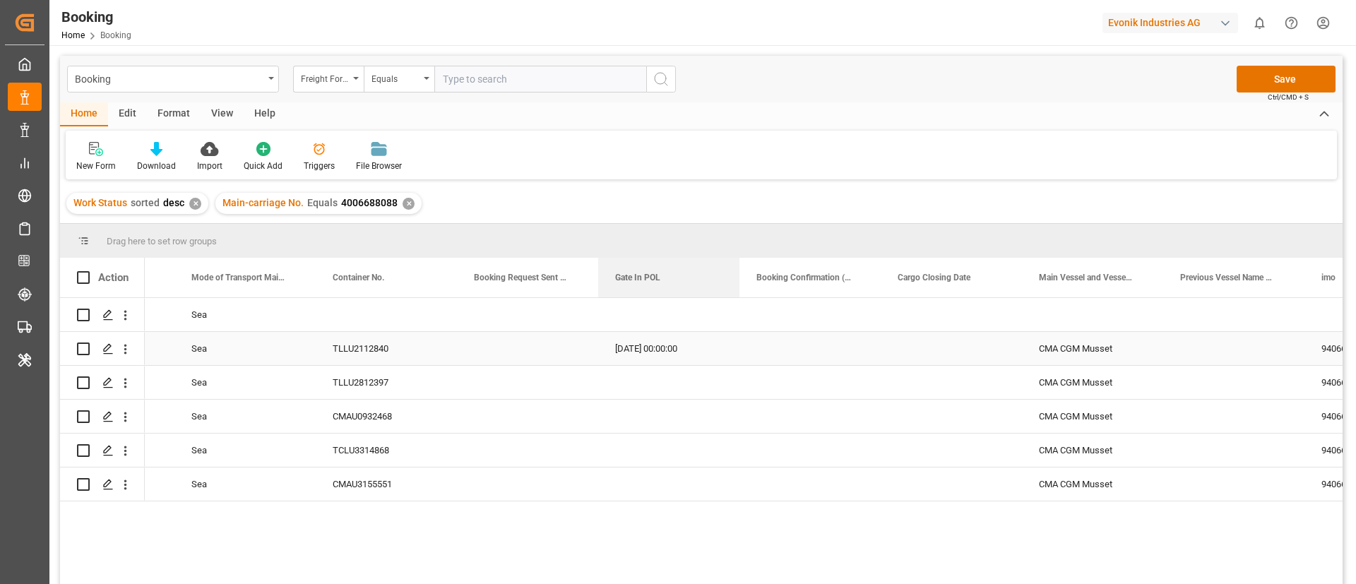
drag, startPoint x: 1144, startPoint y: 269, endPoint x: 604, endPoint y: 364, distance: 548.6
click at [604, 364] on div "Action Gate In POL previousVesselNameImo imo" at bounding box center [701, 425] width 1283 height 335
click at [378, 386] on div "TLLU2812397" at bounding box center [386, 382] width 141 height 33
click at [628, 374] on div "Press SPACE to select this row." at bounding box center [668, 382] width 141 height 33
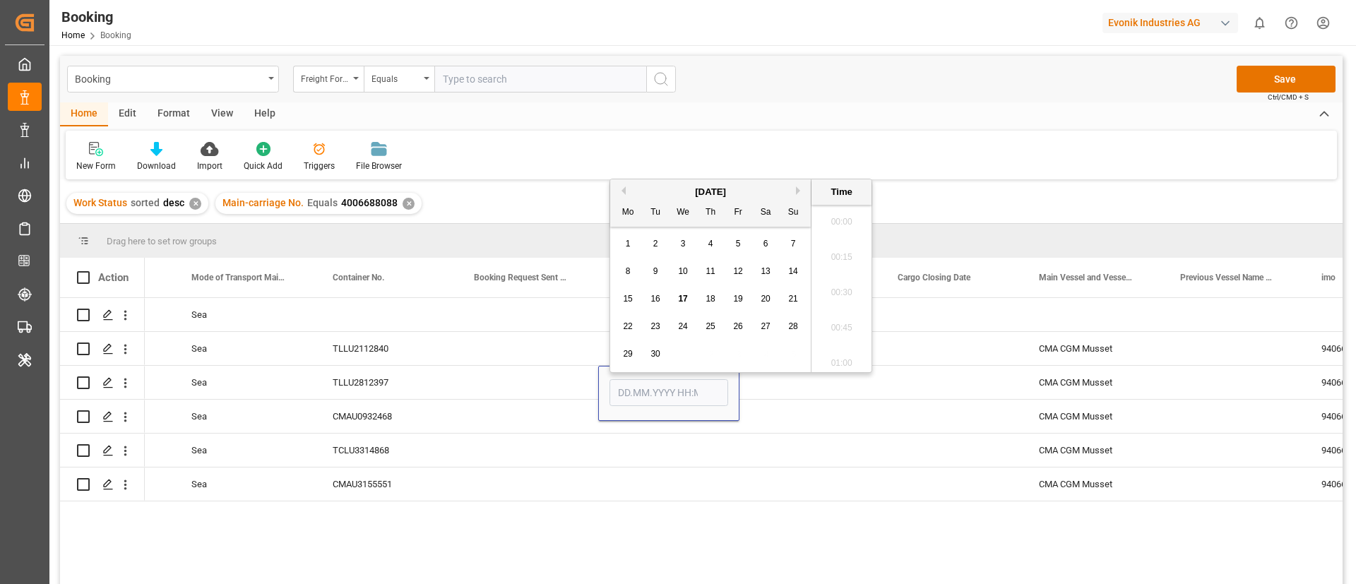
scroll to position [1983, 0]
click at [619, 186] on button "Previous Month" at bounding box center [621, 183] width 8 height 8
click at [652, 319] on span "19" at bounding box center [655, 319] width 9 height 10
type input "[DATE] 00:00"
click at [662, 473] on div "Press SPACE to select this row." at bounding box center [668, 484] width 141 height 33
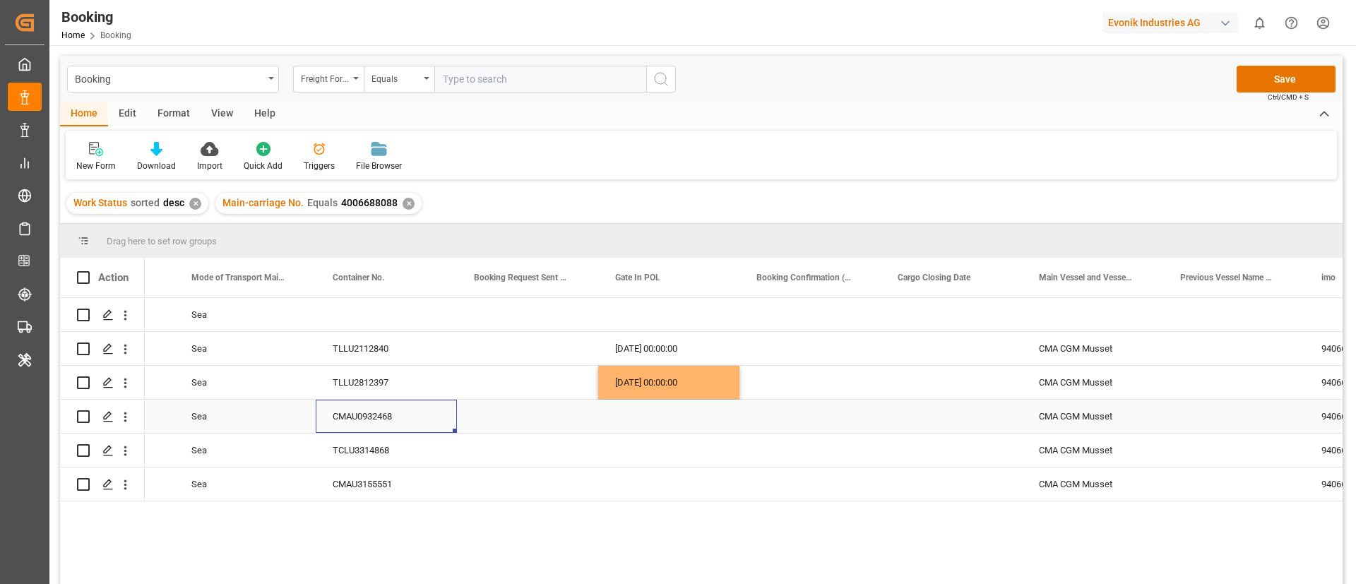
click at [379, 421] on div "CMAU0932468" at bounding box center [386, 416] width 141 height 33
click at [654, 353] on div "[DATE] 00:00:00" at bounding box center [668, 348] width 141 height 33
click at [625, 417] on div "Press SPACE to select this row." at bounding box center [668, 416] width 141 height 33
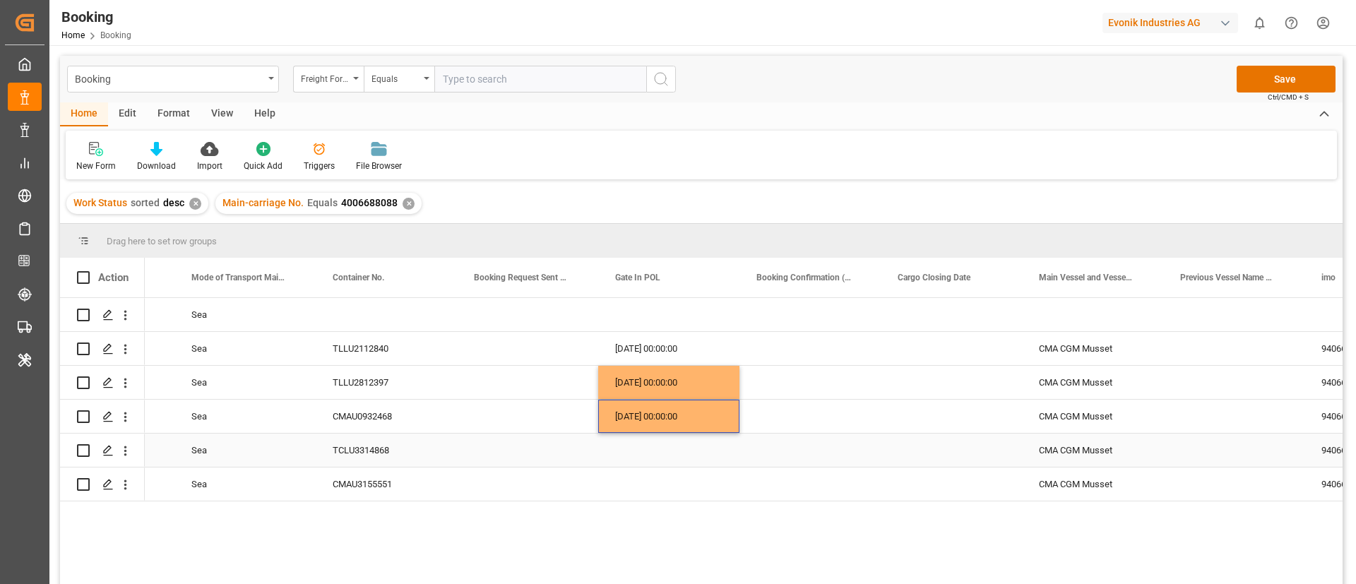
click at [363, 450] on div "TCLU3314868" at bounding box center [386, 450] width 141 height 33
click at [655, 437] on div "Press SPACE to select this row." at bounding box center [668, 450] width 141 height 33
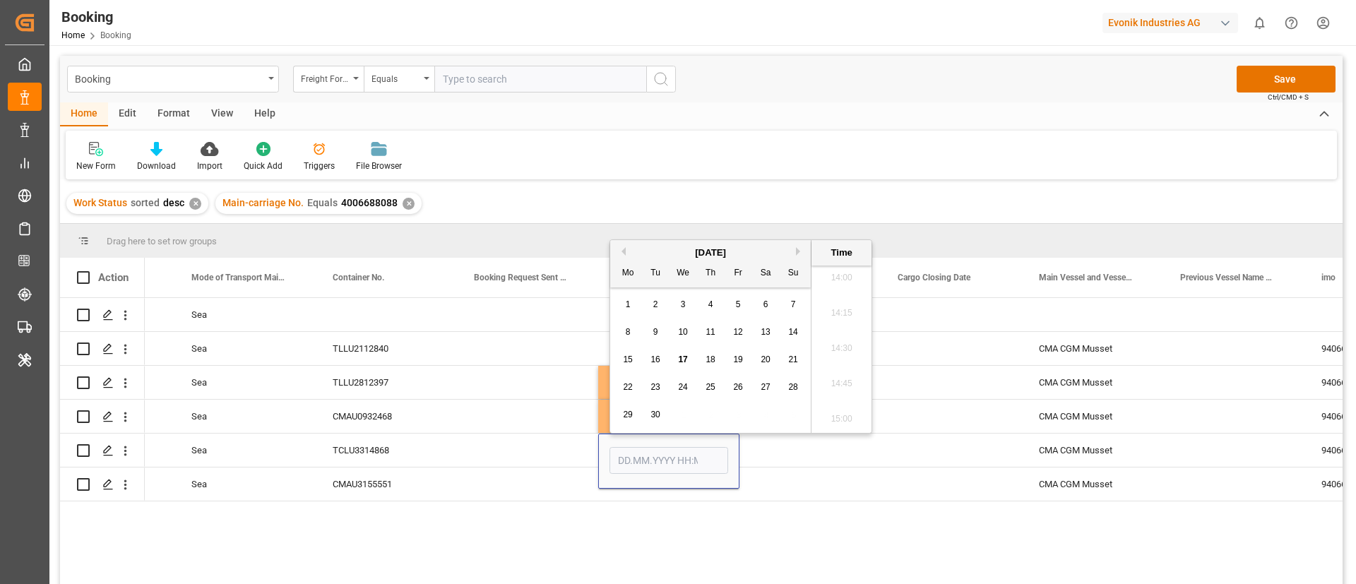
click at [620, 250] on button "Previous Month" at bounding box center [621, 251] width 8 height 8
click at [715, 391] on div "21" at bounding box center [711, 387] width 18 height 17
type input "[DATE] 00:00"
click at [517, 466] on div "Press SPACE to select this row." at bounding box center [527, 450] width 141 height 33
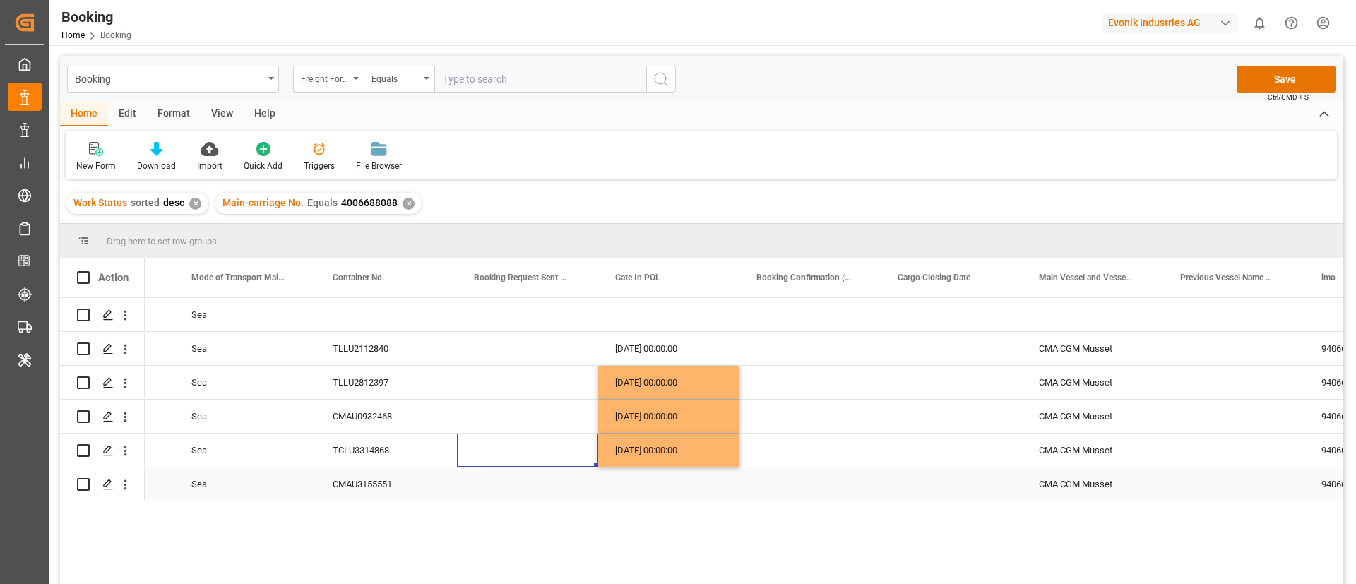
click at [371, 480] on div "CMAU3155551" at bounding box center [386, 484] width 141 height 33
click at [663, 400] on div "[DATE] 00:00:00" at bounding box center [668, 416] width 141 height 33
click at [620, 480] on div "Press SPACE to select this row." at bounding box center [668, 484] width 141 height 33
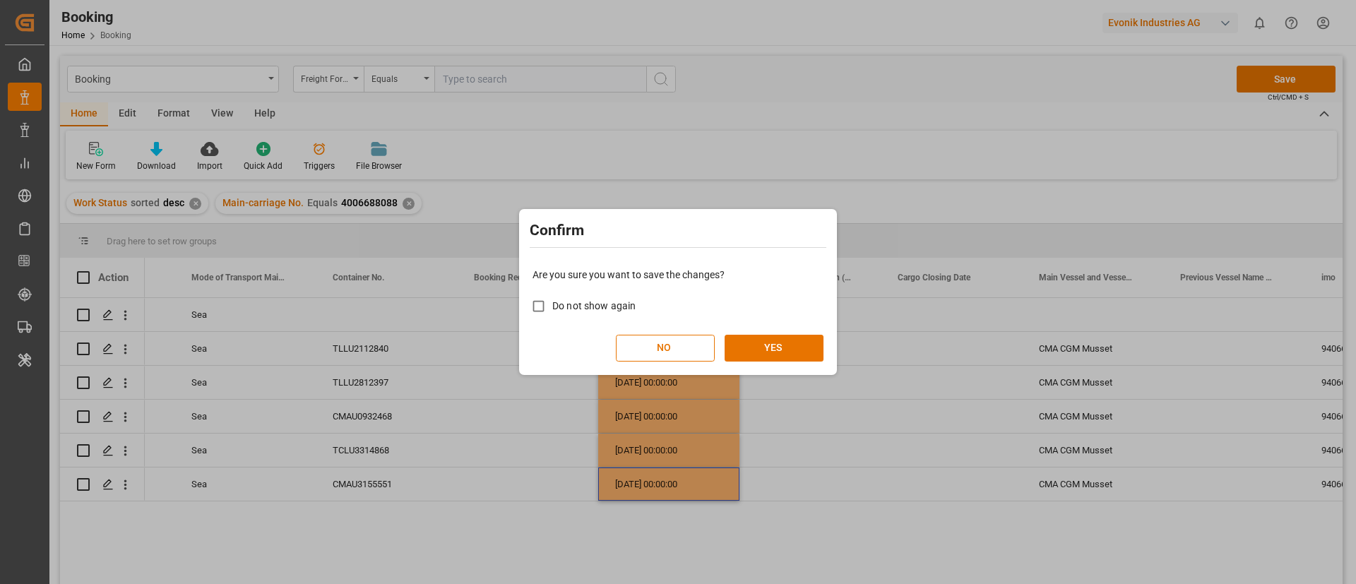
click at [792, 331] on div "Are you sure you want to save the changes? Do not show again NO YES" at bounding box center [678, 315] width 311 height 114
click at [937, 458] on div "Confirm Are you sure you want to save the changes? Do not show again NO YES" at bounding box center [678, 292] width 1356 height 584
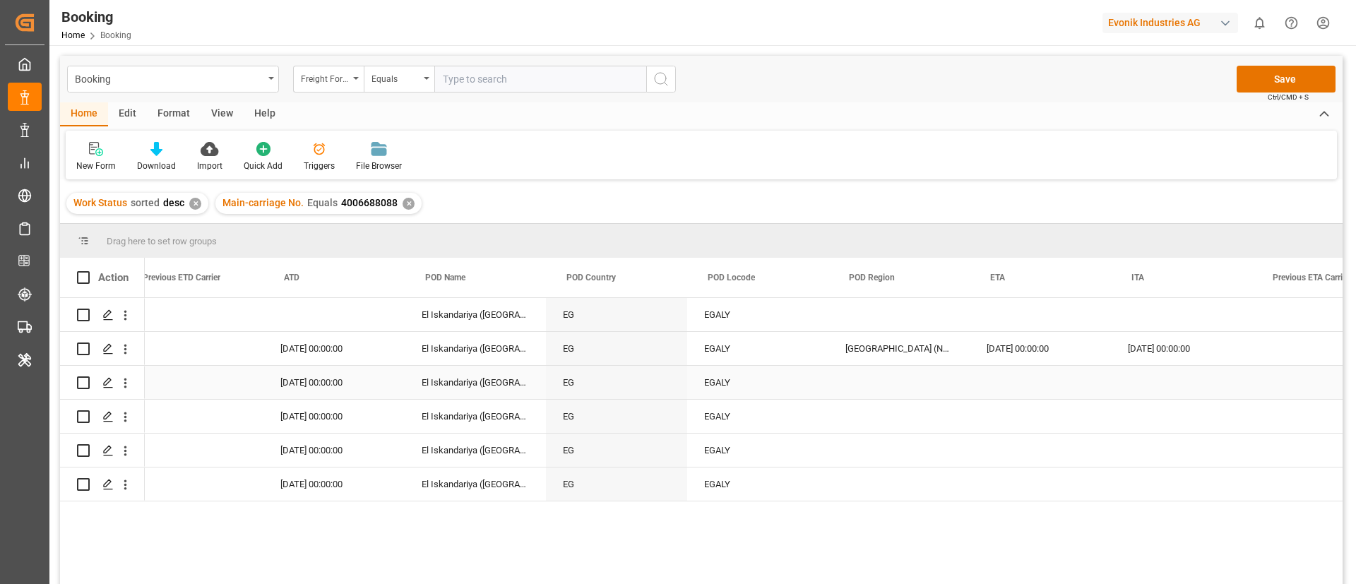
scroll to position [0, 7738]
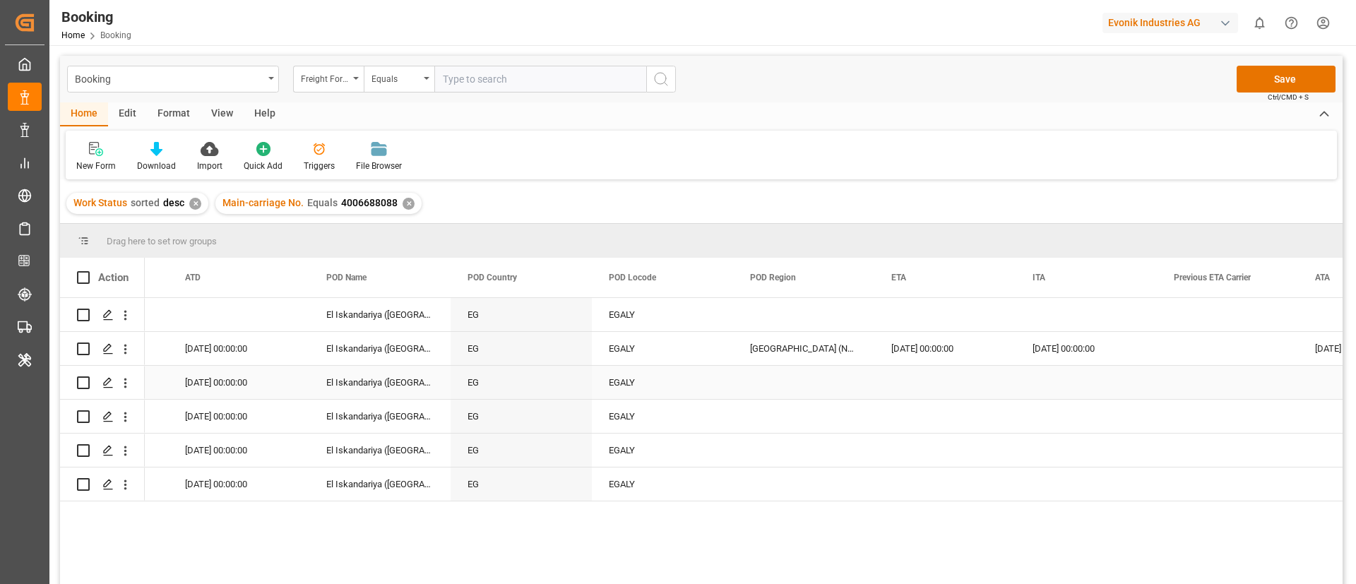
click at [782, 366] on div "Press SPACE to select this row." at bounding box center [803, 382] width 141 height 33
click at [782, 351] on div "[GEOGRAPHIC_DATA] (North)" at bounding box center [803, 348] width 141 height 33
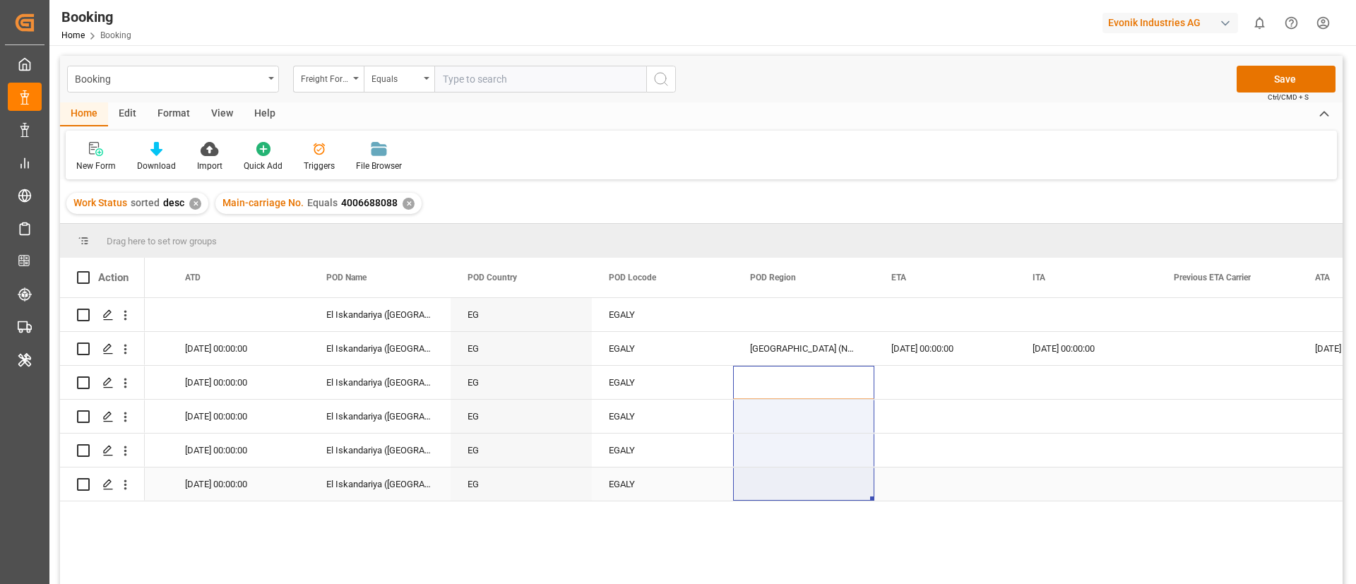
drag, startPoint x: 783, startPoint y: 369, endPoint x: 780, endPoint y: 487, distance: 118.0
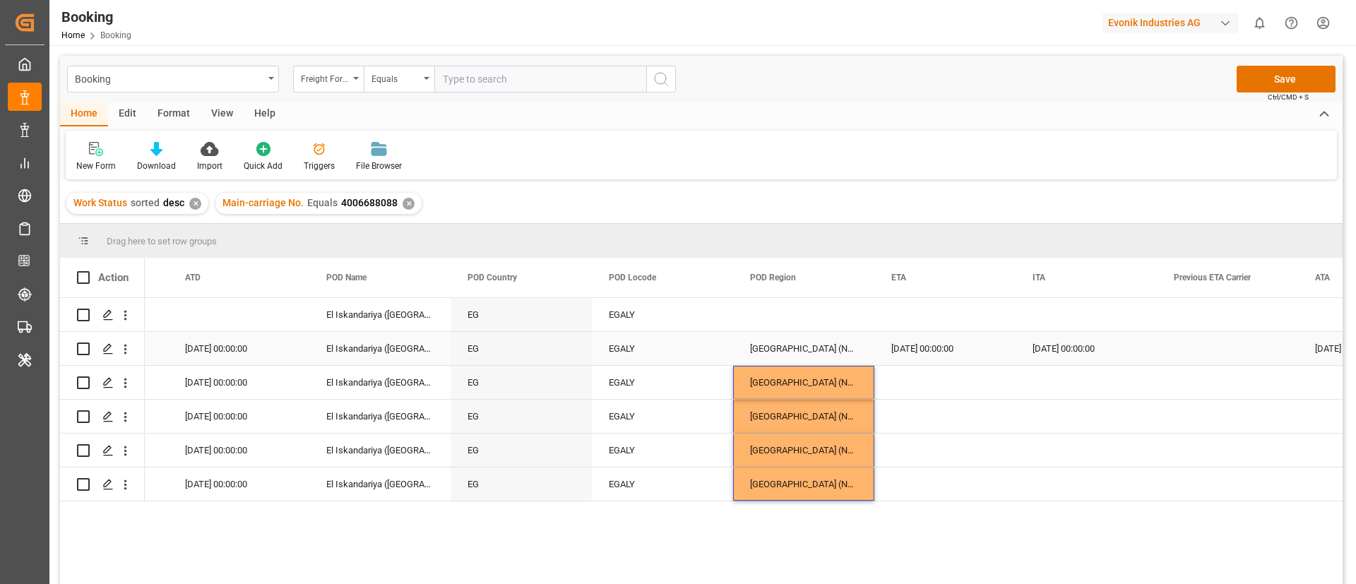
click at [943, 357] on div "[DATE] 00:00:00" at bounding box center [944, 348] width 141 height 33
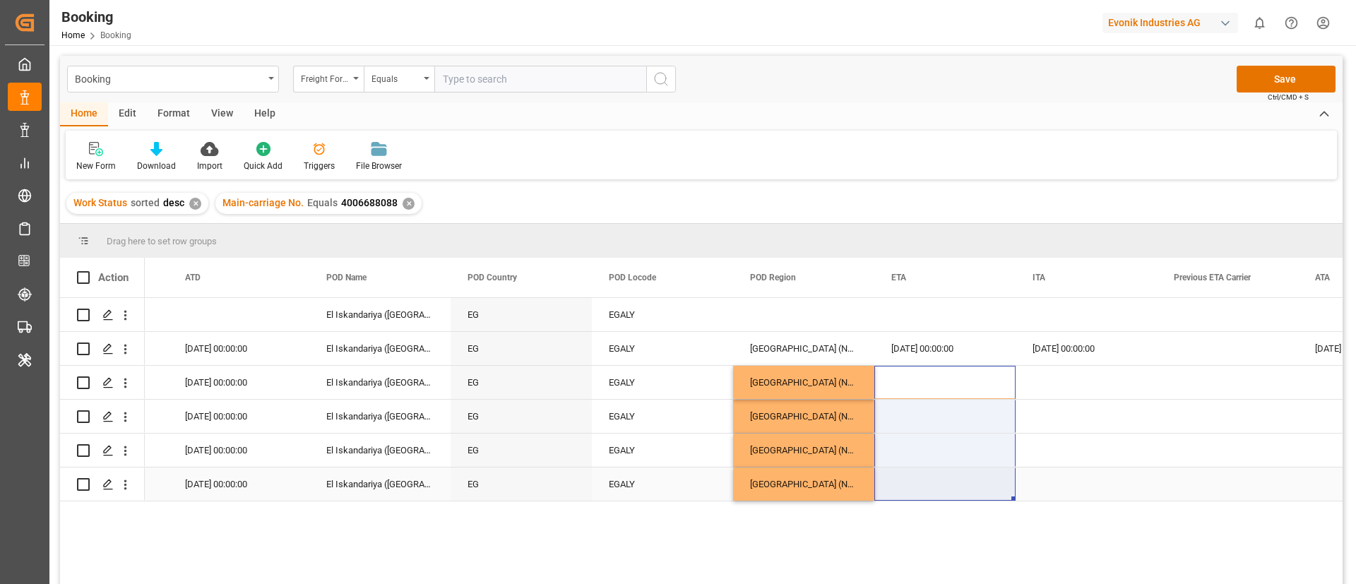
drag, startPoint x: 914, startPoint y: 448, endPoint x: 913, endPoint y: 470, distance: 22.6
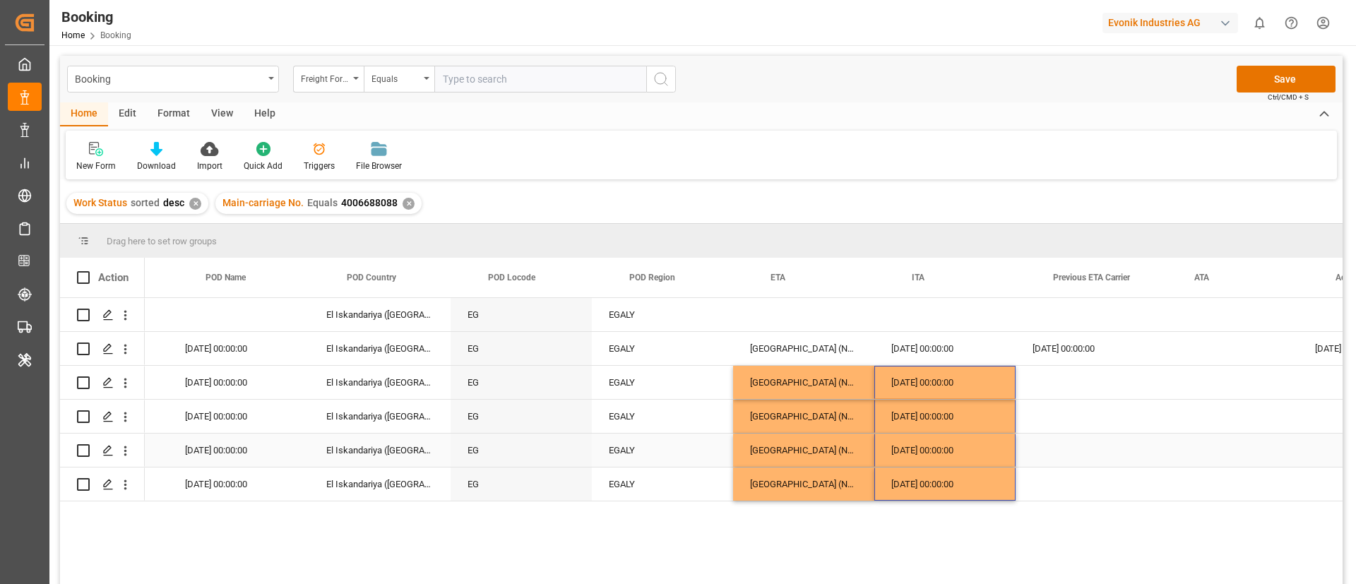
scroll to position [0, 7963]
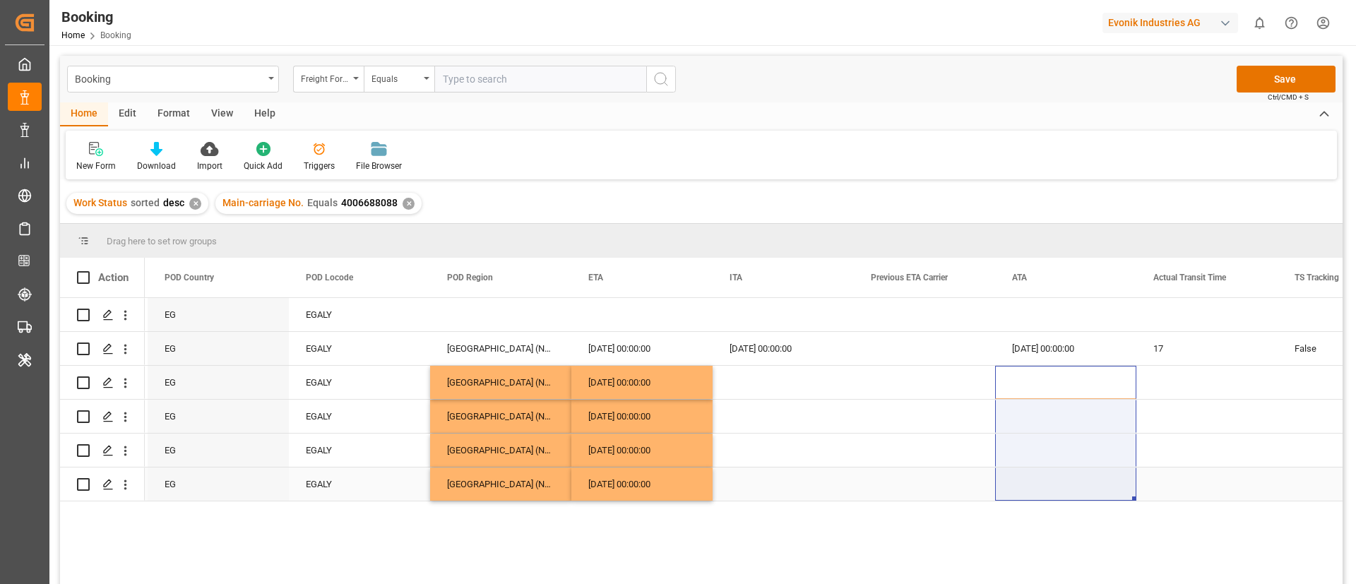
drag, startPoint x: 1044, startPoint y: 486, endPoint x: 1043, endPoint y: 497, distance: 10.6
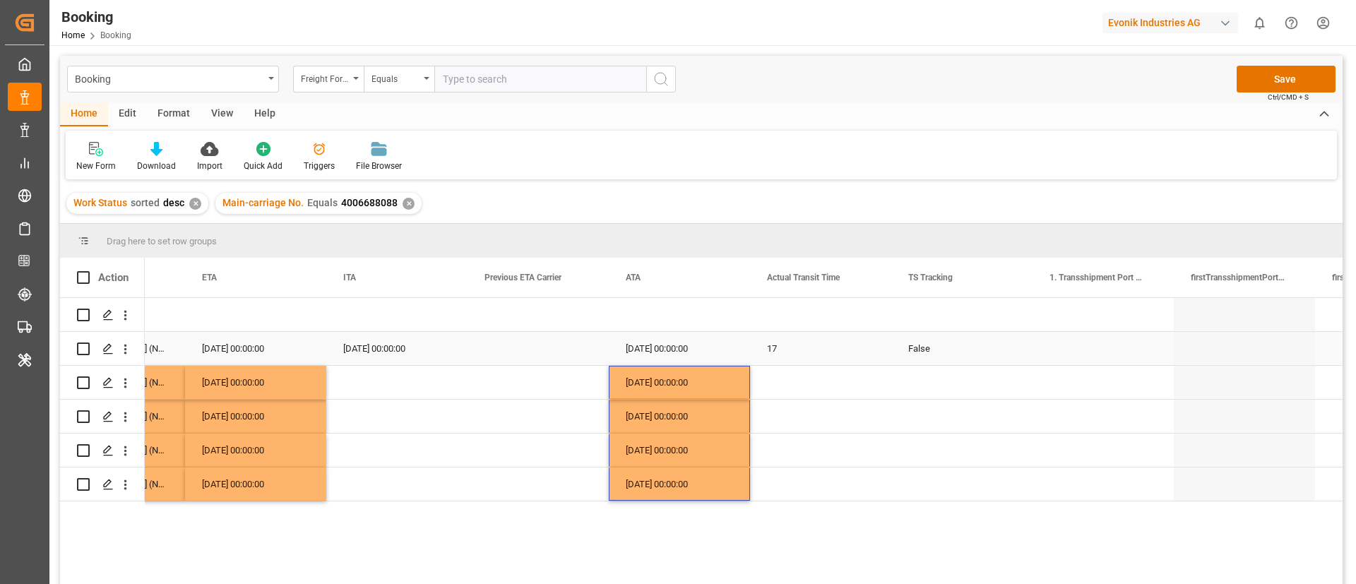
click at [923, 355] on div "False" at bounding box center [961, 348] width 141 height 33
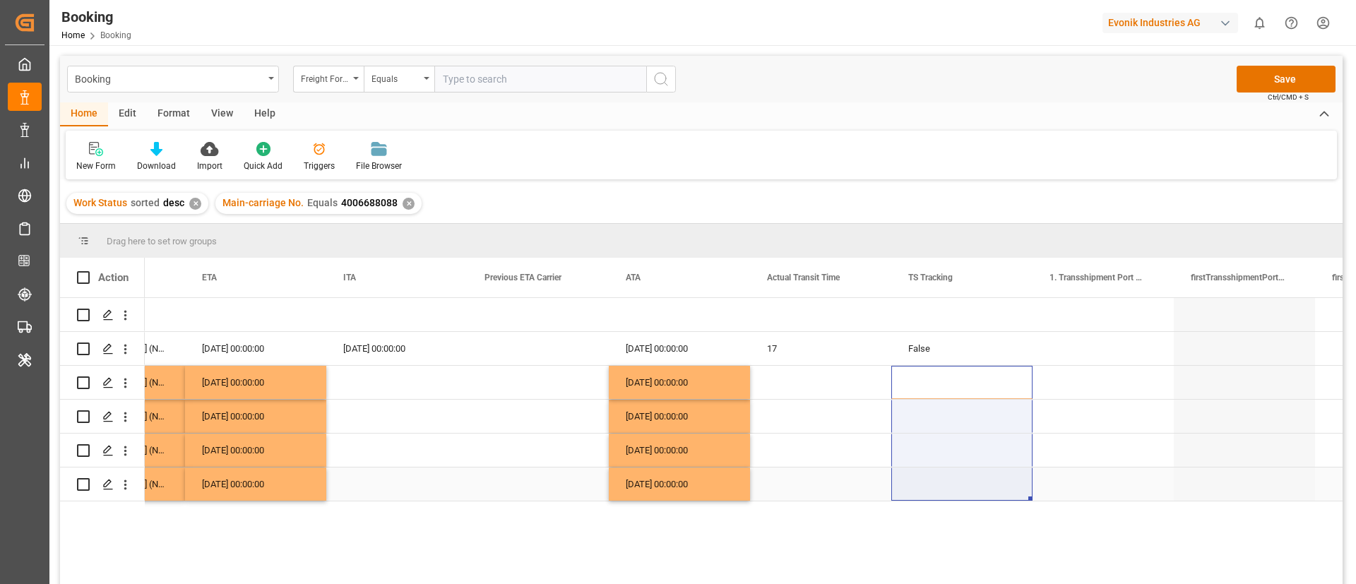
drag, startPoint x: 928, startPoint y: 380, endPoint x: 927, endPoint y: 498, distance: 118.0
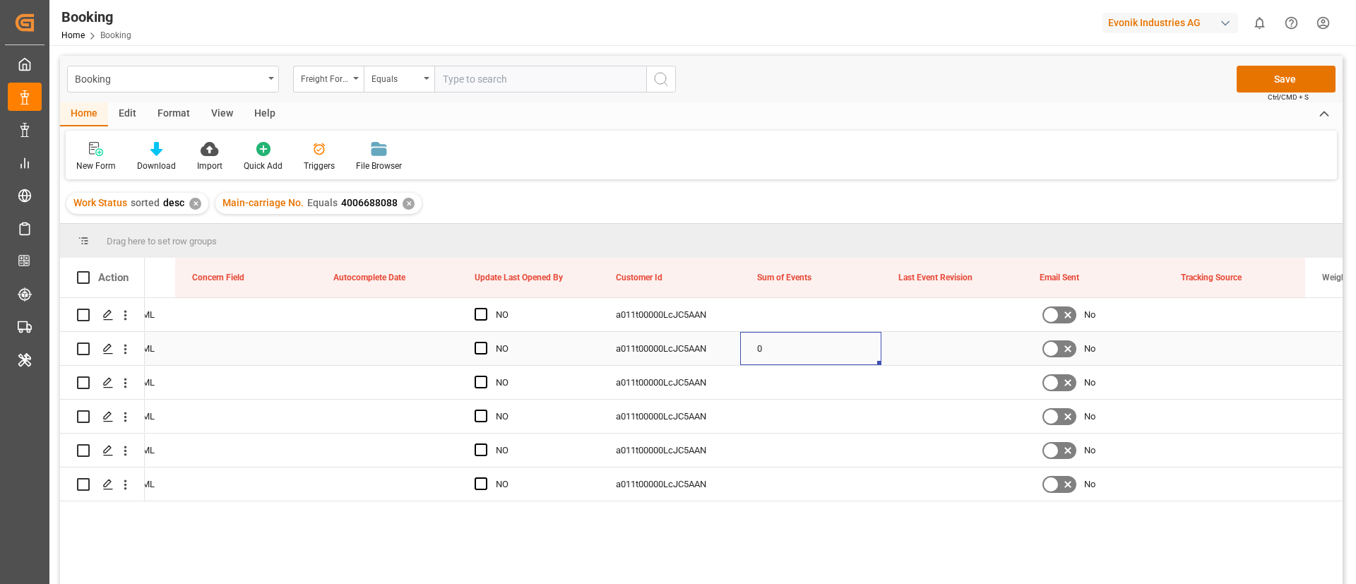
click at [805, 345] on div "0" at bounding box center [810, 348] width 141 height 33
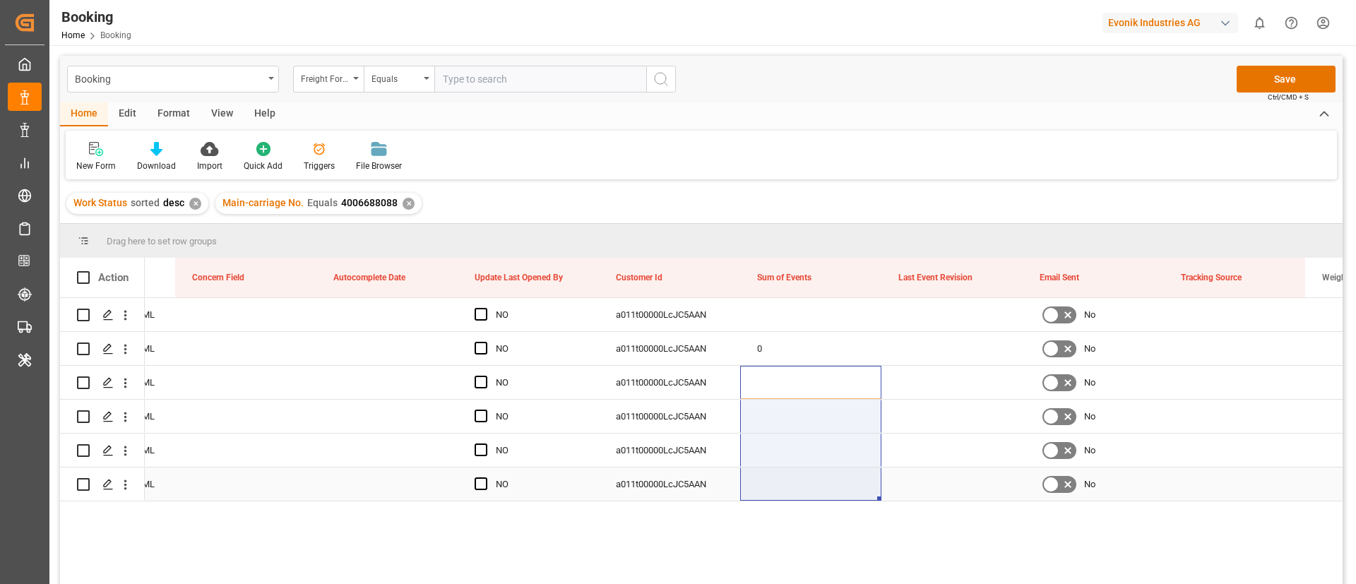
drag, startPoint x: 790, startPoint y: 381, endPoint x: 773, endPoint y: 497, distance: 117.0
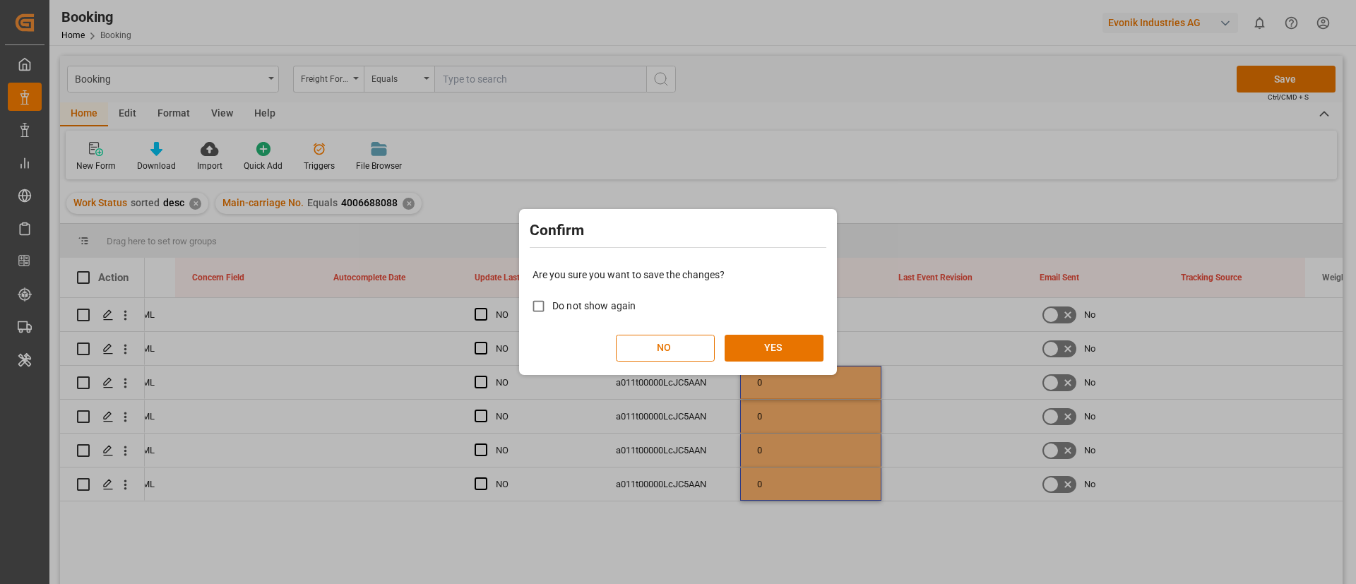
click at [776, 325] on div "Are you sure you want to save the changes? Do not show again NO YES" at bounding box center [678, 315] width 311 height 114
click at [780, 345] on button "YES" at bounding box center [774, 348] width 99 height 27
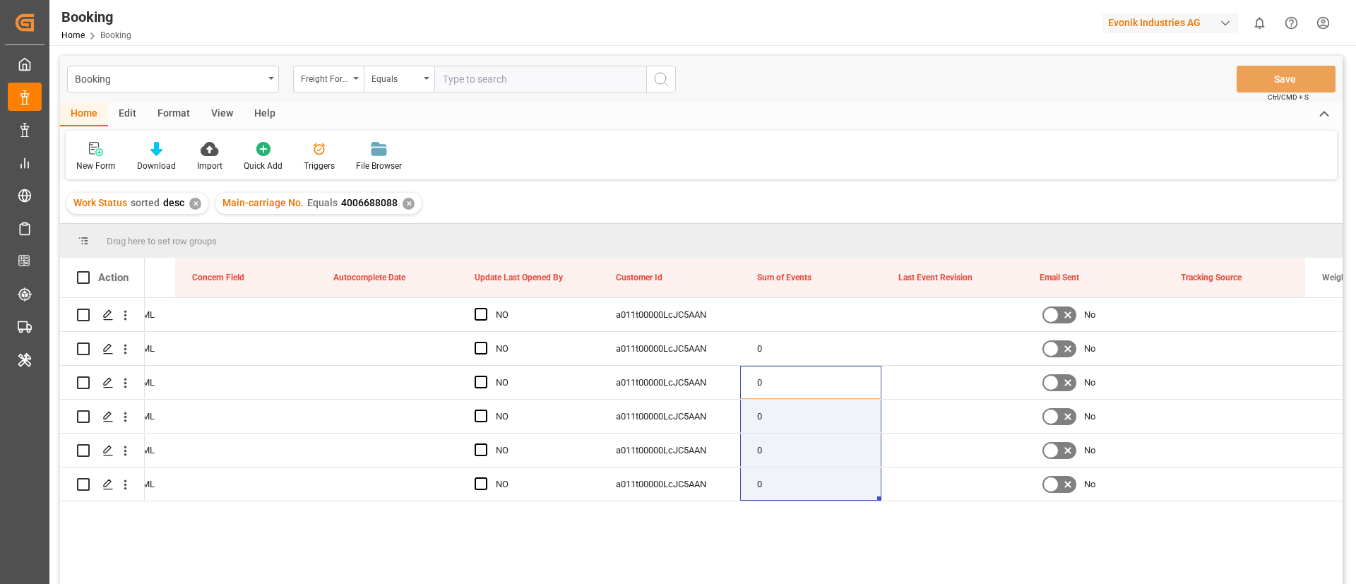
click at [1151, 21] on div "Evonik Industries AG" at bounding box center [1171, 23] width 136 height 20
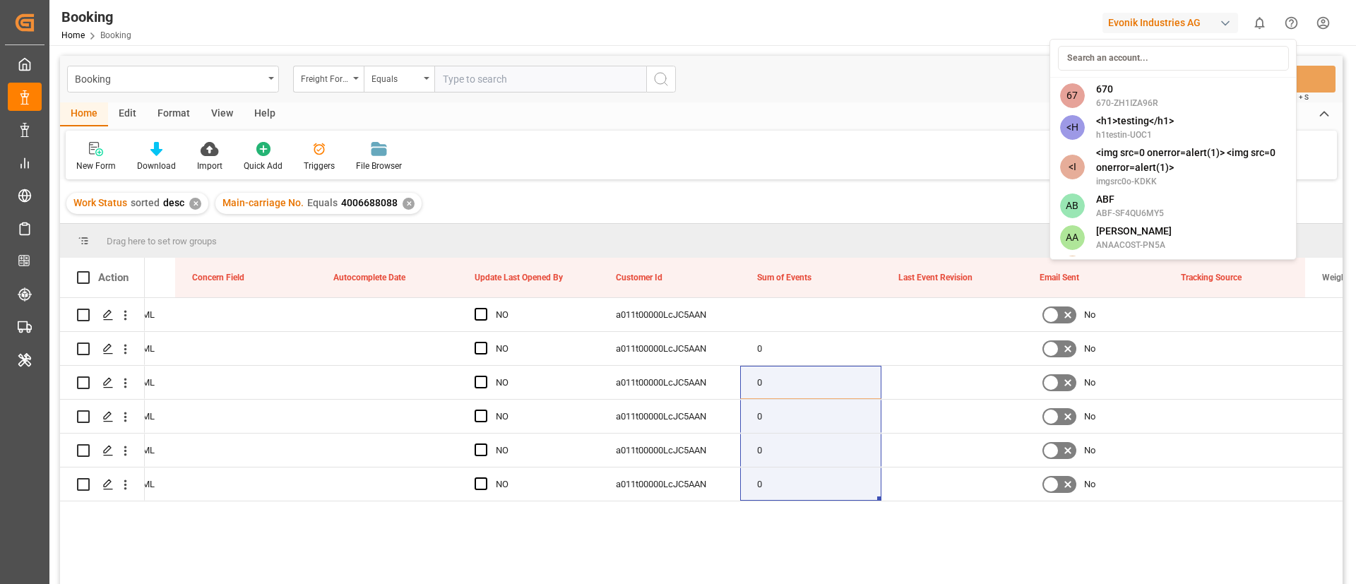
click at [1127, 55] on input at bounding box center [1173, 58] width 231 height 25
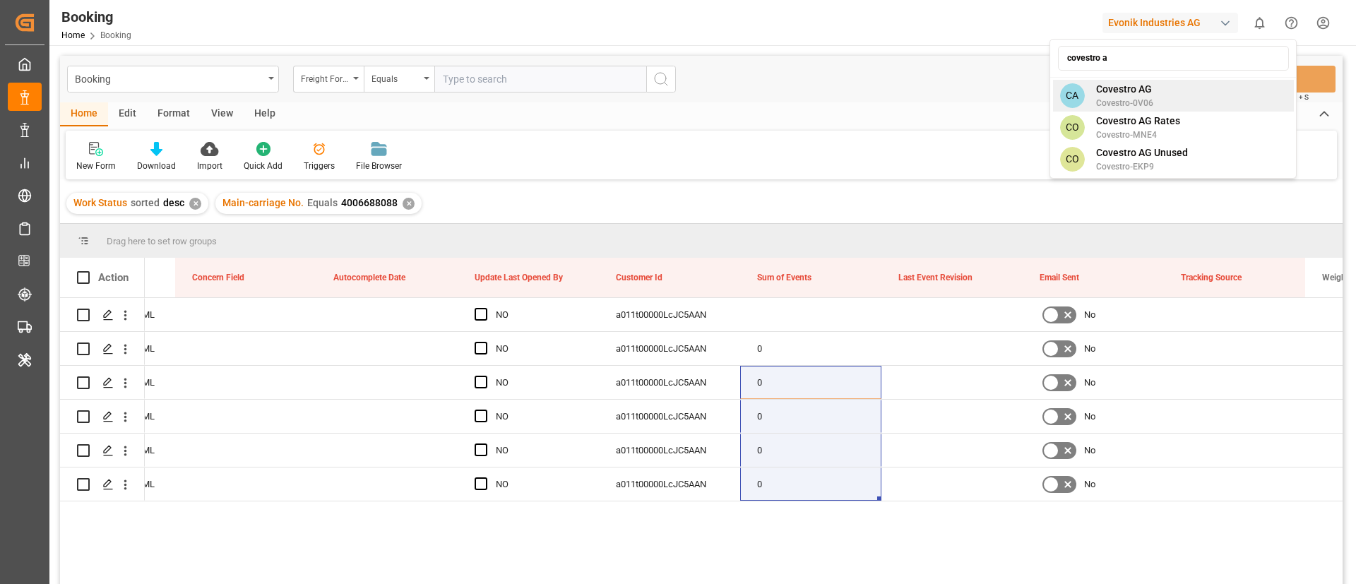
type input "covestro a"
click at [1133, 94] on span "Covestro AG" at bounding box center [1124, 89] width 57 height 15
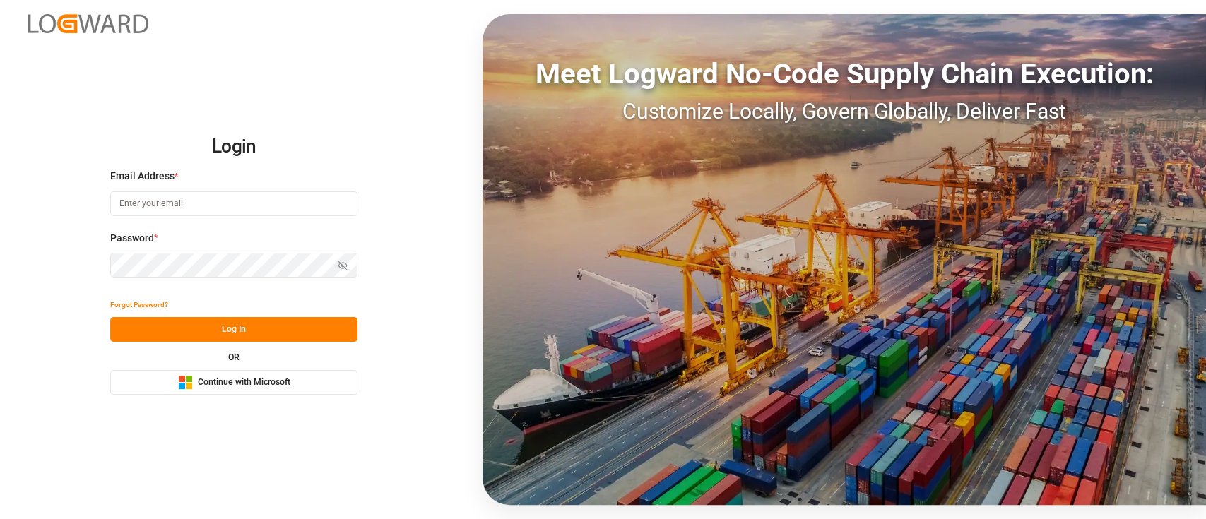
click at [189, 388] on rect at bounding box center [189, 386] width 6 height 6
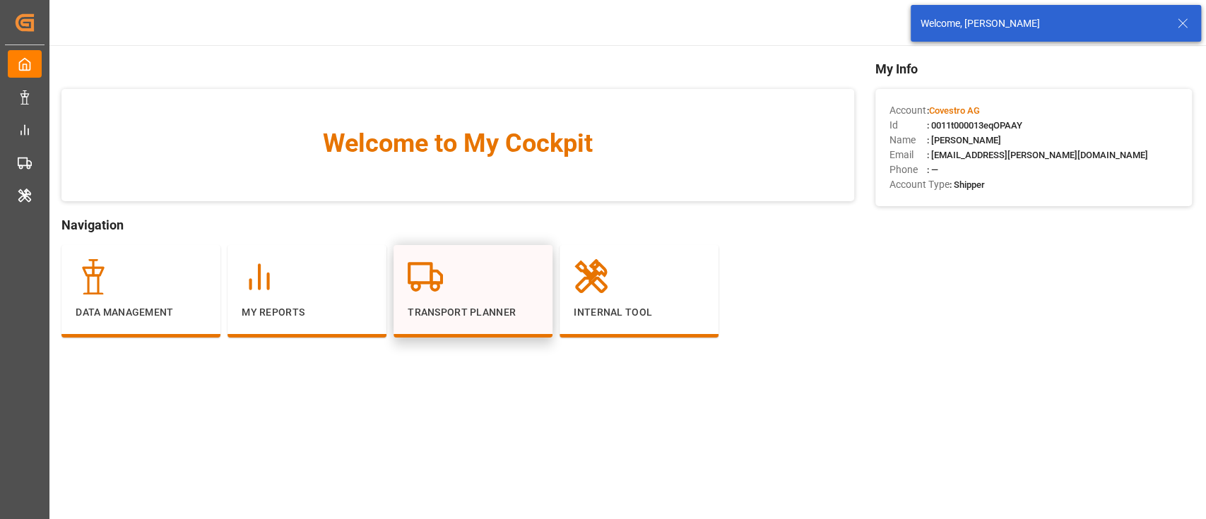
click at [473, 275] on div at bounding box center [473, 276] width 131 height 35
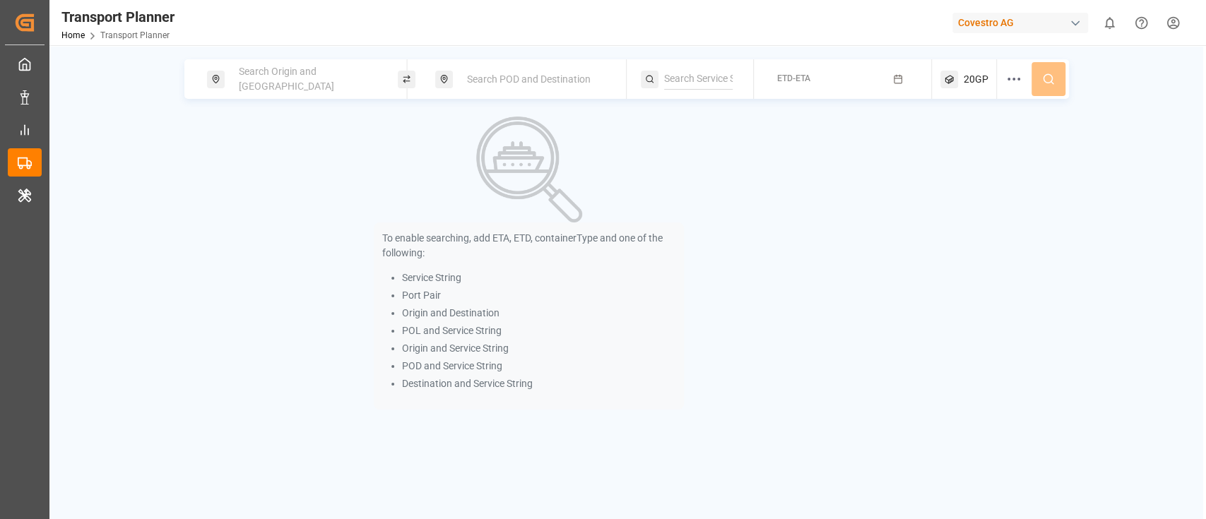
click at [258, 81] on span "Search Origin and POL" at bounding box center [286, 79] width 95 height 26
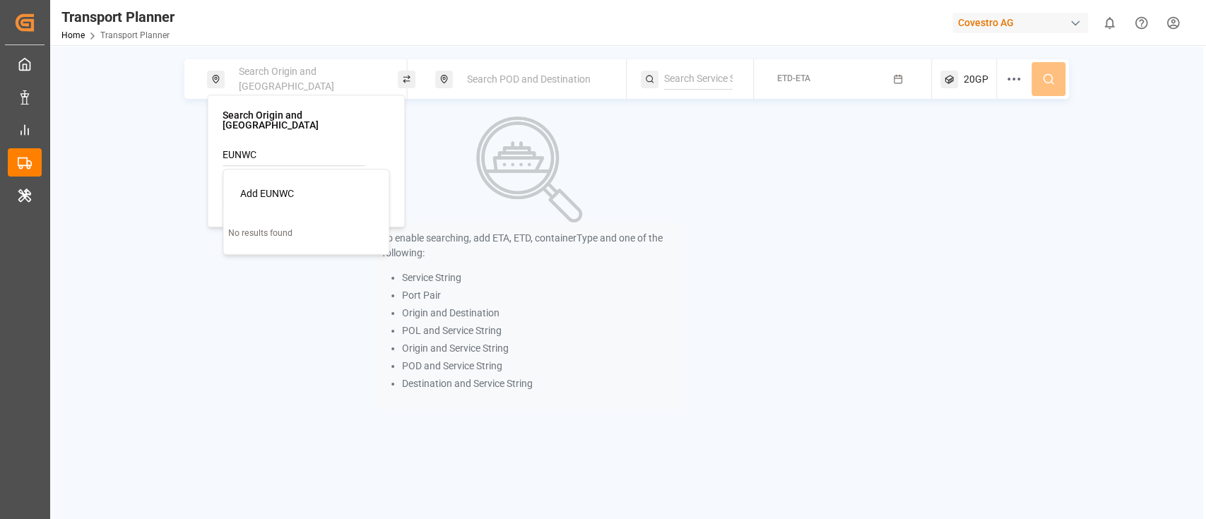
click at [232, 148] on input "EUNWC" at bounding box center [293, 155] width 142 height 21
click at [271, 188] on span "NWC / EU" at bounding box center [261, 193] width 42 height 11
type input "NWC / EU"
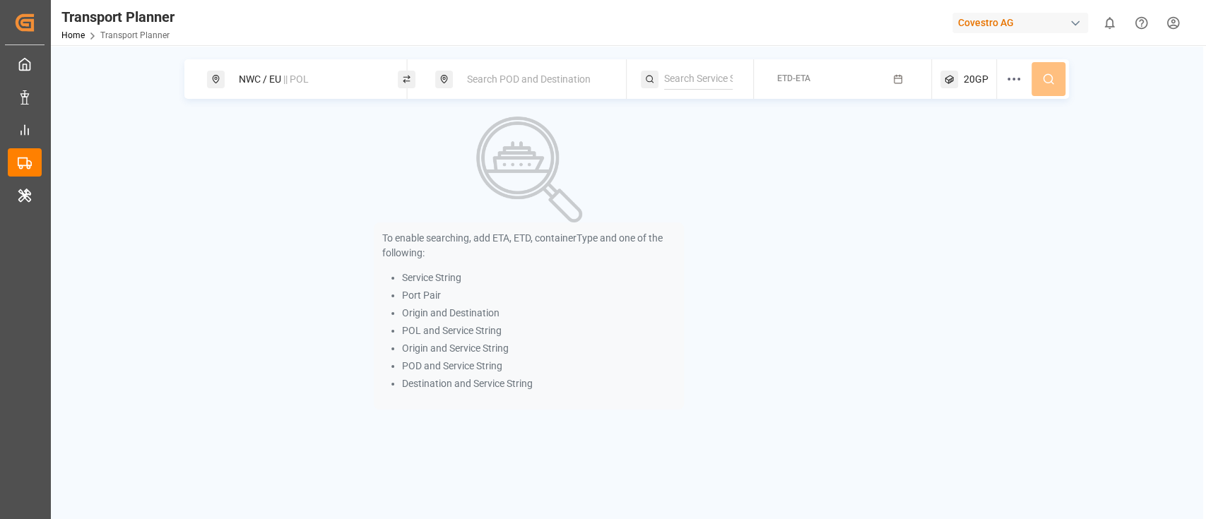
click at [497, 84] on span "Search POD and Destination" at bounding box center [529, 78] width 124 height 11
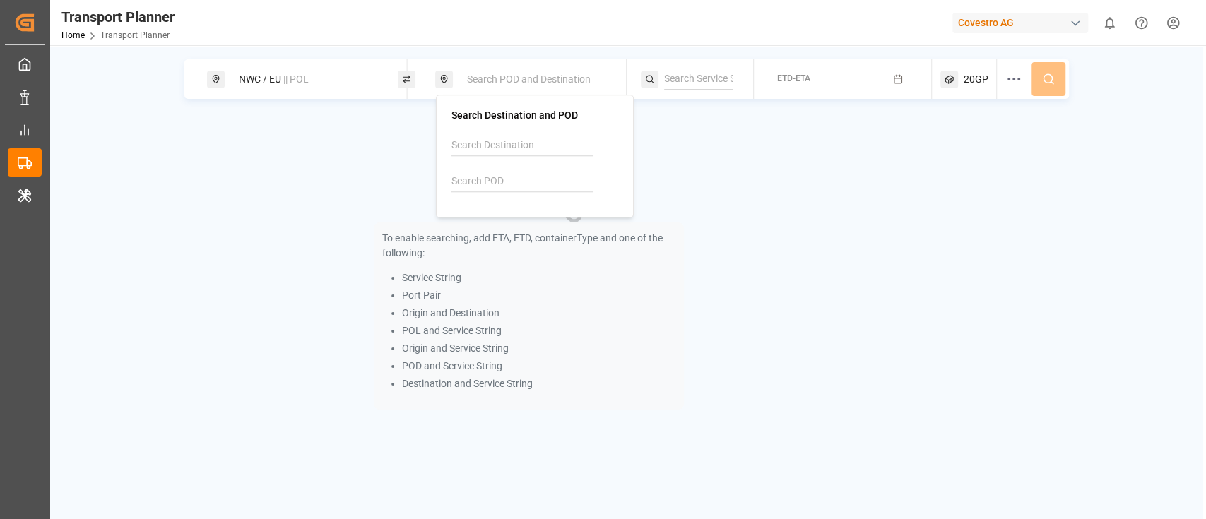
click at [473, 182] on input at bounding box center [522, 181] width 142 height 21
paste input "CNTAC"
type input "CNTAC"
click at [532, 225] on div "CNTAC Taicang Pt" at bounding box center [537, 228] width 137 height 30
click at [682, 82] on input at bounding box center [698, 79] width 69 height 21
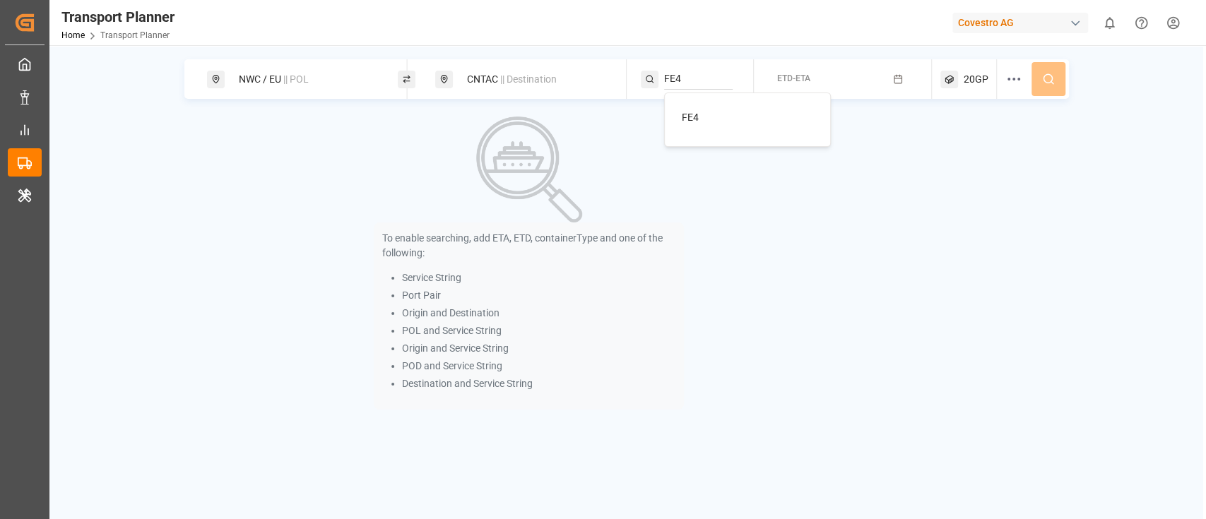
type input "FE4"
click at [744, 117] on div "FE4" at bounding box center [750, 117] width 137 height 15
click at [891, 82] on button "ETD-ETA" at bounding box center [842, 80] width 160 height 28
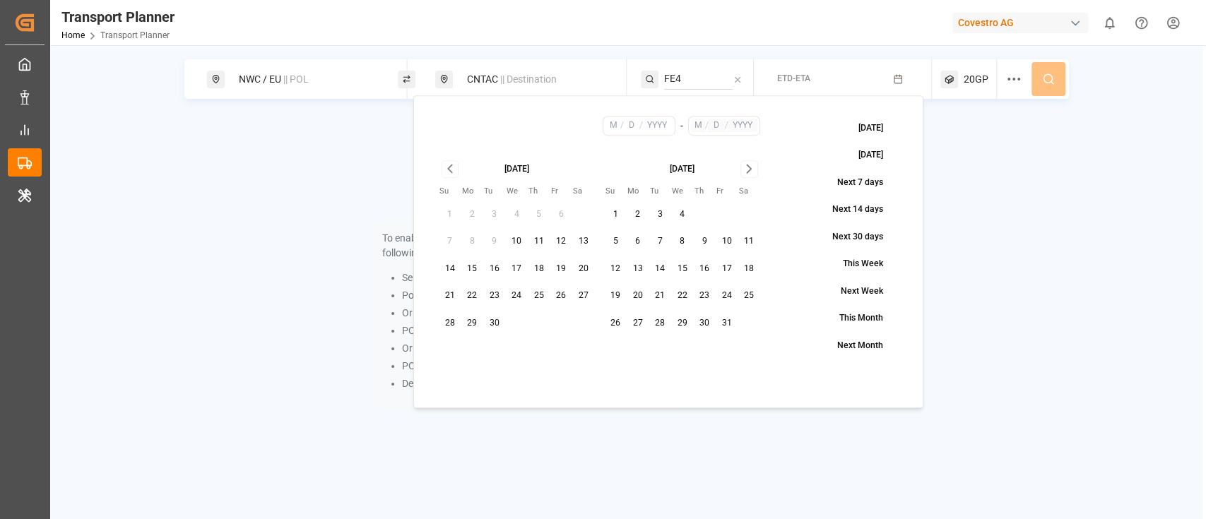
click at [513, 242] on button "10" at bounding box center [516, 241] width 23 height 23
type input "9"
type input "10"
type input "2025"
click at [747, 171] on icon "Go to next month" at bounding box center [749, 168] width 16 height 17
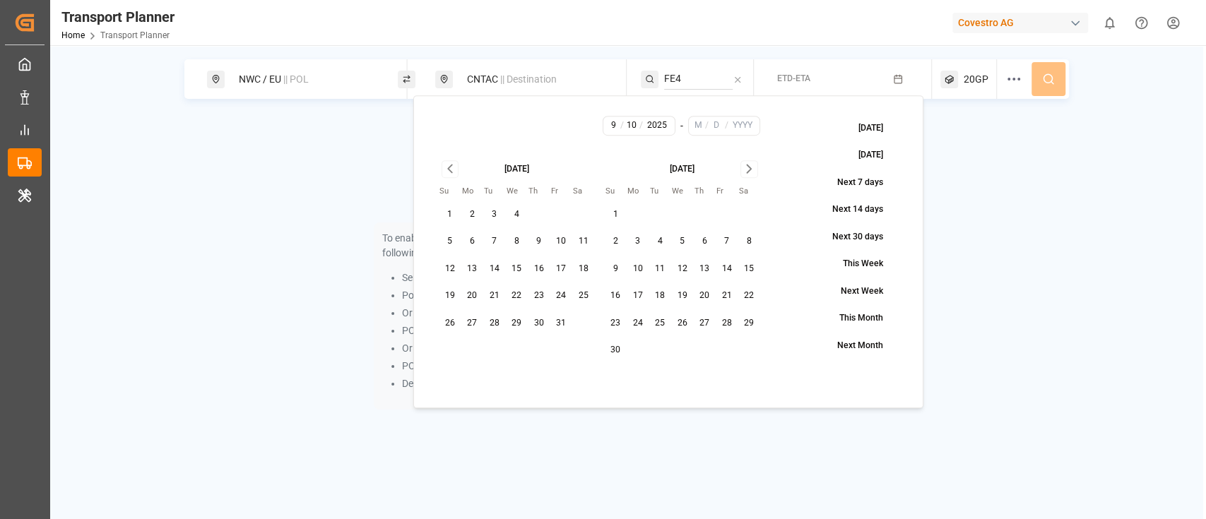
click at [617, 352] on button "30" at bounding box center [615, 350] width 23 height 23
type input "11"
type input "30"
type input "2025"
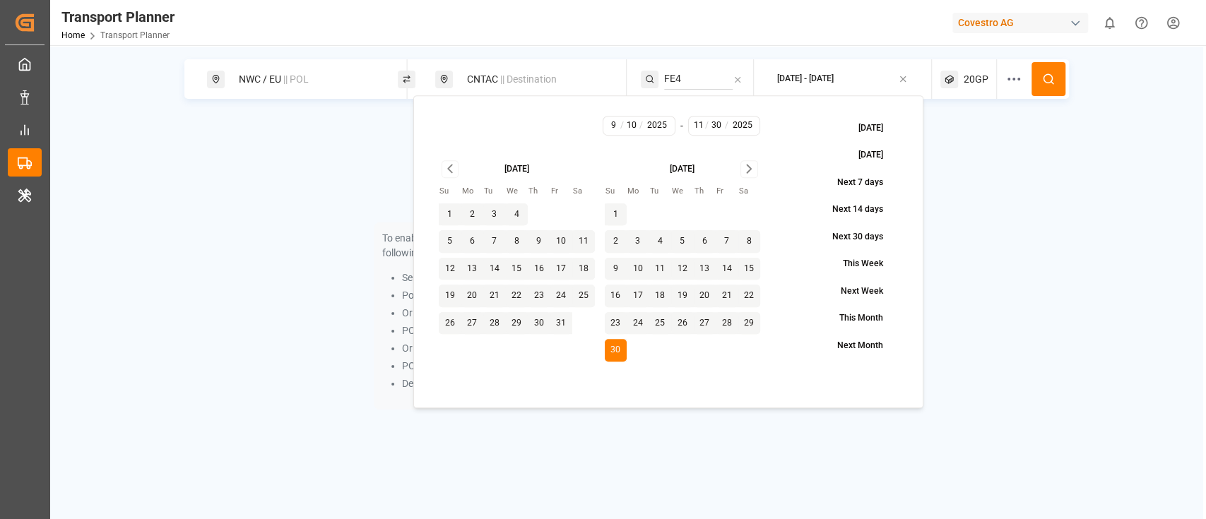
click at [1058, 78] on button at bounding box center [1048, 79] width 34 height 34
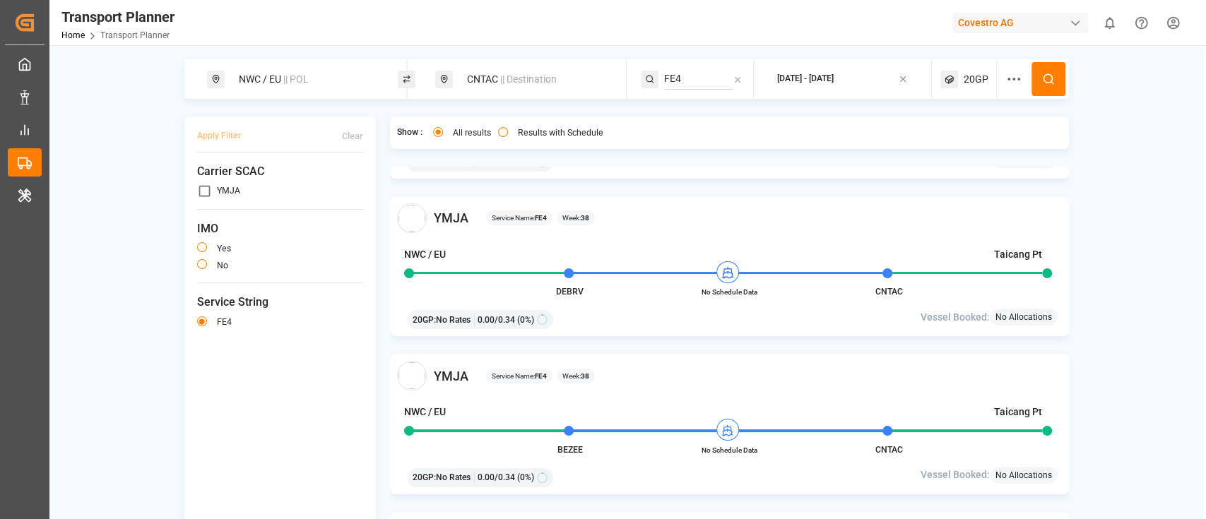
scroll to position [1831, 0]
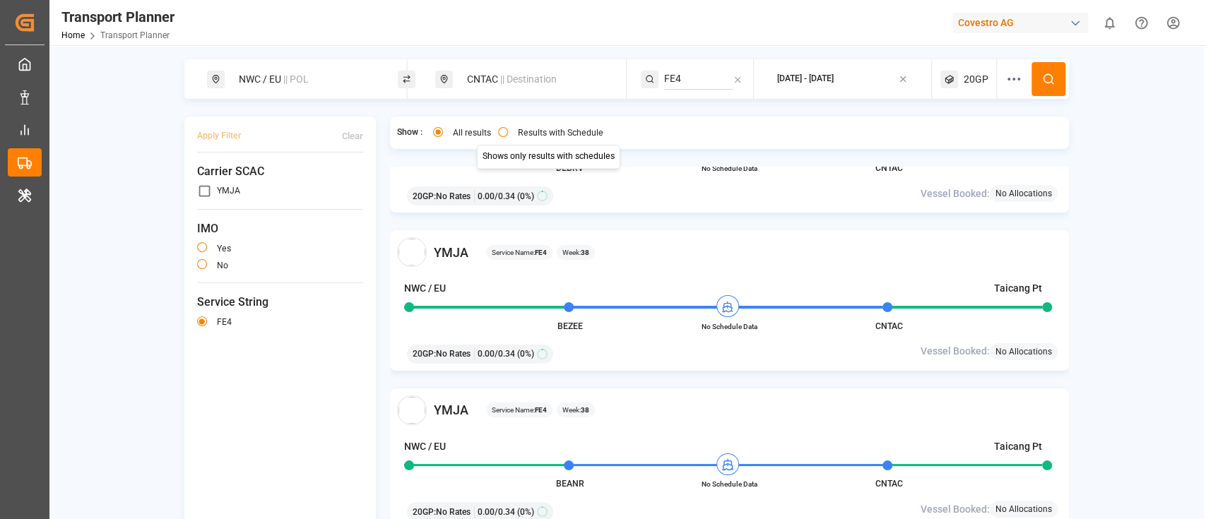
click at [500, 130] on button "Results with Schedule" at bounding box center [503, 132] width 10 height 10
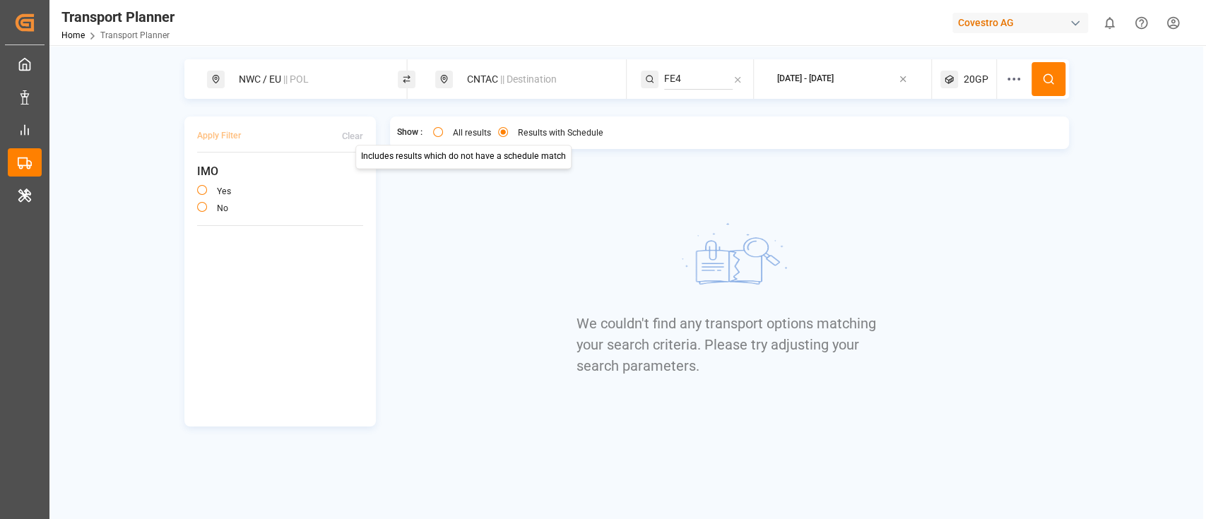
click at [441, 131] on button "All results" at bounding box center [438, 132] width 10 height 10
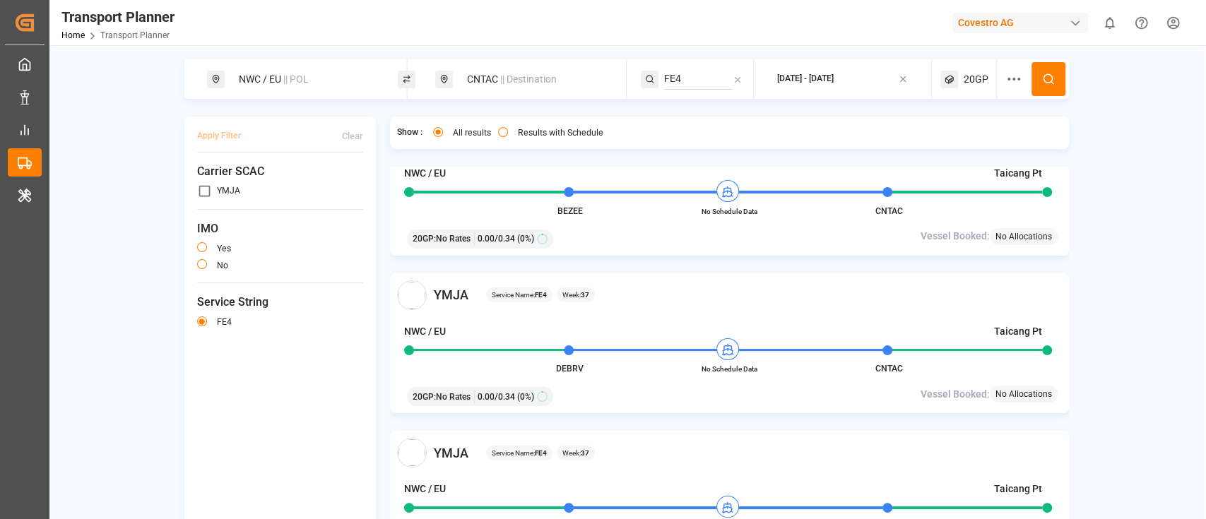
scroll to position [52, 0]
click at [821, 88] on button "2025-09-10 - 2025-11-30" at bounding box center [842, 80] width 160 height 28
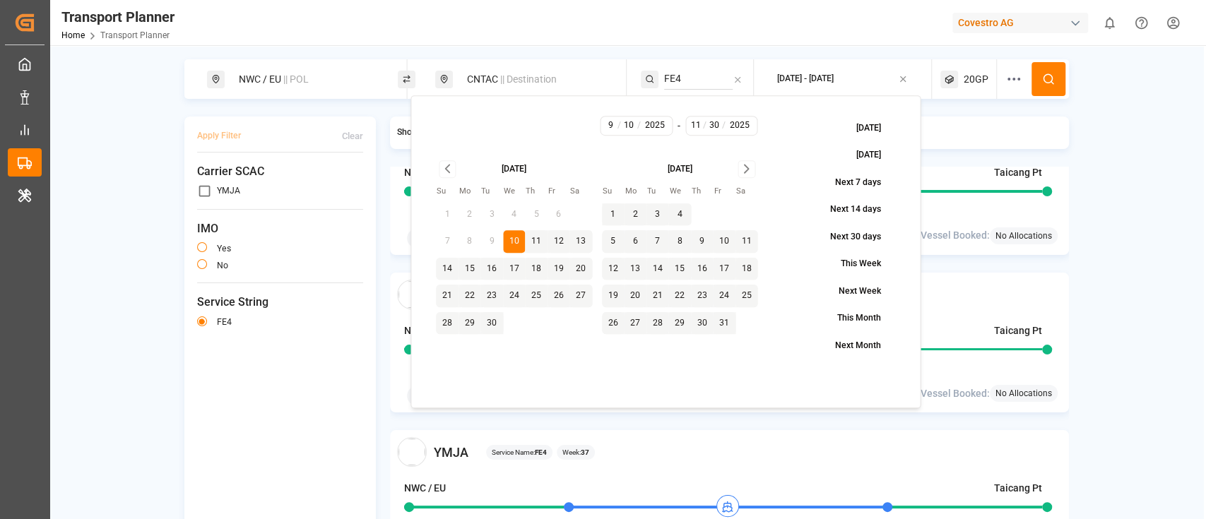
click at [610, 214] on button "1" at bounding box center [613, 214] width 23 height 23
type input "10"
type input "1"
click at [817, 77] on div "2025-09-10 - 2025-10-01" at bounding box center [805, 79] width 57 height 13
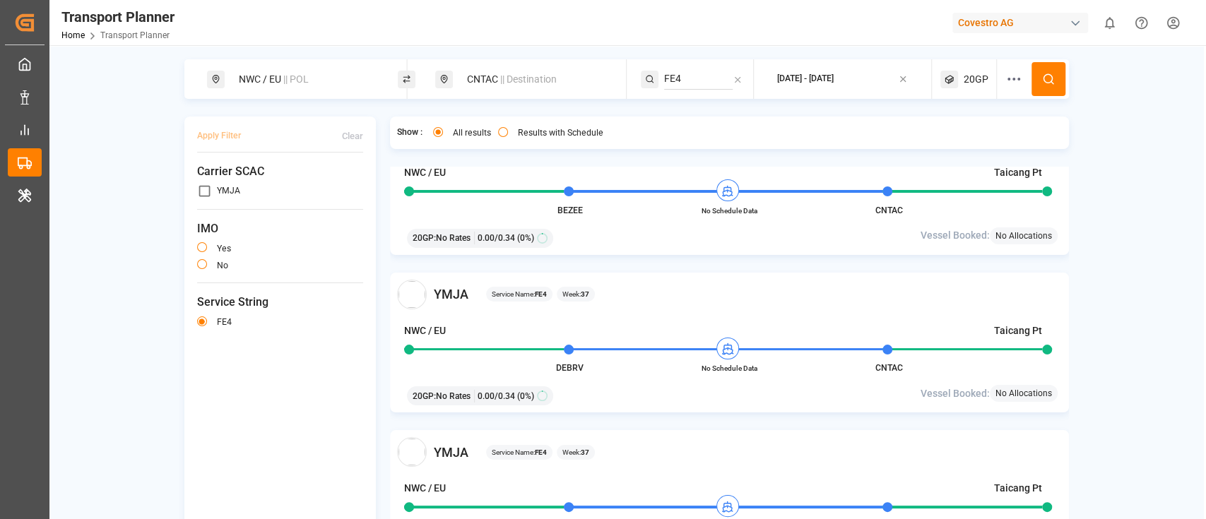
click at [807, 84] on div "2025-09-10 - 2025-10-01" at bounding box center [805, 79] width 57 height 13
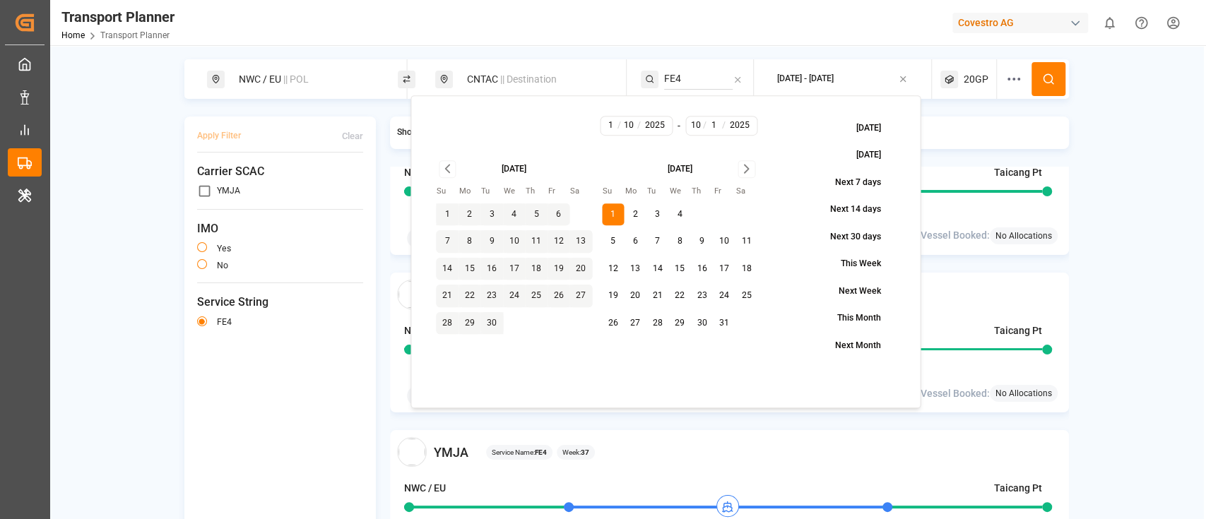
type input "10"
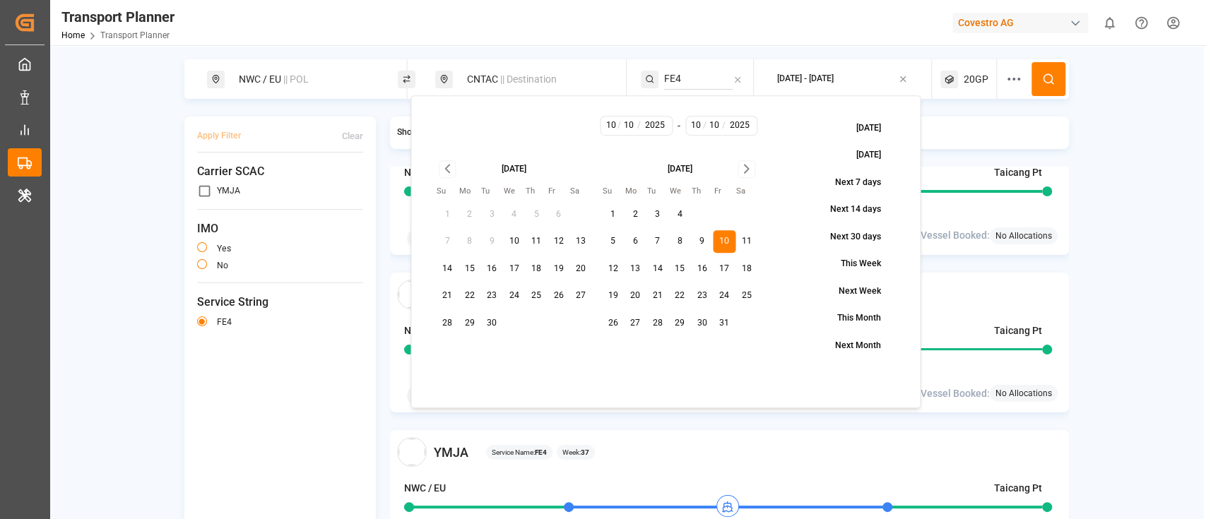
type input "10"
click at [712, 125] on input "10" at bounding box center [714, 125] width 18 height 13
type input "3"
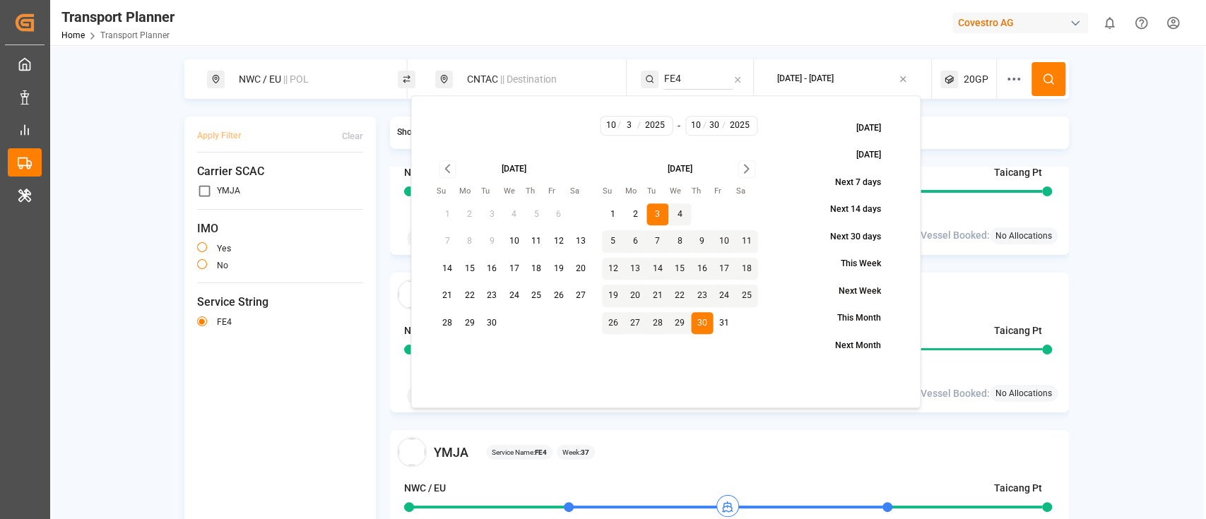
type input "30"
click at [1052, 81] on button at bounding box center [1048, 79] width 34 height 34
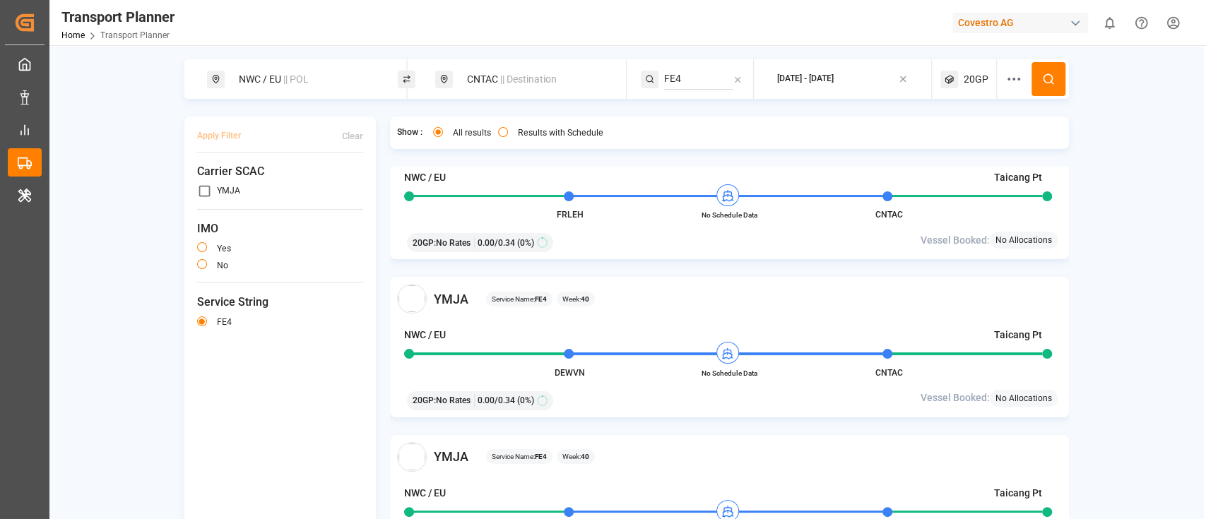
scroll to position [545, 0]
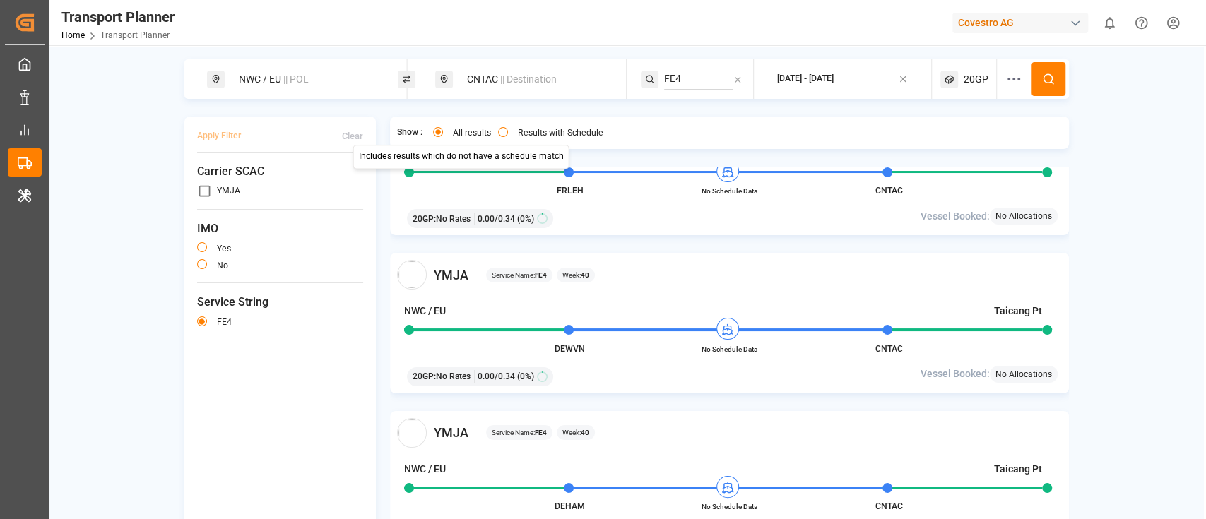
click at [498, 138] on div "Results with Schedule" at bounding box center [550, 134] width 105 height 15
click at [504, 133] on button "Results with Schedule" at bounding box center [503, 132] width 10 height 10
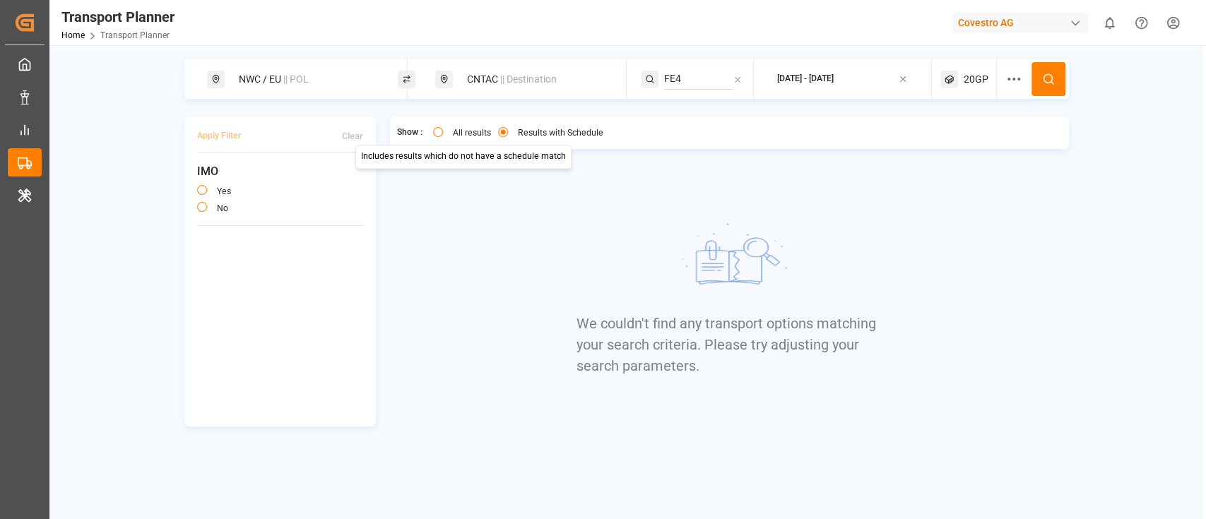
click at [437, 133] on button "All results" at bounding box center [438, 132] width 10 height 10
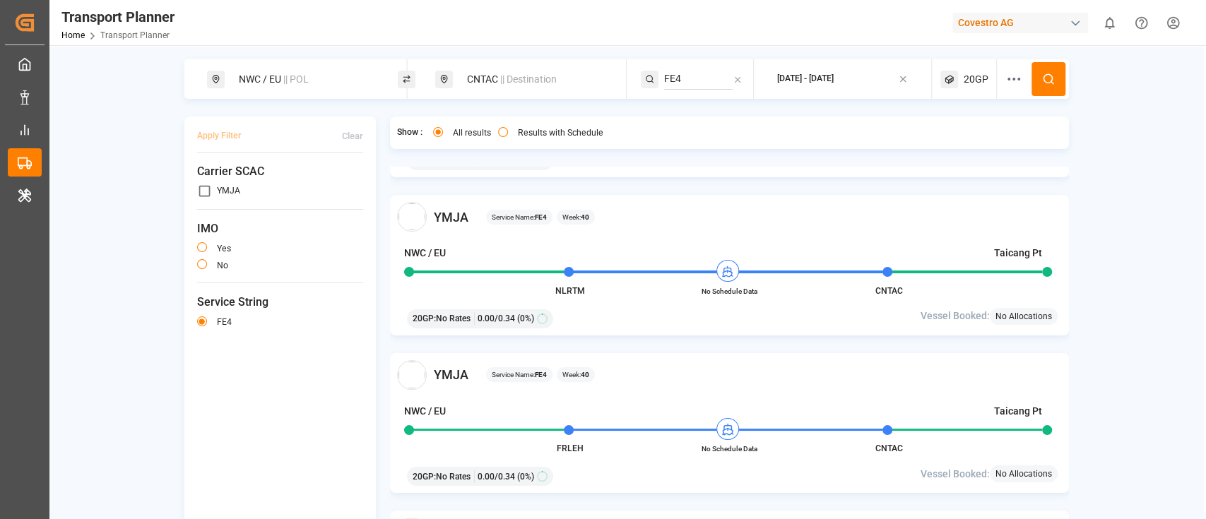
scroll to position [0, 0]
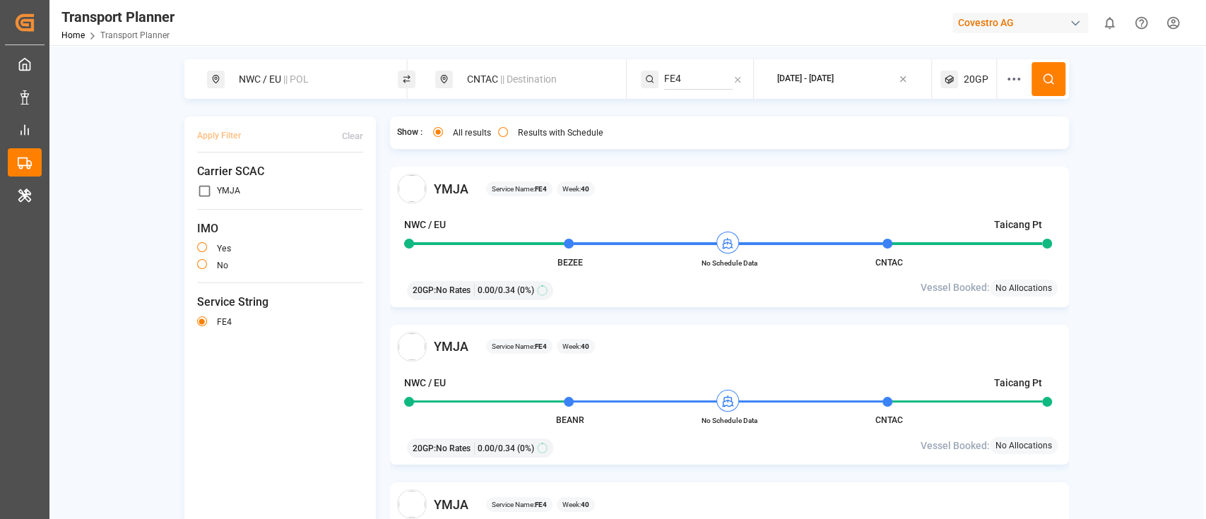
type button "all"
click at [986, 23] on div "Covestro AG" at bounding box center [1020, 23] width 136 height 20
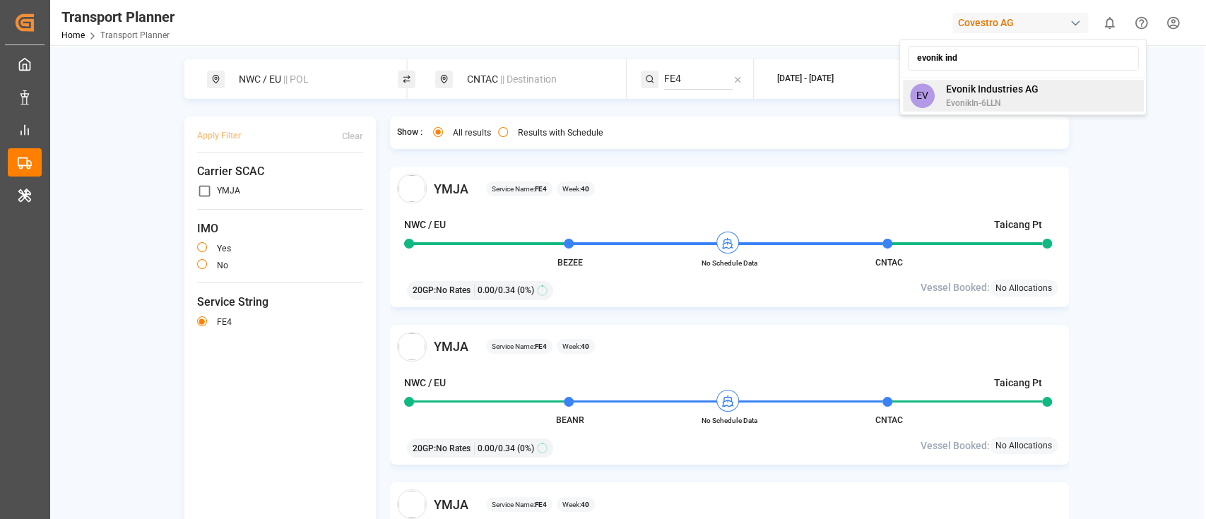
type input "evonik ind"
click at [977, 84] on span "Evonik Industries AG" at bounding box center [991, 89] width 93 height 15
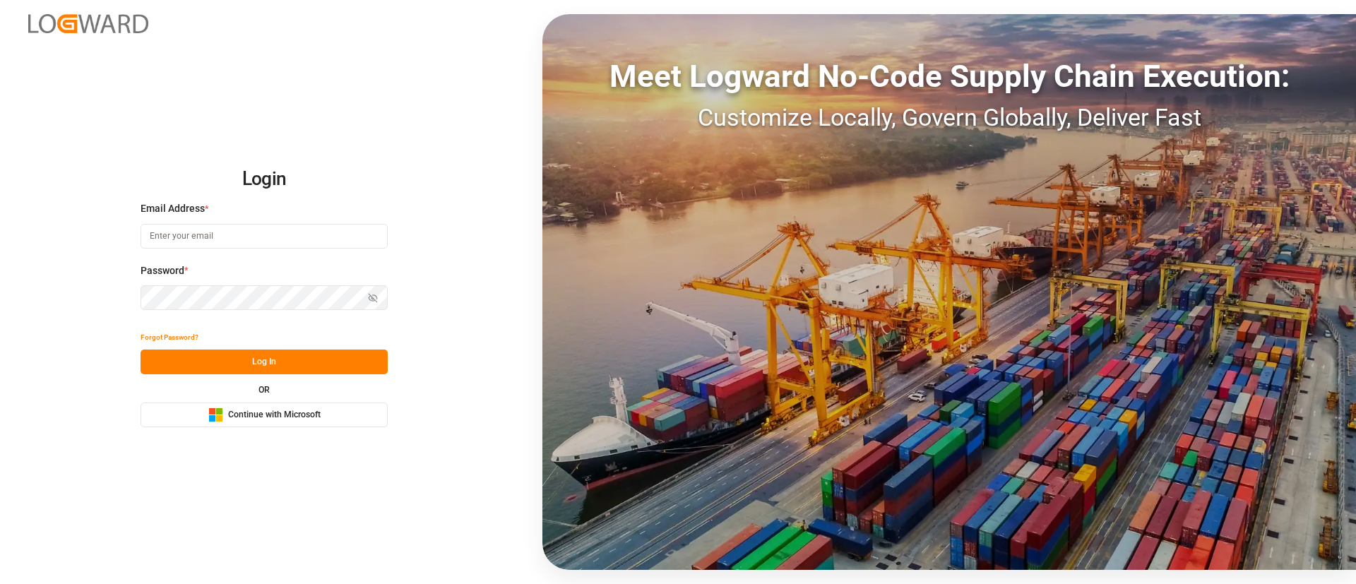
click at [292, 410] on span "Continue with Microsoft" at bounding box center [274, 415] width 93 height 13
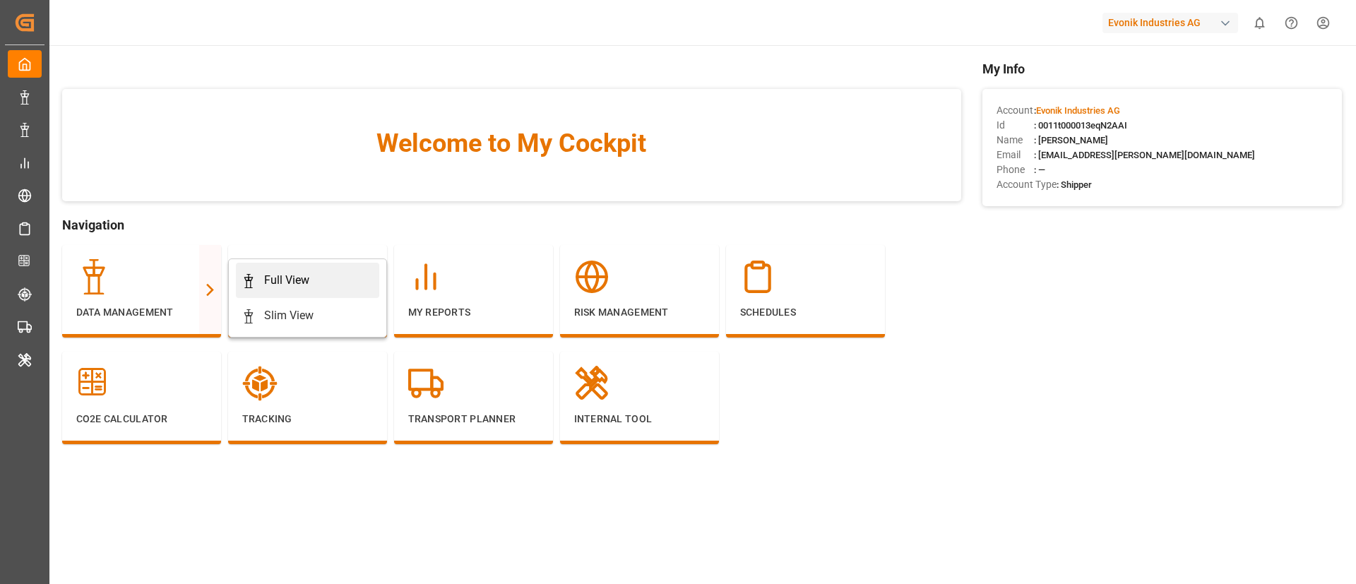
click at [266, 274] on div "Full View" at bounding box center [286, 280] width 45 height 17
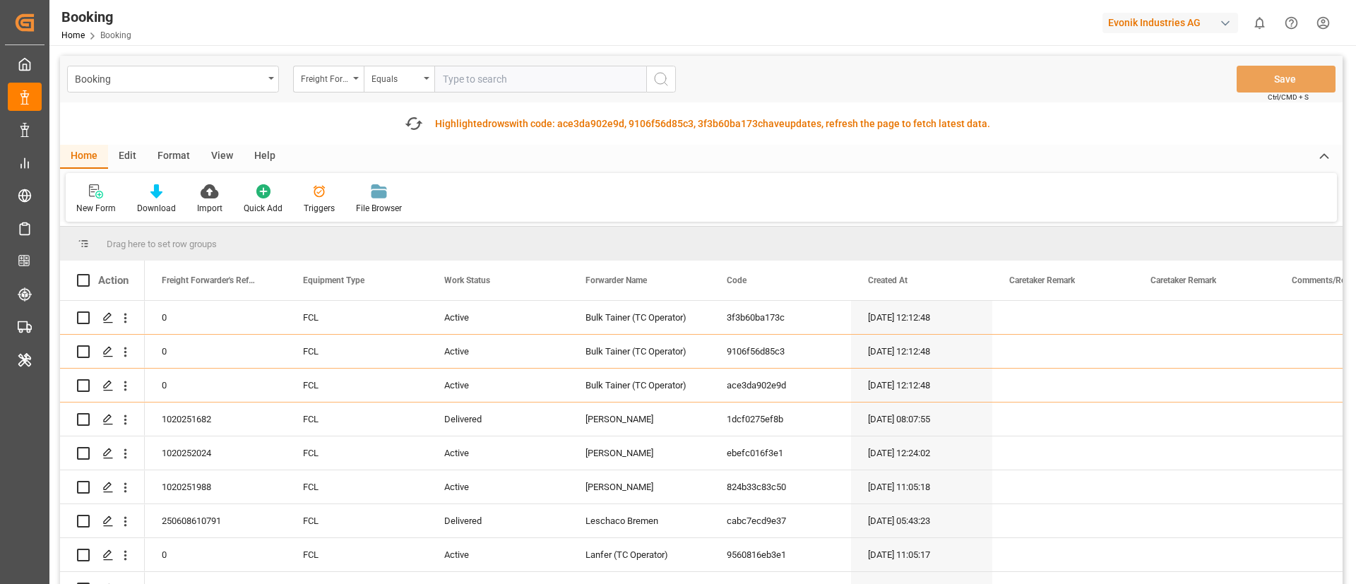
click at [162, 155] on div "Format" at bounding box center [174, 157] width 54 height 24
click at [100, 202] on div "Filter Rows" at bounding box center [97, 208] width 42 height 13
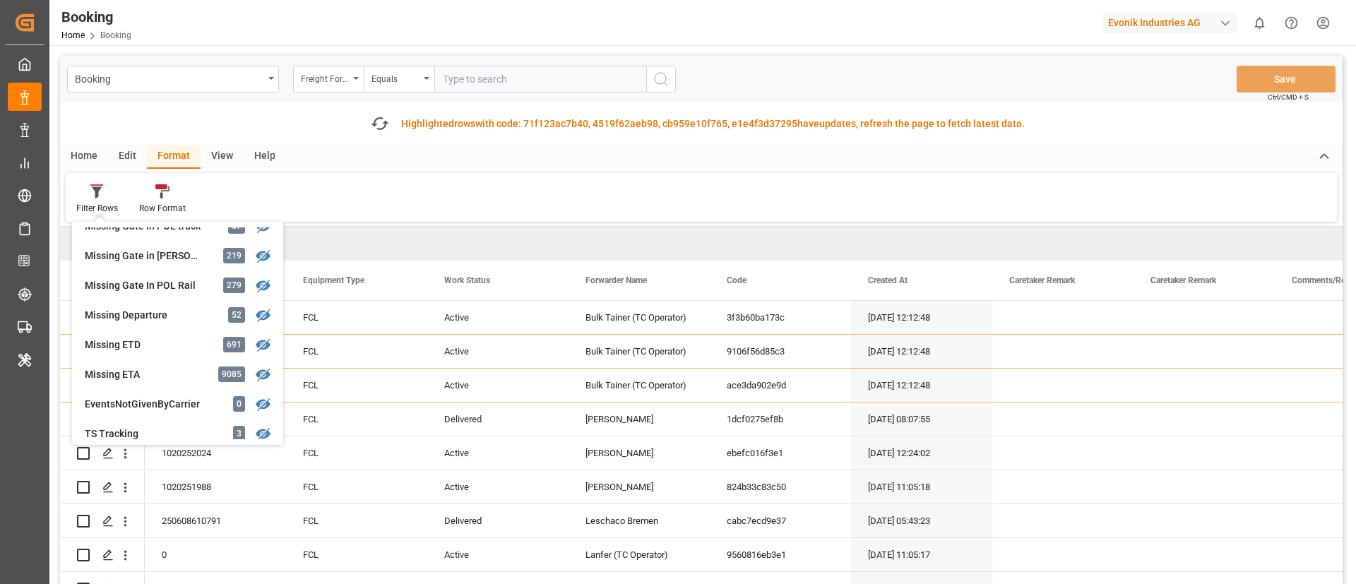
scroll to position [259, 0]
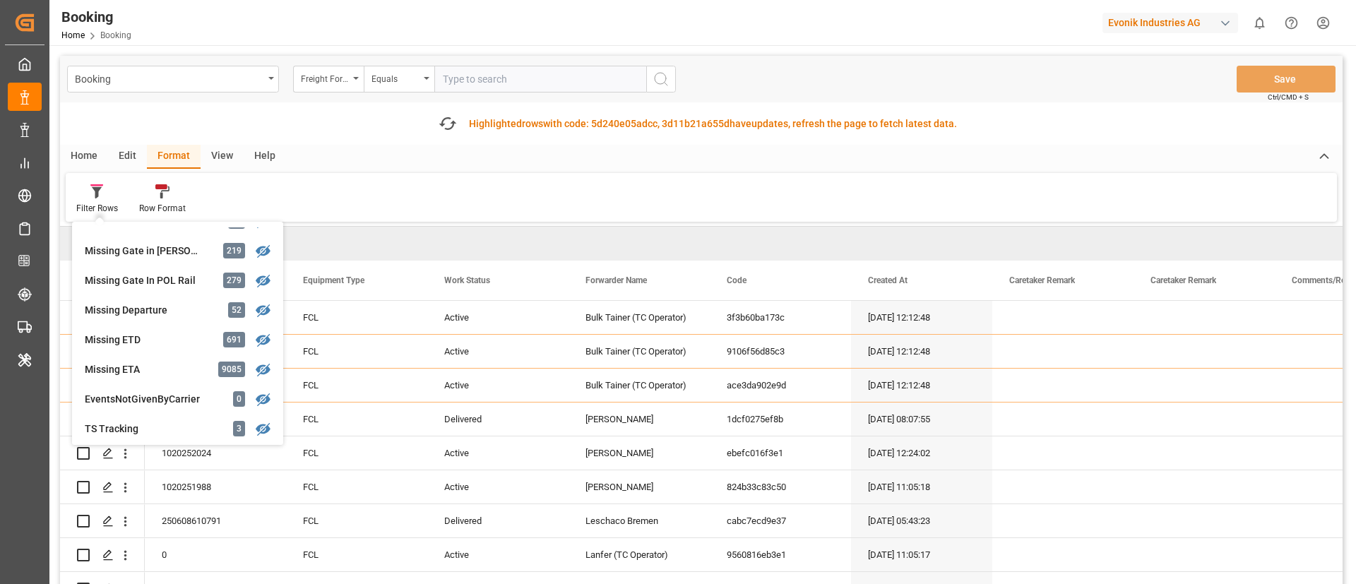
click at [1175, 18] on div "Evonik Industries AG" at bounding box center [1171, 23] width 136 height 20
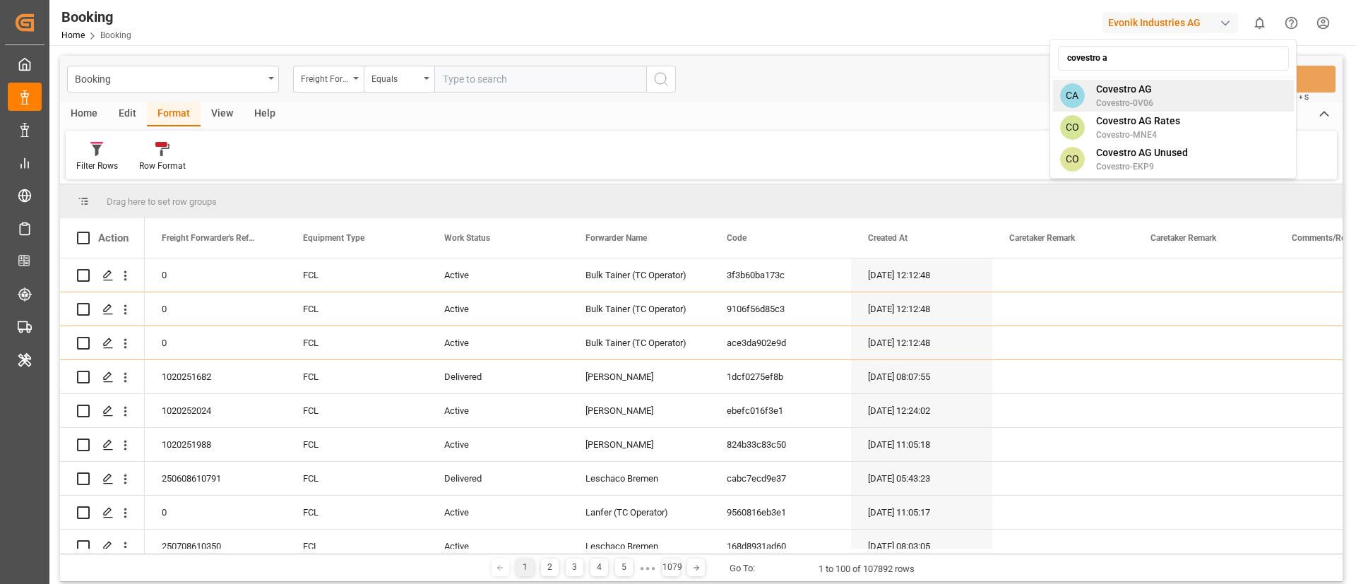
type input "covestro a"
click at [1131, 93] on span "Covestro AG" at bounding box center [1124, 89] width 57 height 15
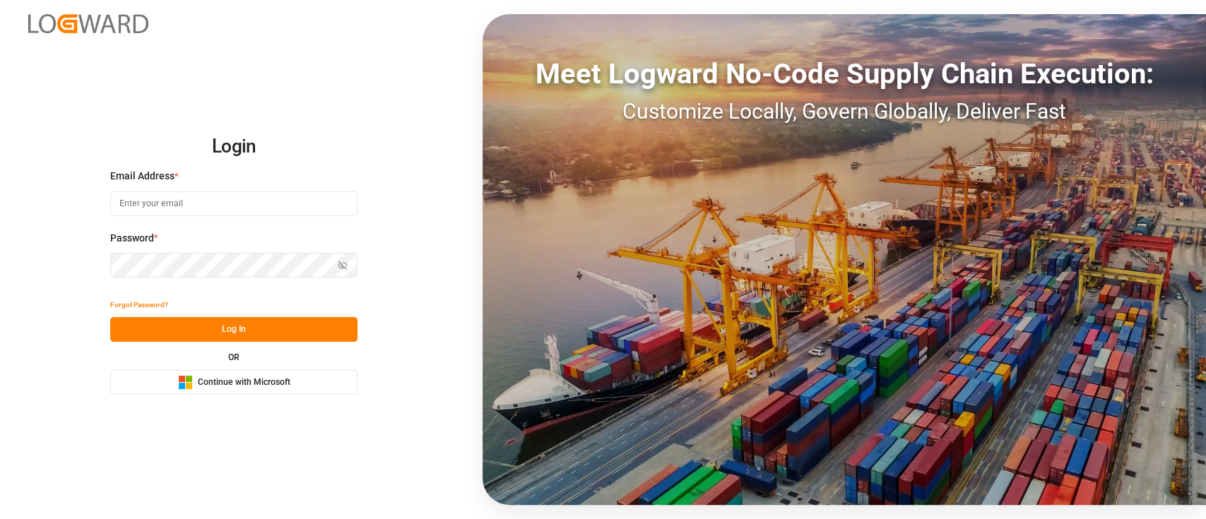
click at [244, 379] on span "Continue with Microsoft" at bounding box center [244, 382] width 93 height 13
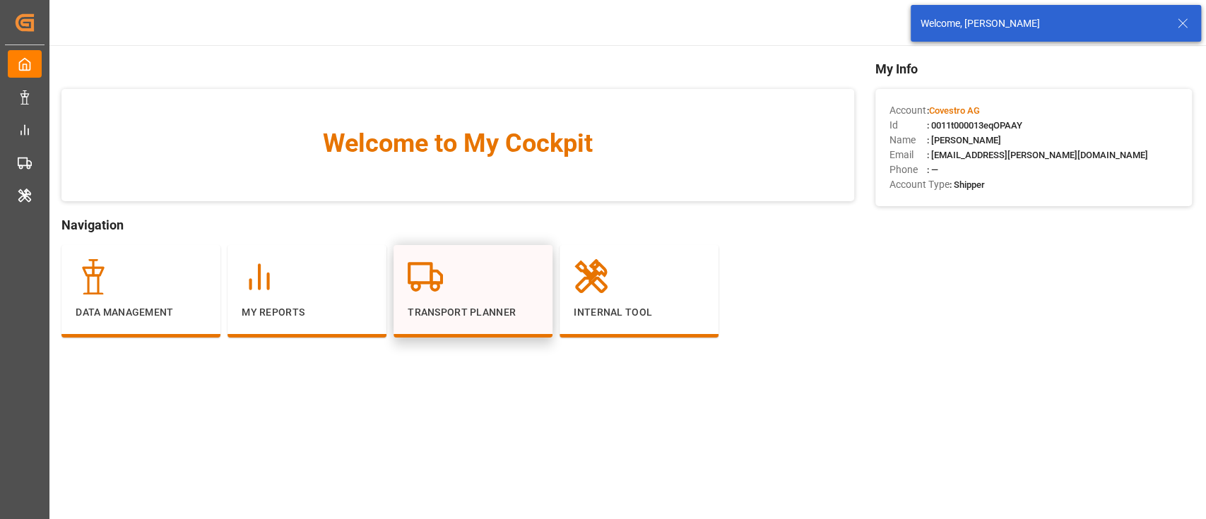
click at [437, 293] on icon at bounding box center [425, 276] width 35 height 35
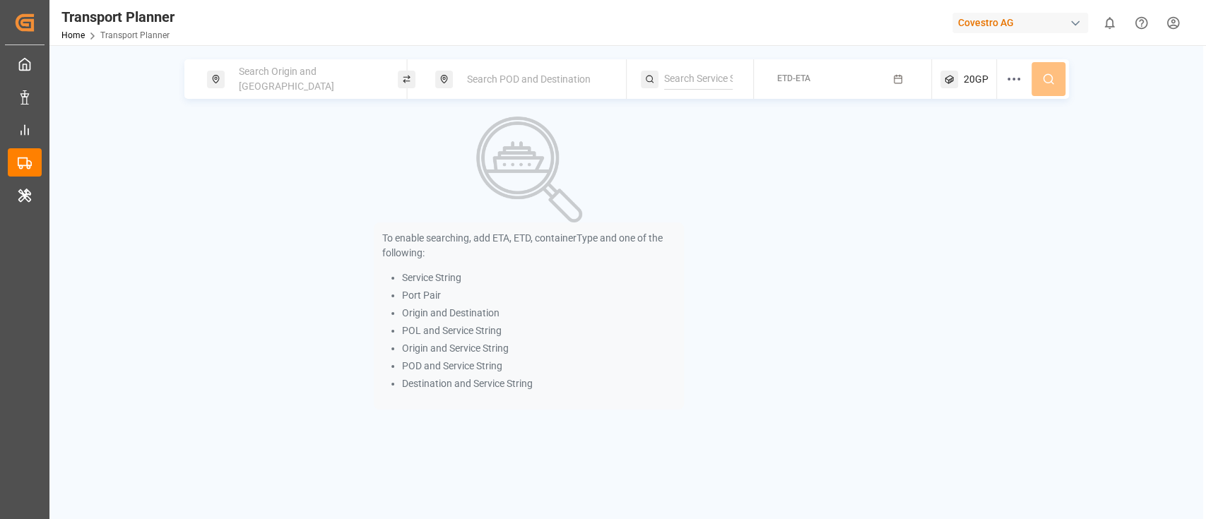
click at [250, 78] on span "Search Origin and POL" at bounding box center [286, 79] width 95 height 26
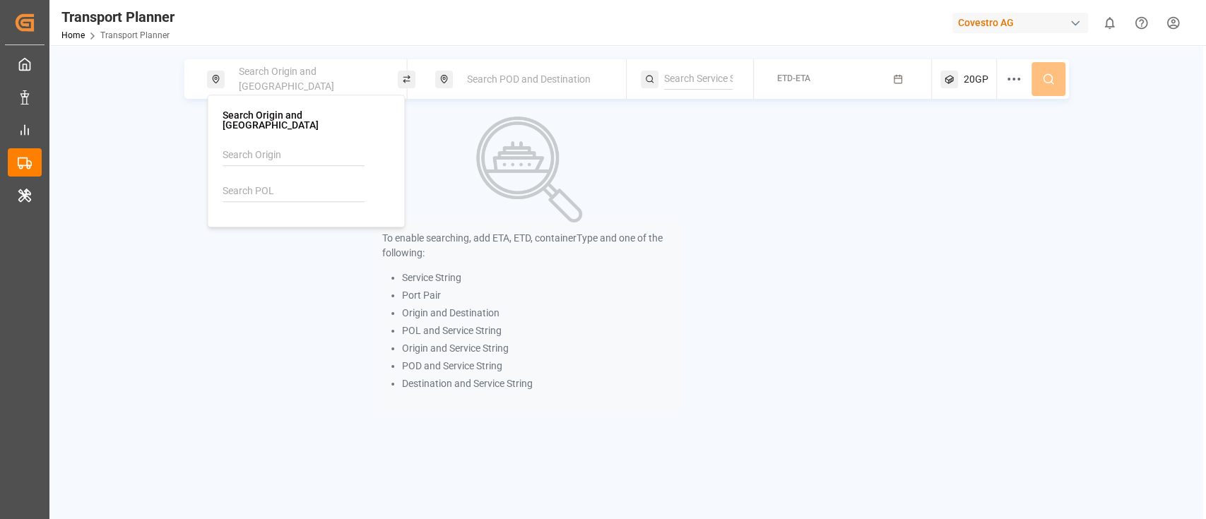
click at [239, 181] on input at bounding box center [293, 191] width 142 height 21
paste input "NLRTM"
type input "NLRTM"
click at [280, 224] on b "NLRTM" at bounding box center [276, 229] width 34 height 11
click at [495, 85] on div "Search POD and Destination" at bounding box center [534, 79] width 153 height 26
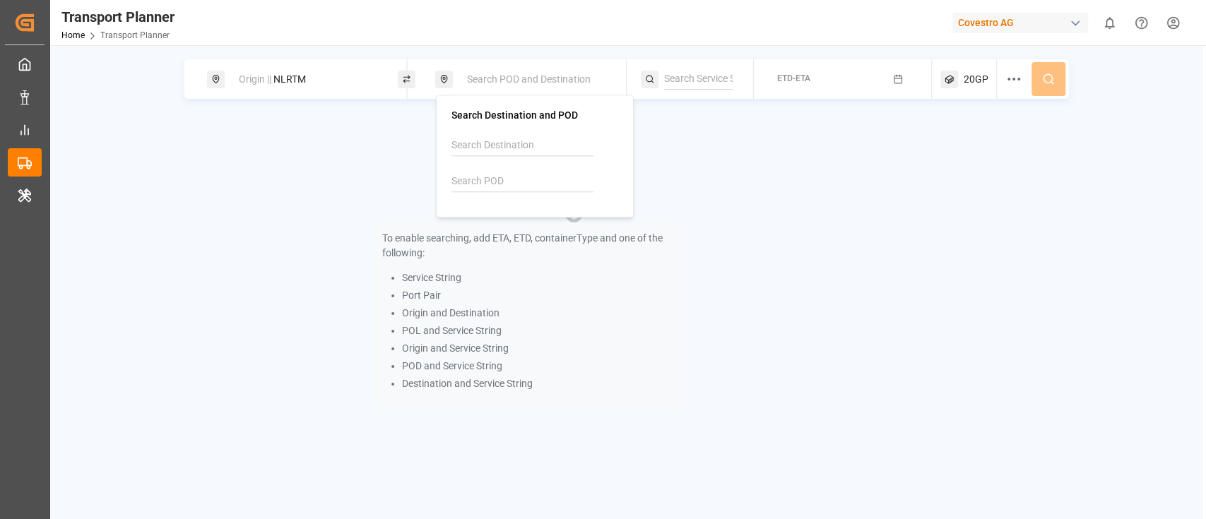
click at [480, 182] on input at bounding box center [522, 181] width 142 height 21
paste input "CNTAC"
type input "CNTAC"
click at [518, 220] on b "CNTAC" at bounding box center [503, 219] width 32 height 11
click at [701, 81] on input at bounding box center [698, 79] width 69 height 21
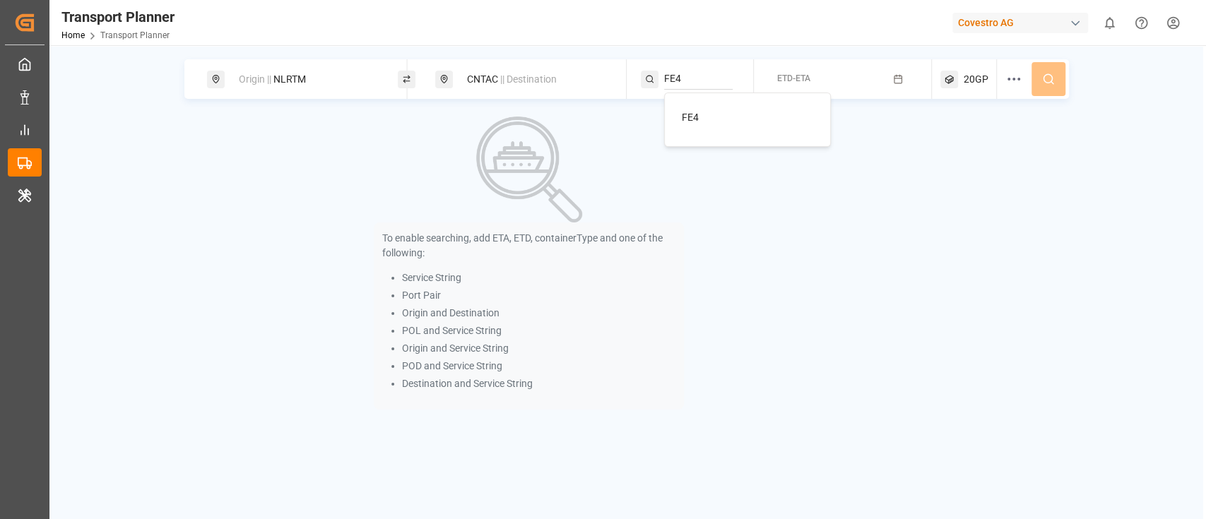
type input "FE4"
click at [728, 114] on div "FE4" at bounding box center [750, 117] width 137 height 15
click at [815, 85] on button "ETD-ETA" at bounding box center [842, 80] width 160 height 28
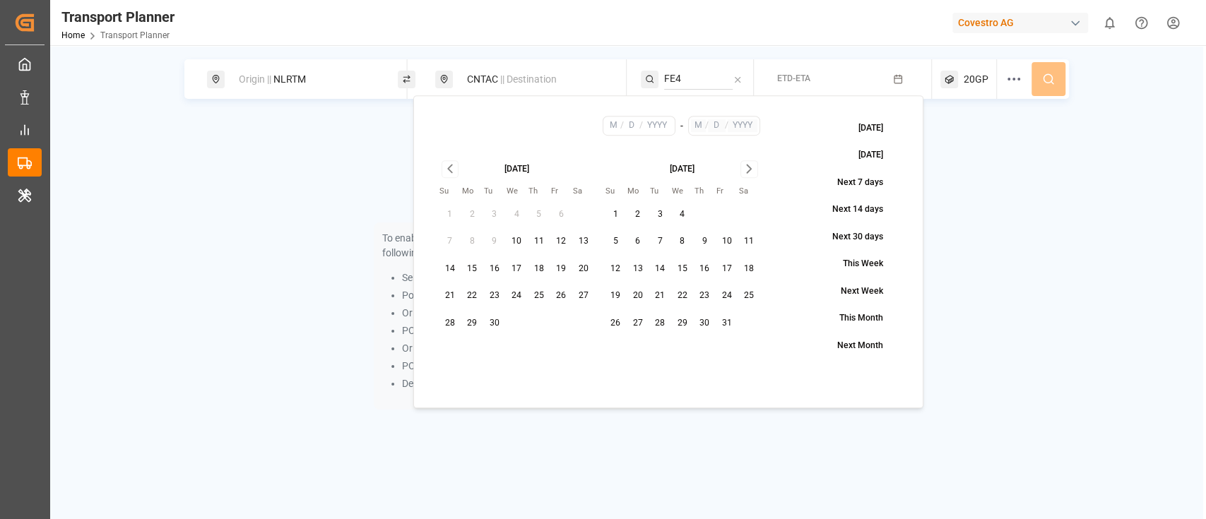
click at [516, 242] on button "10" at bounding box center [516, 241] width 23 height 23
type input "9"
type input "10"
type input "2025"
click at [747, 165] on icon "Go to next month" at bounding box center [749, 169] width 4 height 8
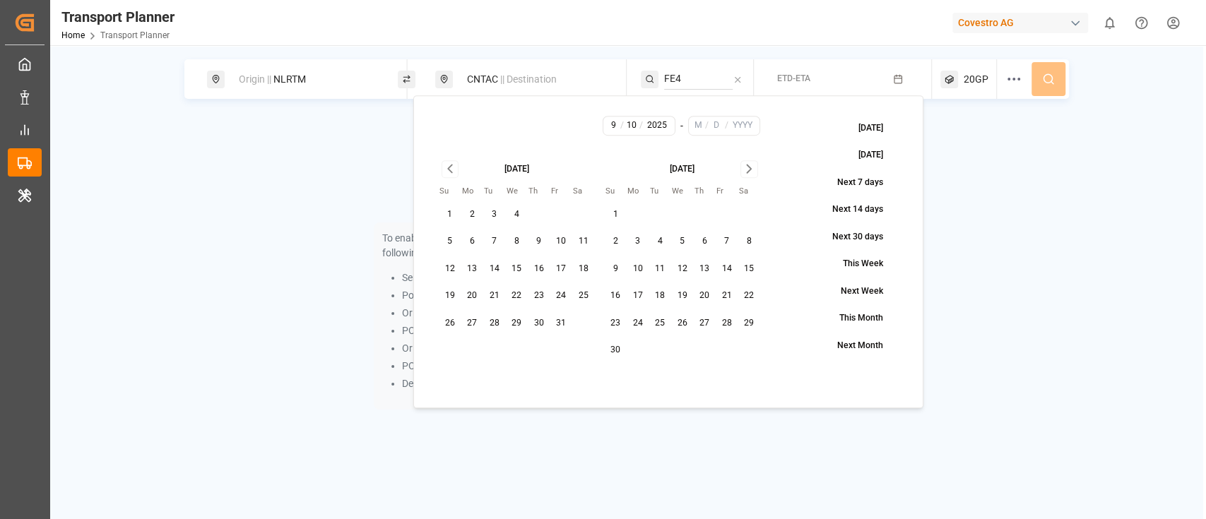
click at [747, 165] on icon "Go to next month" at bounding box center [749, 169] width 4 height 8
click at [682, 323] on button "31" at bounding box center [682, 323] width 23 height 23
type input "12"
type input "31"
type input "2025"
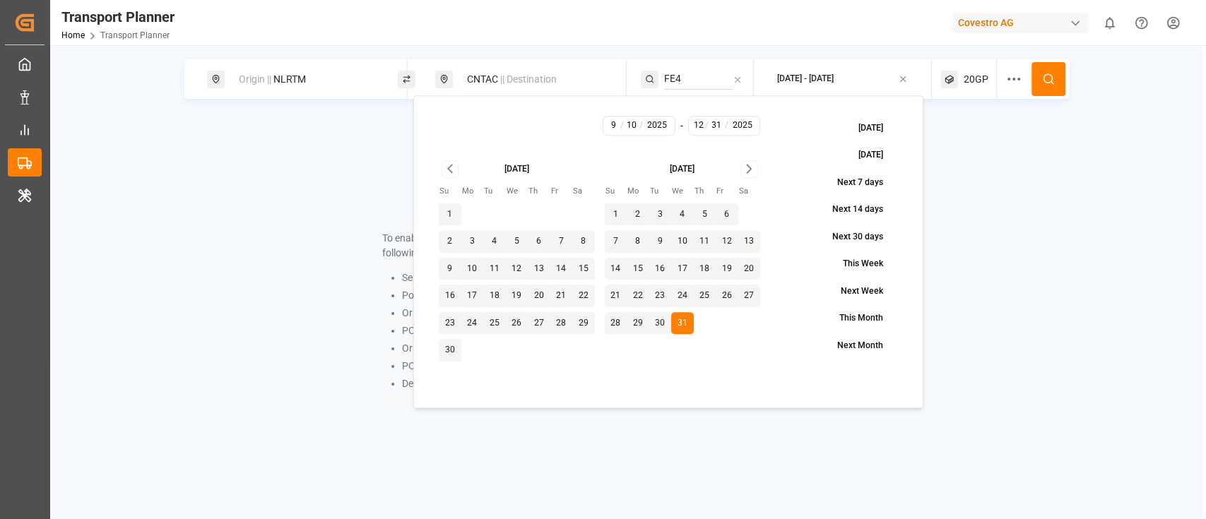
click at [1047, 78] on icon at bounding box center [1048, 79] width 13 height 13
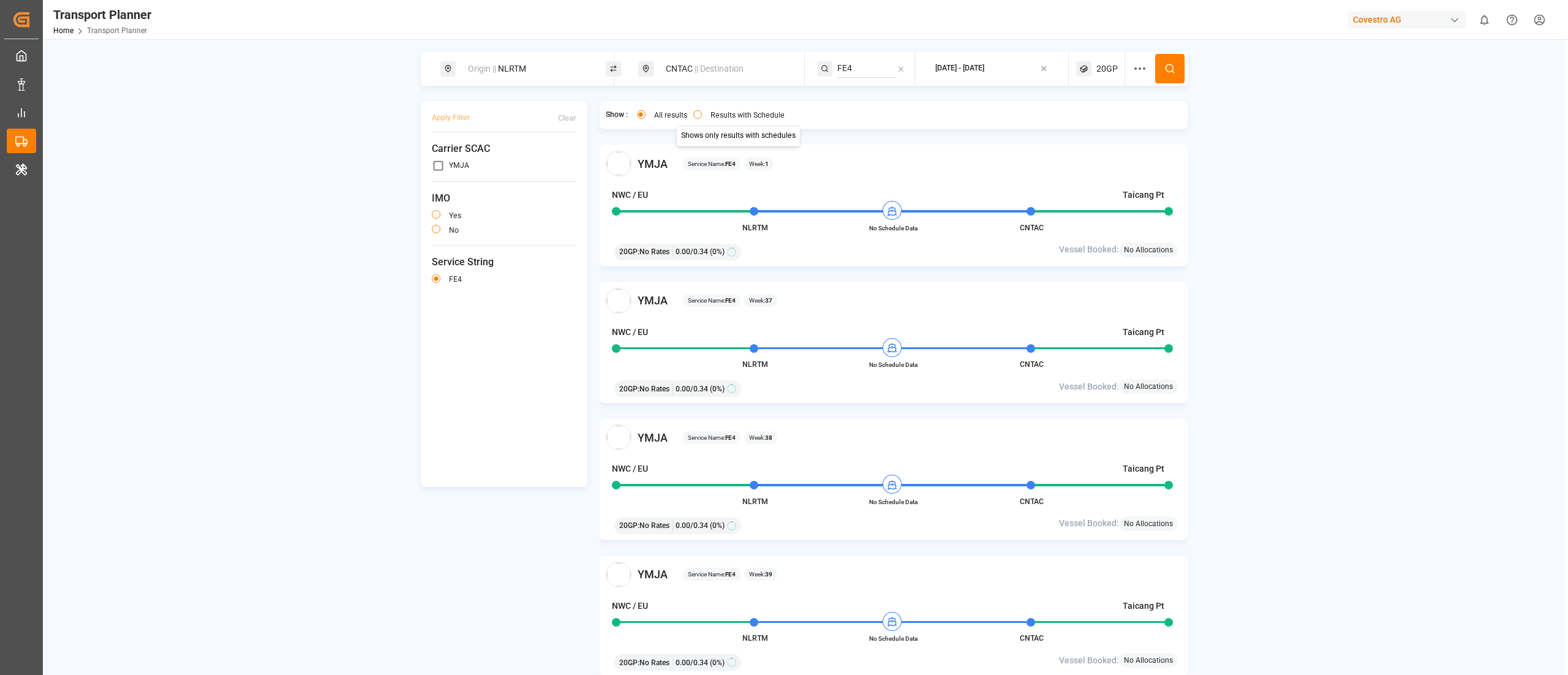
click at [698, 115] on button "Results with Schedule" at bounding box center [698, 115] width 9 height 9
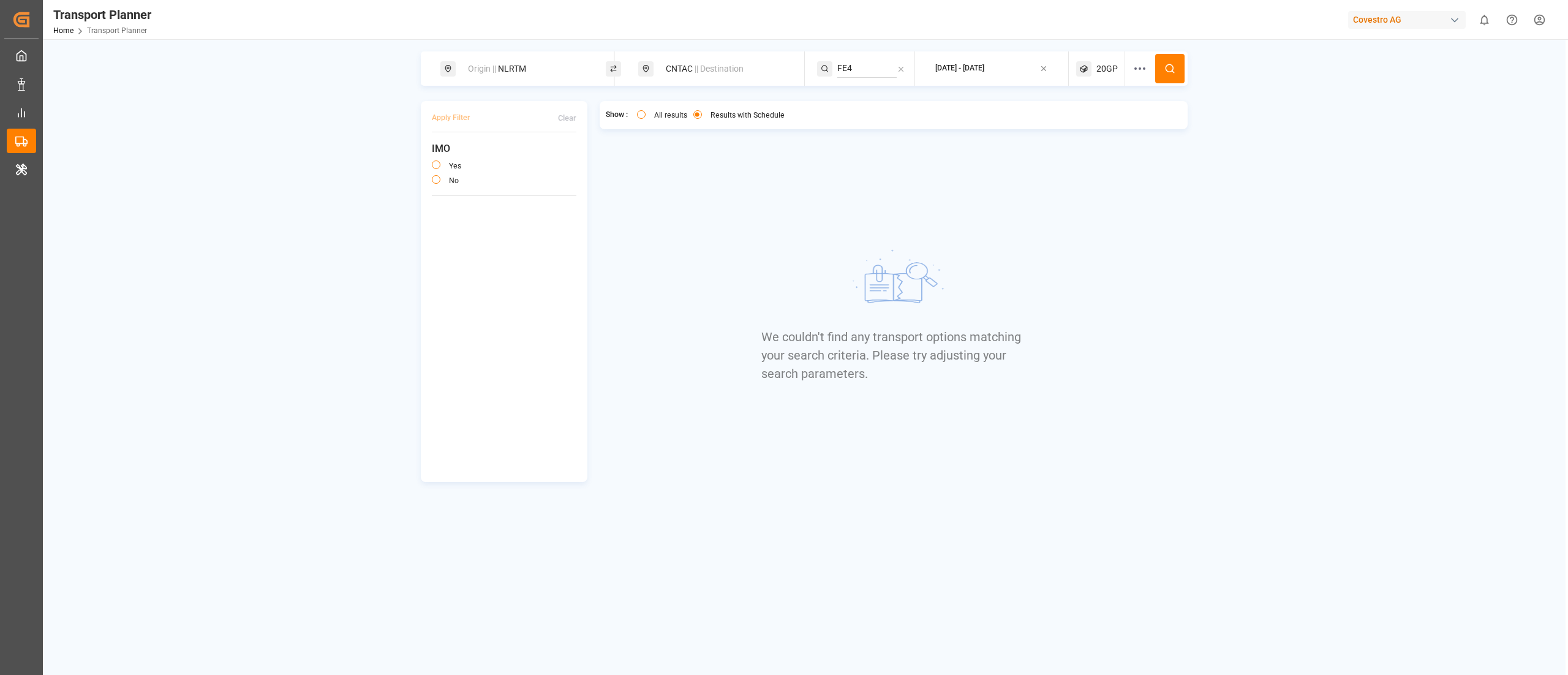
type button "only"
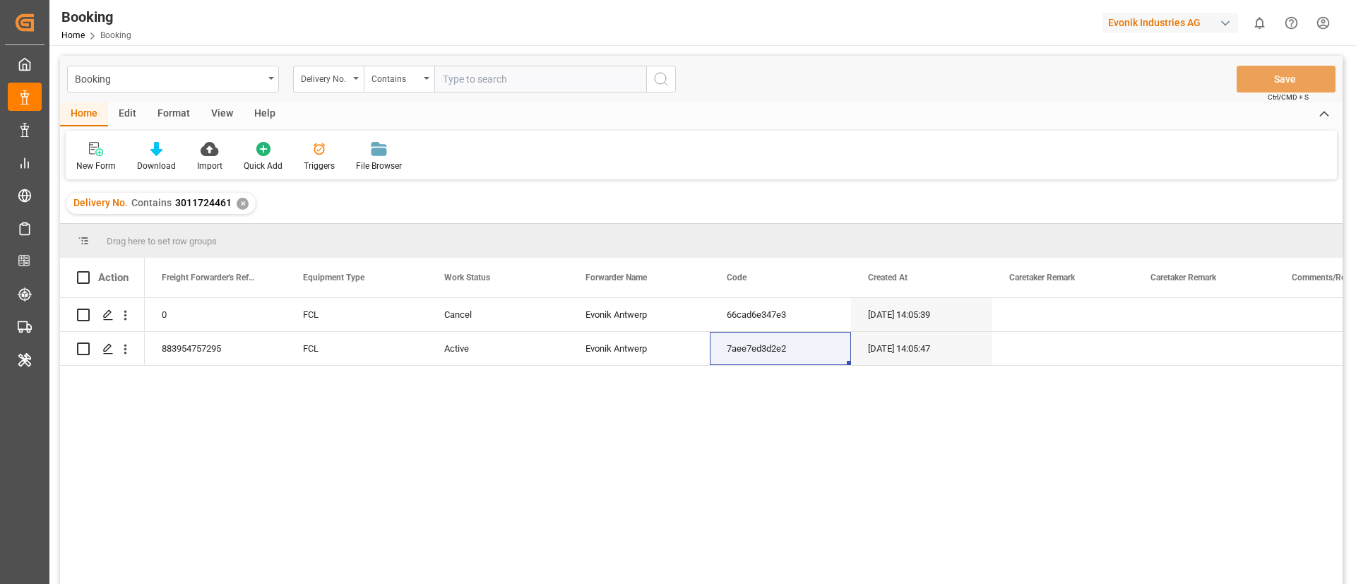
click at [1144, 30] on div "Evonik Industries AG" at bounding box center [1171, 23] width 136 height 20
click at [1141, 23] on html "Created by potrace 1.15, written by [PERSON_NAME] [DATE]-[DATE] Created by potr…" at bounding box center [678, 292] width 1356 height 584
click at [1139, 37] on div "Booking Home Booking Evonik Industries AG 0 Notifications Only show unread All …" at bounding box center [698, 22] width 1317 height 45
click at [1151, 20] on div "Evonik Industries AG" at bounding box center [1171, 23] width 136 height 20
type input "evonik indu"
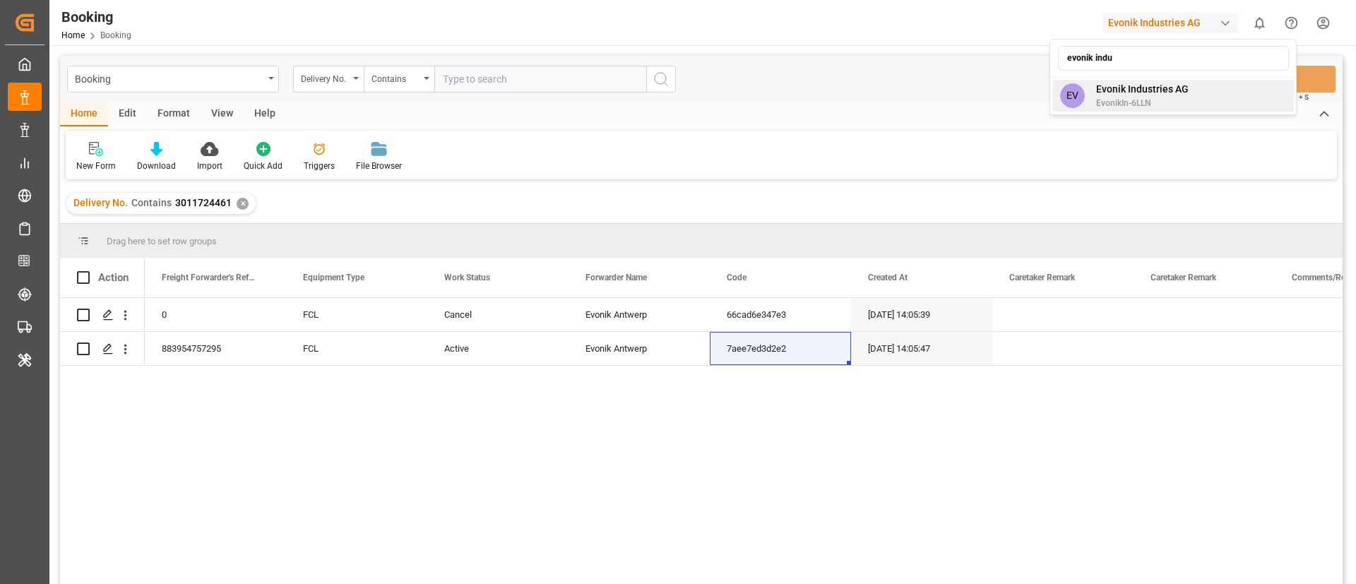
click at [1170, 86] on span "Evonik Industries AG" at bounding box center [1142, 89] width 93 height 15
click at [162, 112] on div "Format" at bounding box center [174, 114] width 54 height 24
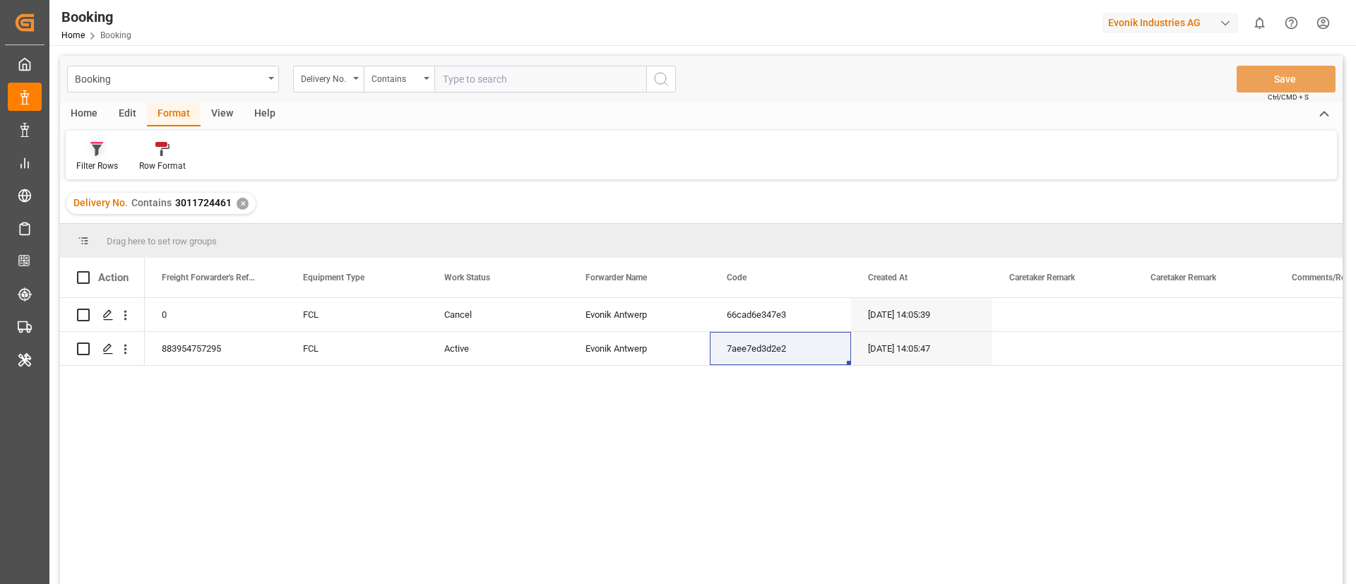
click at [102, 160] on div "Filter Rows" at bounding box center [97, 166] width 42 height 13
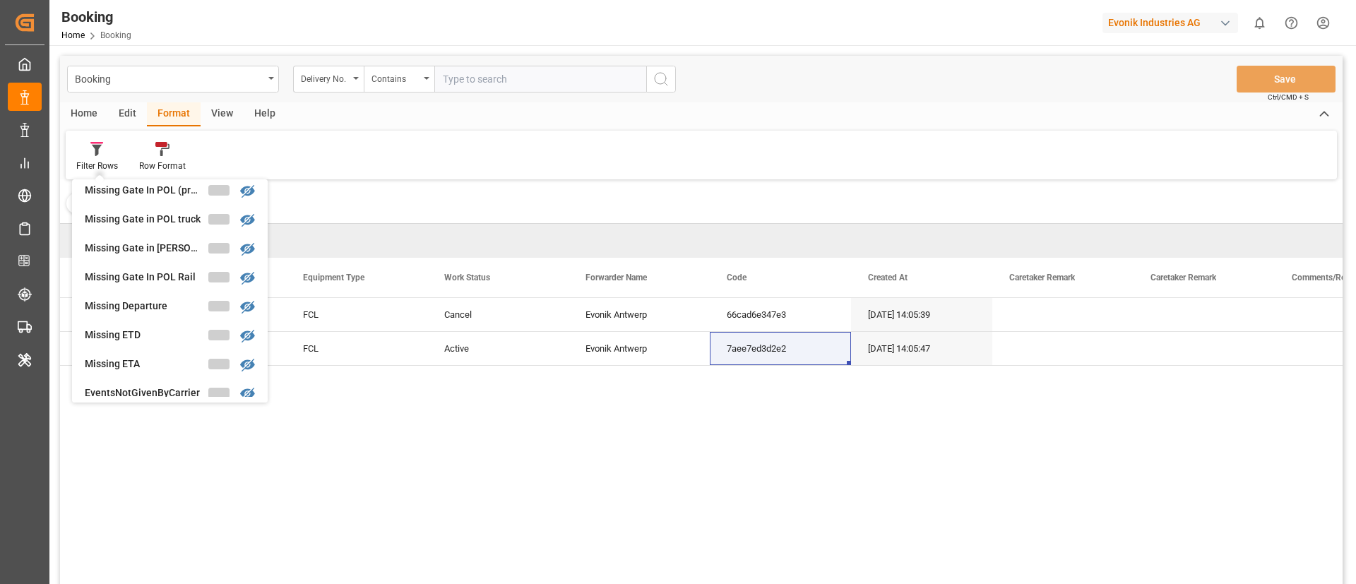
scroll to position [218, 0]
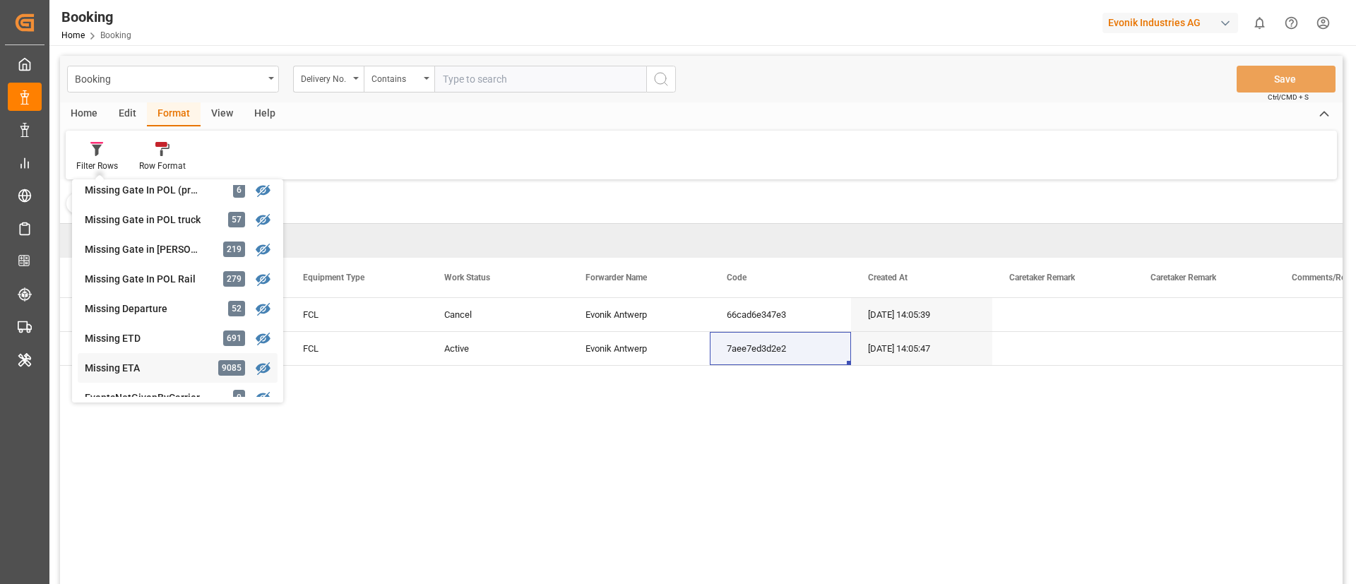
click at [147, 358] on div "Missing ETA 9085" at bounding box center [178, 368] width 200 height 30
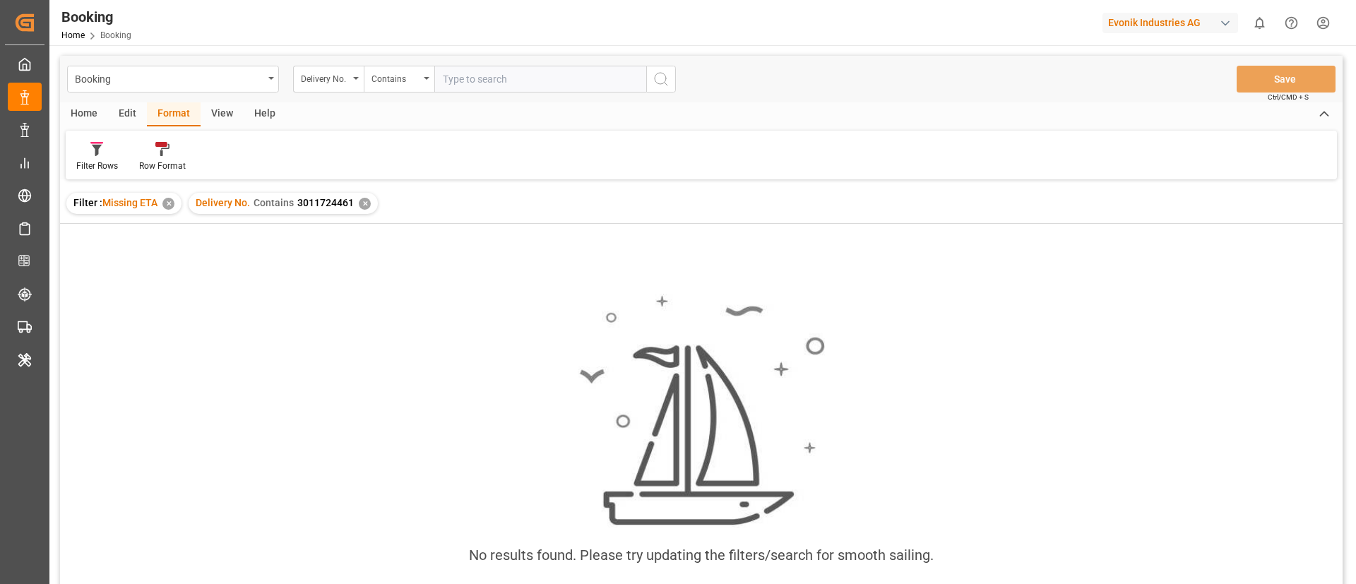
click at [364, 203] on div "✕" at bounding box center [365, 204] width 12 height 12
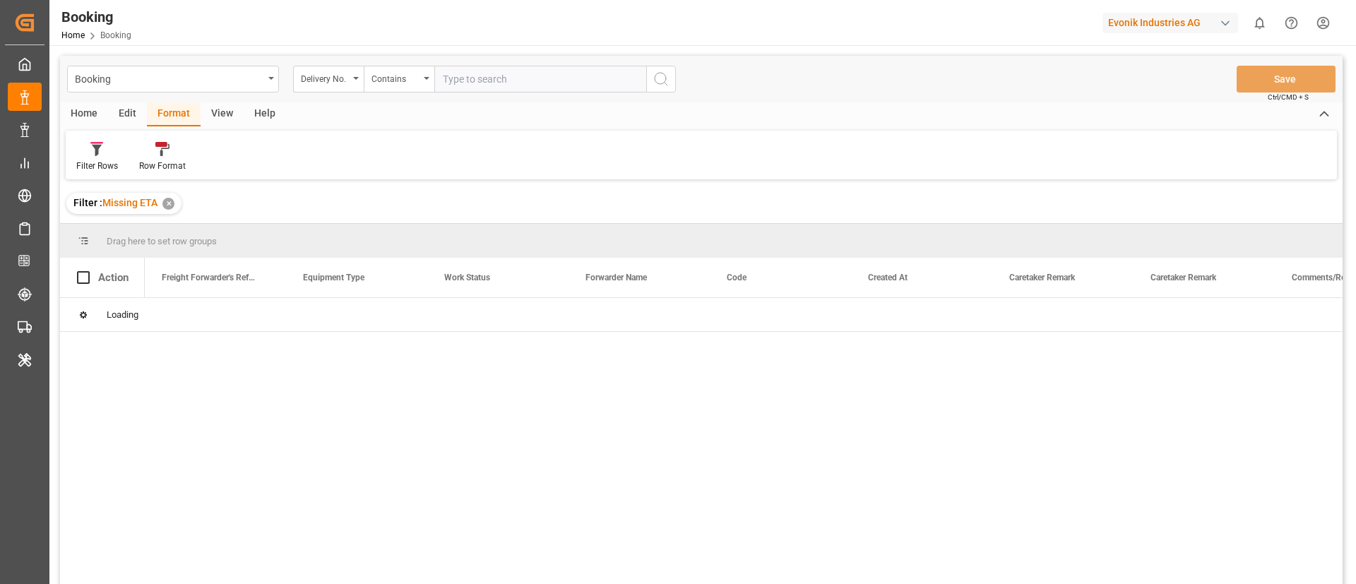
click at [220, 112] on div "View" at bounding box center [222, 114] width 43 height 24
click at [84, 158] on div "Default" at bounding box center [90, 156] width 49 height 31
click at [91, 160] on div "Default" at bounding box center [90, 166] width 28 height 13
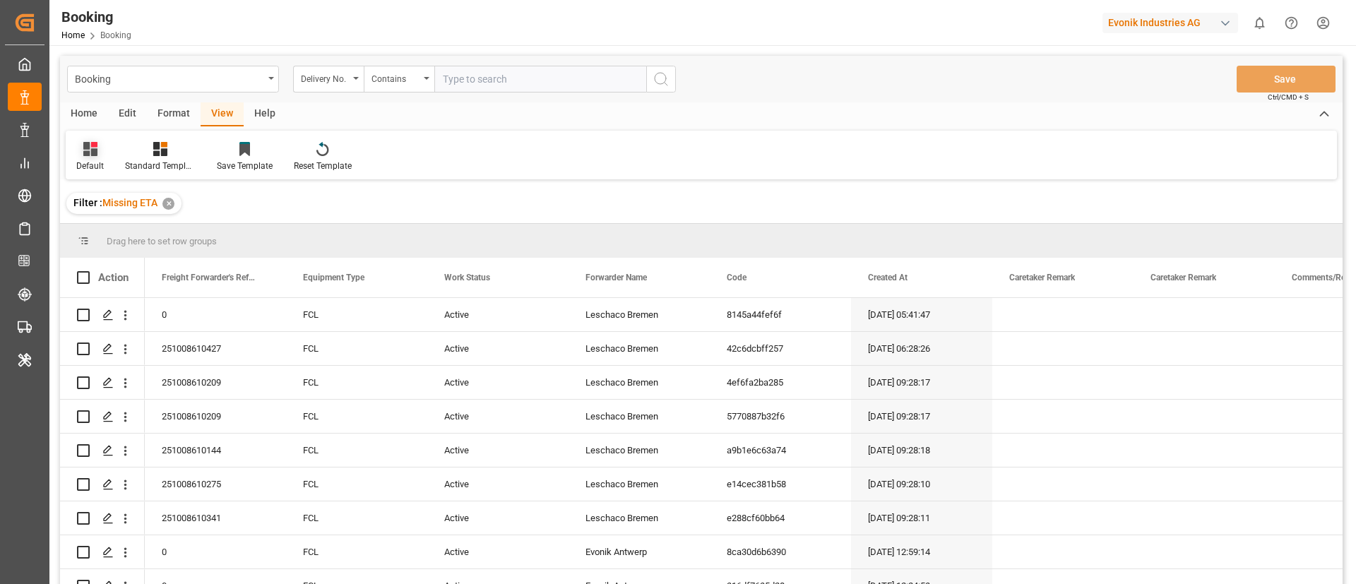
click at [85, 151] on icon at bounding box center [90, 149] width 14 height 14
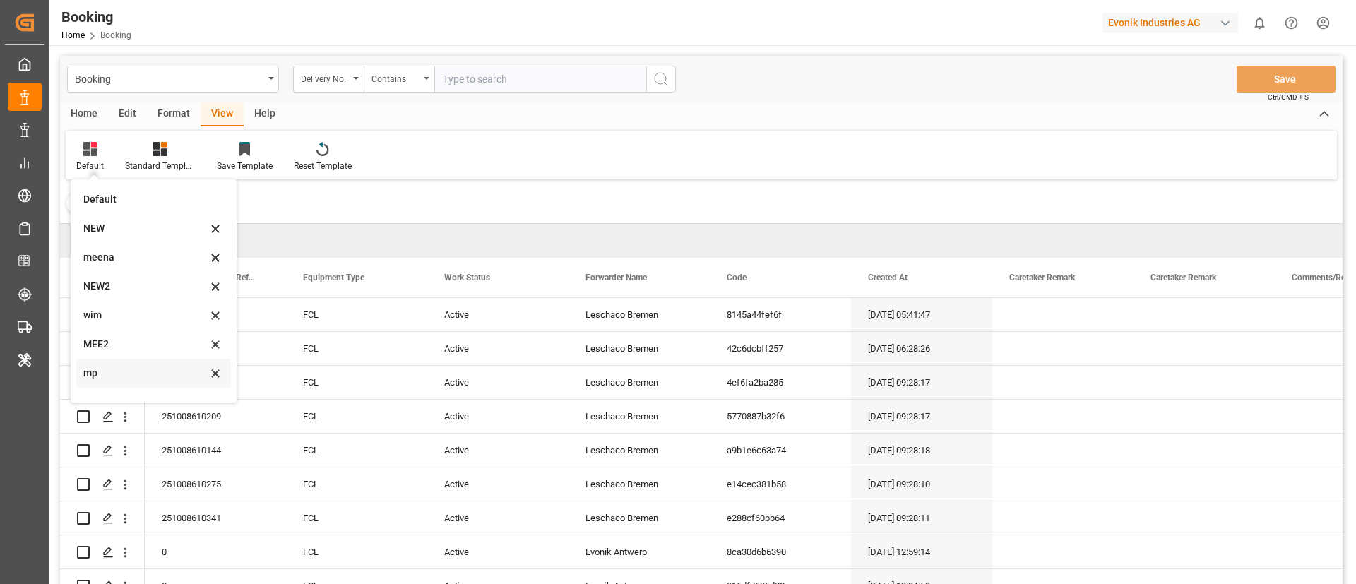
click at [118, 360] on div "mp" at bounding box center [153, 373] width 155 height 29
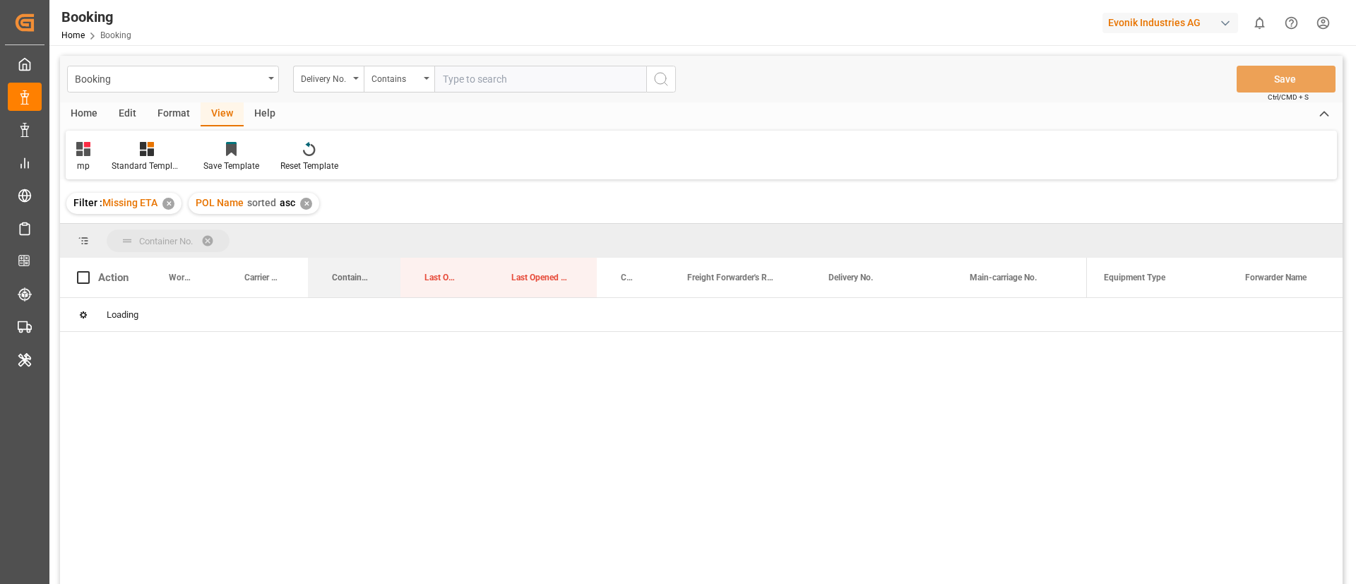
drag, startPoint x: 340, startPoint y: 263, endPoint x: 343, endPoint y: 229, distance: 34.7
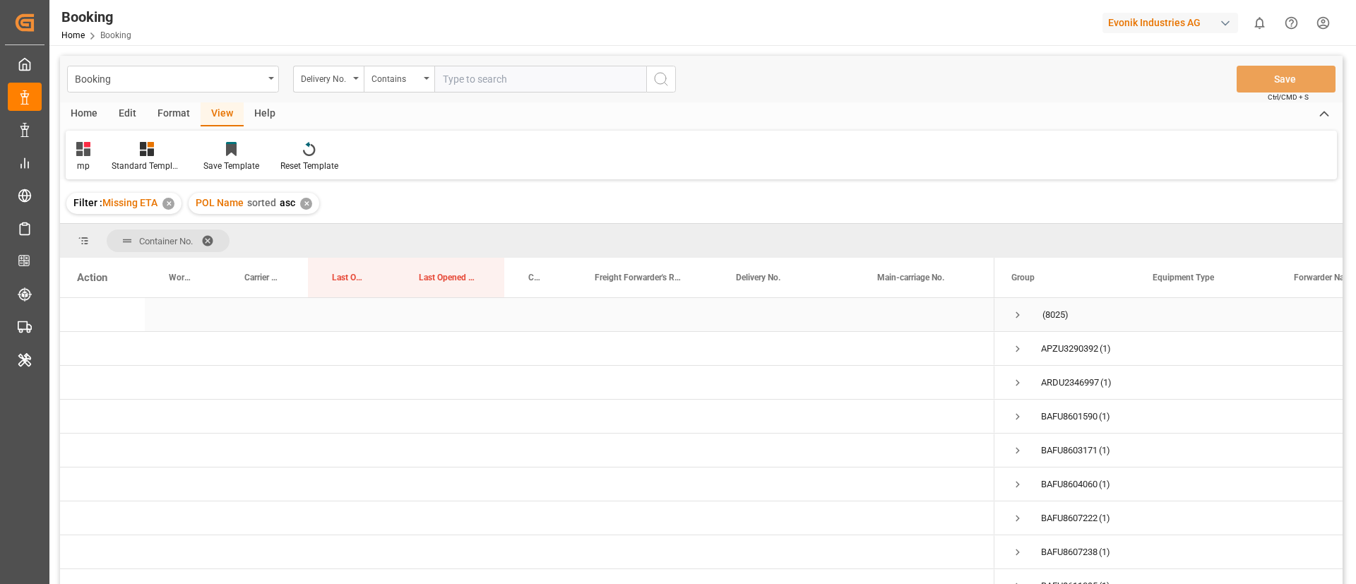
click at [1015, 309] on span "Press SPACE to select this row." at bounding box center [1017, 315] width 13 height 13
click at [1016, 312] on span "Press SPACE to select this row." at bounding box center [1017, 315] width 13 height 13
click at [0, 0] on span "Press SPACE to select this row." at bounding box center [0, 0] width 0 height 0
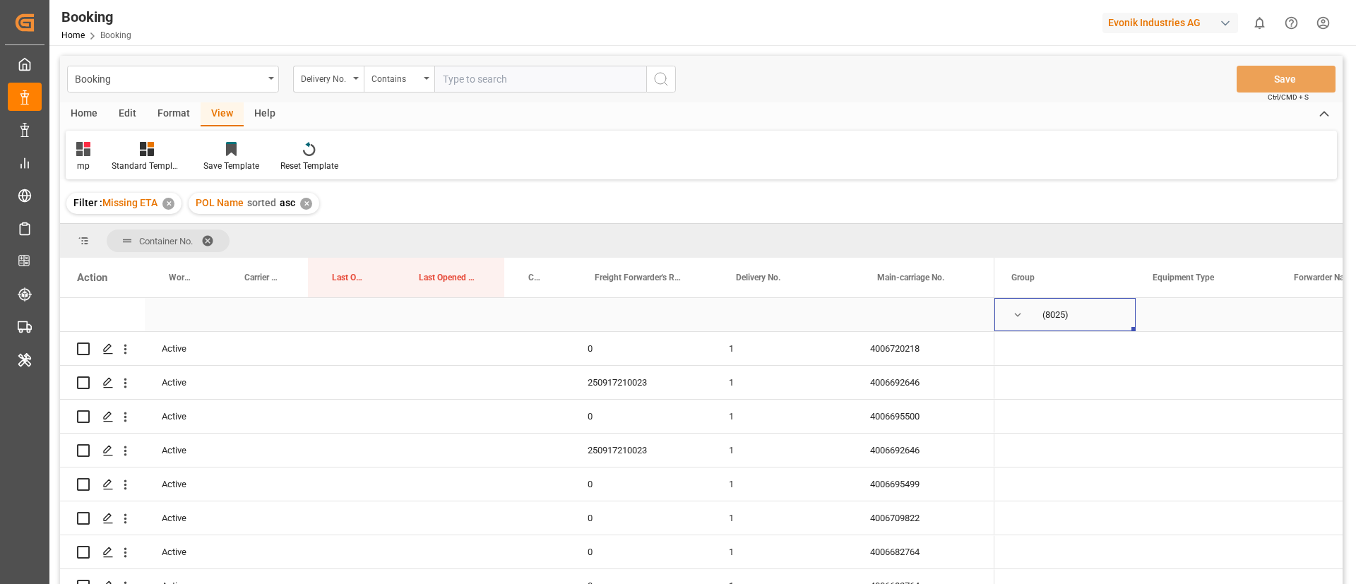
click at [1021, 312] on span "Press SPACE to select this row." at bounding box center [1017, 315] width 13 height 13
click at [0, 0] on span "Press SPACE to select this row." at bounding box center [0, 0] width 0 height 0
click at [1015, 312] on span "Press SPACE to select this row." at bounding box center [1017, 315] width 13 height 13
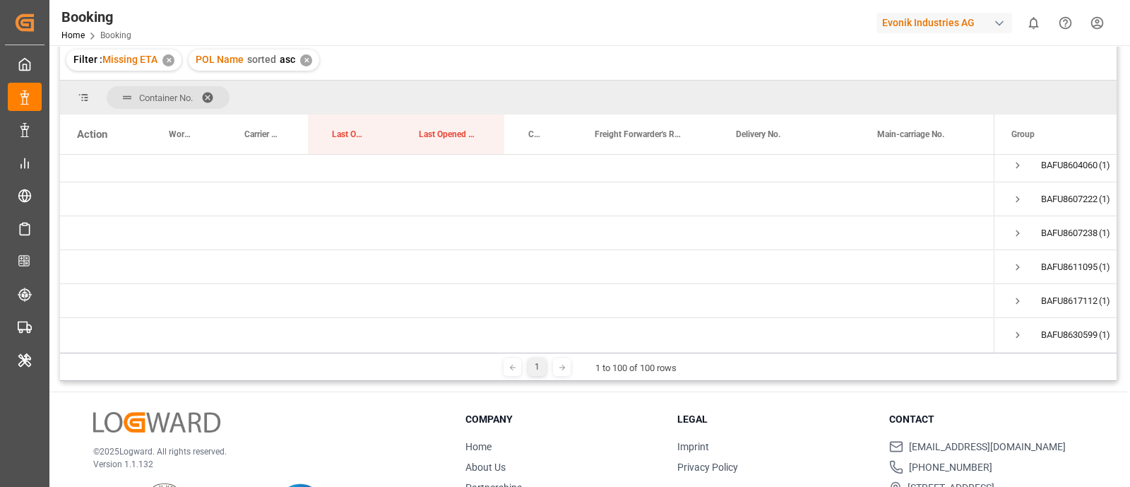
scroll to position [208, 0]
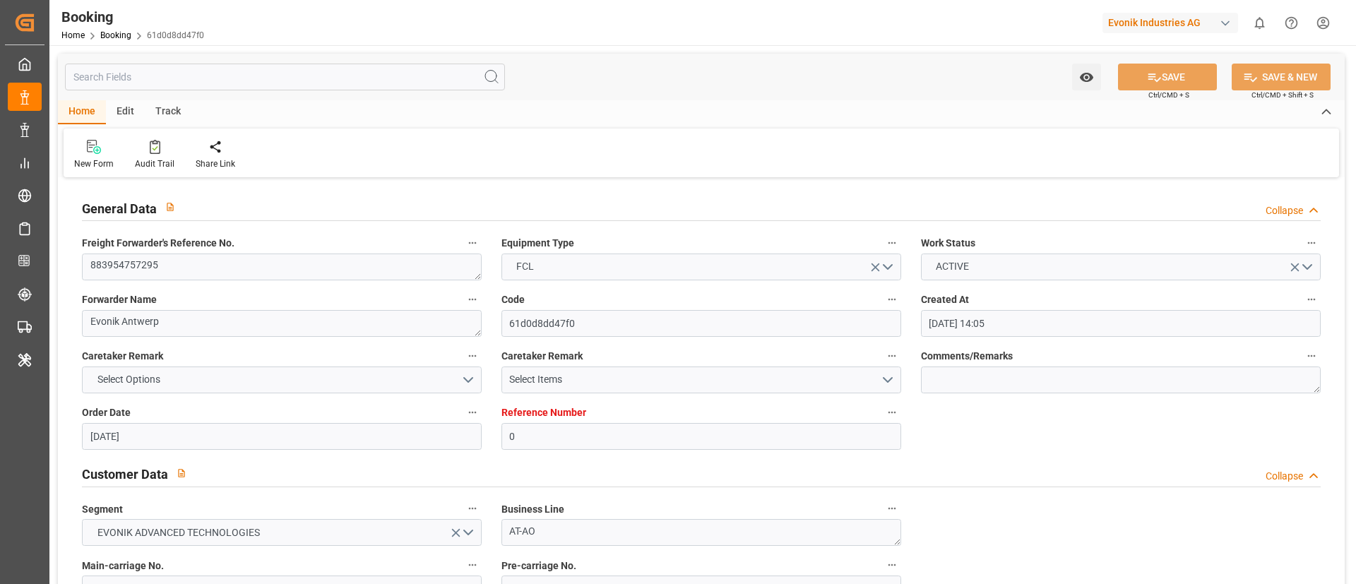
scroll to position [848, 0]
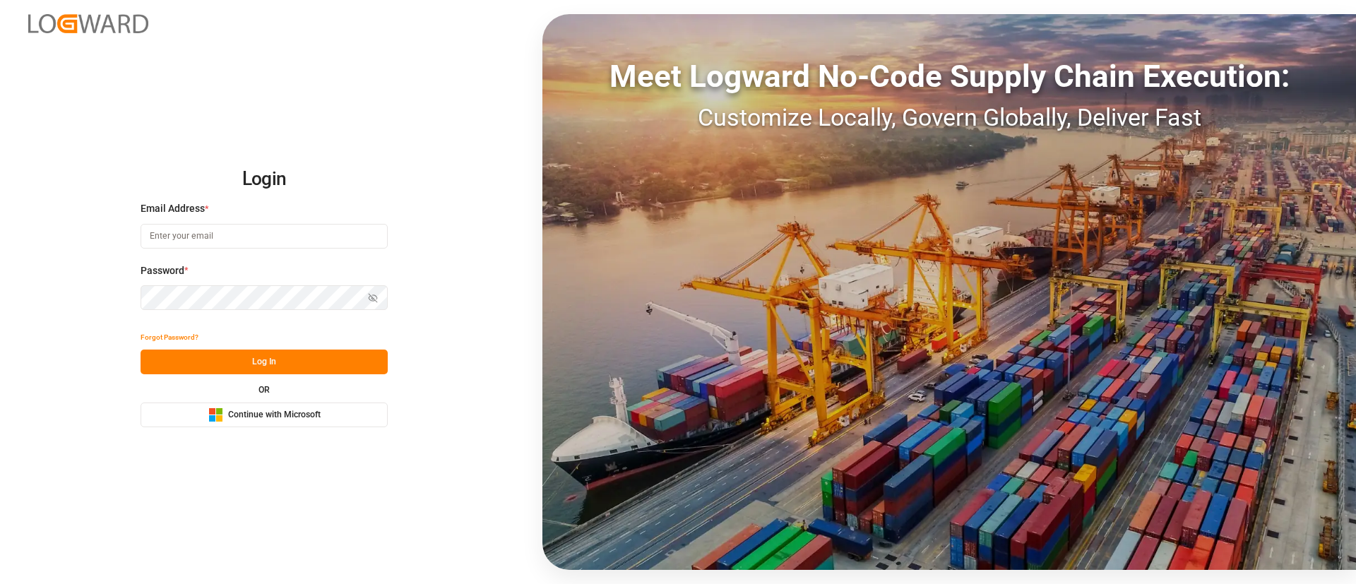
click at [239, 414] on span "Continue with Microsoft" at bounding box center [274, 415] width 93 height 13
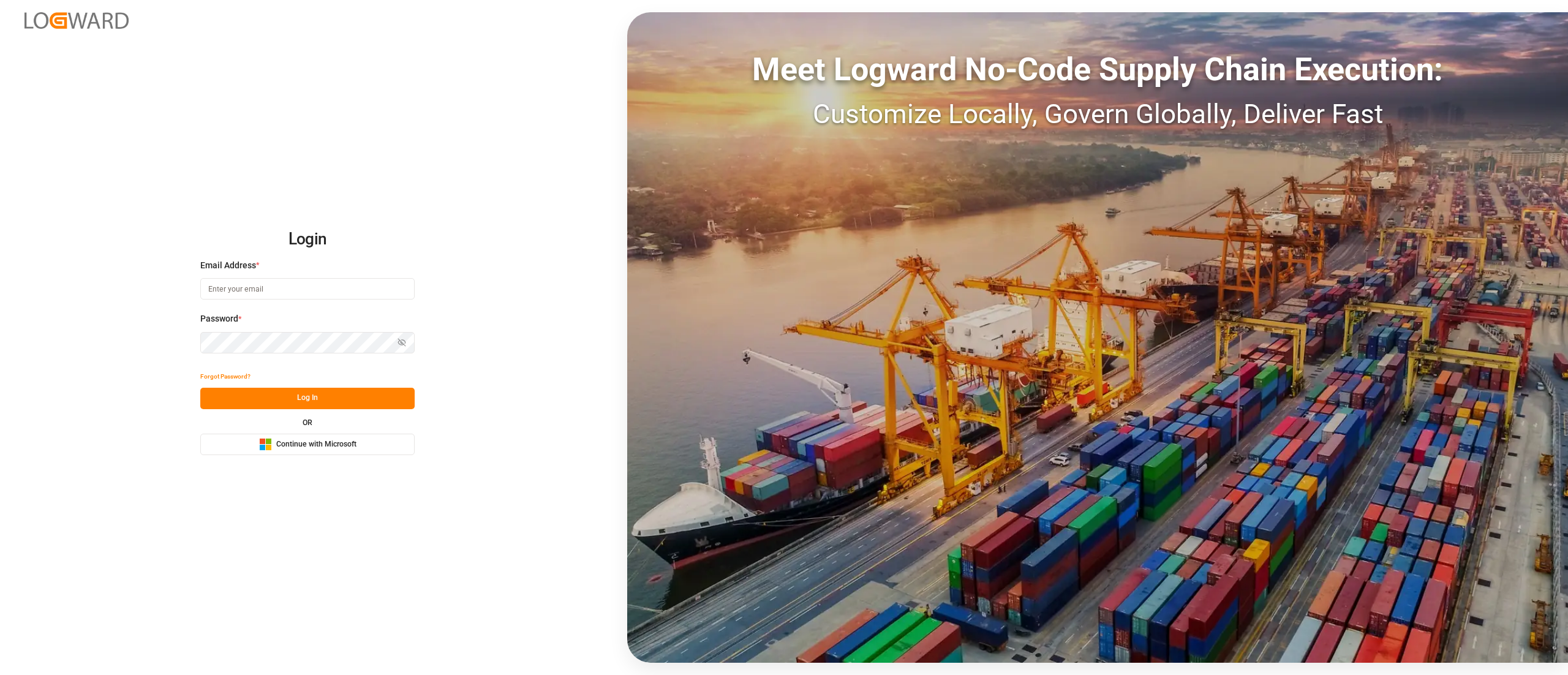
click at [308, 438] on div "Microsoft Logo Continue with Microsoft" at bounding box center [308, 444] width 97 height 13
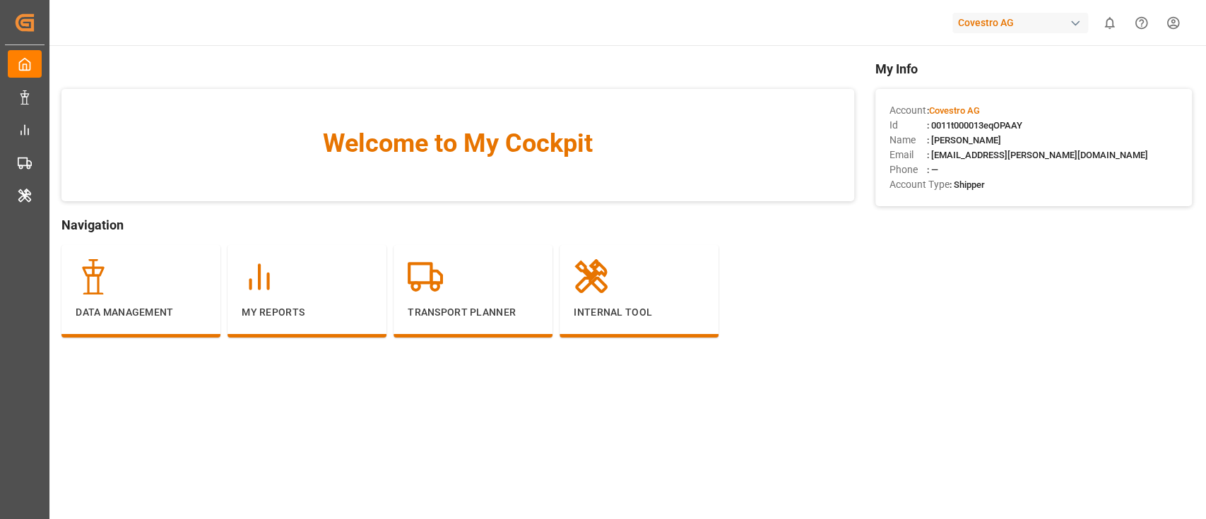
click at [1031, 20] on div "Covestro AG" at bounding box center [1020, 23] width 136 height 20
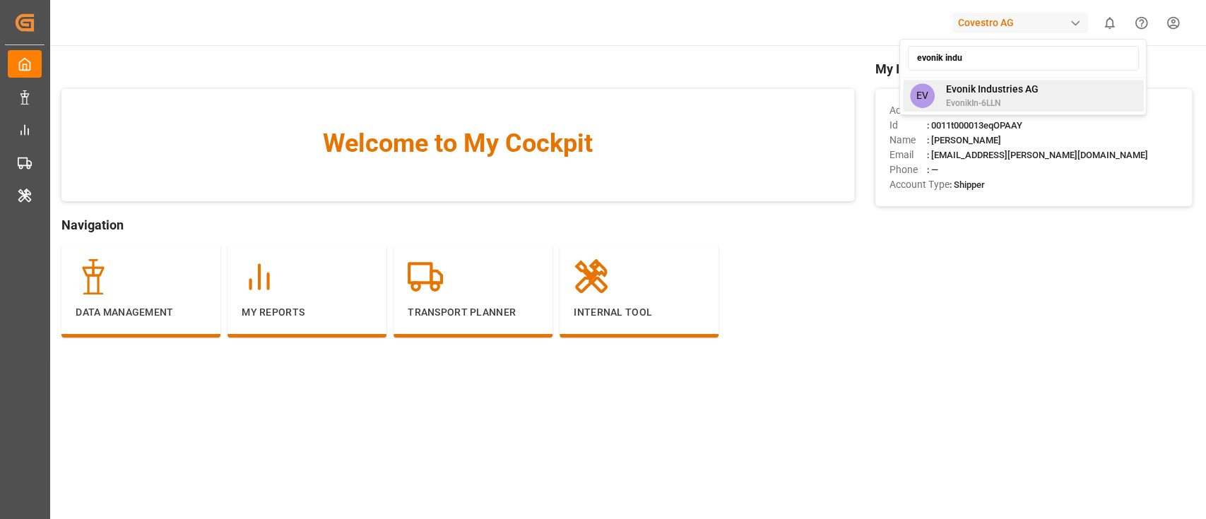
type input "evonik indu"
click at [1003, 101] on span "EvonikIn-6LLN" at bounding box center [991, 103] width 93 height 13
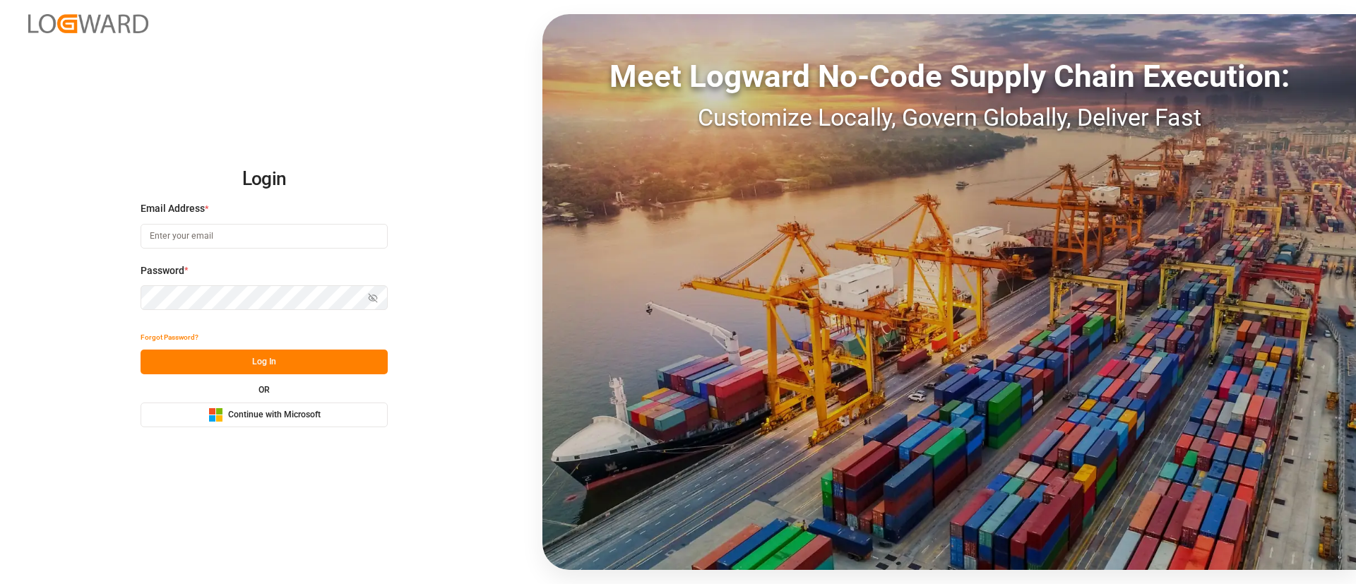
click at [296, 411] on span "Continue with Microsoft" at bounding box center [274, 415] width 93 height 13
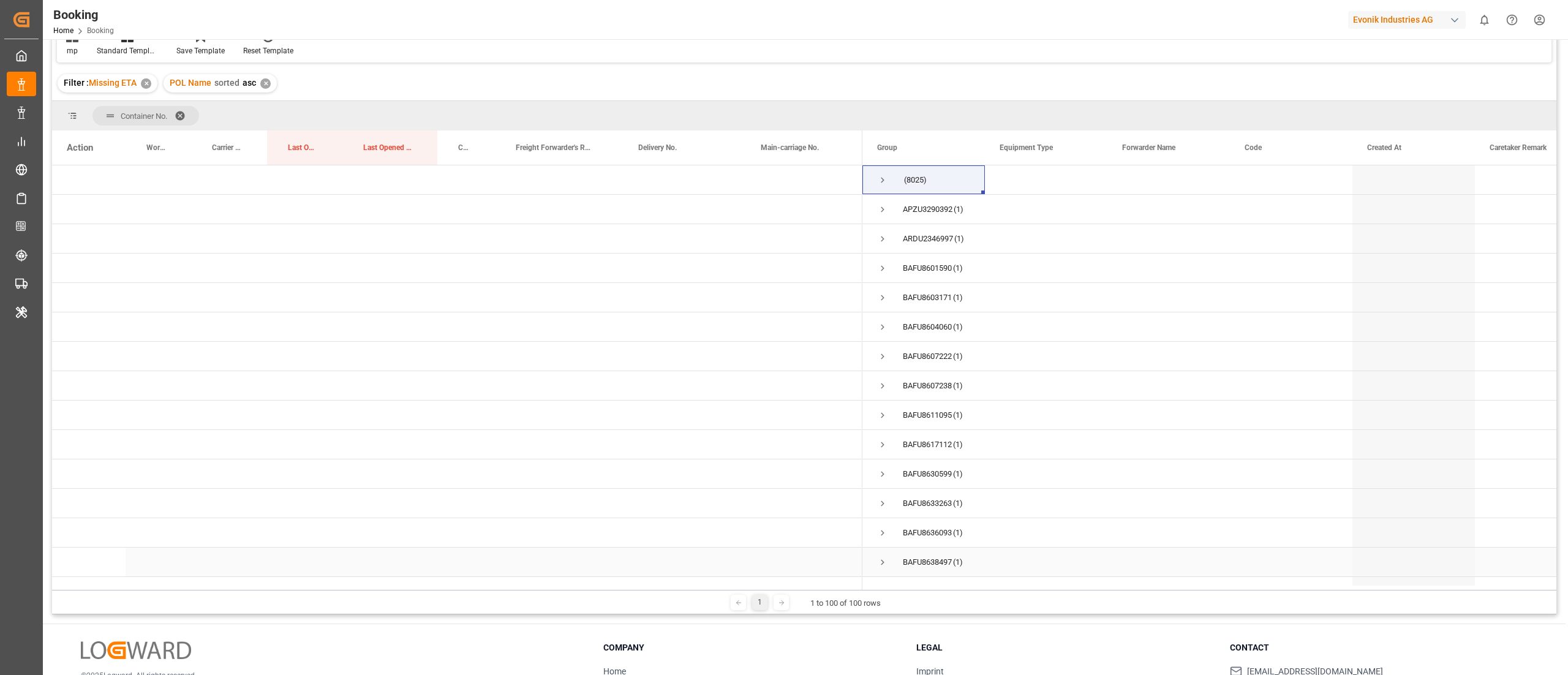
scroll to position [59, 0]
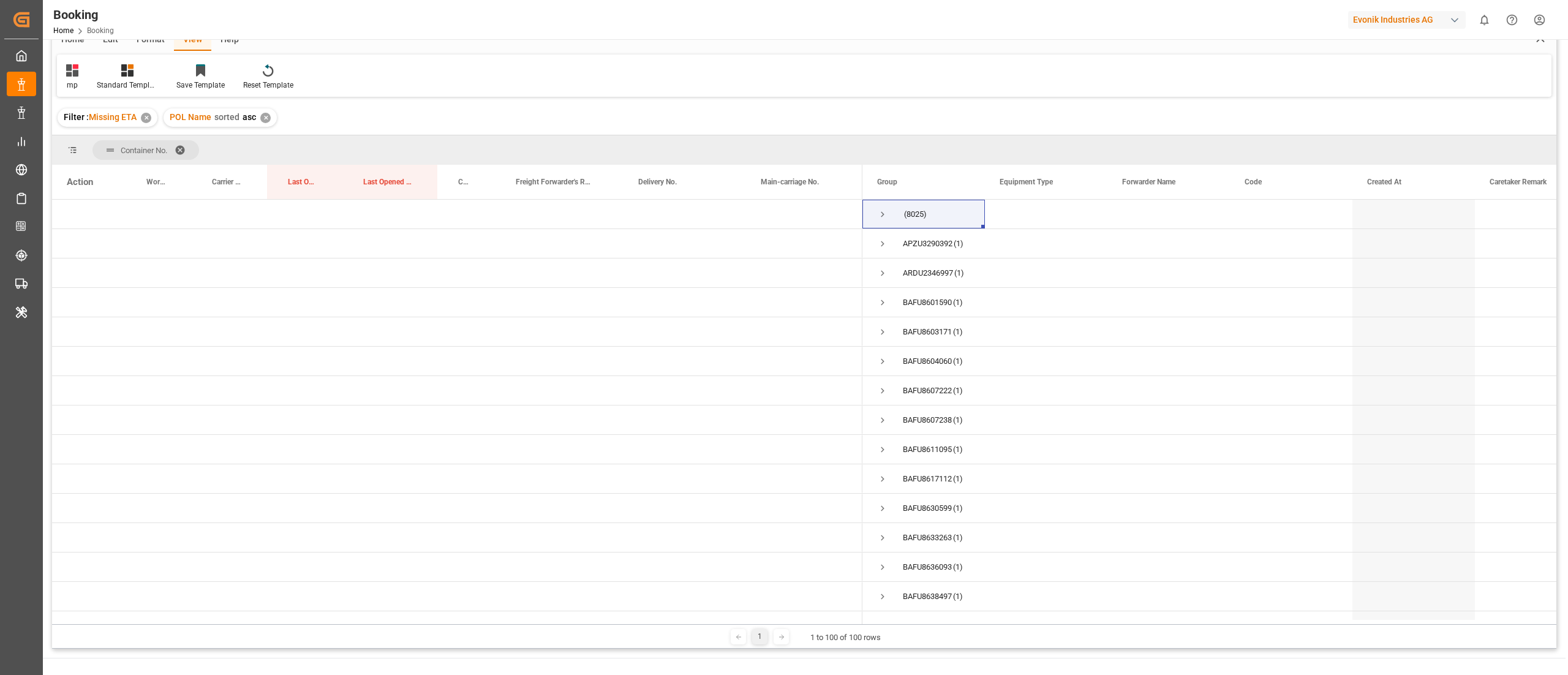
click at [182, 147] on span at bounding box center [184, 150] width 20 height 11
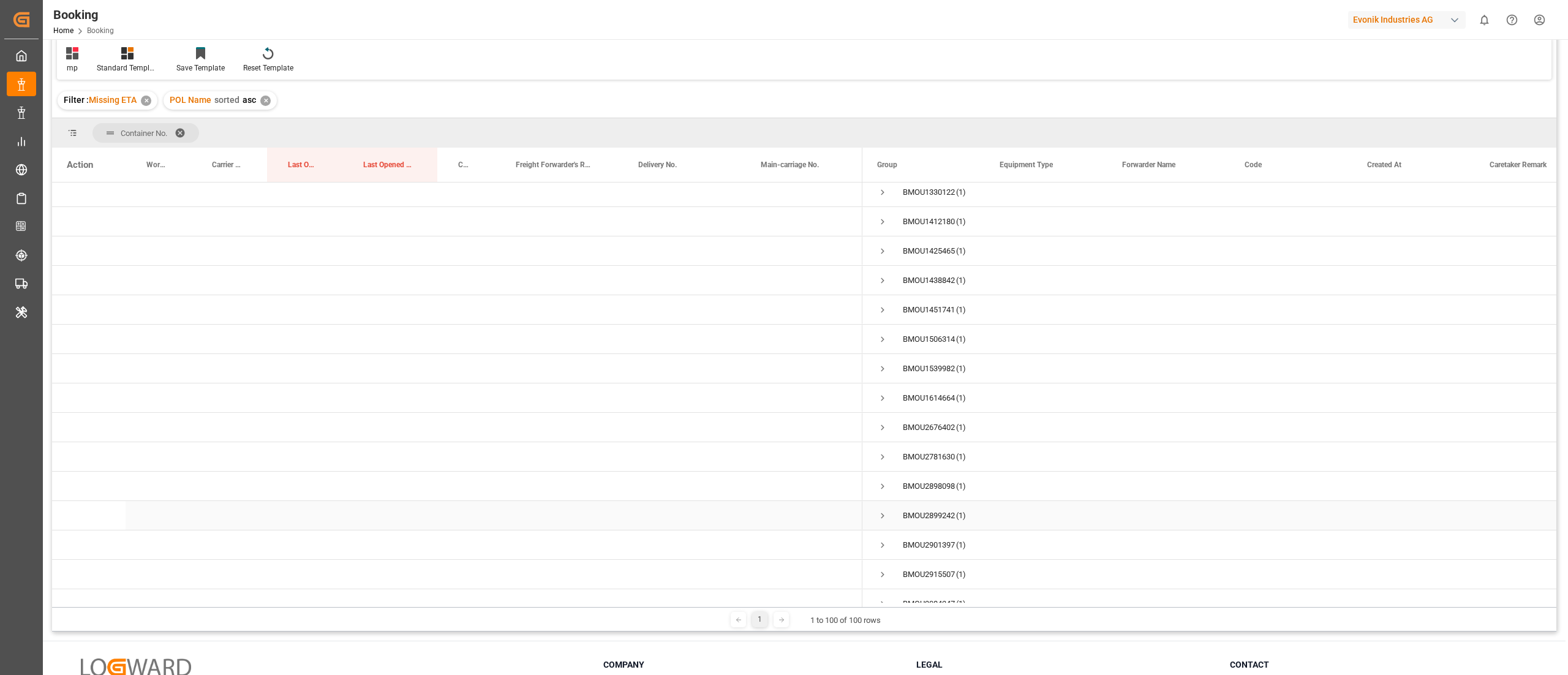
scroll to position [0, 0]
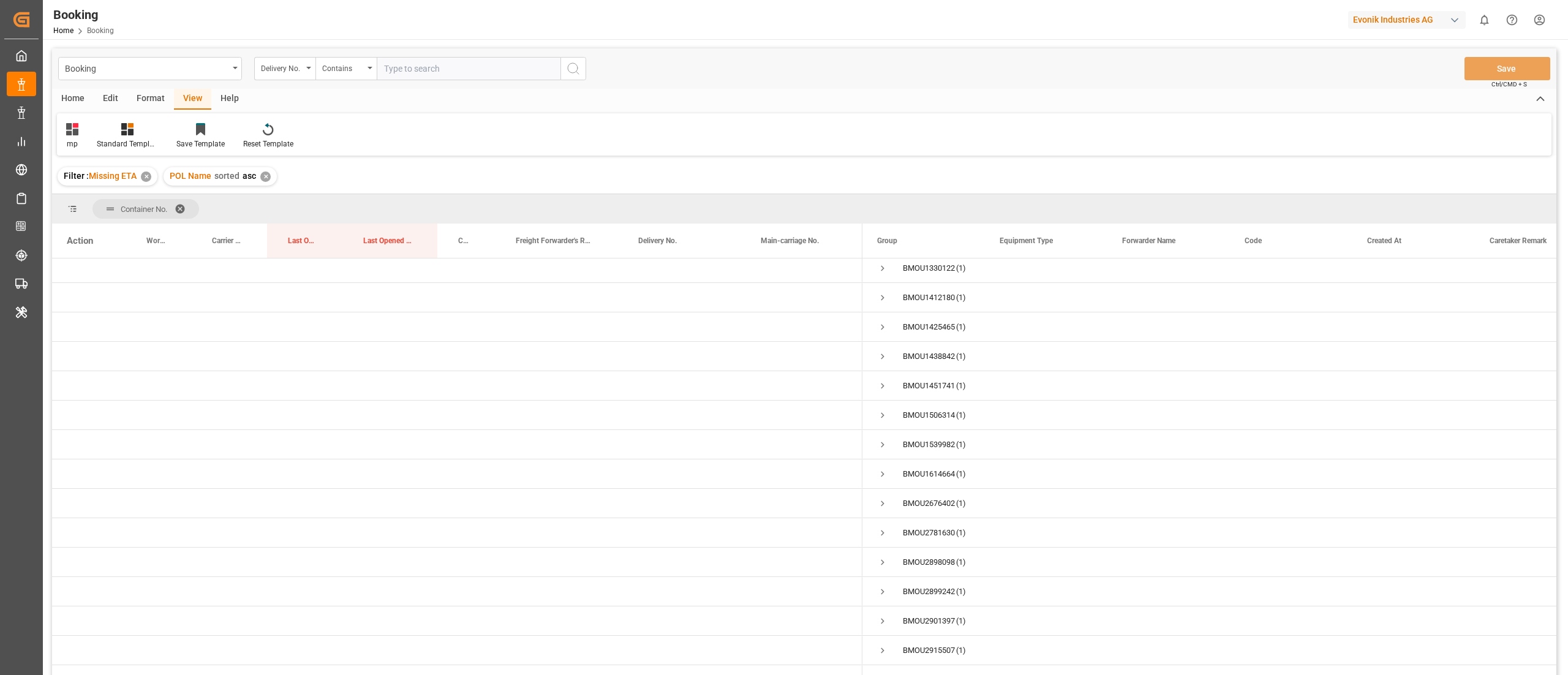
click at [108, 93] on div "Edit" at bounding box center [110, 99] width 34 height 21
click at [245, 122] on div at bounding box center [256, 128] width 46 height 13
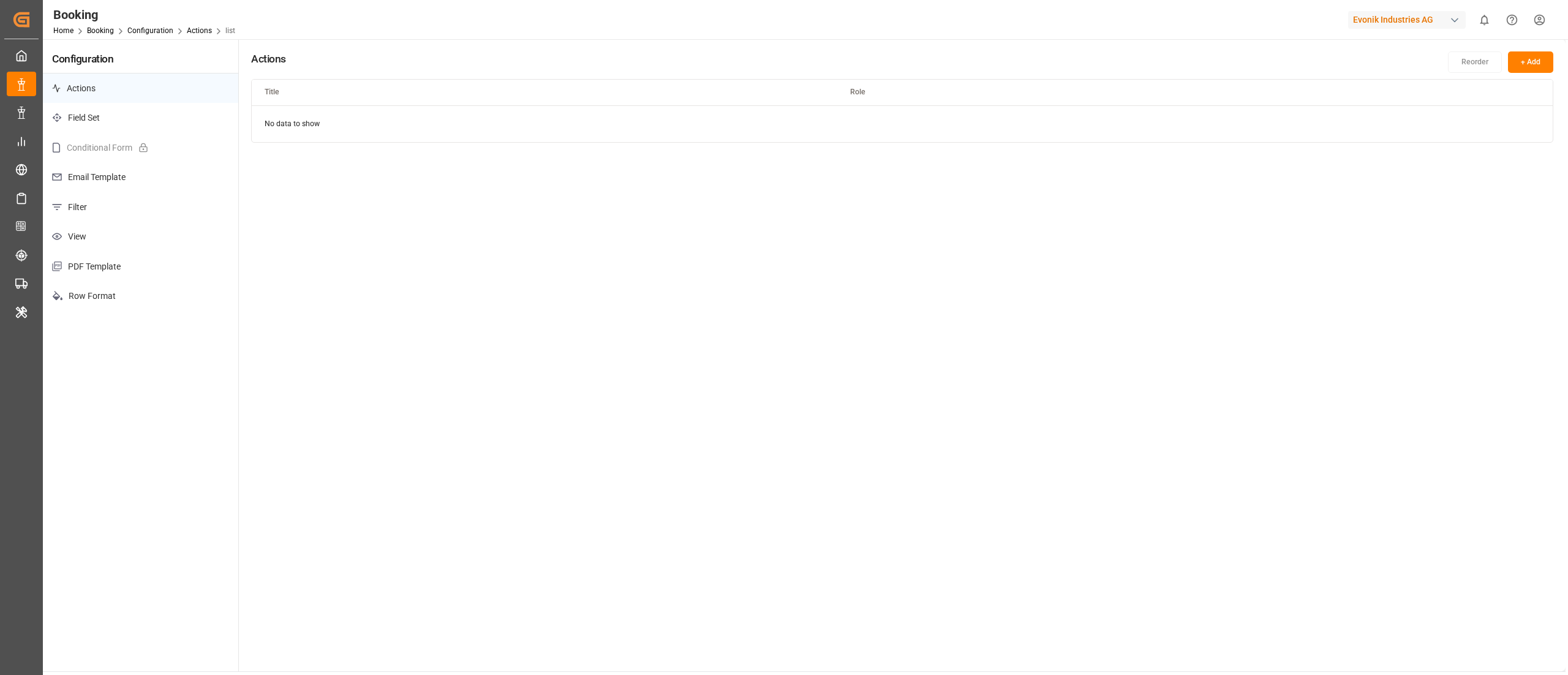
click at [128, 213] on p "Filter" at bounding box center [140, 207] width 195 height 30
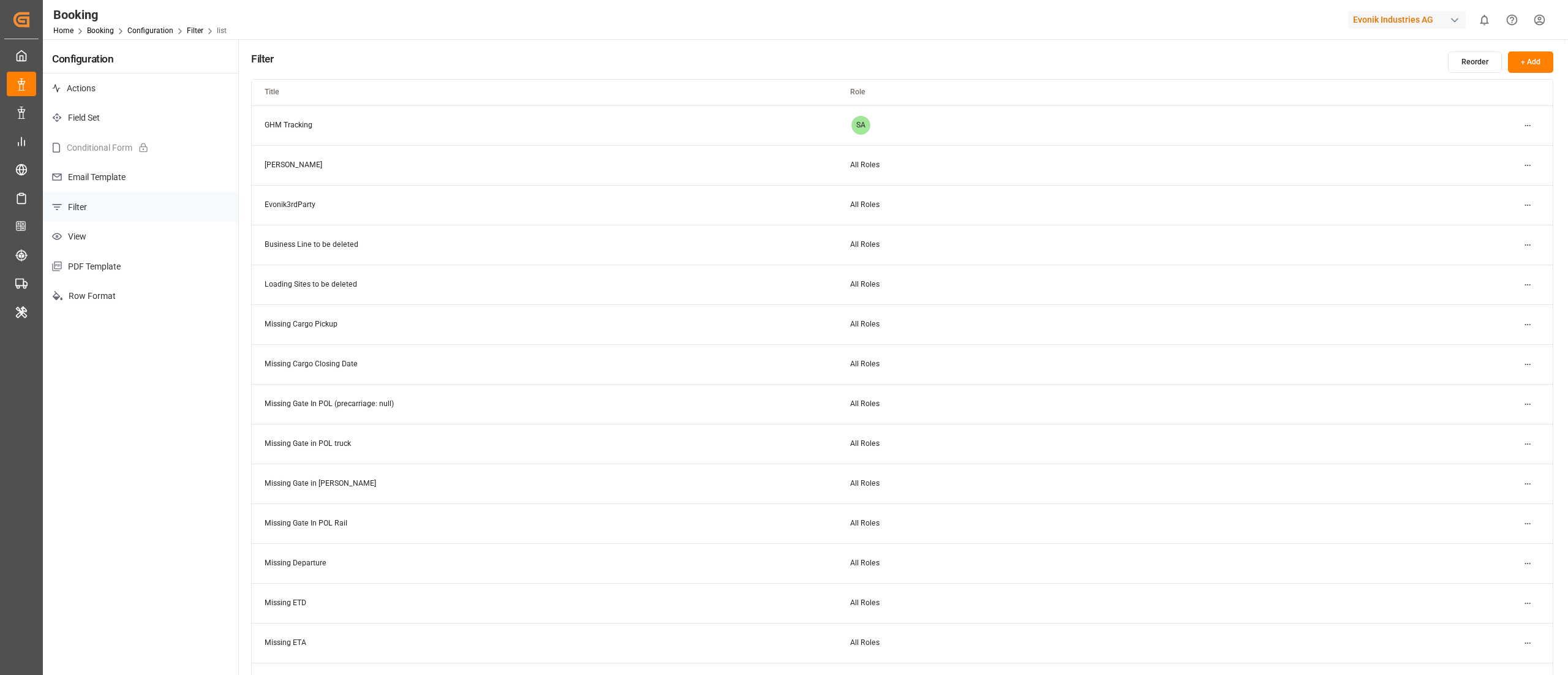
click at [979, 422] on html "Created by potrace 1.15, written by Peter Selinger 2001-2017 Created by potrace…" at bounding box center [784, 338] width 1568 height 675
click at [979, 422] on div "Edit" at bounding box center [1505, 469] width 63 height 17
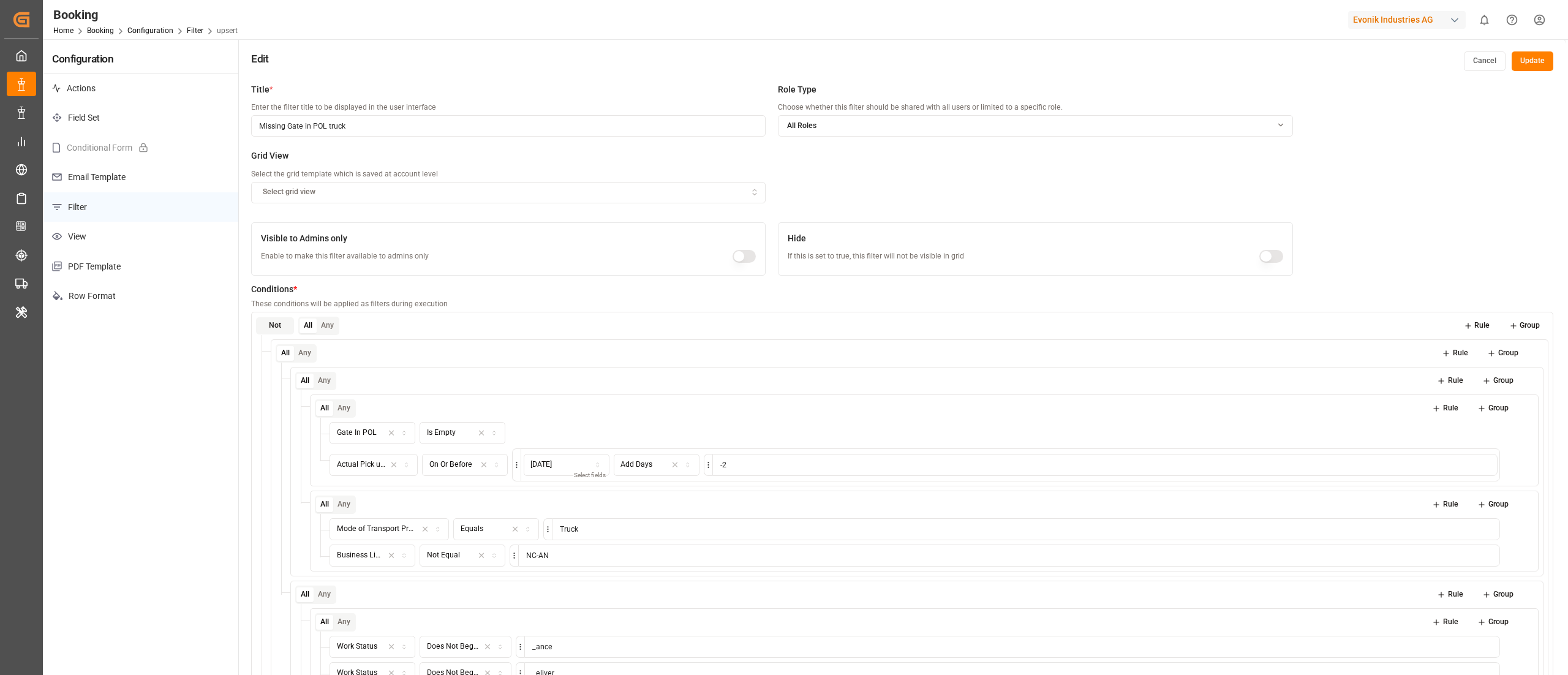
click at [979, 178] on div "Title * Enter the filter title to be displayed in the user interface Missing Ga…" at bounding box center [902, 415] width 1327 height 675
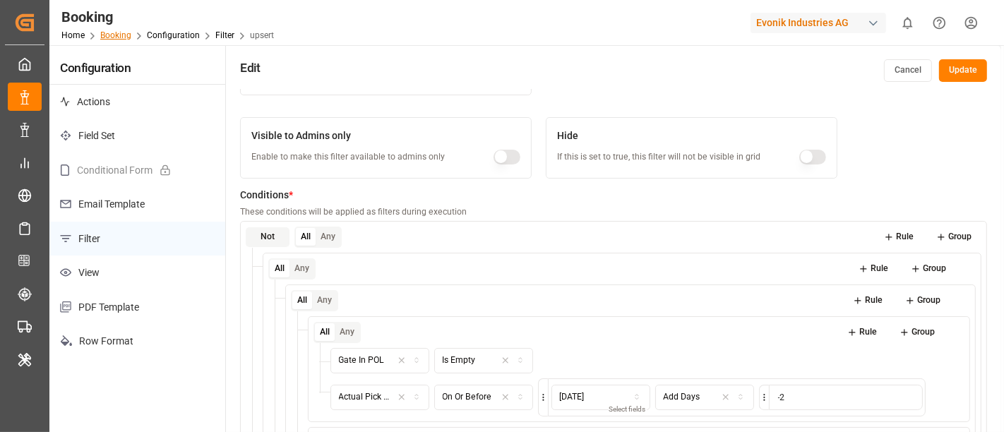
click at [109, 37] on link "Booking" at bounding box center [115, 35] width 31 height 10
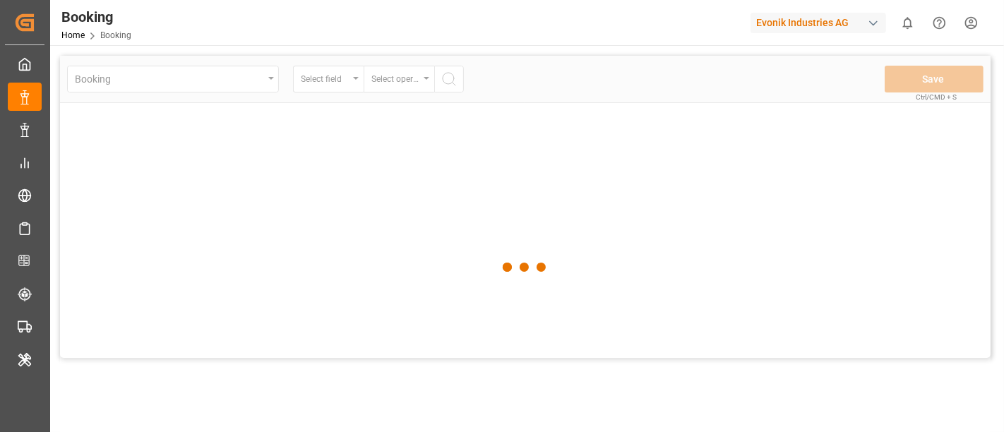
click at [836, 19] on div "Evonik Industries AG" at bounding box center [819, 23] width 136 height 20
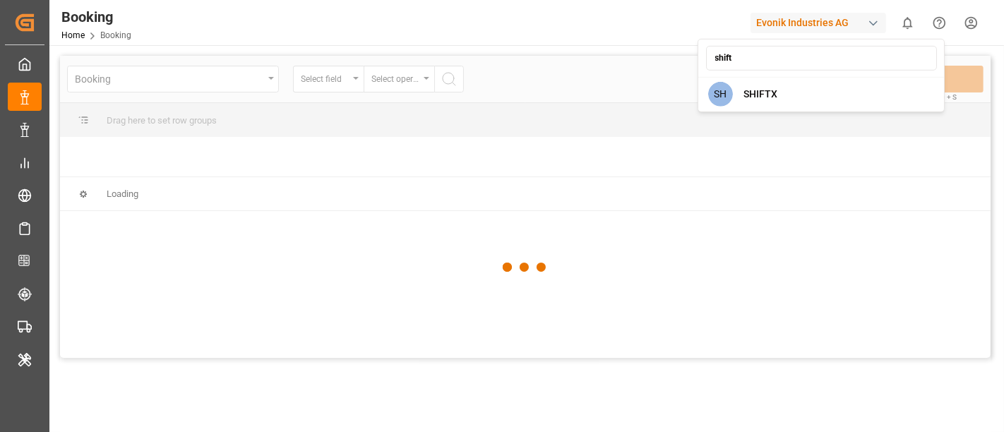
type input "shift"
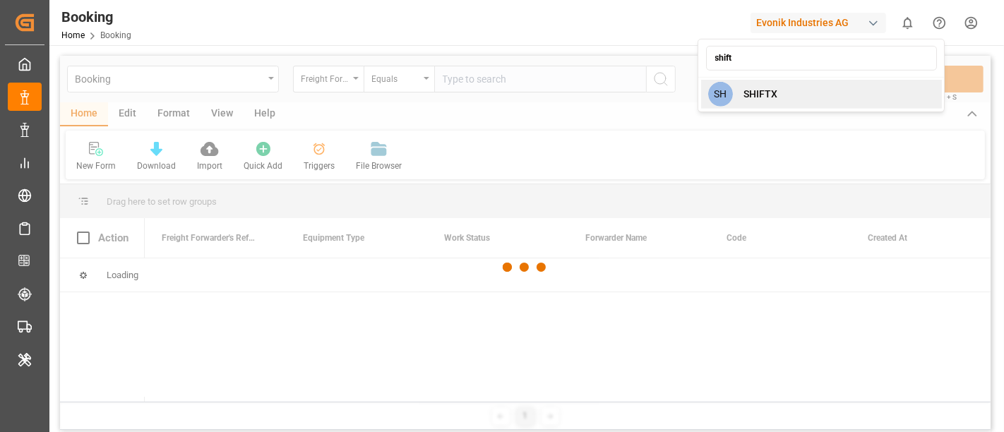
click at [893, 89] on div "SH SHIFTX" at bounding box center [821, 94] width 241 height 29
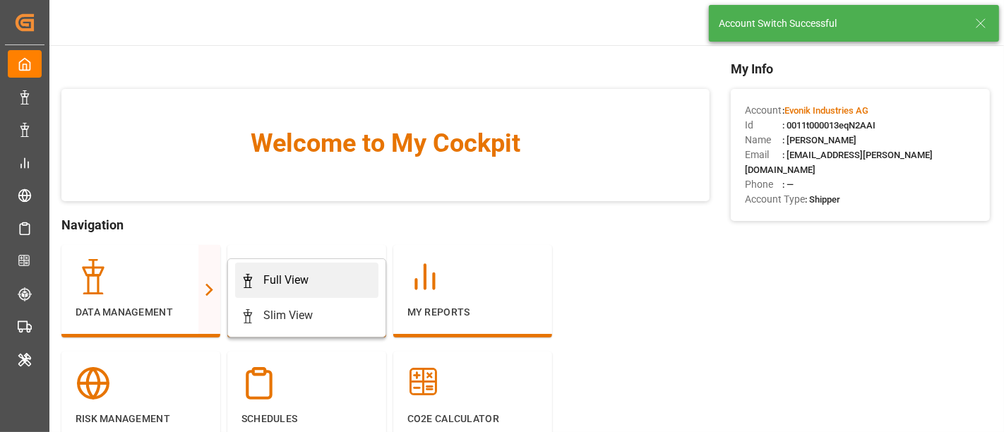
click at [257, 287] on div "Full View" at bounding box center [307, 280] width 132 height 17
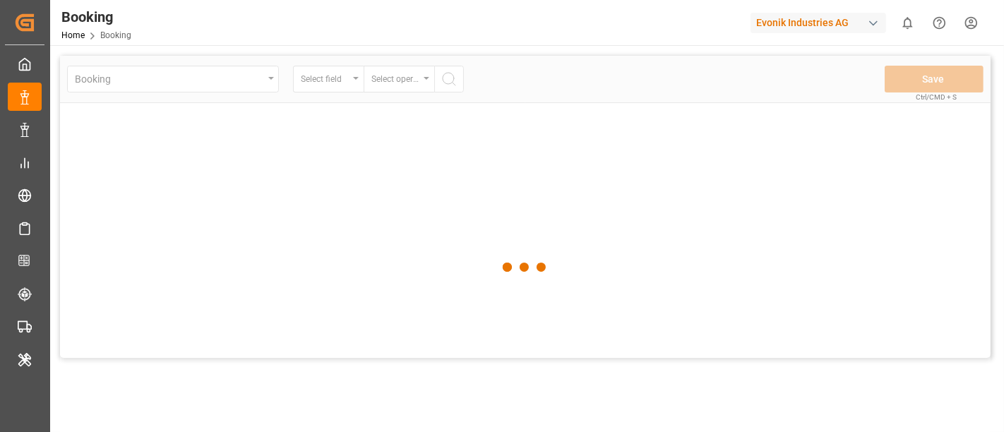
click at [842, 19] on div "Evonik Industries AG" at bounding box center [819, 23] width 136 height 20
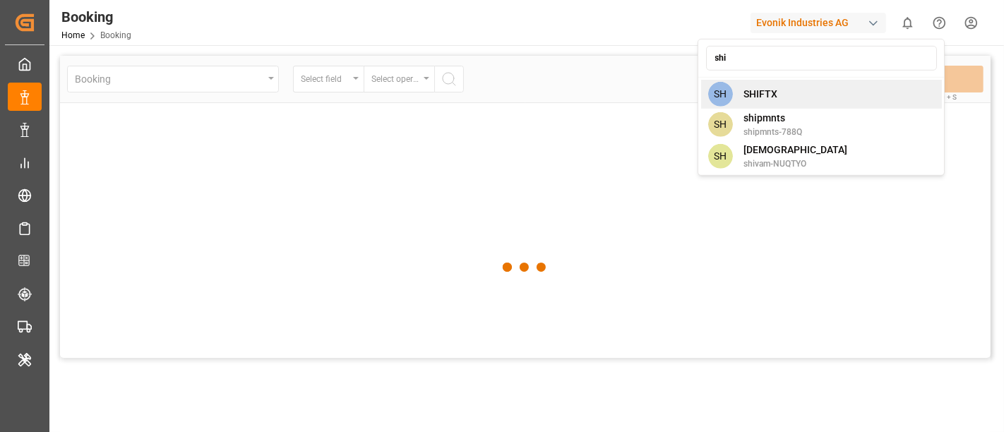
type input "shi"
click at [851, 89] on div "SH SHIFTX" at bounding box center [821, 94] width 241 height 29
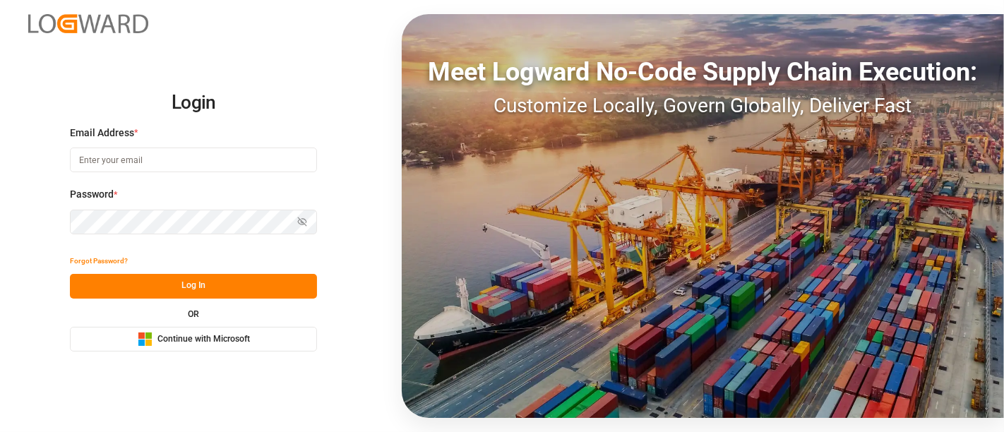
click at [242, 341] on span "Continue with Microsoft" at bounding box center [204, 339] width 93 height 13
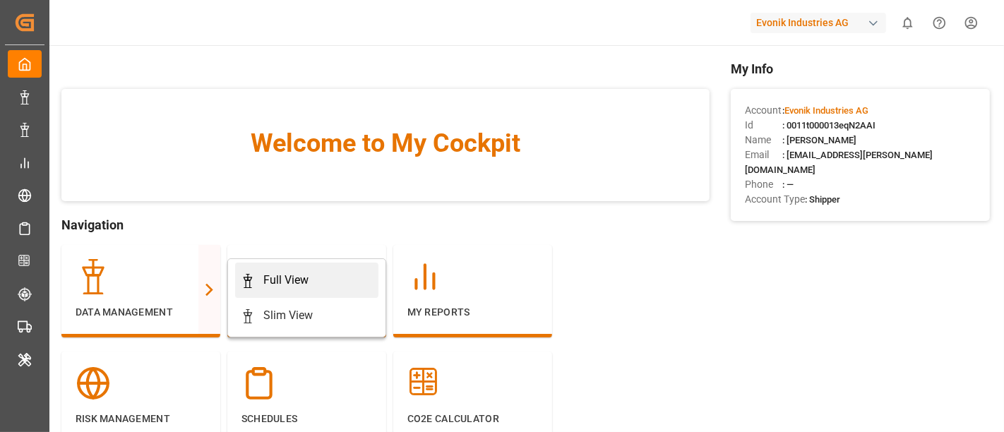
click at [273, 273] on div "Full View" at bounding box center [285, 280] width 45 height 17
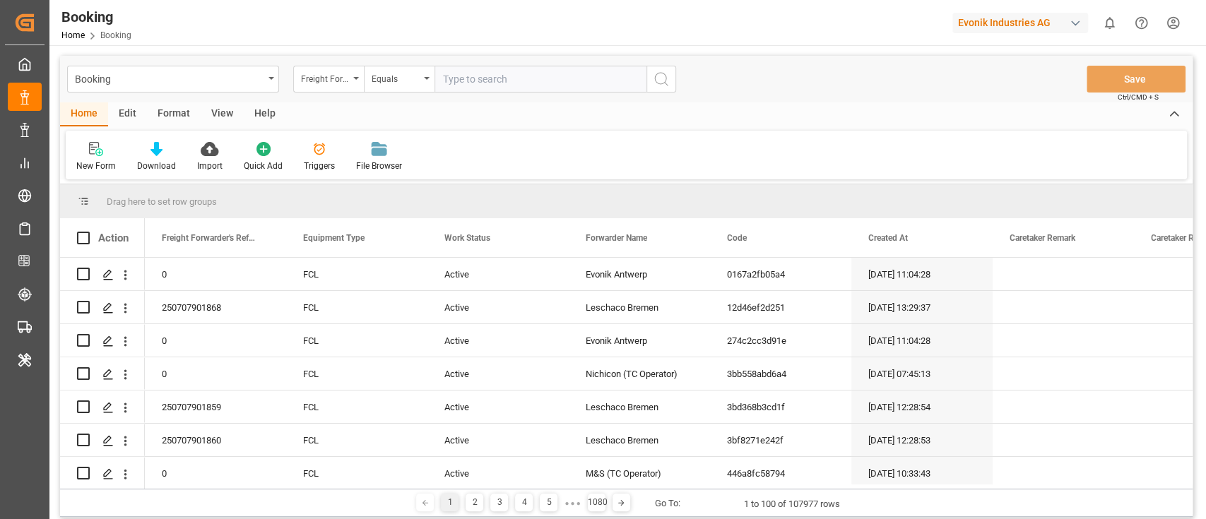
click at [165, 121] on div "Format" at bounding box center [174, 114] width 54 height 24
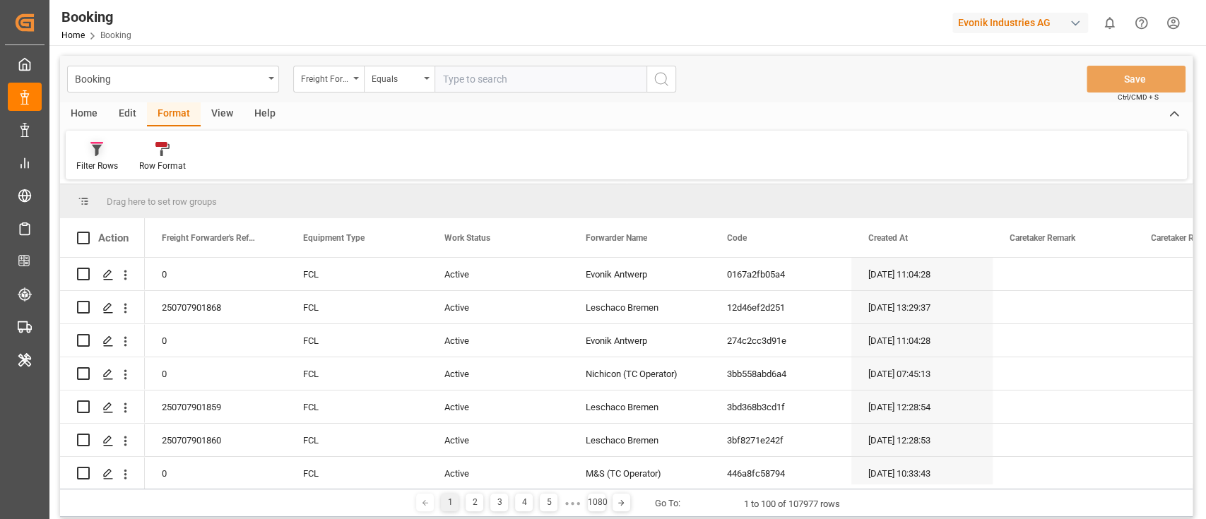
click at [104, 153] on div at bounding box center [97, 148] width 42 height 15
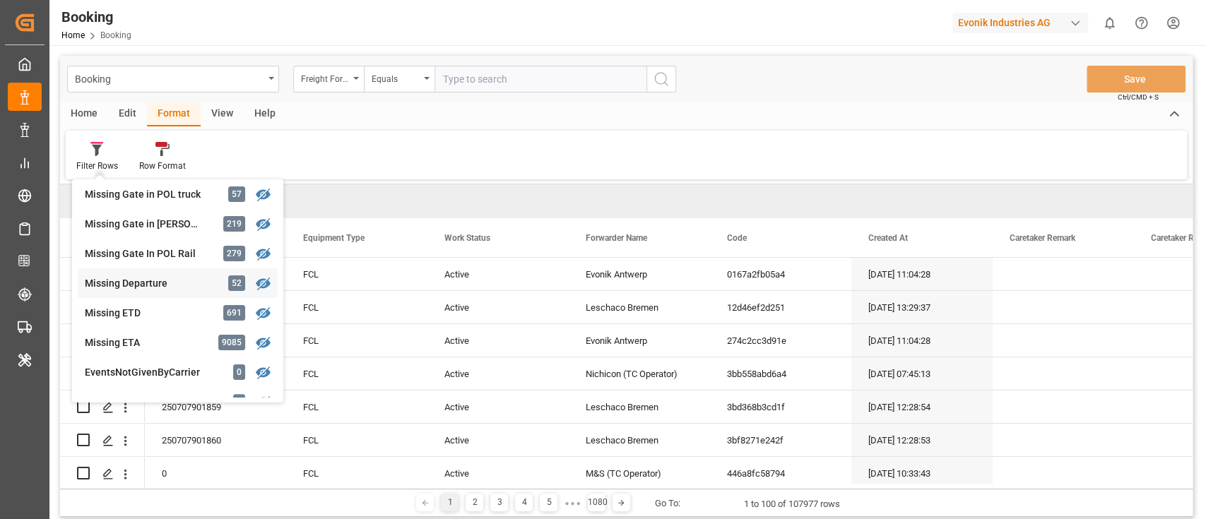
scroll to position [283, 0]
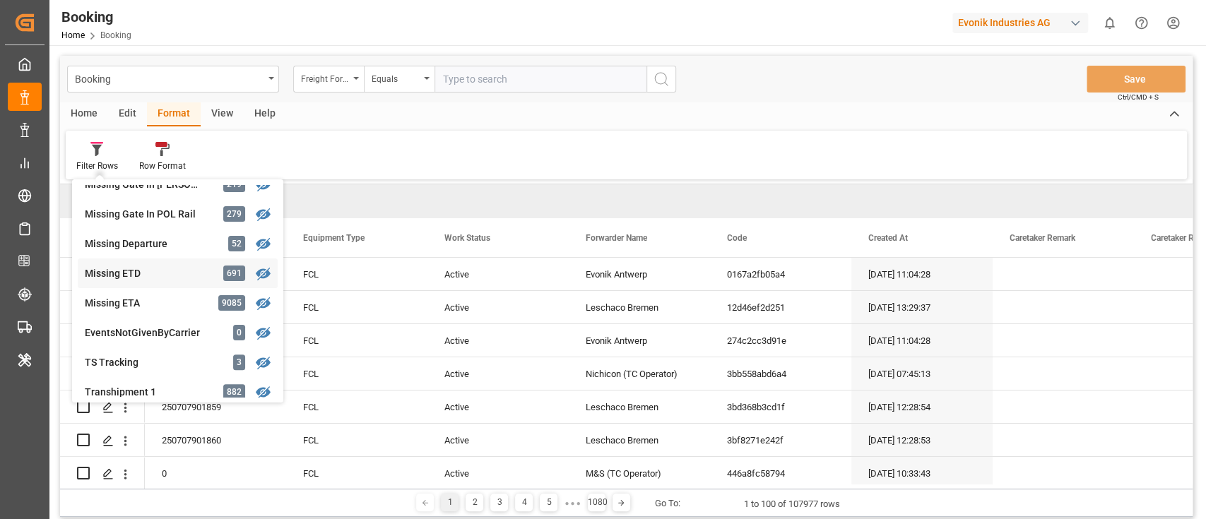
click at [146, 270] on div "Missing ETD" at bounding box center [147, 273] width 124 height 15
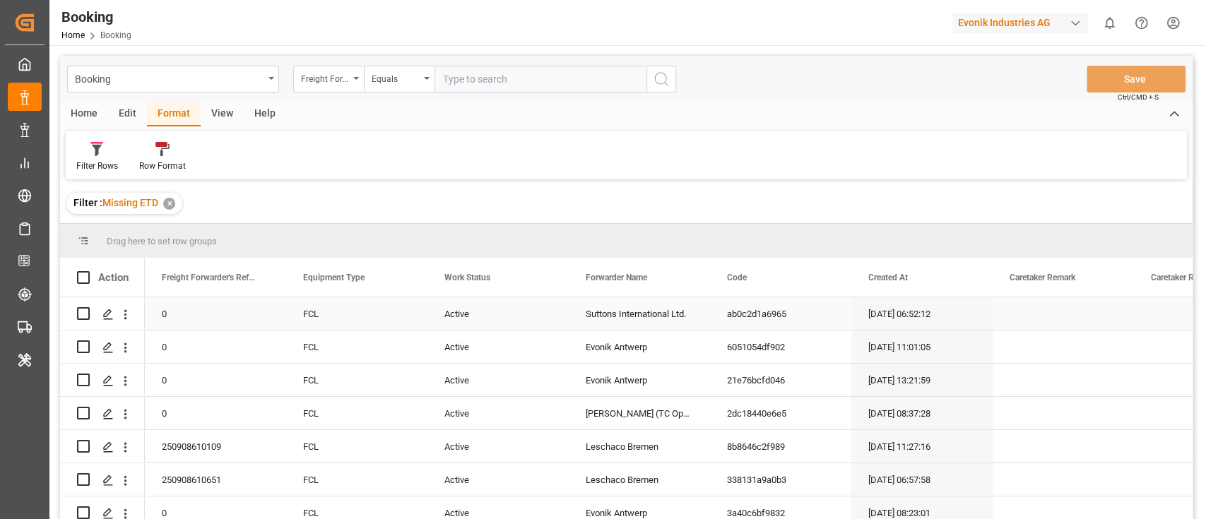
drag, startPoint x: 675, startPoint y: 324, endPoint x: 702, endPoint y: 338, distance: 30.0
click at [694, 335] on div "Evonik Antwerp" at bounding box center [639, 347] width 141 height 32
click at [316, 80] on div "Freight Forwarder's Reference No." at bounding box center [325, 77] width 48 height 16
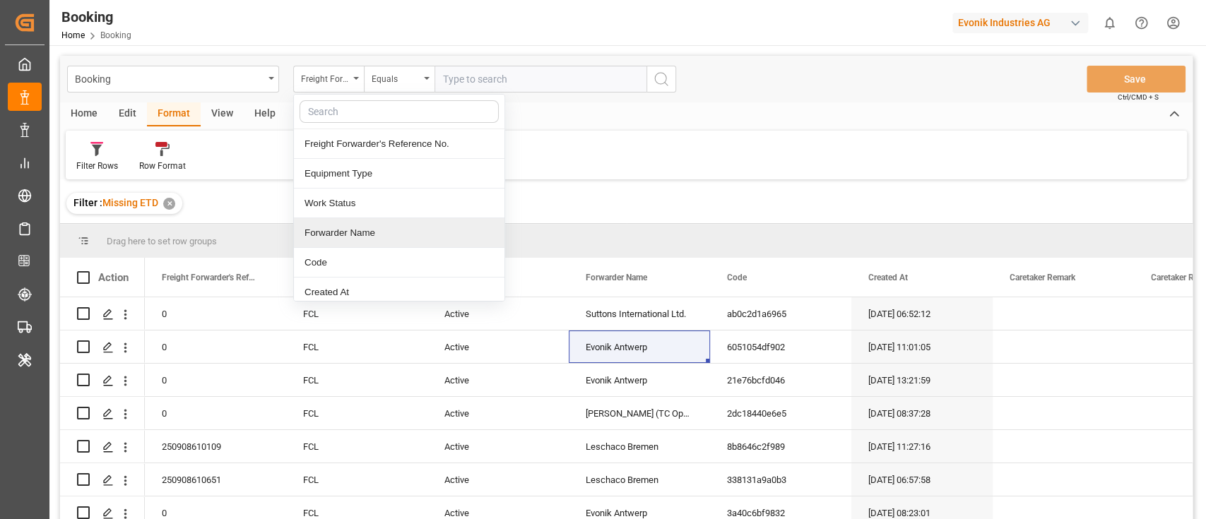
click at [360, 220] on div "Forwarder Name" at bounding box center [399, 233] width 210 height 30
click at [506, 83] on input "text" at bounding box center [540, 79] width 212 height 27
paste input "Evonik Antwerp"
type input "Evonik Antwerp"
